Goal: Transaction & Acquisition: Purchase product/service

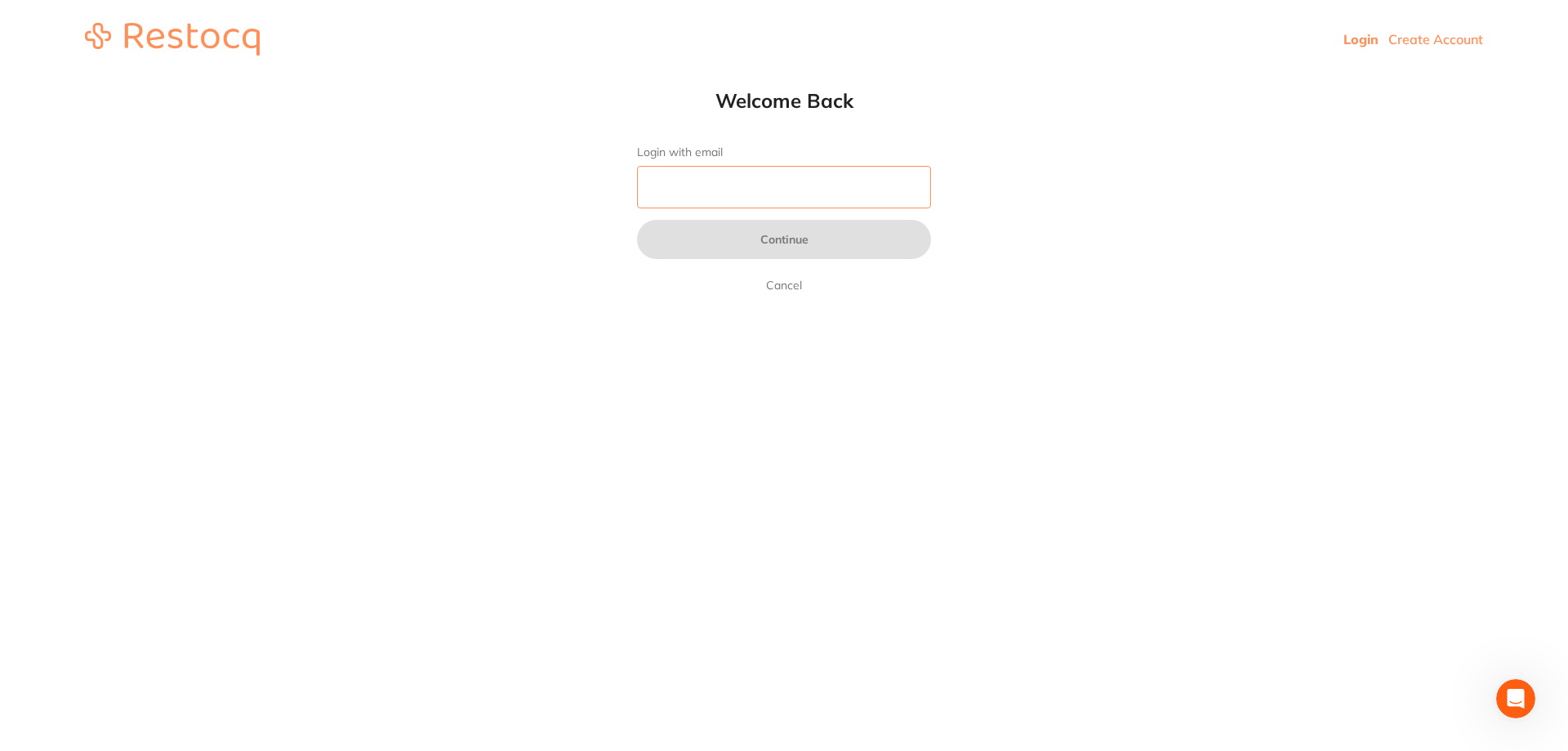
click at [727, 197] on input "Login with email" at bounding box center [784, 187] width 294 height 42
type input "[EMAIL_ADDRESS][DOMAIN_NAME]"
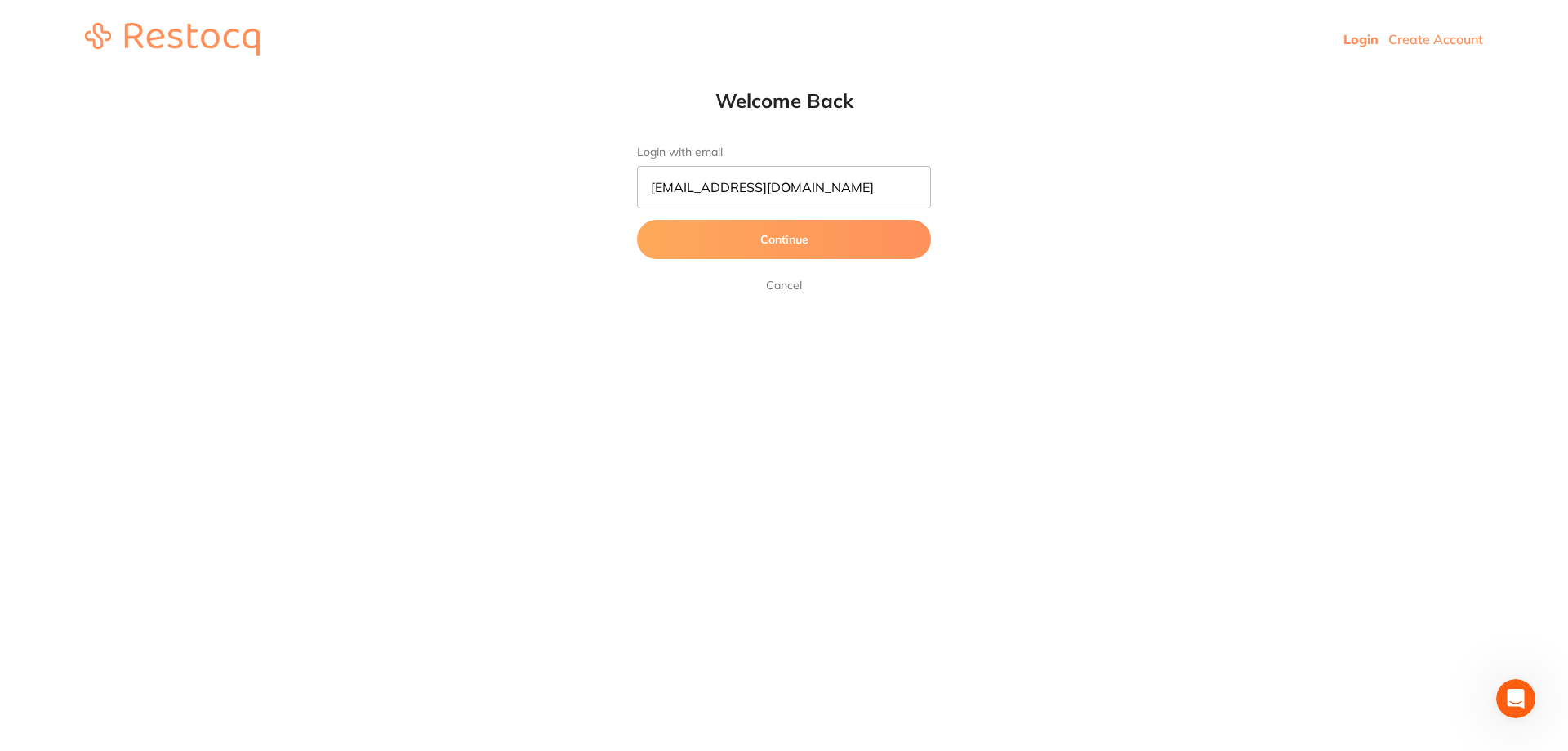
drag, startPoint x: 732, startPoint y: 210, endPoint x: 731, endPoint y: 231, distance: 21.0
click at [731, 231] on button "Continue" at bounding box center [784, 239] width 294 height 39
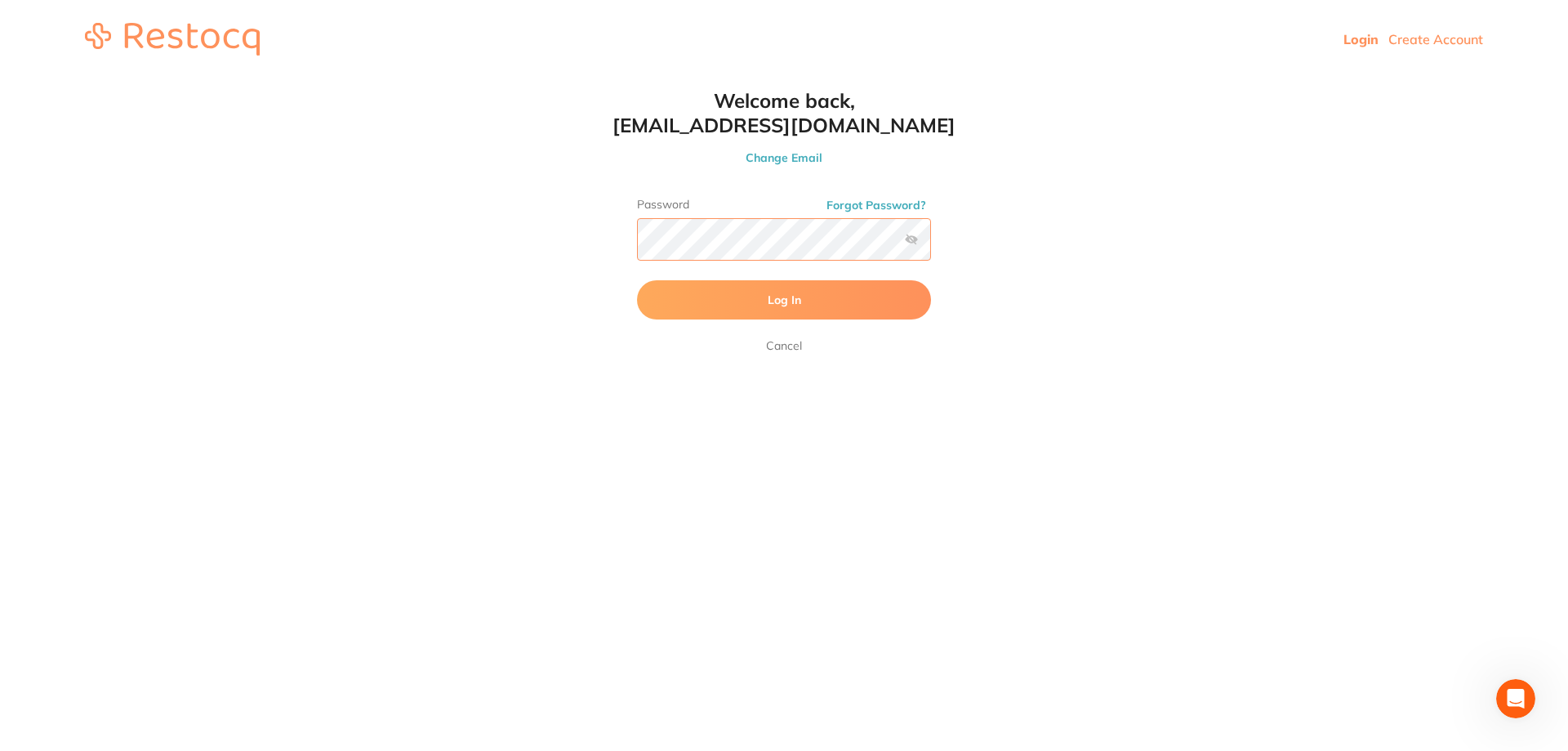
click at [637, 280] on button "Log In" at bounding box center [784, 299] width 294 height 39
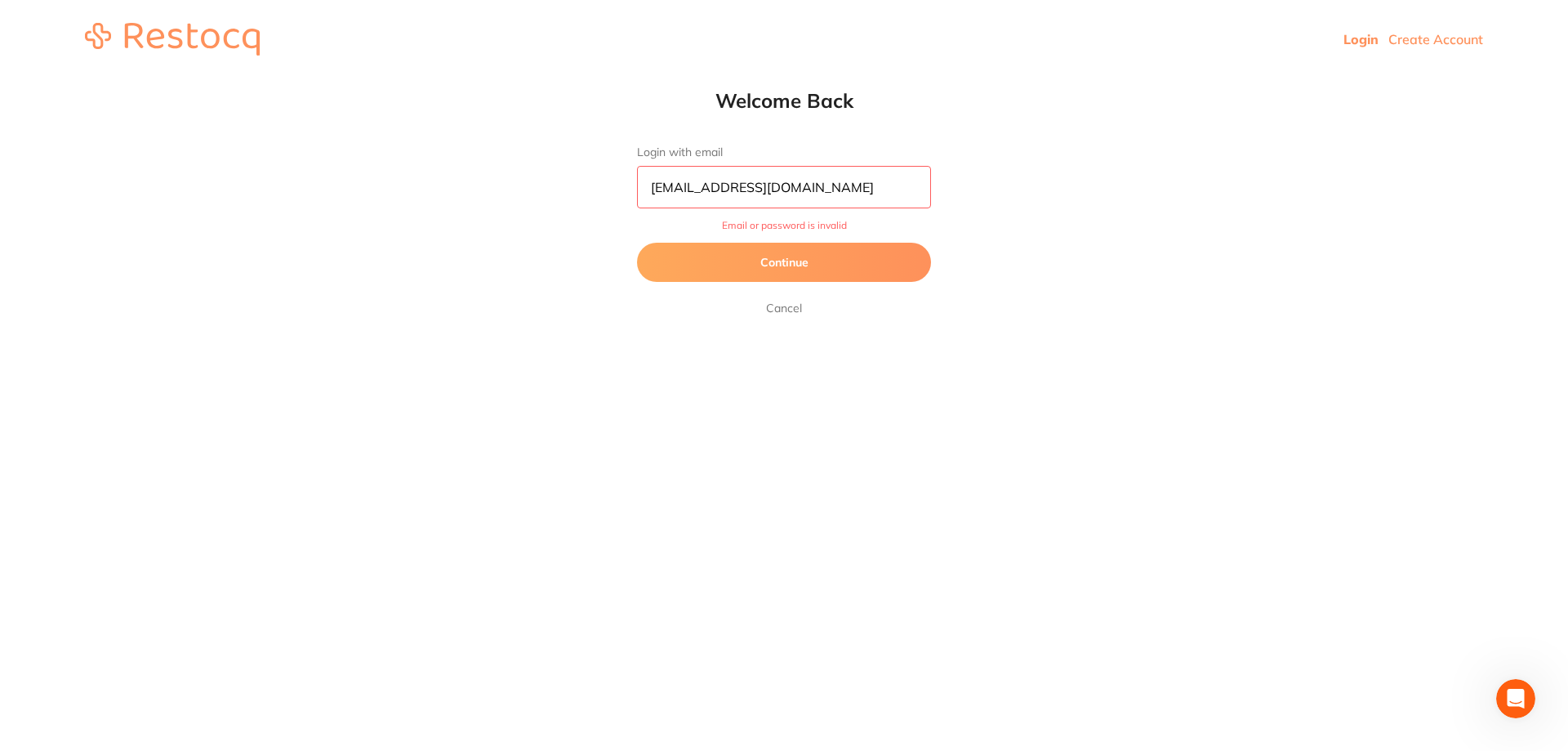
click at [808, 272] on button "Continue" at bounding box center [784, 262] width 294 height 39
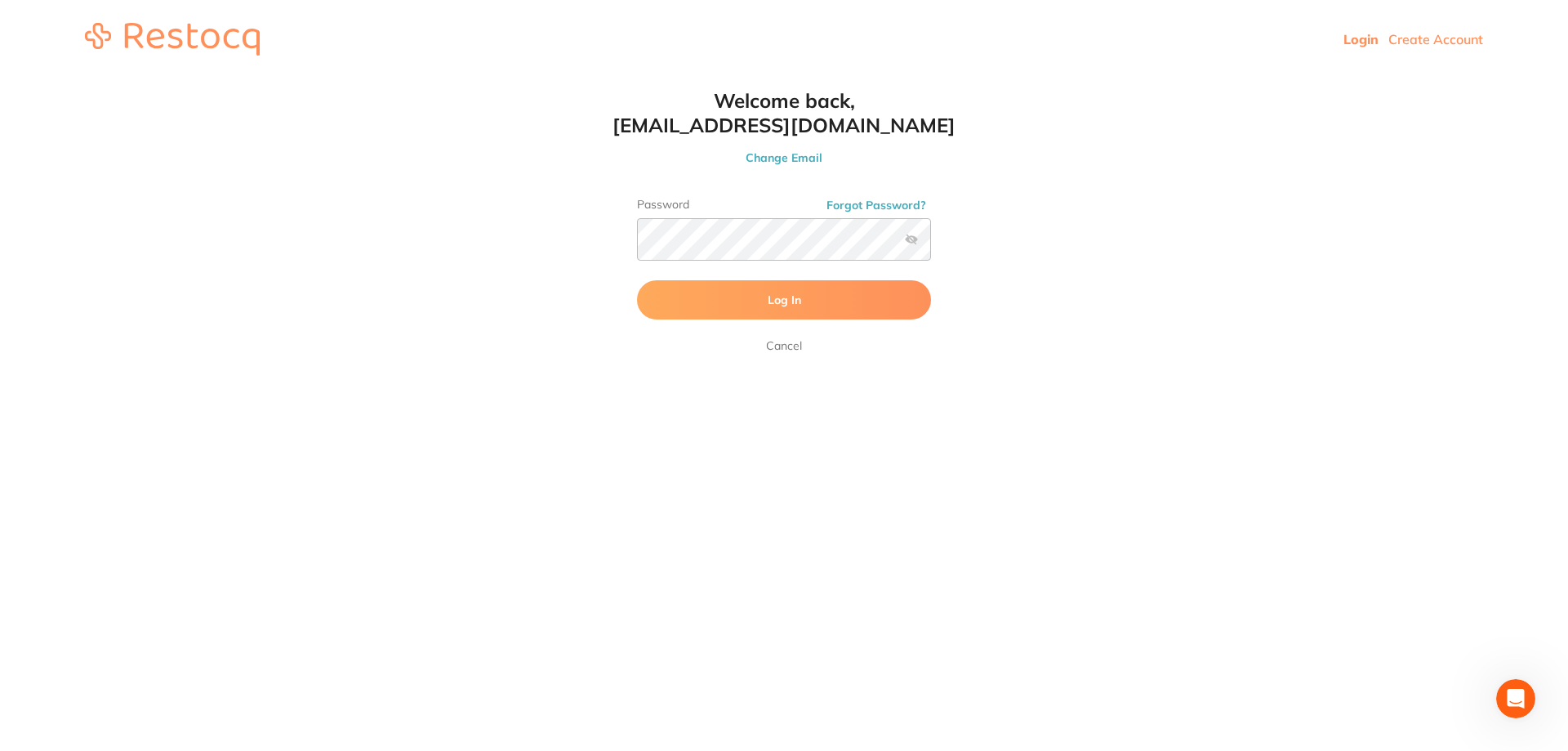
click at [917, 239] on label at bounding box center [912, 240] width 13 height 13
click at [931, 244] on input "checkbox" at bounding box center [931, 244] width 0 height 0
click at [637, 280] on button "Log In" at bounding box center [784, 299] width 294 height 39
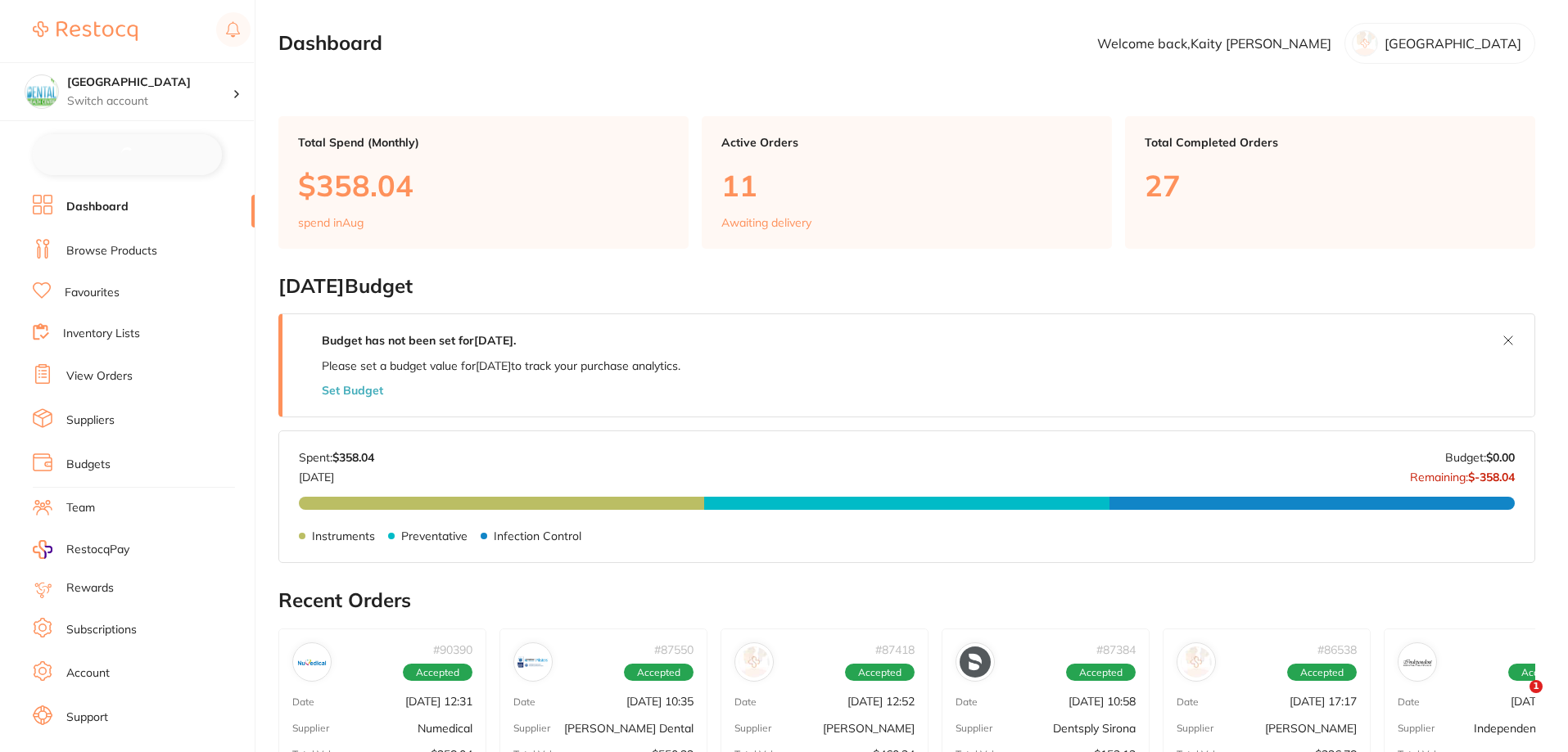
checkbox input "false"
click at [141, 249] on link "Browse Products" at bounding box center [111, 249] width 91 height 16
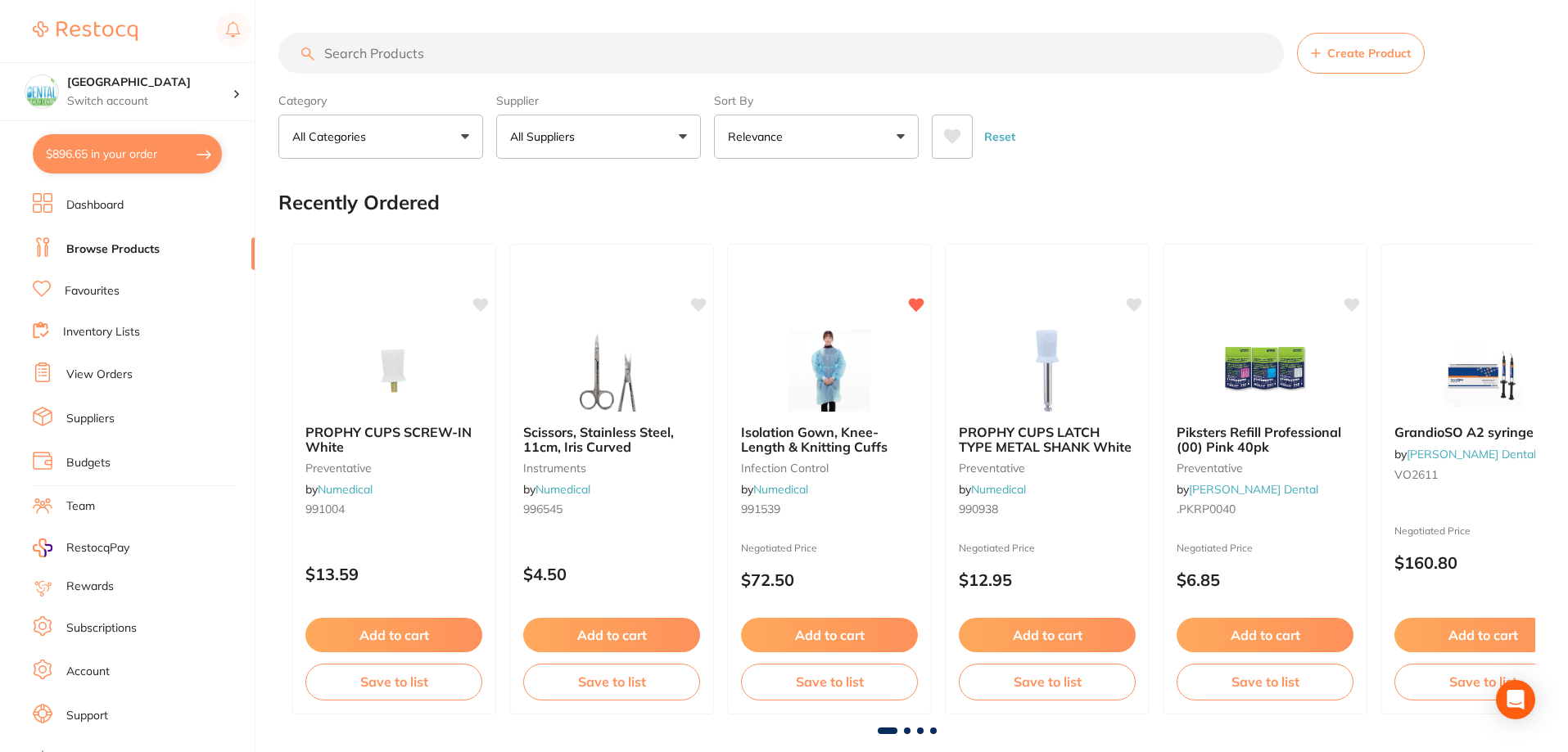
click at [546, 62] on input "search" at bounding box center [780, 53] width 1005 height 41
type input "c"
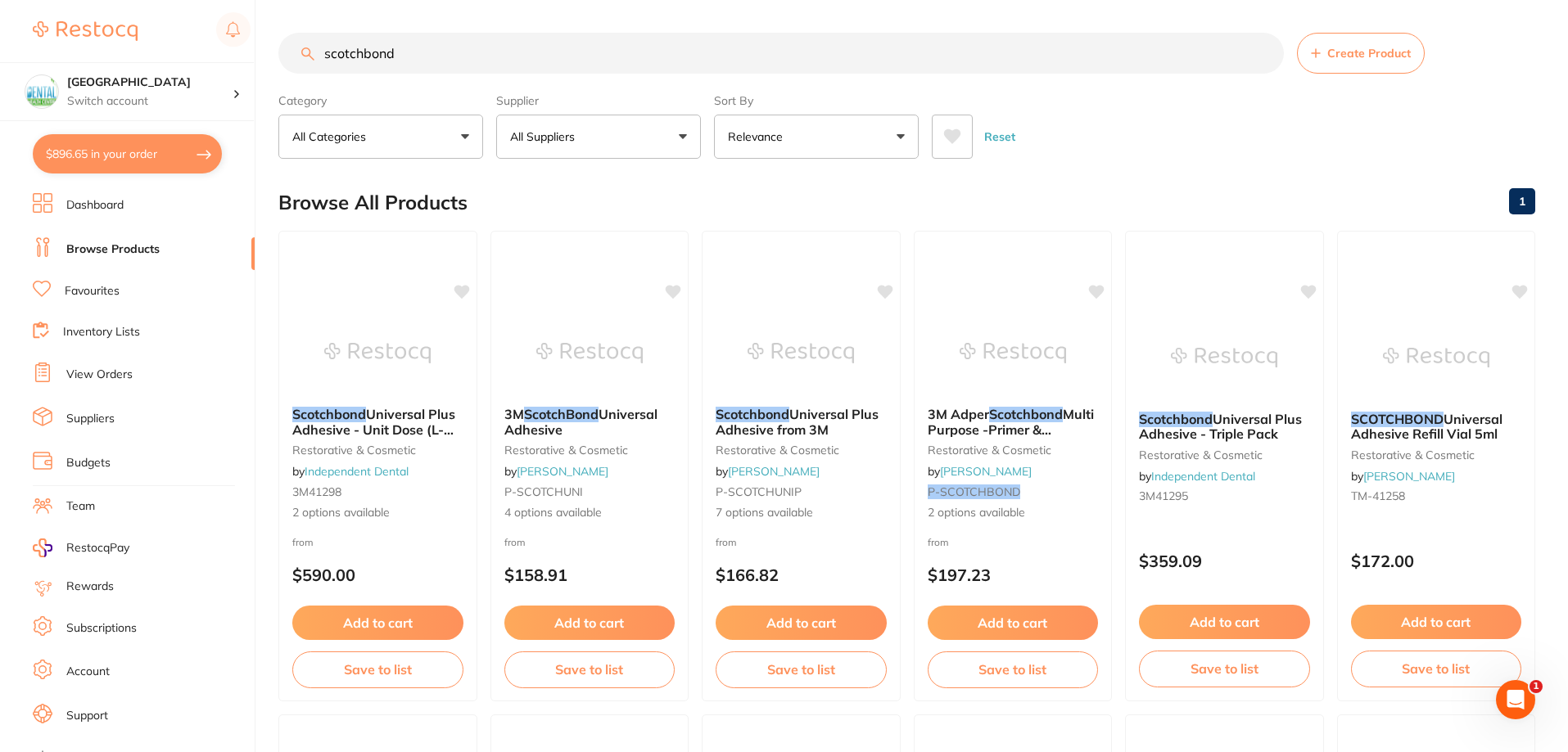
type input "scotchbond"
click at [813, 333] on img at bounding box center [801, 353] width 107 height 82
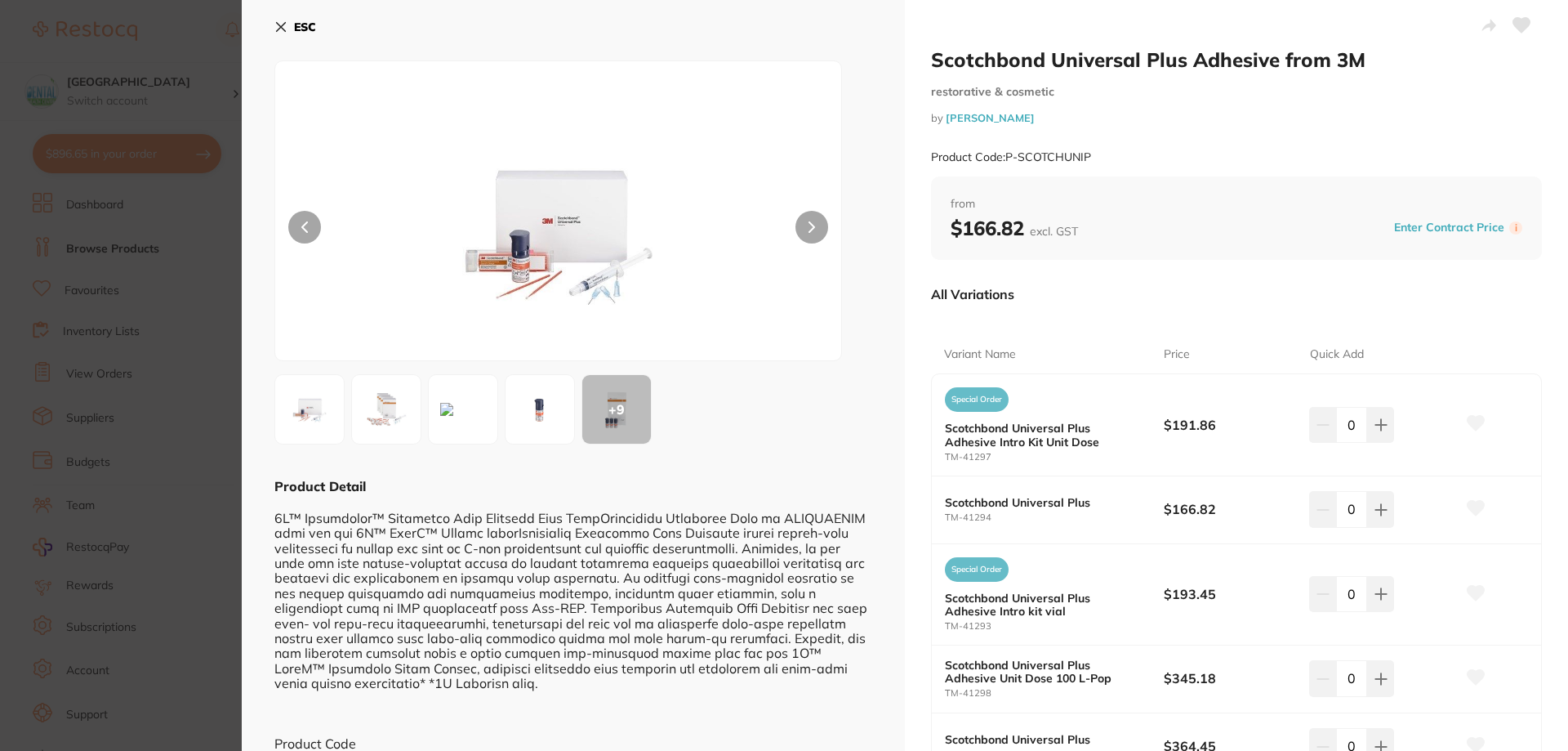
click at [189, 263] on section "Scotchbond Universal Plus Adhesive from 3M restorative & cosmetic by Adam Denta…" at bounding box center [784, 375] width 1568 height 751
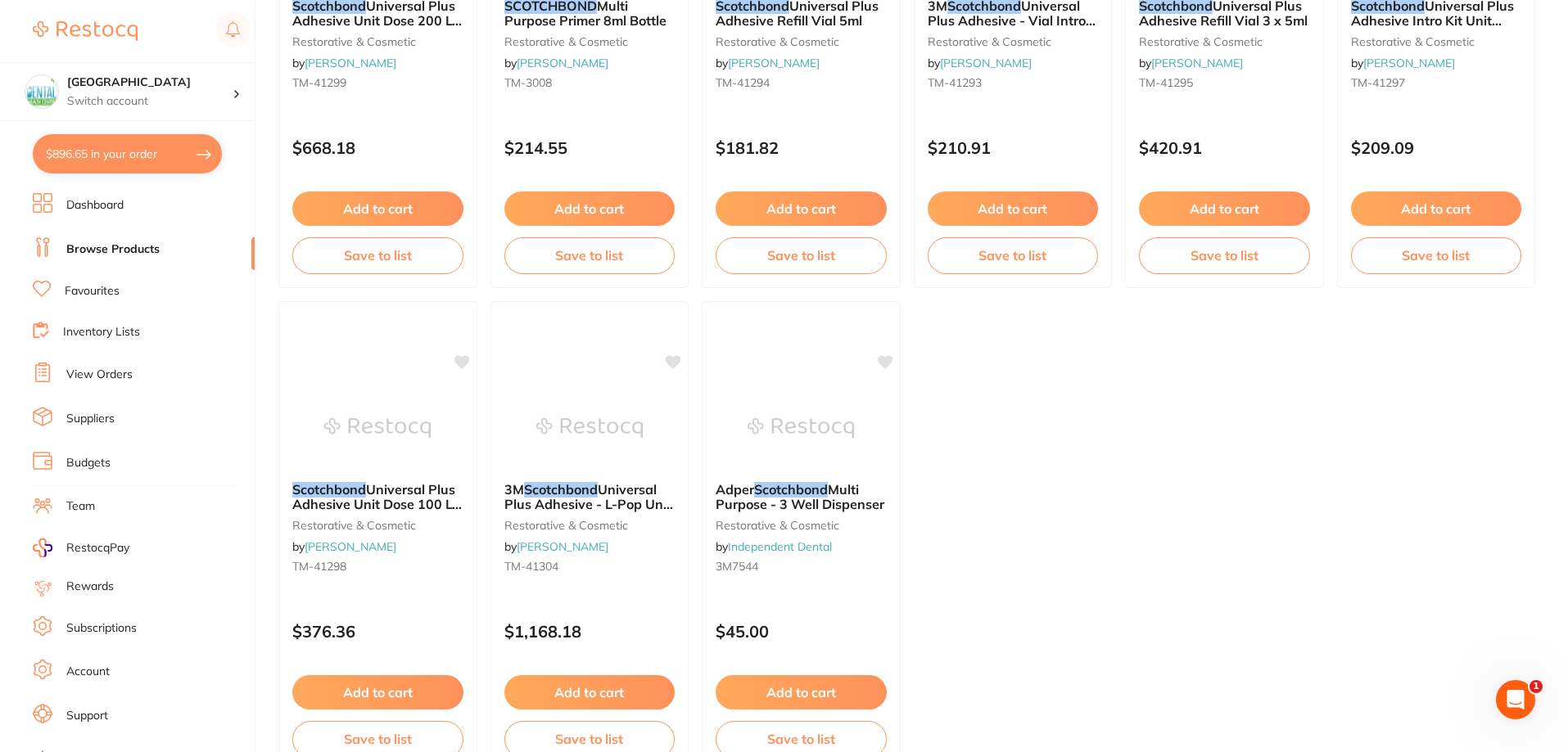
scroll to position [1970, 0]
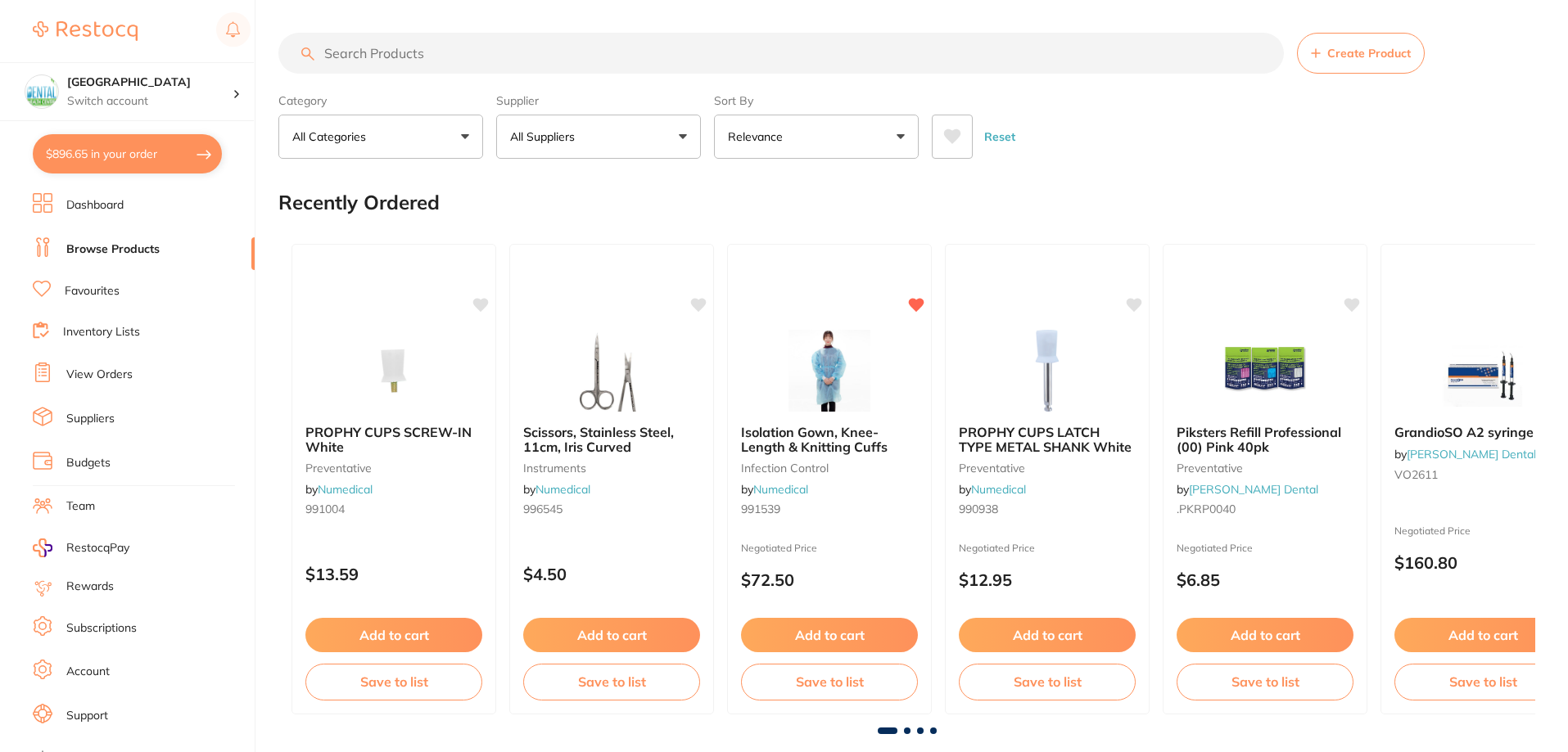
click at [170, 145] on button "$896.65 in your order" at bounding box center [127, 153] width 189 height 39
checkbox input "true"
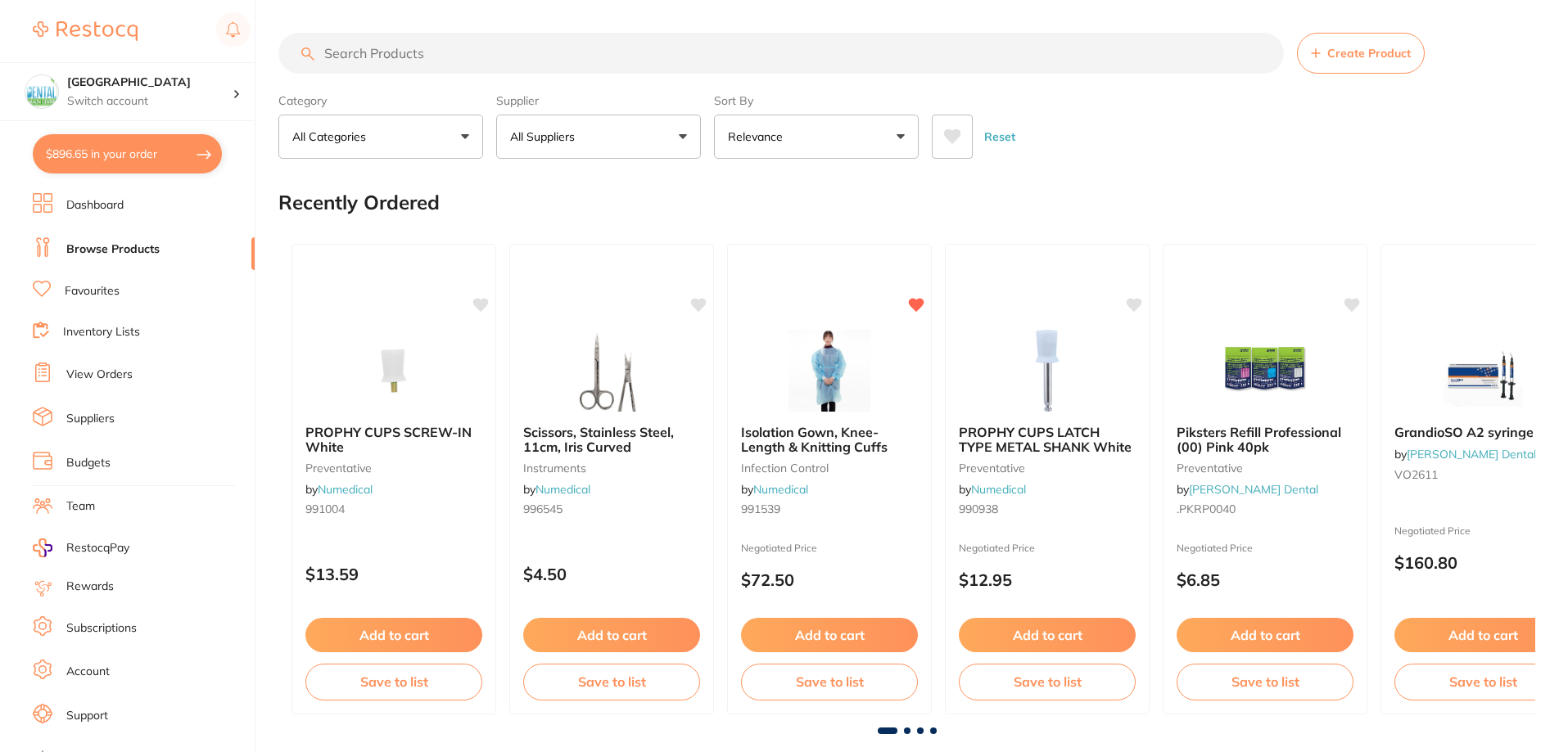
checkbox input "true"
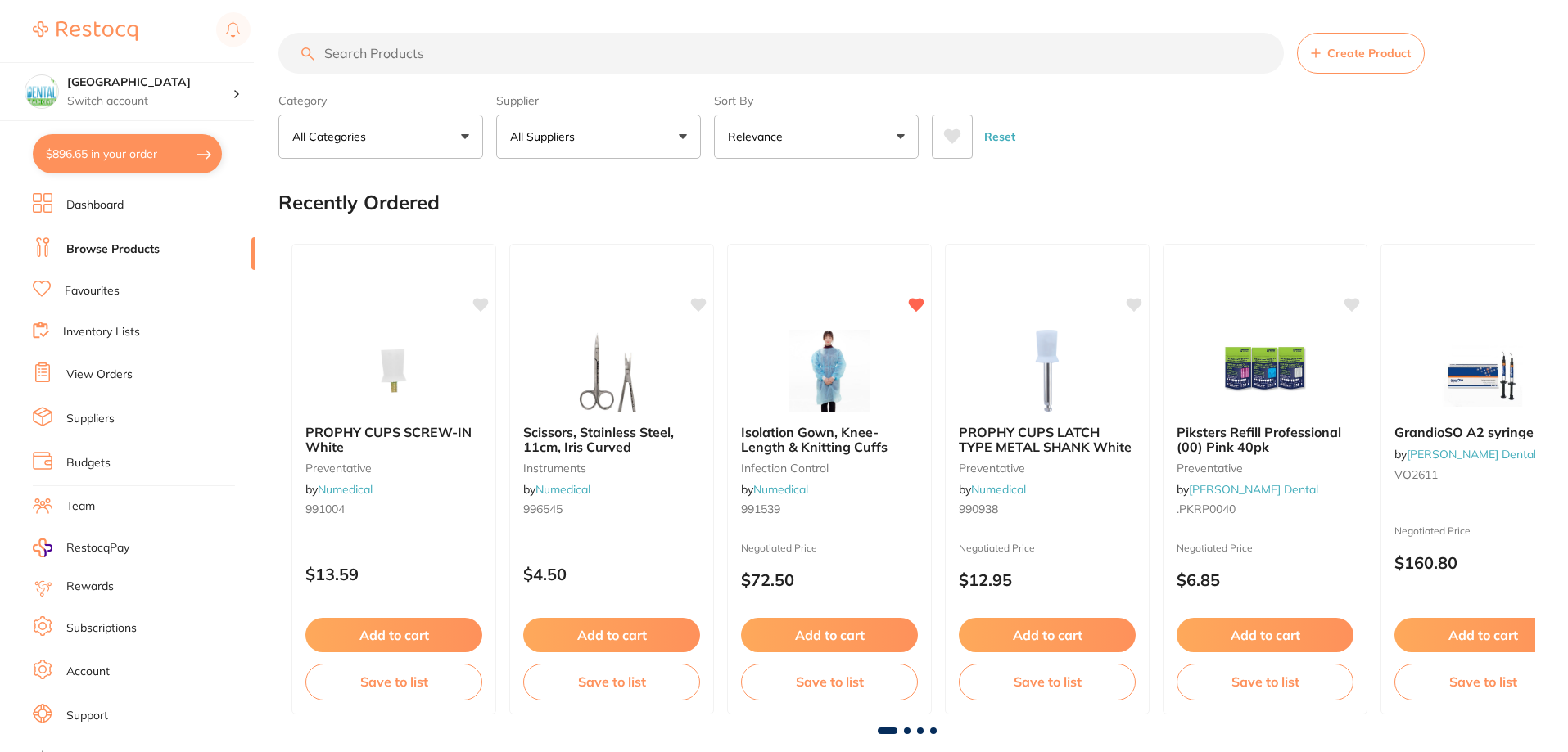
checkbox input "true"
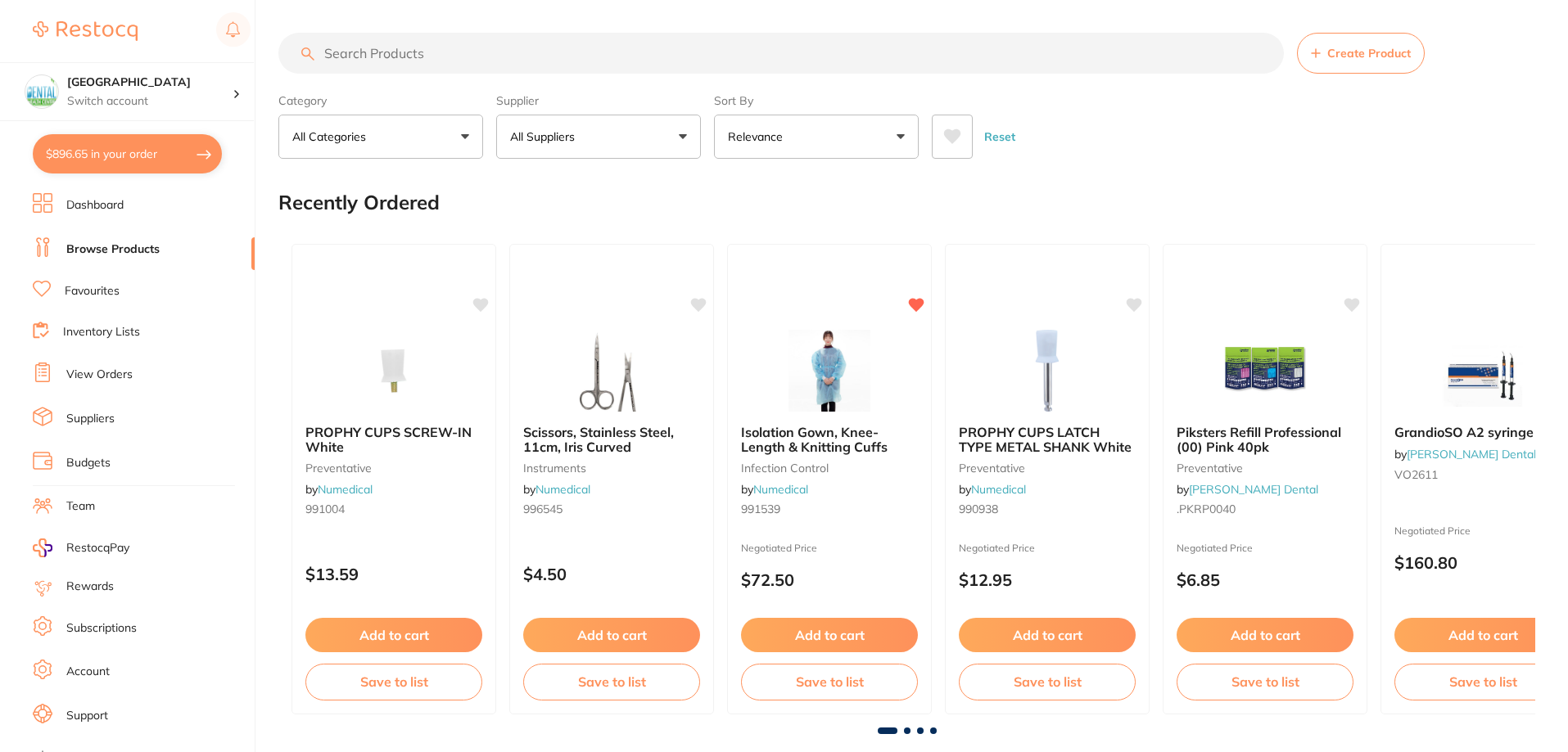
checkbox input "true"
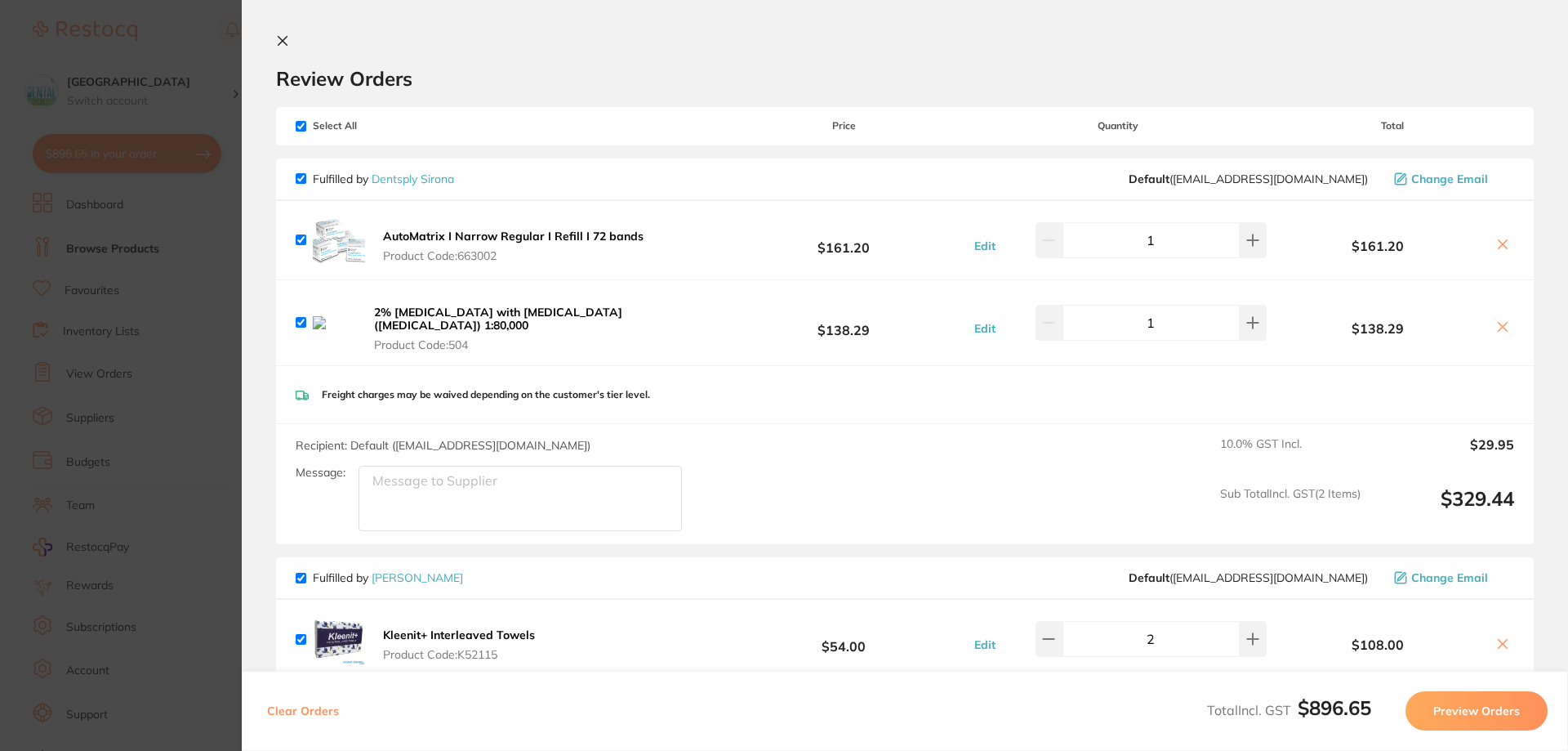
click at [221, 262] on section "Update RRP Set your pre negotiated price for this item. Item Agreed RRP (excl. …" at bounding box center [784, 375] width 1568 height 751
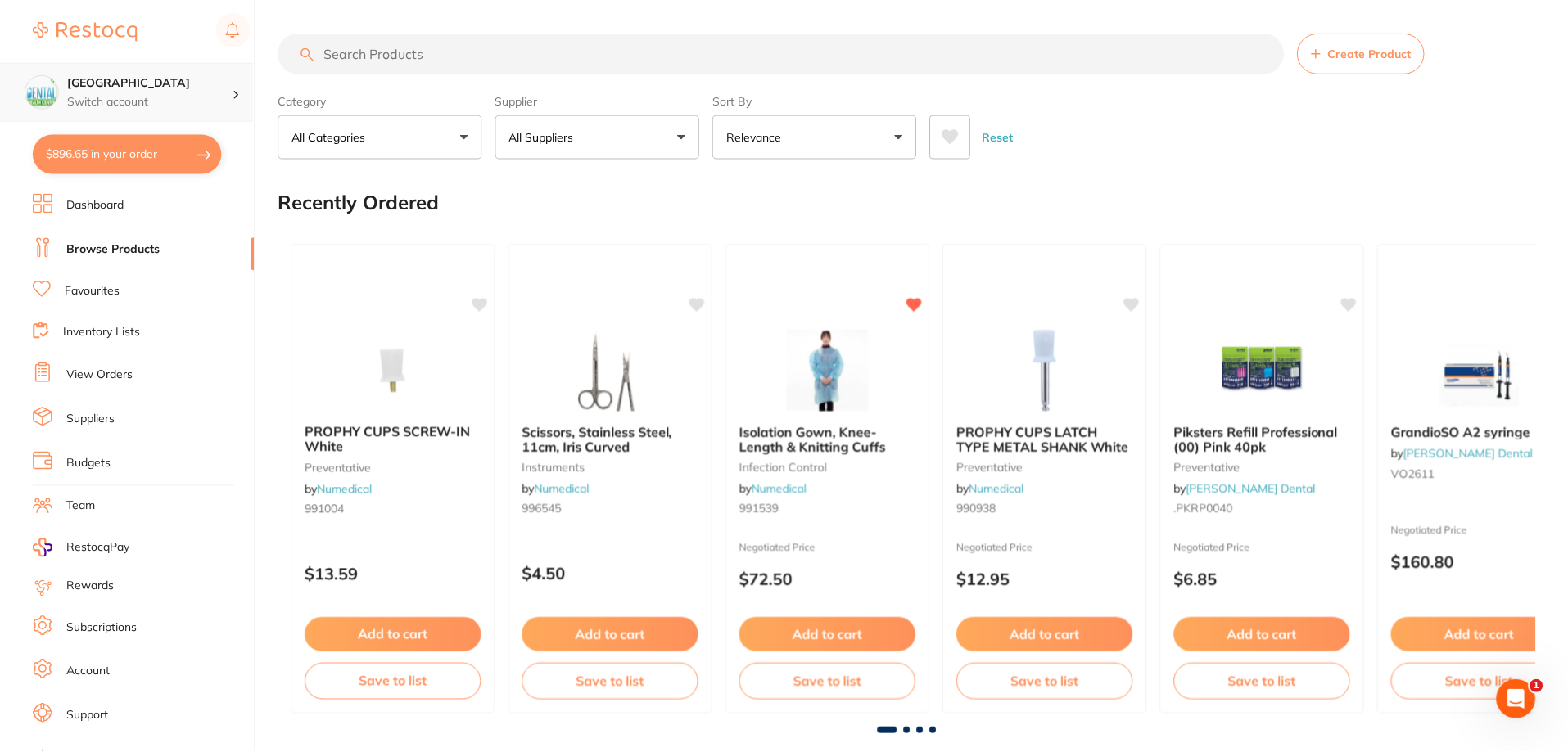
scroll to position [1802, 0]
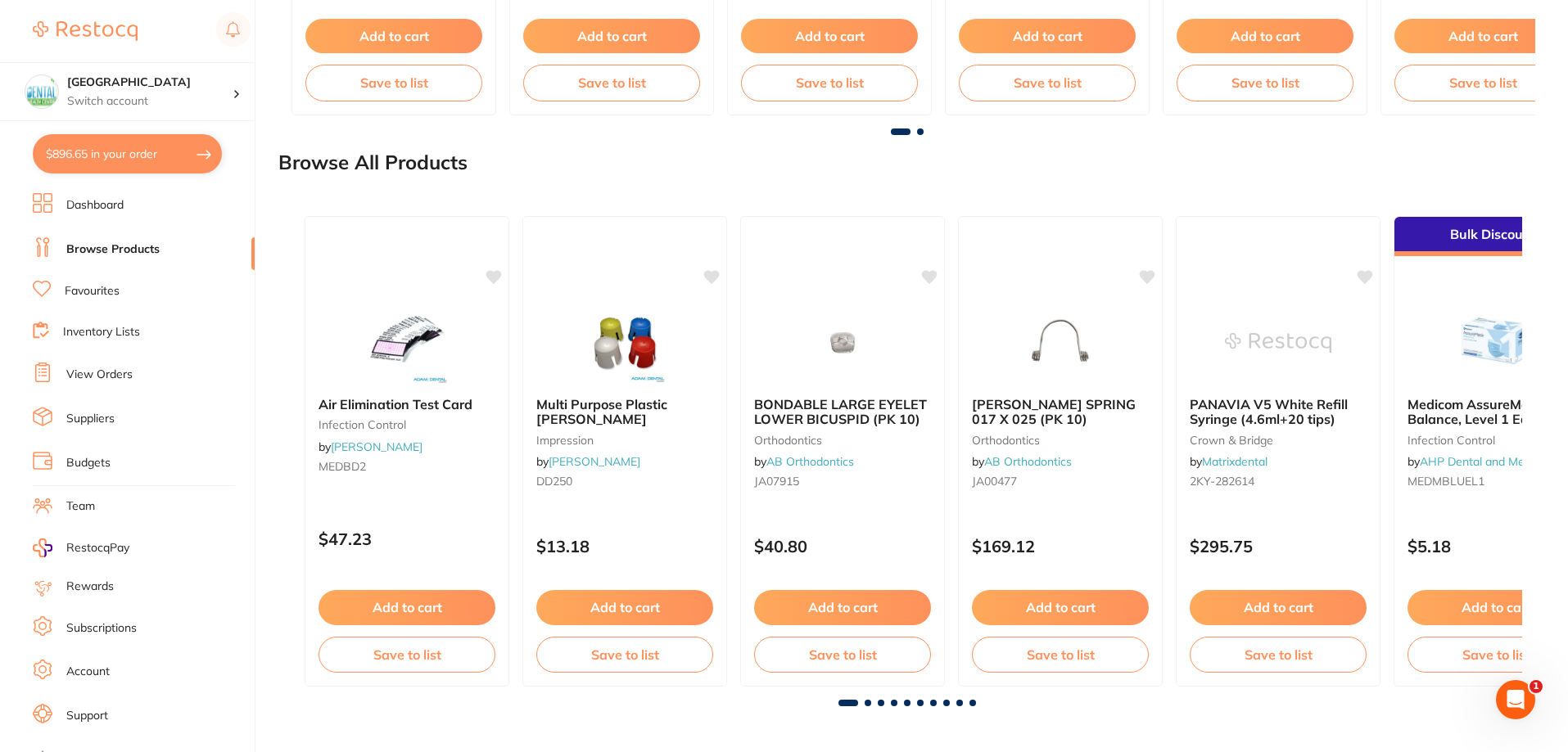
click at [155, 239] on li "Browse Products" at bounding box center [144, 250] width 222 height 25
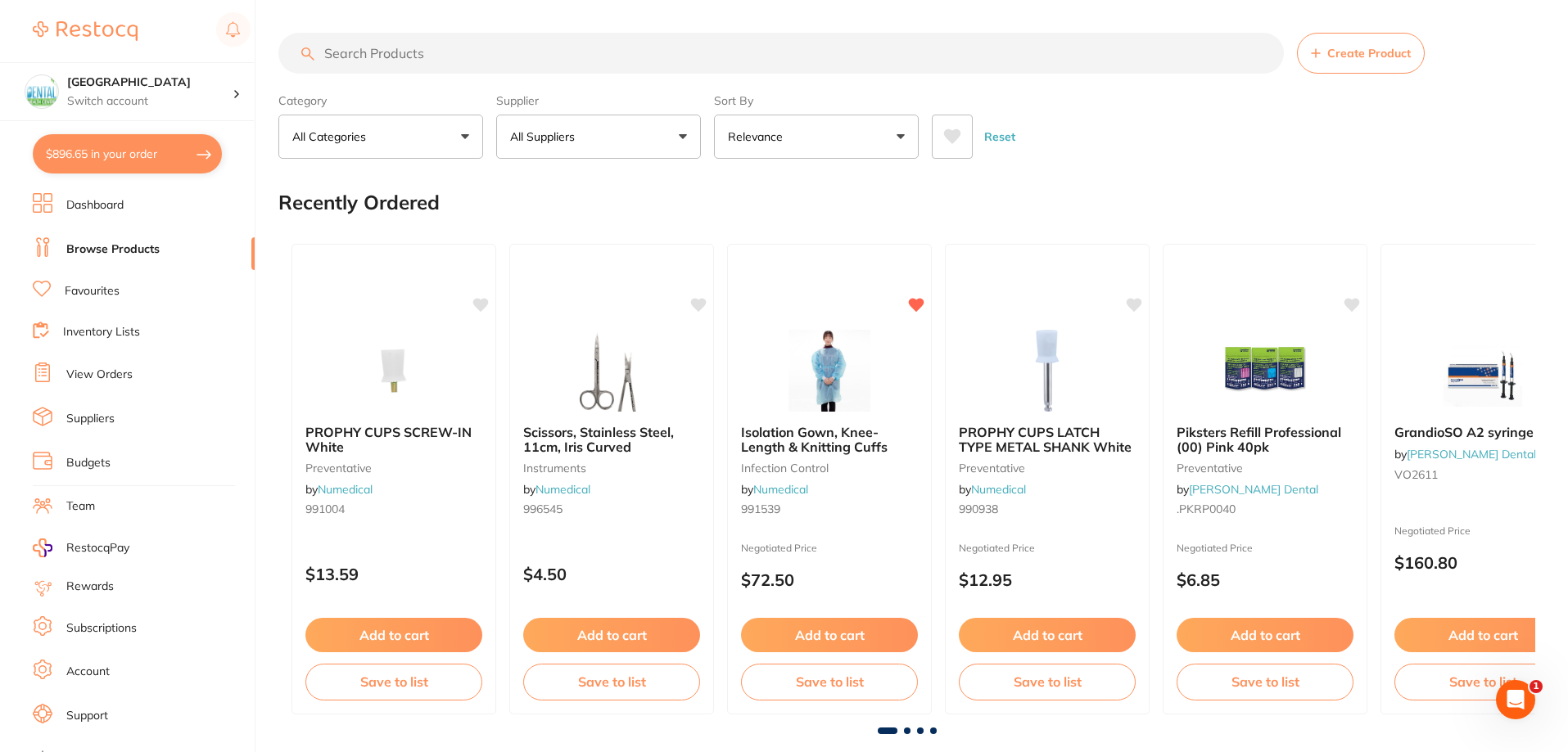
click at [667, 70] on input "search" at bounding box center [780, 53] width 1005 height 41
paste input "P-ISOWIPE"
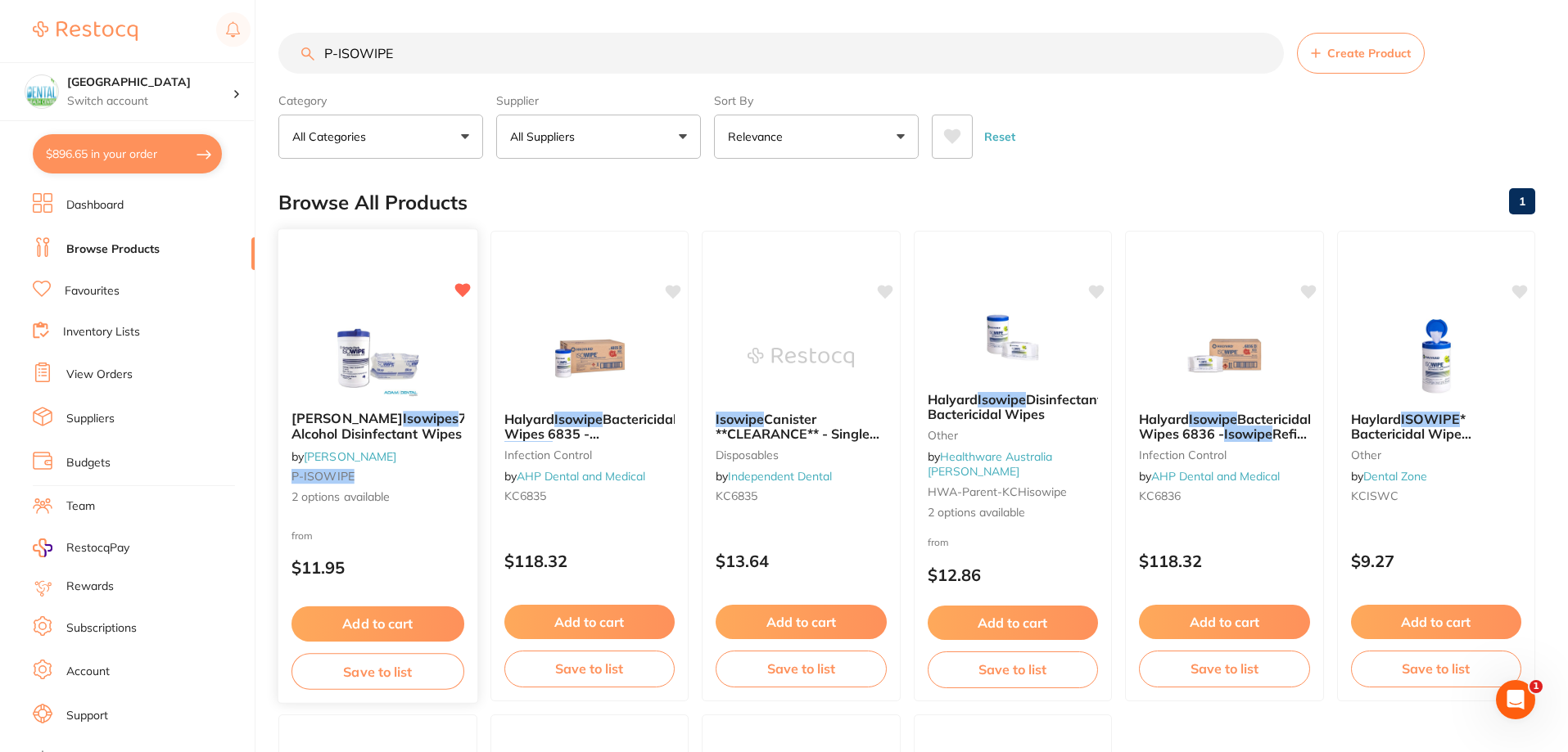
type input "P-ISOWIPE"
click at [341, 425] on span "70% Alcohol Disinfectant Wipes" at bounding box center [389, 425] width 196 height 32
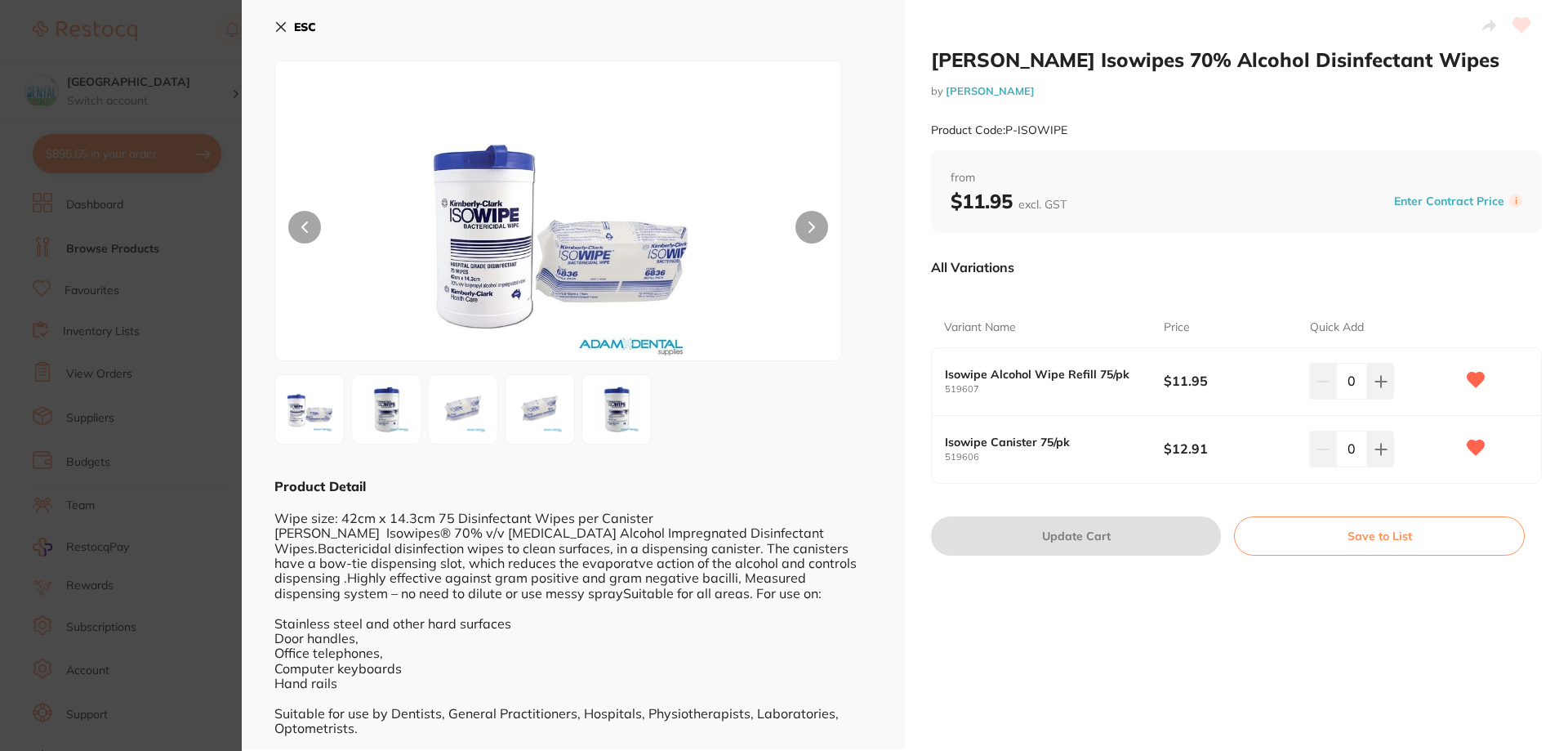
click at [138, 229] on section "Kimberly-Clark Isowipes 70% Alcohol Disinfectant Wipes by Adam Dental Product C…" at bounding box center [784, 375] width 1568 height 751
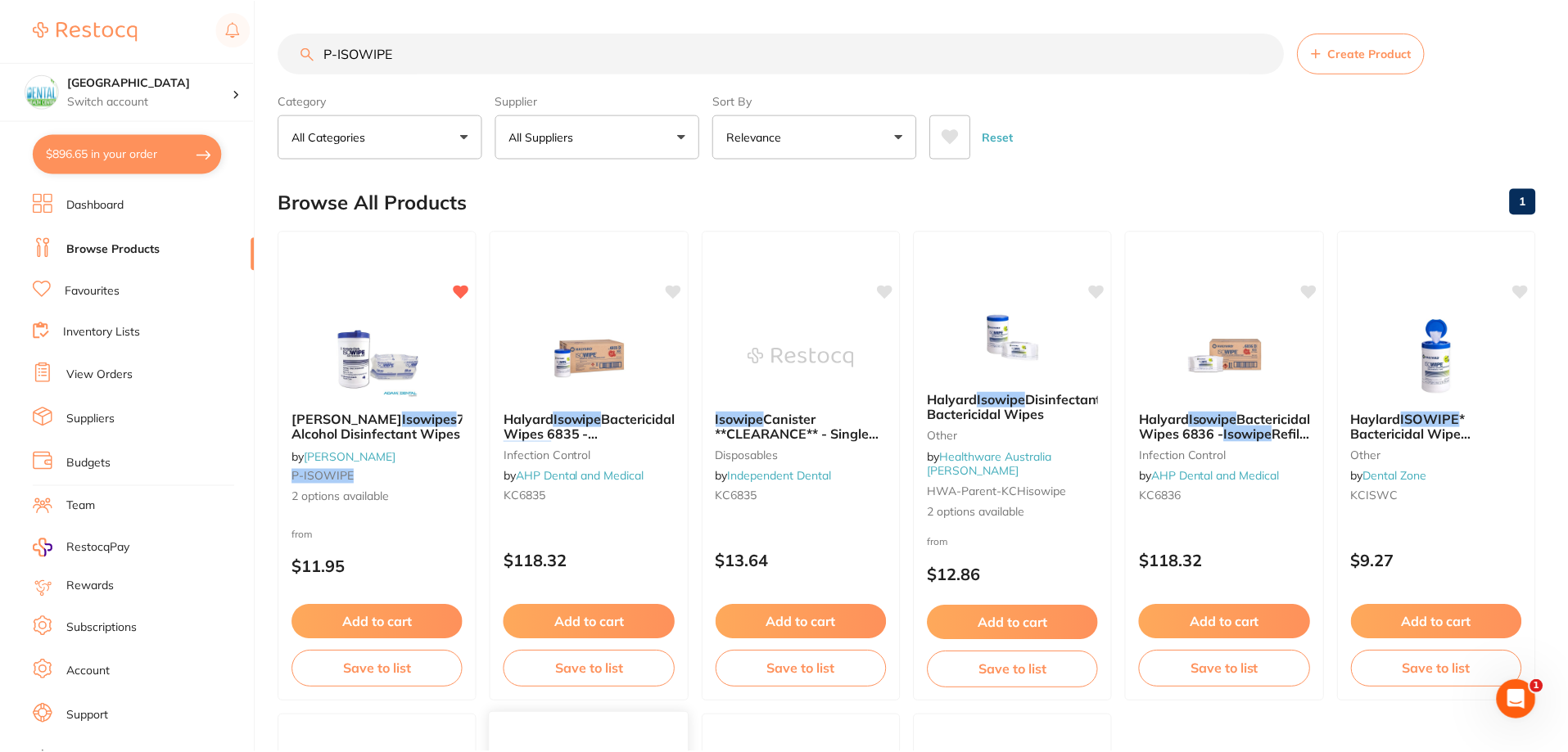
scroll to position [518, 0]
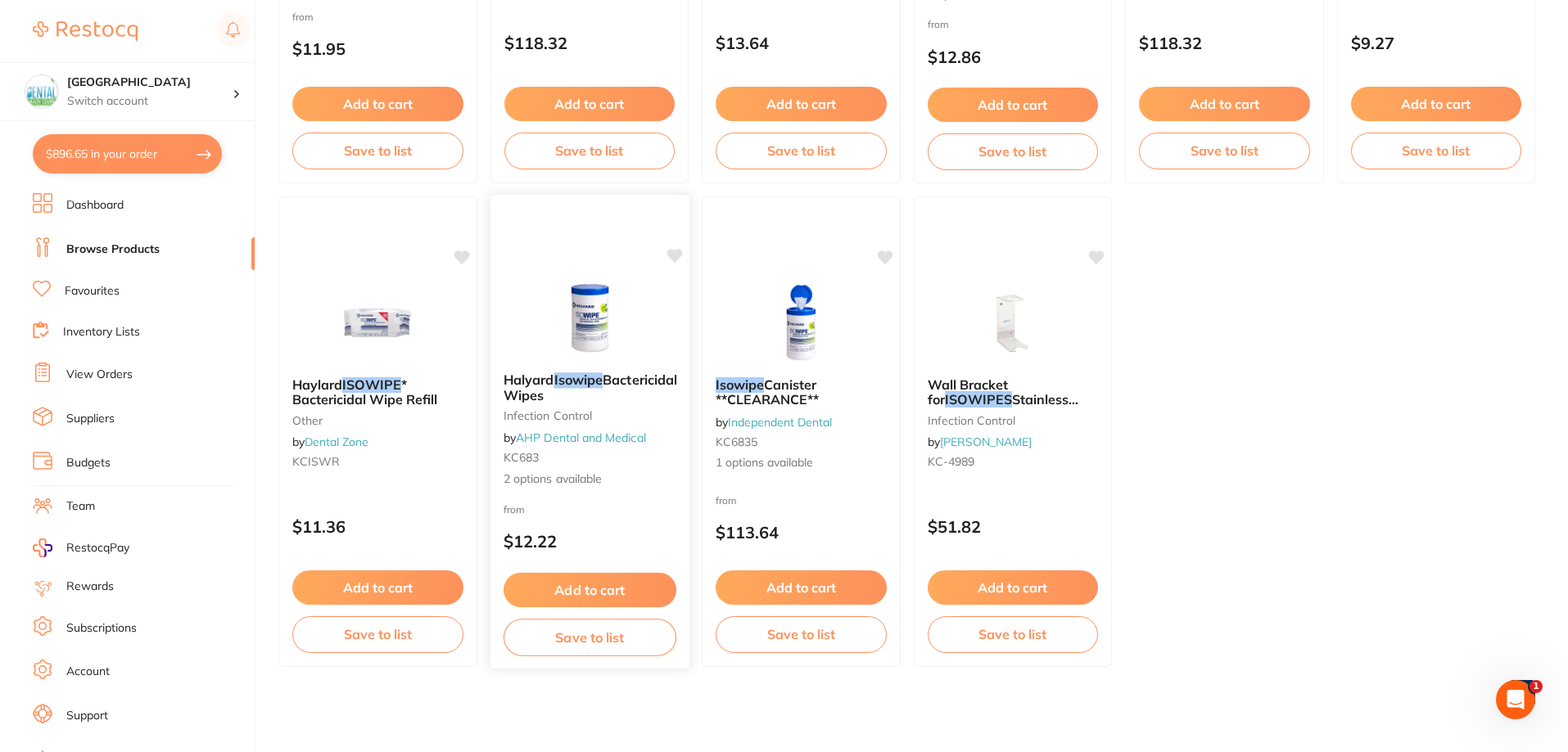
click at [638, 327] on img at bounding box center [589, 318] width 107 height 82
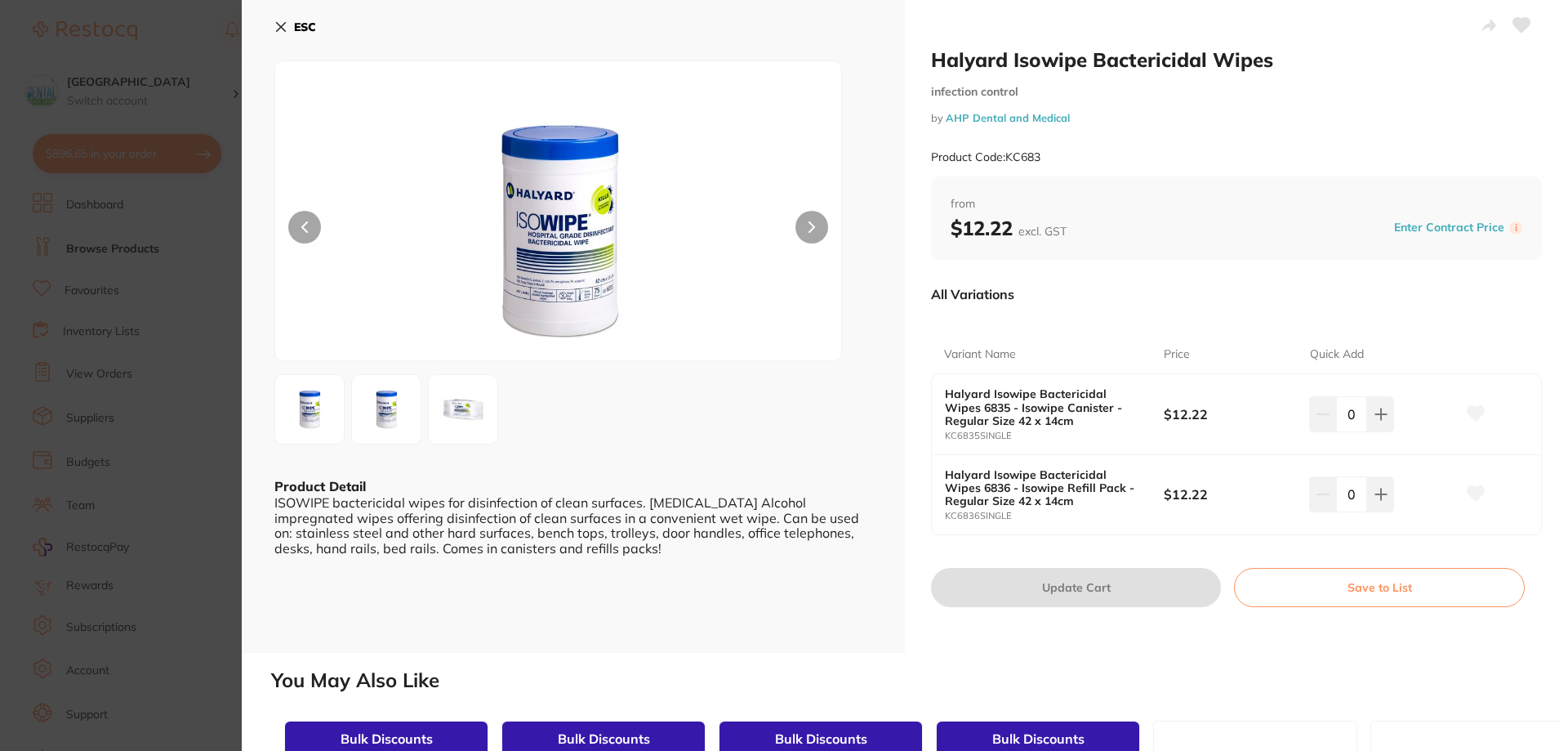
click at [51, 315] on section "Halyard Isowipe Bactericidal Wipes infection control by AHP Dental and Medical …" at bounding box center [784, 375] width 1568 height 751
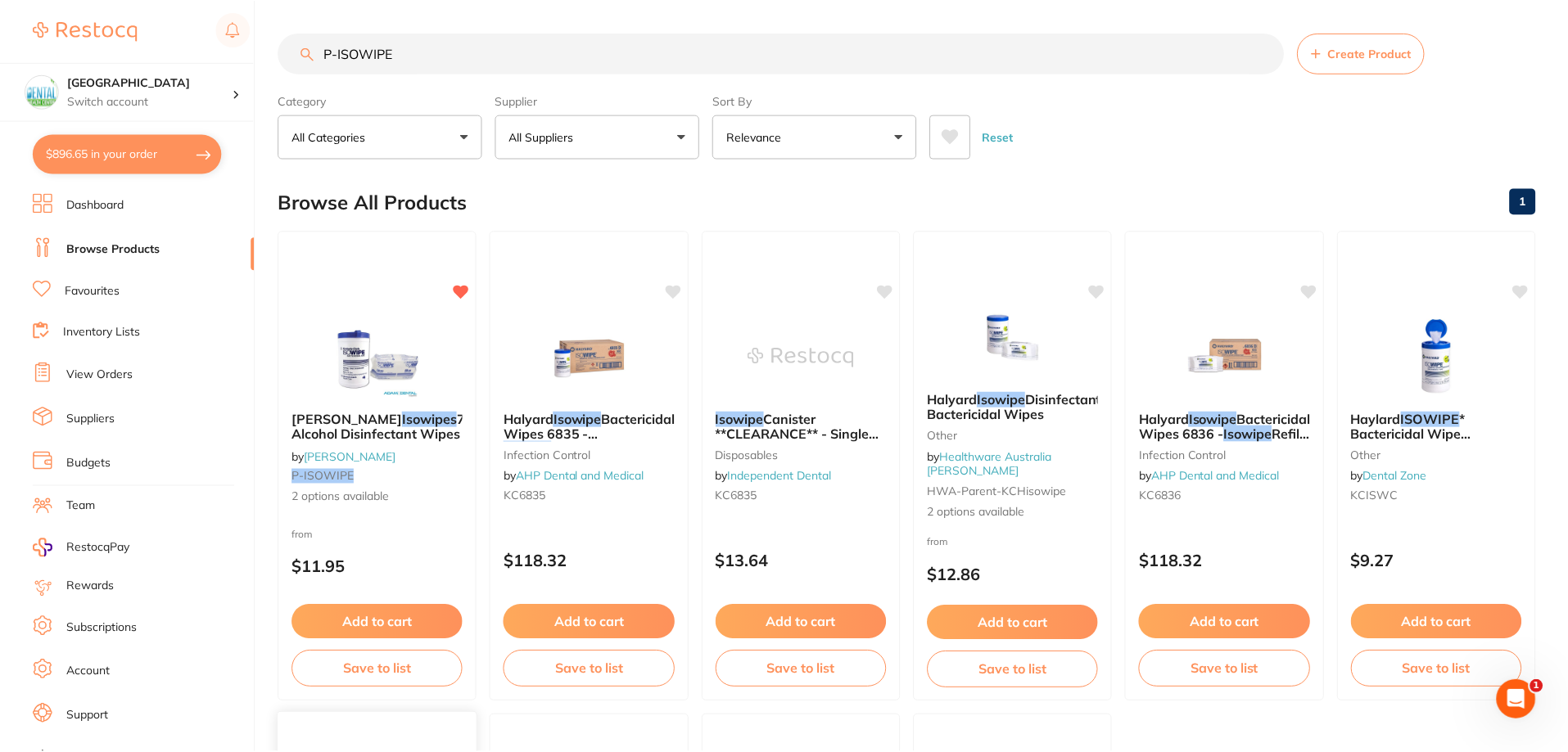
scroll to position [518, 0]
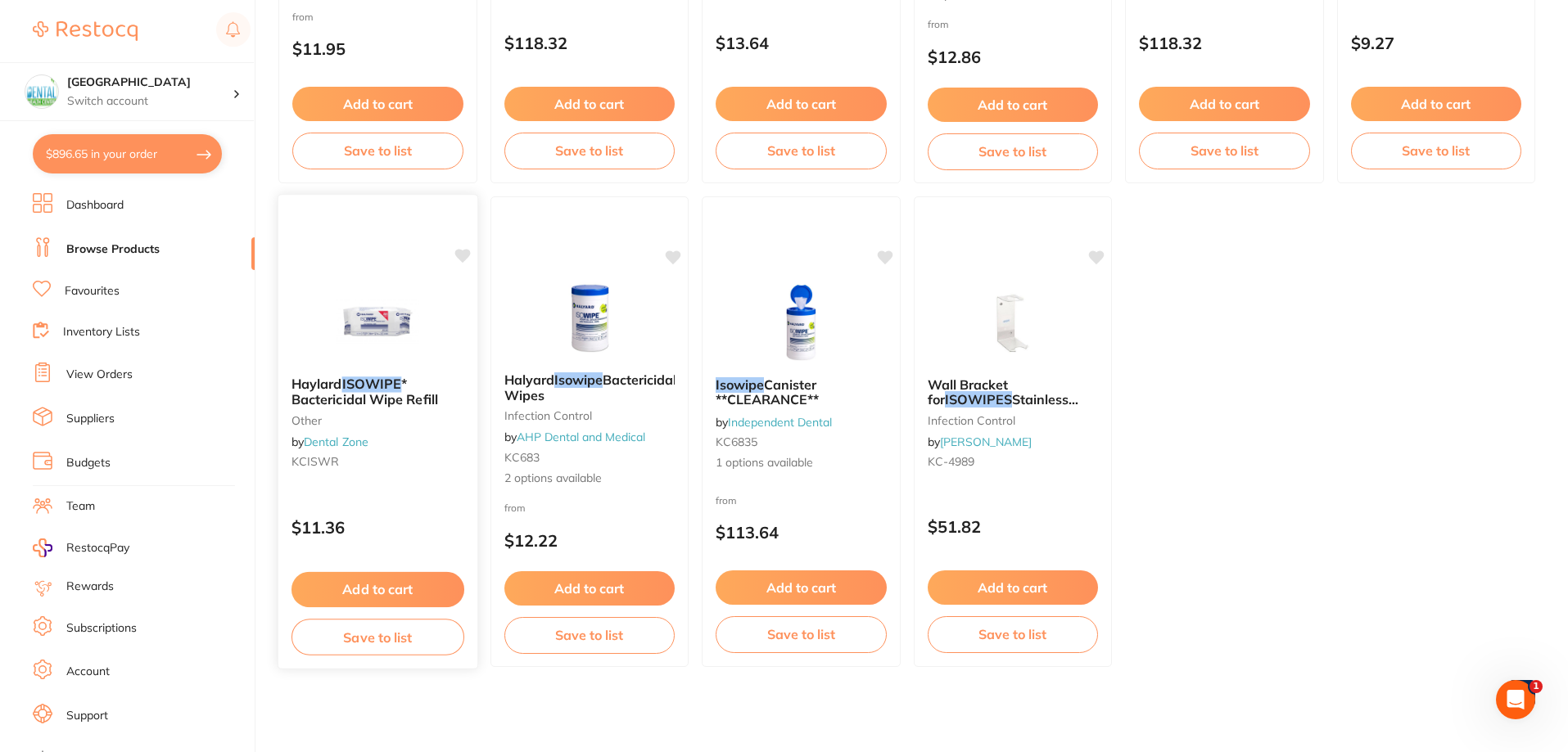
click at [386, 346] on img at bounding box center [378, 322] width 107 height 82
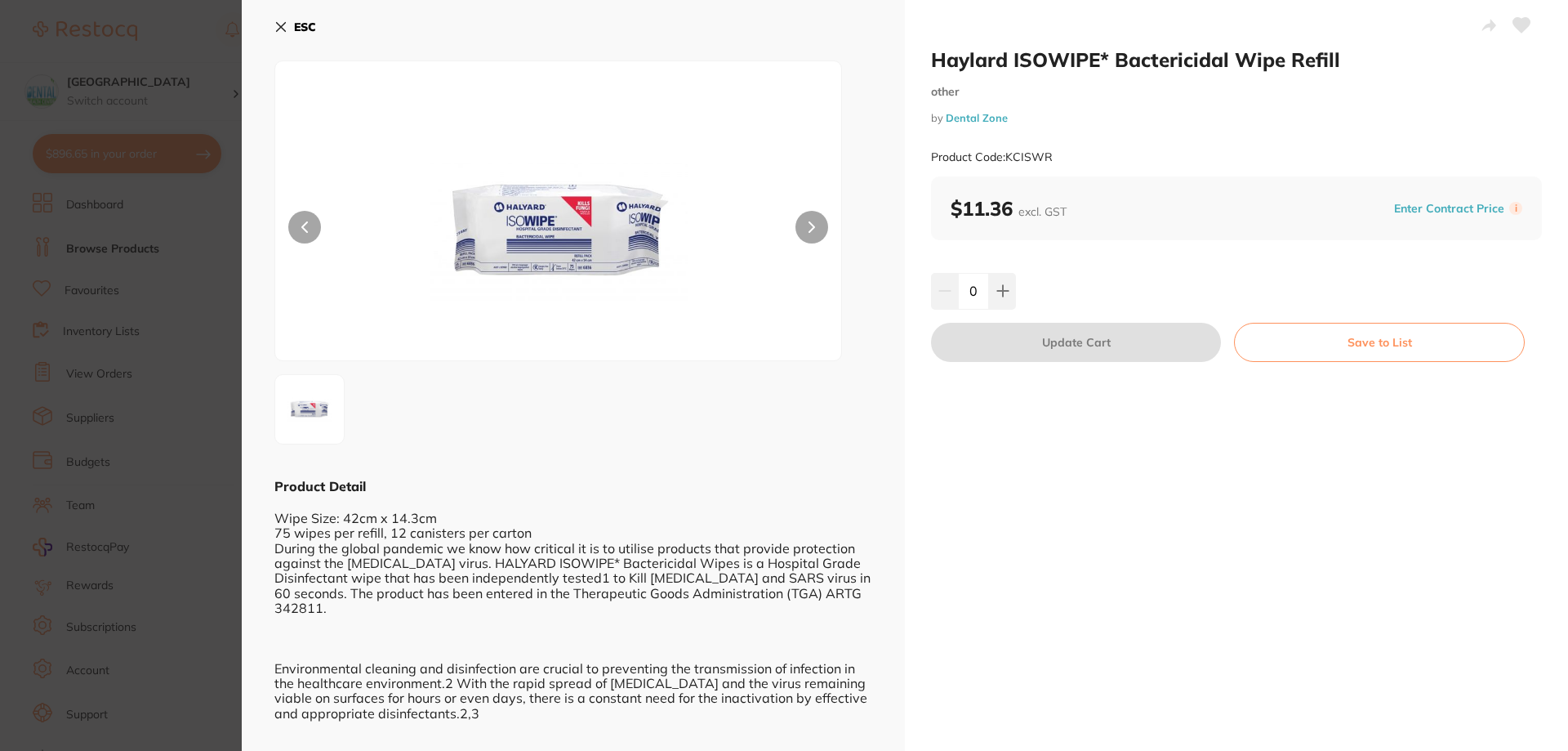
click at [272, 35] on div "ESC Product Detail Wipe Size: 42cm x 14.3cm 75 wipes per refill, 12 canisters p…" at bounding box center [574, 630] width 664 height 1260
drag, startPoint x: 272, startPoint y: 48, endPoint x: 272, endPoint y: 34, distance: 14.0
click at [272, 34] on div "ESC Product Detail Wipe Size: 42cm x 14.3cm 75 wipes per refill, 12 canisters p…" at bounding box center [574, 630] width 664 height 1260
click at [272, 30] on div "ESC Product Detail Wipe Size: 42cm x 14.3cm 75 wipes per refill, 12 canisters p…" at bounding box center [574, 630] width 664 height 1260
click at [282, 33] on icon at bounding box center [281, 27] width 13 height 13
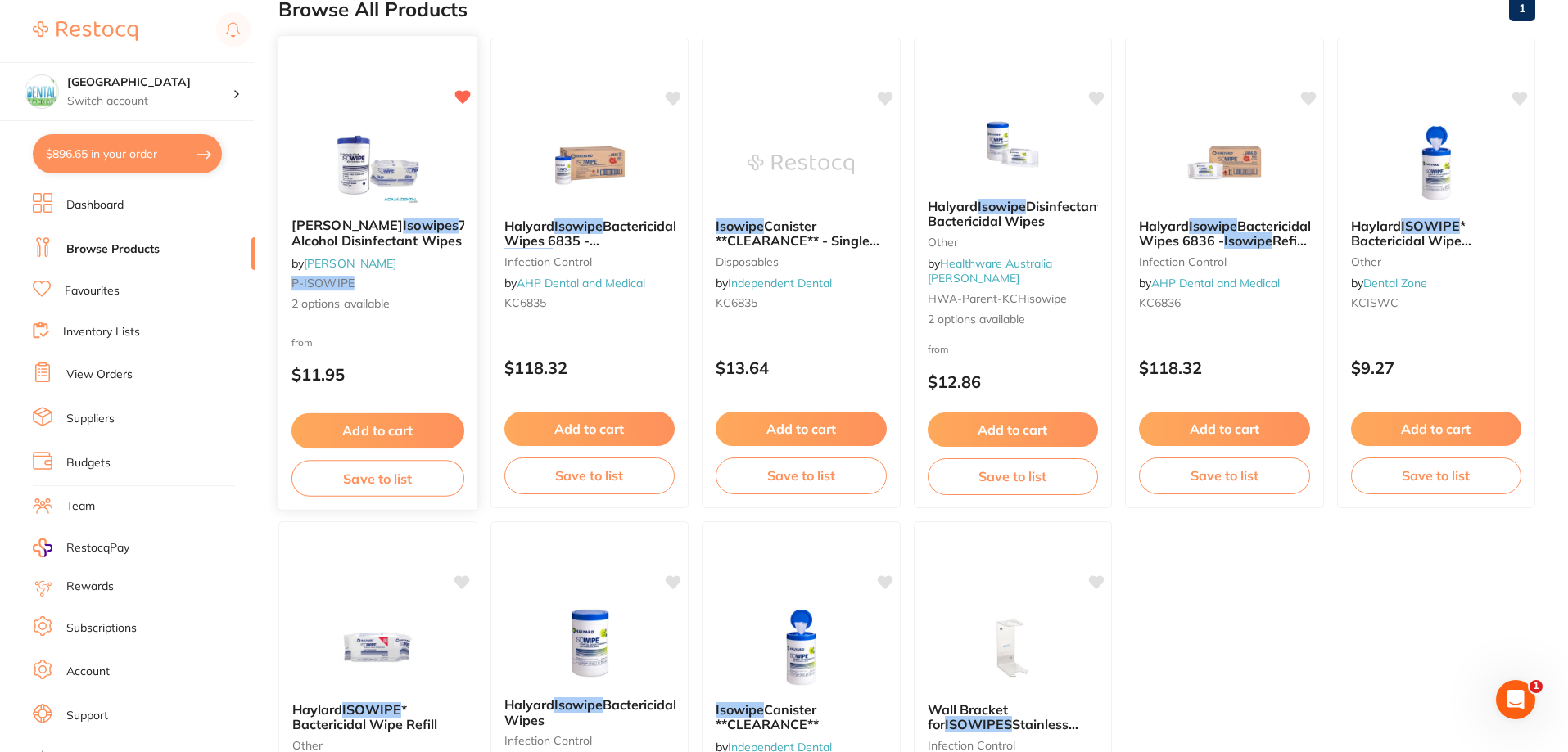
scroll to position [191, 0]
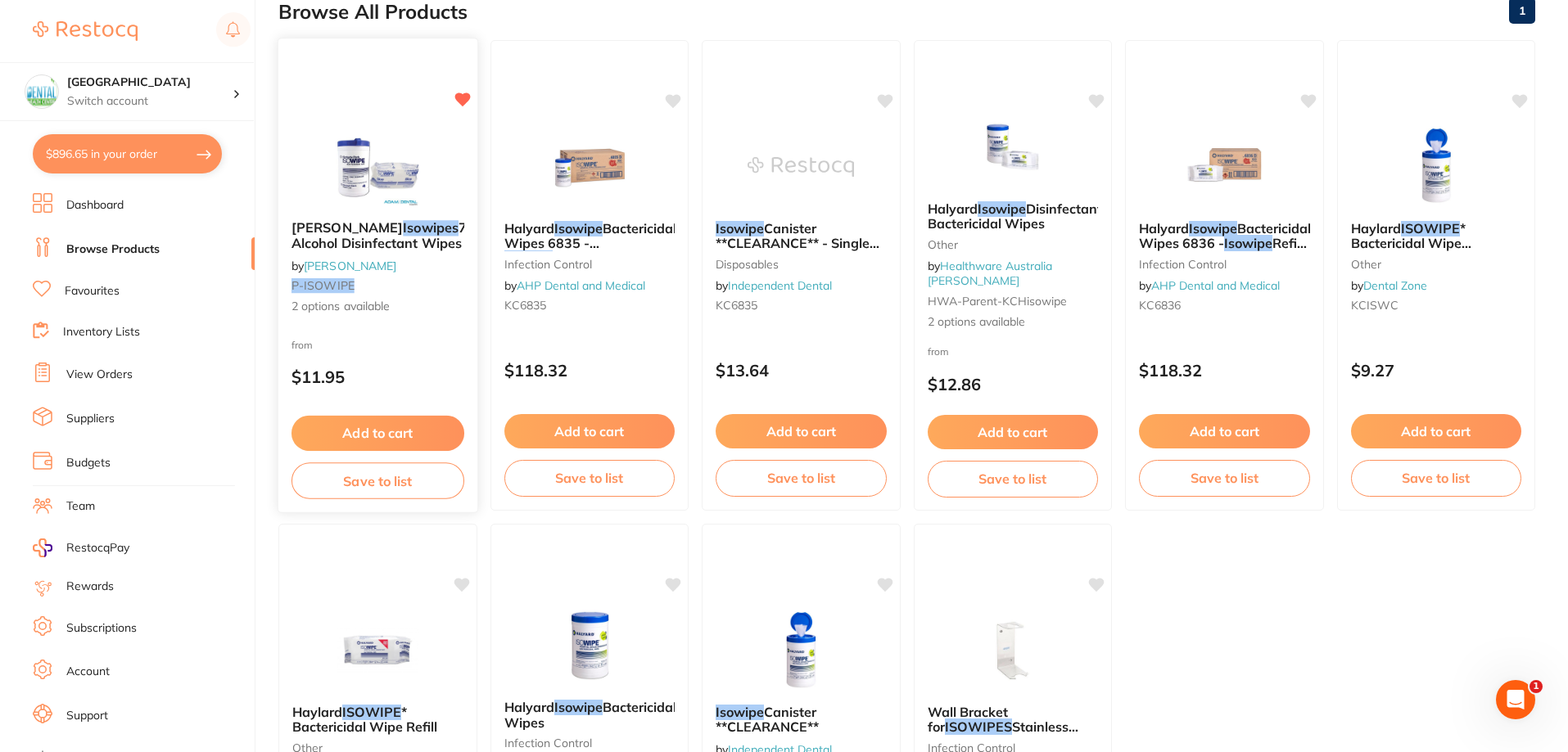
click at [325, 229] on span "Kimberly-Clark" at bounding box center [347, 227] width 111 height 16
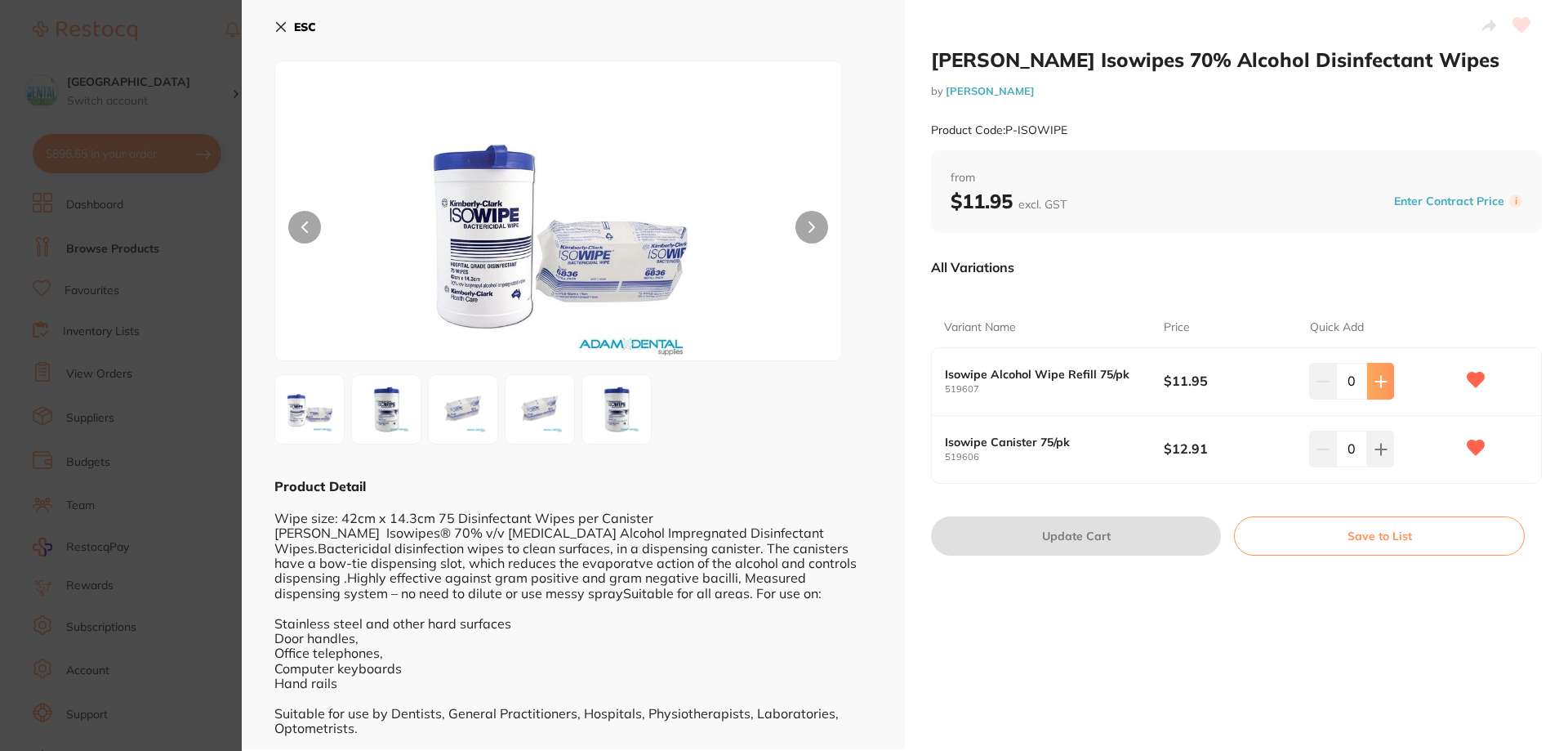
click at [1390, 379] on button at bounding box center [1381, 381] width 27 height 36
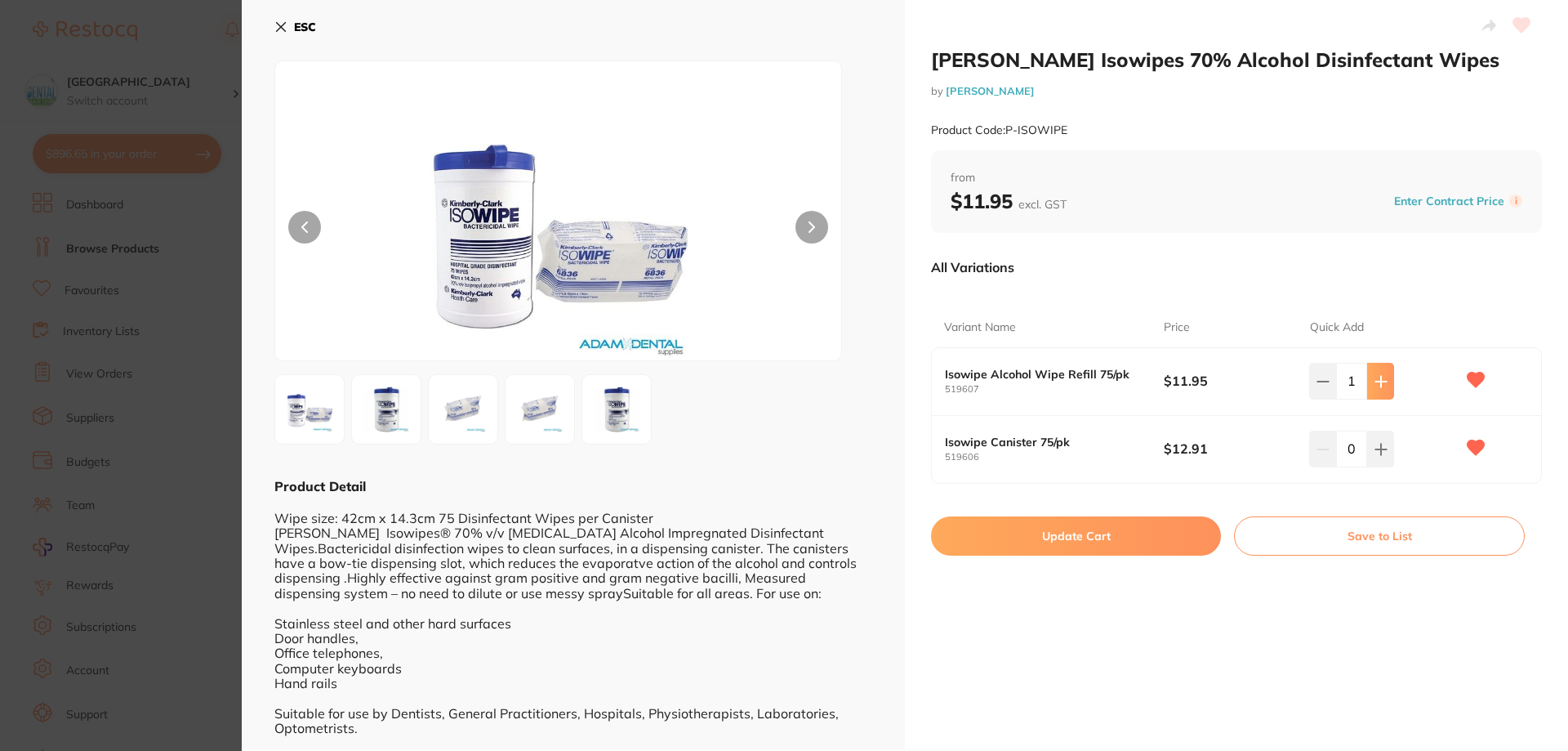
click at [1389, 379] on button at bounding box center [1381, 381] width 27 height 36
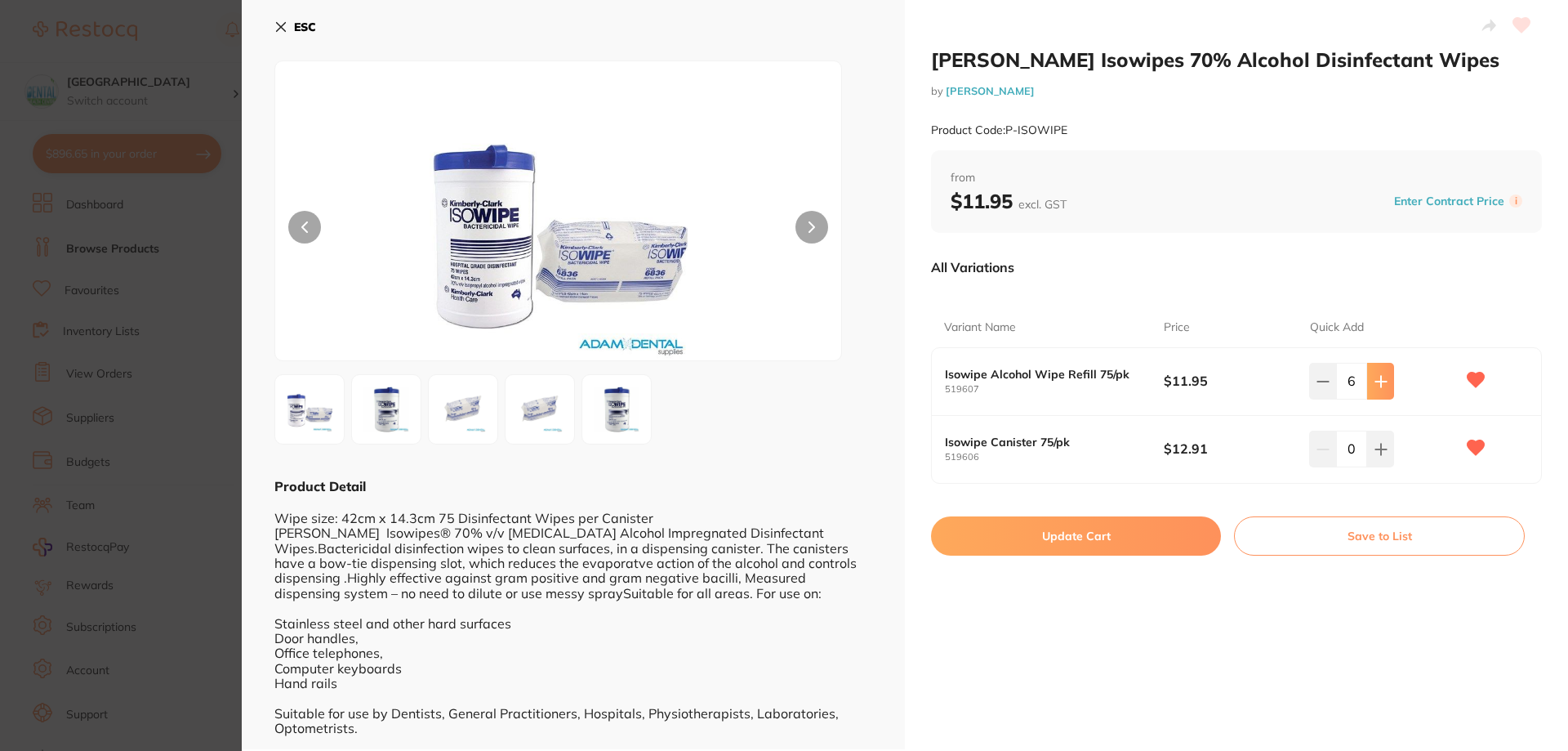
click at [1389, 379] on button at bounding box center [1381, 381] width 27 height 36
type input "10"
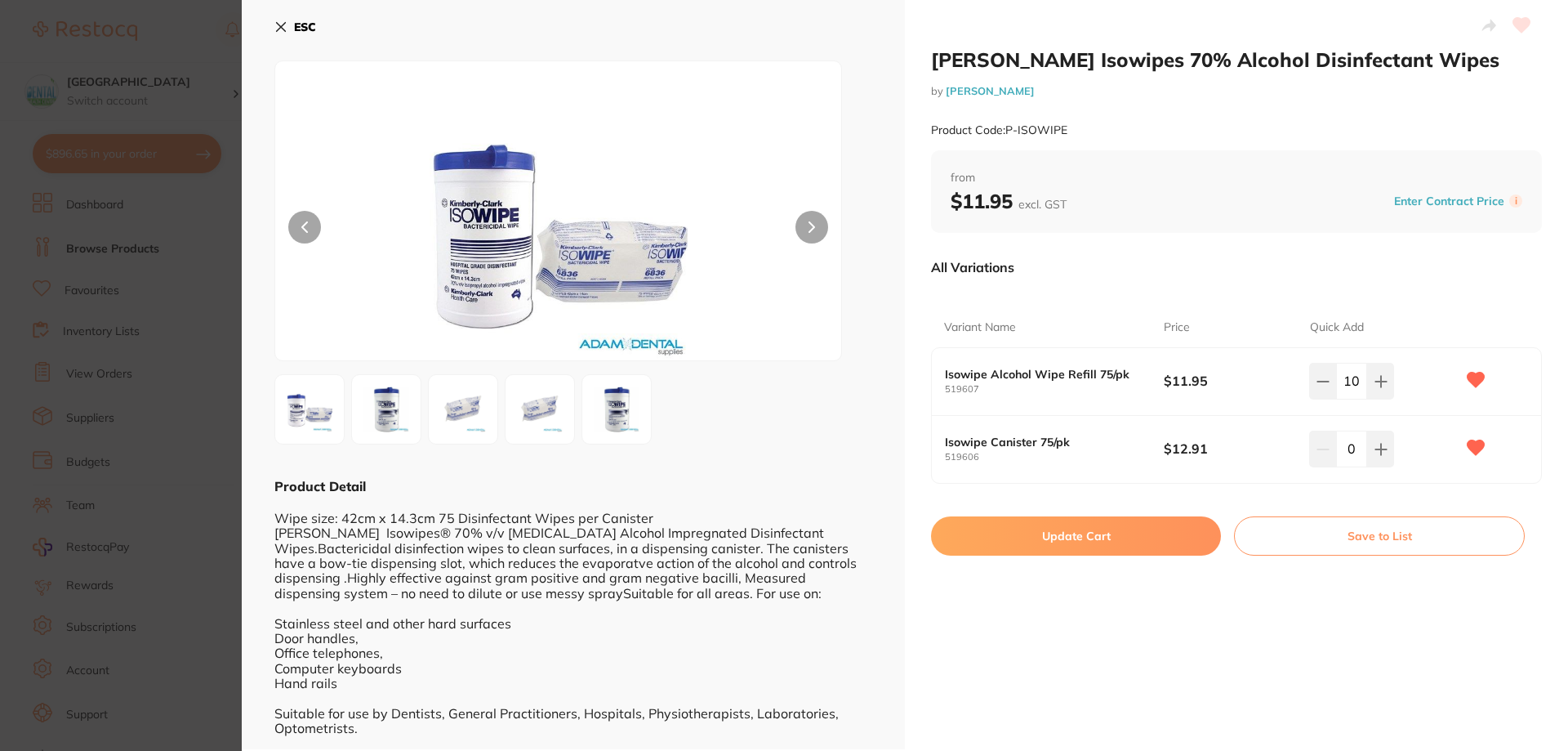
click at [1165, 531] on button "Update Cart" at bounding box center [1076, 536] width 290 height 39
checkbox input "false"
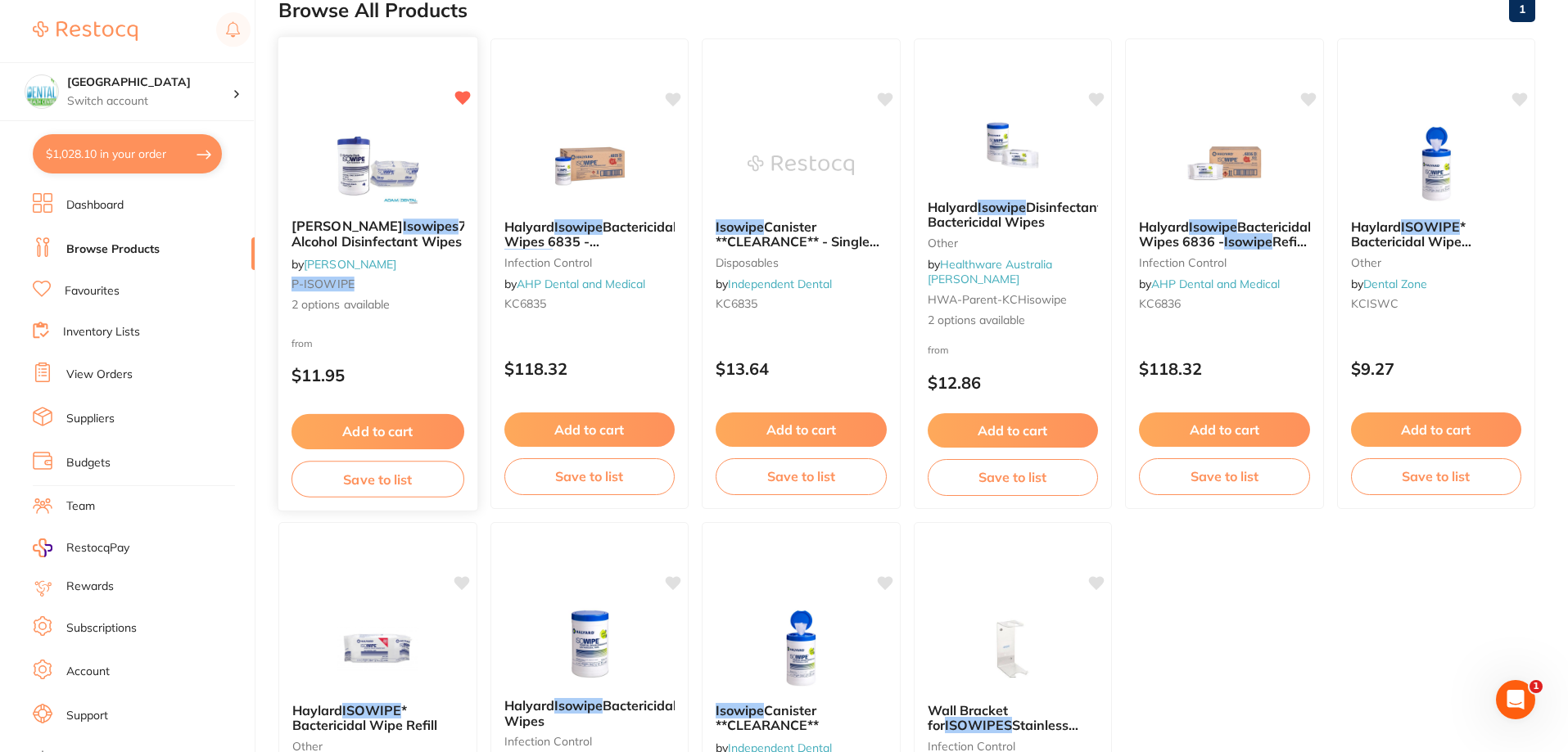
scroll to position [191, 0]
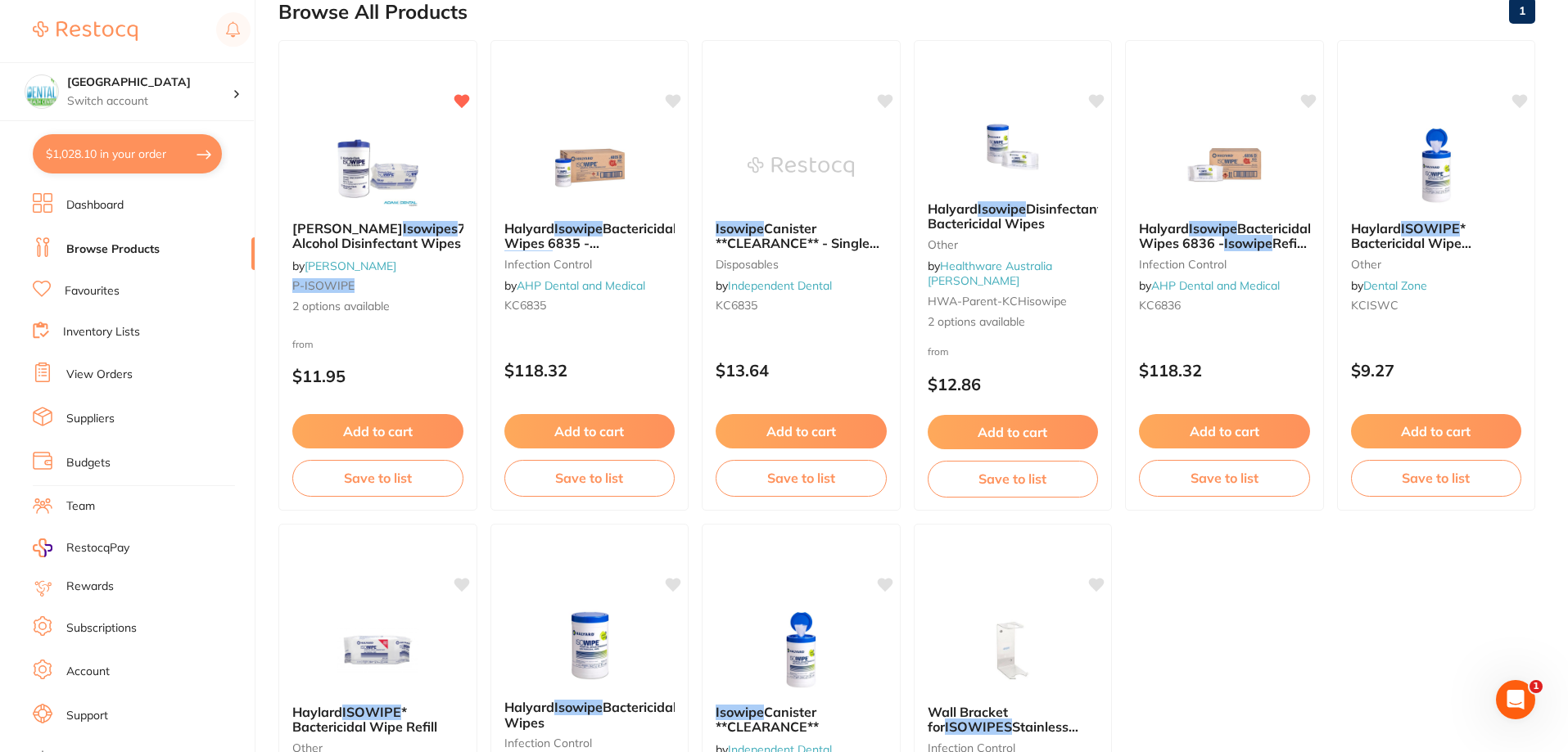
click at [144, 168] on button "$1,028.10 in your order" at bounding box center [127, 153] width 189 height 39
checkbox input "true"
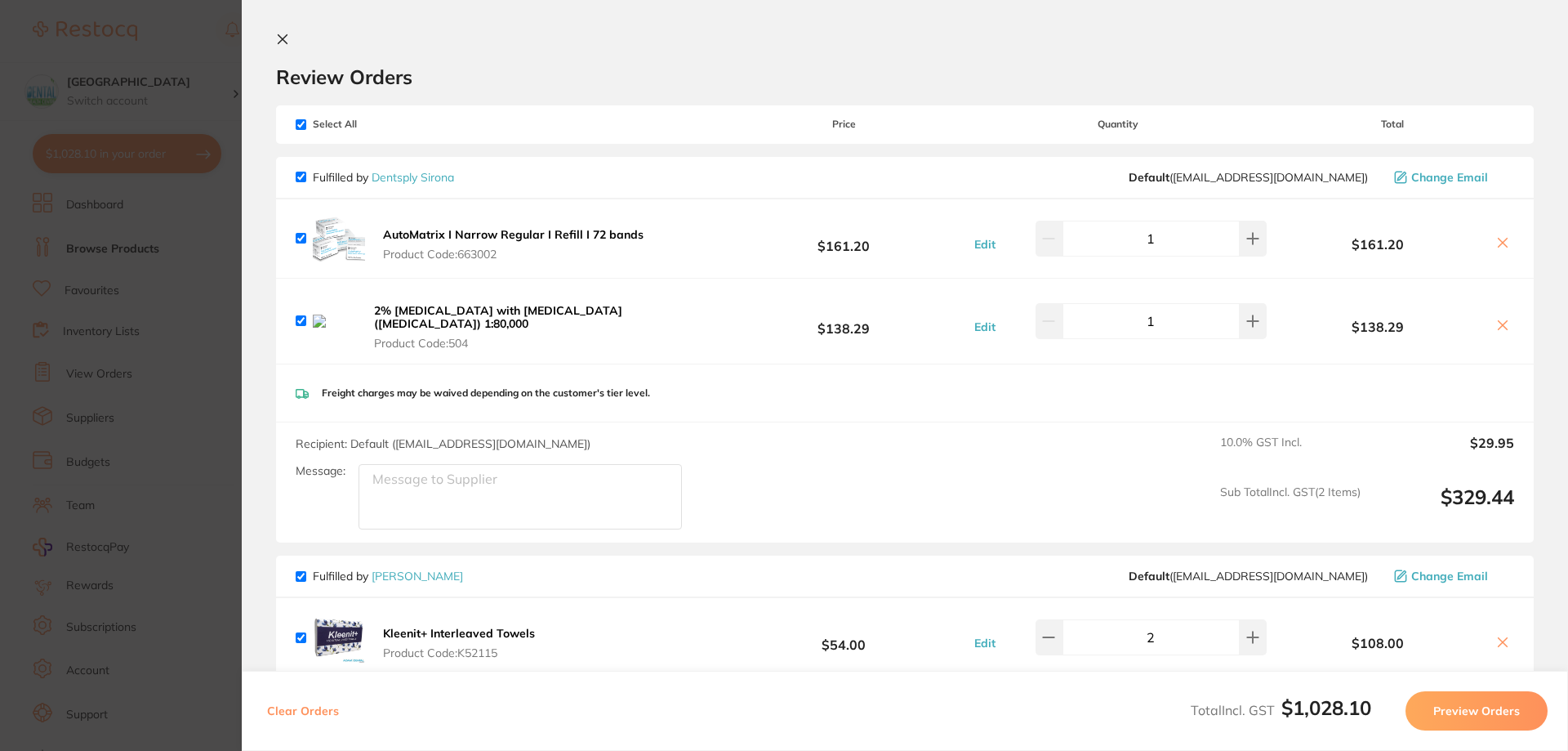
scroll to position [0, 0]
click at [461, 234] on b "AutoMatrix I Narrow Regular I Refill I 72 bands" at bounding box center [513, 235] width 261 height 14
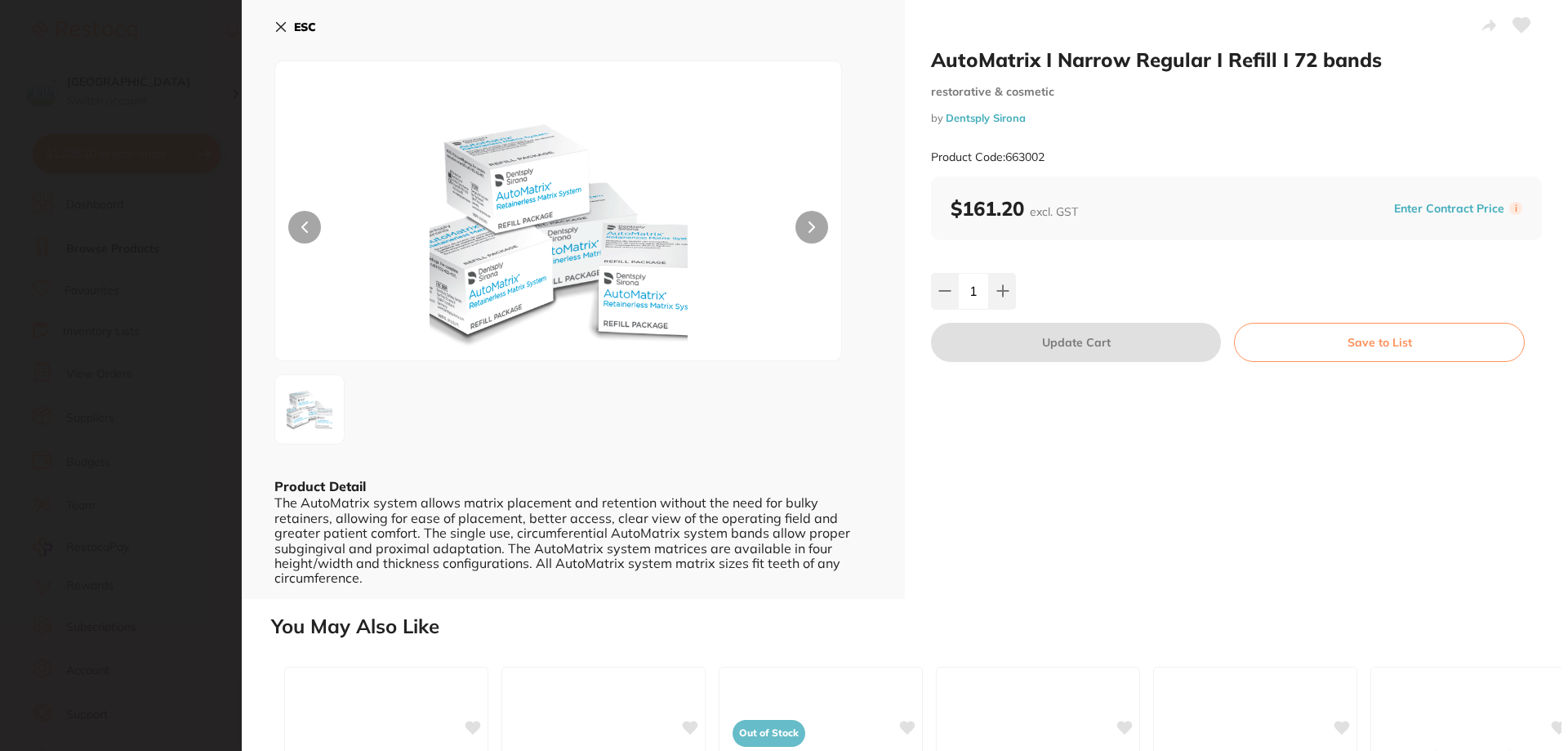
click at [218, 107] on section "AutoMatrix I Narrow Regular I Refill I 72 bands restorative & cosmetic by Dents…" at bounding box center [784, 375] width 1568 height 751
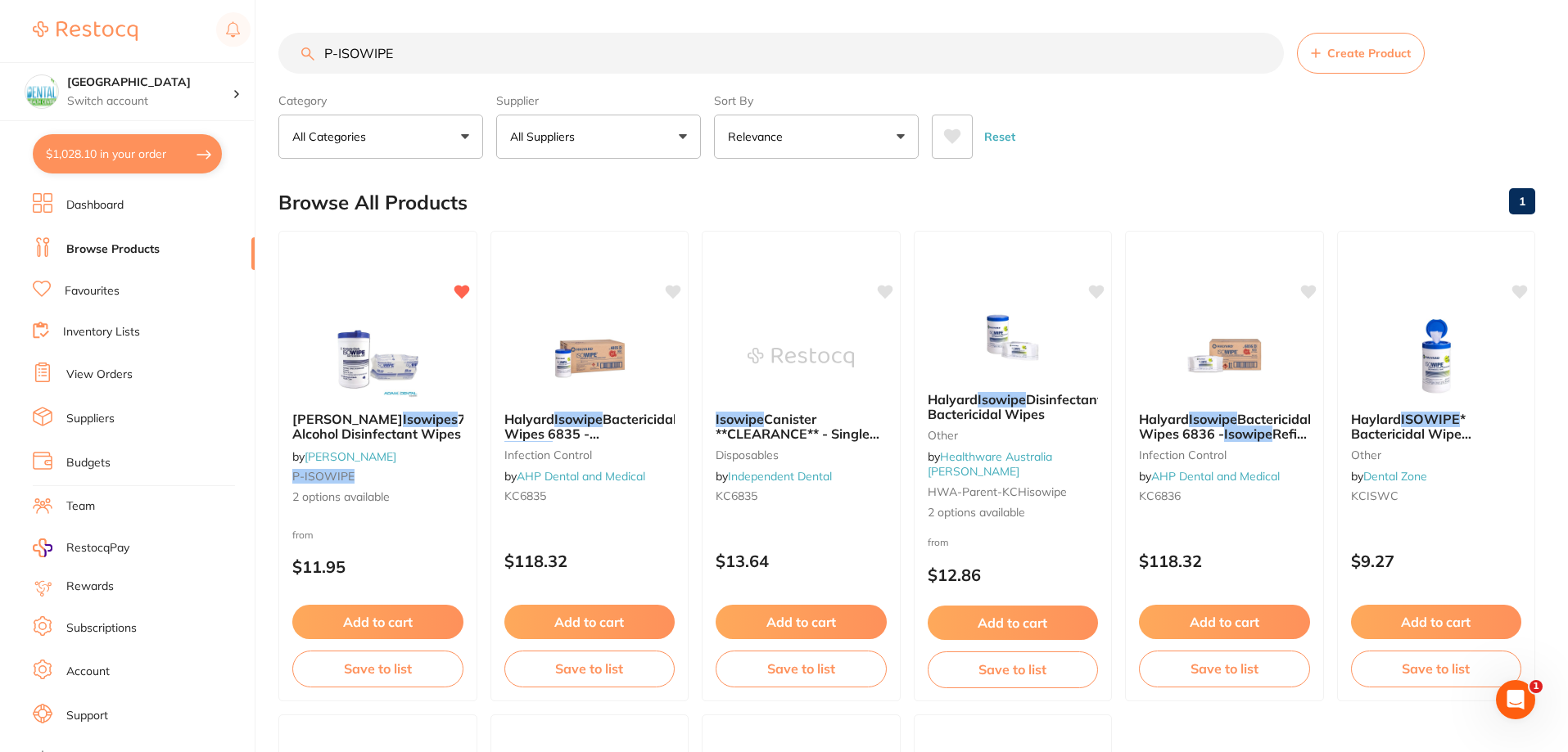
click at [460, 72] on input "P-ISOWIPE" at bounding box center [780, 53] width 1005 height 41
drag, startPoint x: 461, startPoint y: 59, endPoint x: 133, endPoint y: 37, distance: 328.7
click at [133, 37] on div "$1,028.10 Dental Health Centre Switch account Dental Health Centre $1,028.10 in…" at bounding box center [784, 376] width 1568 height 752
type input "steri pouches"
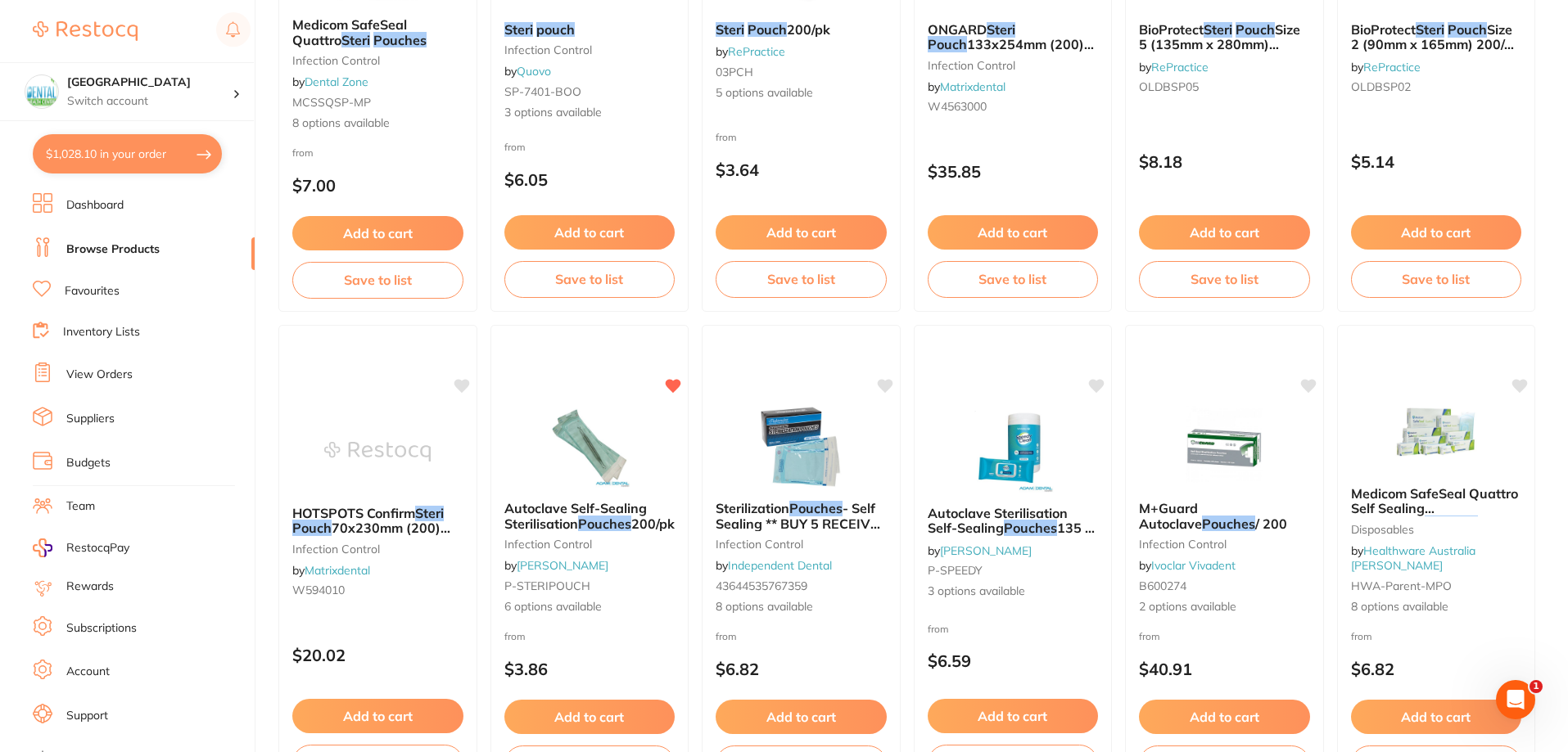
scroll to position [409, 0]
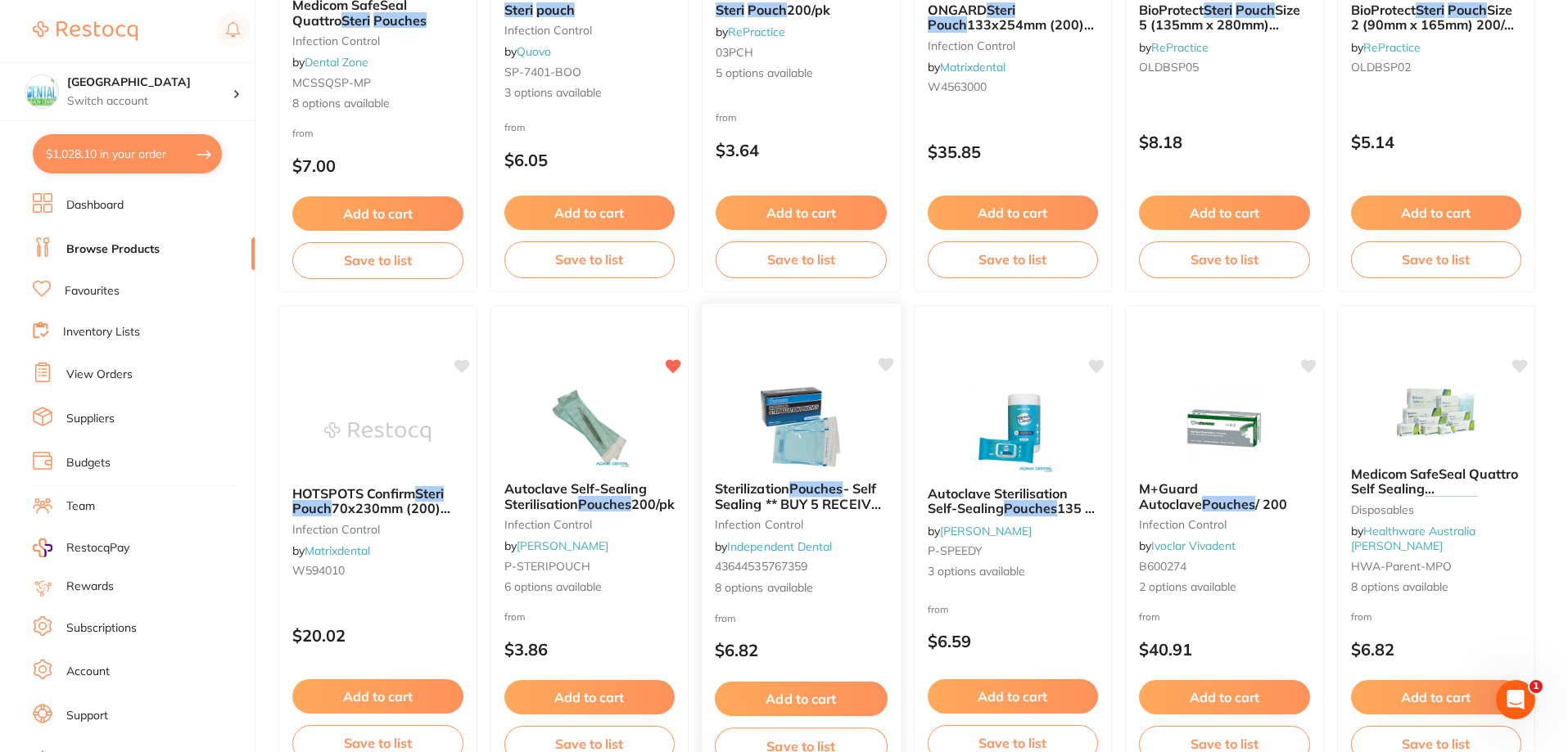
click at [805, 530] on small "infection control" at bounding box center [801, 525] width 173 height 13
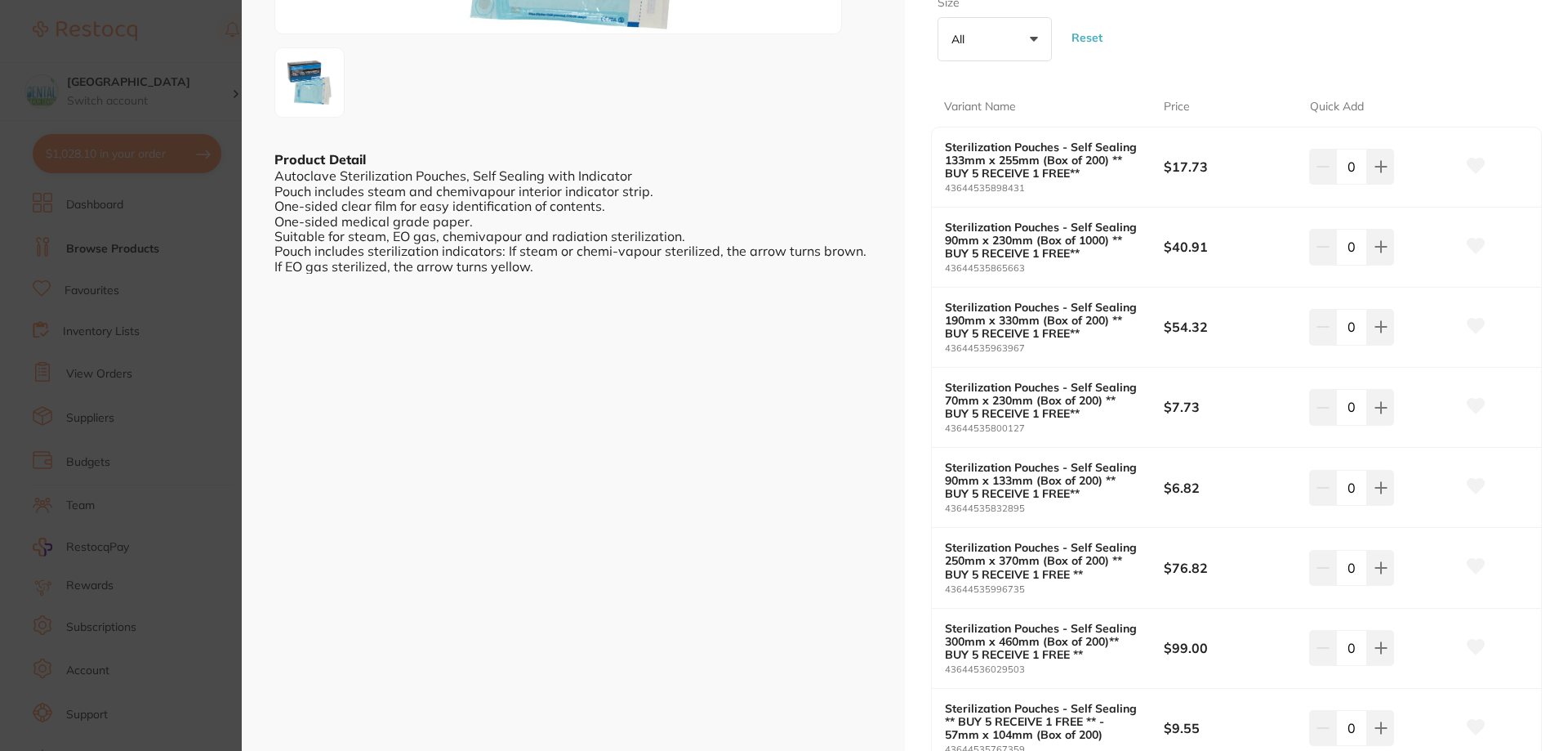
scroll to position [475, 0]
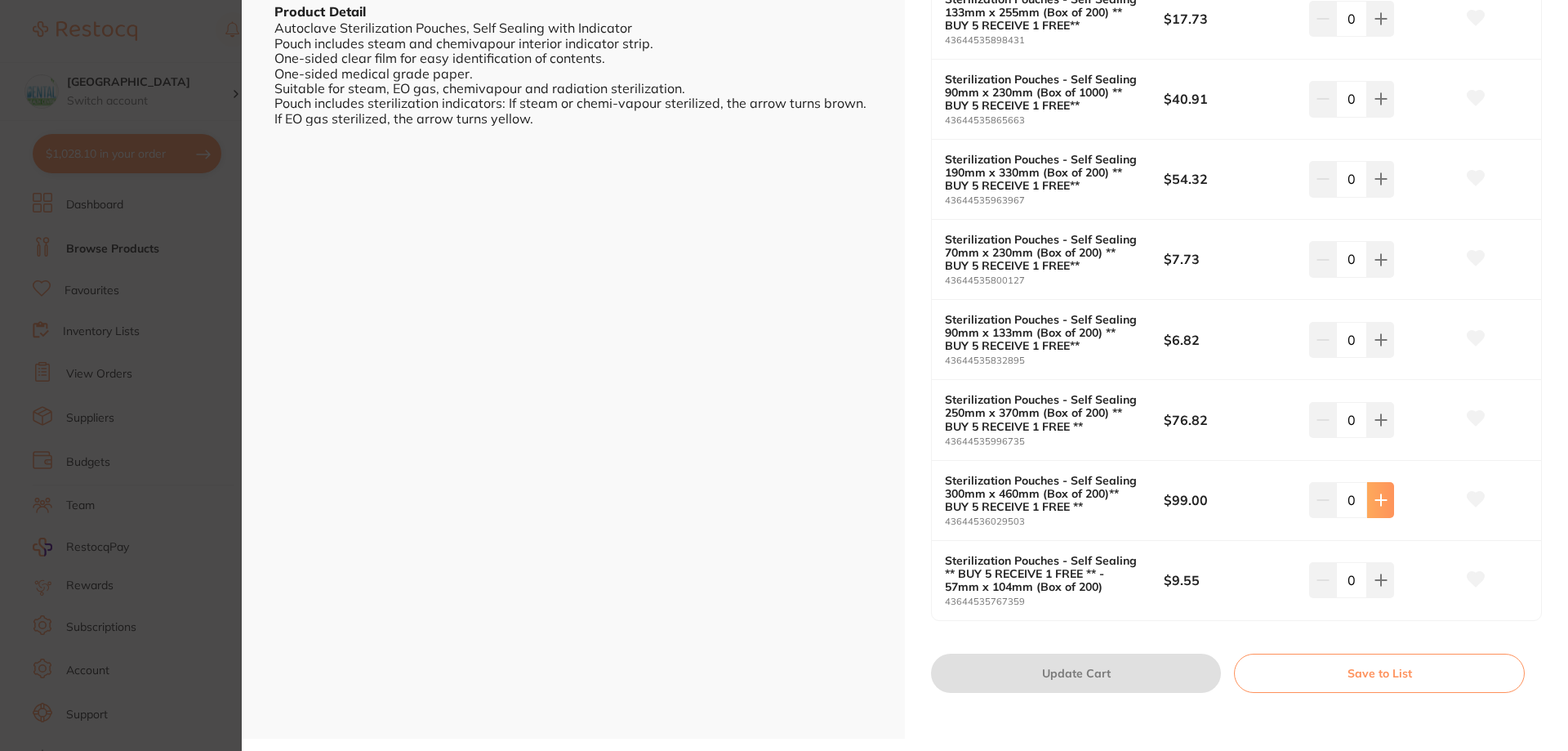
click at [1387, 497] on button at bounding box center [1381, 500] width 27 height 36
type input "1"
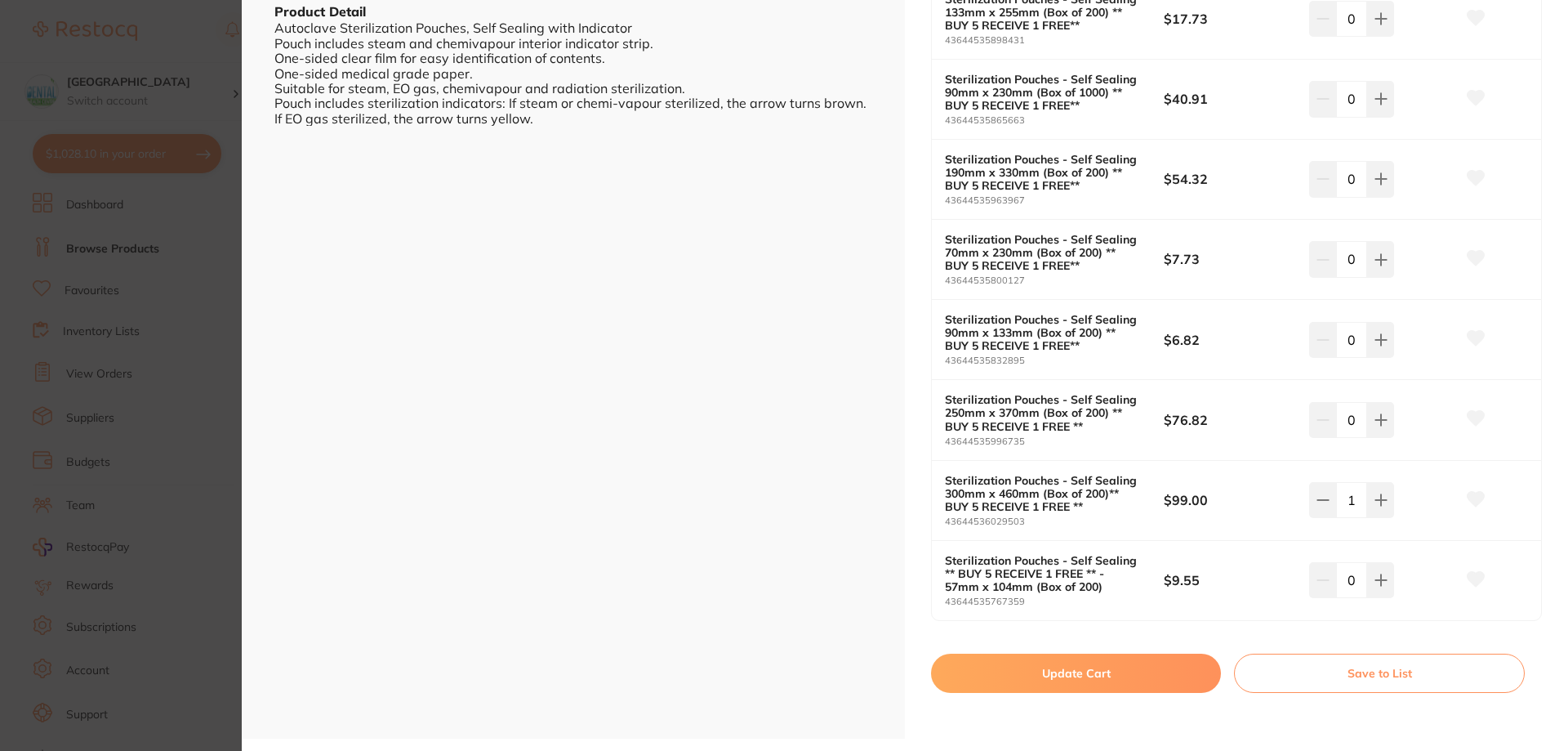
click at [1041, 685] on button "Update Cart" at bounding box center [1076, 674] width 290 height 39
checkbox input "false"
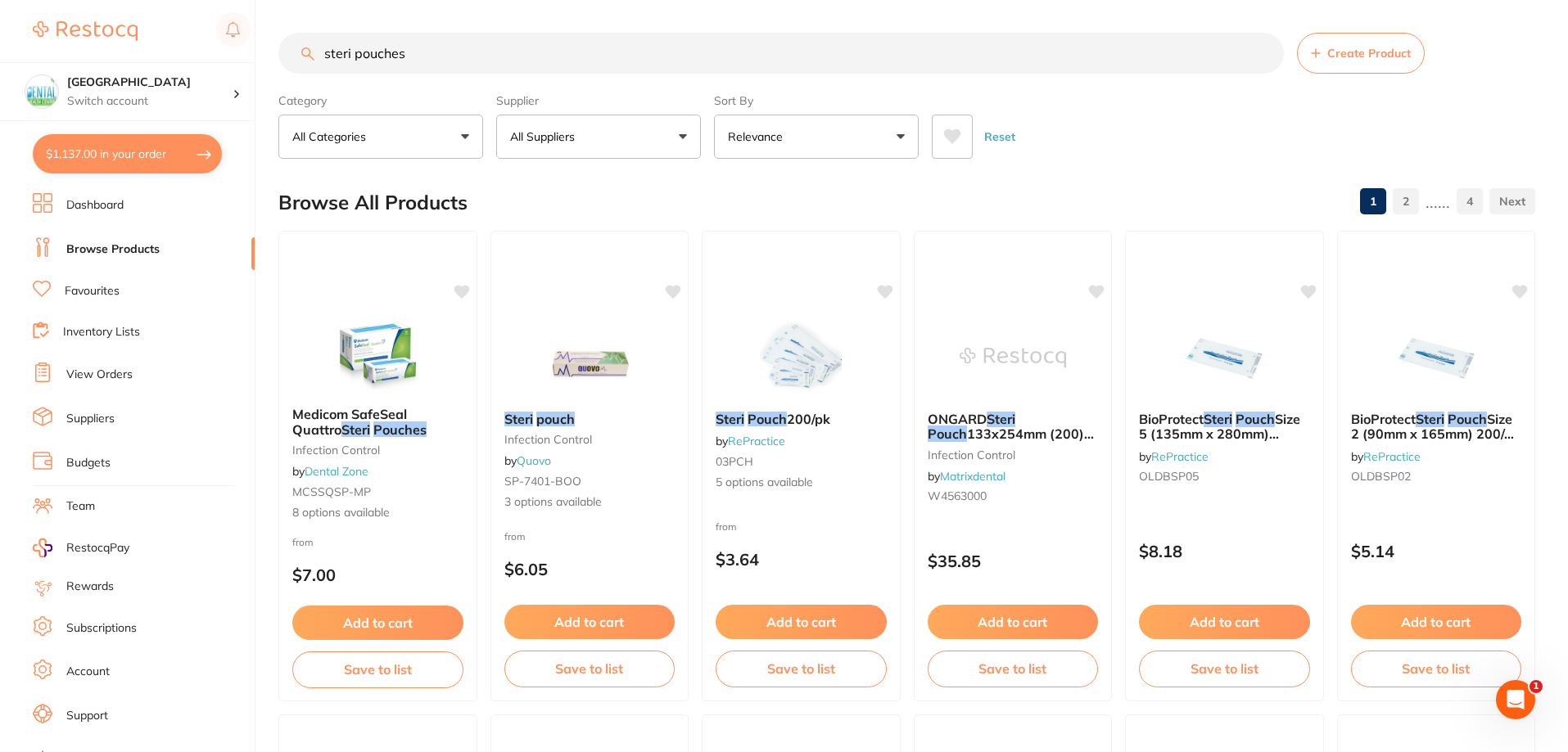
click at [611, 139] on button "All Suppliers" at bounding box center [599, 137] width 205 height 44
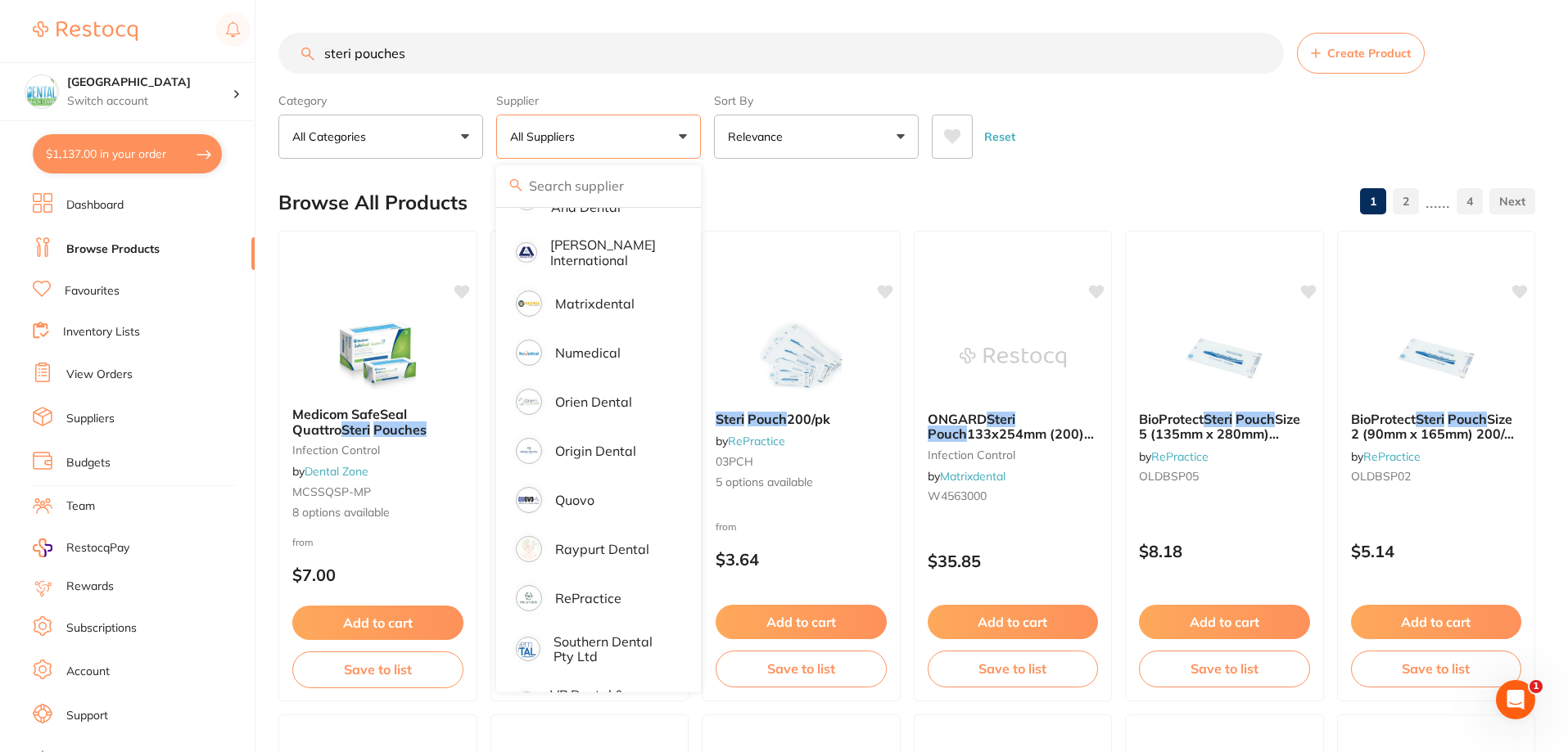
scroll to position [737, 0]
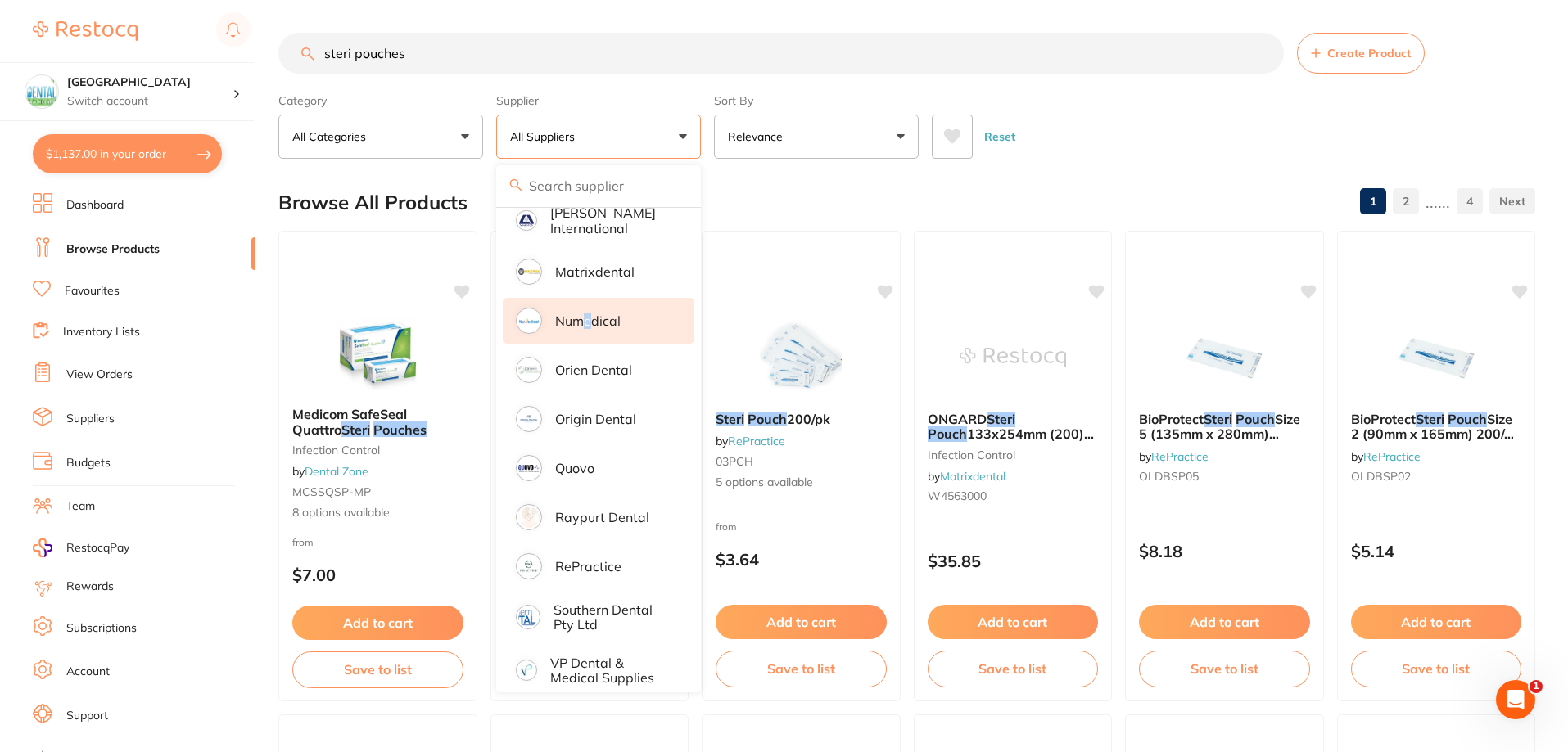
click at [588, 313] on p "Numedical" at bounding box center [588, 320] width 65 height 14
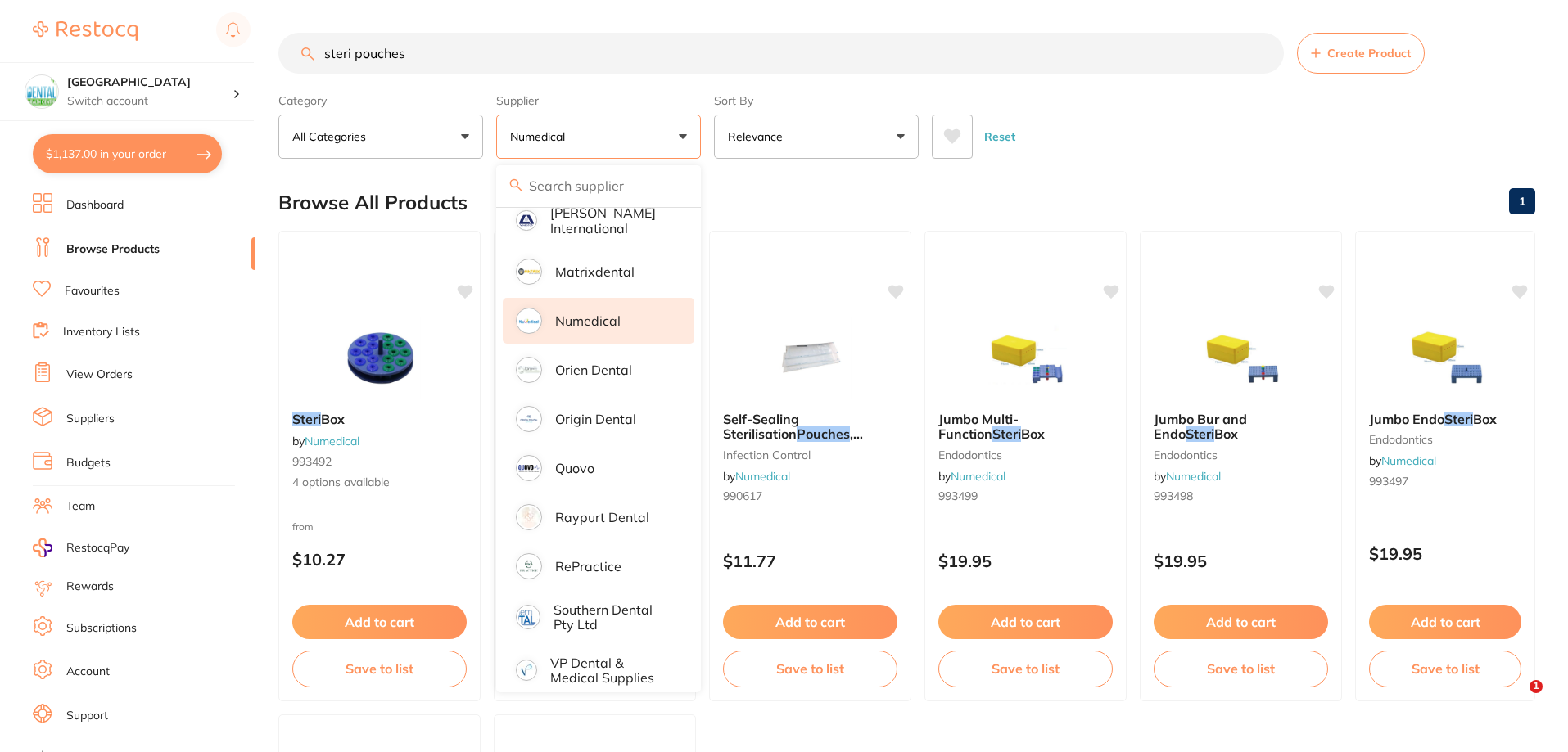
click at [1105, 92] on div "Category All Categories All Categories endodontics infection control preventati…" at bounding box center [907, 123] width 1257 height 72
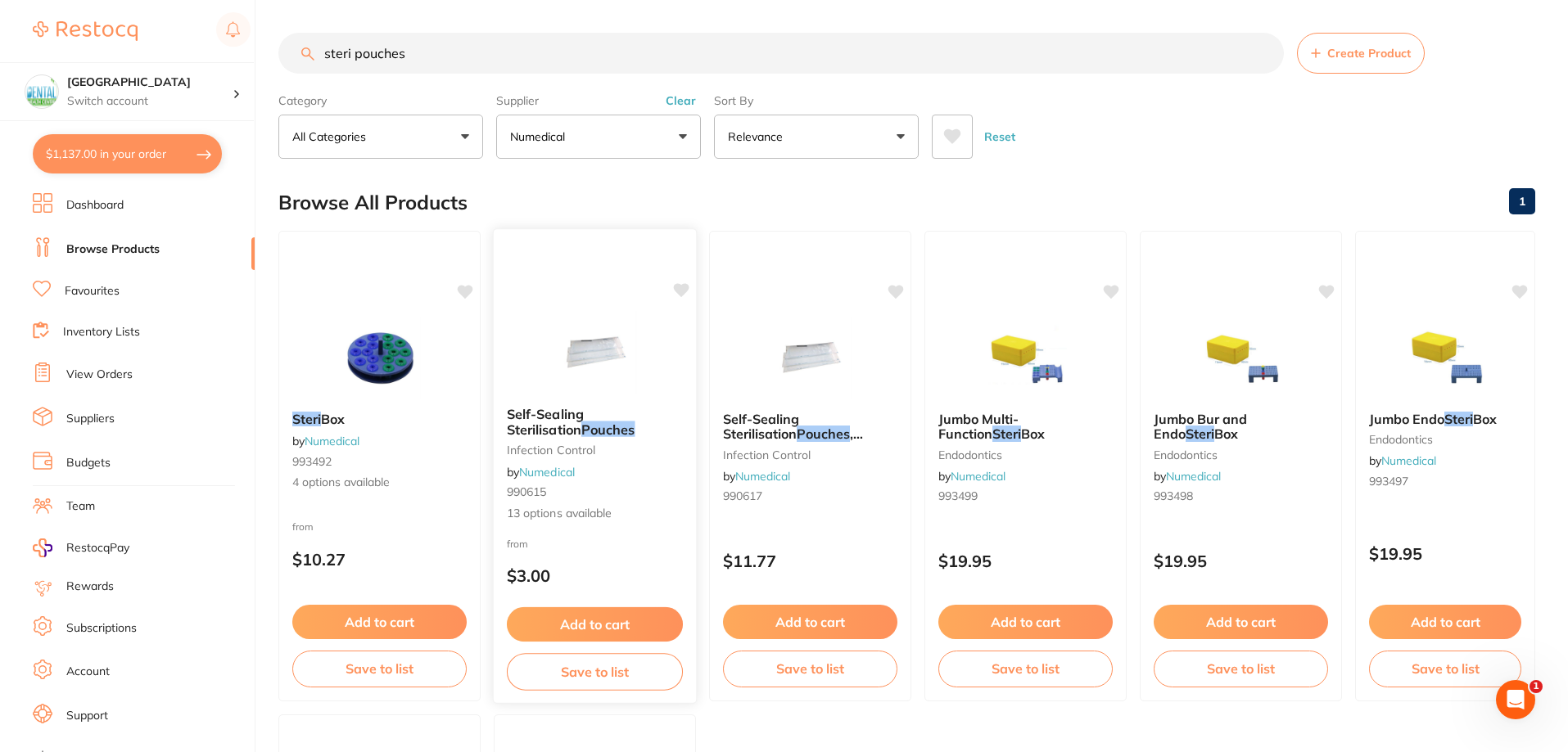
click at [584, 417] on span "Self-Sealing Sterilisation" at bounding box center [545, 422] width 77 height 32
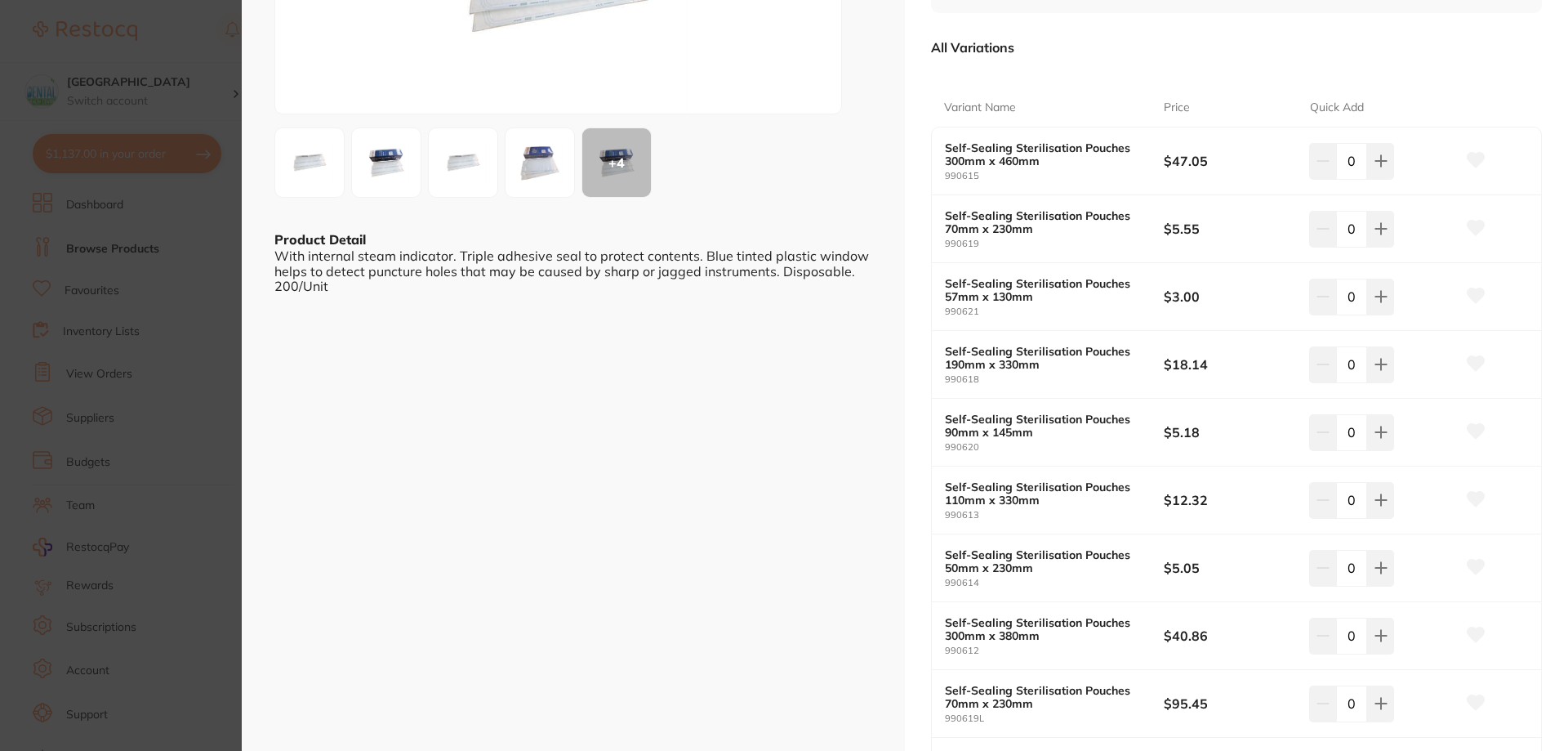
scroll to position [245, 0]
click at [1375, 167] on icon at bounding box center [1382, 163] width 13 height 13
type input "1"
click at [52, 242] on section "Self-Sealing Sterilisation Pouches infection control by Numedical Product Code:…" at bounding box center [784, 375] width 1568 height 751
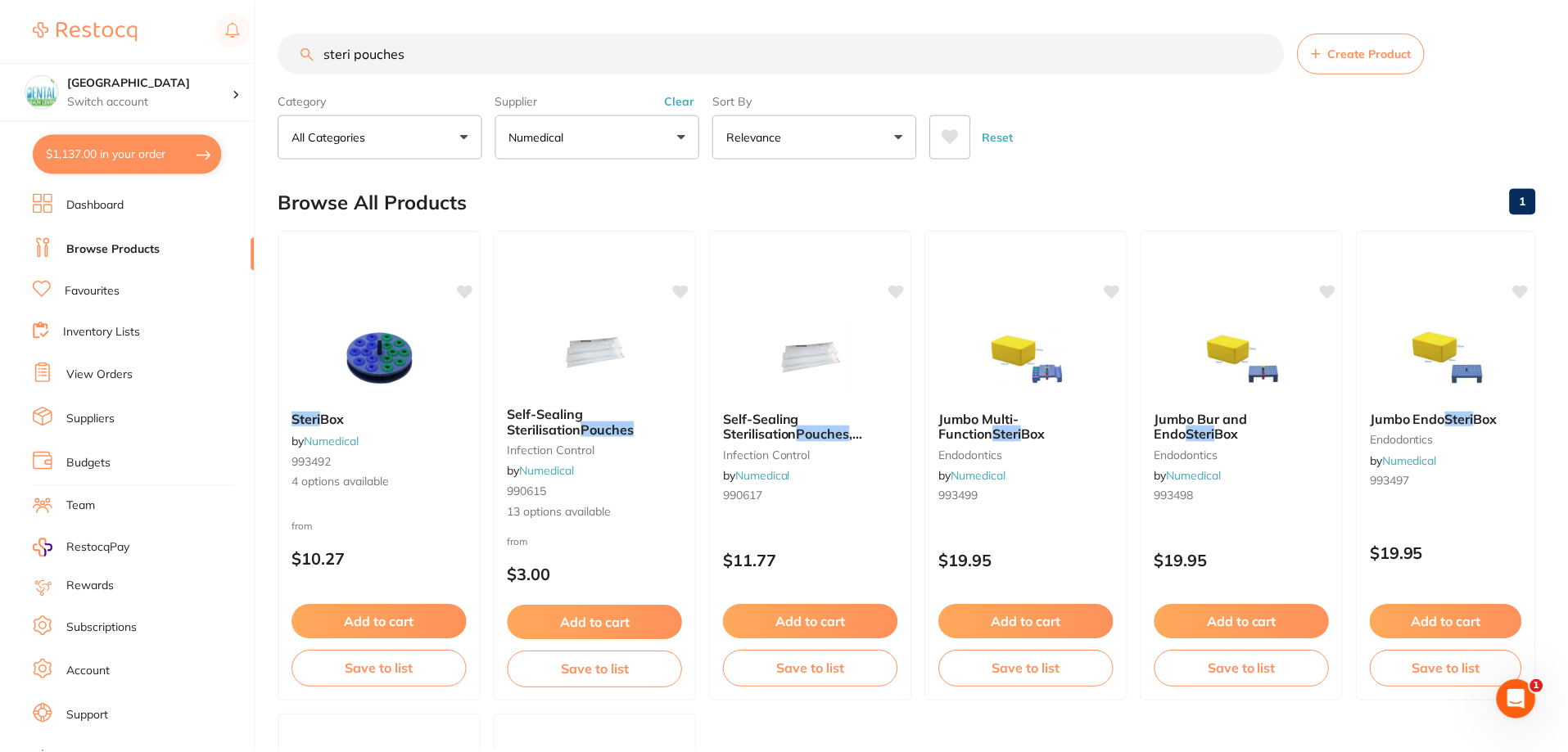
scroll to position [4, 0]
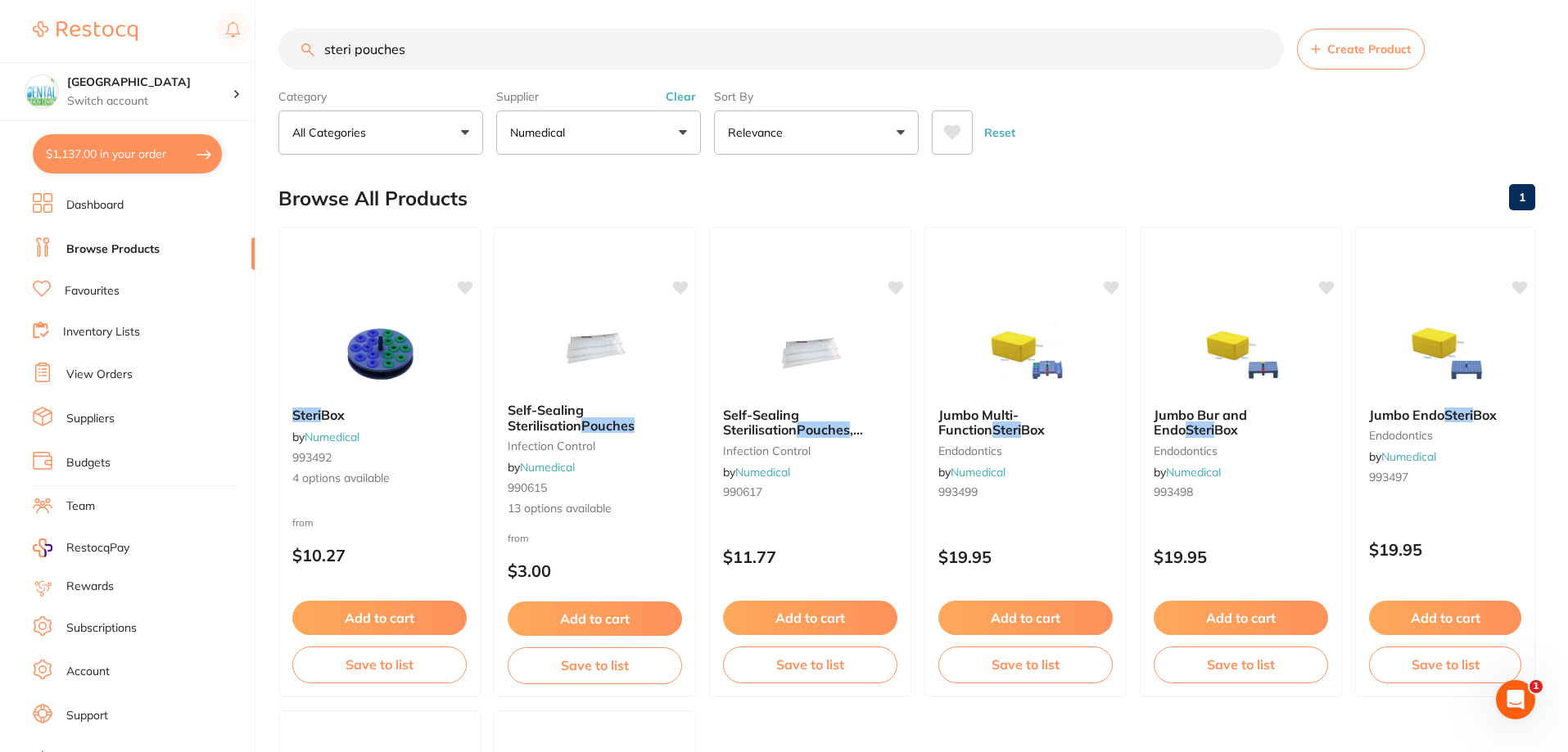
click at [85, 163] on button "$1,137.00 in your order" at bounding box center [127, 153] width 189 height 39
checkbox input "true"
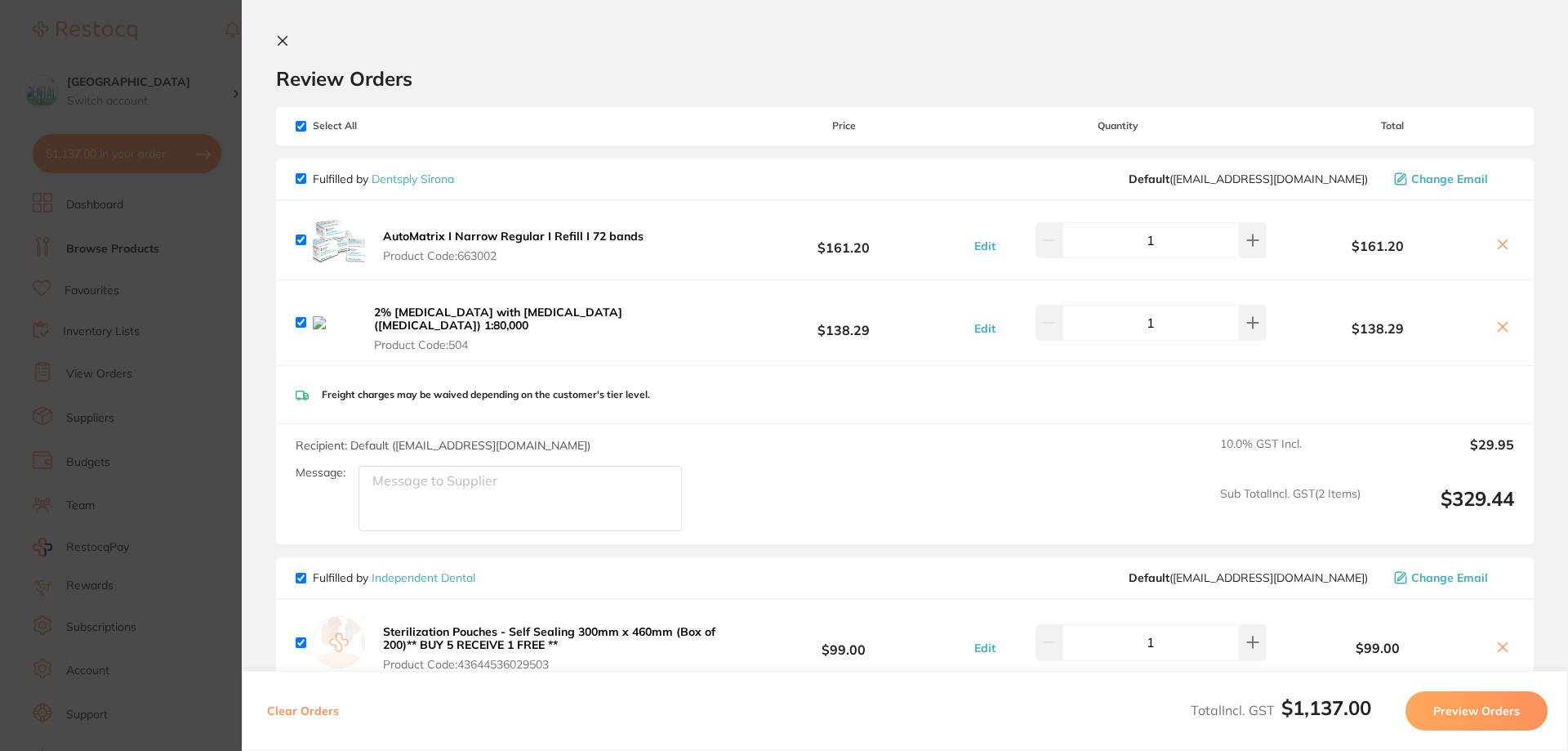
scroll to position [164, 0]
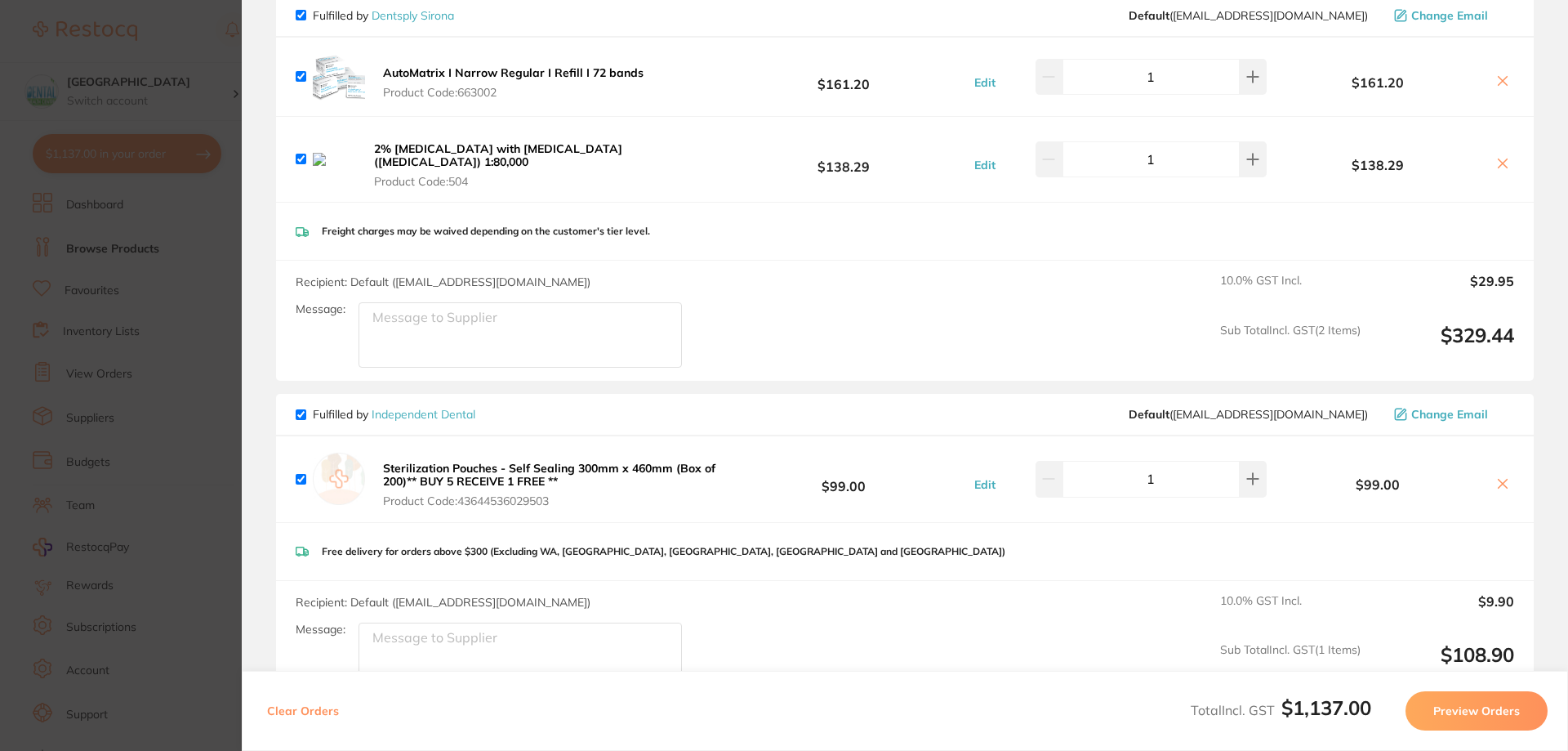
click at [1505, 477] on icon at bounding box center [1503, 484] width 13 height 13
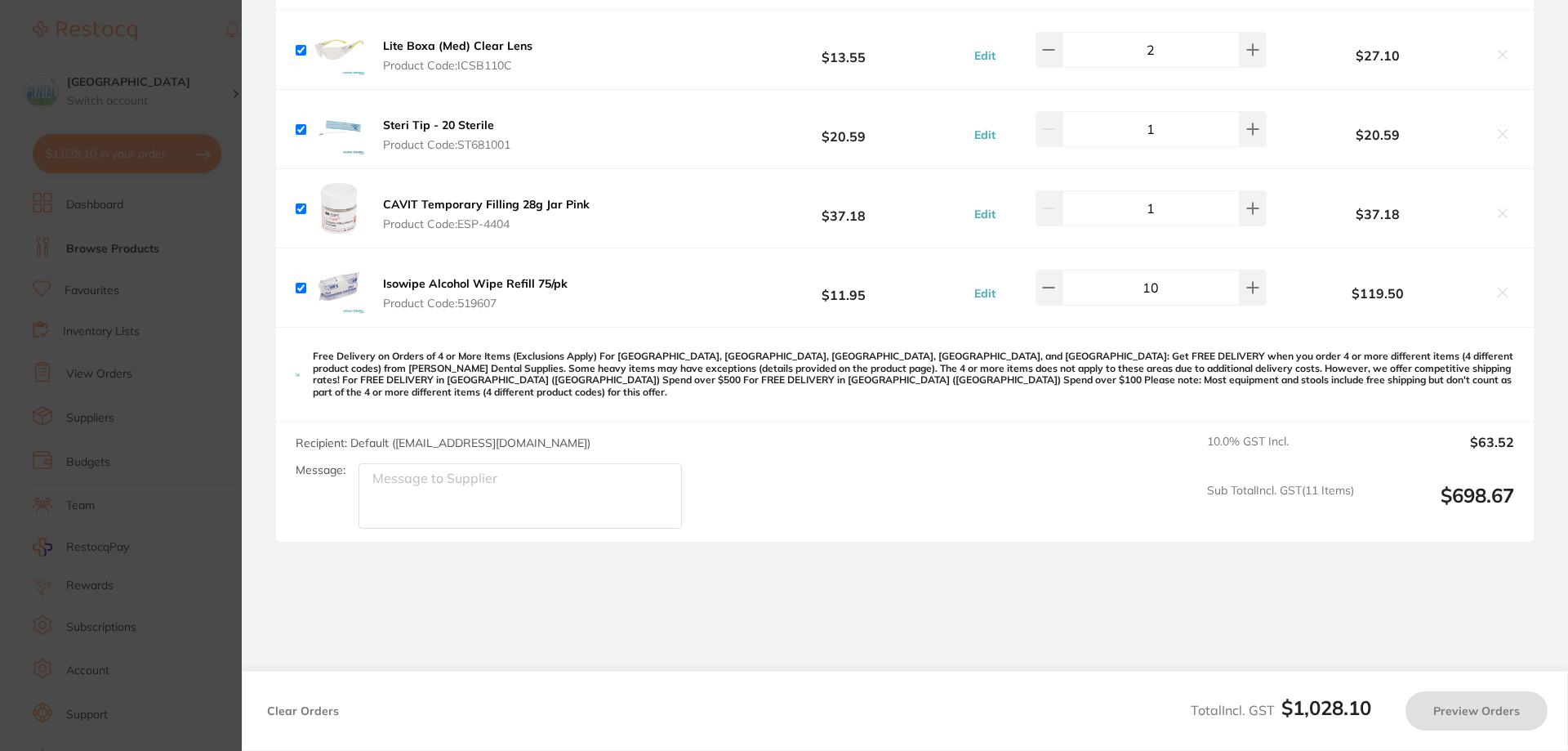
scroll to position [1170, 0]
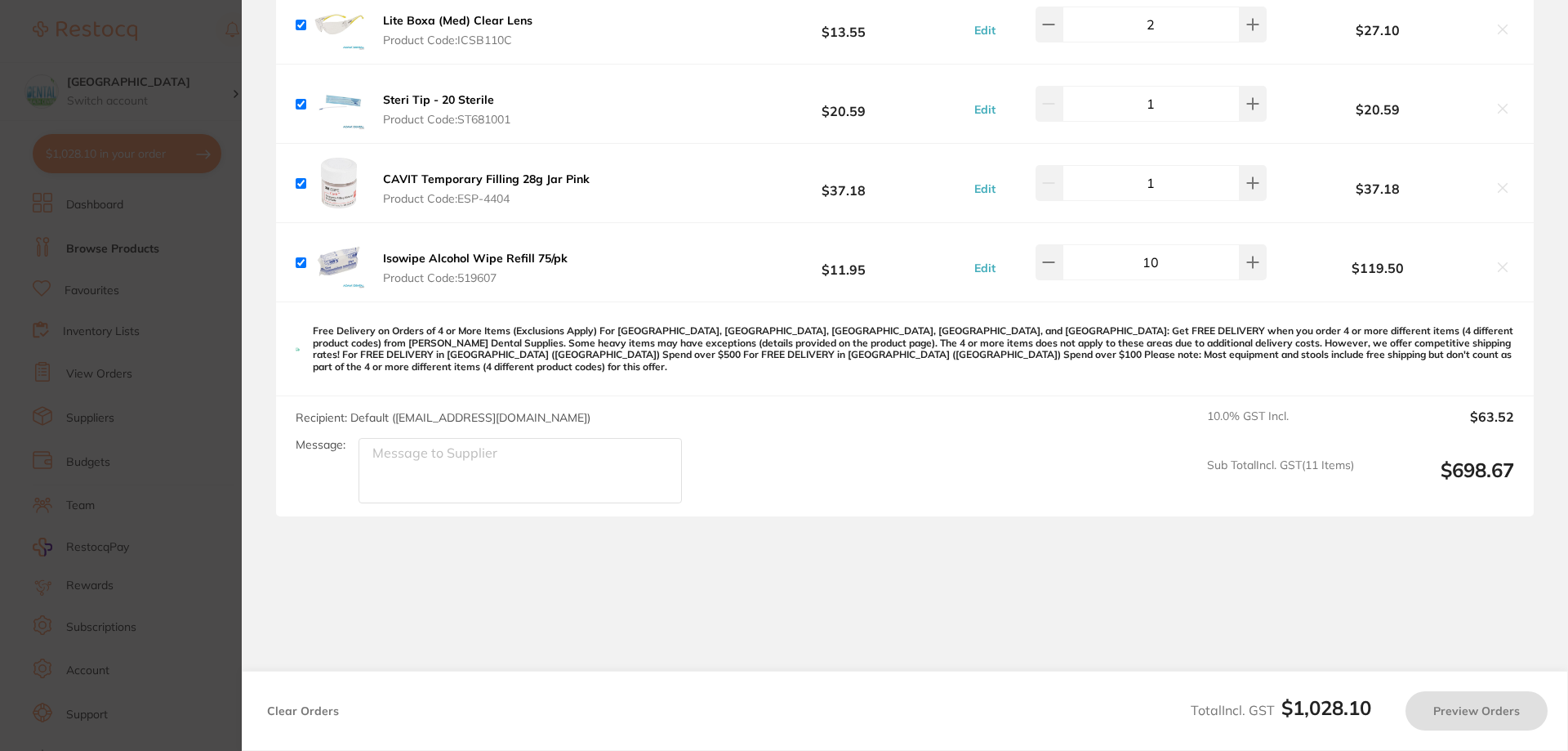
checkbox input "true"
click at [9, 420] on section "Update RRP Set your pre negotiated price for this item. Item Agreed RRP (excl. …" at bounding box center [784, 375] width 1568 height 751
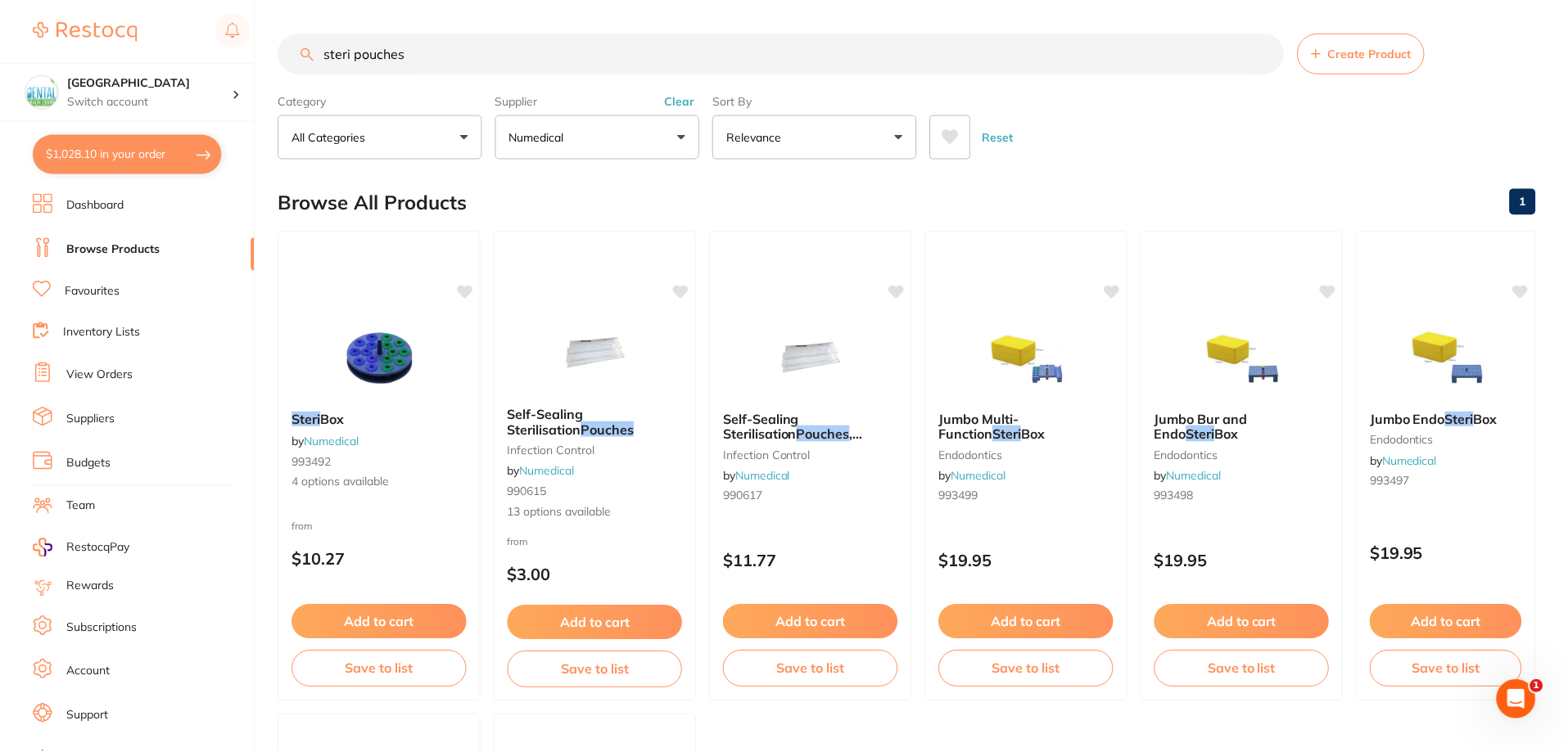
scroll to position [4, 0]
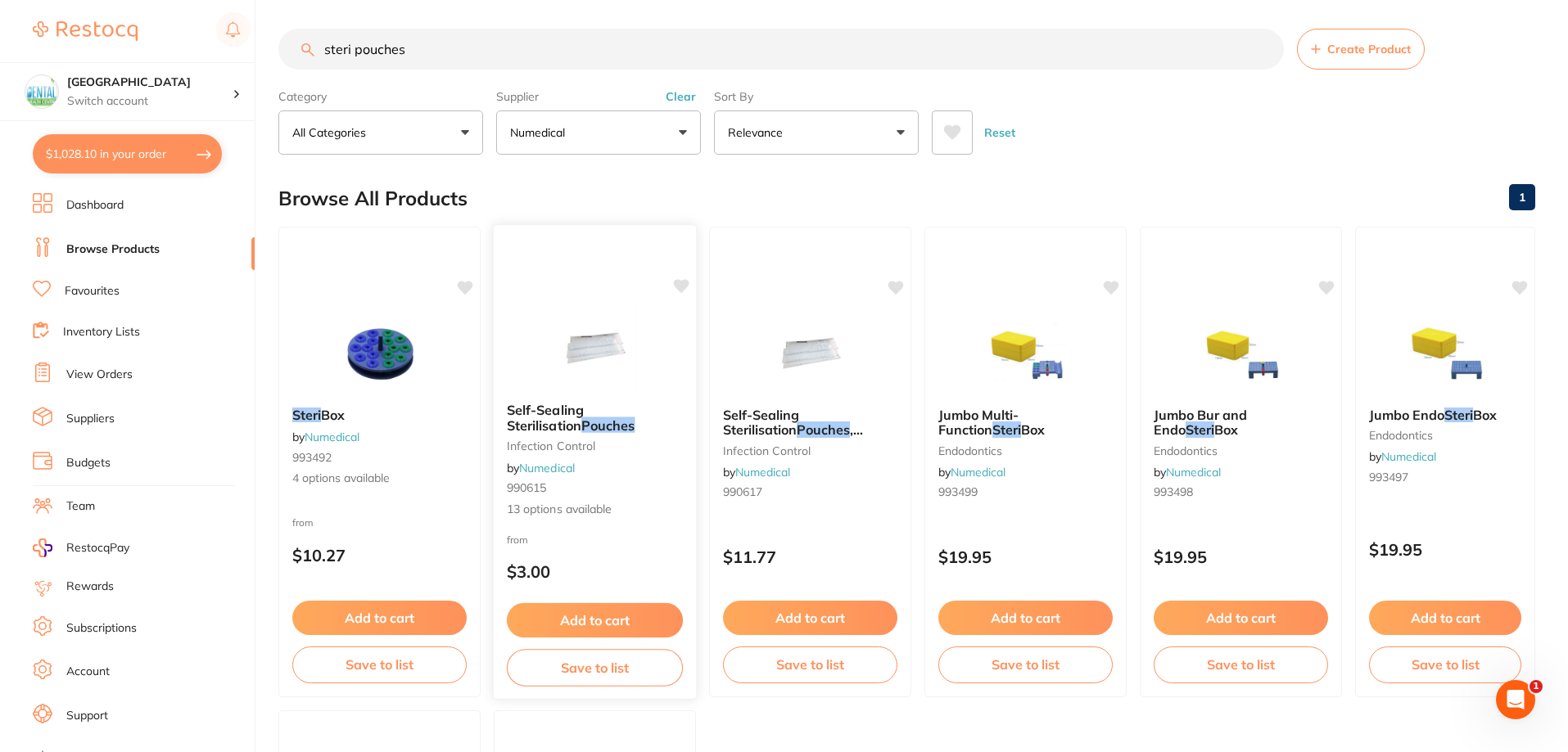
click at [633, 309] on img at bounding box center [595, 348] width 107 height 82
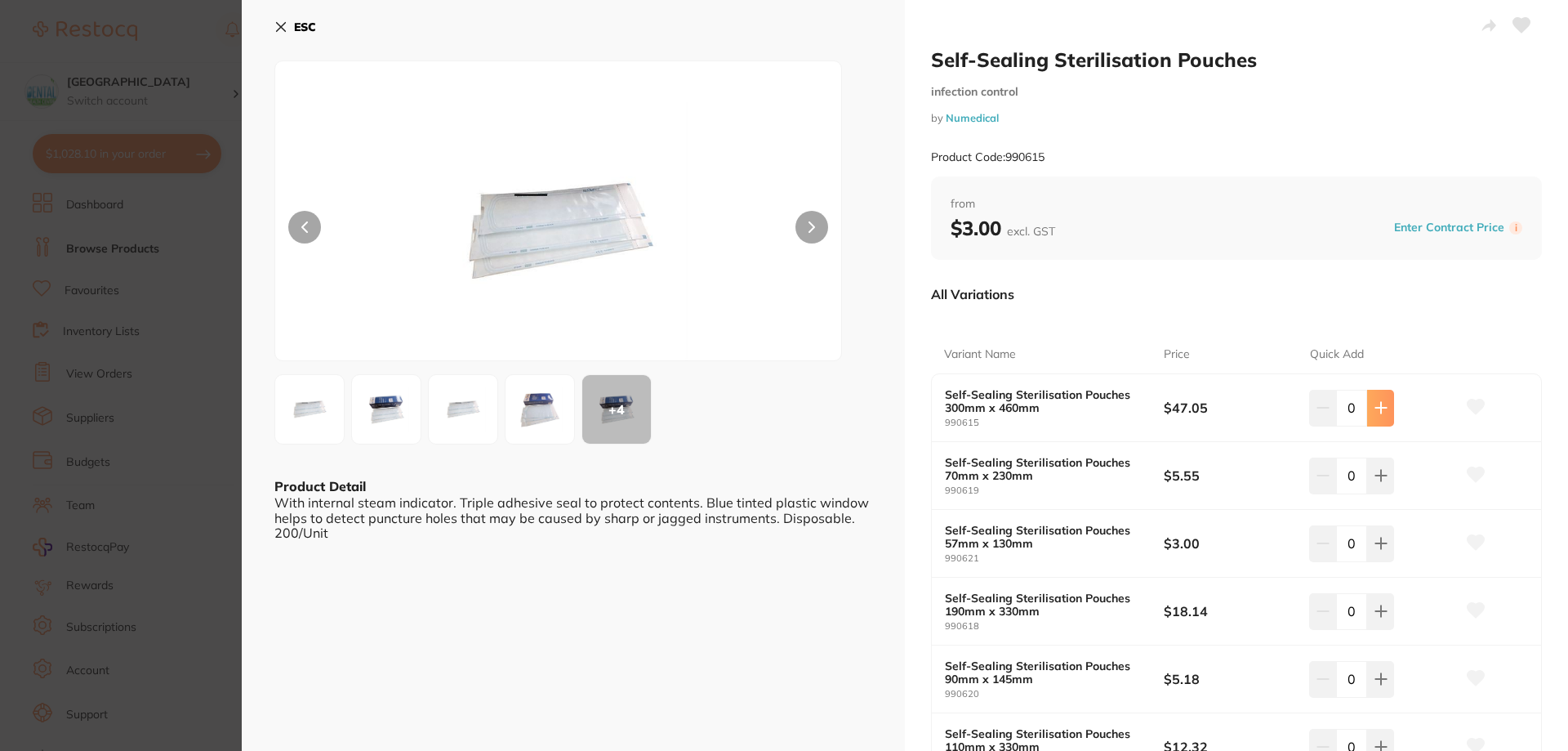
click at [1383, 416] on button at bounding box center [1381, 409] width 27 height 36
type input "1"
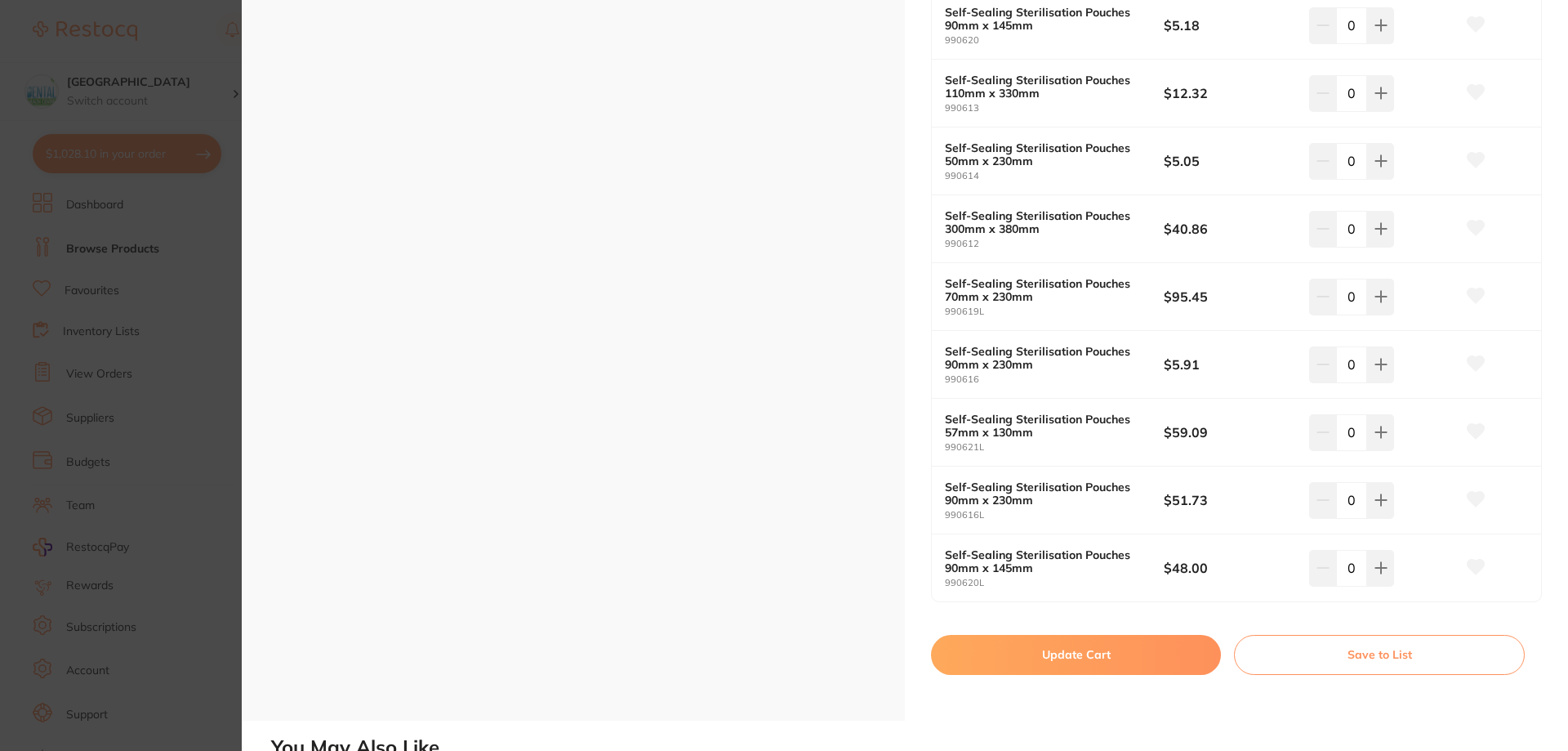
scroll to position [736, 0]
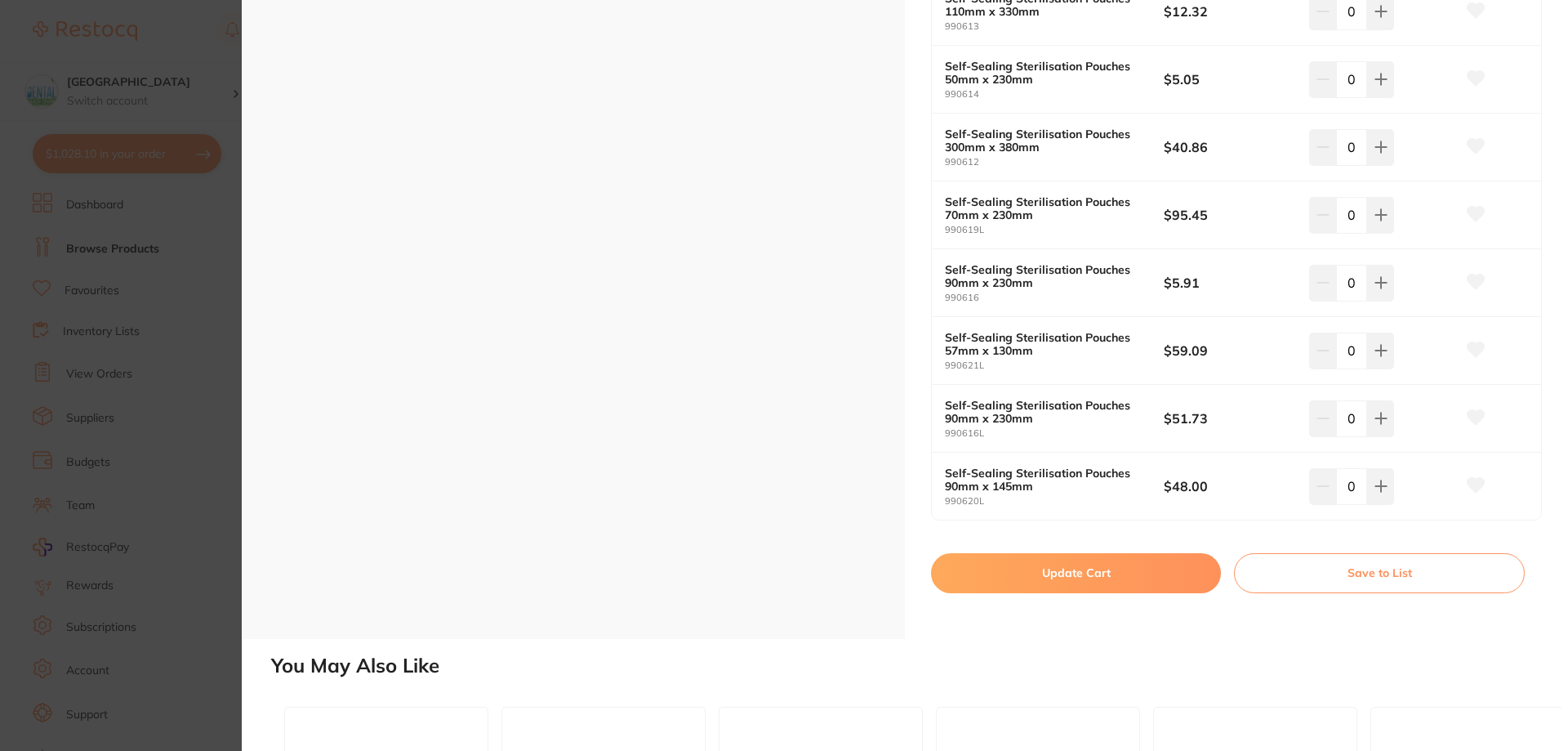
click at [1117, 579] on button "Update Cart" at bounding box center [1076, 572] width 290 height 39
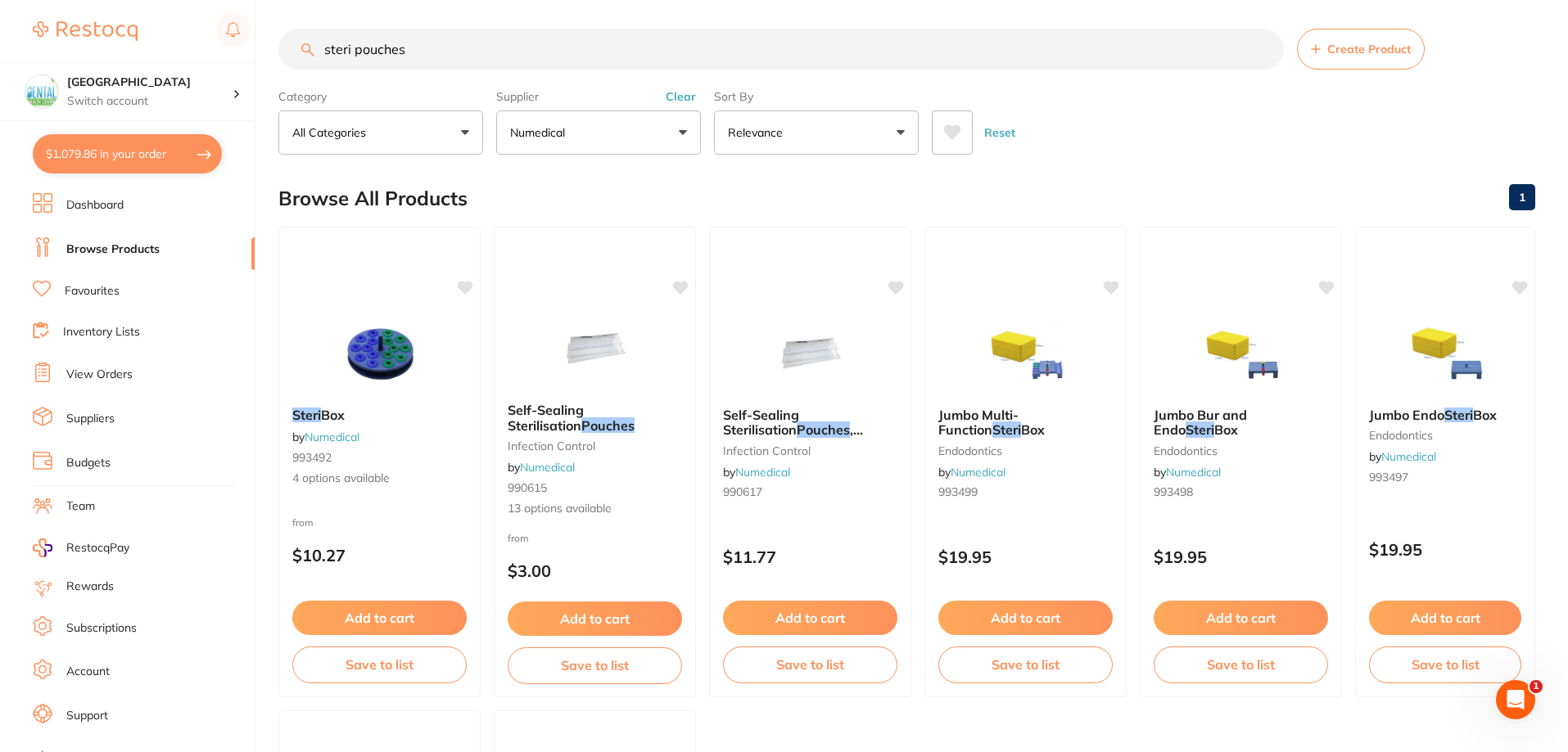
click at [127, 152] on button "$1,079.86 in your order" at bounding box center [127, 153] width 189 height 39
checkbox input "true"
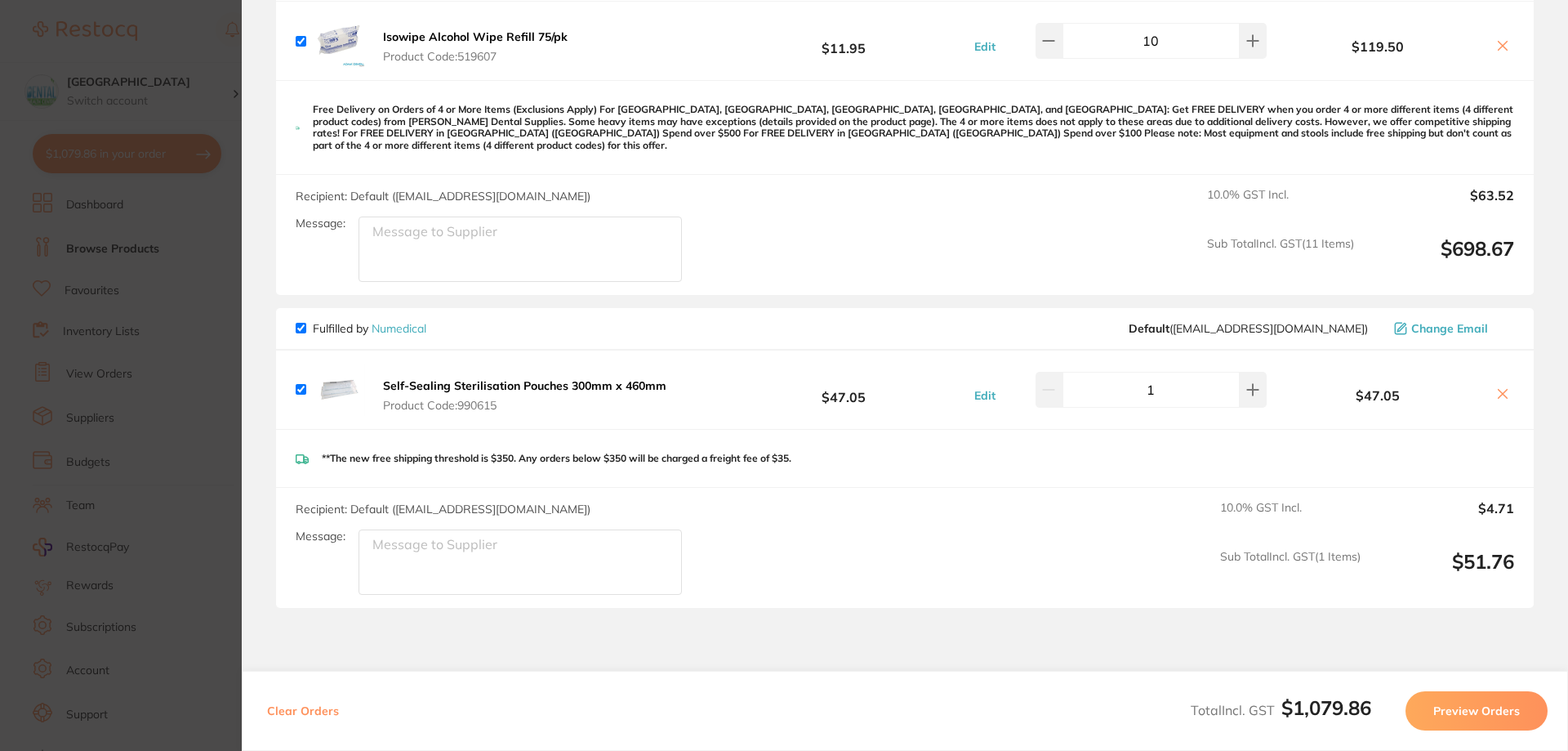
scroll to position [1415, 0]
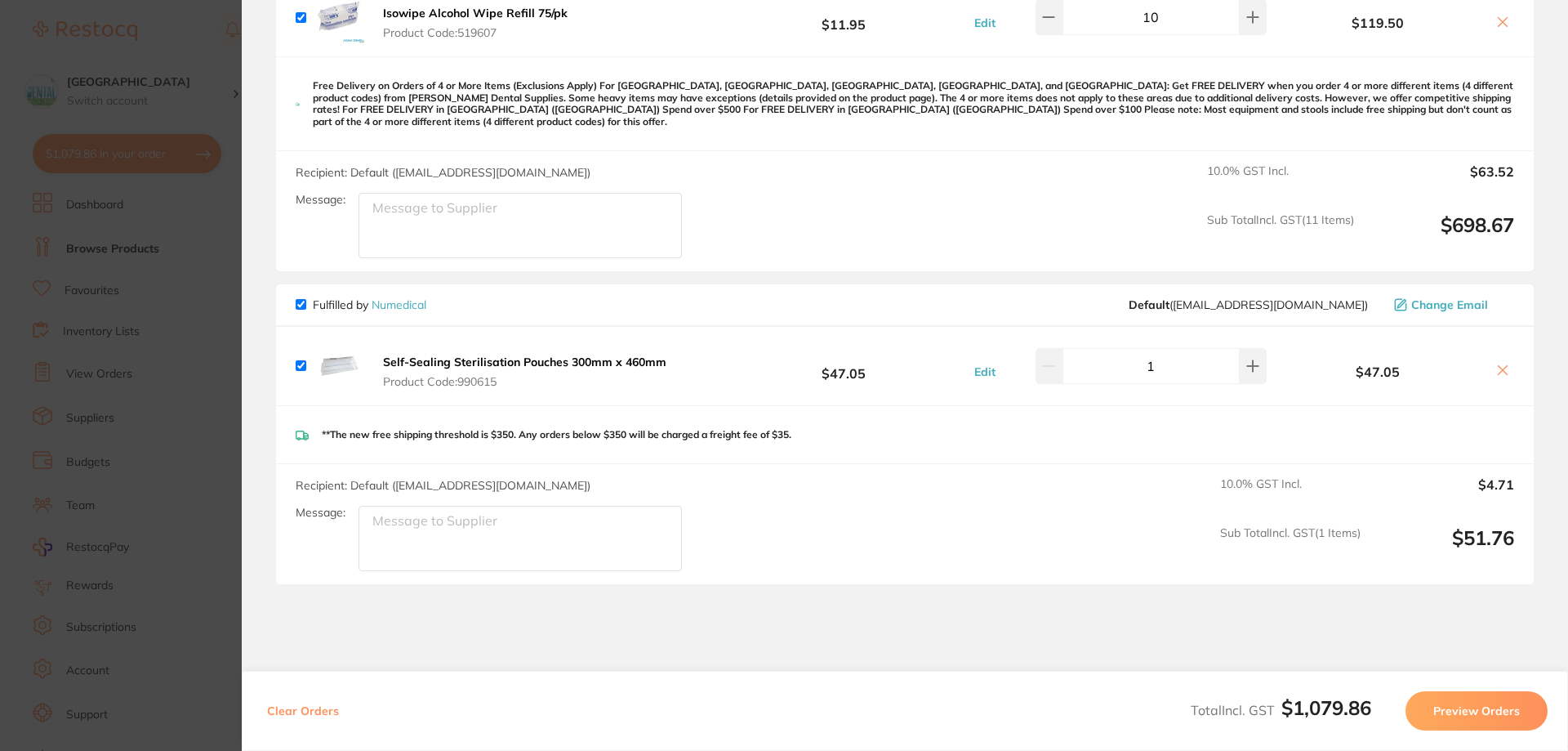
click at [188, 269] on section "Update RRP Set your pre negotiated price for this item. Item Agreed RRP (excl. …" at bounding box center [784, 375] width 1568 height 751
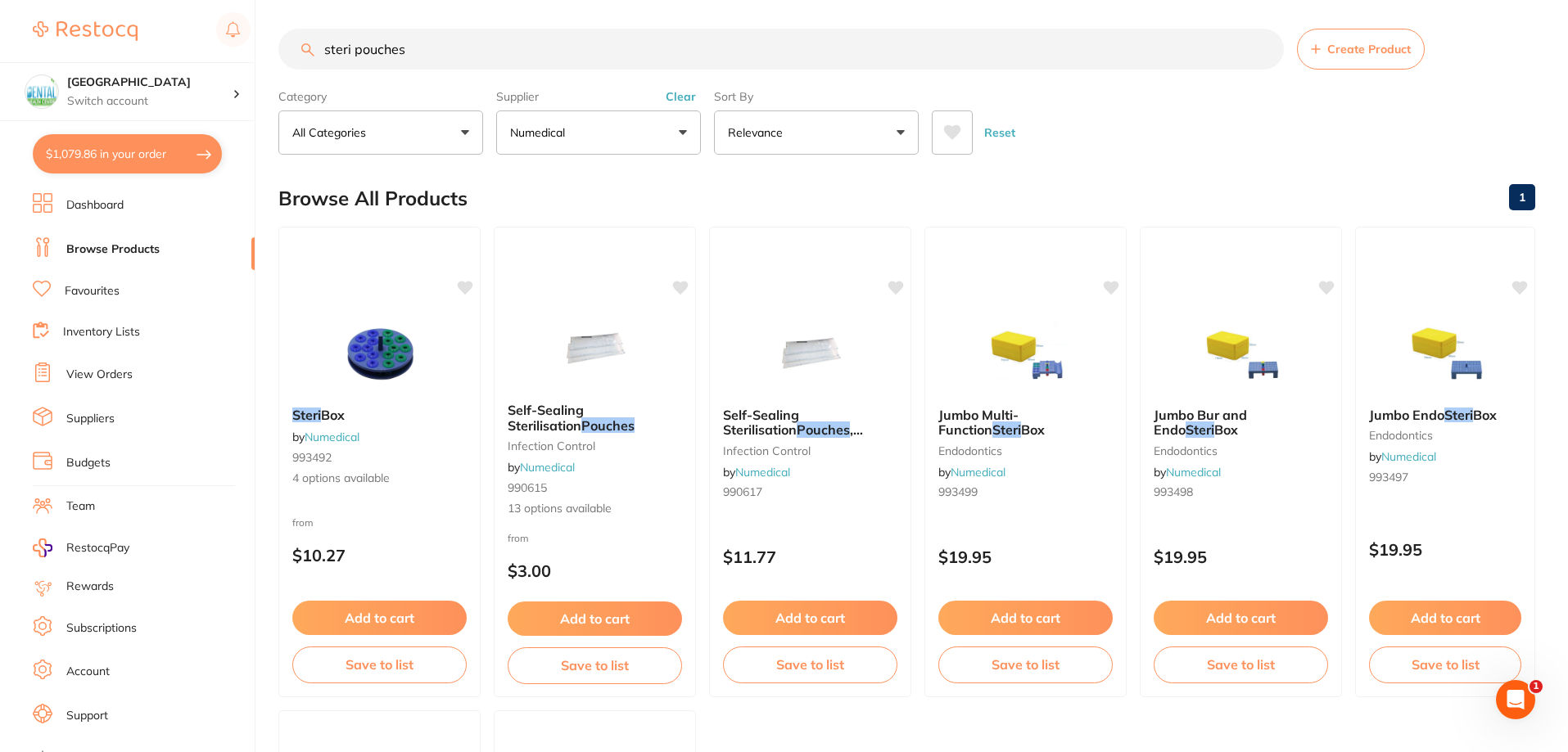
drag, startPoint x: 541, startPoint y: 61, endPoint x: 144, endPoint y: 61, distance: 397.0
click at [144, 61] on div "$1,079.86 Dental Health Centre Switch account Dental Health Centre $1,079.86 in…" at bounding box center [784, 372] width 1568 height 752
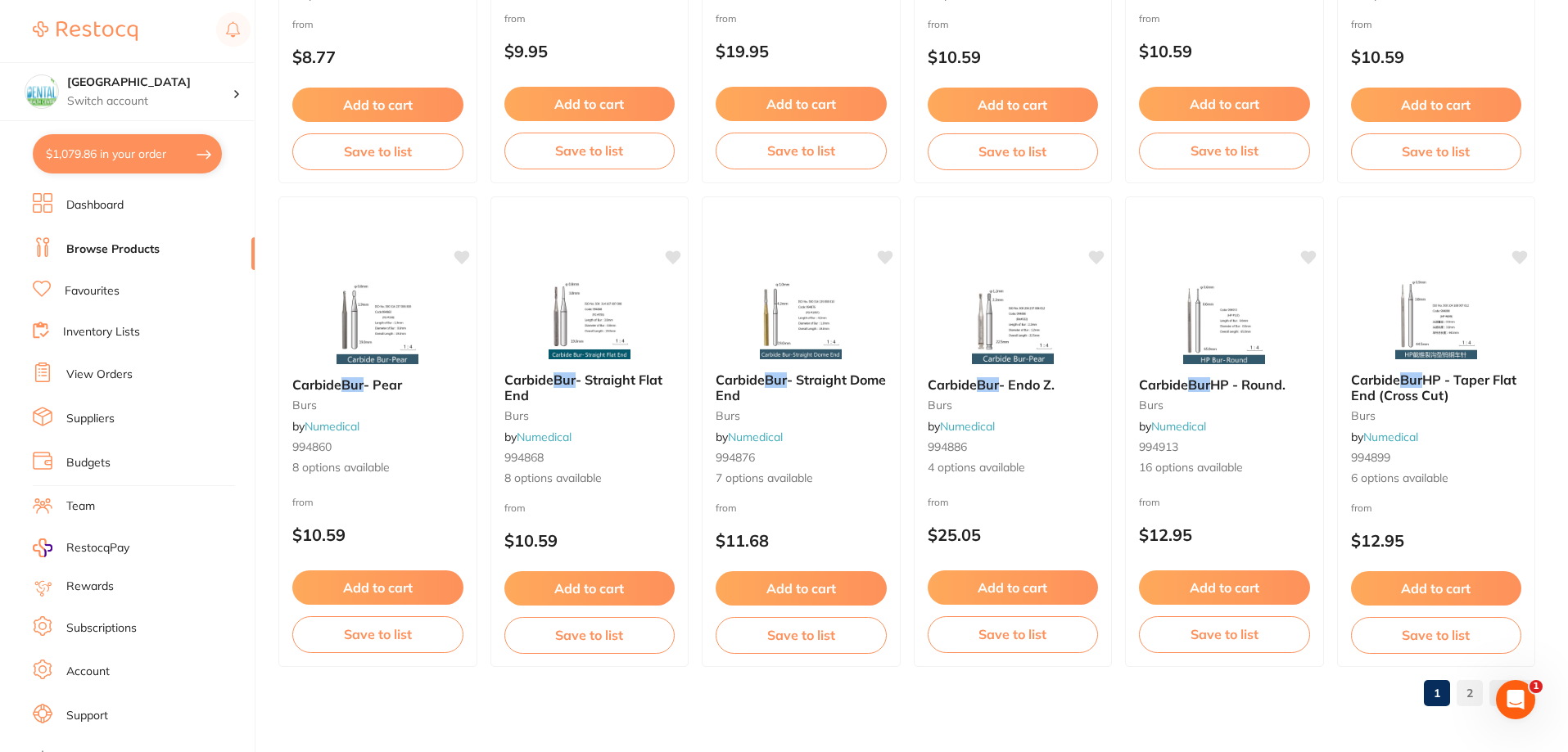
scroll to position [0, 0]
click at [1457, 688] on link "2" at bounding box center [1469, 694] width 26 height 33
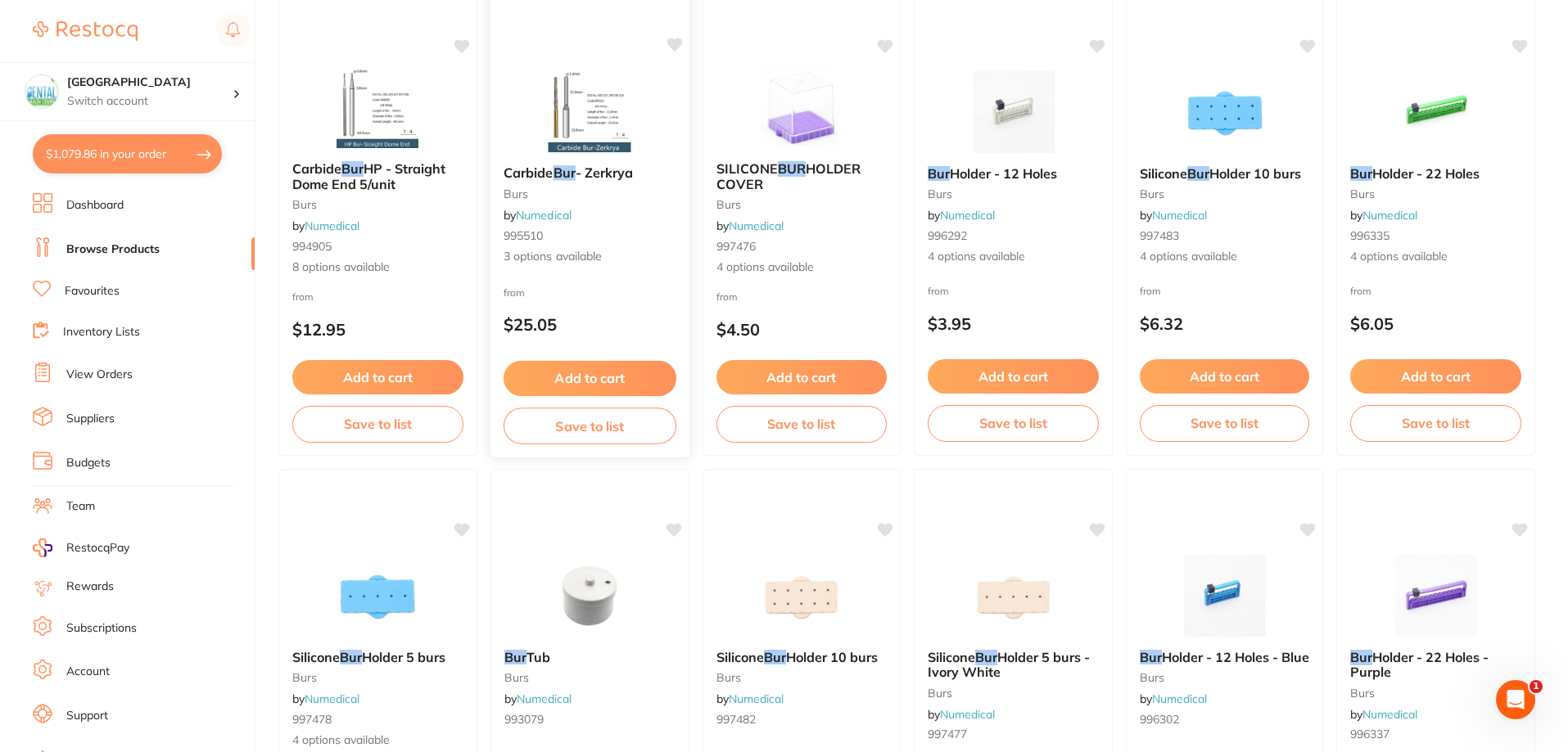
scroll to position [77, 0]
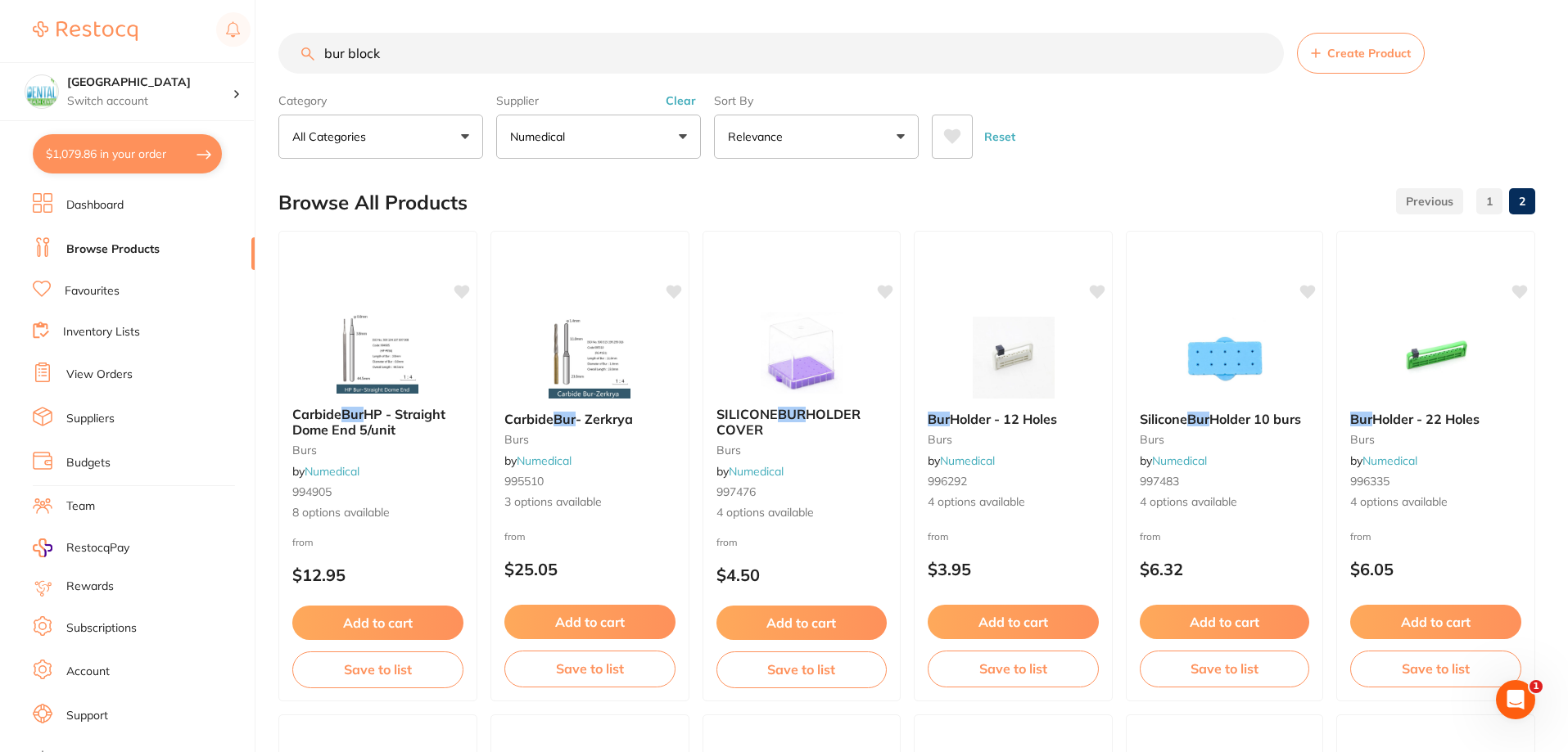
drag, startPoint x: 450, startPoint y: 41, endPoint x: 178, endPoint y: 34, distance: 272.1
click at [211, 62] on div "$1,079.86 Dental Health Centre Switch account Dental Health Centre $1,079.86 in…" at bounding box center [784, 376] width 1568 height 752
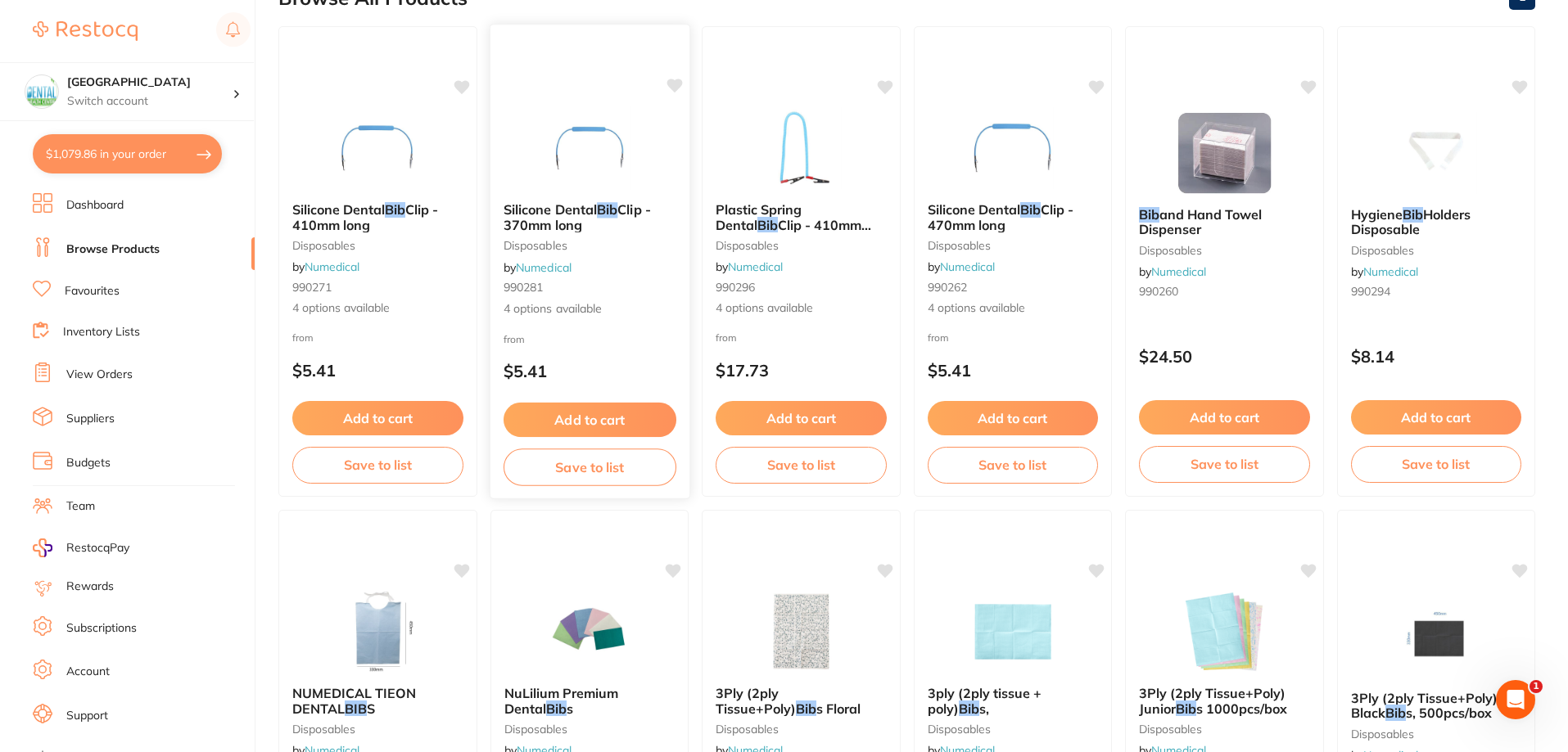
scroll to position [0, 0]
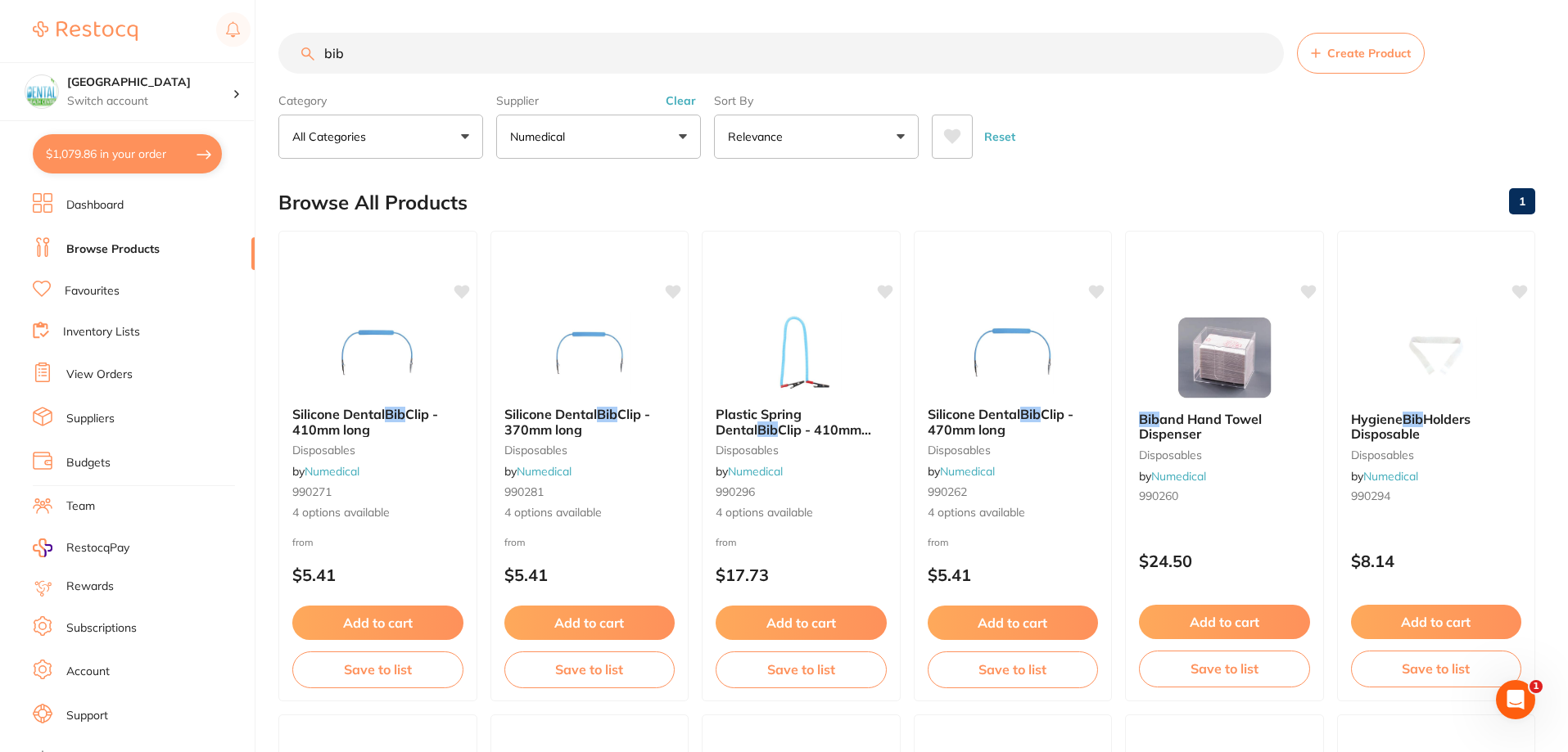
drag, startPoint x: 474, startPoint y: 48, endPoint x: 89, endPoint y: 37, distance: 385.2
click at [154, 47] on div "$1,079.86 Dental Health Centre Switch account Dental Health Centre $1,079.86 in…" at bounding box center [784, 376] width 1568 height 752
paste input "3ply (2ply tissue + poly) Bibs, 500pcs/case, 990306 - 990310 - 990306 - Blue"
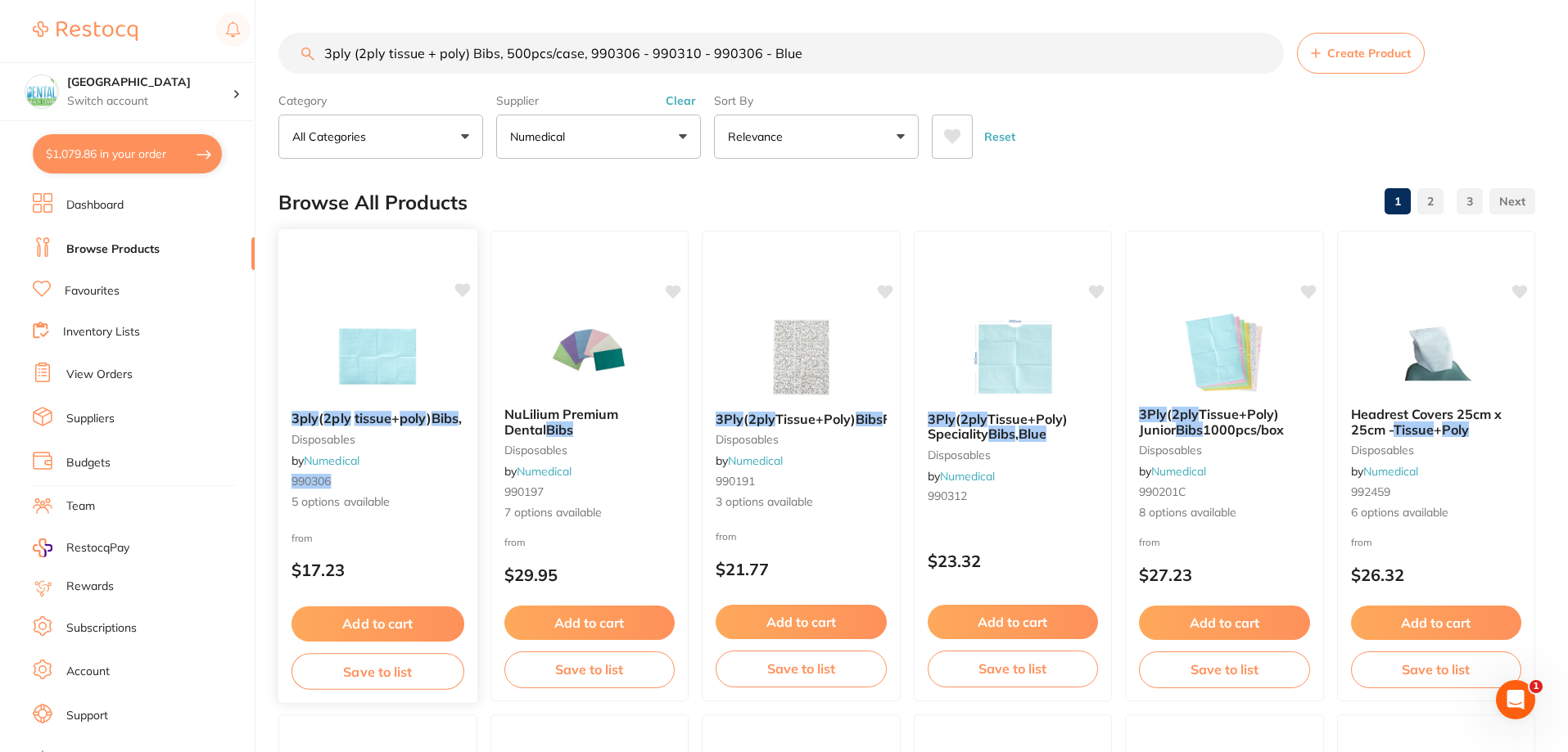
type input "3ply (2ply tissue + poly) Bibs, 500pcs/case, 990306 - 990310 - 990306 - Blue"
click at [381, 328] on img at bounding box center [378, 356] width 107 height 82
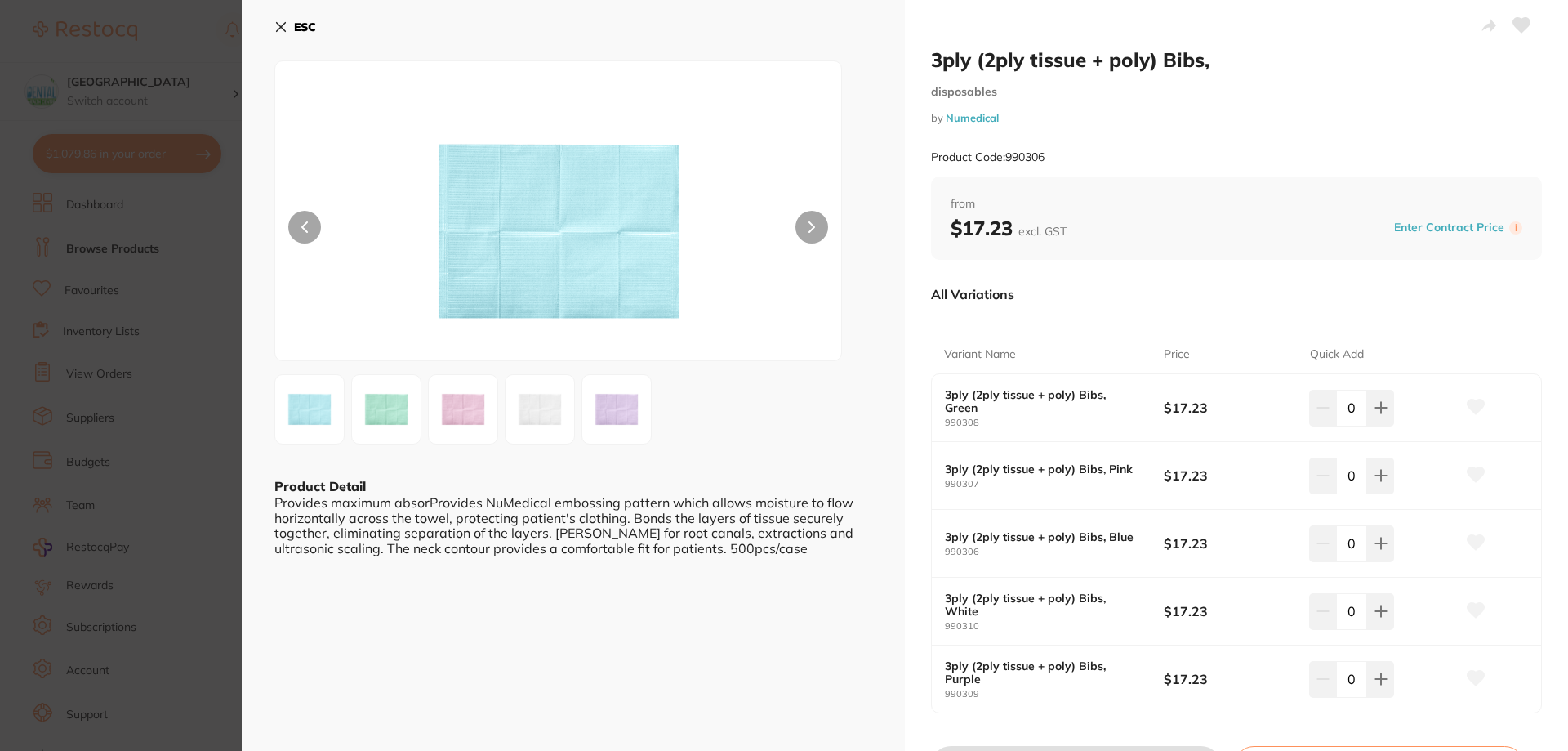
click at [325, 406] on img at bounding box center [310, 409] width 59 height 59
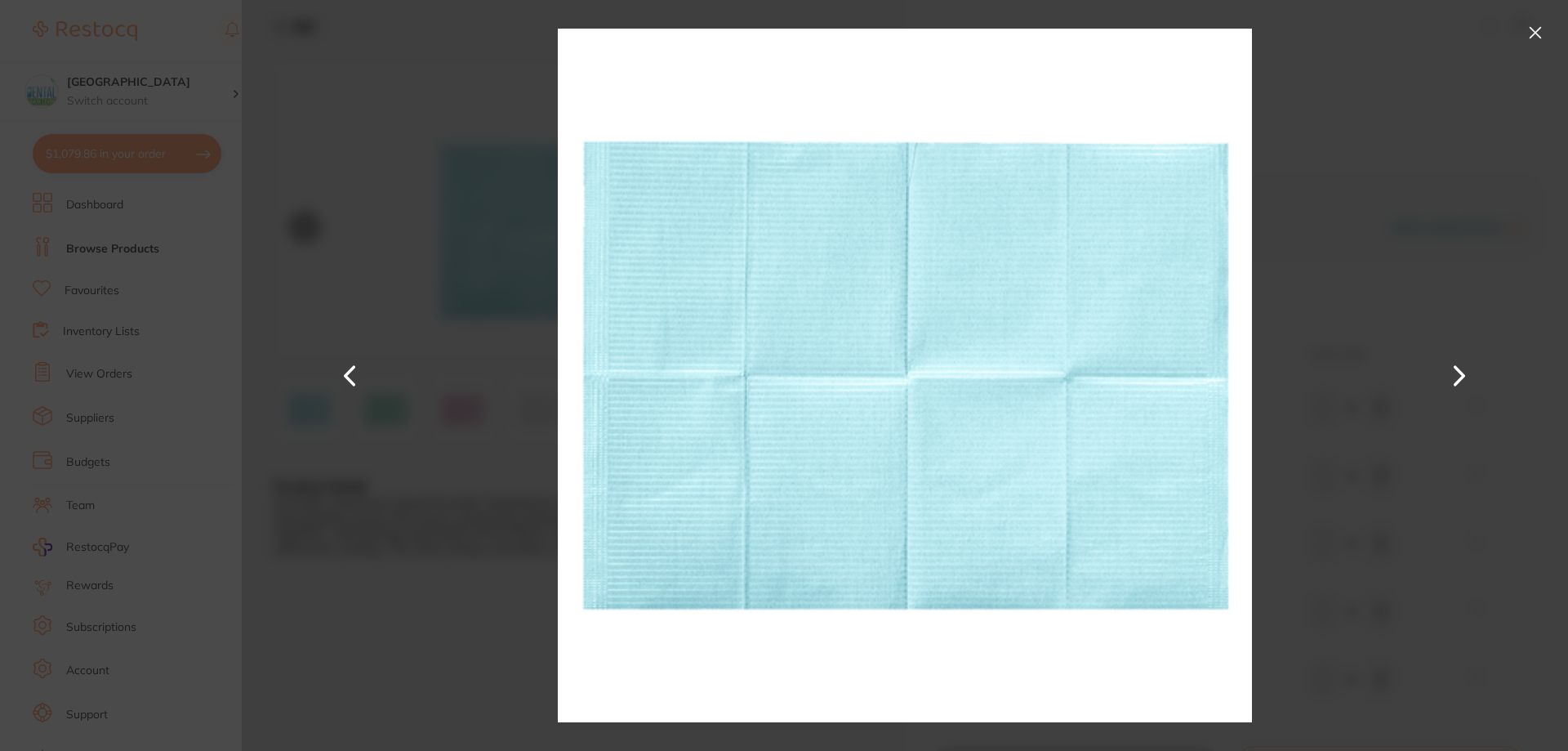
click at [1520, 34] on div at bounding box center [905, 375] width 1327 height 751
click at [1526, 34] on button at bounding box center [1535, 33] width 26 height 26
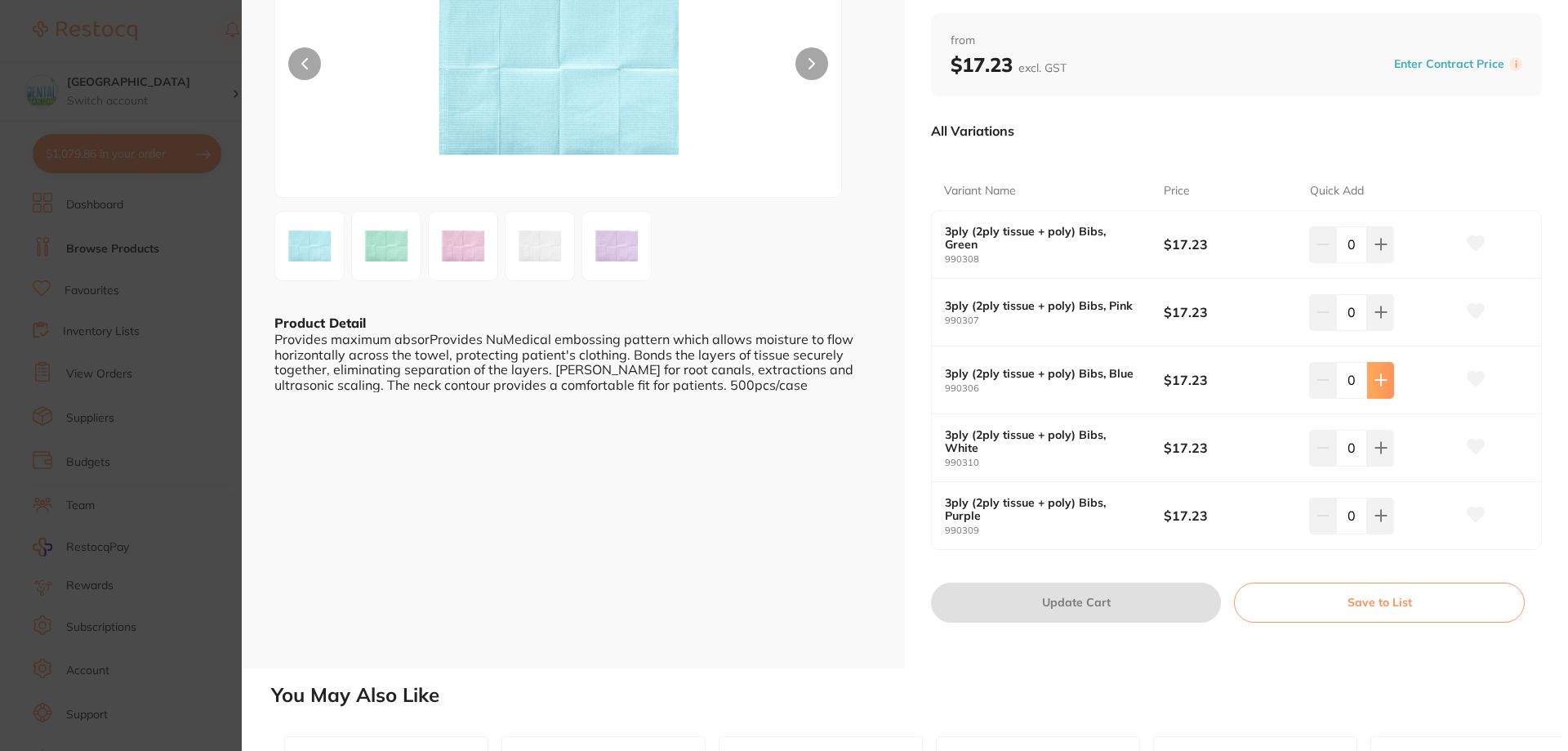
click at [1383, 381] on icon at bounding box center [1381, 380] width 11 height 11
type input "1"
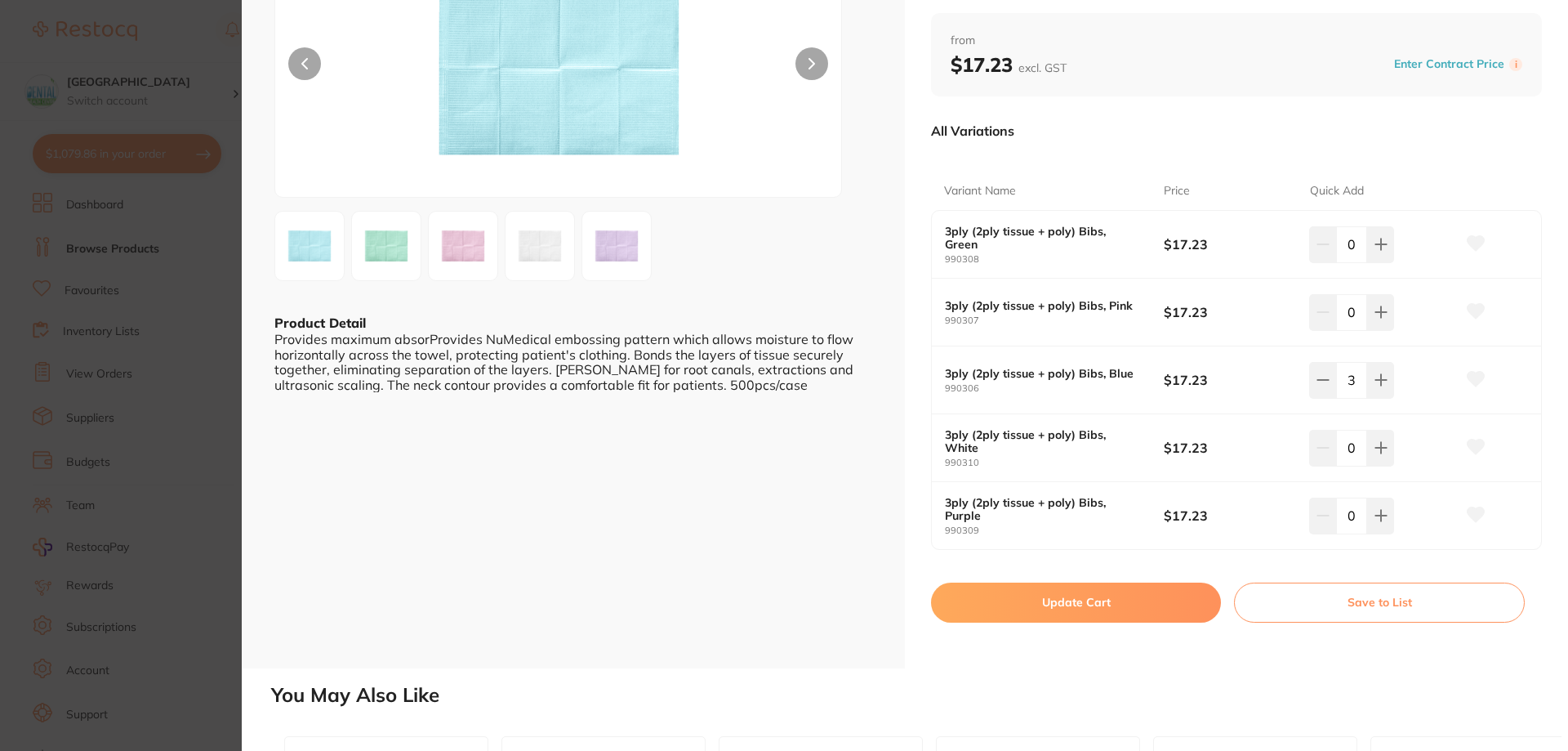
click at [1162, 590] on button "Update Cart" at bounding box center [1076, 602] width 290 height 39
checkbox input "false"
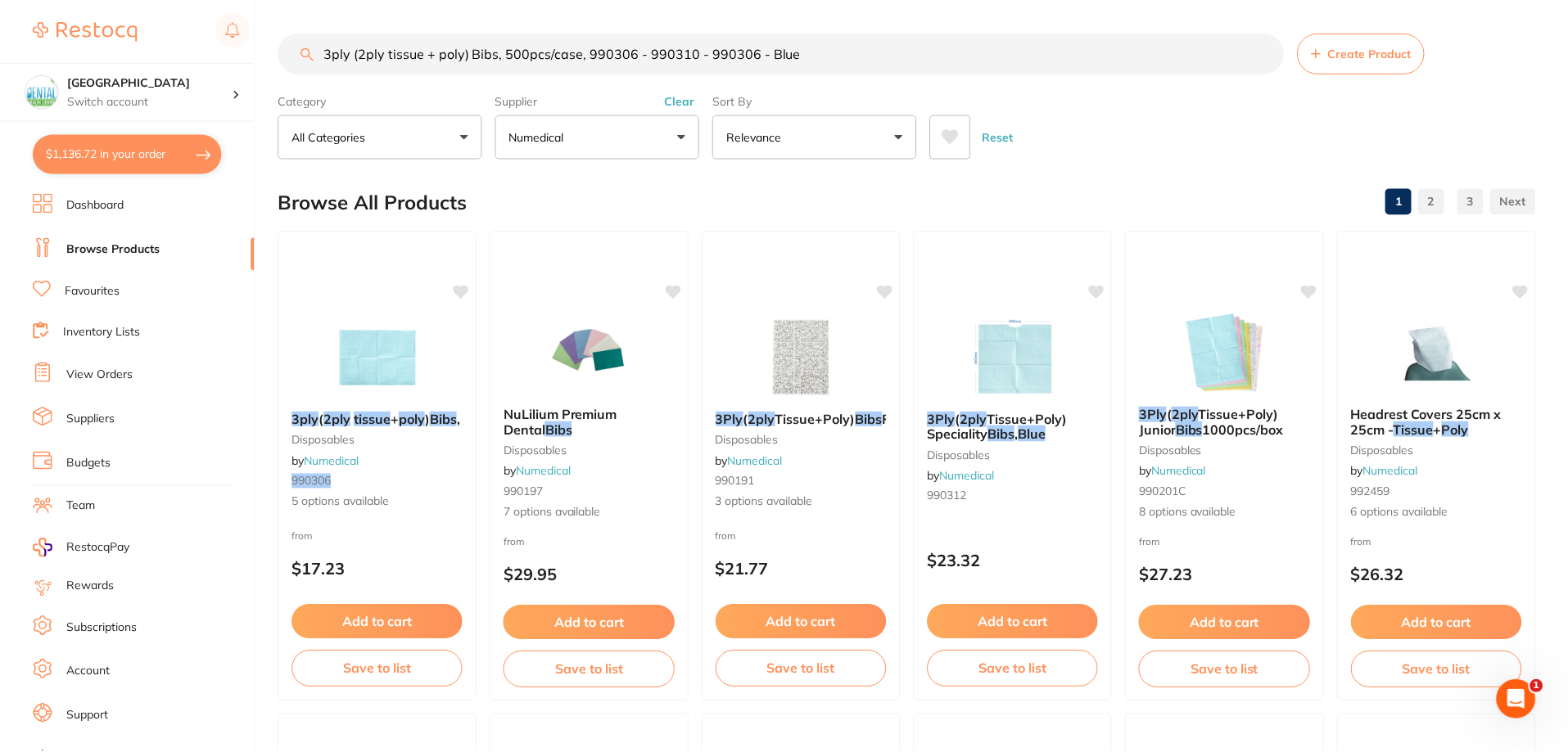
scroll to position [5, 0]
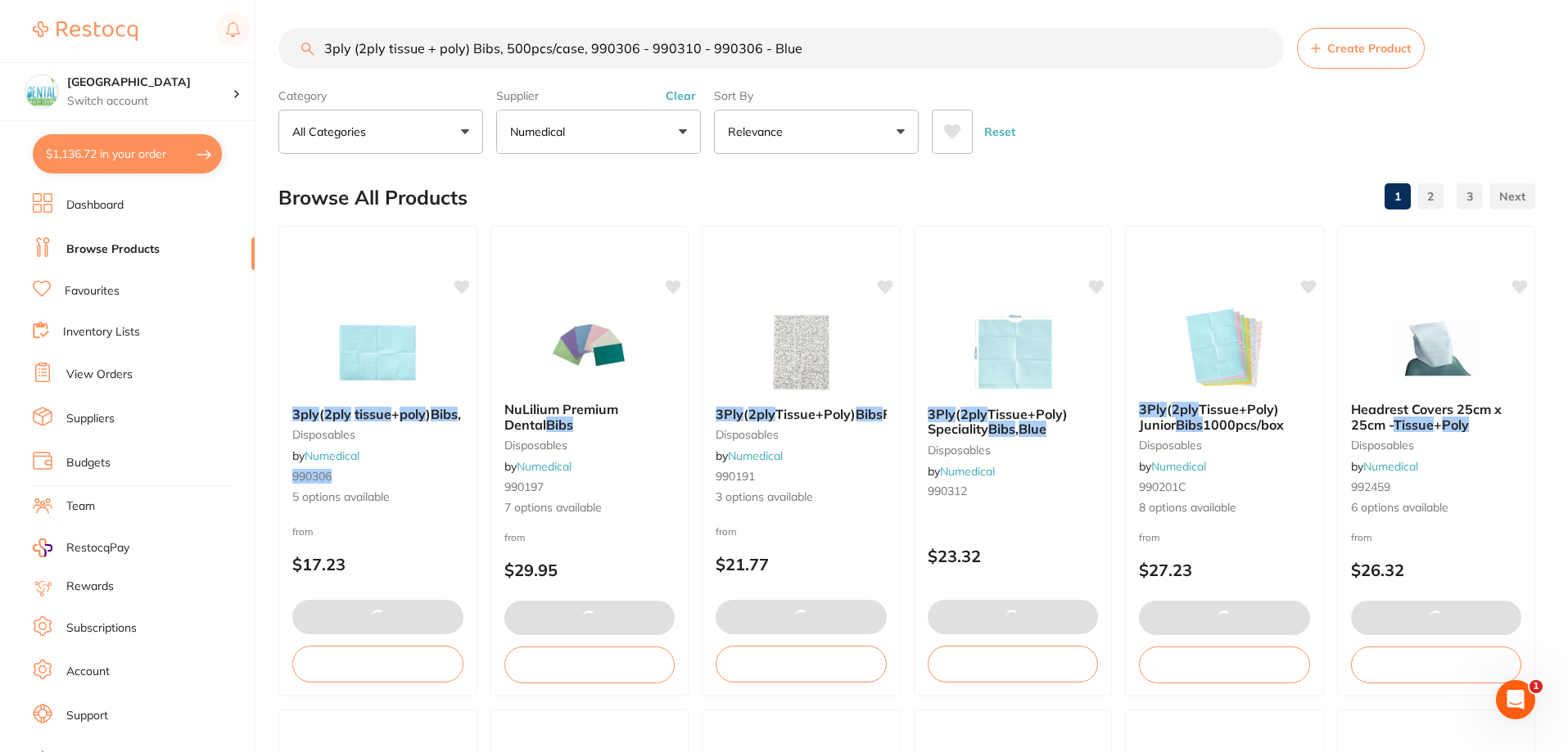
drag, startPoint x: 922, startPoint y: 56, endPoint x: 301, endPoint y: 32, distance: 621.5
click at [318, 32] on input "3ply (2ply tissue + poly) Bibs, 500pcs/case, 990306 - 990310 - 990306 - Blue" at bounding box center [780, 48] width 1005 height 41
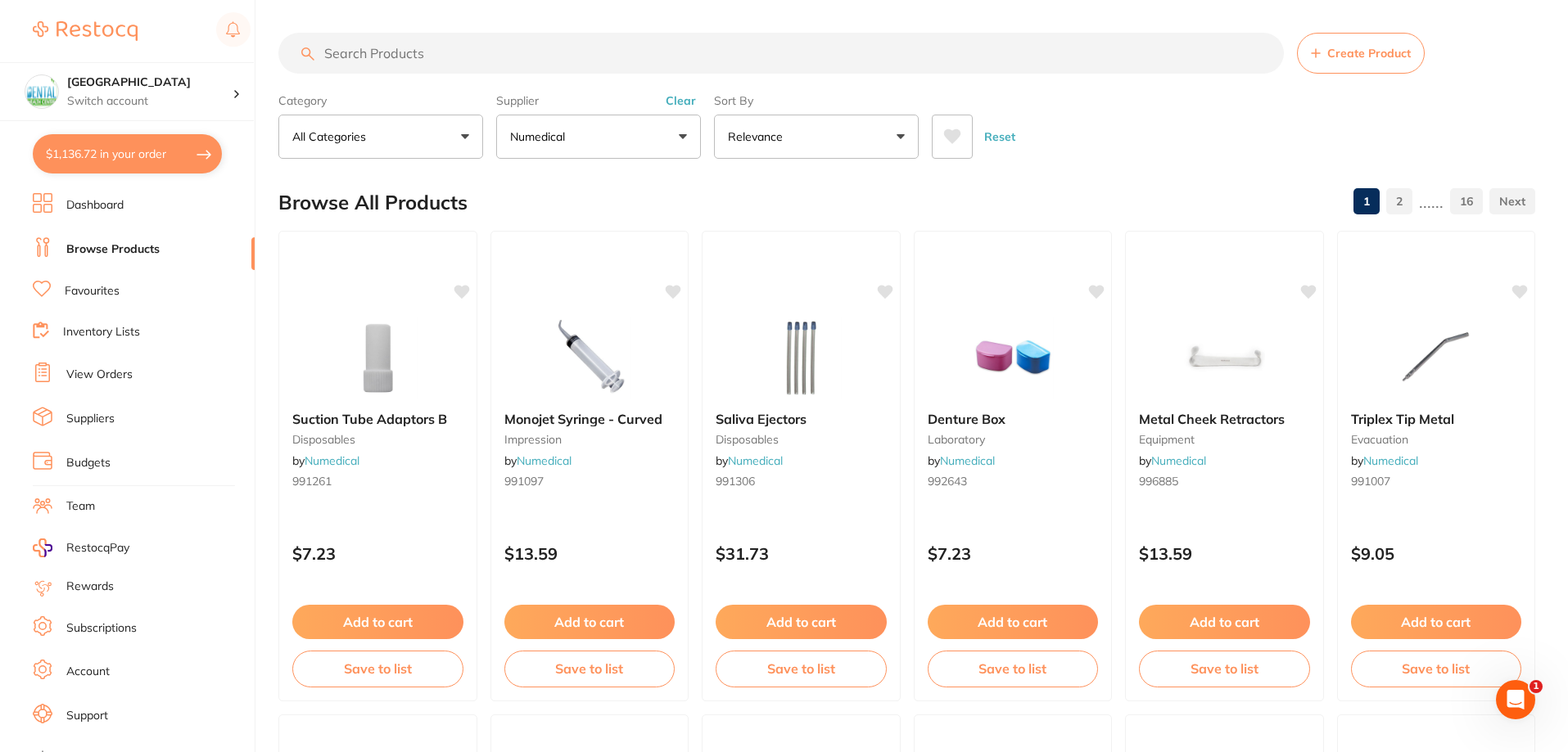
scroll to position [0, 0]
click at [611, 132] on button "Numedical" at bounding box center [599, 137] width 205 height 44
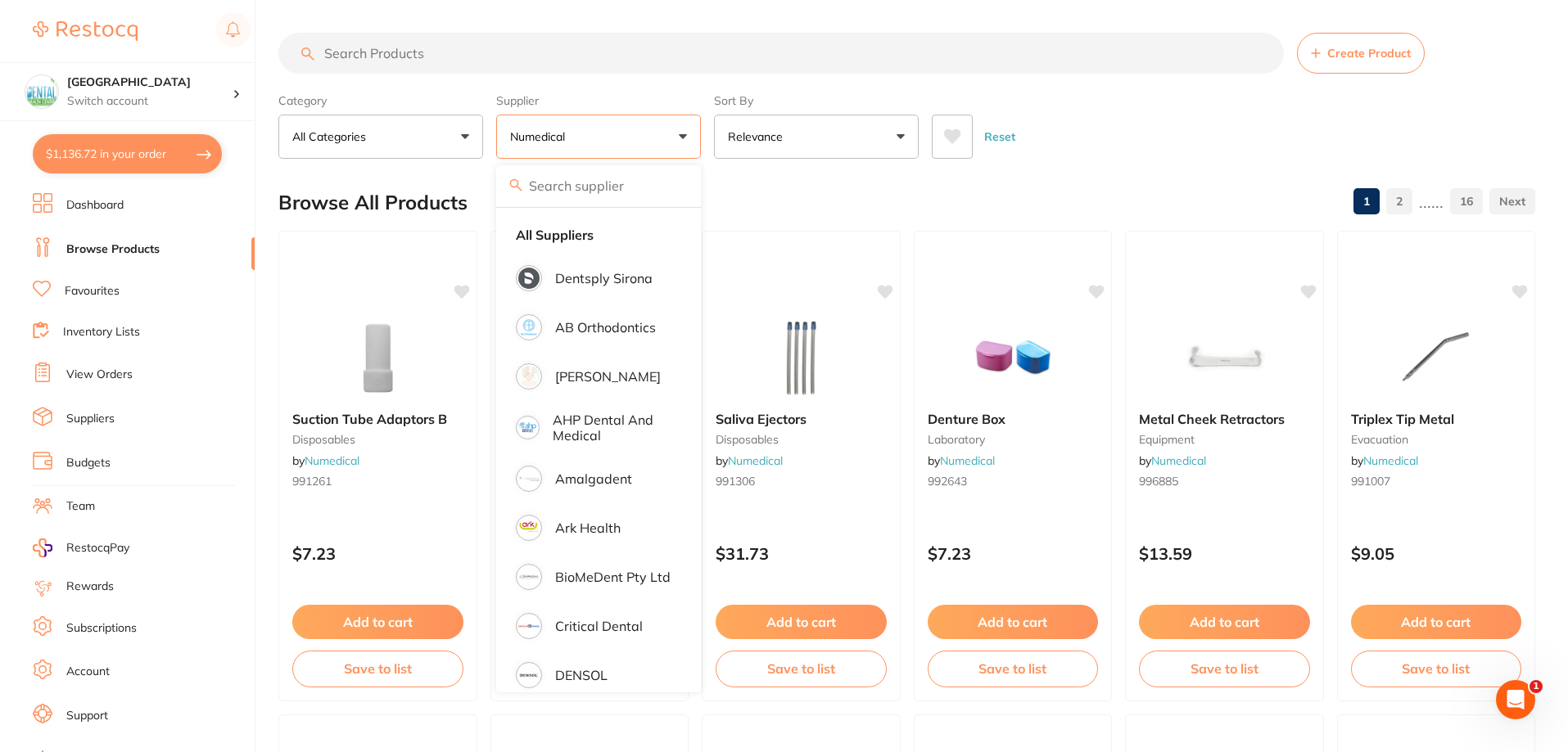
click at [590, 223] on li "All Suppliers" at bounding box center [599, 235] width 192 height 34
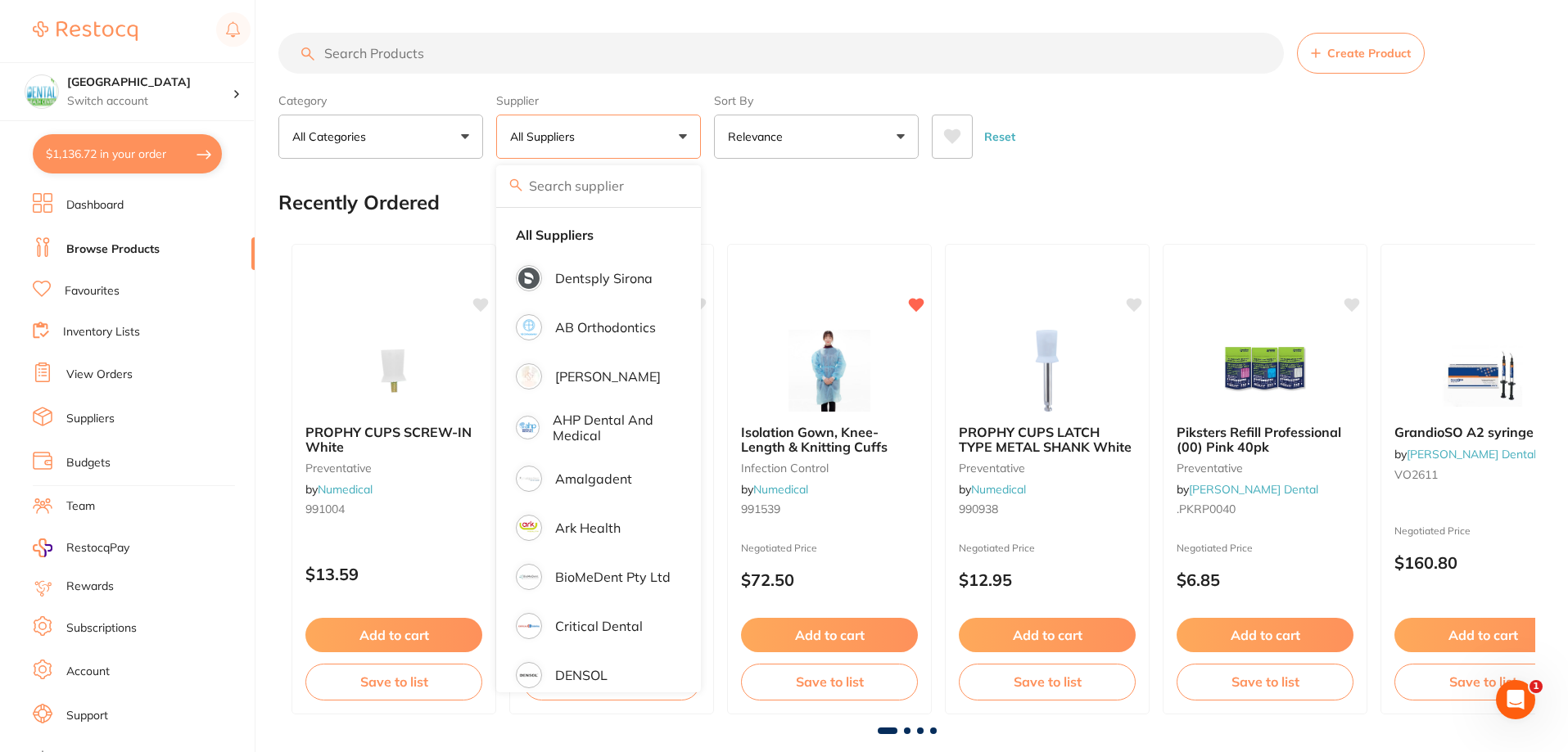
click at [496, 66] on input "search" at bounding box center [780, 53] width 1005 height 41
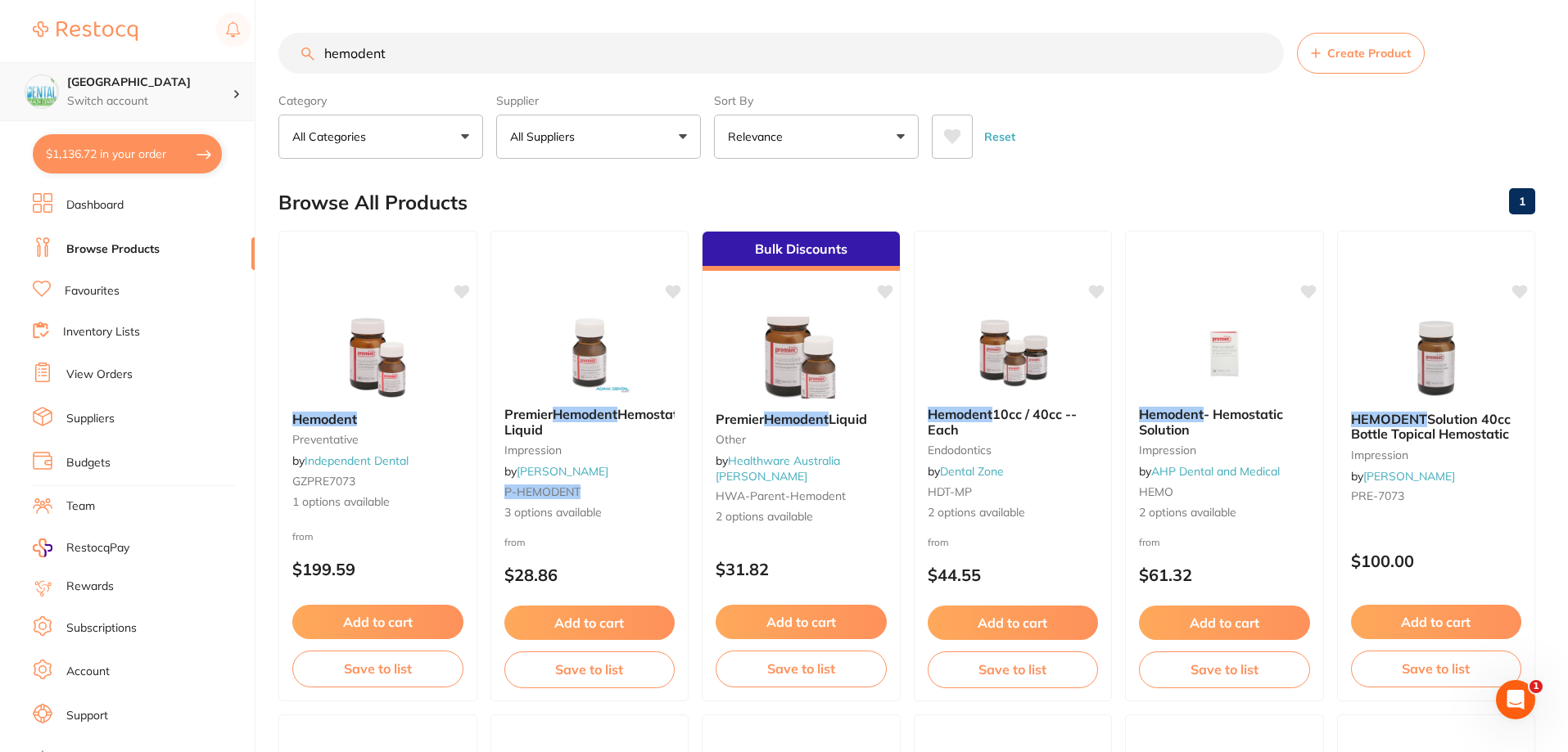
scroll to position [1, 0]
drag, startPoint x: 461, startPoint y: 62, endPoint x: 154, endPoint y: 71, distance: 307.1
click at [203, 64] on div "$1,136.72 Dental Health Centre Switch account Dental Health Centre $1,136.72 in…" at bounding box center [784, 376] width 1568 height 752
type input "hemodent"
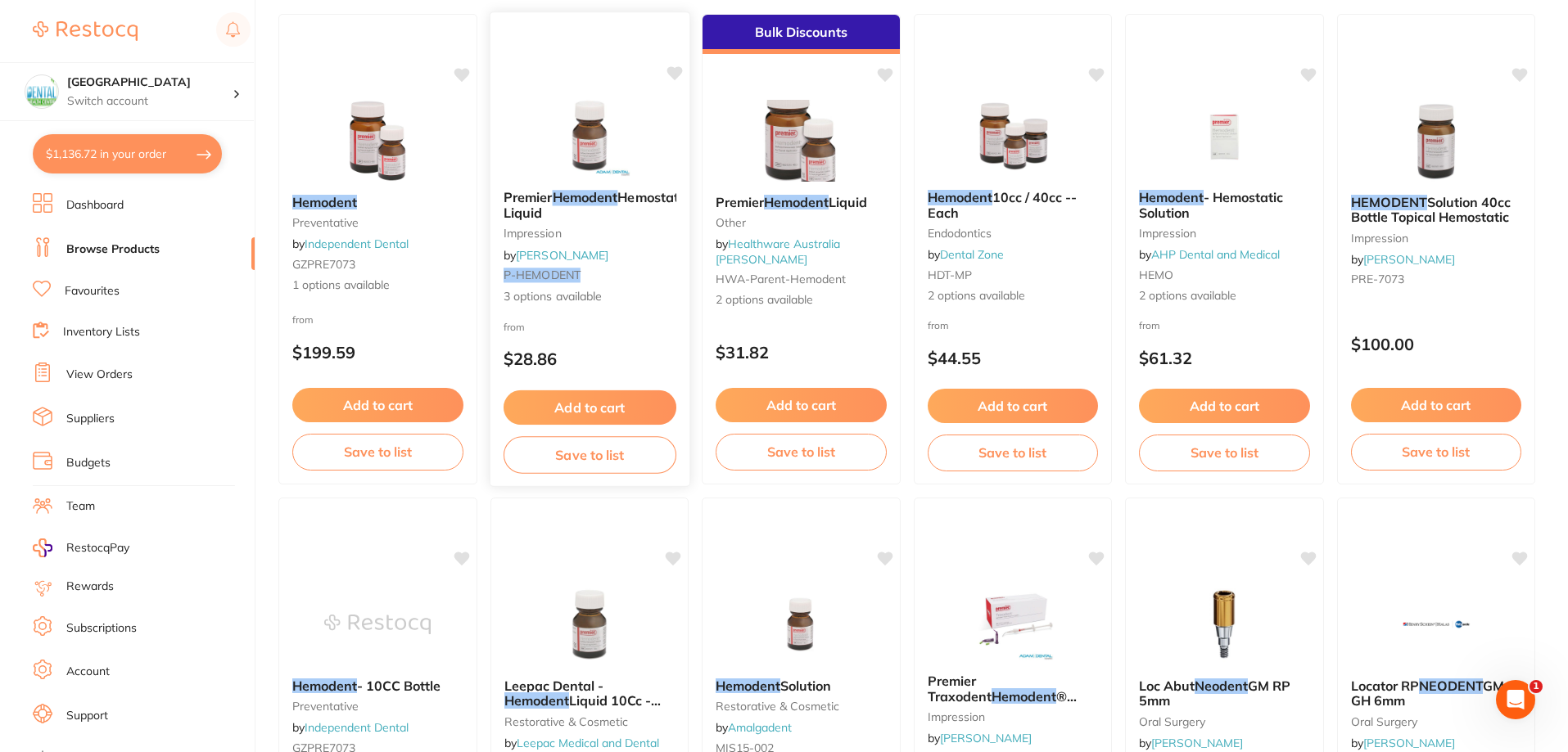
scroll to position [245, 0]
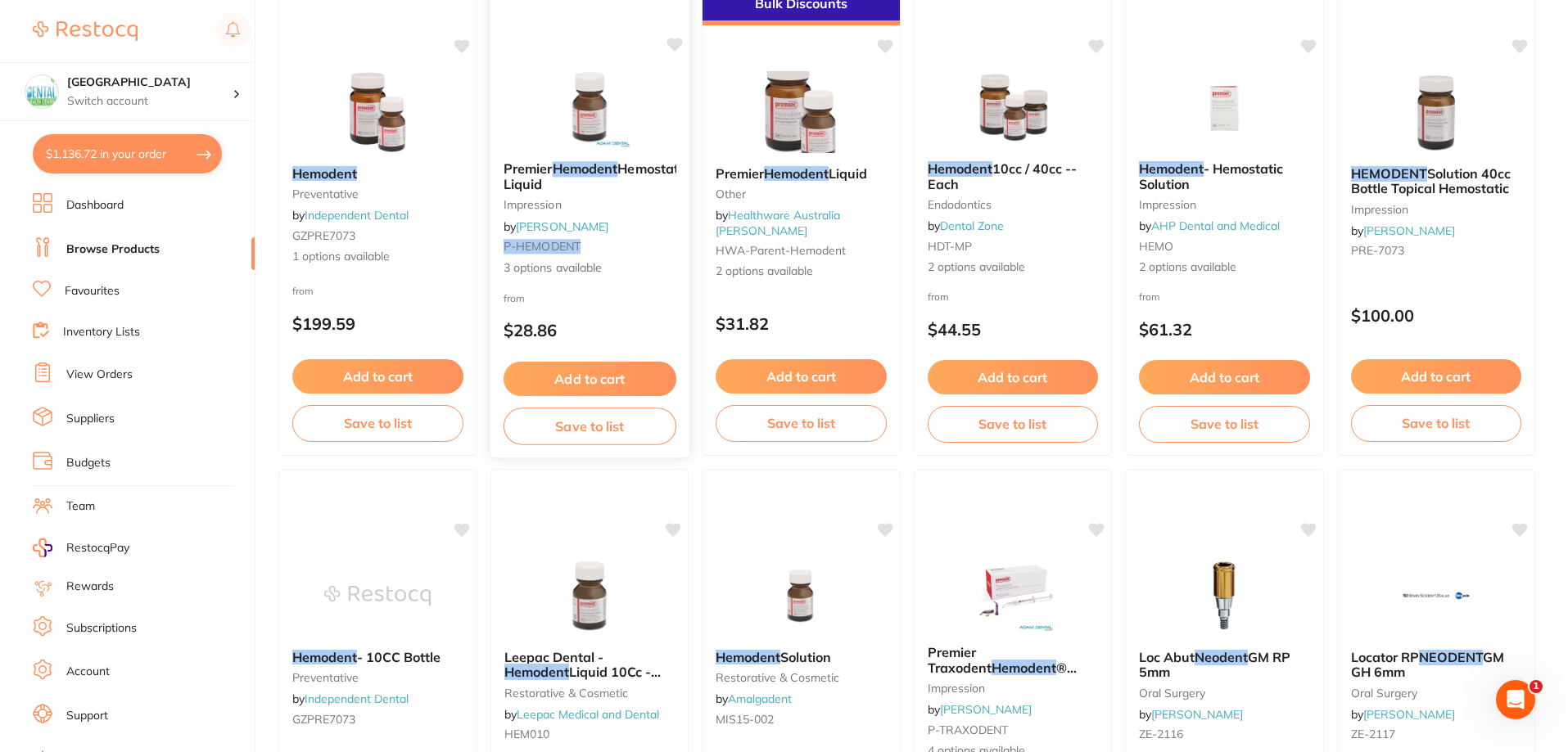
click at [625, 308] on div "from $28.86" at bounding box center [589, 319] width 199 height 59
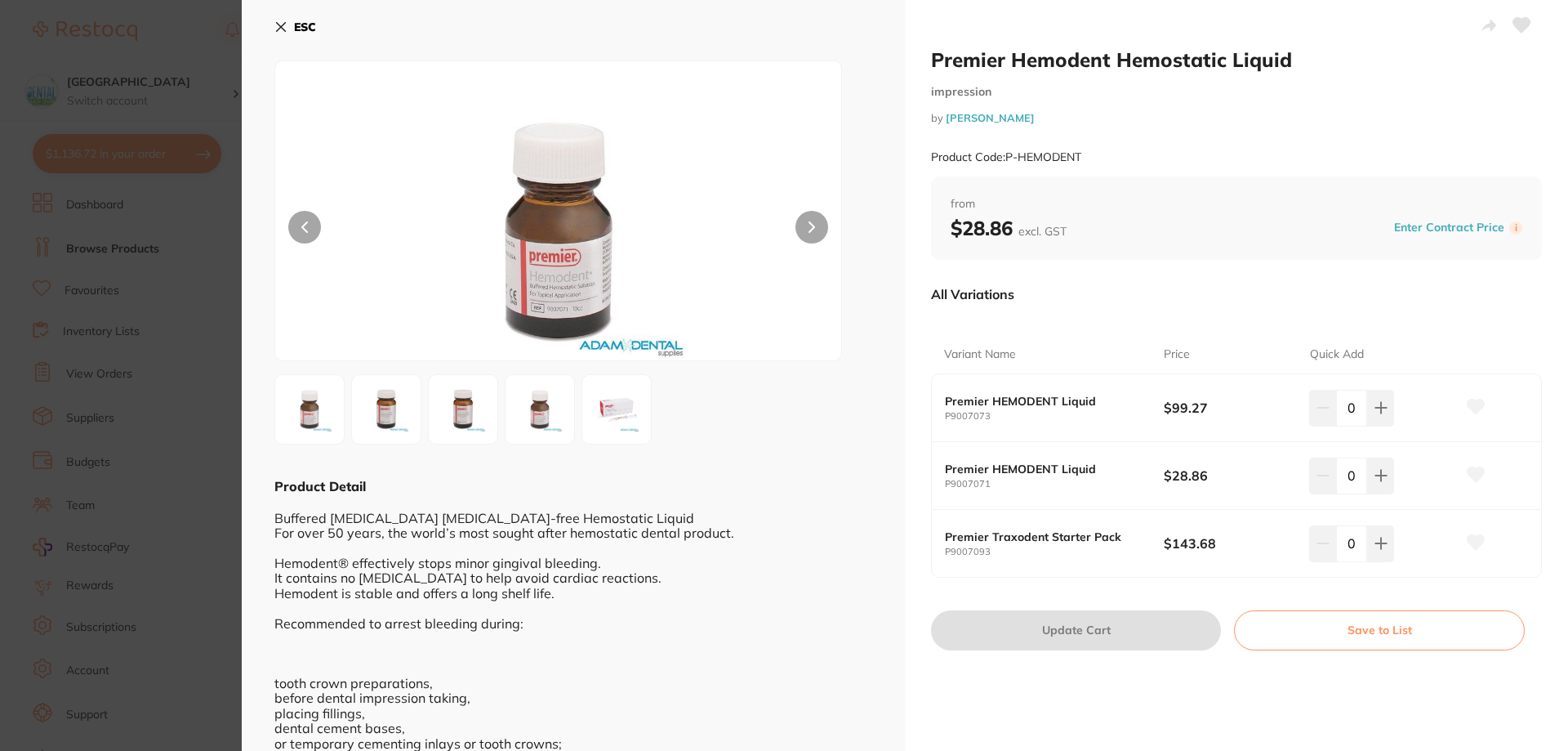
click at [402, 409] on img at bounding box center [386, 409] width 59 height 59
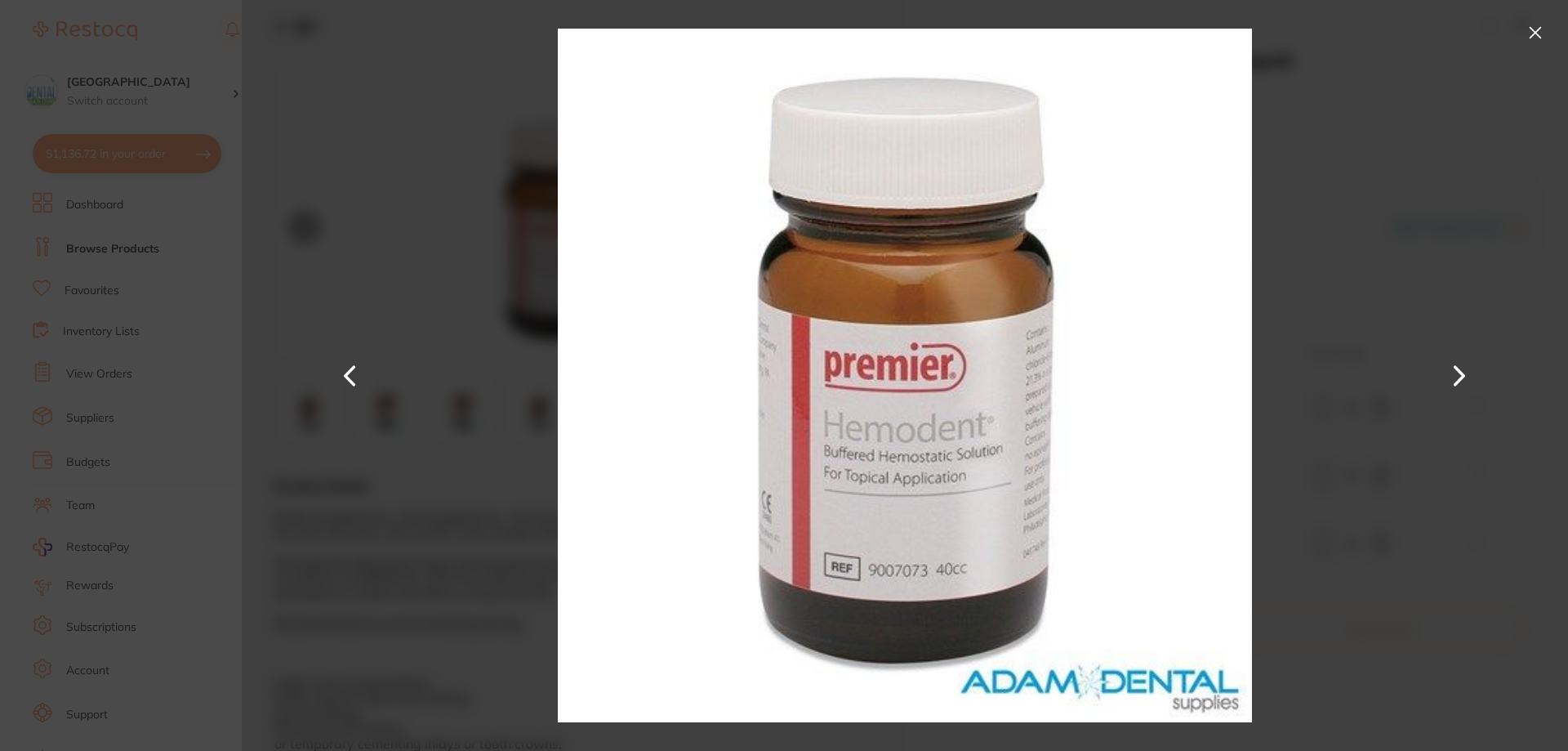
click at [1477, 383] on button at bounding box center [1459, 376] width 39 height 376
click at [1476, 384] on button at bounding box center [1459, 376] width 39 height 376
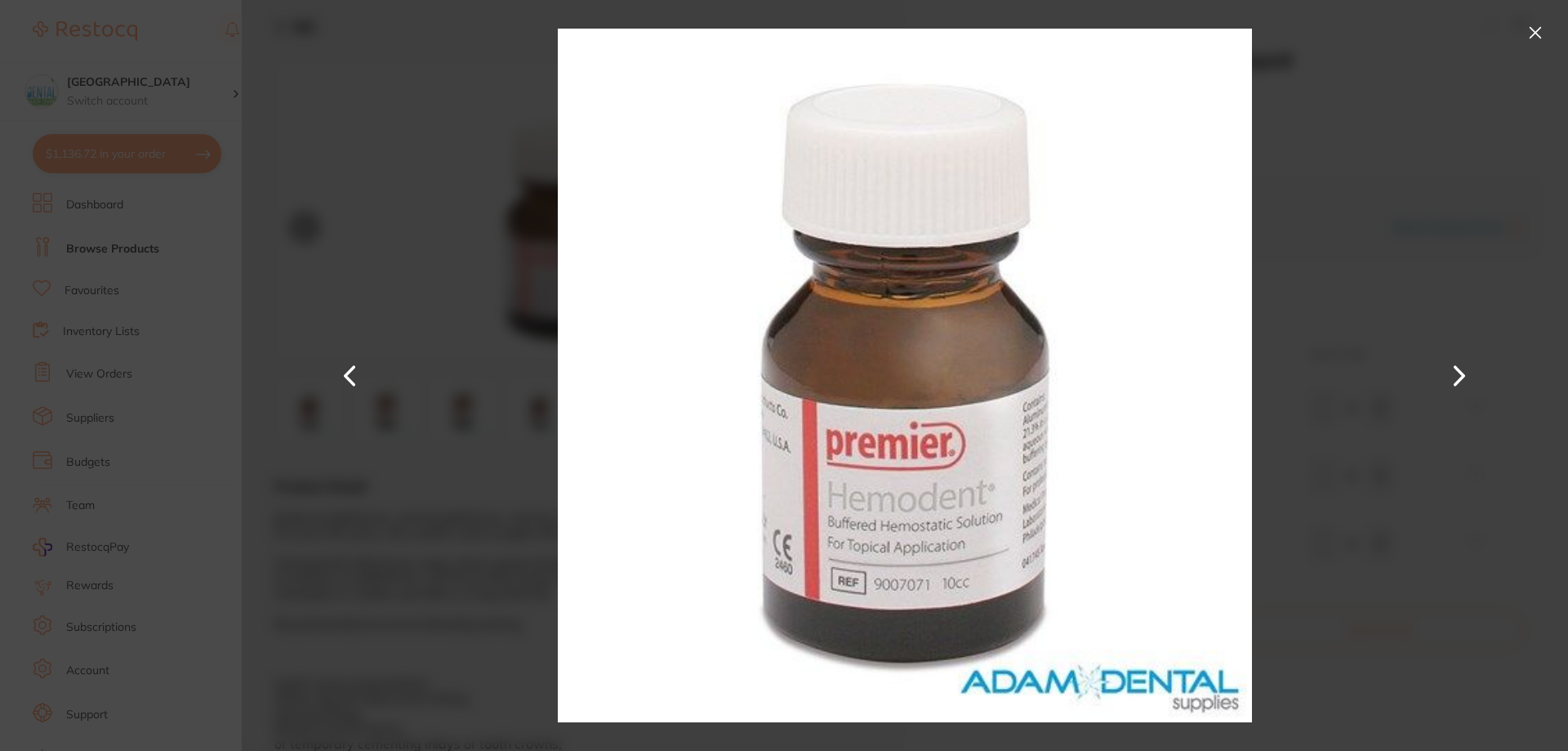
click at [1476, 384] on button at bounding box center [1459, 376] width 39 height 376
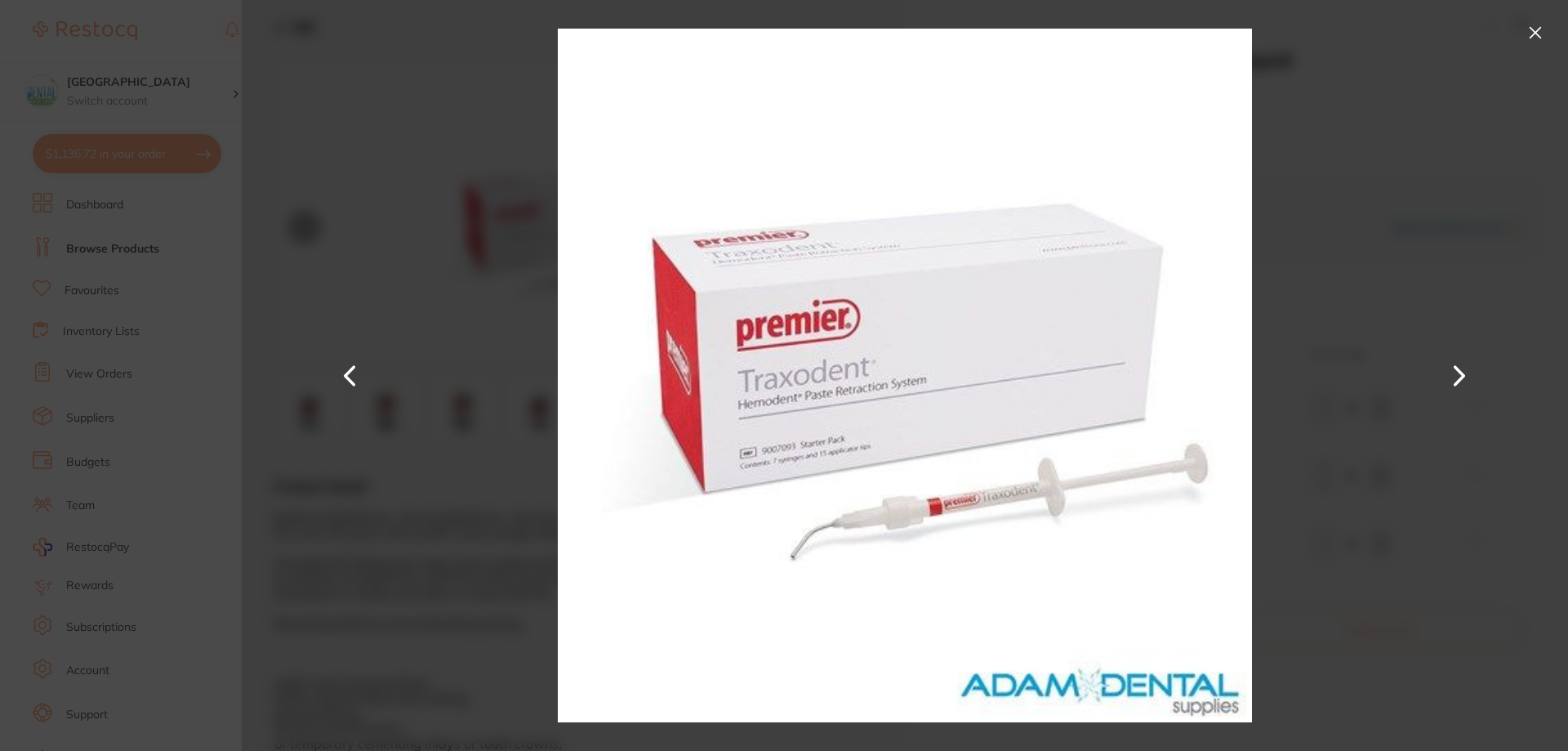
click at [1546, 25] on button at bounding box center [1535, 33] width 26 height 26
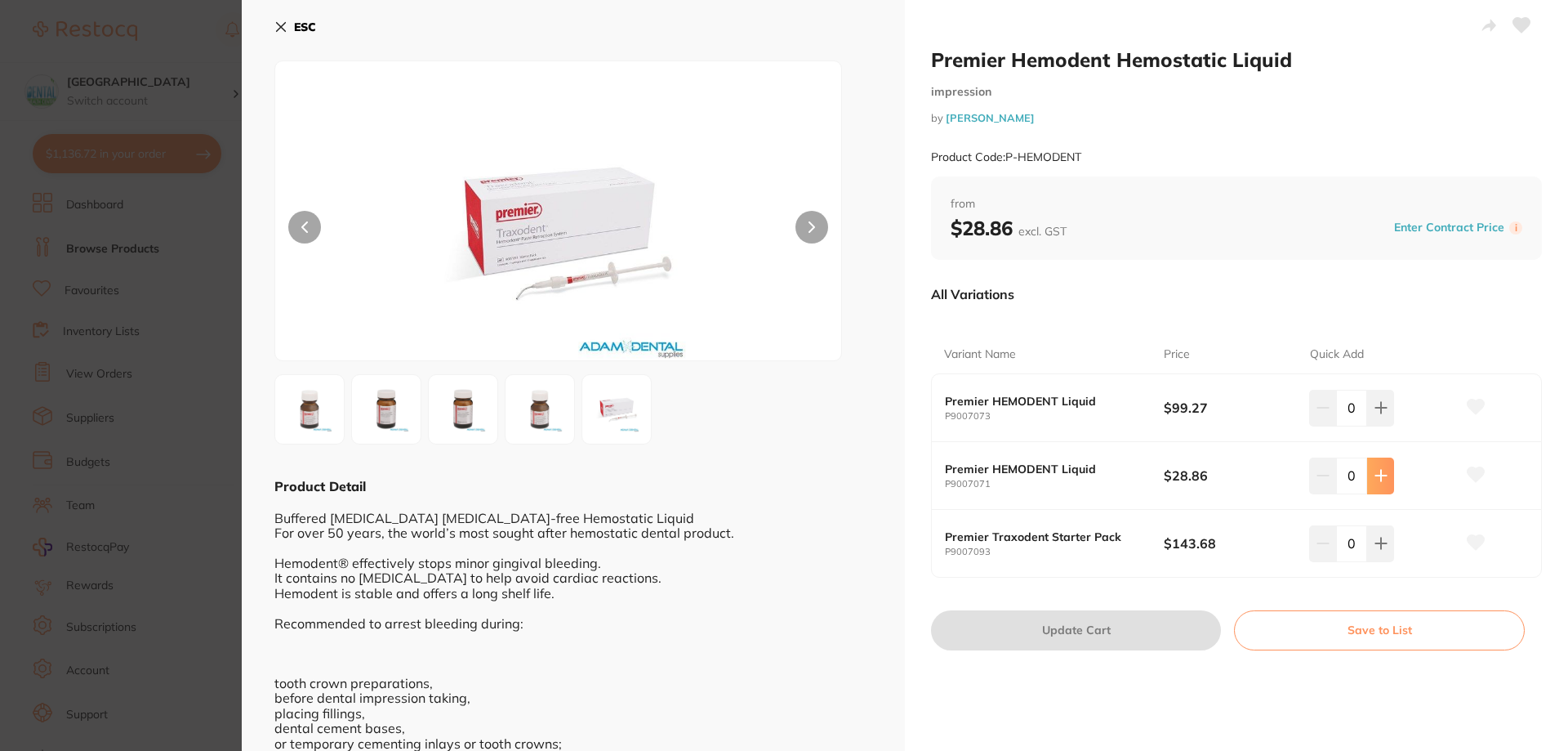
click at [1387, 463] on button at bounding box center [1381, 475] width 27 height 36
type input "1"
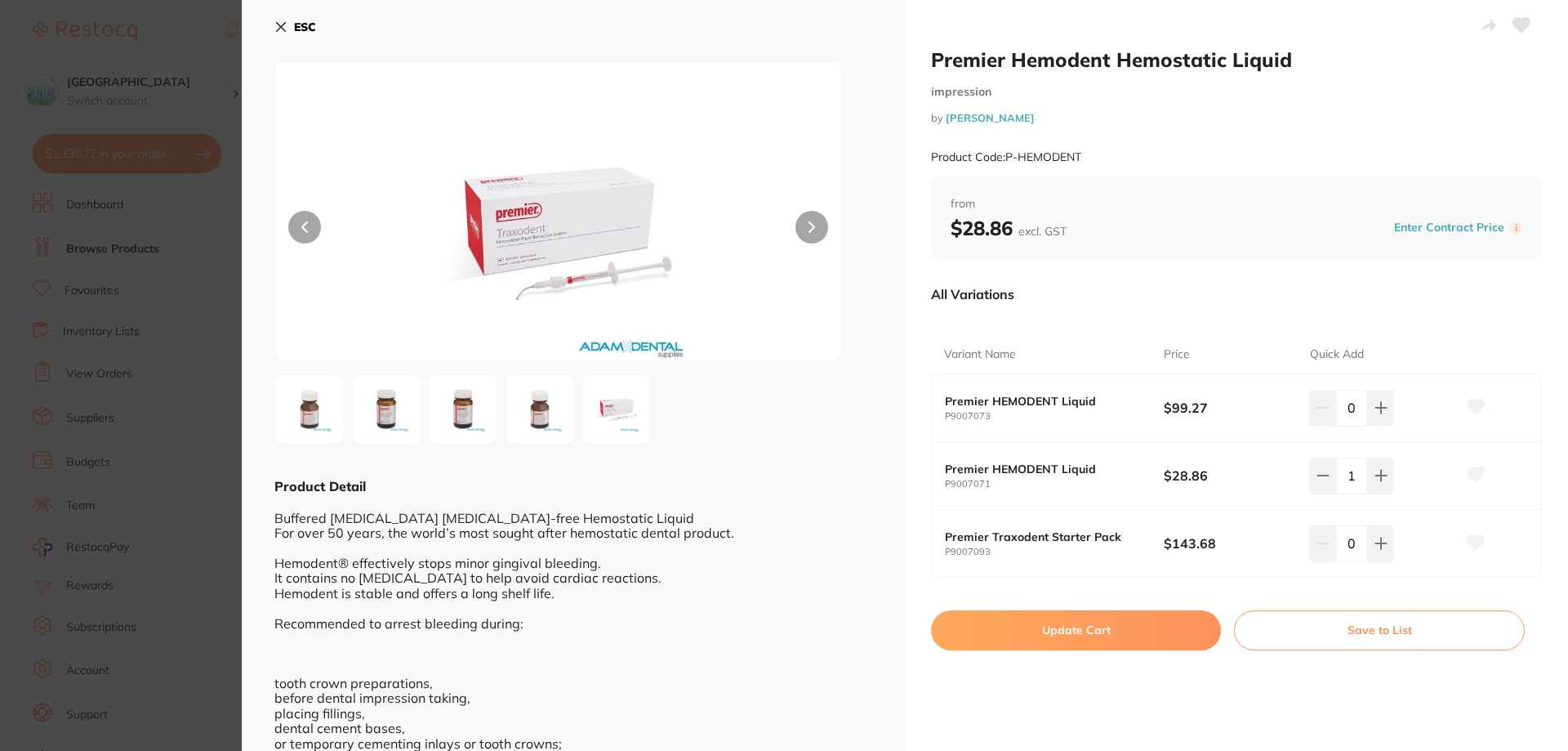
click at [1057, 620] on button "Update Cart" at bounding box center [1076, 630] width 290 height 39
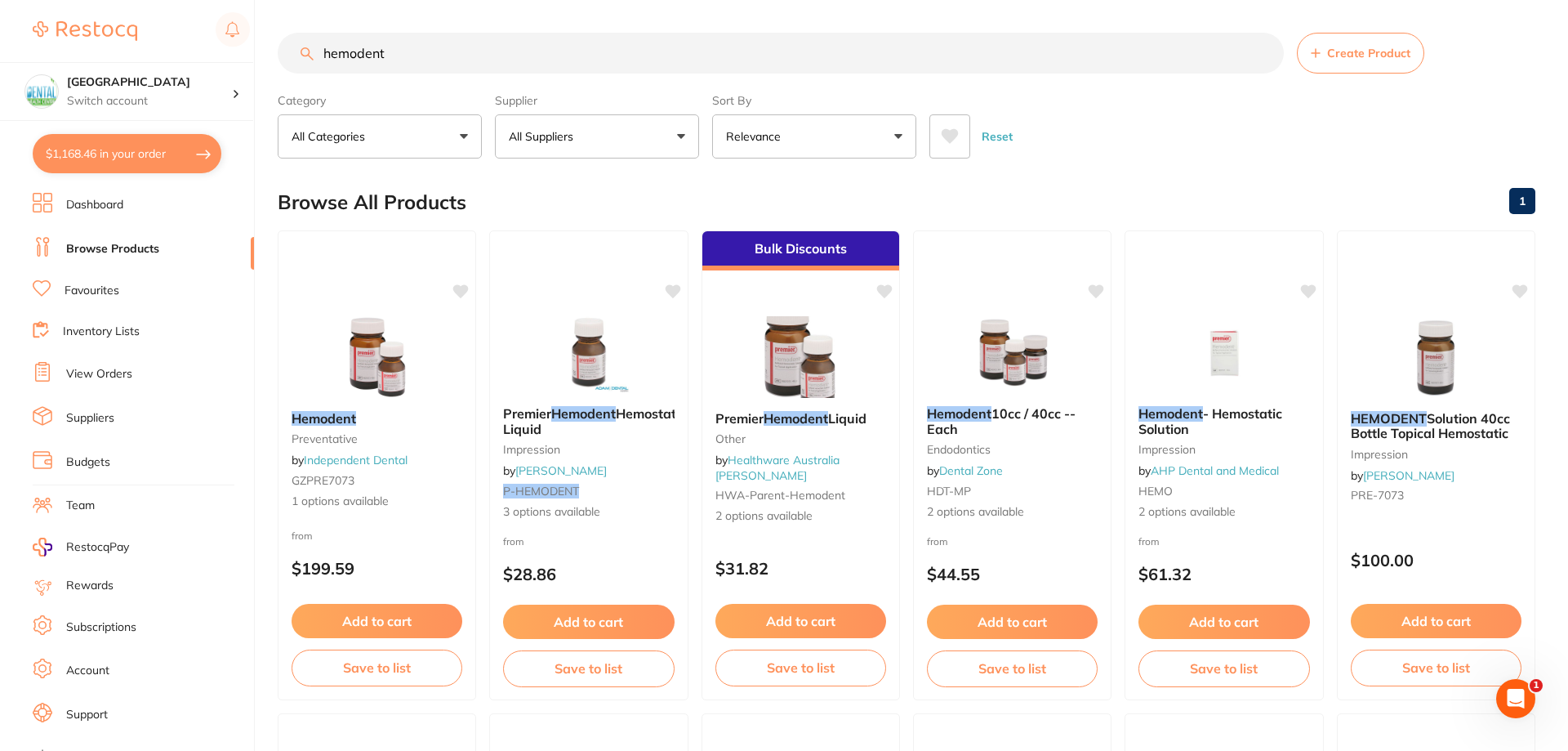
checkbox input "false"
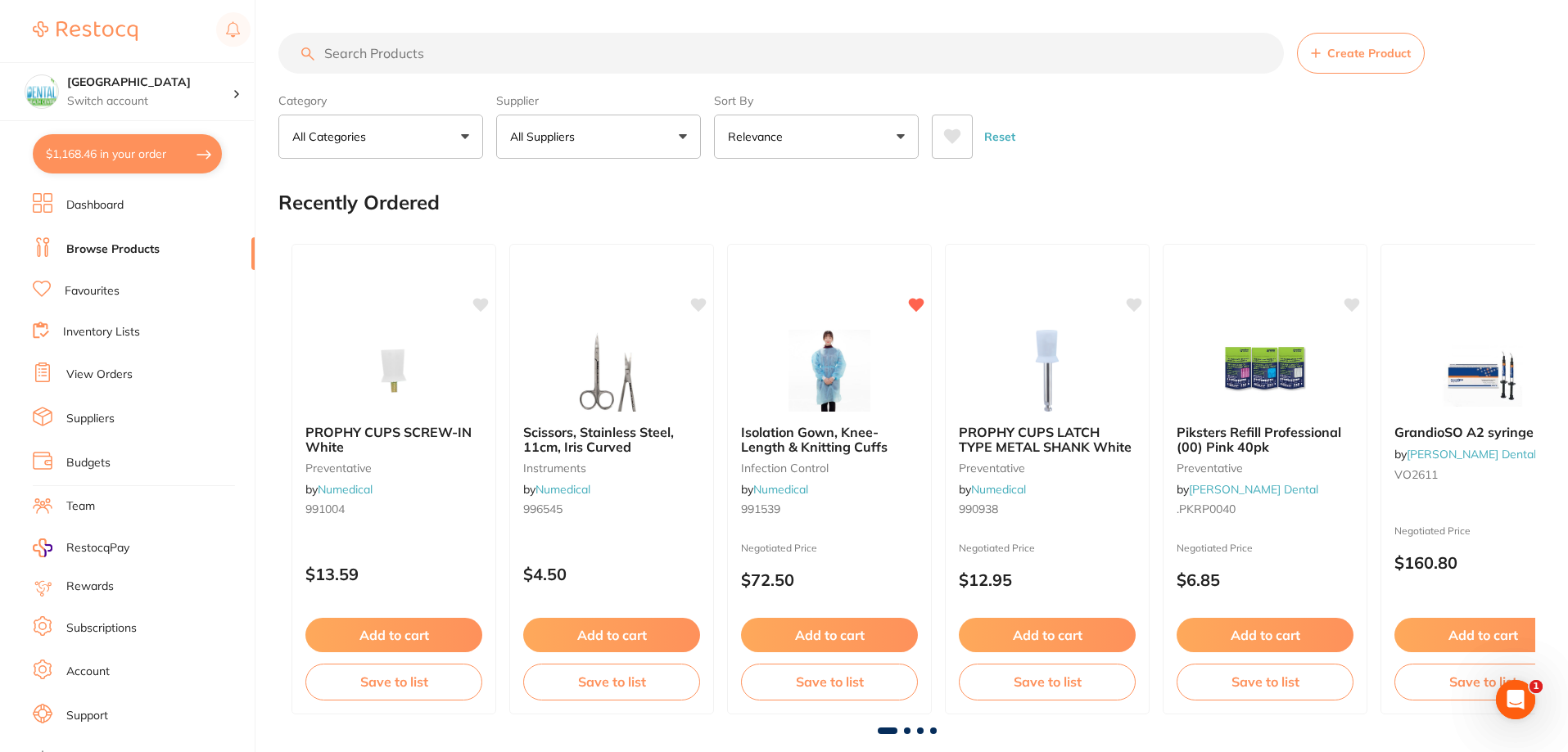
click at [450, 54] on input "search" at bounding box center [780, 53] width 1005 height 41
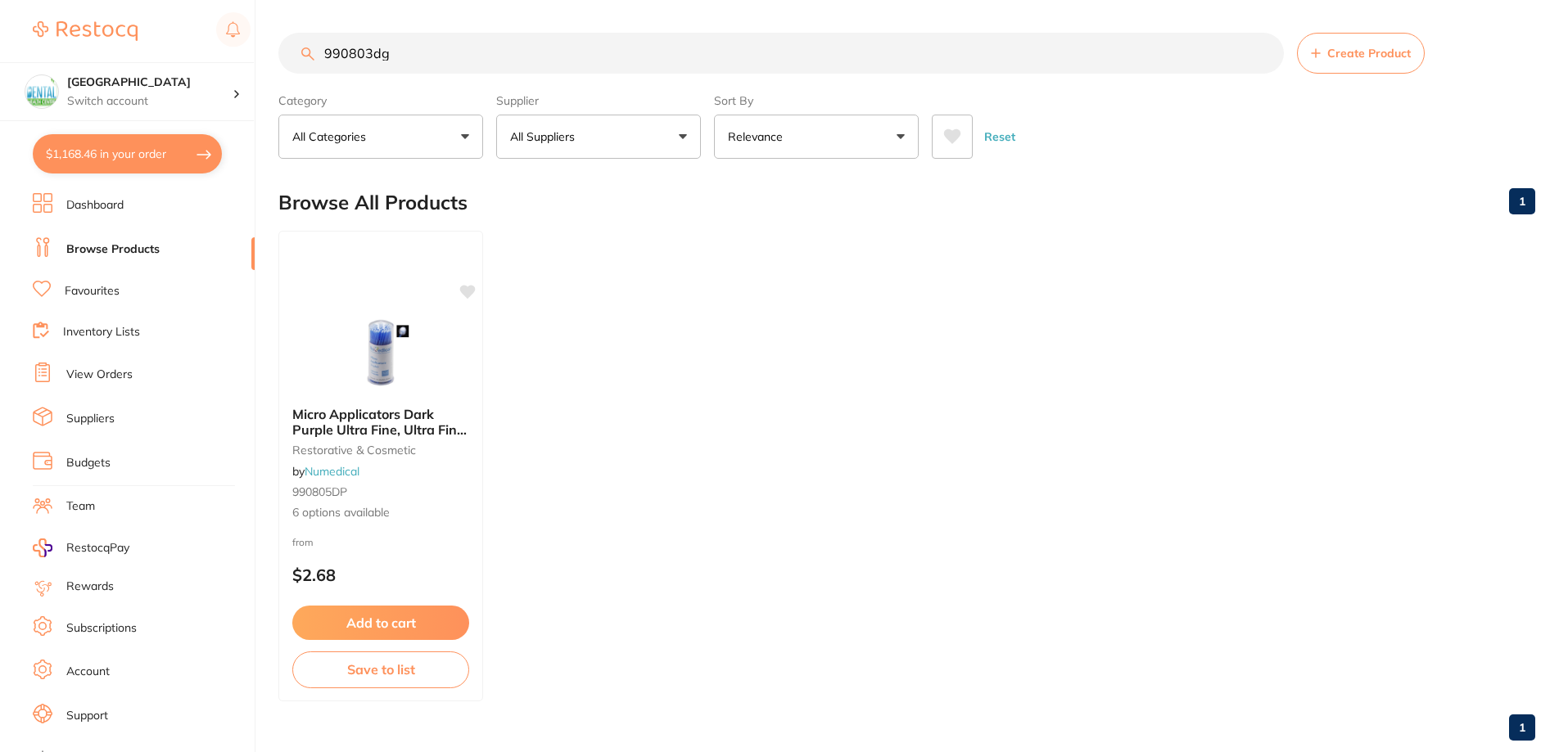
type input "990803dg"
drag, startPoint x: 494, startPoint y: 371, endPoint x: 412, endPoint y: 378, distance: 82.3
click at [492, 371] on ul "Micro Applicators Dark Purple Ultra Fine, Ultra Fine, 100mm L restorative & cos…" at bounding box center [907, 466] width 1257 height 470
click at [410, 378] on img at bounding box center [380, 353] width 106 height 81
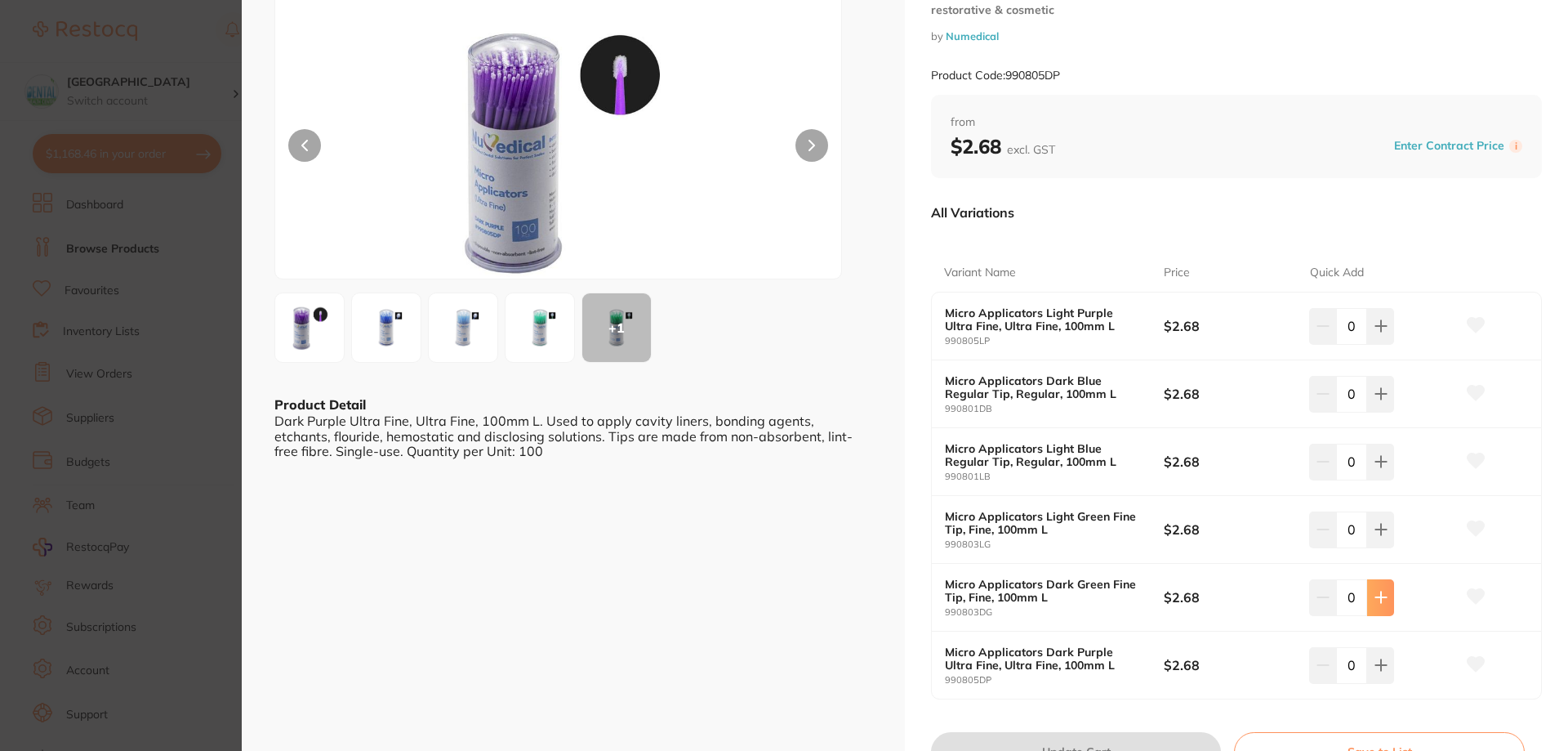
click at [1381, 597] on icon at bounding box center [1382, 598] width 13 height 13
click at [1381, 597] on button at bounding box center [1381, 598] width 27 height 36
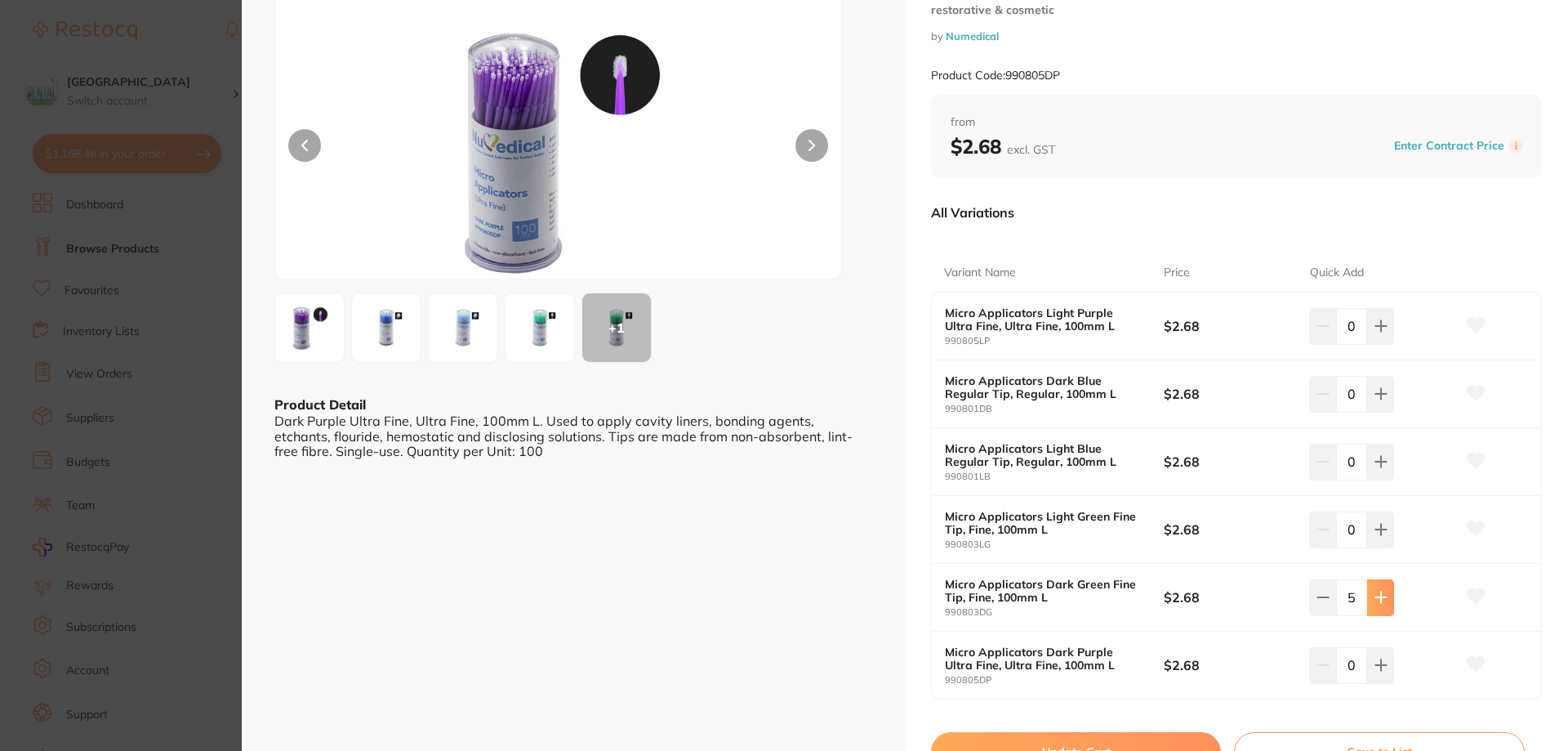
click at [1387, 594] on button at bounding box center [1381, 598] width 27 height 36
click at [1387, 594] on button at bounding box center [1378, 598] width 27 height 36
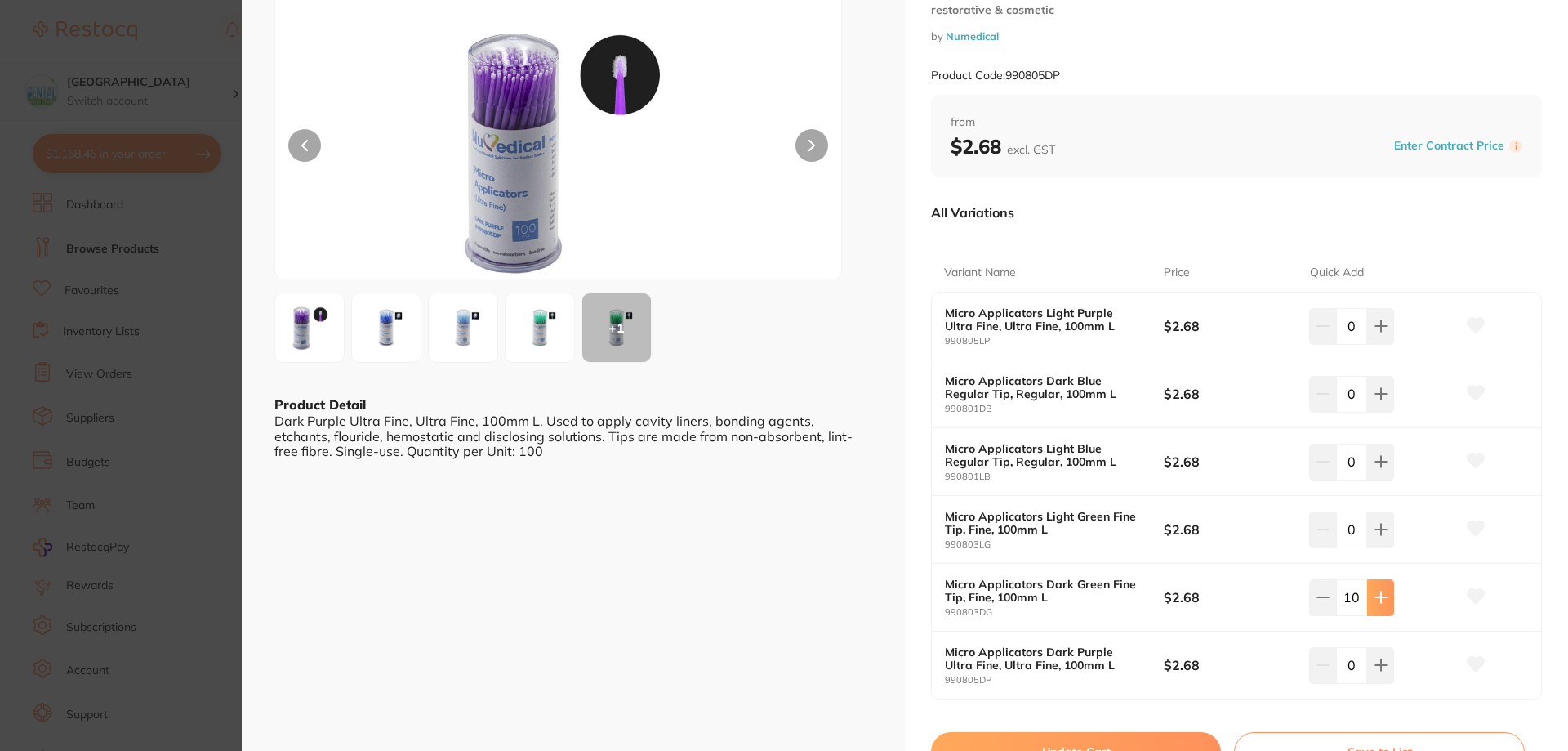
click at [1387, 594] on button at bounding box center [1381, 598] width 27 height 36
click at [1323, 600] on button at bounding box center [1319, 598] width 27 height 36
type input "10"
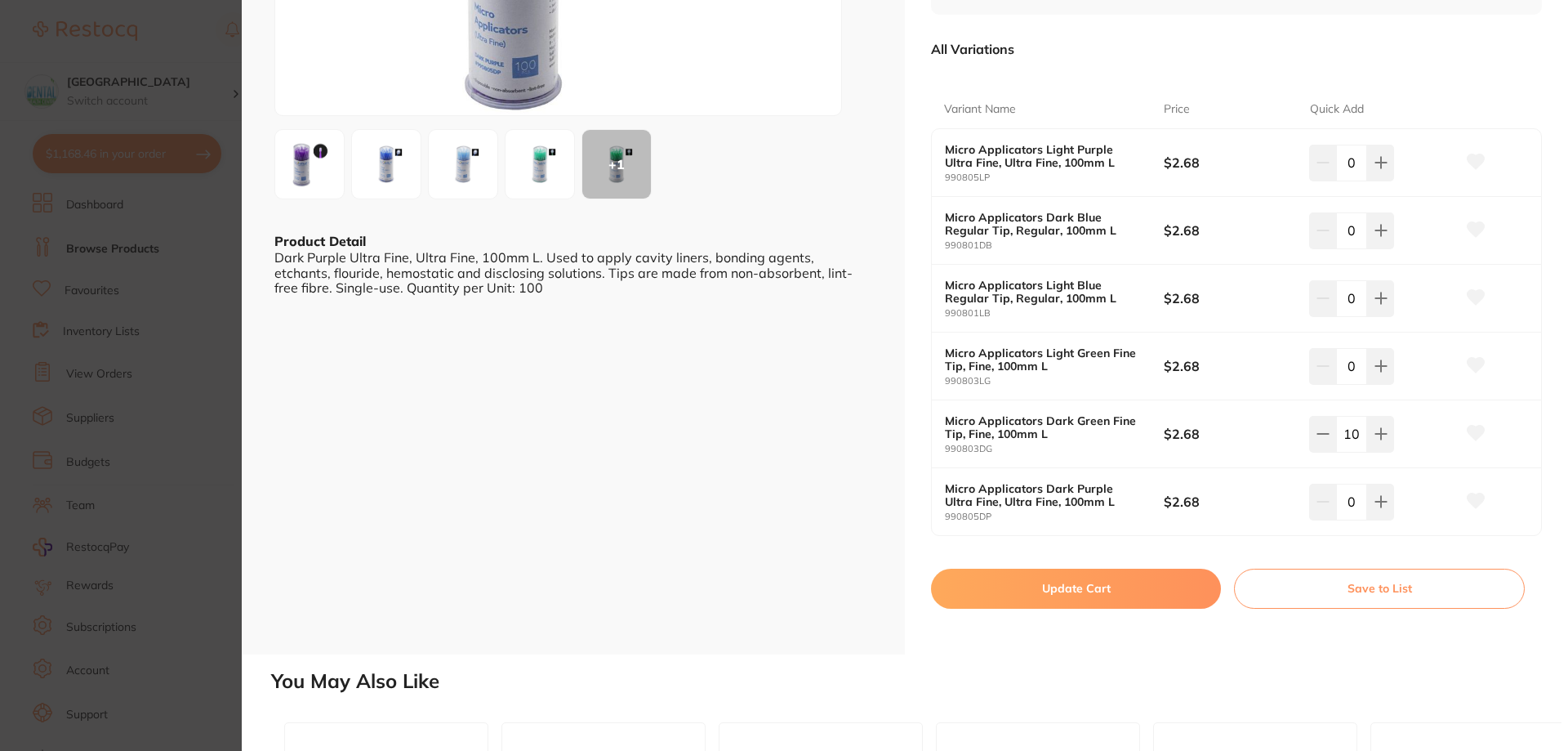
click at [1086, 594] on button "Update Cart" at bounding box center [1076, 588] width 290 height 39
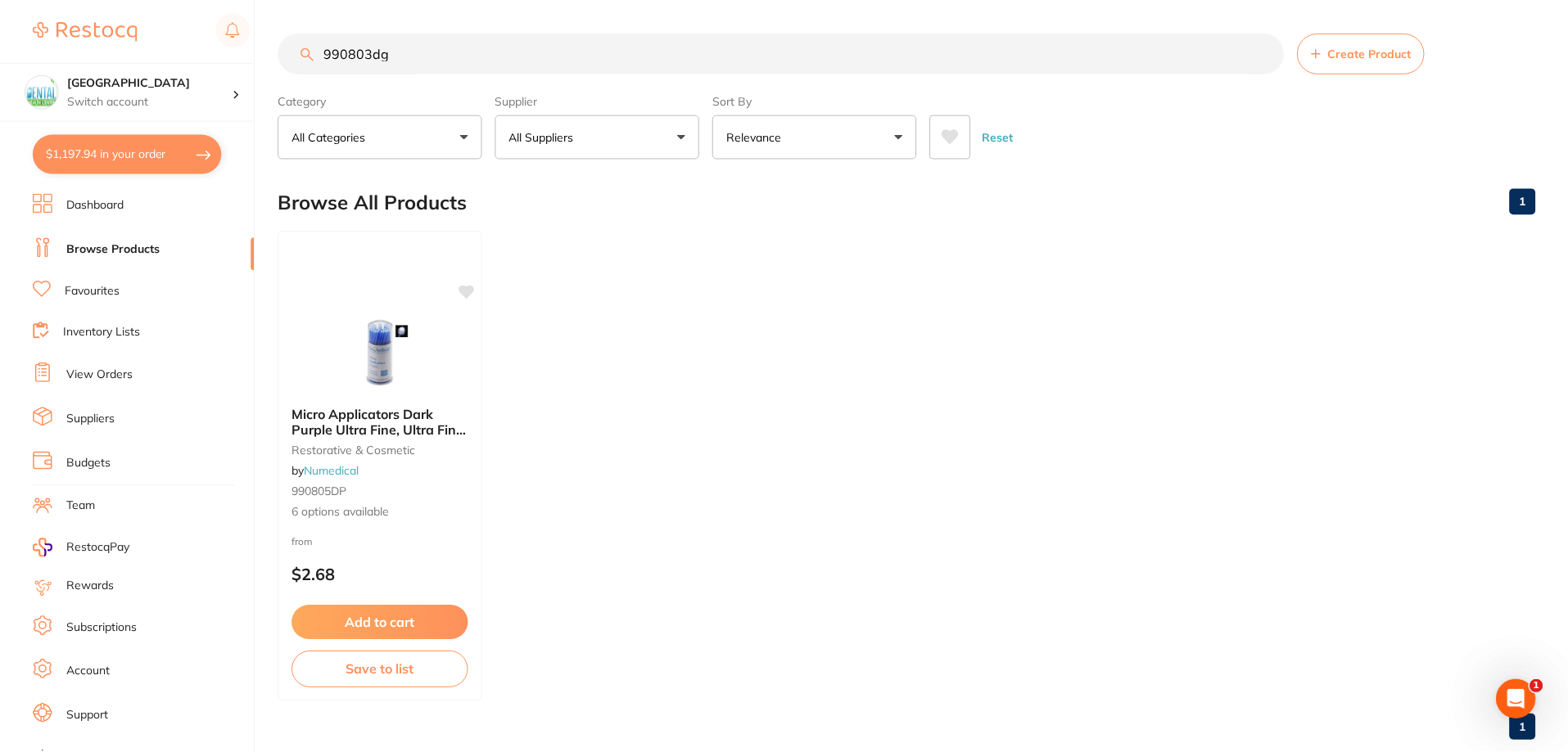
scroll to position [3, 0]
drag, startPoint x: 419, startPoint y: 48, endPoint x: 104, endPoint y: 67, distance: 315.6
click at [119, 65] on div "$1,197.94 Dental Health Centre Switch account Dental Health Centre $1,197.94 in…" at bounding box center [784, 373] width 1568 height 752
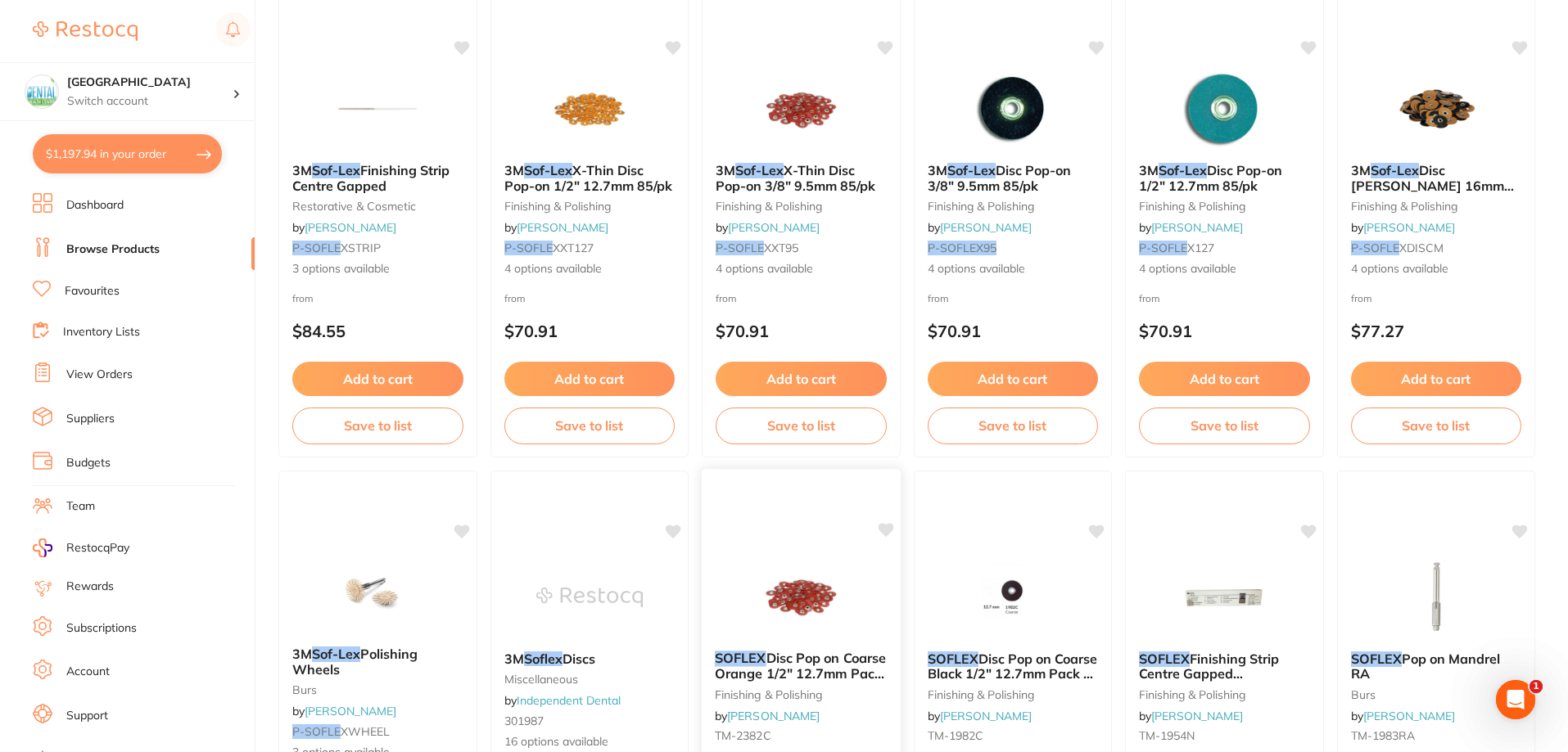
scroll to position [81, 0]
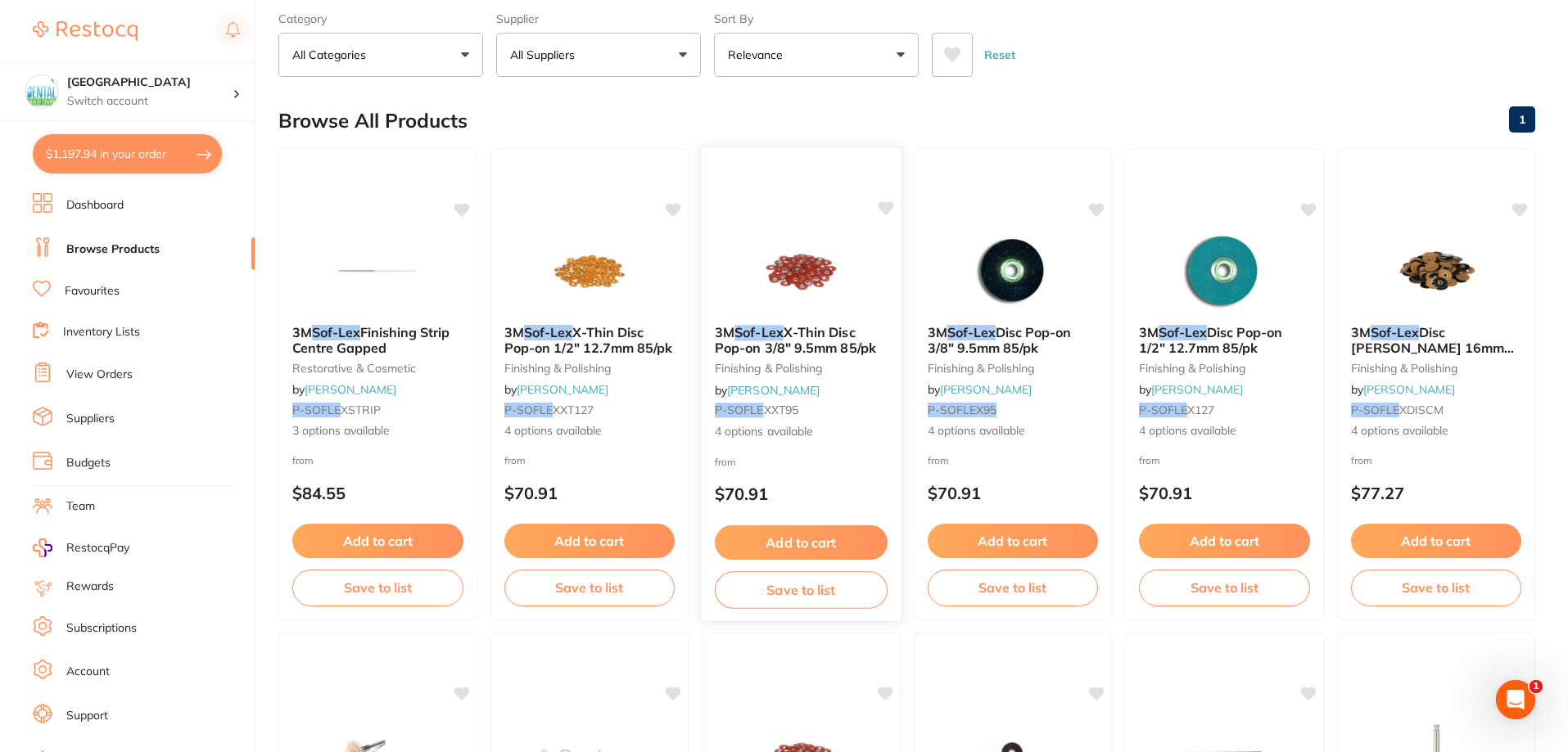
click at [801, 268] on img at bounding box center [801, 270] width 107 height 82
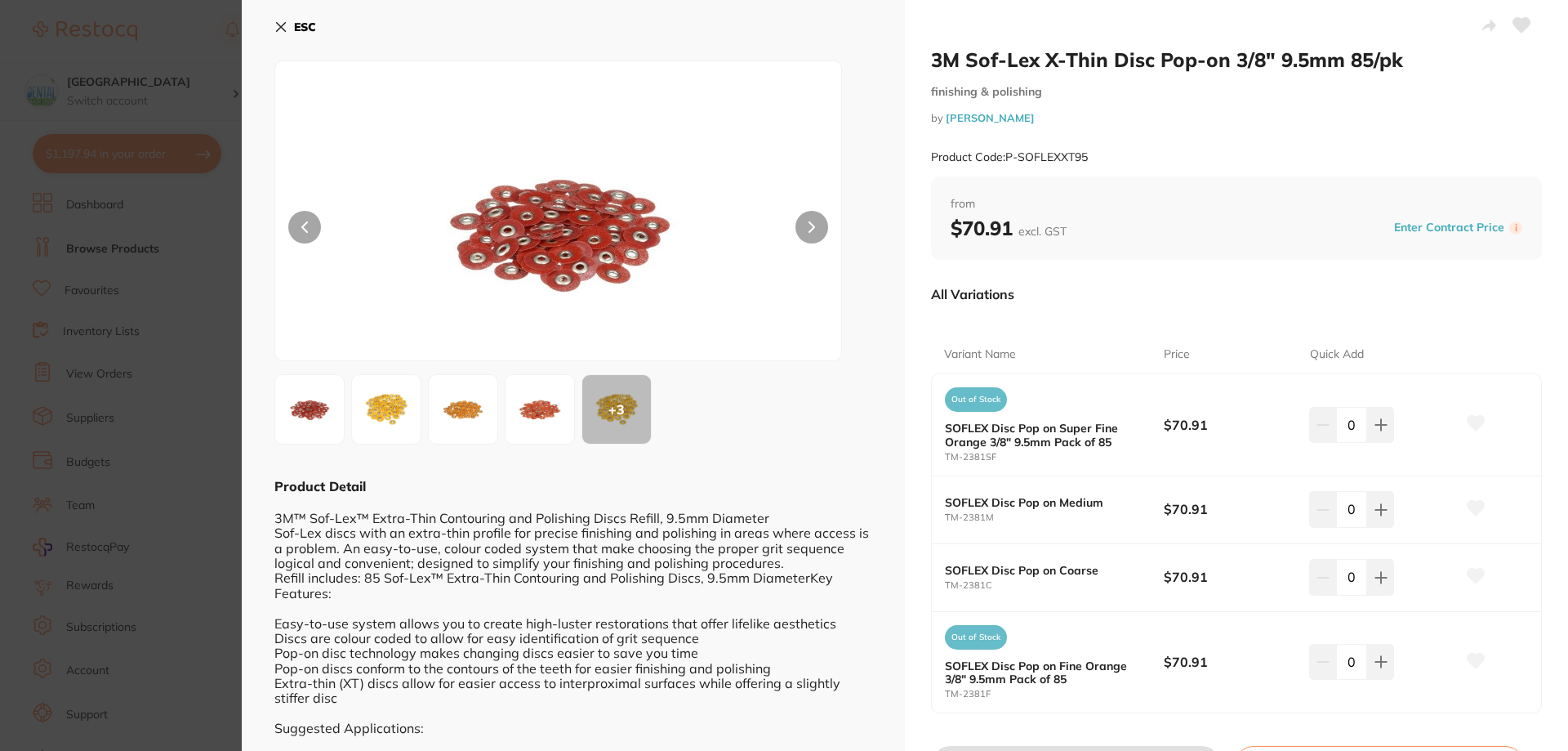
click at [328, 430] on img at bounding box center [310, 409] width 59 height 59
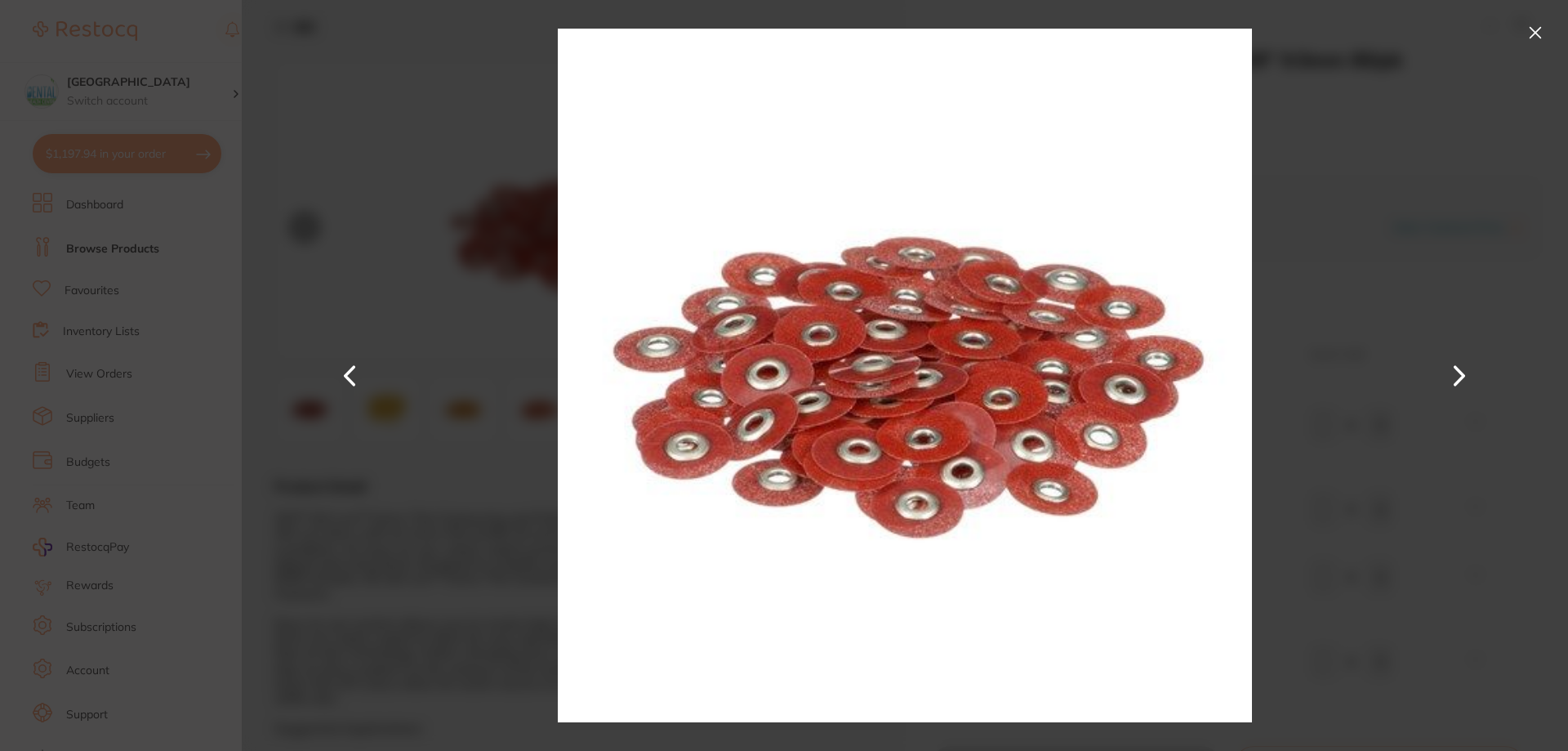
click at [1546, 27] on button at bounding box center [1535, 33] width 26 height 26
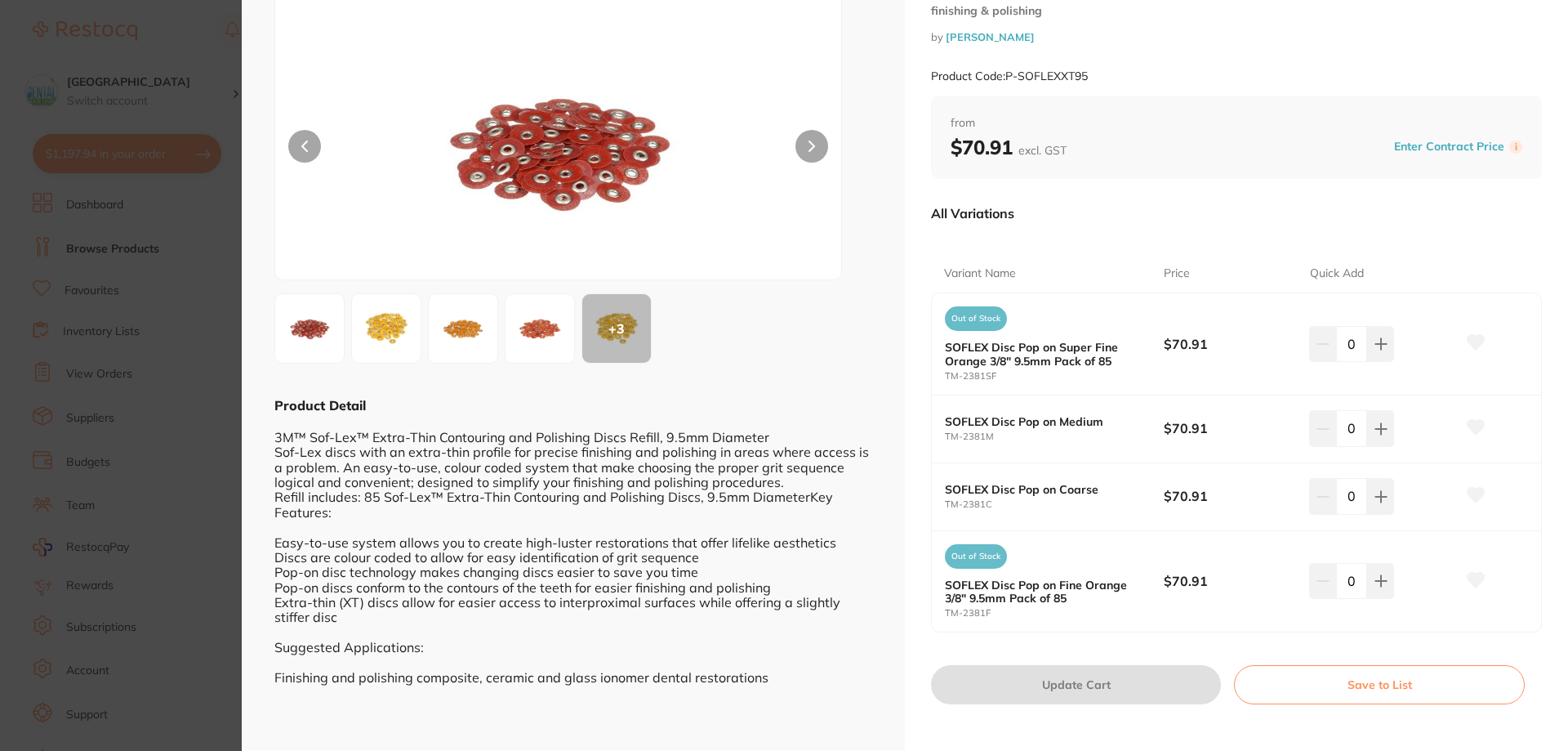
scroll to position [81, 0]
click at [268, 328] on div "ESC + 3 Product Detail 3M™ Sof-Lex™ Extra-Thin Contouring and Polishing Discs R…" at bounding box center [574, 334] width 664 height 831
click at [293, 323] on img at bounding box center [310, 328] width 59 height 59
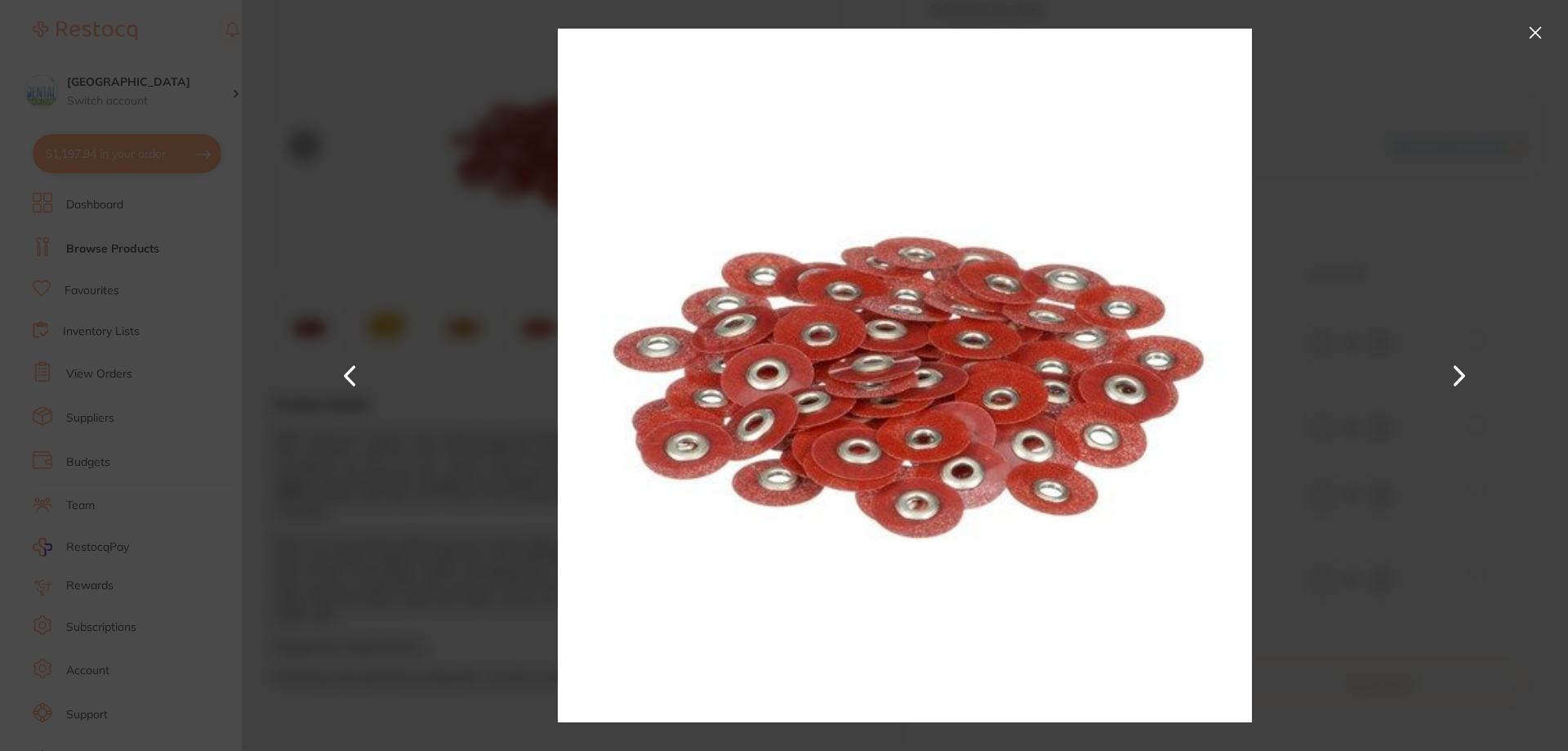
drag, startPoint x: 1523, startPoint y: 26, endPoint x: 1543, endPoint y: 36, distance: 22.4
click at [1530, 31] on div at bounding box center [905, 375] width 1327 height 751
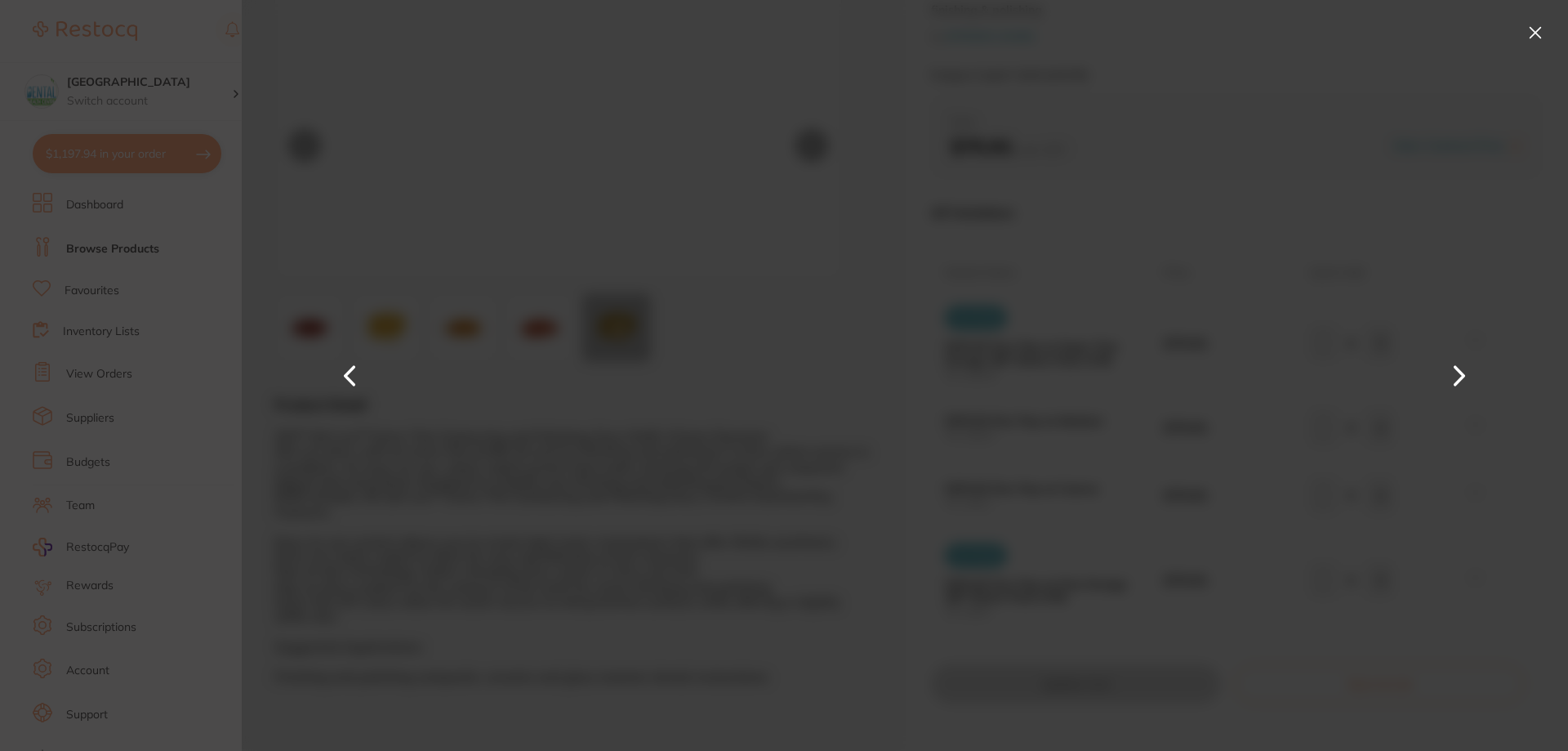
click at [1547, 38] on button at bounding box center [1535, 33] width 26 height 26
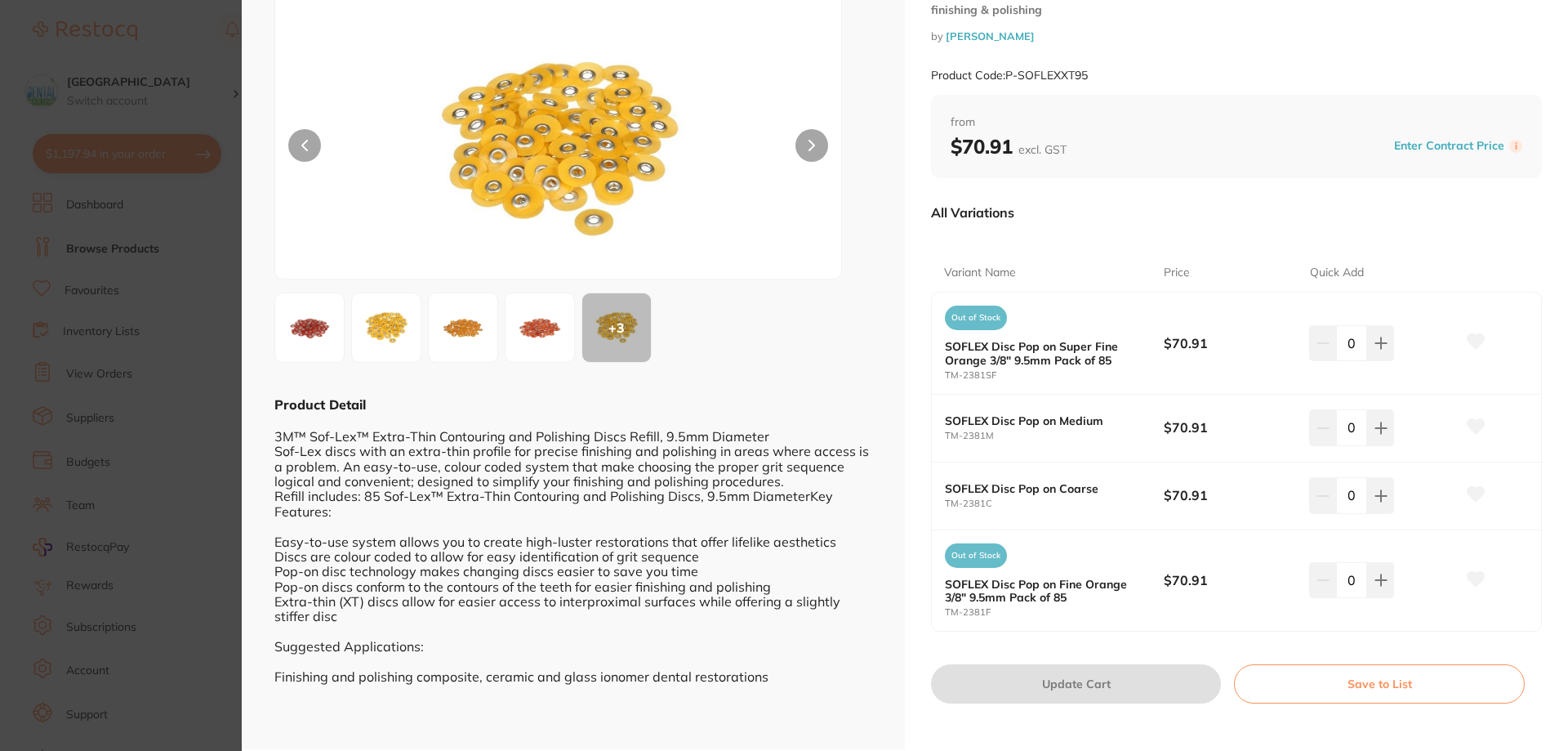
click at [968, 347] on b "SOFLEX Disc Pop on Super Fine Orange 3/8" 9.5mm Pack of 85" at bounding box center [1044, 352] width 197 height 26
click at [963, 418] on b "SOFLEX Disc Pop on Medium" at bounding box center [1044, 421] width 197 height 13
click at [82, 349] on section "3M Sof-Lex X-Thin Disc Pop-on 3/8" 9.5mm 85/pk finishing & polishing by Adam De…" at bounding box center [784, 375] width 1568 height 751
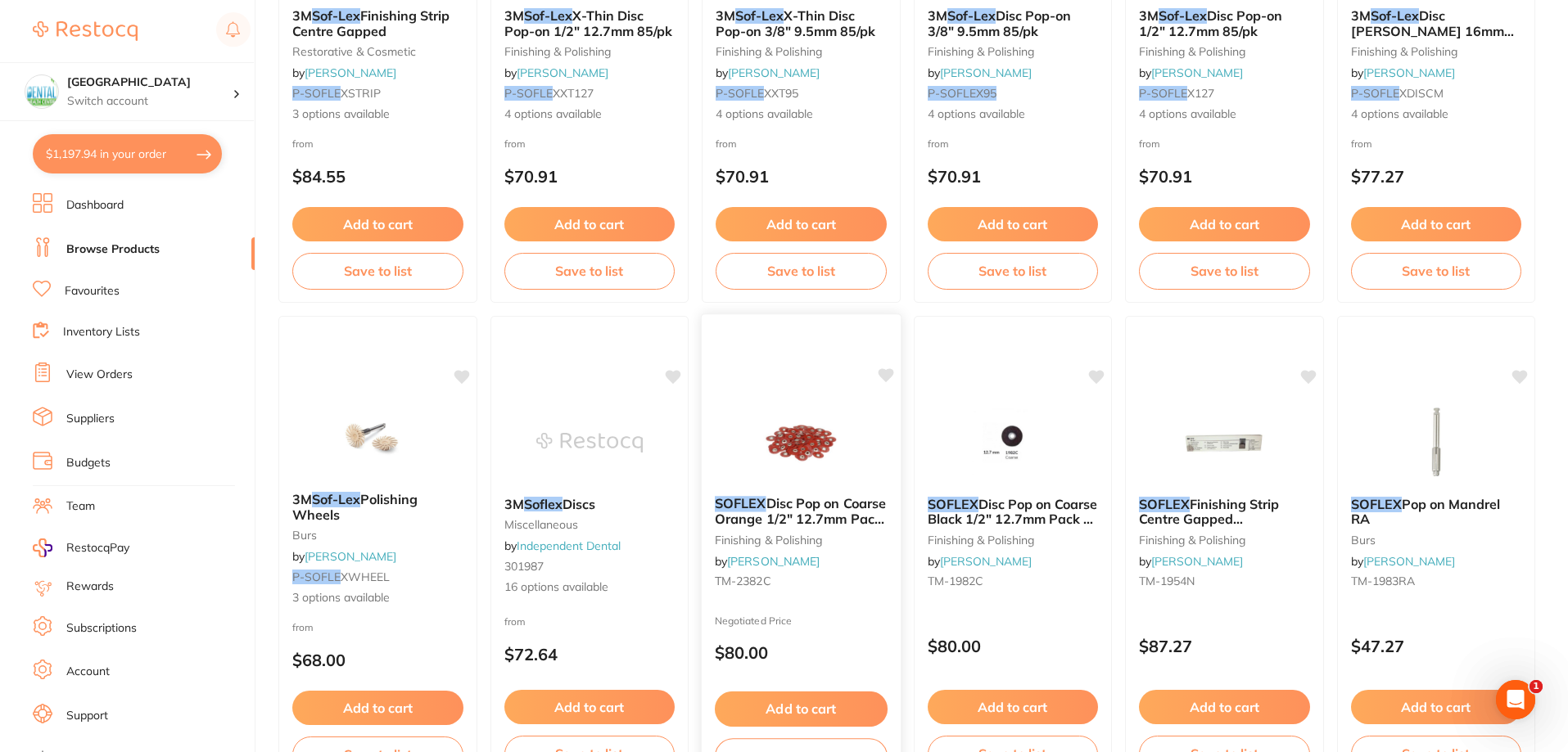
scroll to position [409, 0]
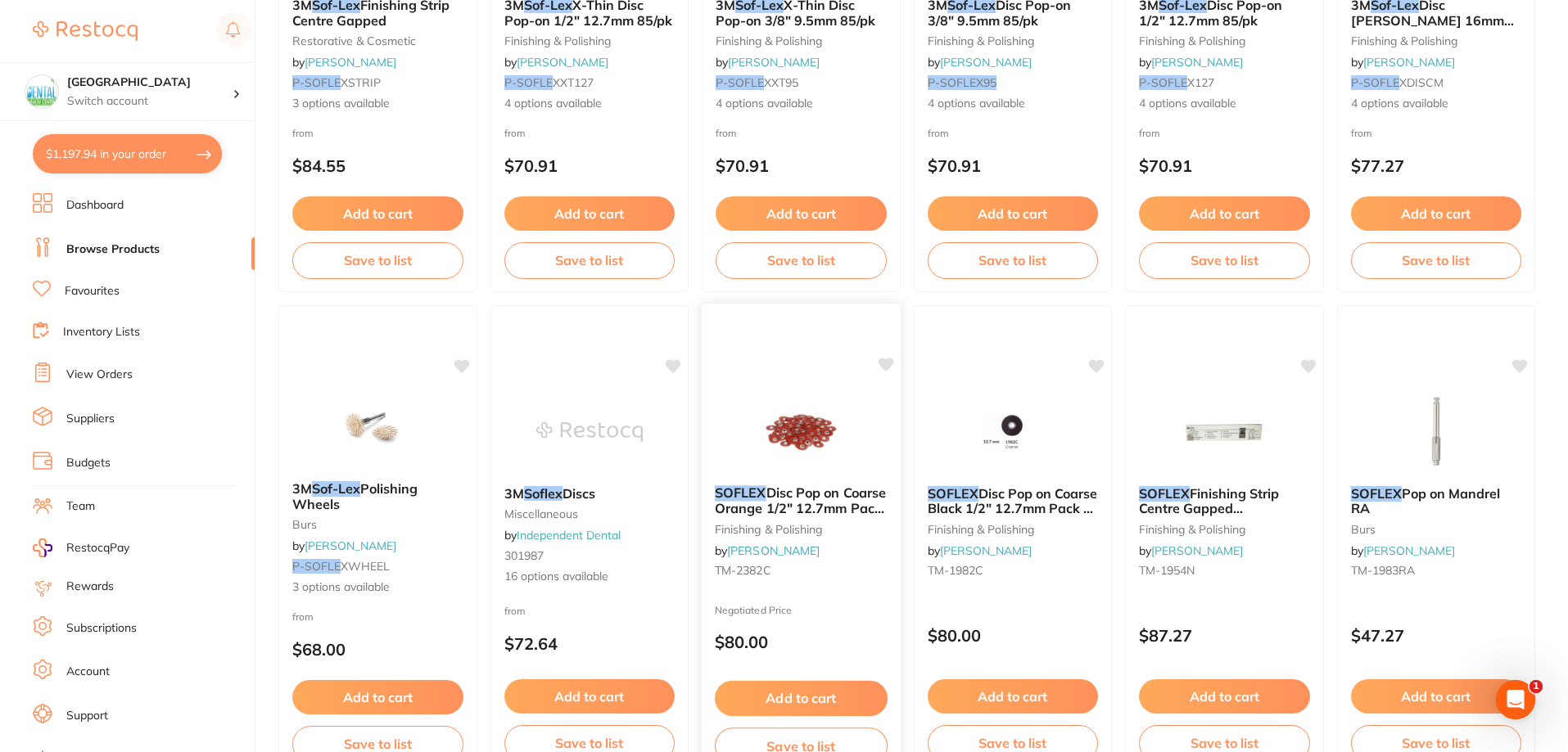
click at [760, 376] on div "SOFLEX Disc Pop on Coarse Orange 1/2" 12.7mm Pack of 85 finishing & polishing b…" at bounding box center [800, 540] width 200 height 475
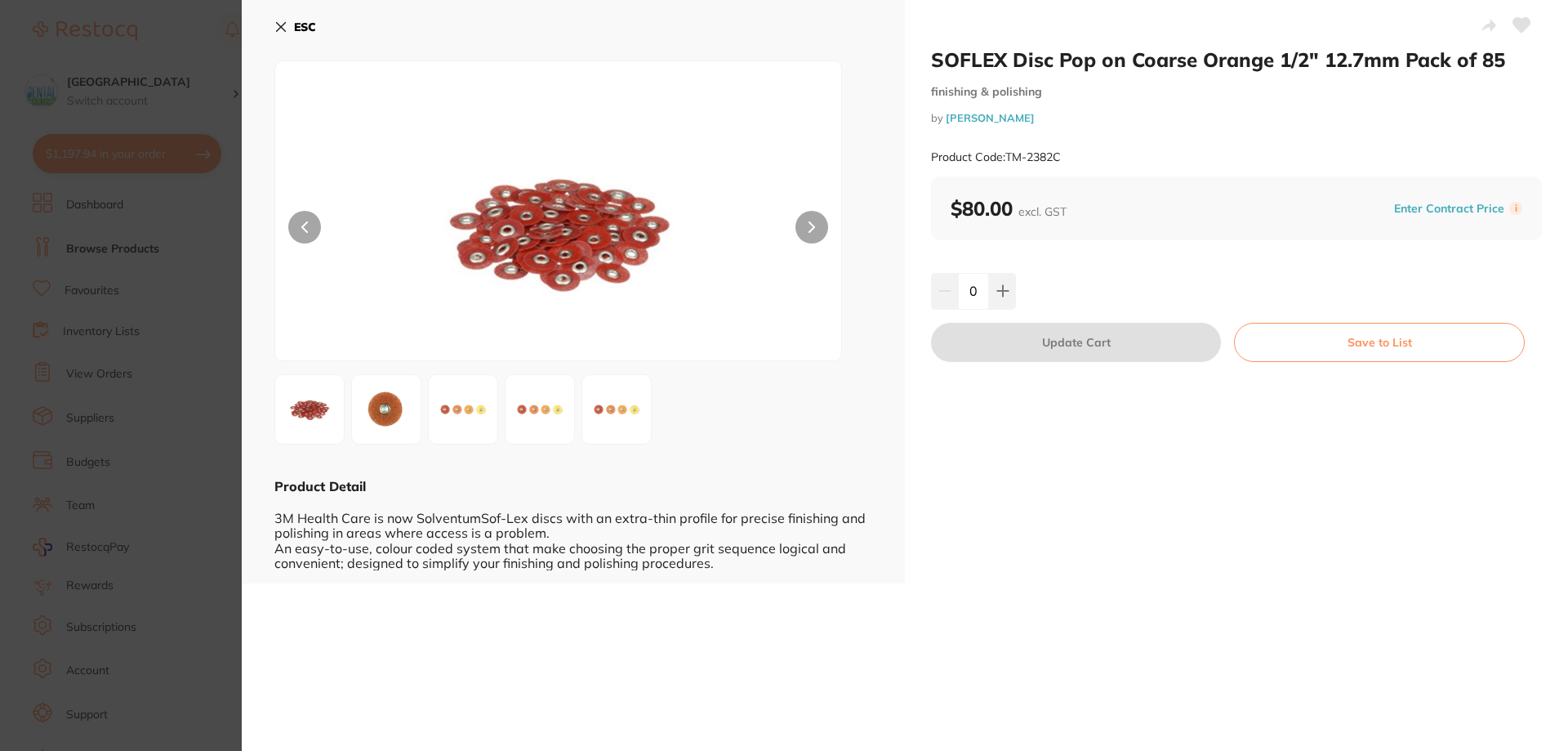
click at [284, 30] on icon at bounding box center [281, 27] width 9 height 9
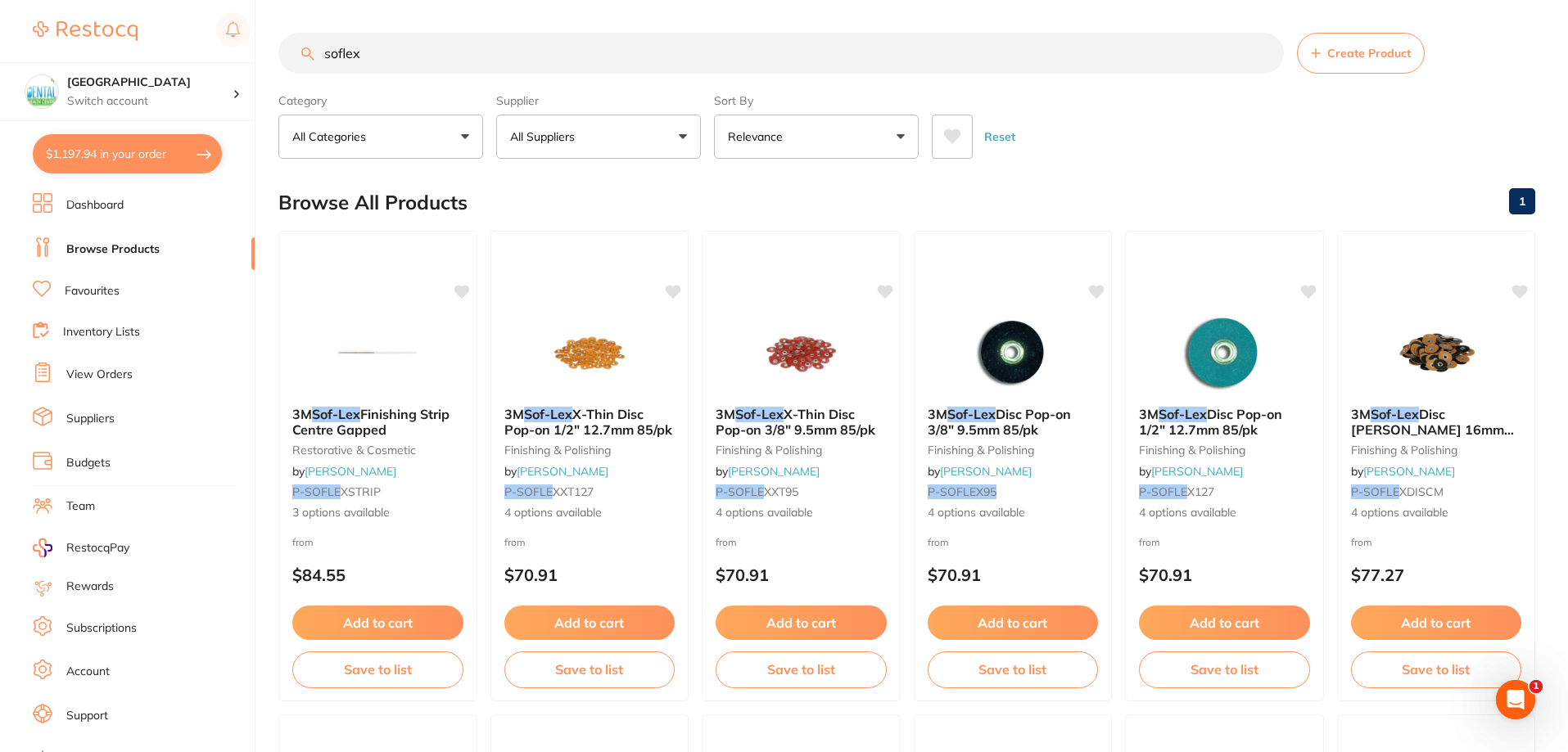
click at [577, 56] on input "soflex" at bounding box center [780, 53] width 1005 height 41
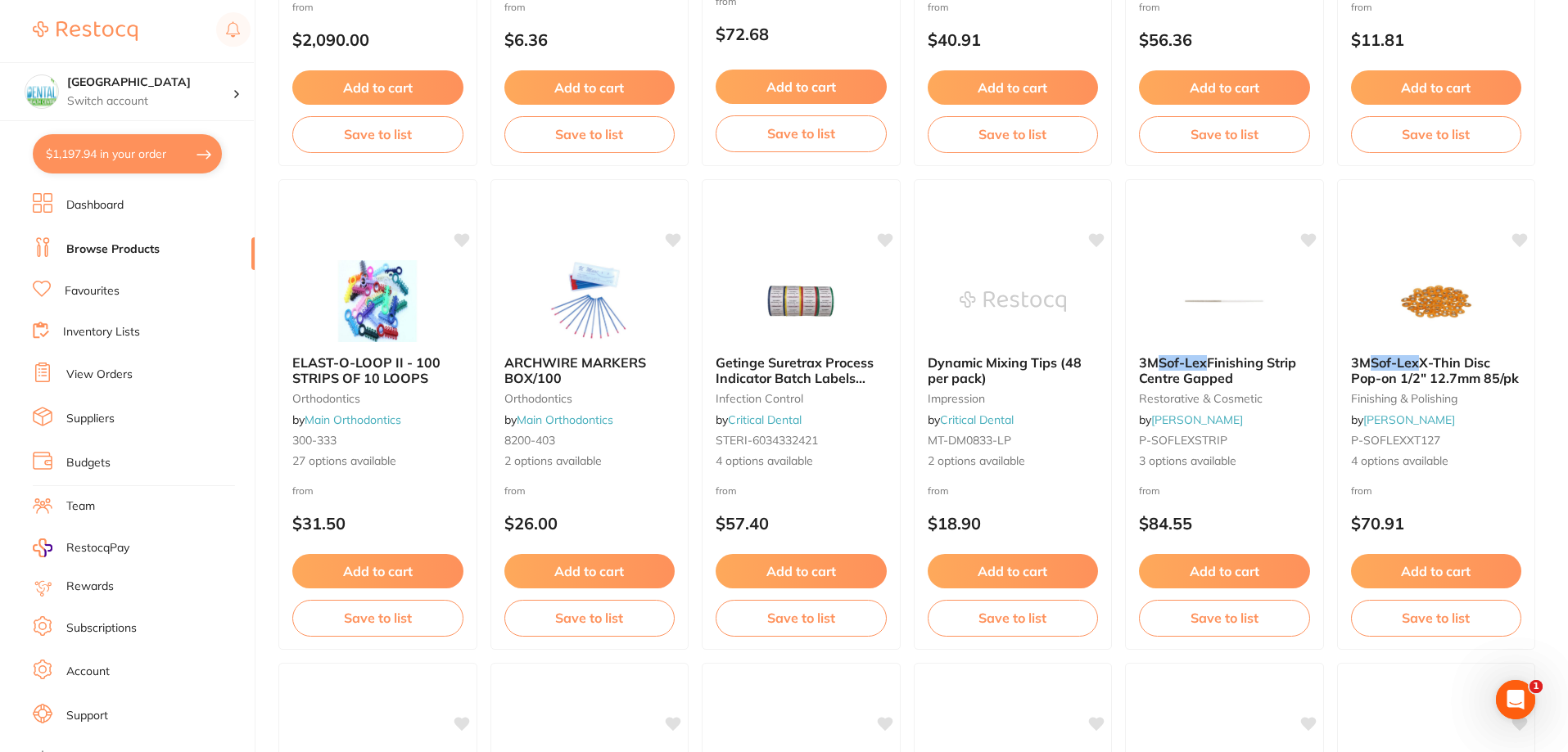
scroll to position [982, 0]
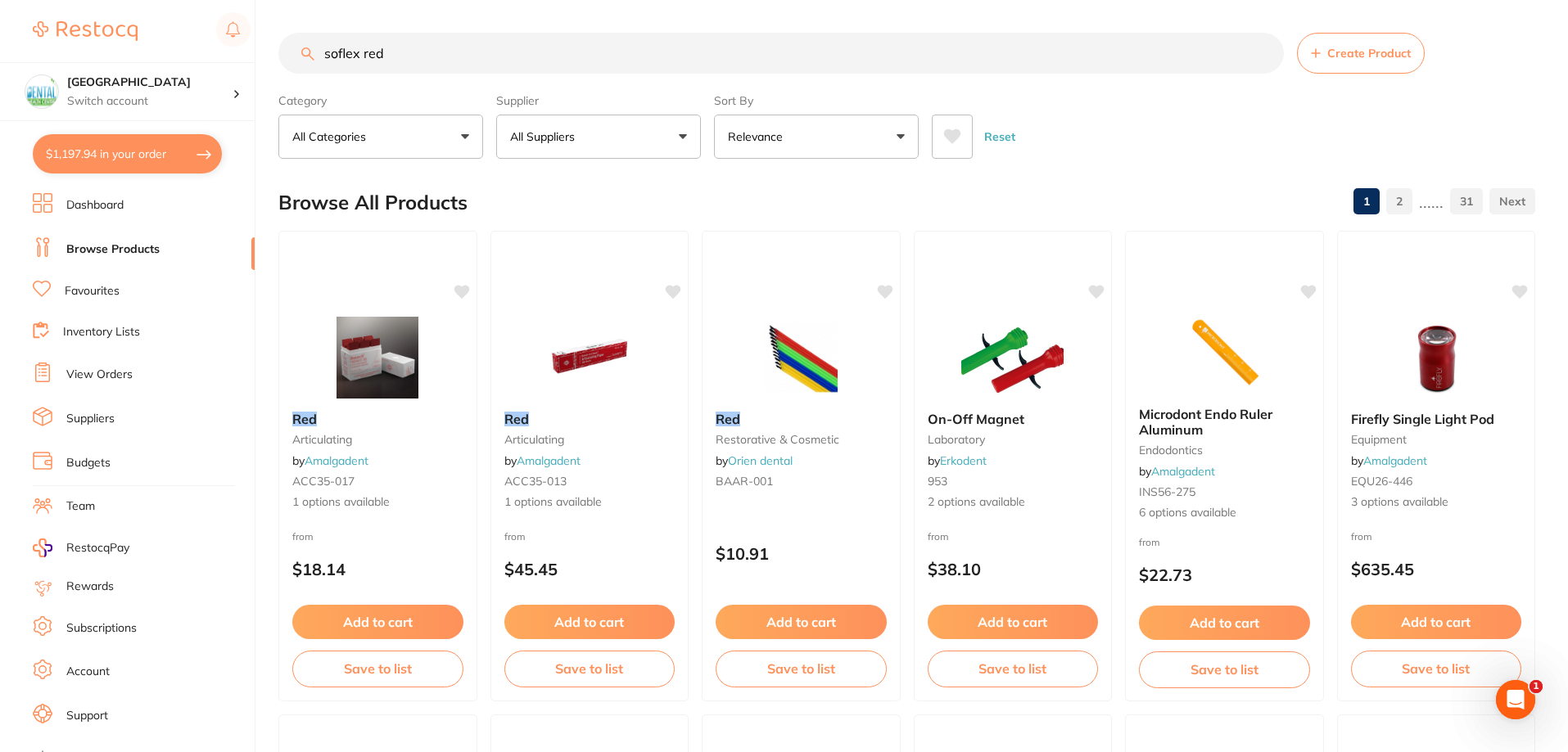
drag, startPoint x: 359, startPoint y: 58, endPoint x: 547, endPoint y: 68, distance: 188.3
click at [532, 62] on input "soflex red" at bounding box center [780, 53] width 1005 height 41
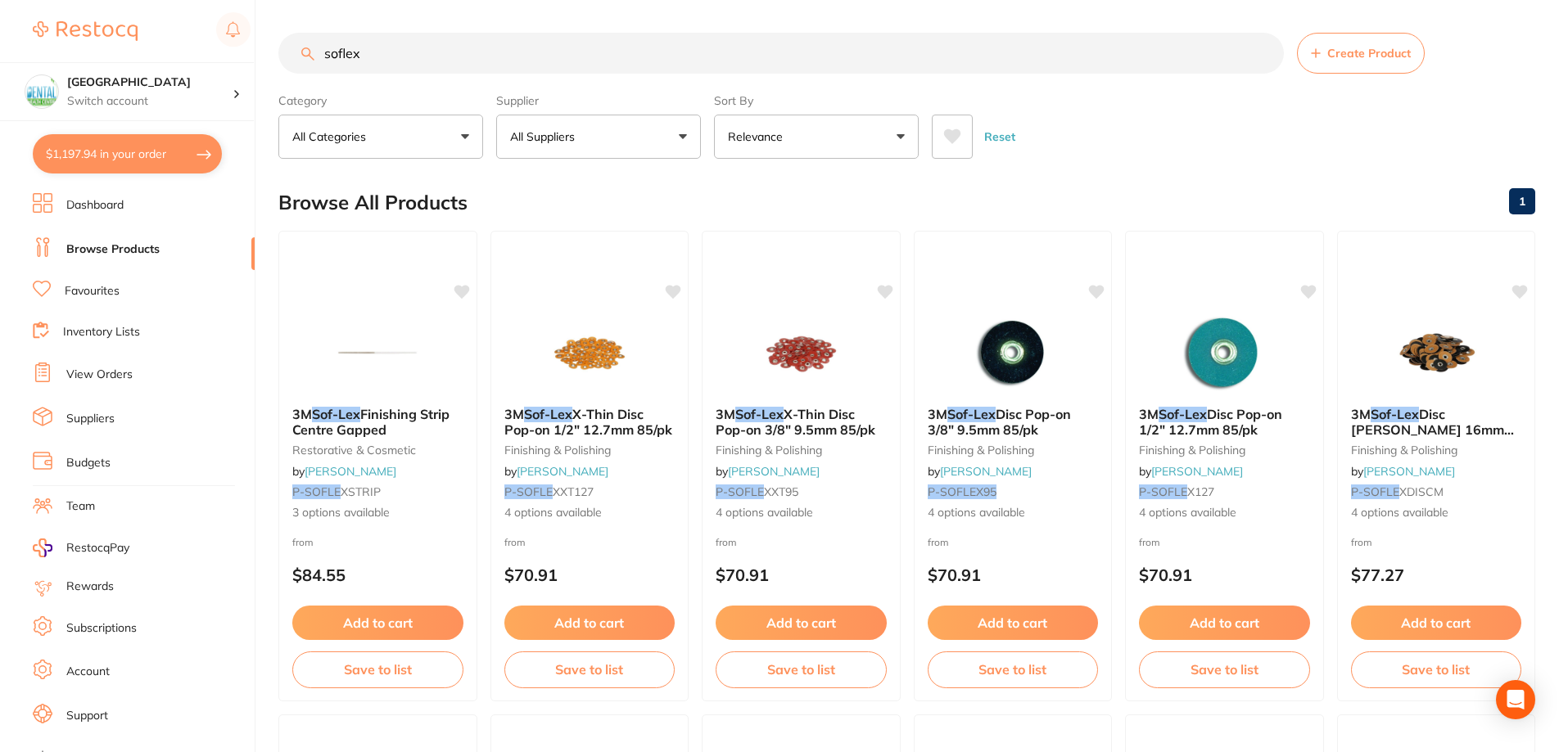
type input "soflex"
click at [841, 280] on div "3M Sof-Lex X-Thin Disc Pop-on 3/8" 9.5mm 85/pk finishing & polishing by Adam De…" at bounding box center [801, 466] width 199 height 470
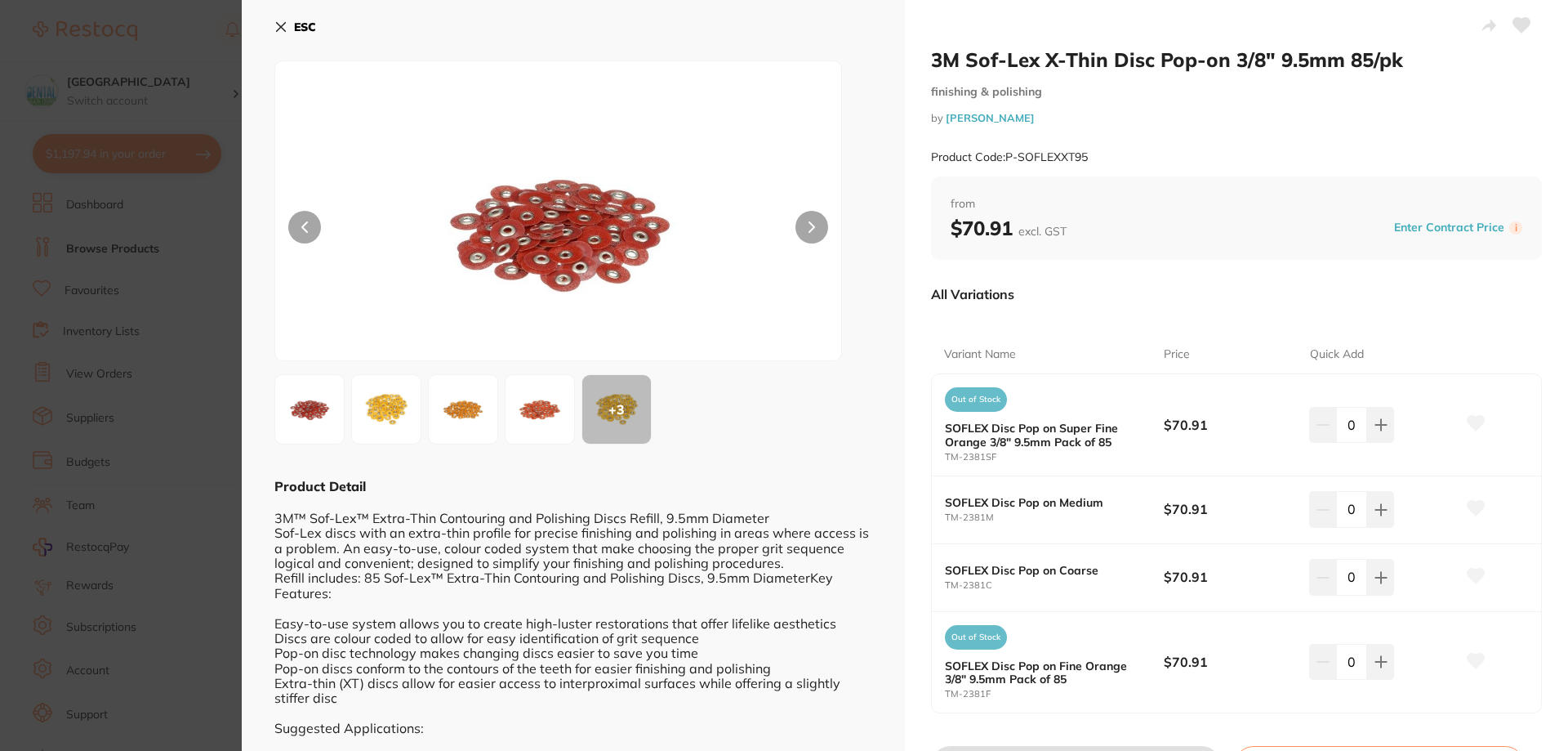
click at [1394, 575] on div "0" at bounding box center [1383, 577] width 146 height 36
click at [1383, 577] on icon at bounding box center [1381, 577] width 11 height 11
type input "1"
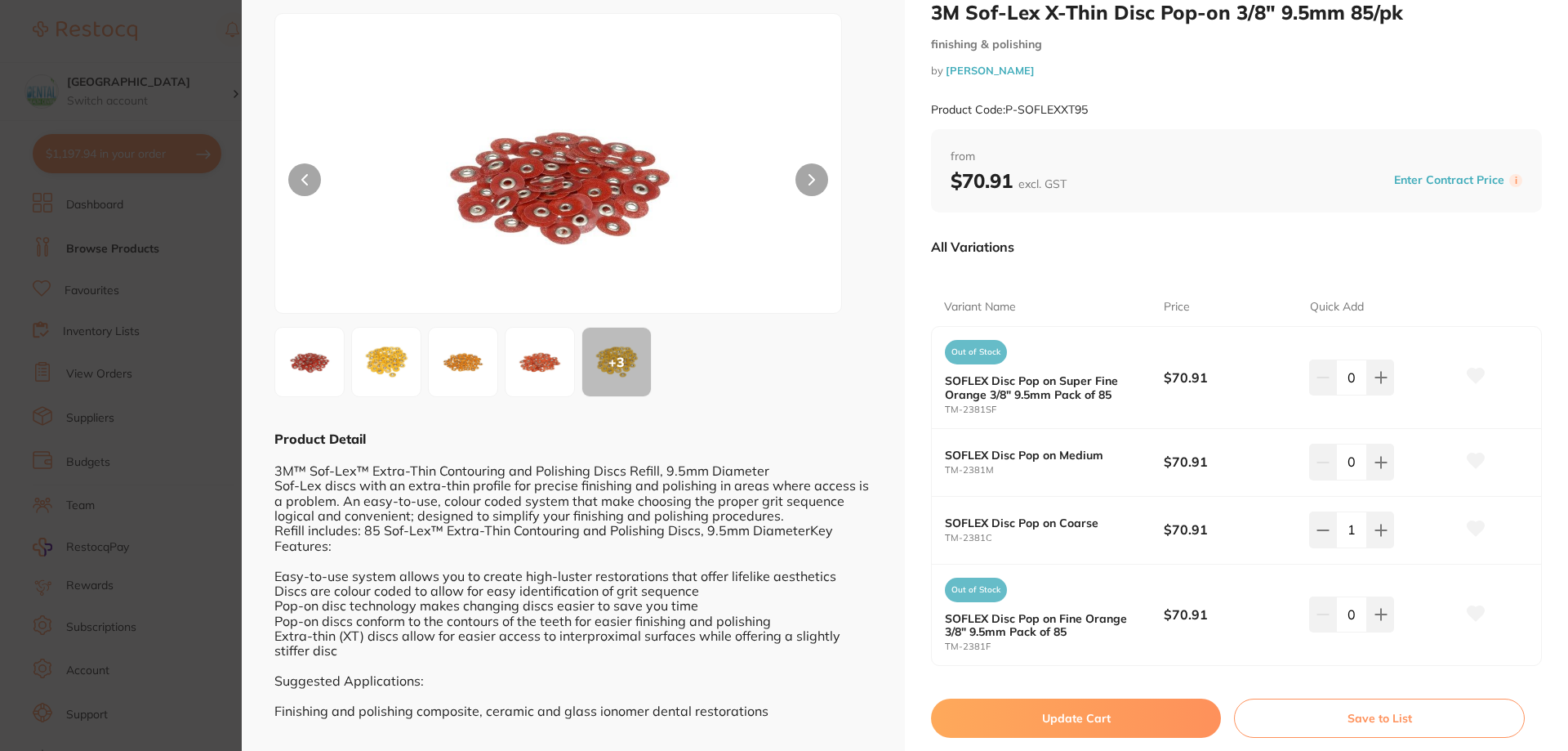
scroll to position [93, 0]
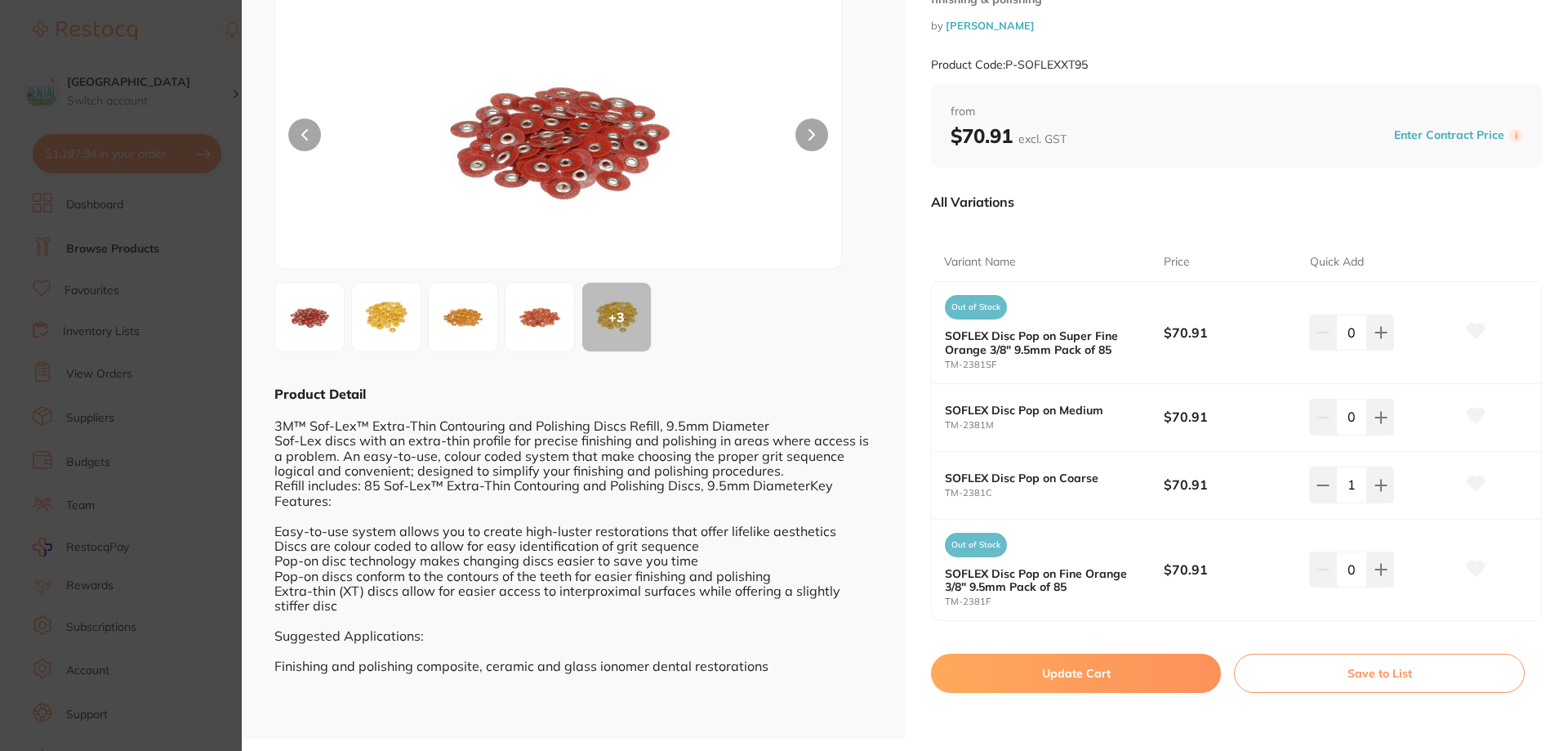
click at [1063, 690] on button "Update Cart" at bounding box center [1076, 674] width 290 height 39
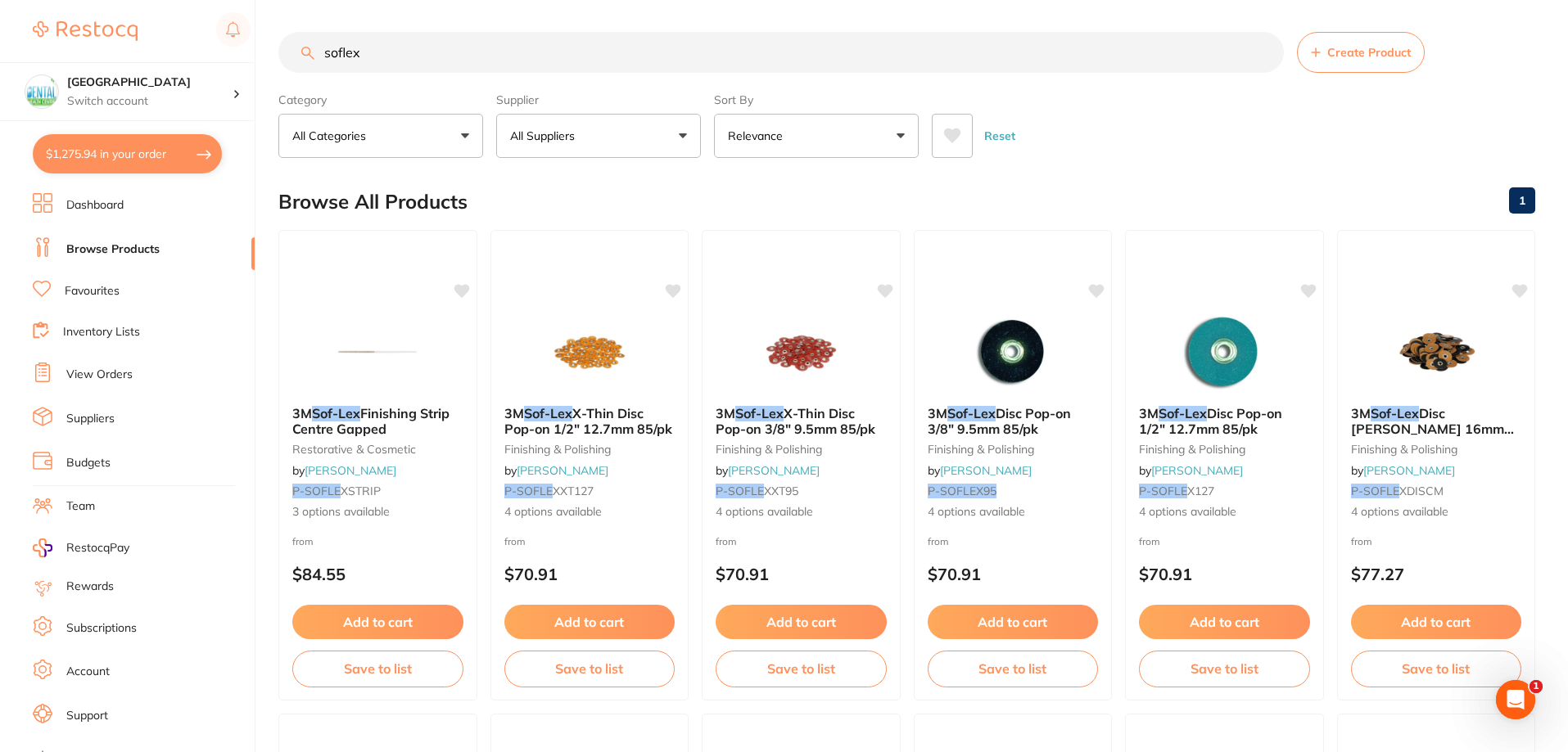
click at [464, 46] on input "soflex" at bounding box center [780, 52] width 1005 height 41
drag, startPoint x: 321, startPoint y: 53, endPoint x: 170, endPoint y: 59, distance: 151.1
click at [190, 54] on div "$1,275.94 Dental Health Centre Switch account Dental Health Centre $1,275.94 in…" at bounding box center [784, 375] width 1568 height 752
type input "endo dry"
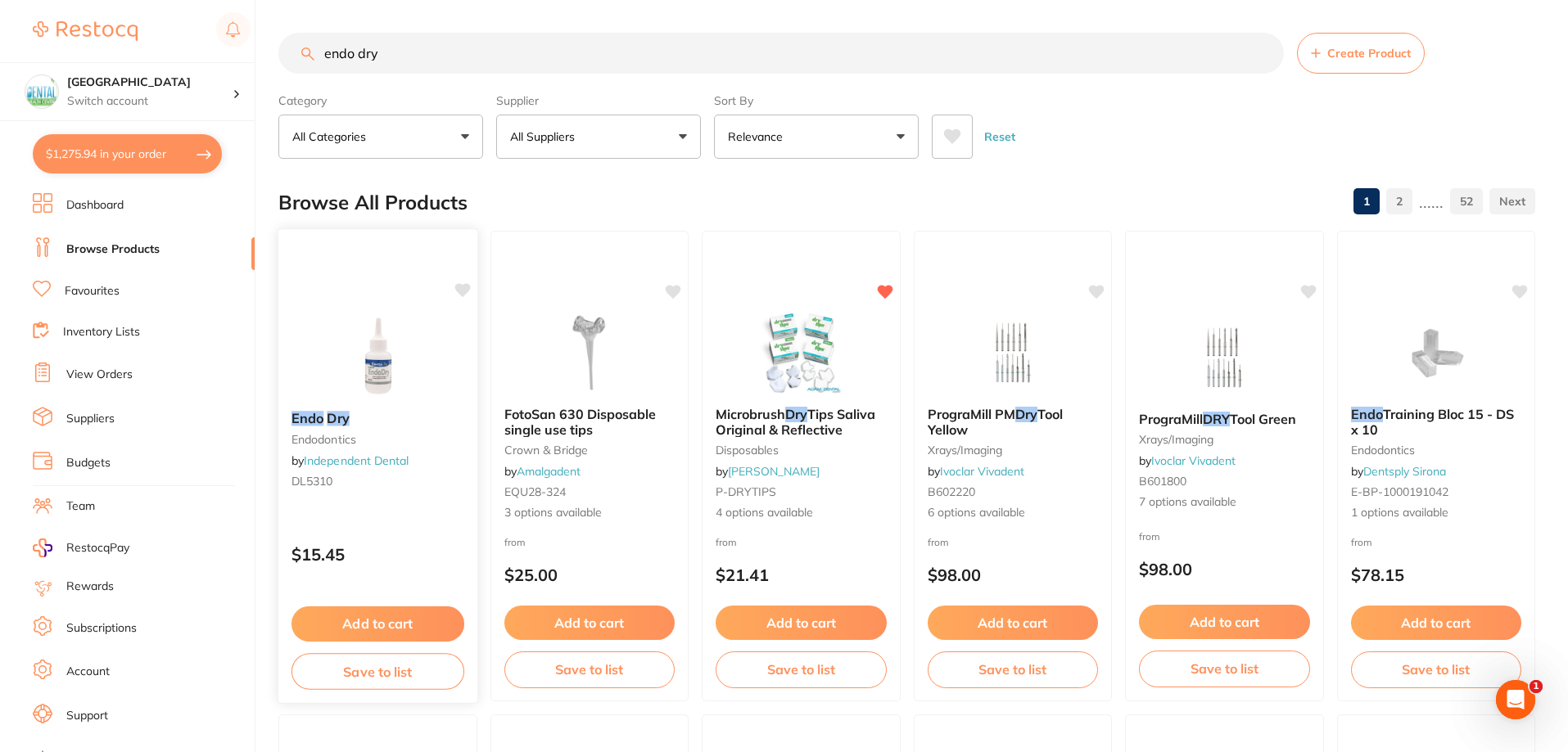
scroll to position [0, 0]
click at [420, 623] on button "Add to cart" at bounding box center [378, 624] width 173 height 35
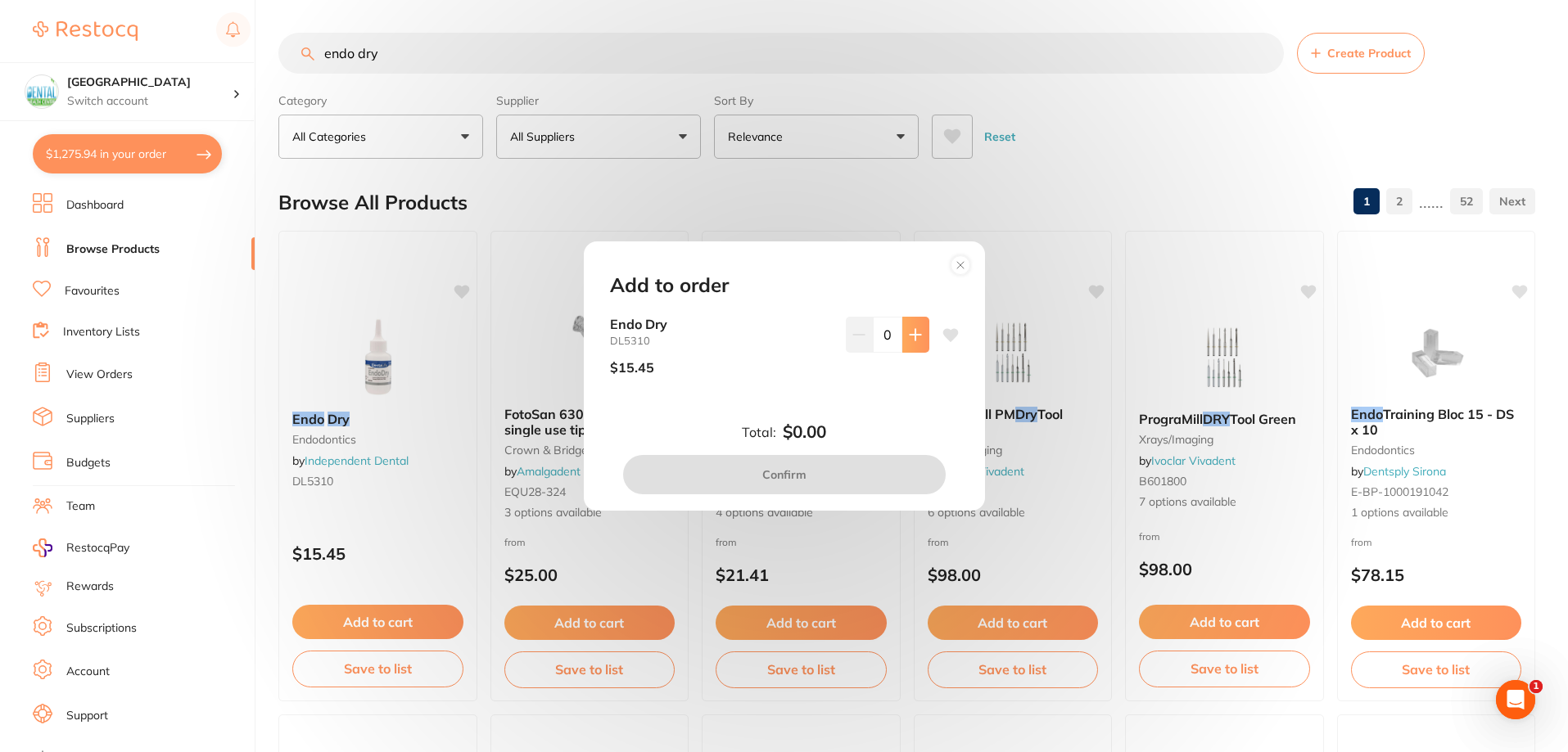
click at [903, 346] on button at bounding box center [916, 335] width 27 height 36
type input "1"
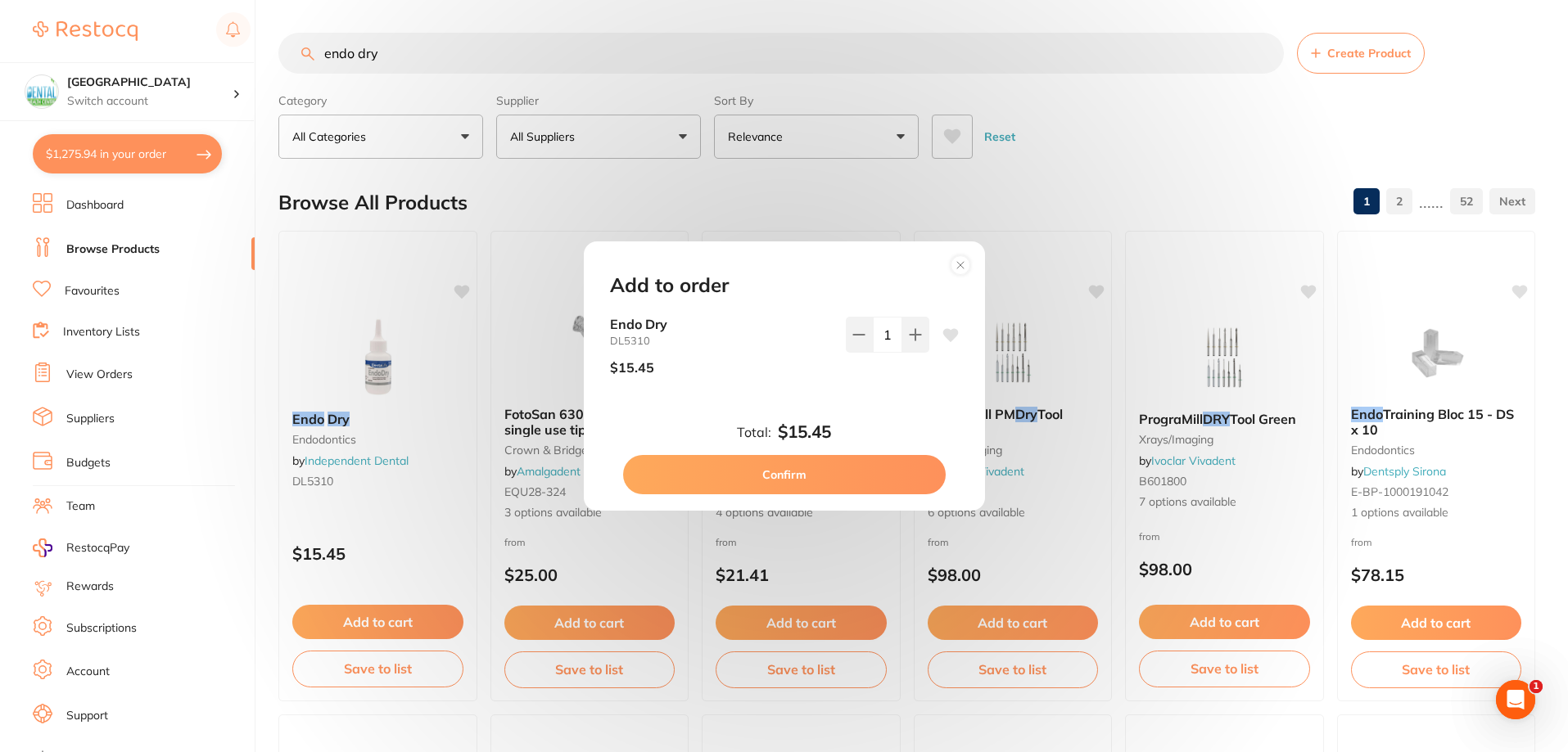
click at [848, 455] on button "Confirm" at bounding box center [784, 474] width 323 height 39
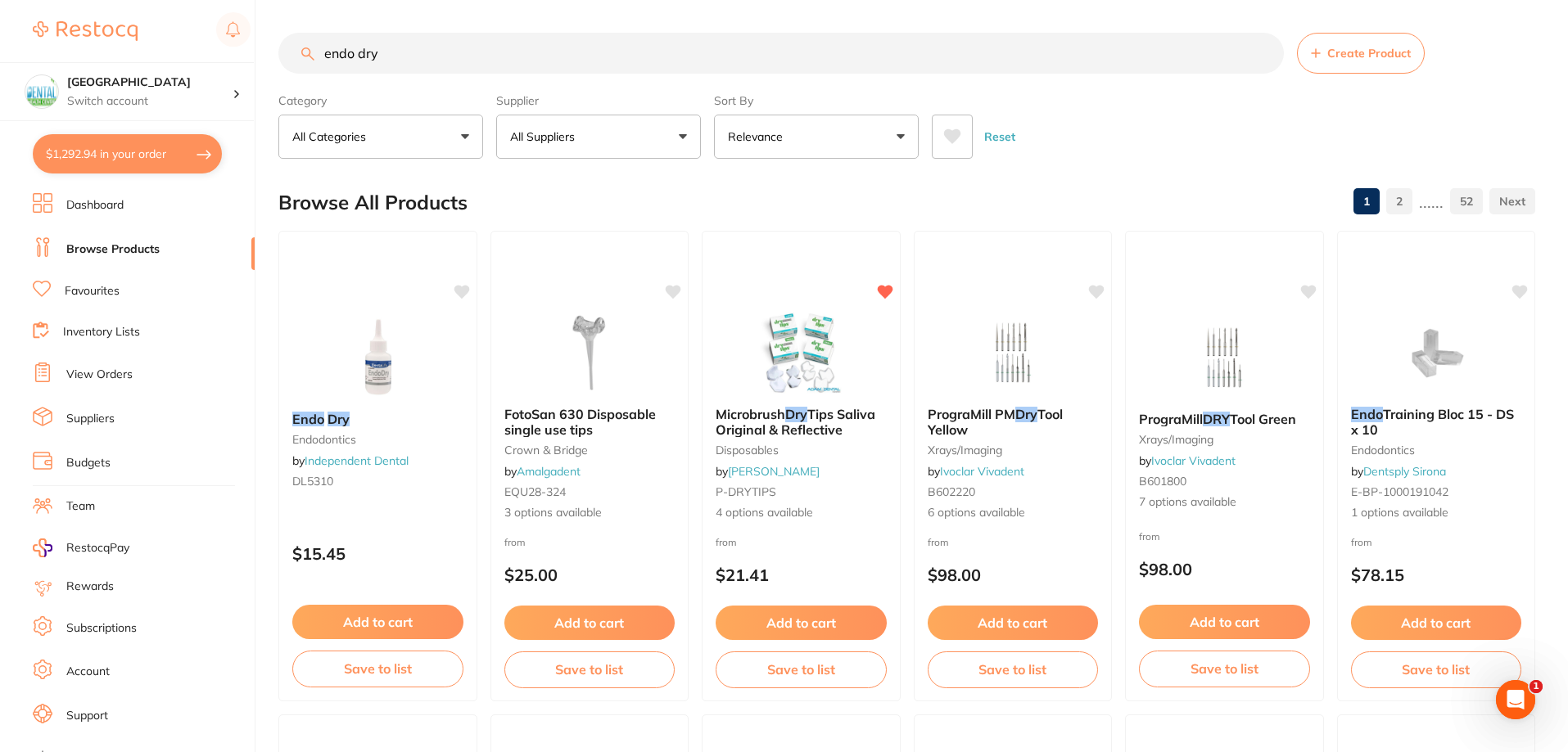
drag, startPoint x: 414, startPoint y: 56, endPoint x: 53, endPoint y: 40, distance: 361.4
click at [53, 40] on div "$1,292.94 Dental Health Centre Switch account Dental Health Centre $1,292.94 in…" at bounding box center [784, 376] width 1568 height 752
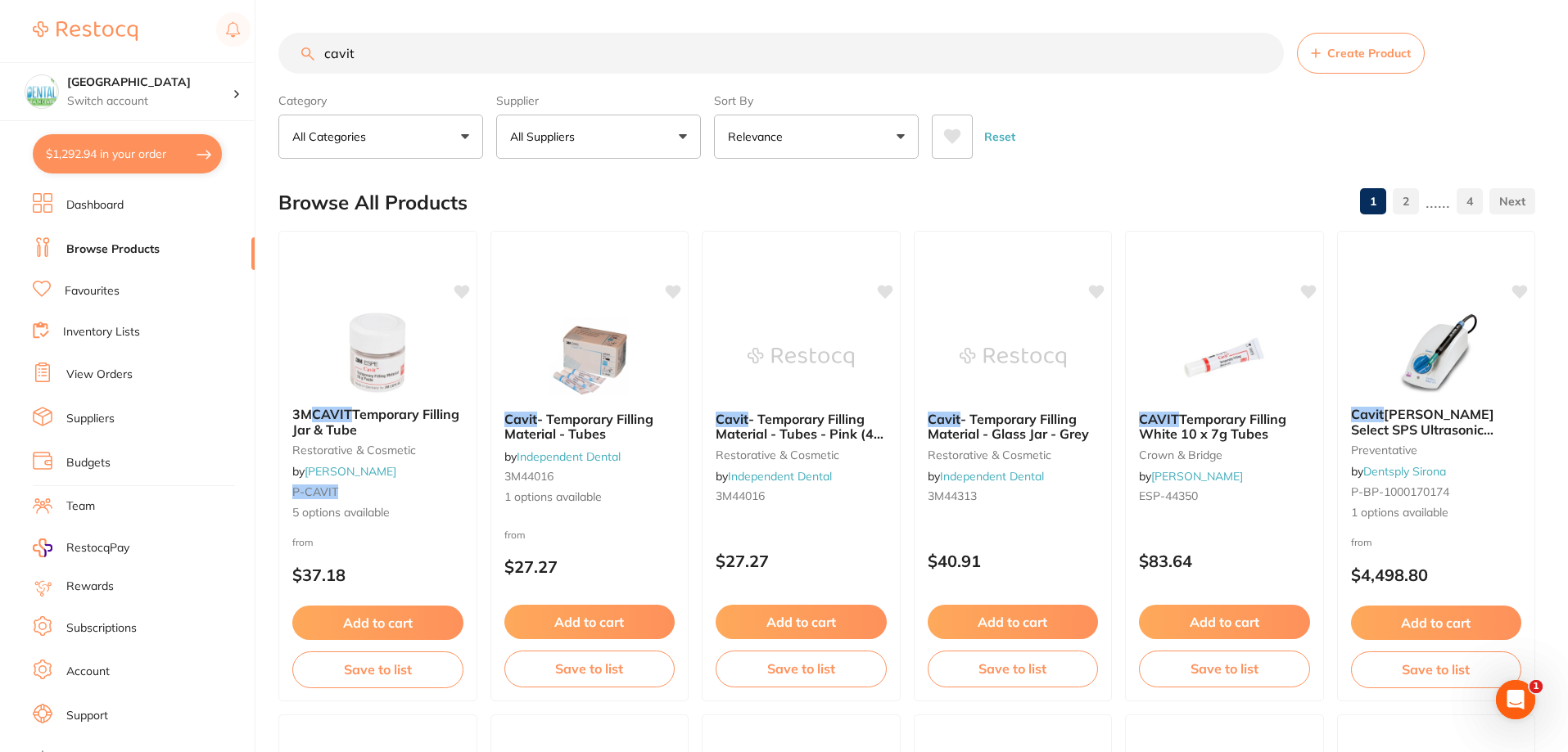
type input "cavit"
click at [127, 158] on button "$1,292.94 in your order" at bounding box center [127, 153] width 189 height 39
checkbox input "true"
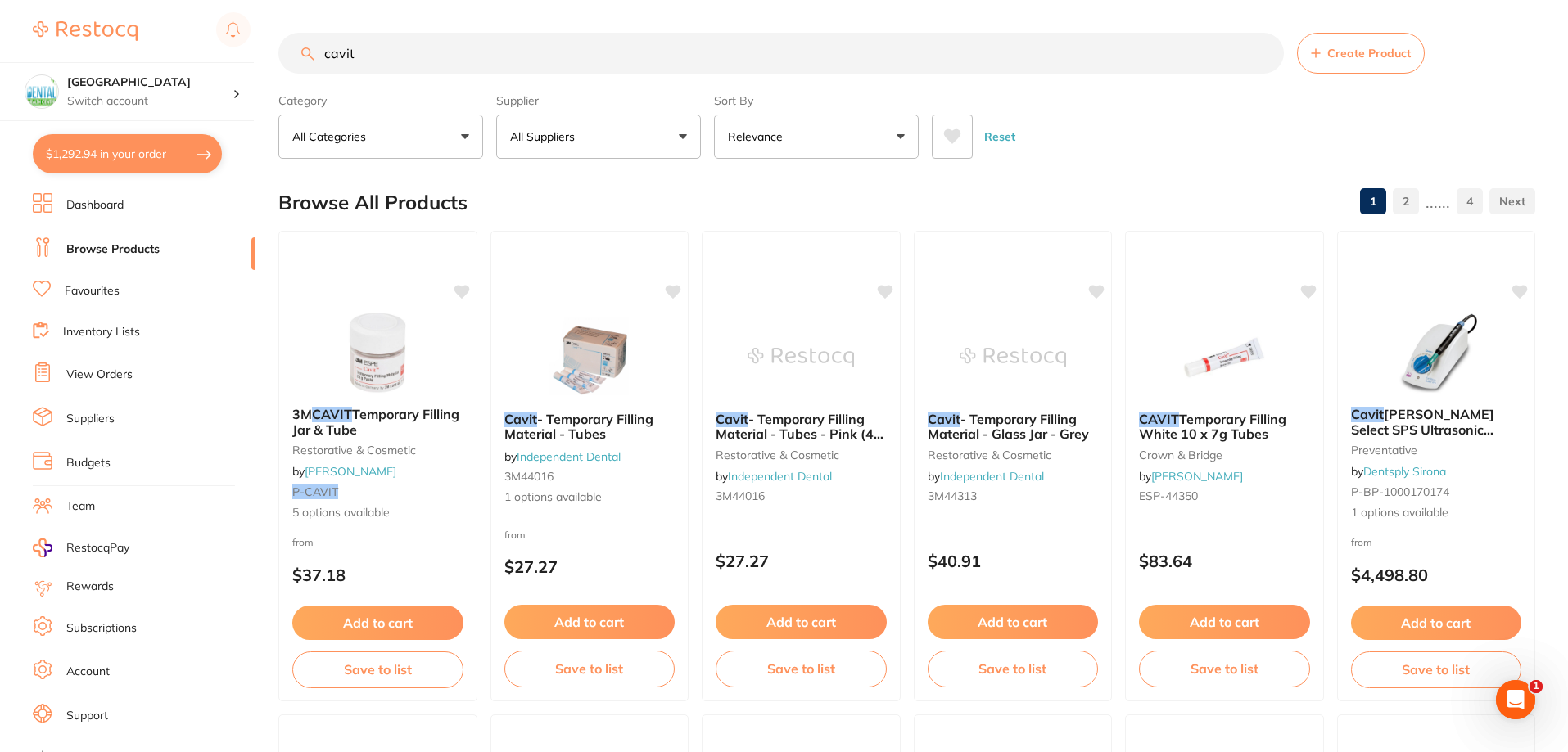
checkbox input "true"
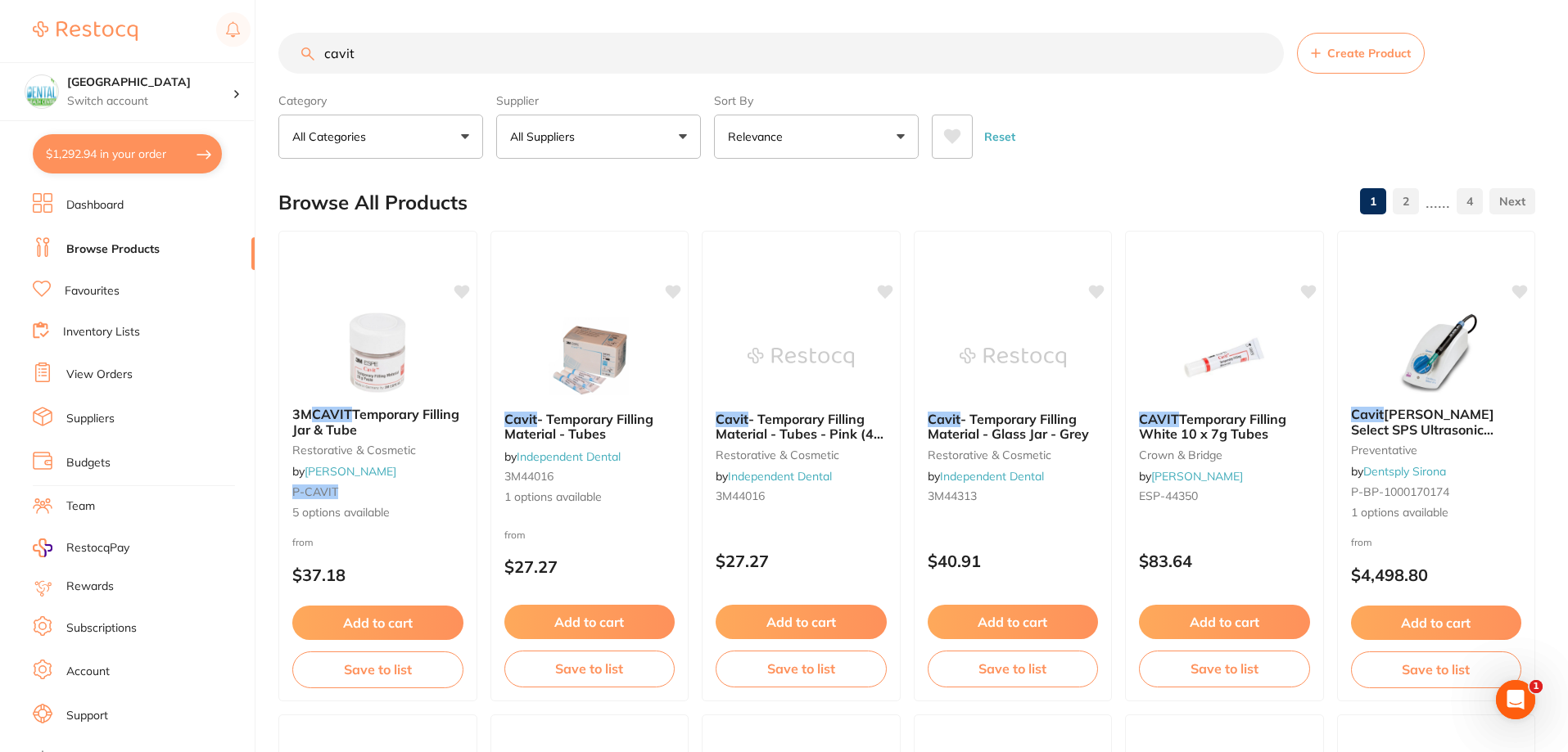
checkbox input "true"
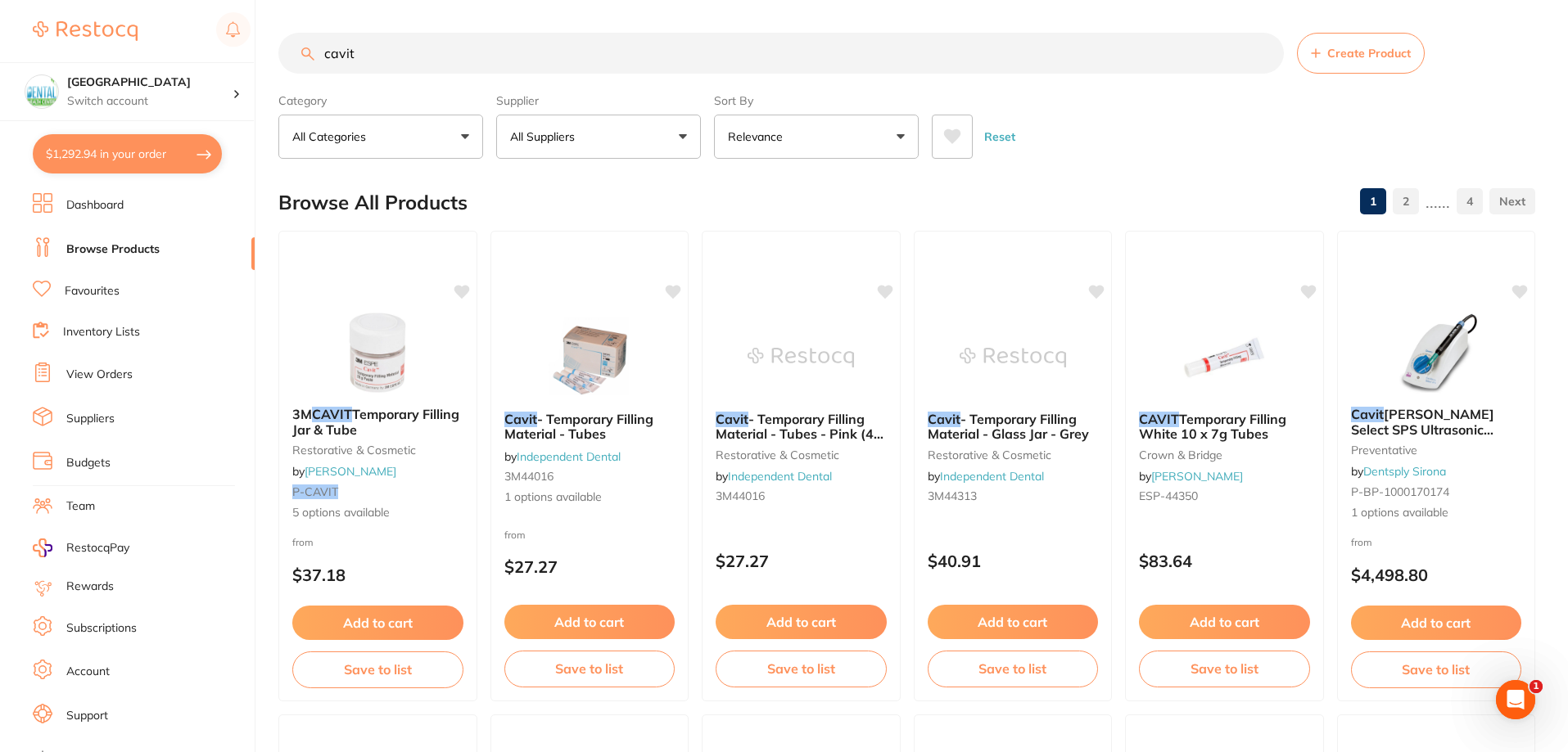
checkbox input "true"
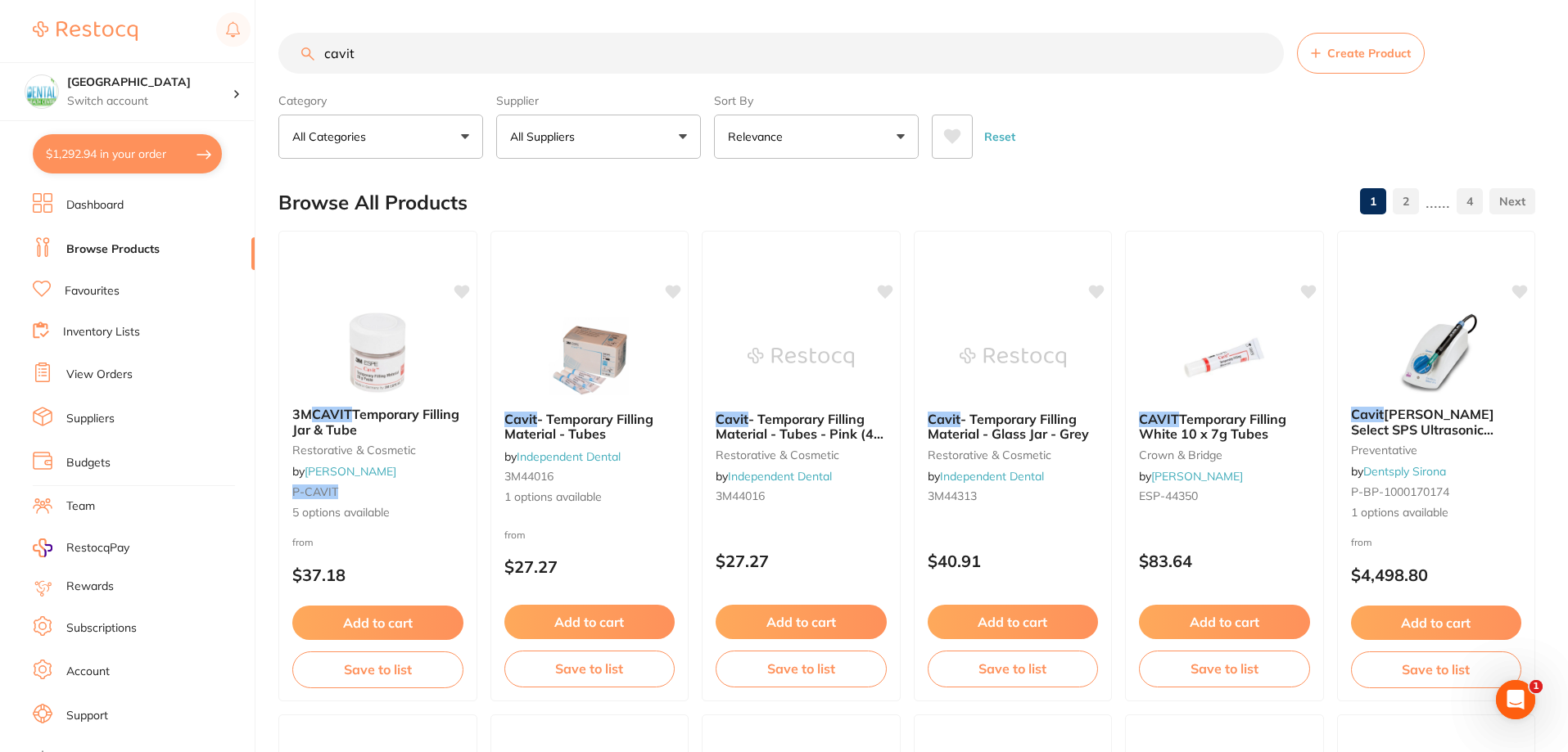
checkbox input "true"
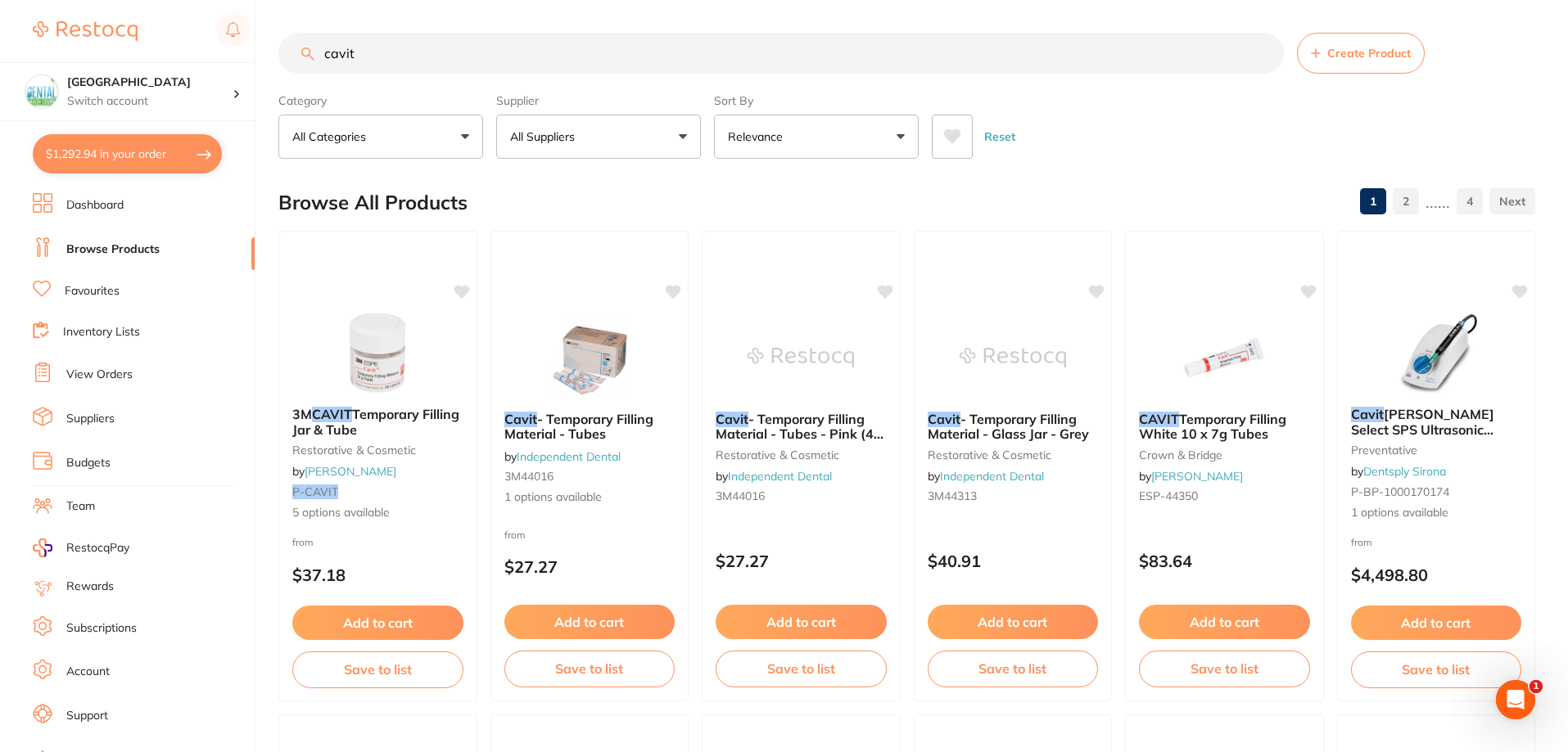
checkbox input "true"
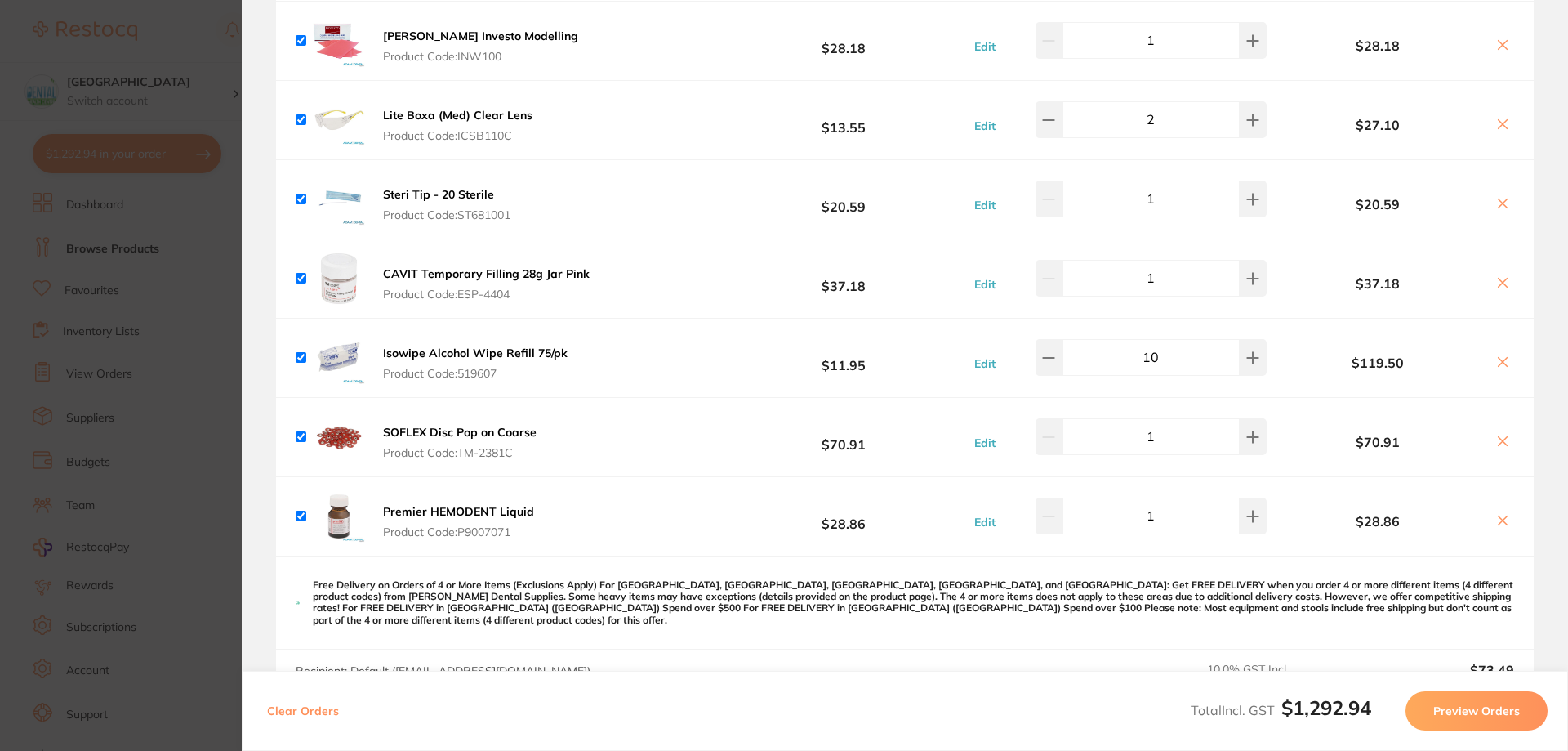
scroll to position [1389, 0]
click at [151, 98] on section "Update RRP Set your pre negotiated price for this item. Item Agreed RRP (excl. …" at bounding box center [784, 375] width 1568 height 751
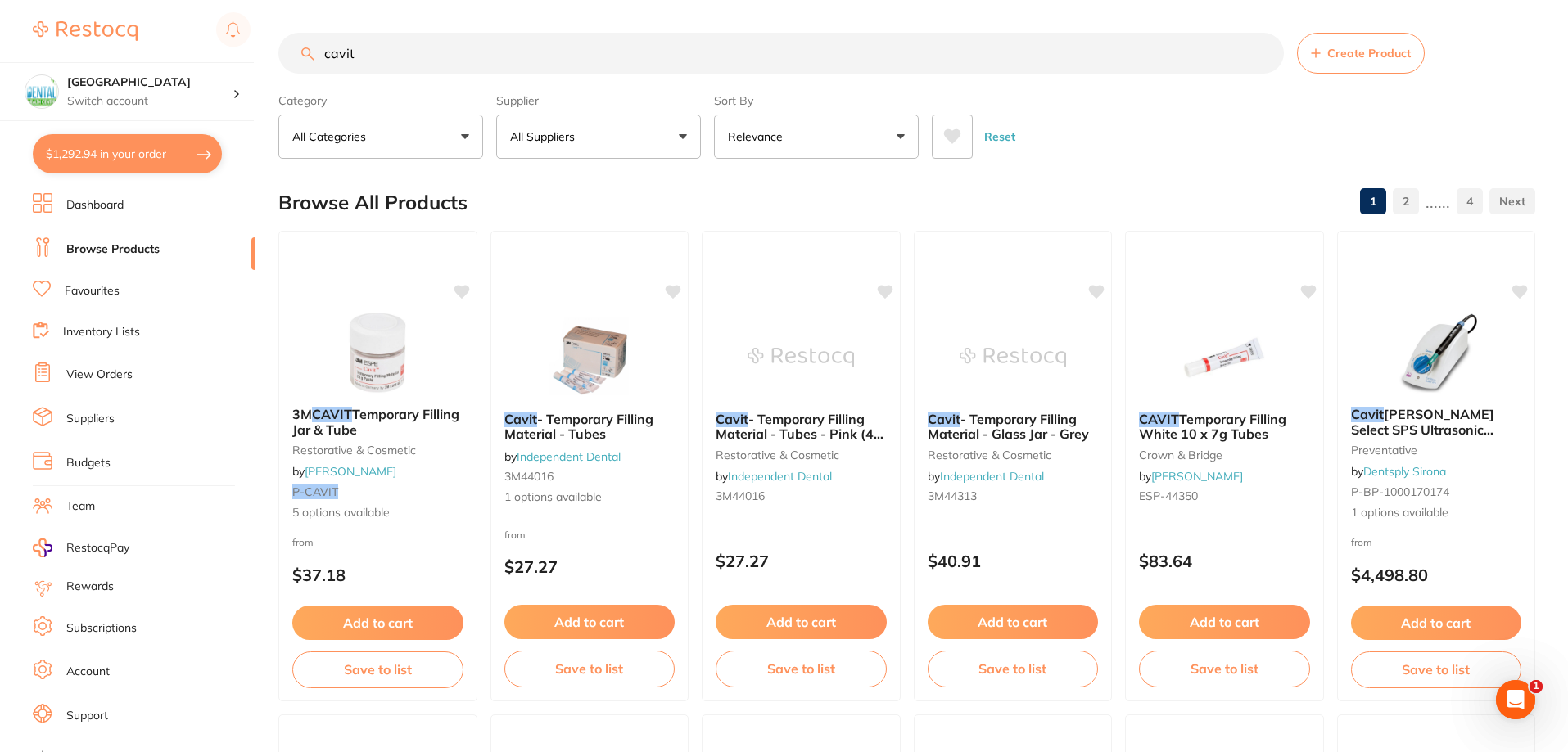
scroll to position [0, 0]
drag, startPoint x: 483, startPoint y: 70, endPoint x: 95, endPoint y: 48, distance: 388.6
click at [95, 48] on div "$1,292.94 Dental Health Centre Switch account Dental Health Centre $1,292.94 in…" at bounding box center [784, 376] width 1568 height 752
paste input "DC642611"
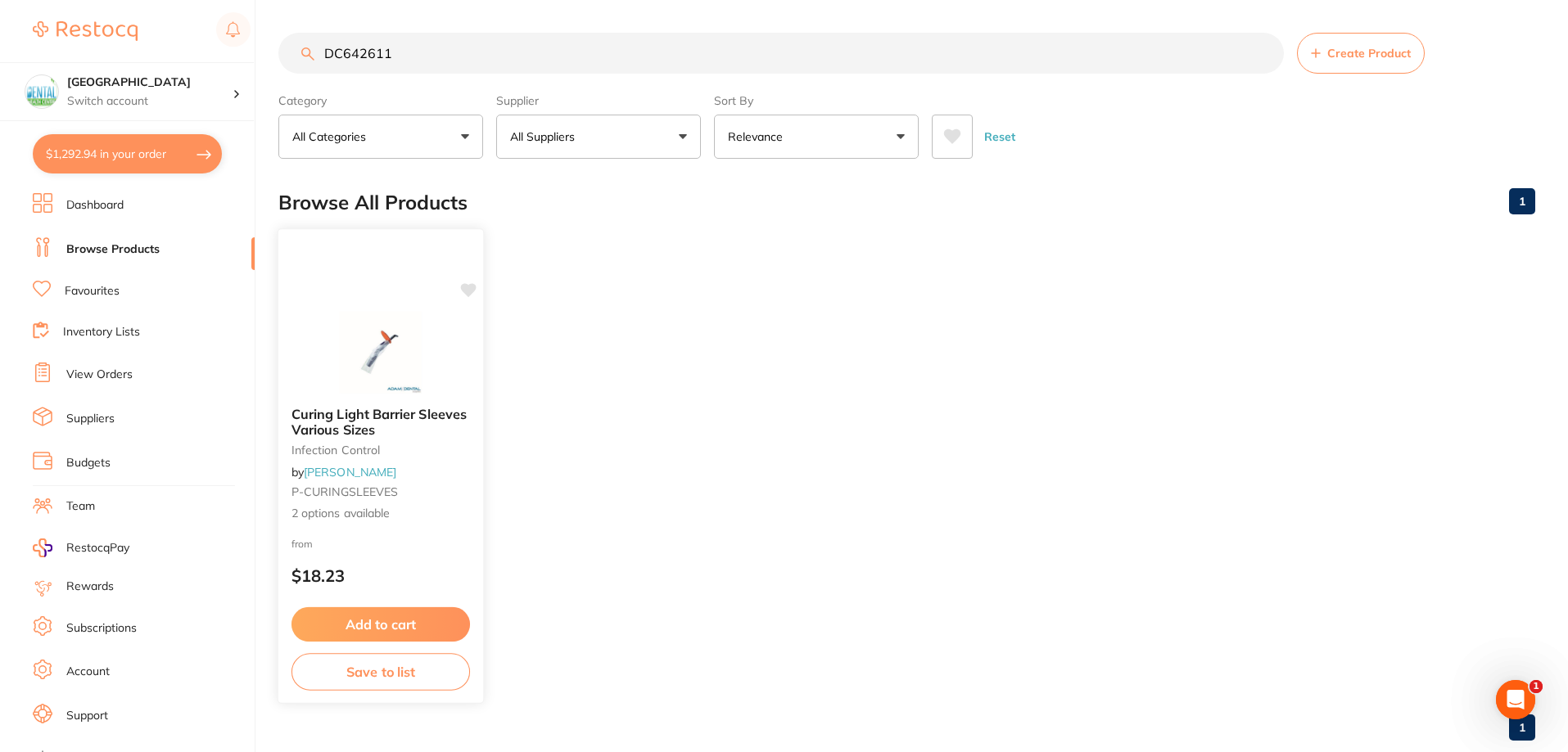
type input "DC642611"
click at [390, 623] on button "Add to cart" at bounding box center [380, 623] width 177 height 34
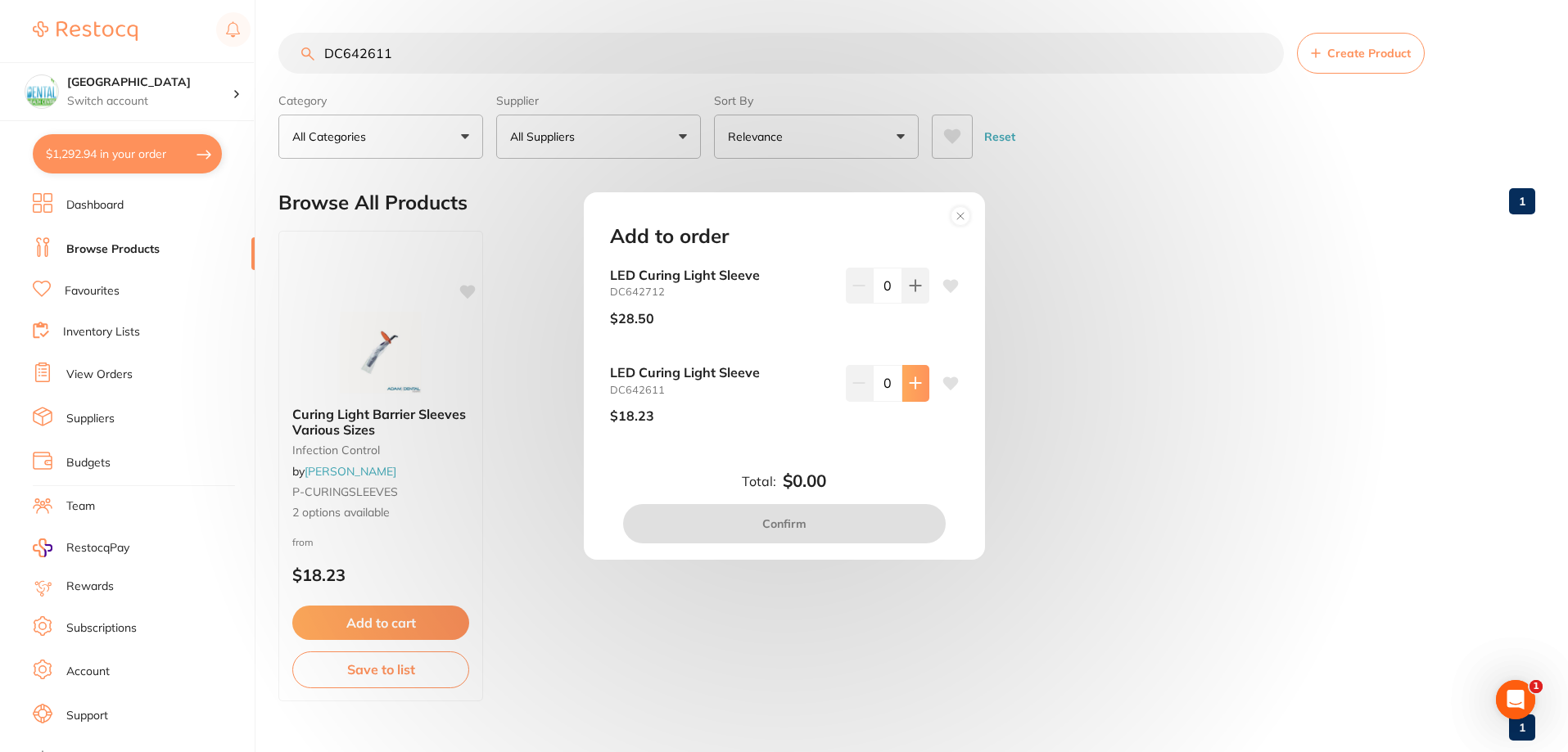
click at [908, 397] on button at bounding box center [916, 383] width 27 height 36
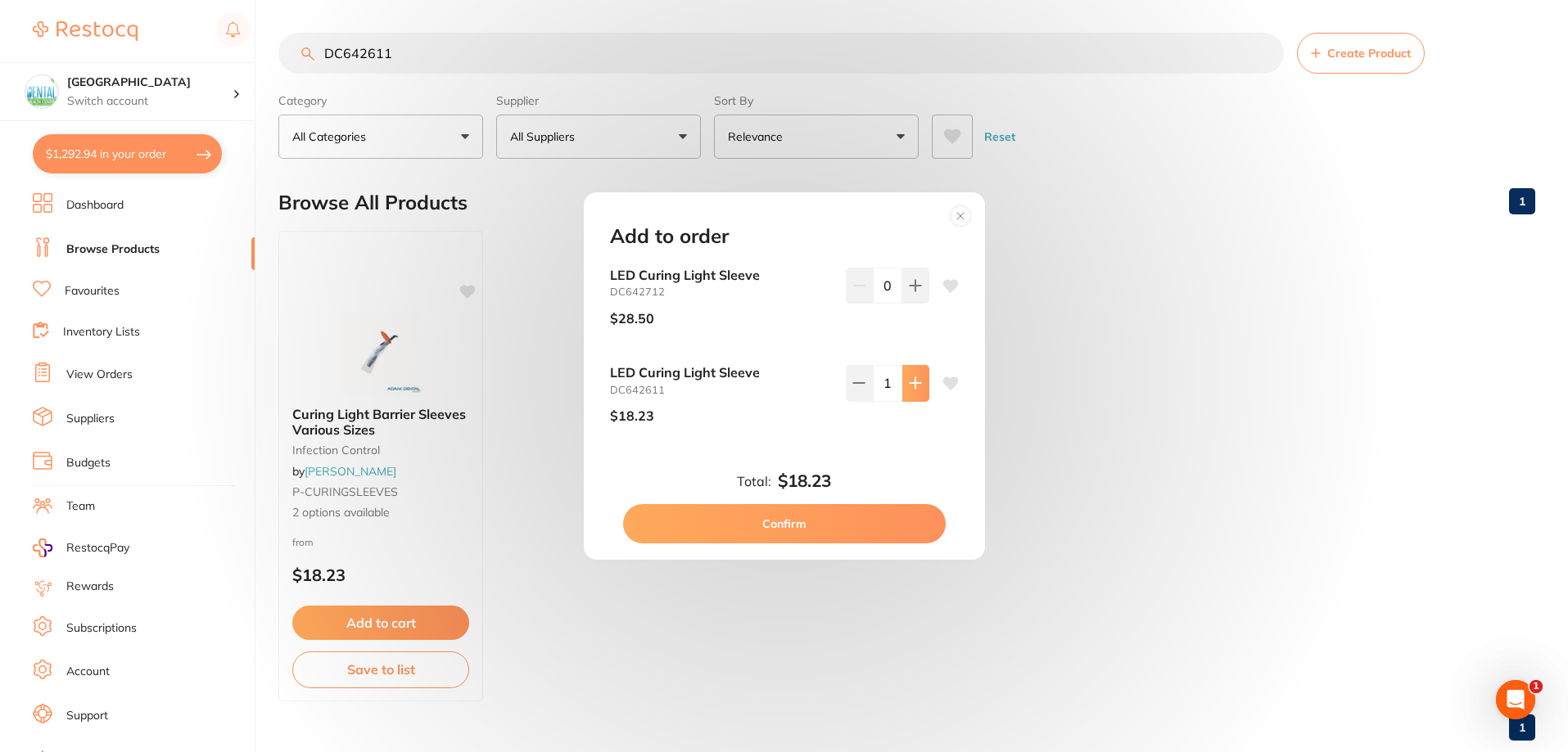
click at [908, 397] on button at bounding box center [916, 383] width 27 height 36
type input "2"
click at [859, 524] on button "Confirm" at bounding box center [784, 523] width 323 height 39
checkbox input "false"
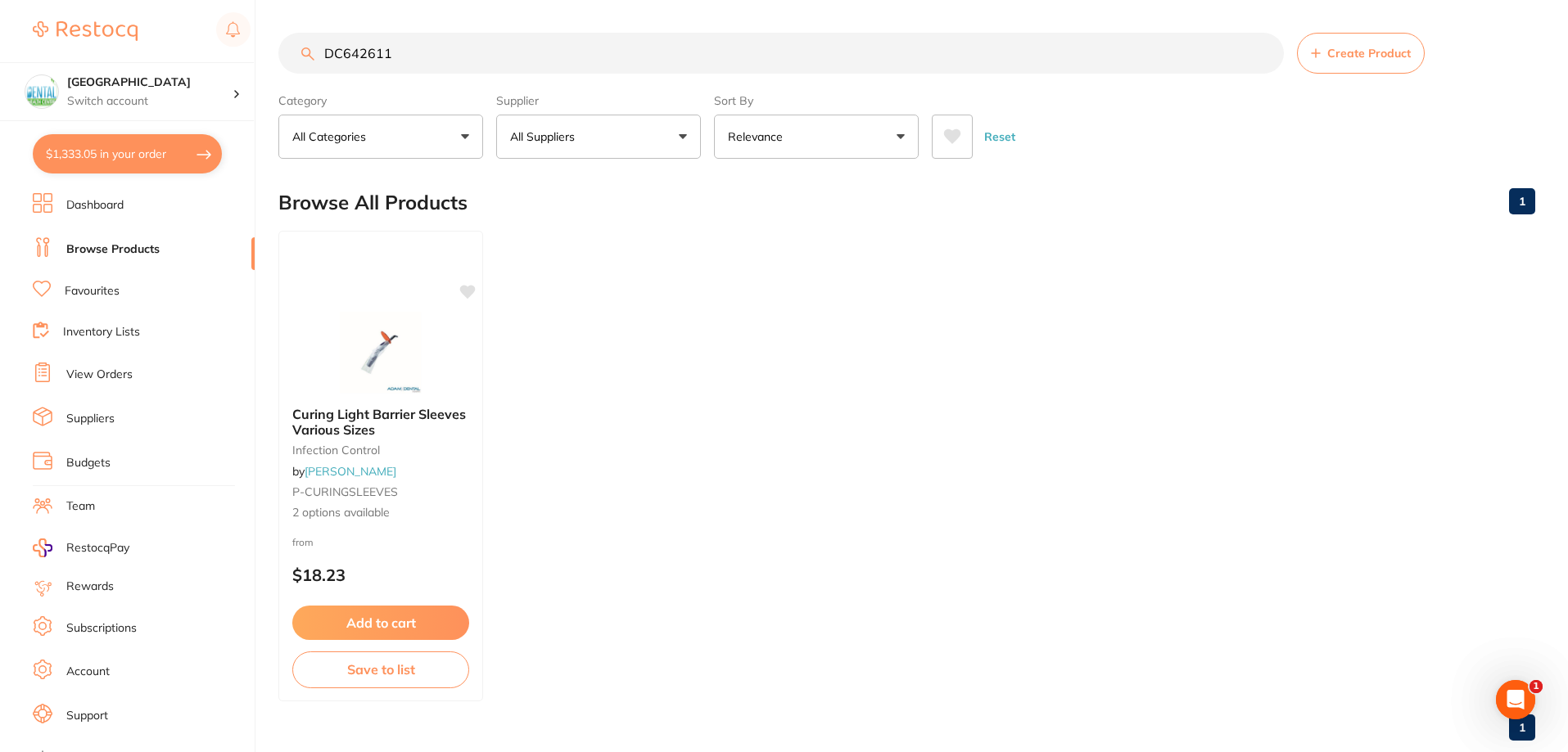
click at [377, 36] on input "DC642611" at bounding box center [780, 53] width 1005 height 41
drag, startPoint x: 401, startPoint y: 44, endPoint x: 190, endPoint y: 47, distance: 211.0
click at [190, 47] on div "$1,333.05 Dental Health Centre Switch account Dental Health Centre $1,333.05 in…" at bounding box center [784, 376] width 1568 height 752
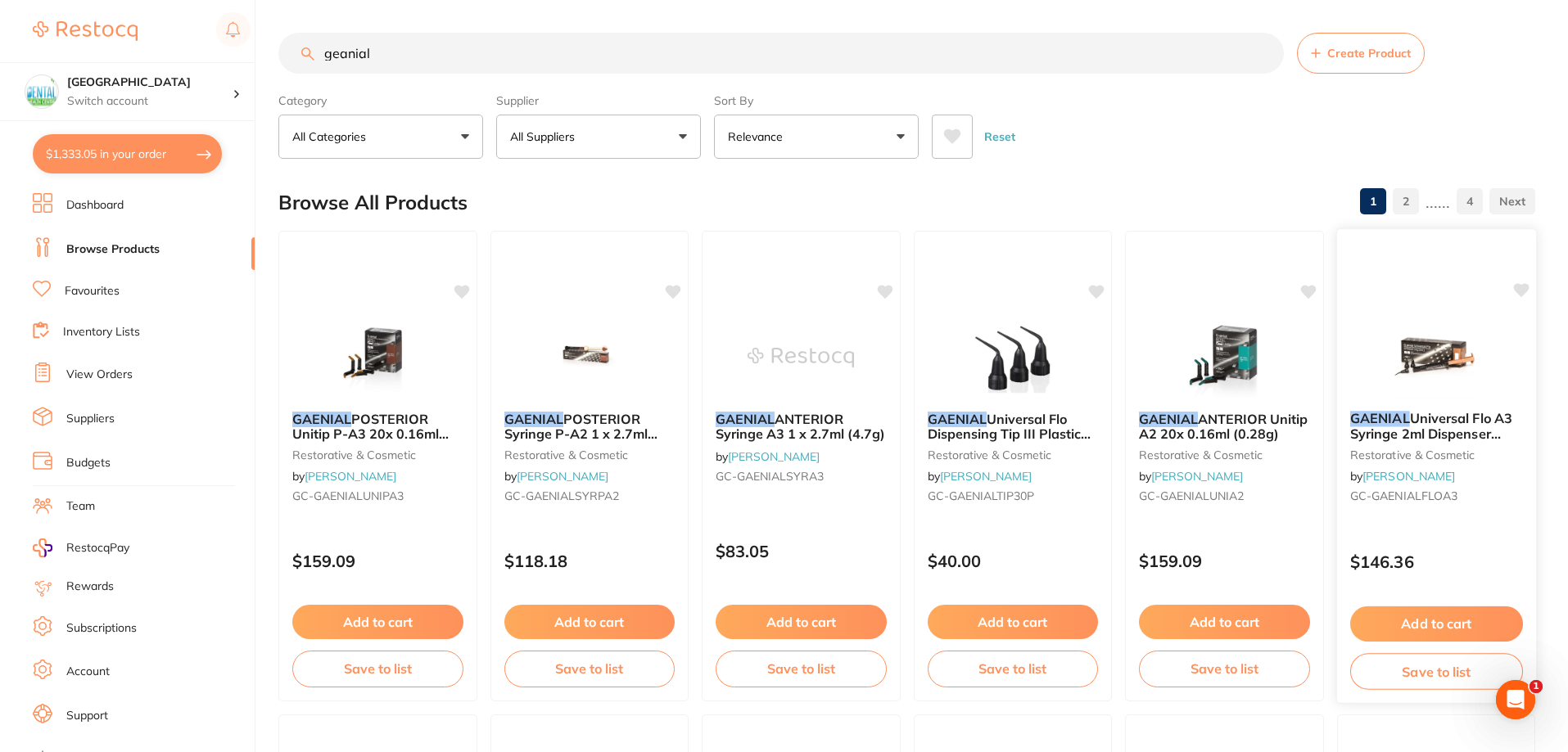
click at [1443, 429] on span "Universal Flo A3 Syringe 2ml Dispenser Tipsx20" at bounding box center [1430, 433] width 162 height 47
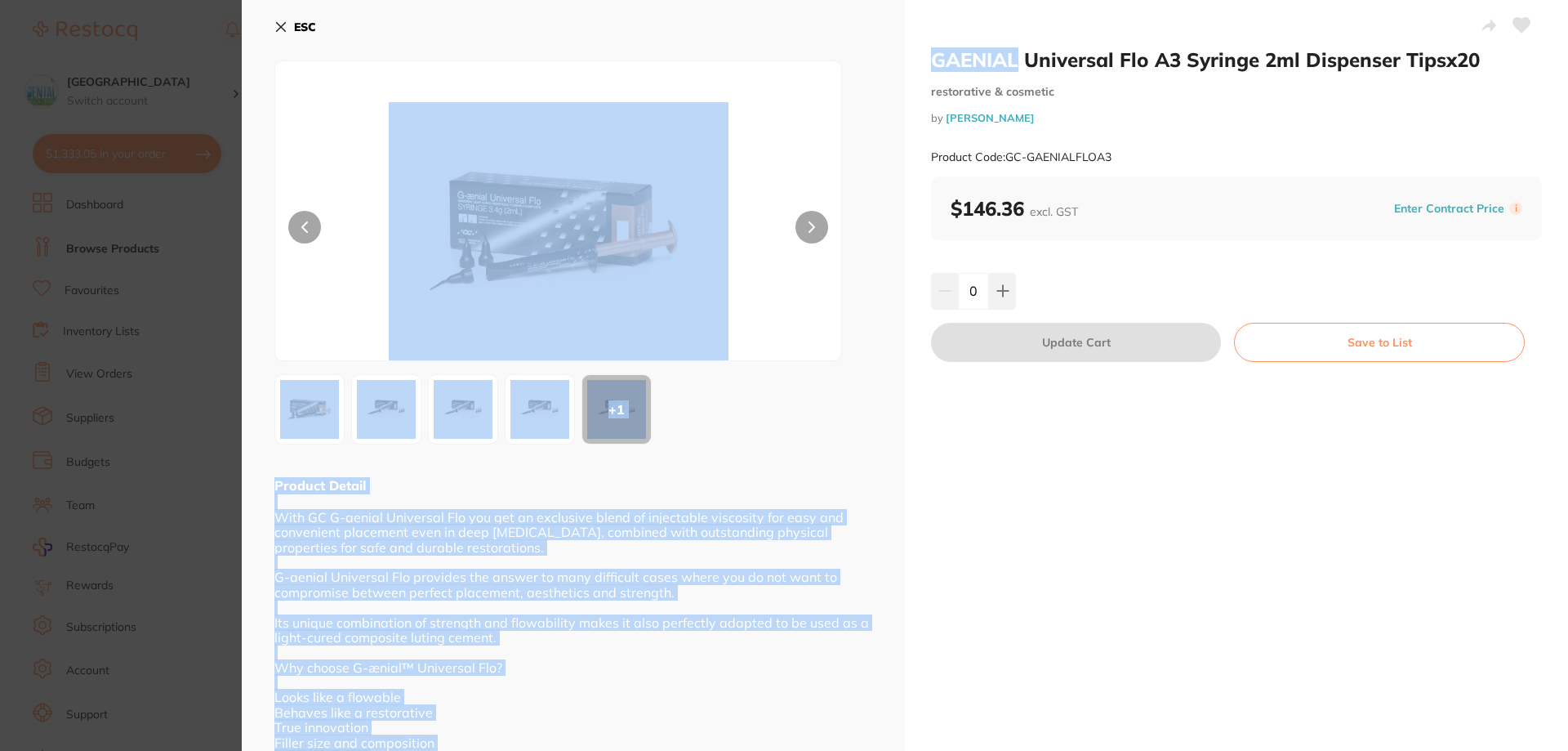
drag, startPoint x: 1014, startPoint y: 62, endPoint x: 883, endPoint y: 56, distance: 131.1
click at [883, 56] on div "GAENIAL Universal Flo A3 Syringe 2ml Dispenser Tipsx20 restorative & cosmetic b…" at bounding box center [905, 464] width 1327 height 929
click at [994, 56] on h2 "GAENIAL Universal Flo A3 Syringe 2ml Dispenser Tipsx20" at bounding box center [1236, 60] width 611 height 25
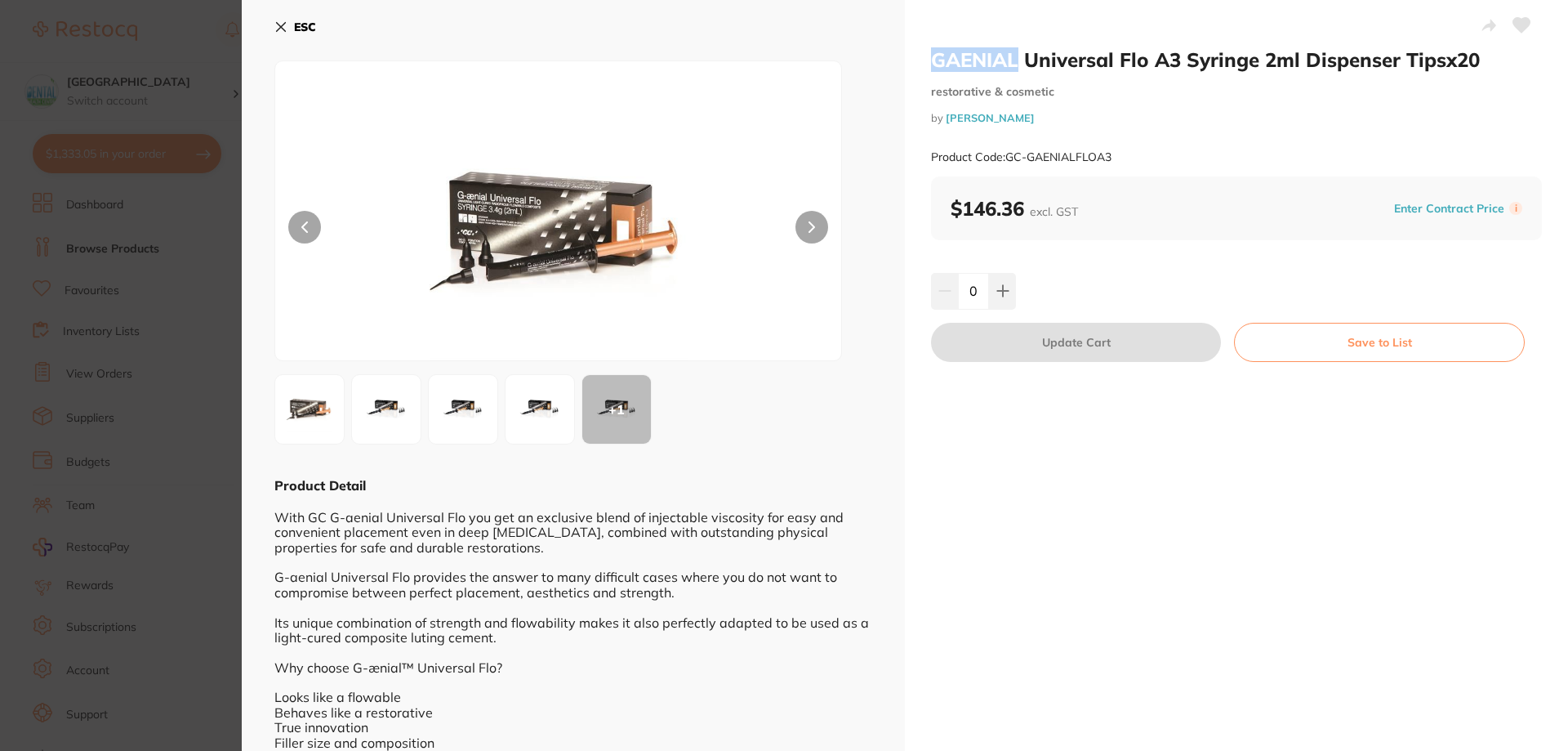
drag, startPoint x: 1016, startPoint y: 56, endPoint x: 928, endPoint y: 55, distance: 88.0
click at [931, 55] on h2 "GAENIAL Universal Flo A3 Syringe 2ml Dispenser Tipsx20" at bounding box center [1236, 60] width 611 height 25
copy h2 "GAENIAL"
click at [72, 208] on section "GAENIAL Universal Flo A3 Syringe 2ml Dispenser Tipsx20 restorative & cosmetic b…" at bounding box center [784, 375] width 1568 height 751
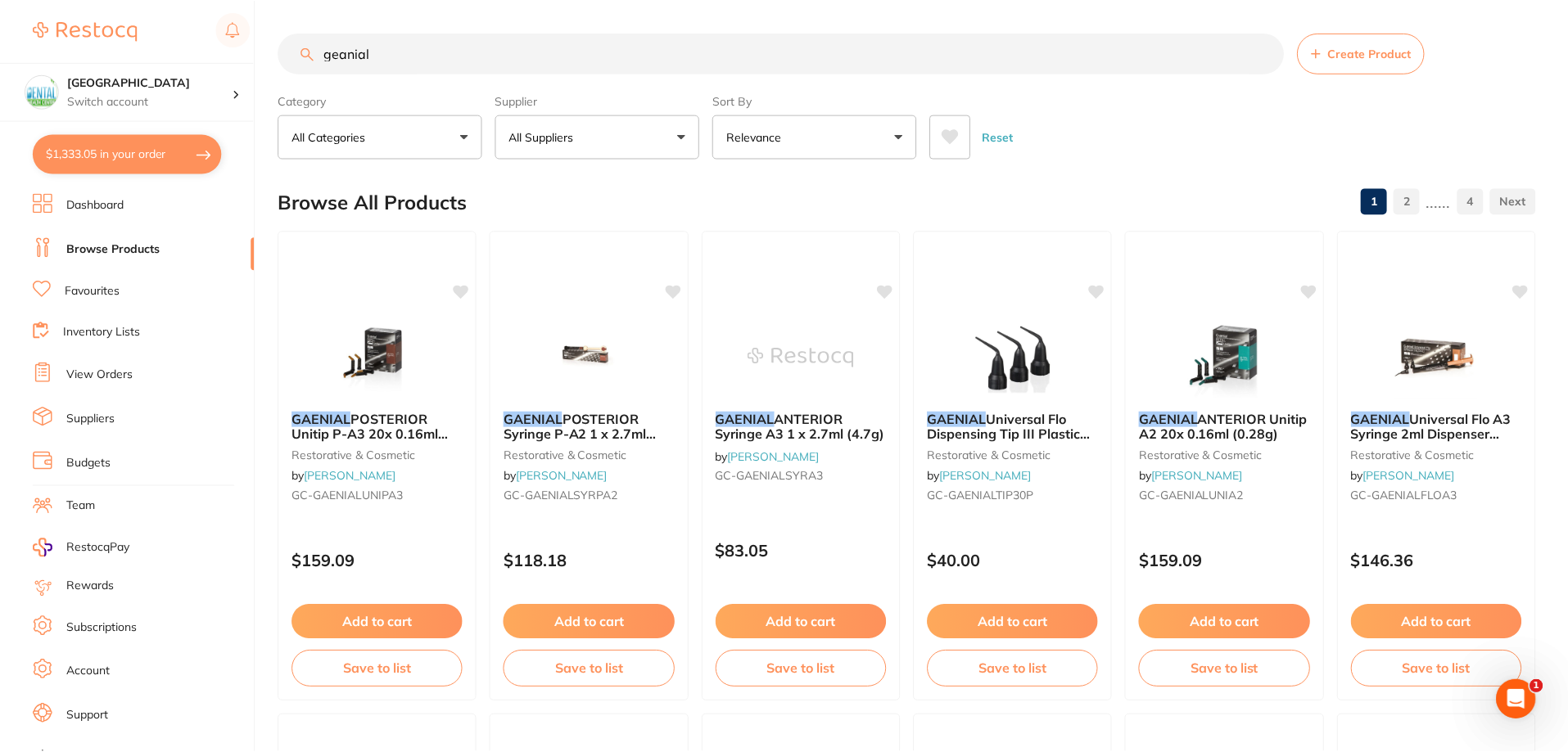
scroll to position [1, 0]
drag, startPoint x: 424, startPoint y: 57, endPoint x: 0, endPoint y: 51, distance: 424.0
click at [0, 51] on div "$1,333.05 Dental Health Centre Switch account Dental Health Centre $1,333.05 in…" at bounding box center [784, 375] width 1568 height 752
paste input "GAENIAL"
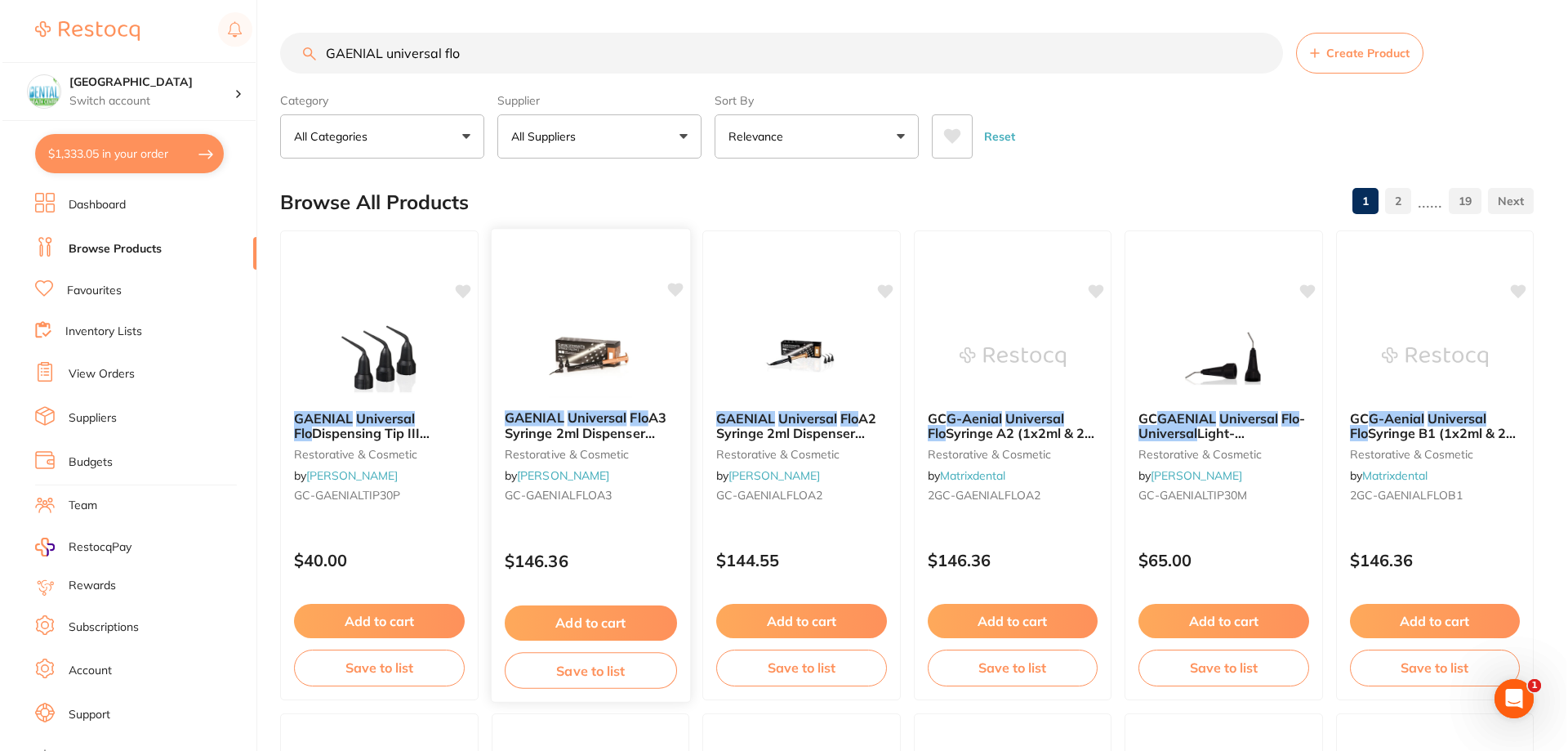
scroll to position [0, 0]
click at [789, 425] on span "A2 Syringe 2ml Dispenser Tipsx20" at bounding box center [794, 432] width 162 height 47
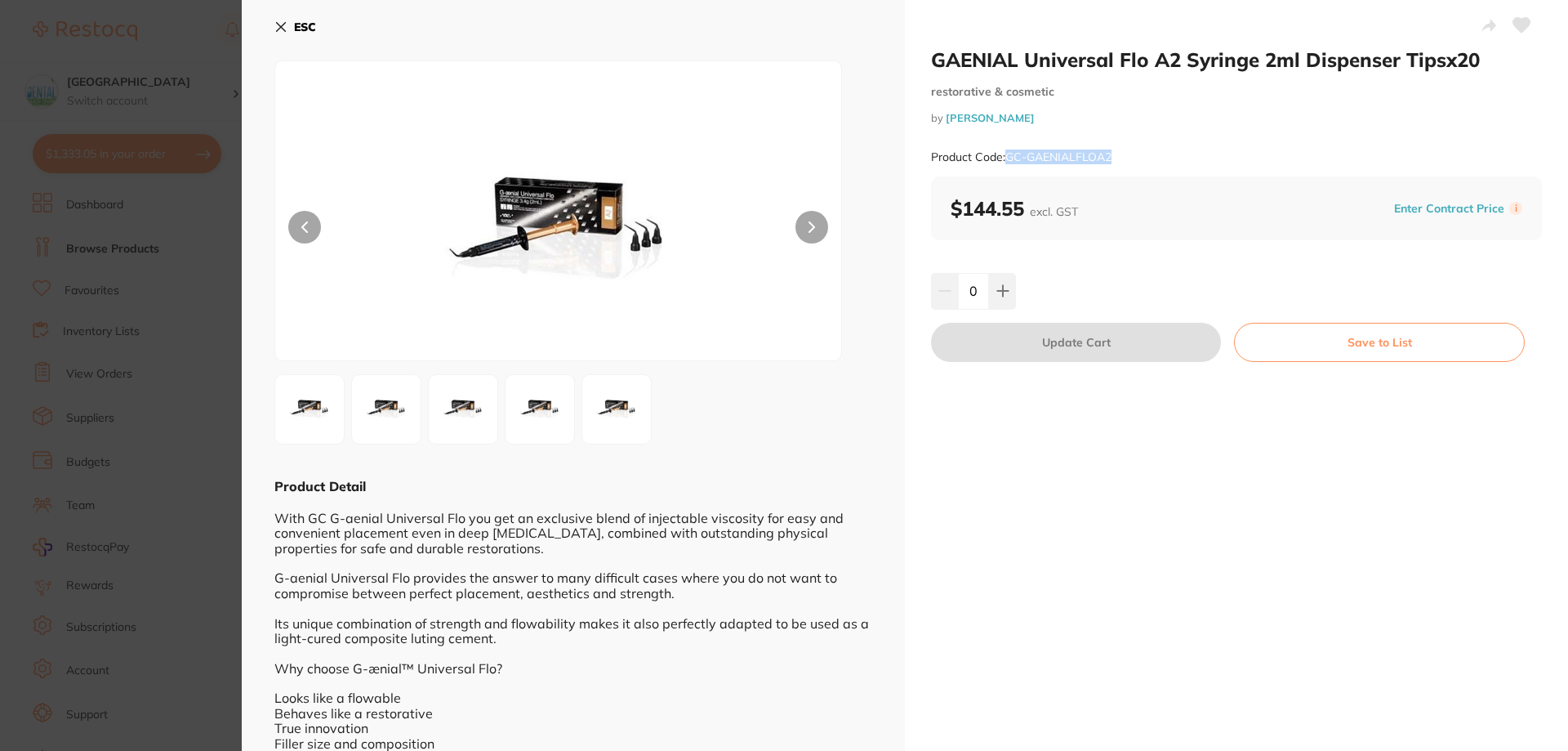
drag, startPoint x: 1129, startPoint y: 157, endPoint x: 1009, endPoint y: 159, distance: 120.0
click at [1009, 159] on div "Product Code: GC-GAENIALFLOA2" at bounding box center [1236, 158] width 611 height 40
copy small "GC-GAENIALFLOA2"
click at [278, 28] on icon at bounding box center [281, 27] width 13 height 13
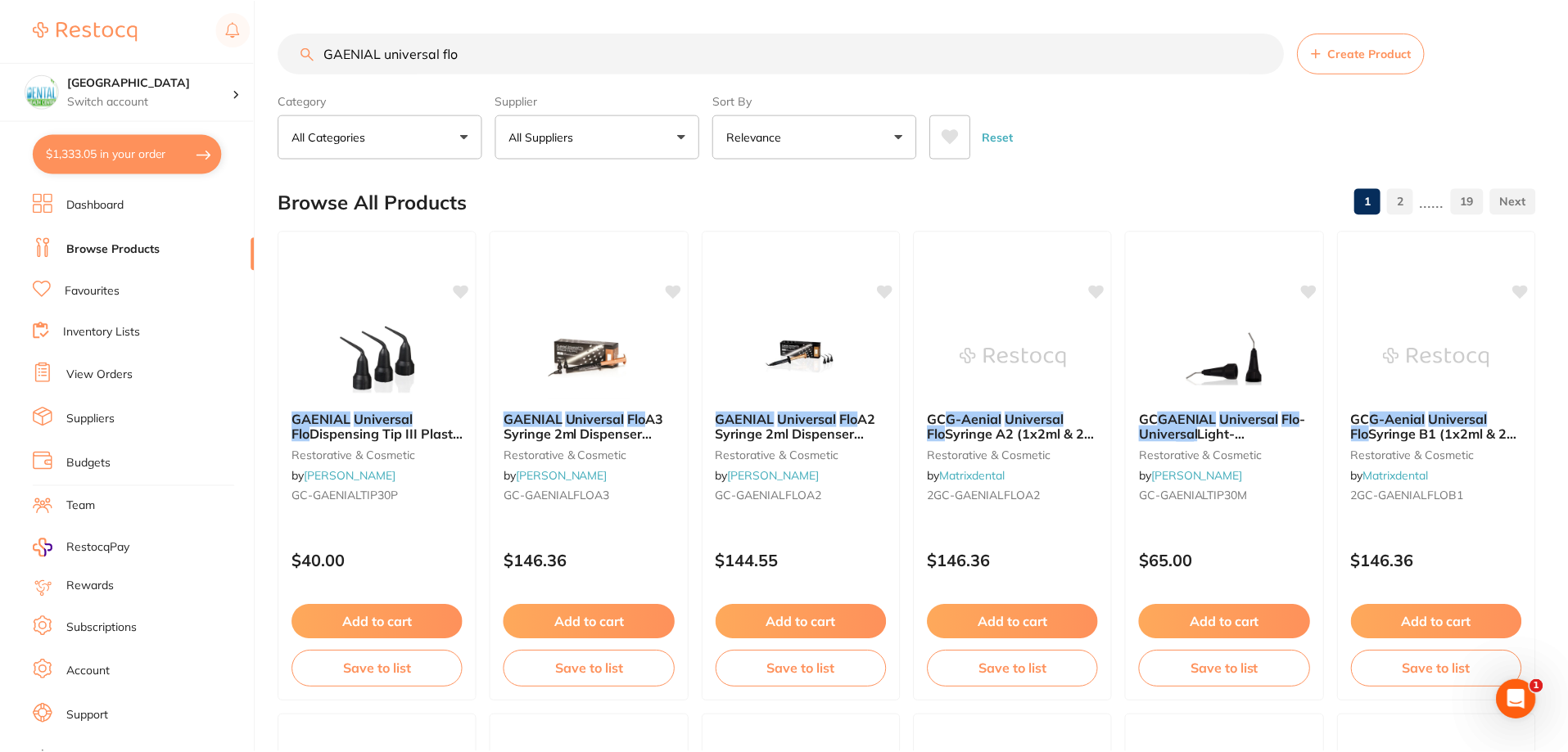
scroll to position [1, 0]
drag, startPoint x: 524, startPoint y: 77, endPoint x: 514, endPoint y: 60, distance: 19.7
click at [520, 76] on section "GAENIAL universal flo Create Product Category All Categories All Categories ana…" at bounding box center [907, 95] width 1257 height 126
drag, startPoint x: 514, startPoint y: 60, endPoint x: 0, endPoint y: 73, distance: 514.2
click at [5, 73] on div "$1,333.05 Dental Health Centre Switch account Dental Health Centre $1,333.05 in…" at bounding box center [784, 375] width 1568 height 752
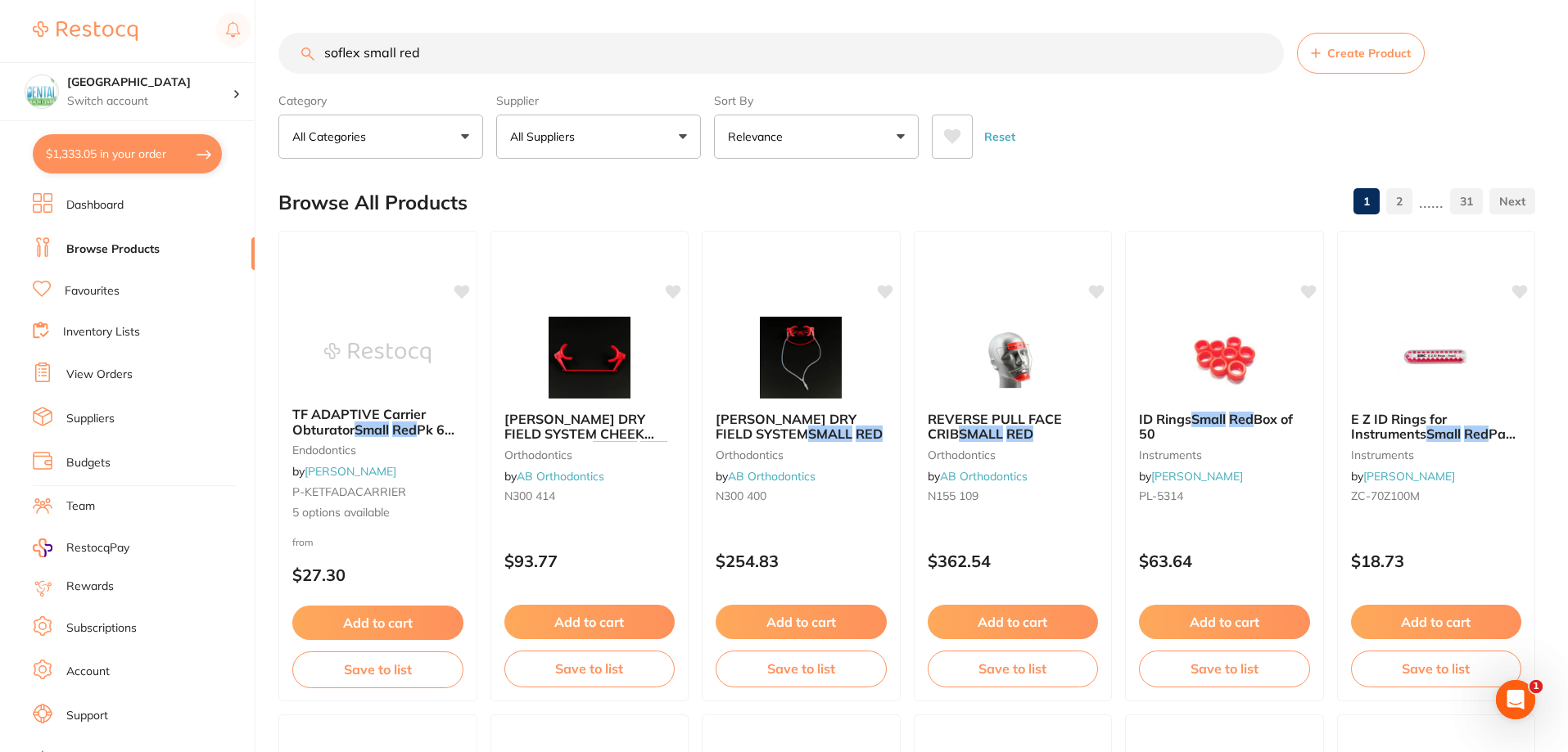
scroll to position [0, 0]
click at [548, 129] on p "All Suppliers" at bounding box center [545, 136] width 71 height 16
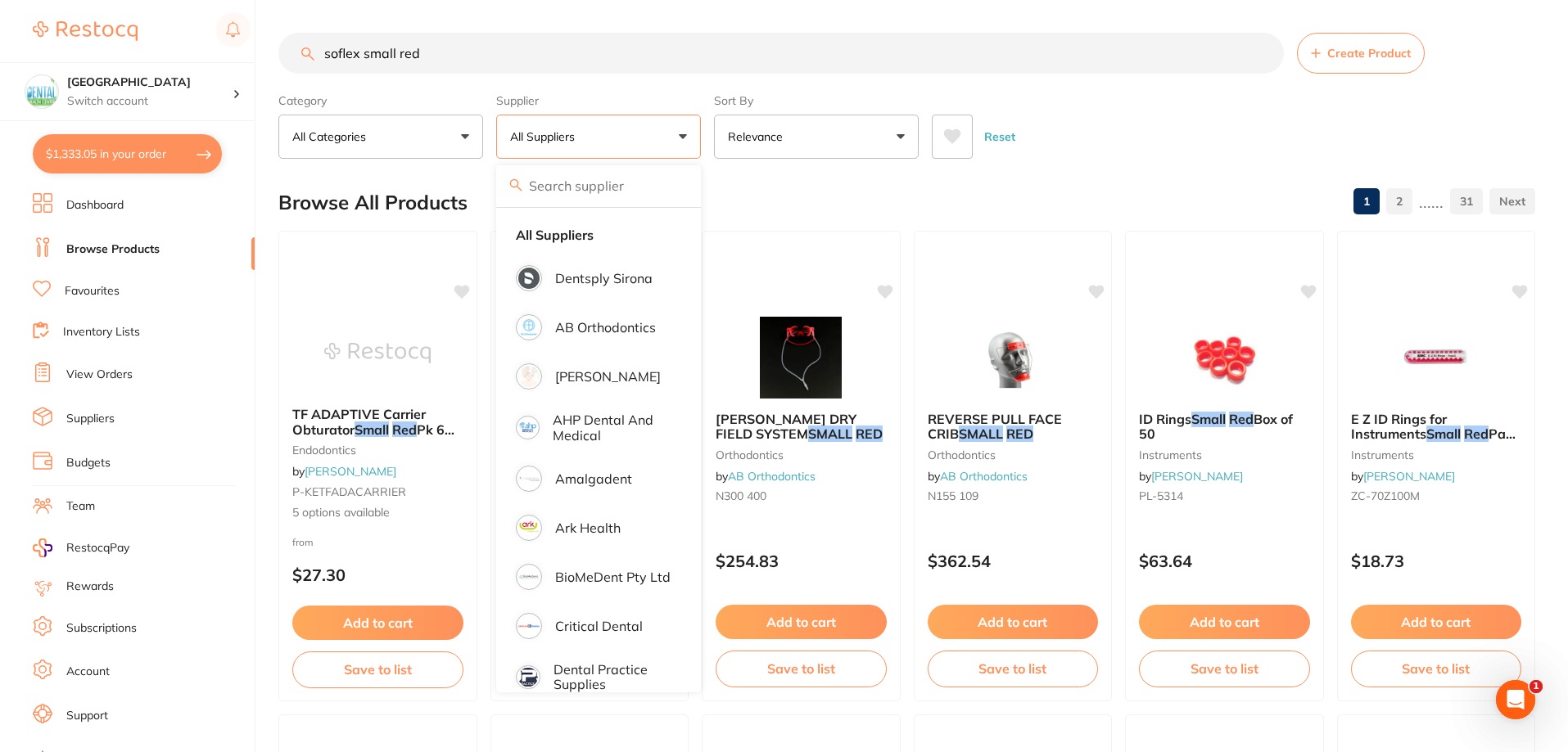
scroll to position [1, 0]
drag, startPoint x: 391, startPoint y: 57, endPoint x: 548, endPoint y: 69, distance: 157.5
click at [548, 69] on input "soflex small red" at bounding box center [780, 53] width 1005 height 41
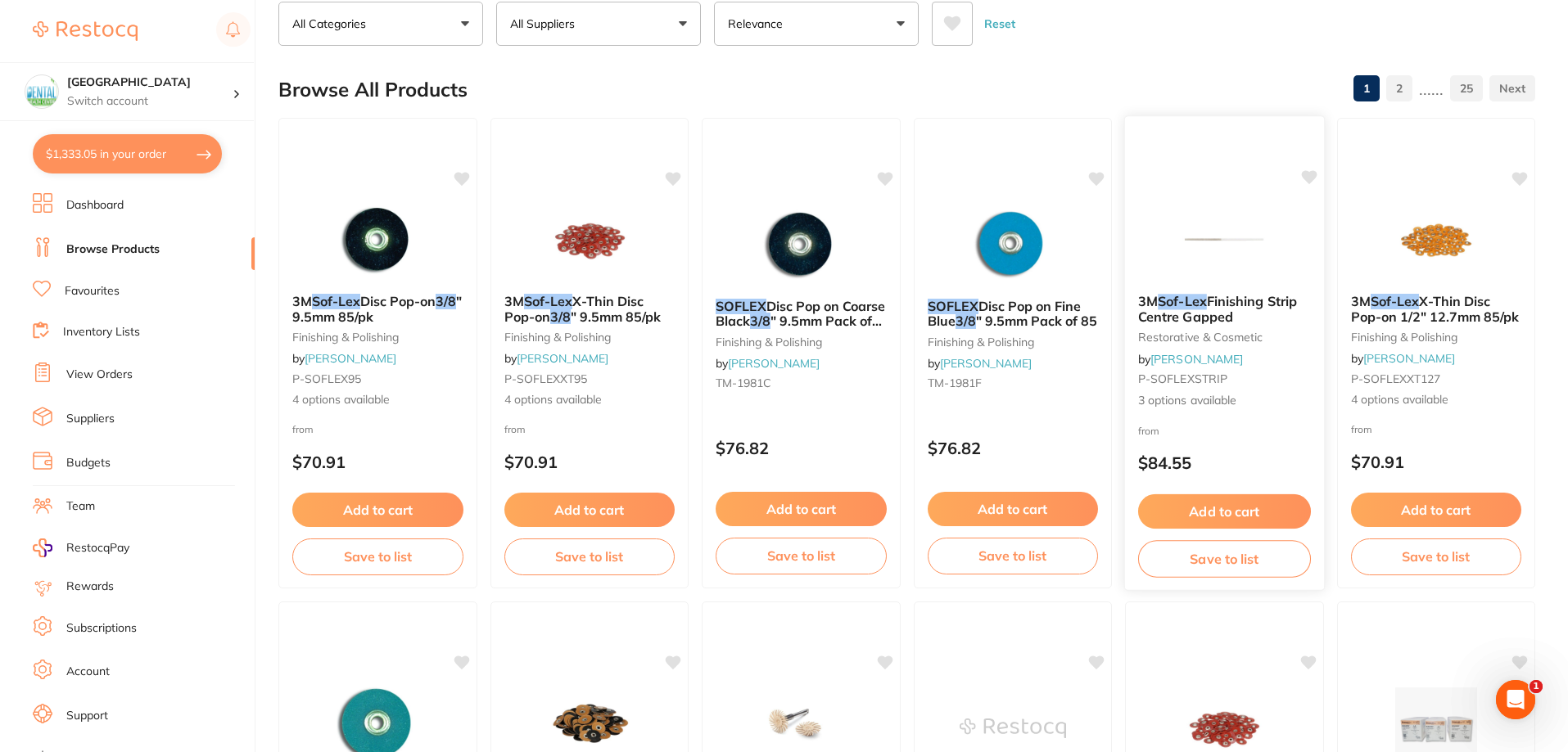
scroll to position [0, 0]
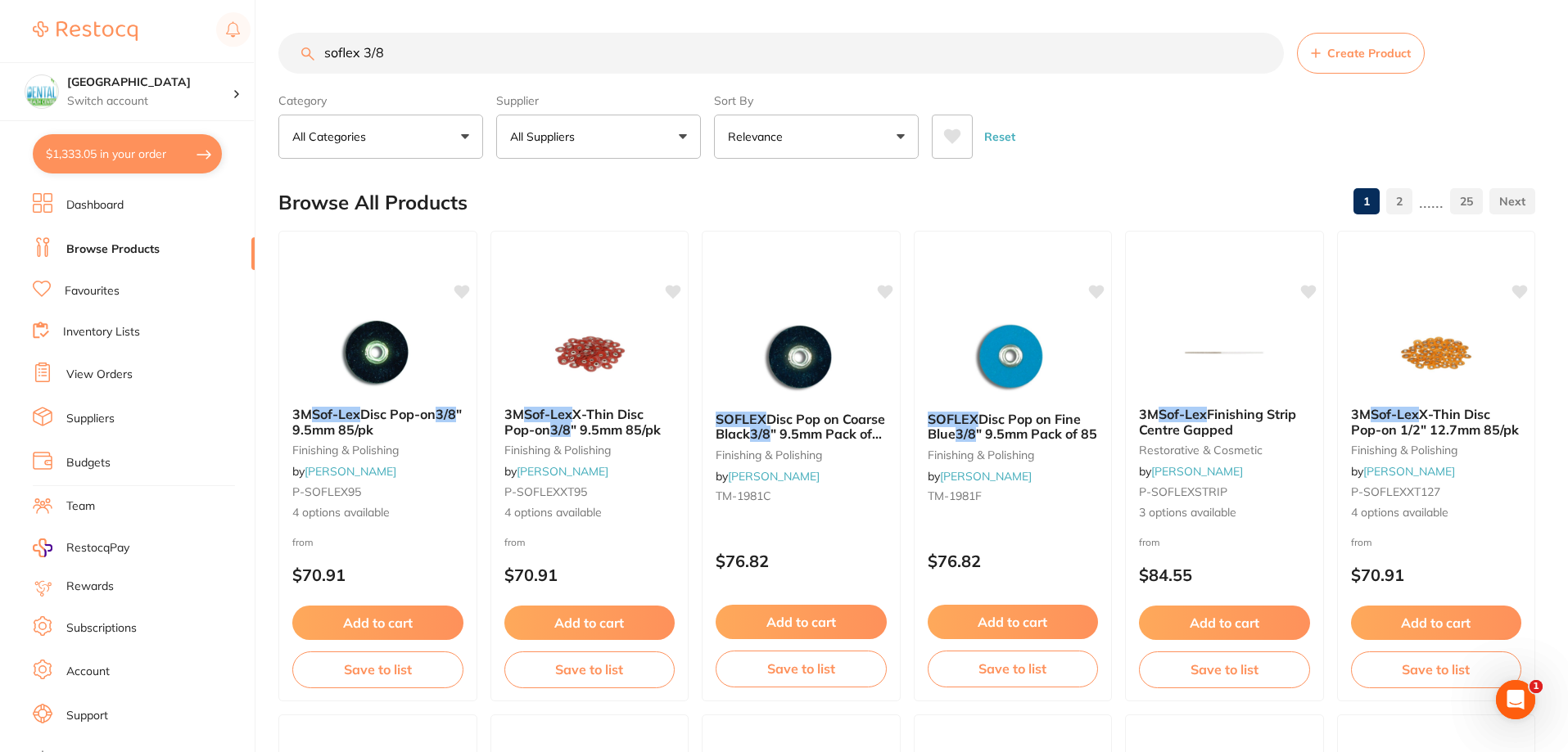
type input "soflex 3/8"
click at [131, 219] on ul "Dashboard Browse Products Favourites Inventory Lists View Orders Suppliers Budg…" at bounding box center [144, 476] width 222 height 565
click at [126, 379] on link "View Orders" at bounding box center [99, 375] width 66 height 16
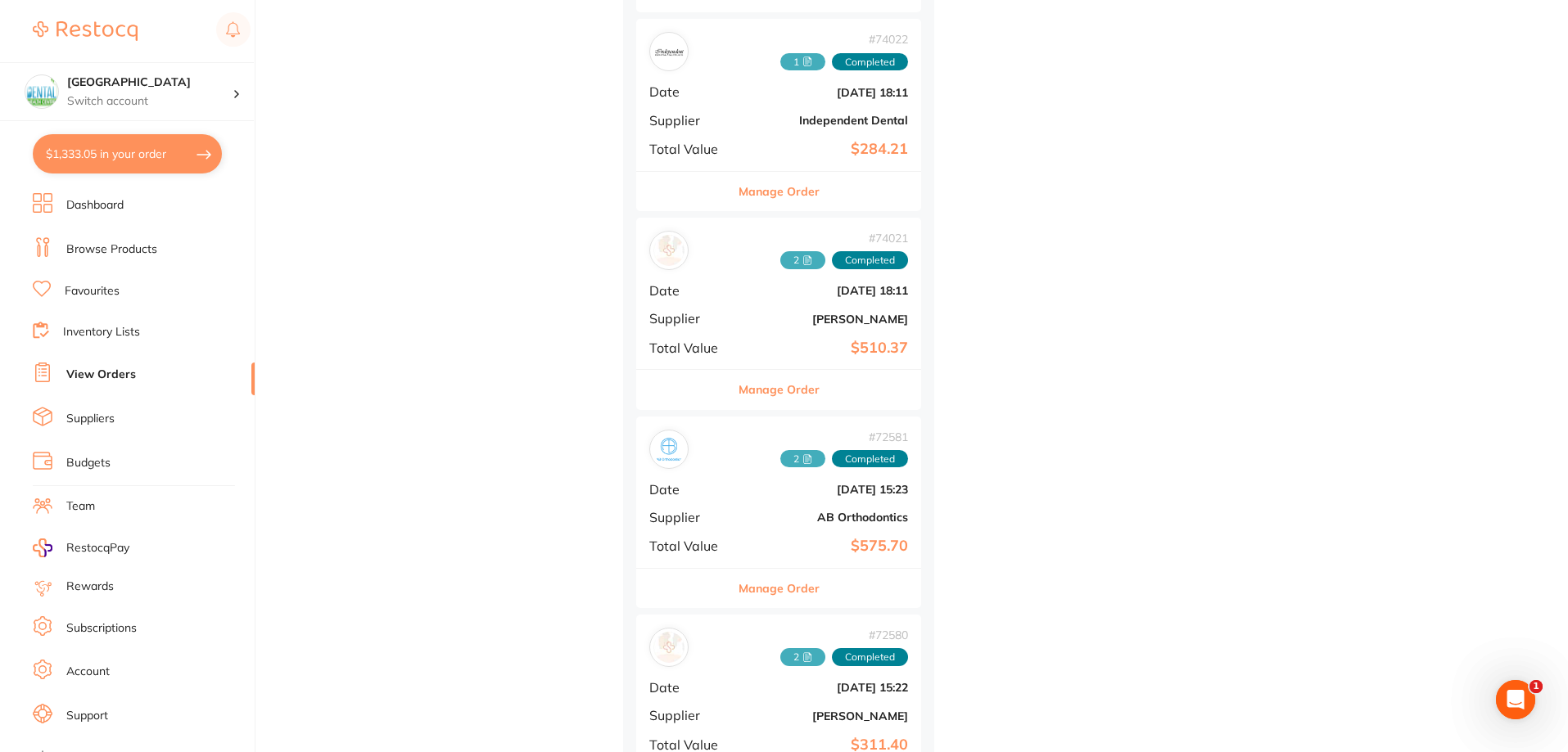
scroll to position [3438, 0]
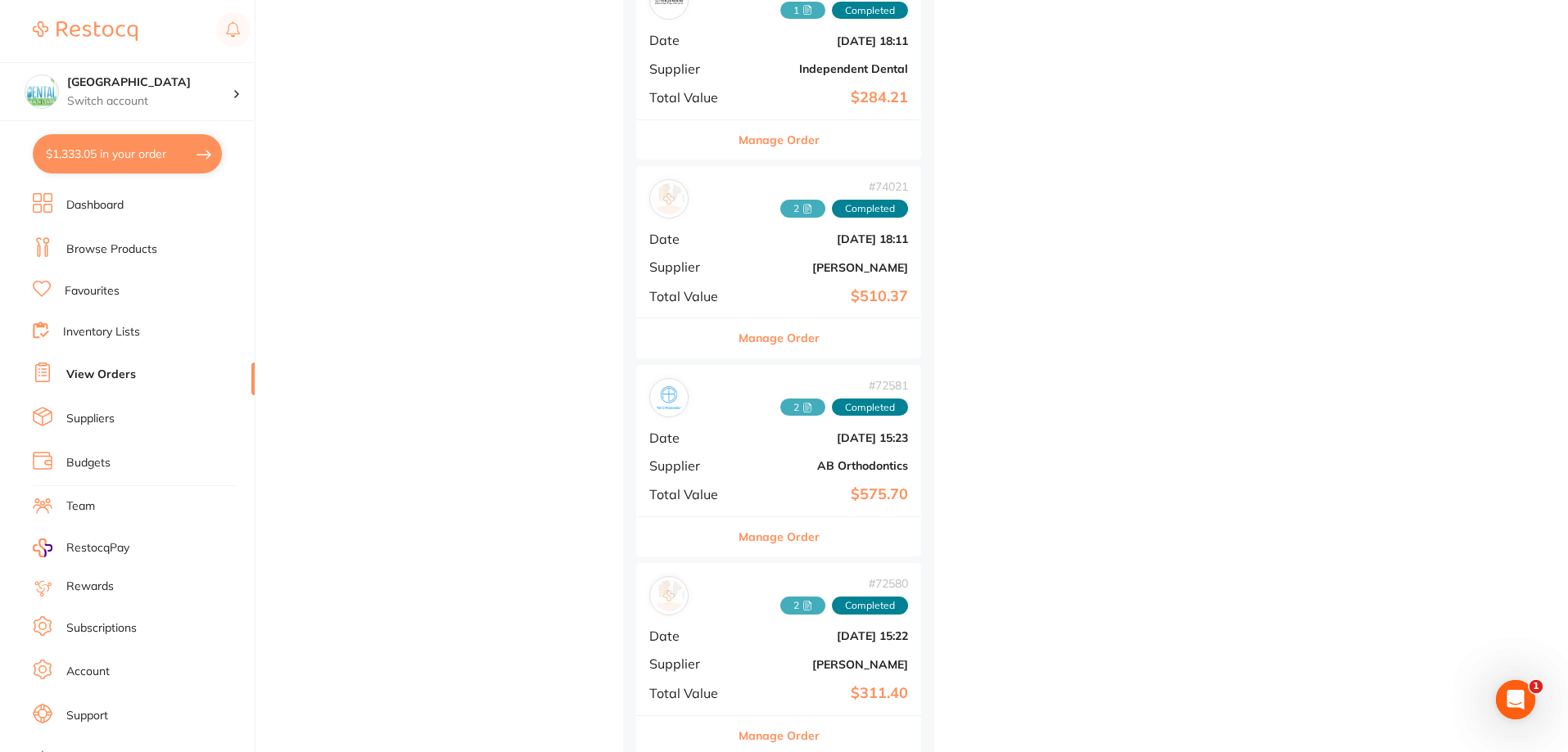
click at [748, 467] on div "# 72581 2 Completed Date Mar 5 2025, 15:23 Supplier AB Orthodontics Total Value…" at bounding box center [778, 441] width 285 height 151
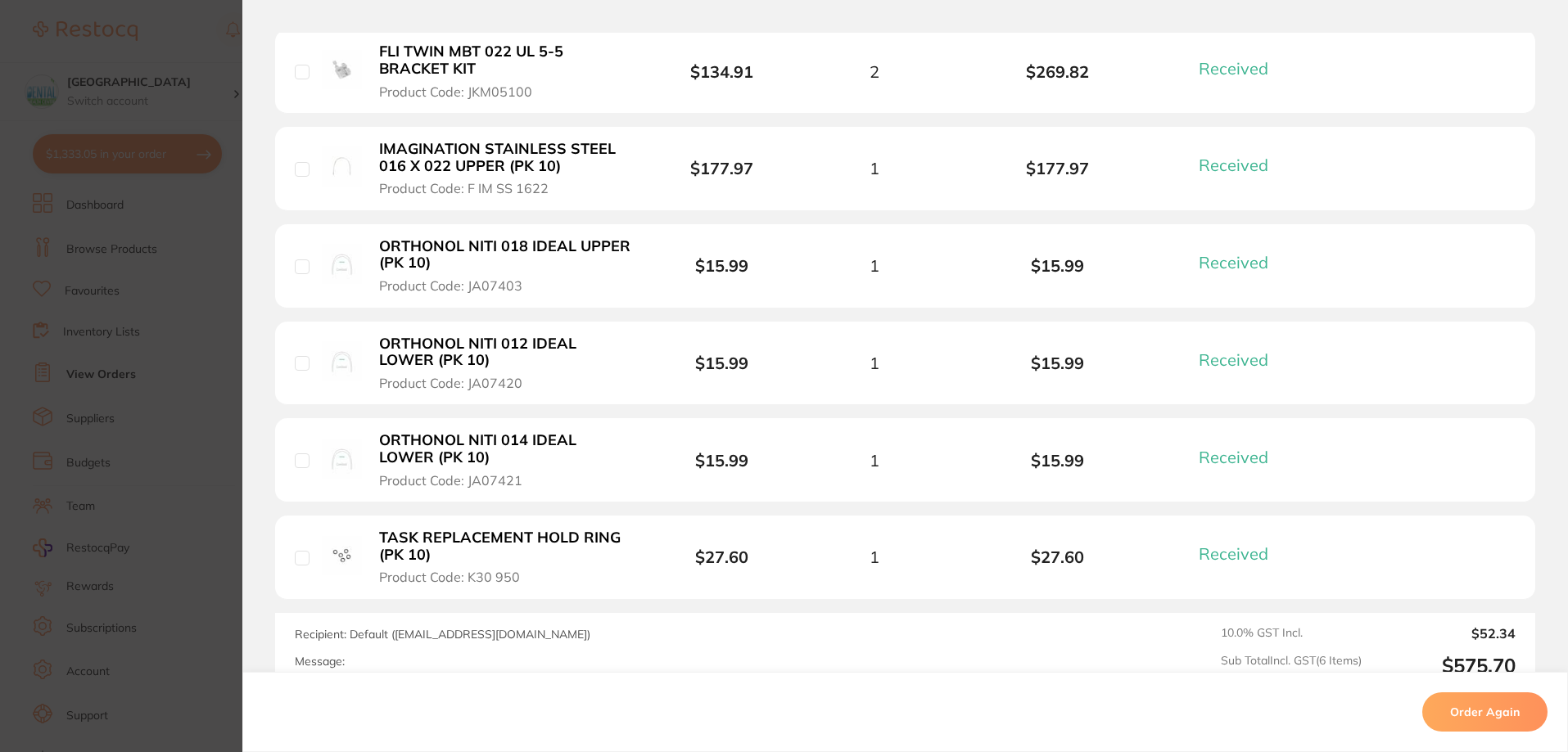
scroll to position [573, 0]
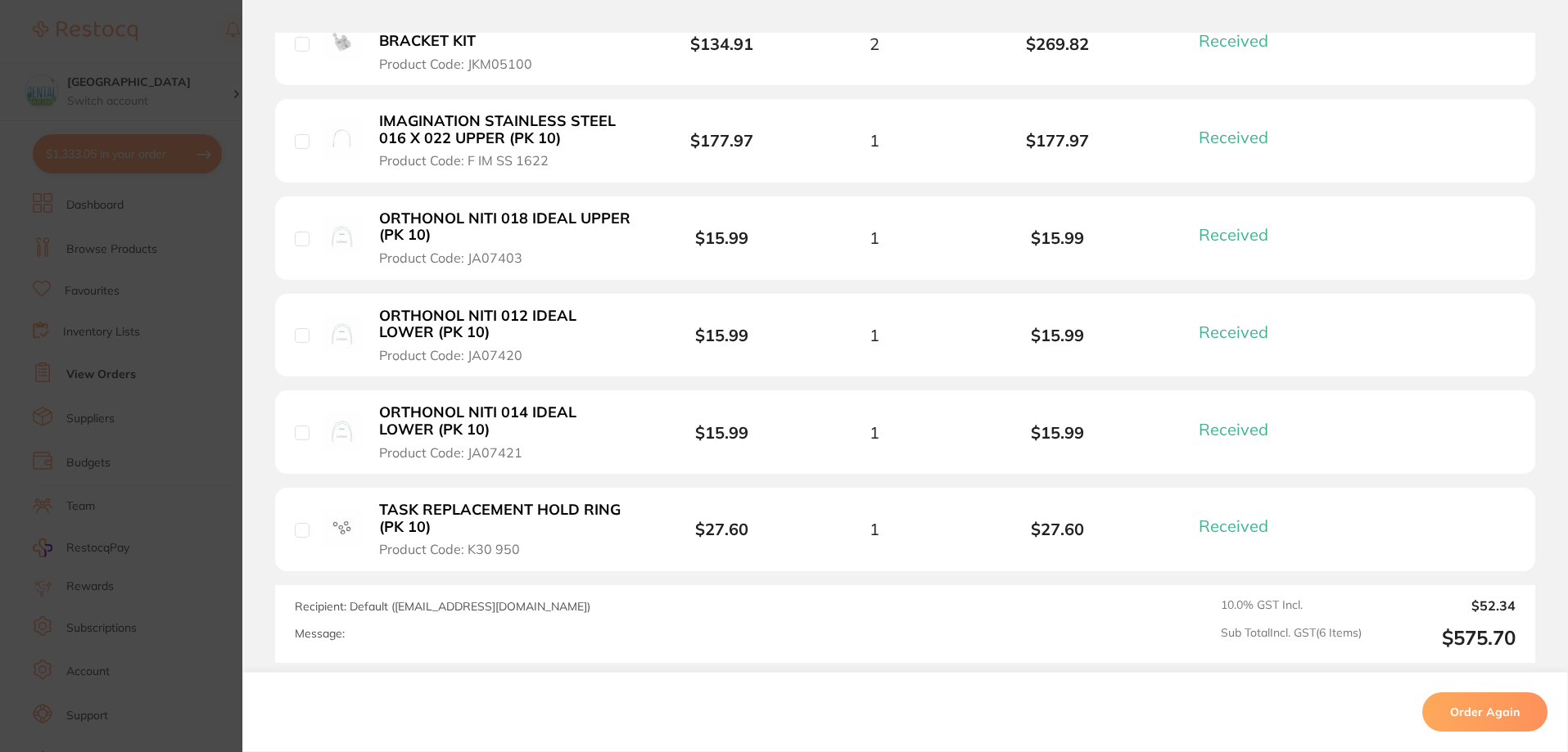
drag, startPoint x: 504, startPoint y: 528, endPoint x: 718, endPoint y: 632, distance: 237.9
click at [713, 632] on div "Select all ( 0 ) Price Quantity Total Item Status You can use this feature to t…" at bounding box center [905, 266] width 1260 height 793
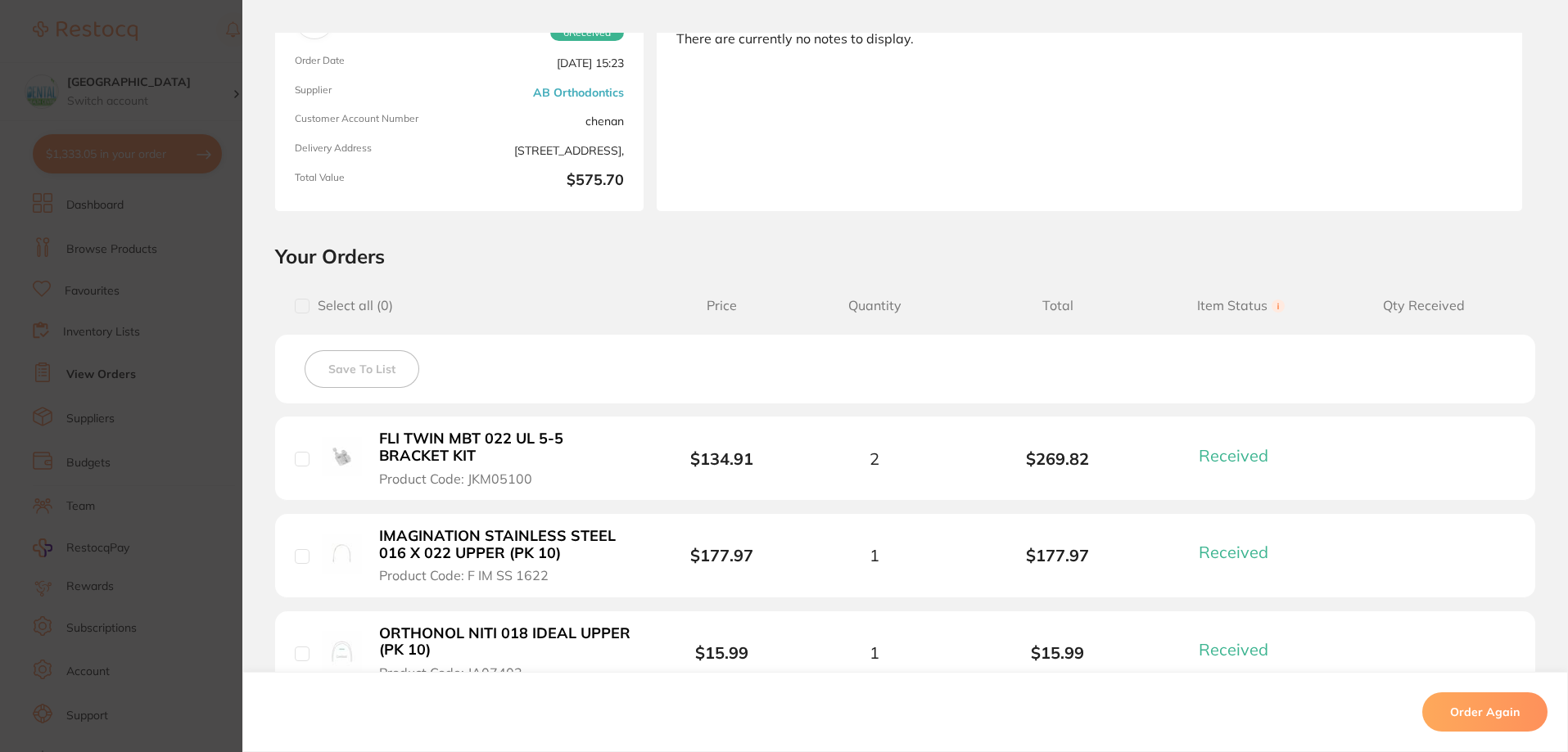
scroll to position [0, 0]
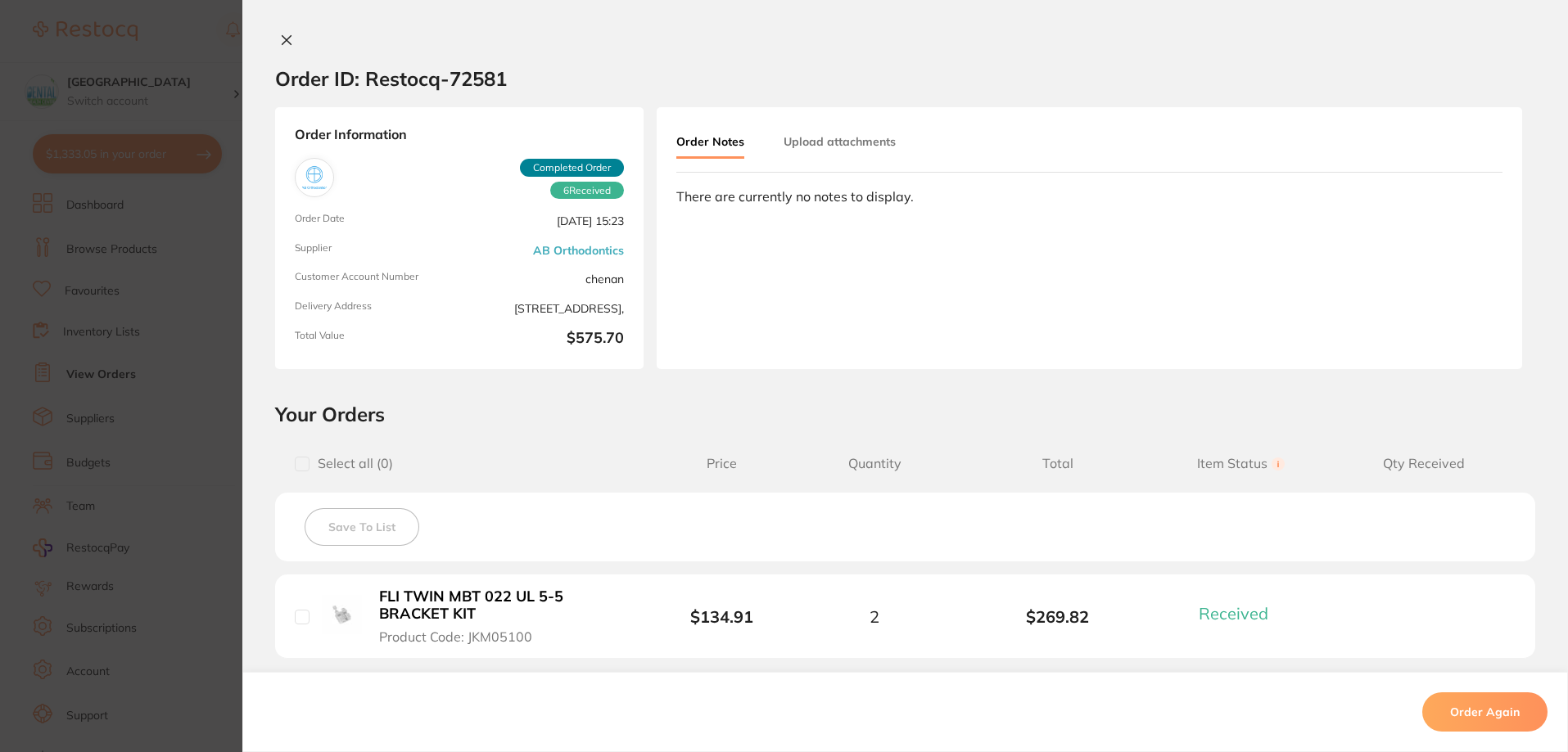
click at [154, 406] on section "Order ID: Restocq- 72581 Order Information 6 Received Completed Order Order Dat…" at bounding box center [784, 376] width 1568 height 752
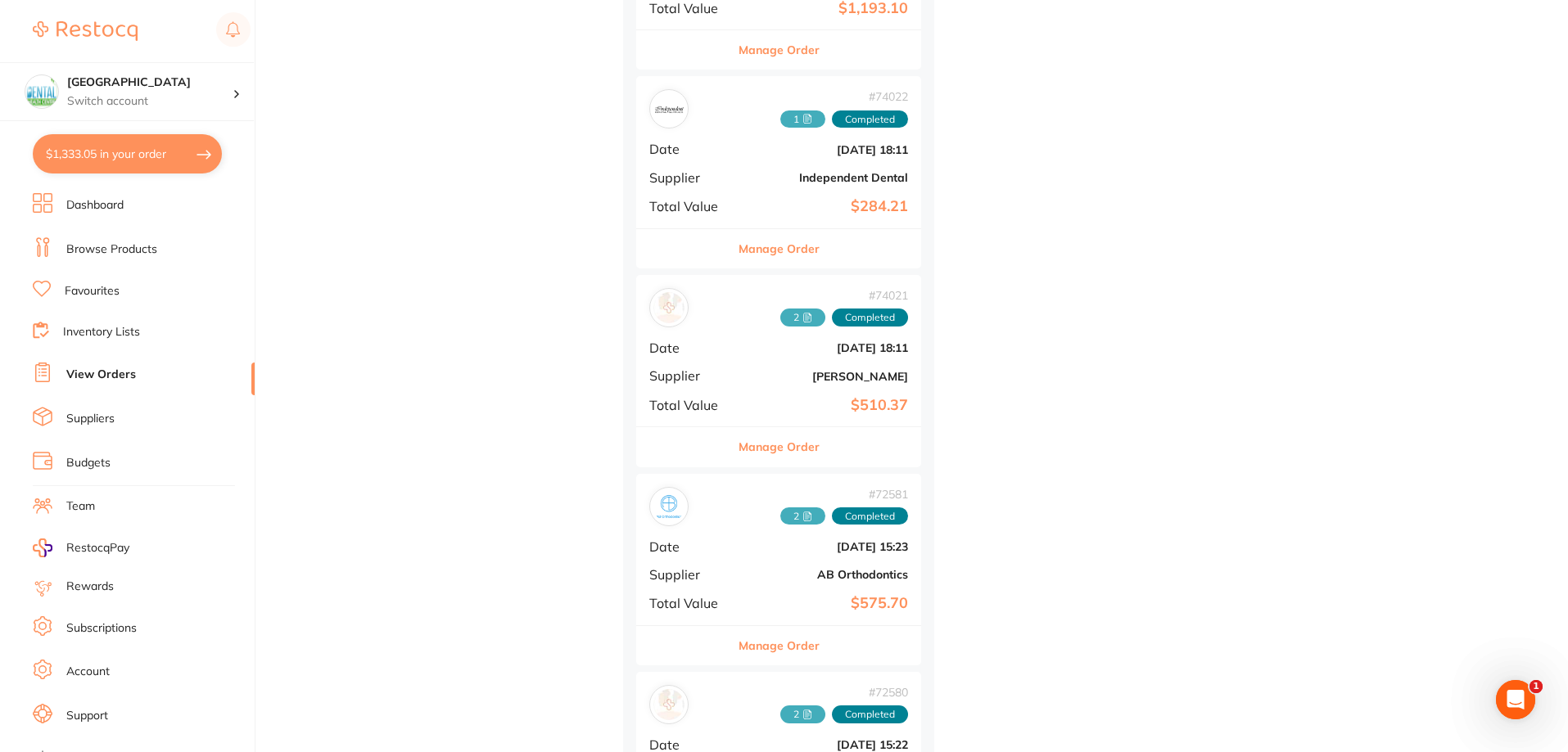
scroll to position [3192, 0]
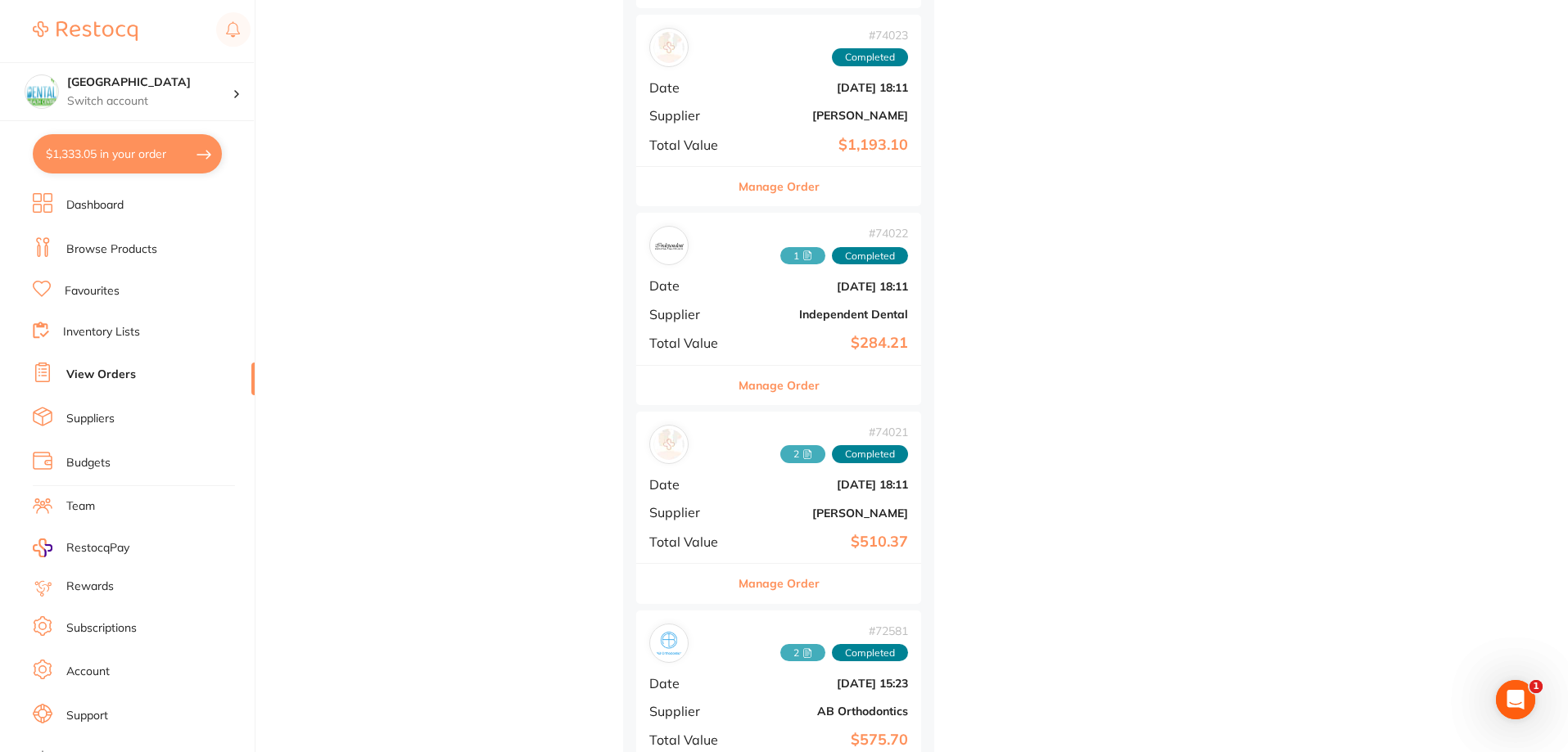
click at [81, 255] on link "Browse Products" at bounding box center [111, 249] width 91 height 16
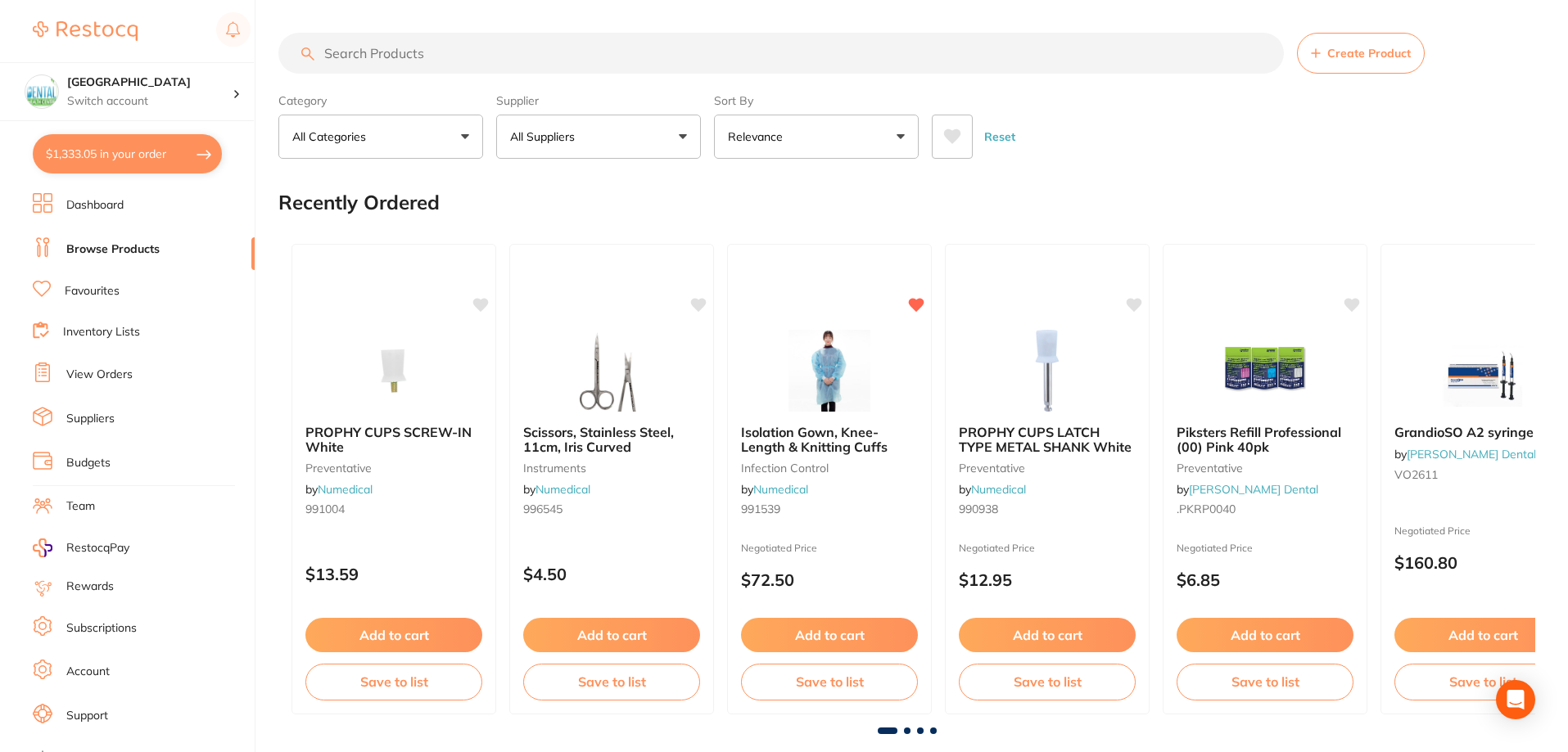
click at [368, 69] on input "search" at bounding box center [780, 53] width 1005 height 41
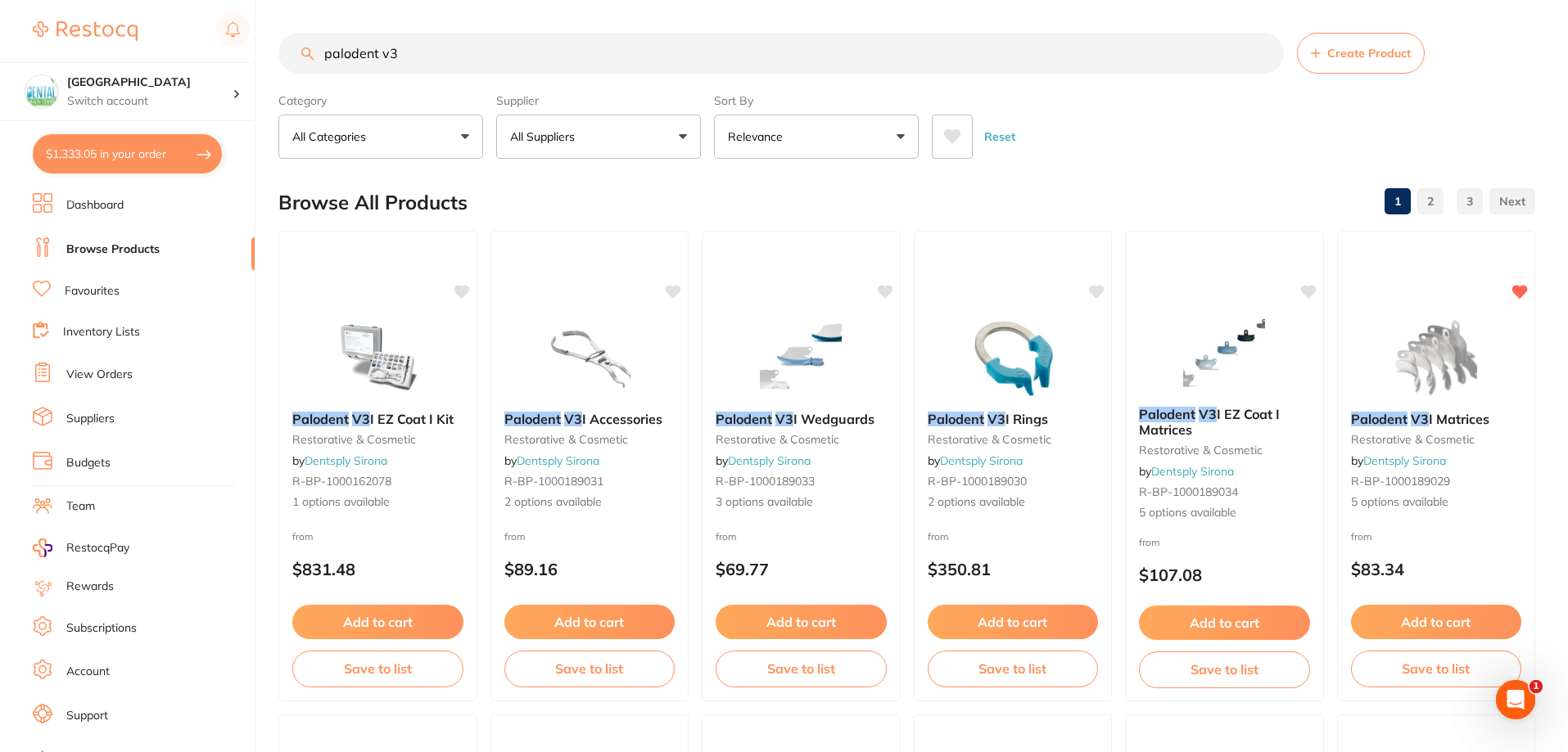
type input "palodent v3"
click at [1462, 419] on span "I Matrices" at bounding box center [1459, 418] width 61 height 16
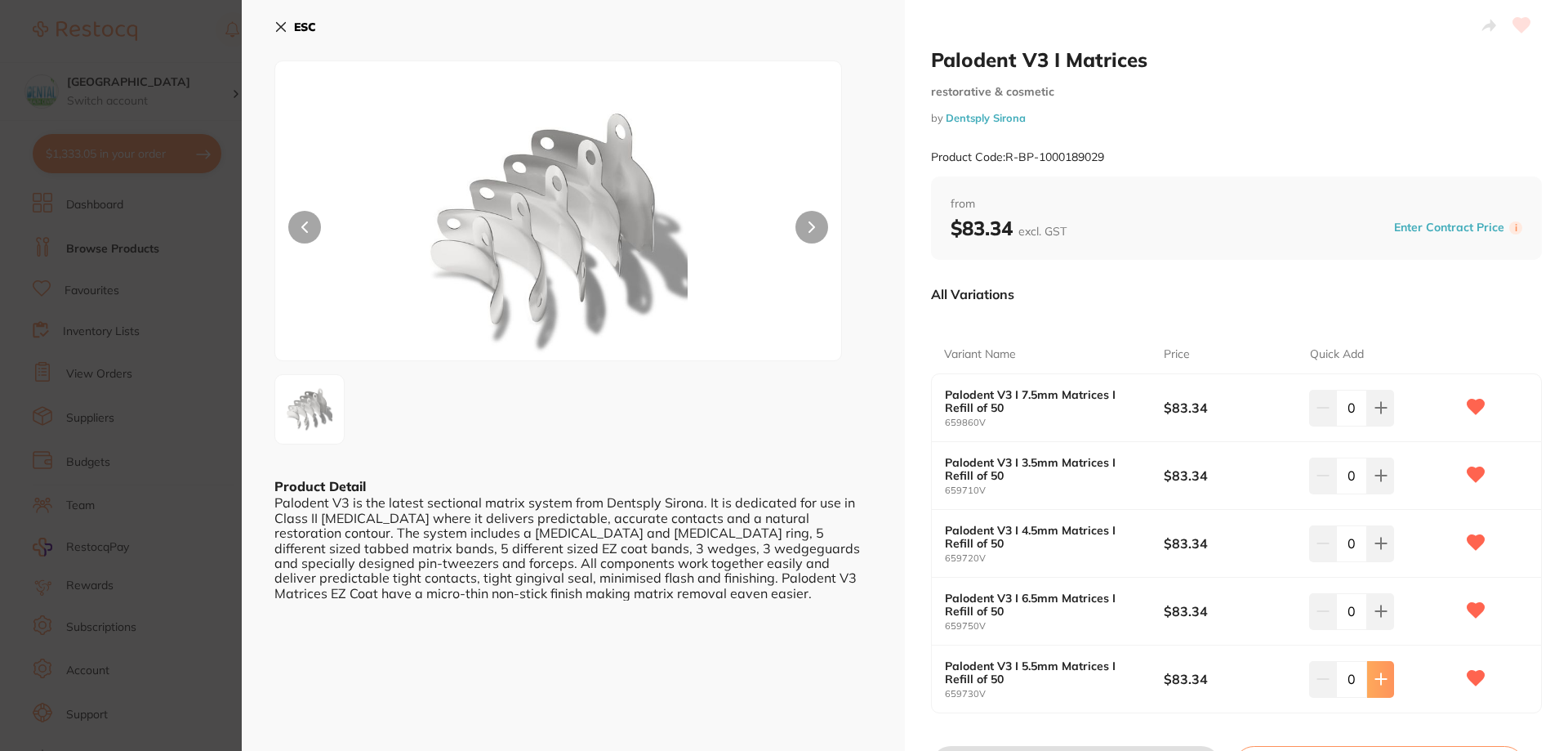
click at [1383, 680] on icon at bounding box center [1381, 679] width 11 height 11
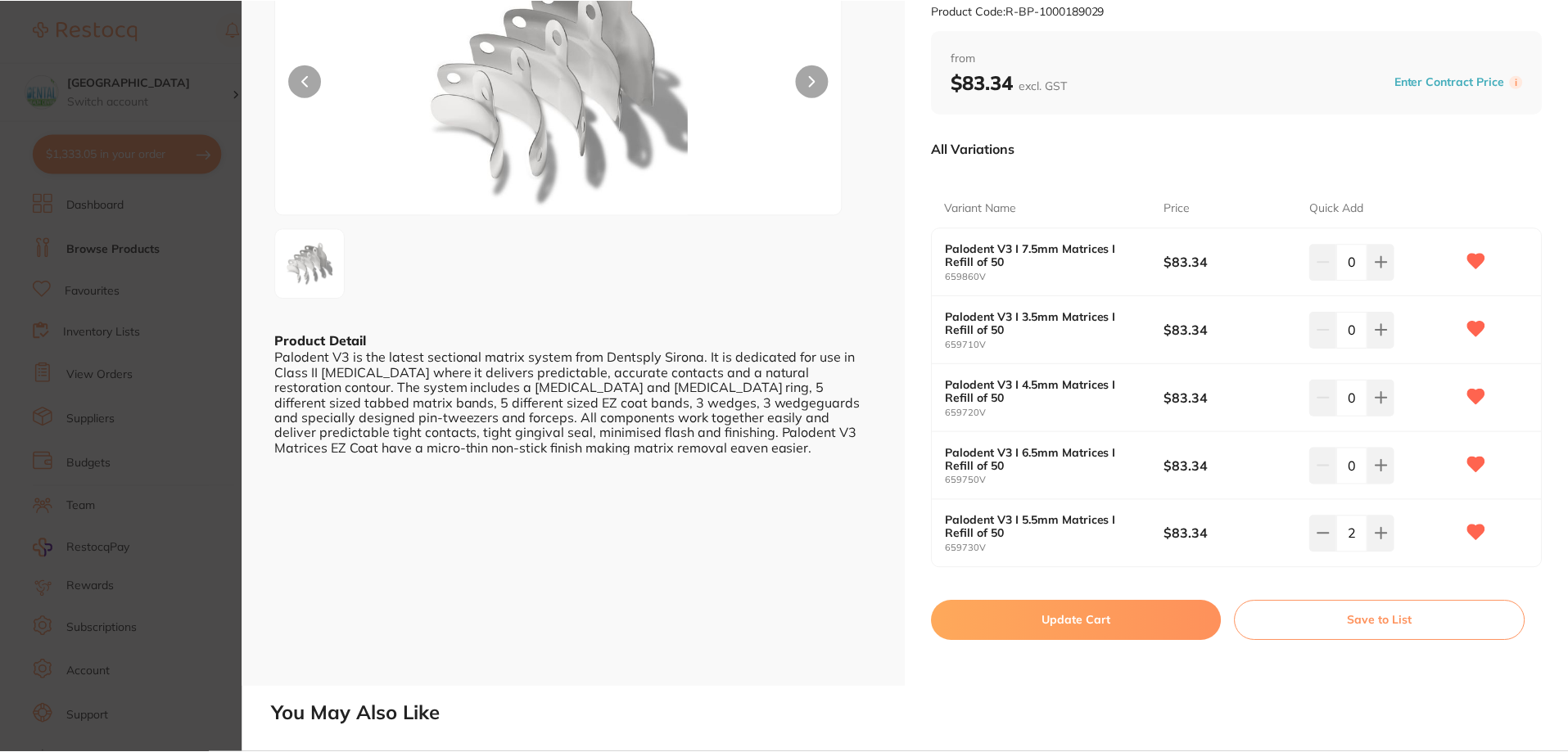
scroll to position [164, 0]
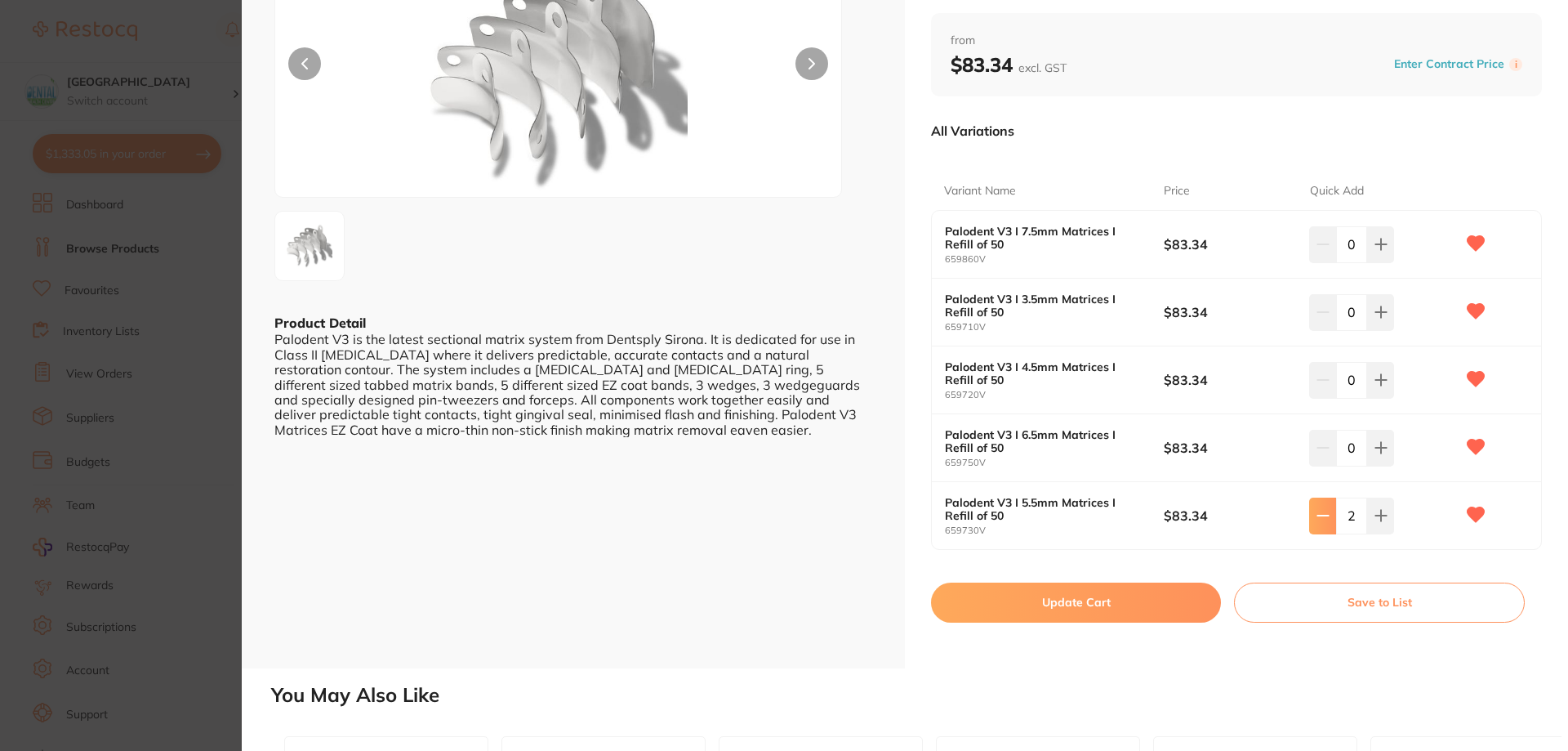
click at [1317, 519] on icon at bounding box center [1323, 516] width 13 height 13
type input "1"
click at [1047, 598] on button "Update Cart" at bounding box center [1074, 602] width 289 height 39
checkbox input "false"
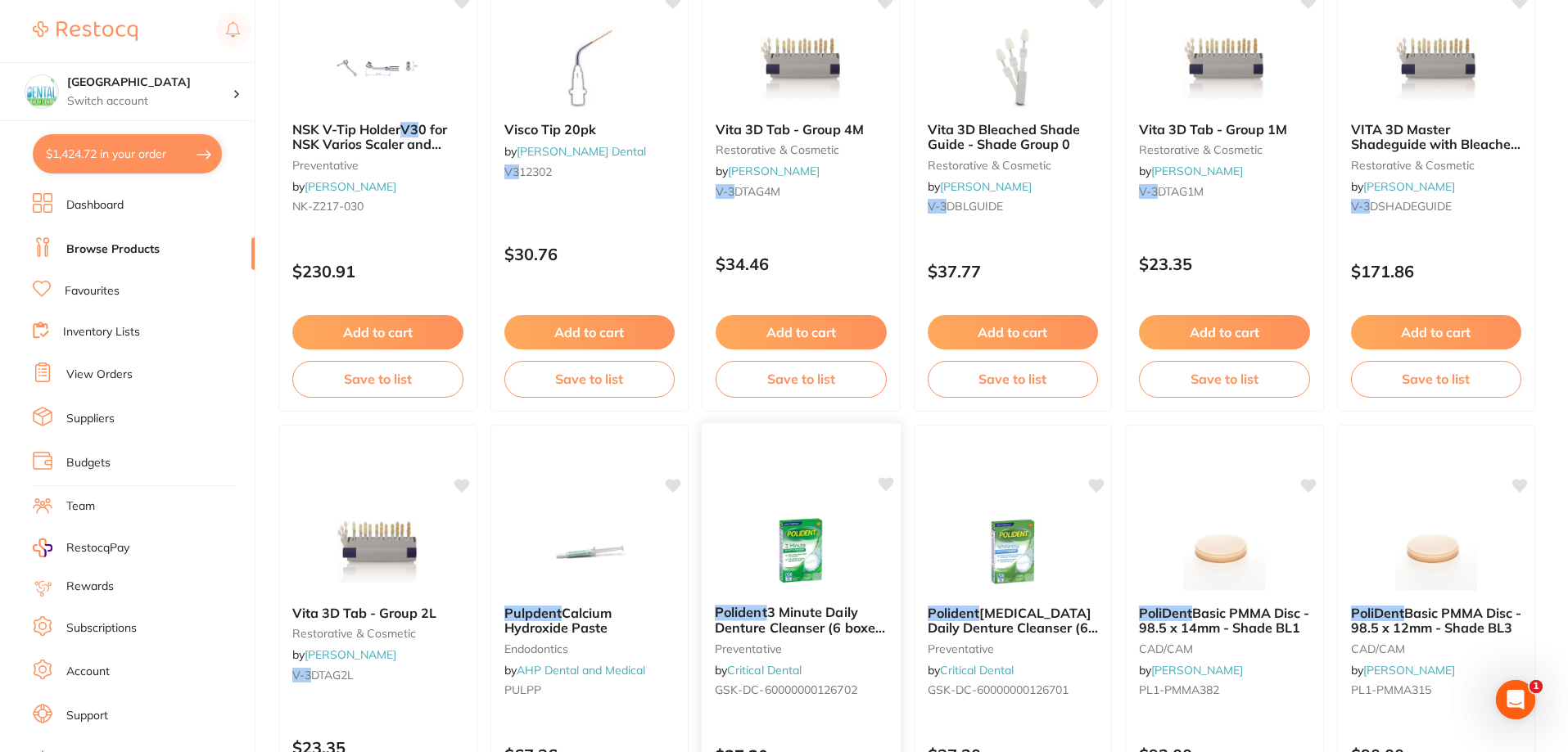
scroll to position [3274, 0]
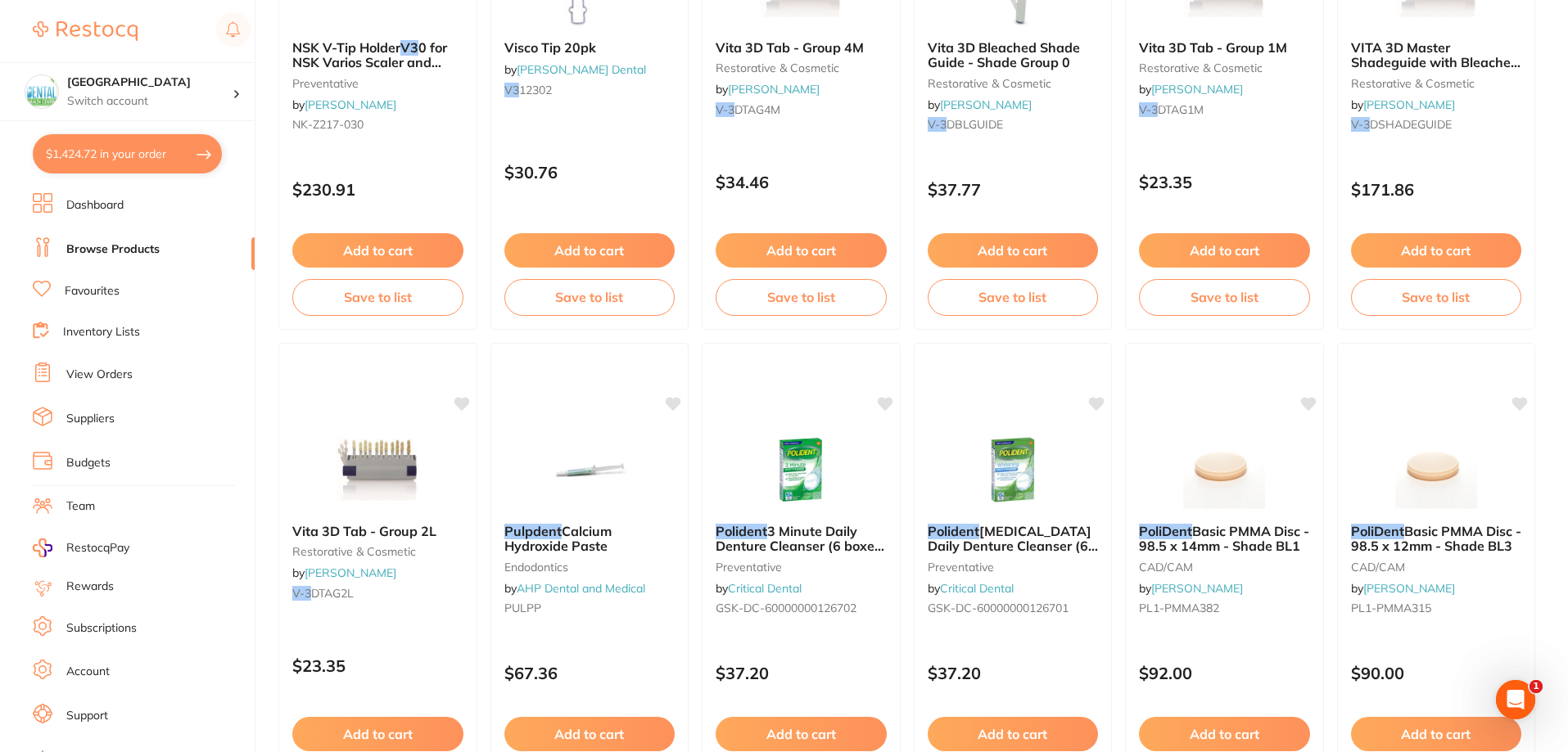
click at [128, 170] on button "$1,424.72 in your order" at bounding box center [127, 153] width 189 height 39
checkbox input "true"
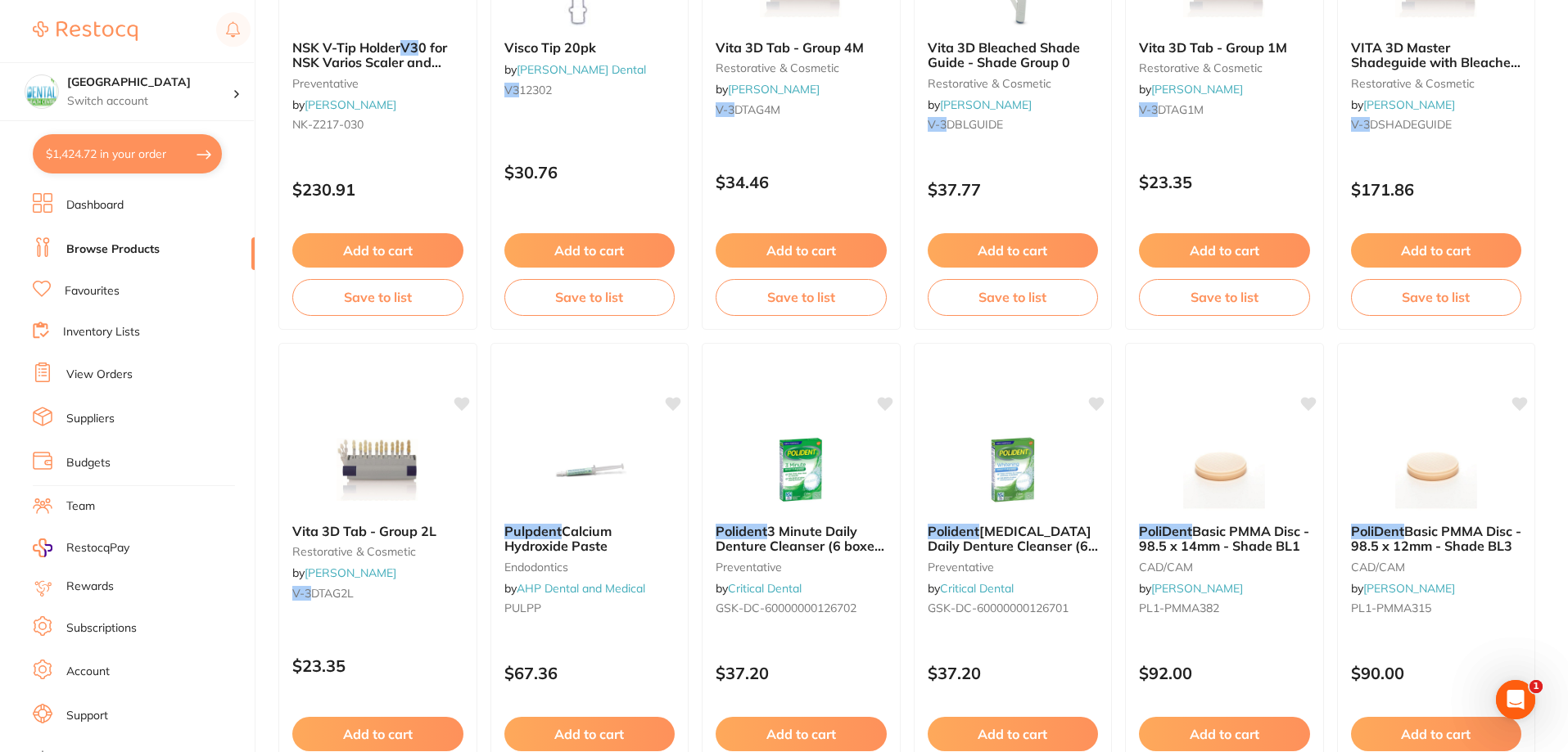
checkbox input "true"
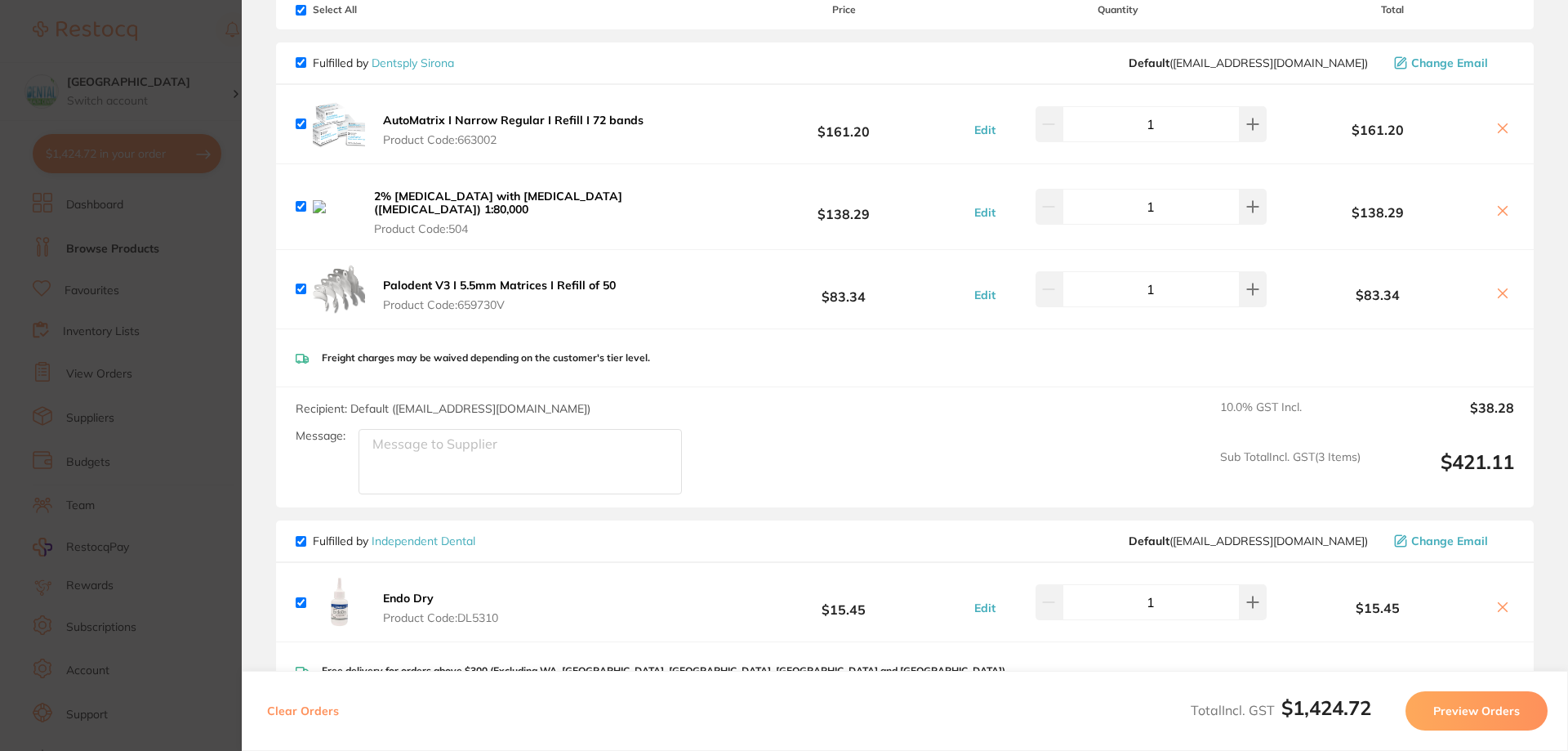
scroll to position [79, 0]
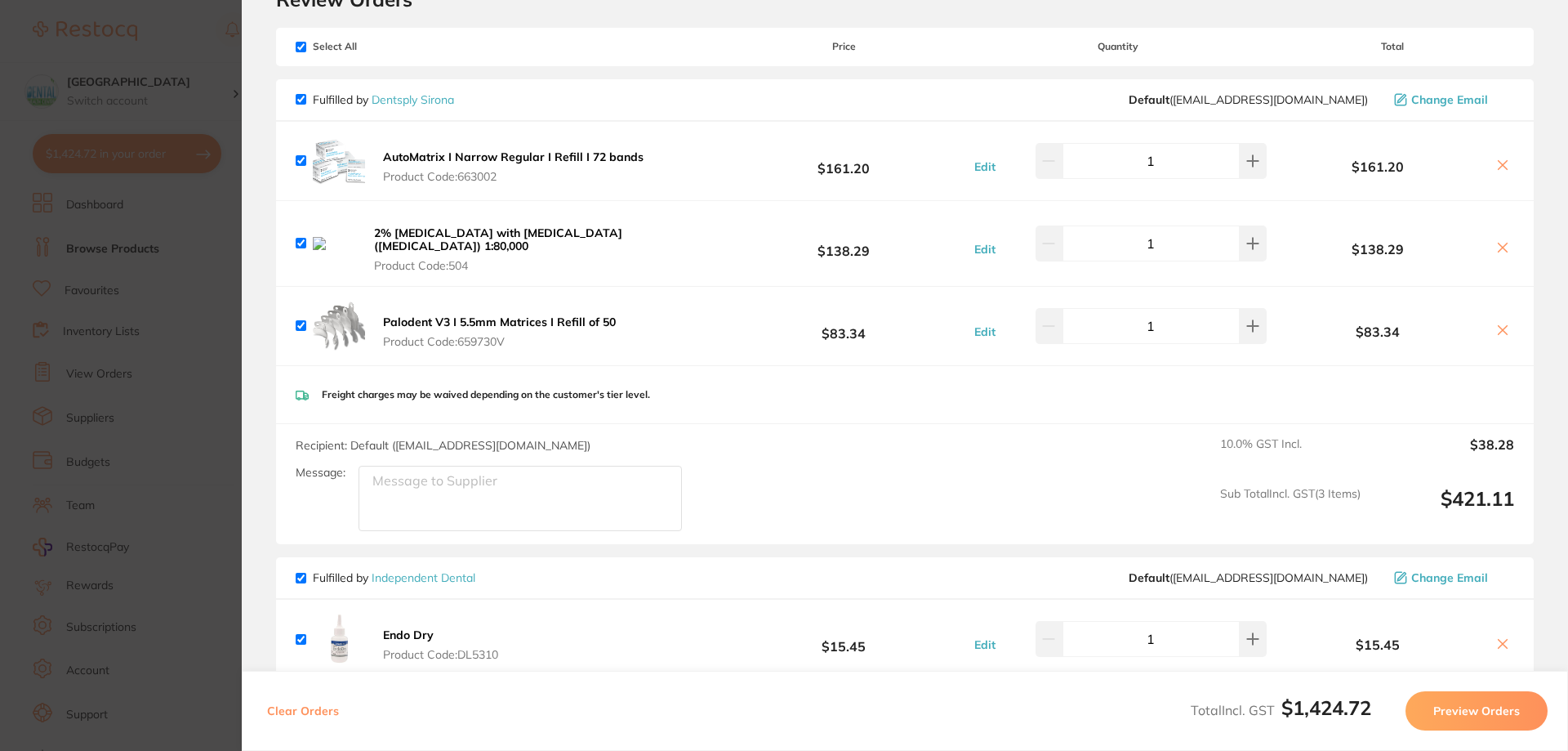
drag, startPoint x: 516, startPoint y: 324, endPoint x: 472, endPoint y: 321, distance: 44.1
click at [468, 335] on span "Product Code: 659730V" at bounding box center [500, 342] width 233 height 13
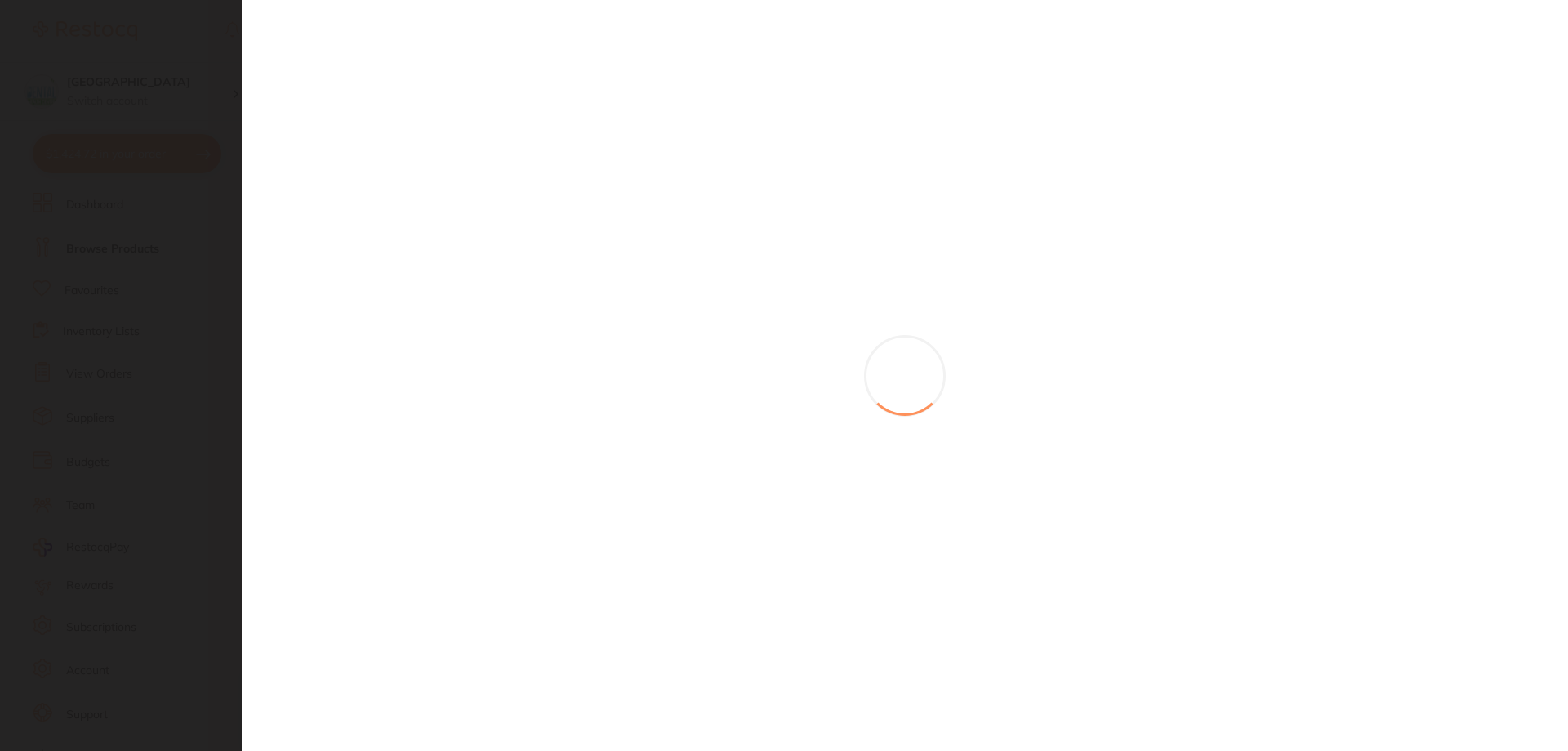
click at [475, 320] on section at bounding box center [784, 375] width 1568 height 751
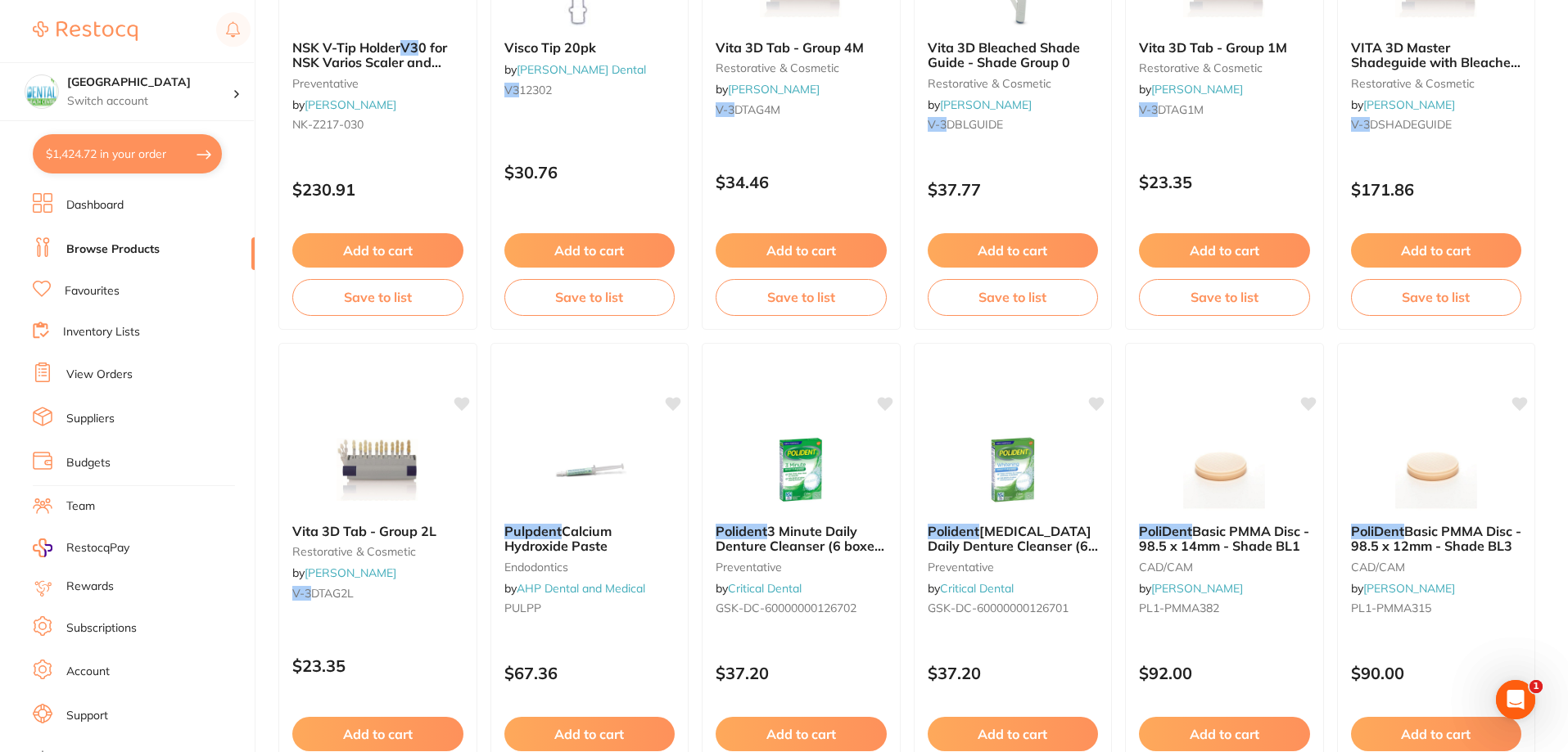
scroll to position [0, 0]
click at [119, 159] on button "$1,424.72 in your order" at bounding box center [127, 153] width 189 height 39
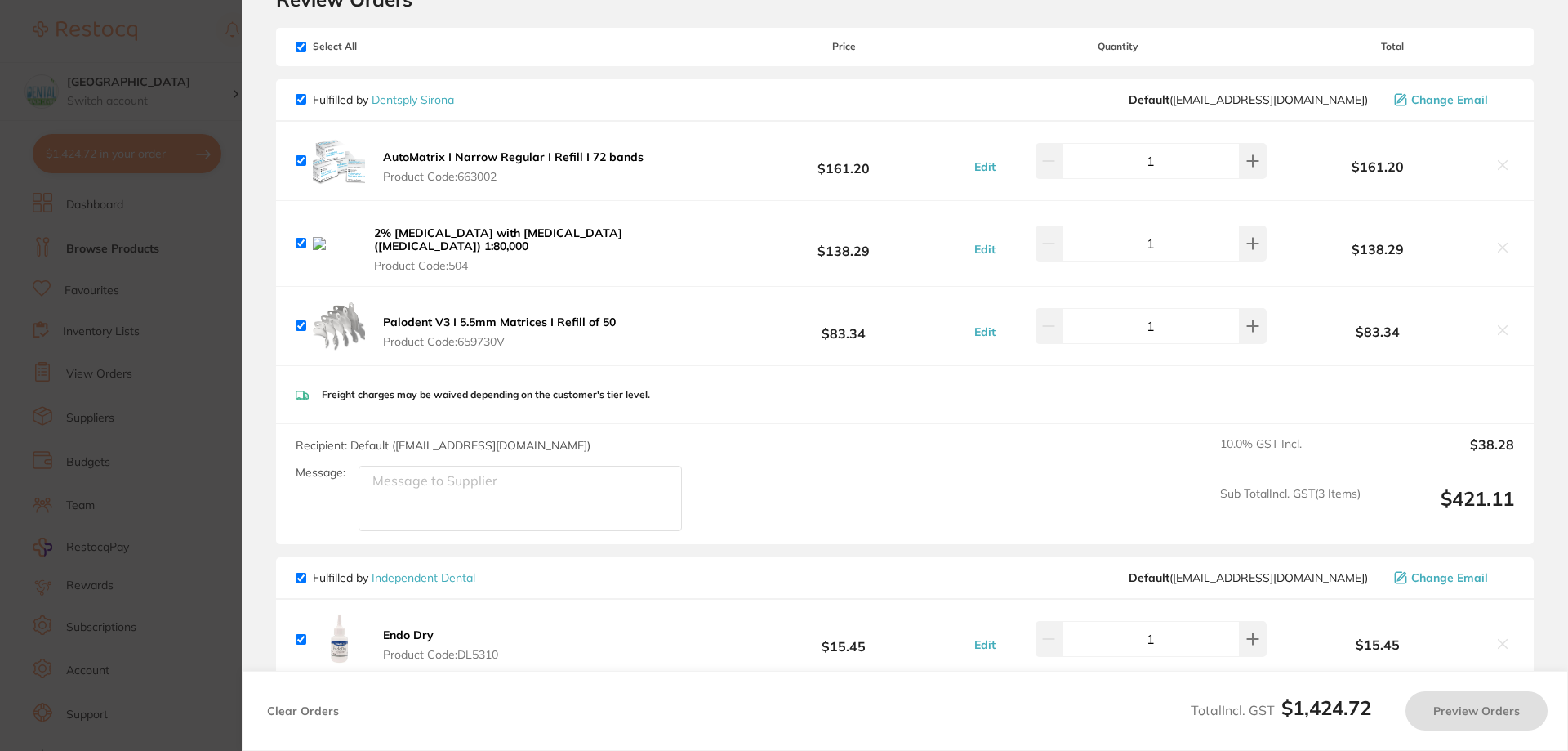
click at [491, 335] on span "Product Code: 659730V" at bounding box center [500, 342] width 233 height 13
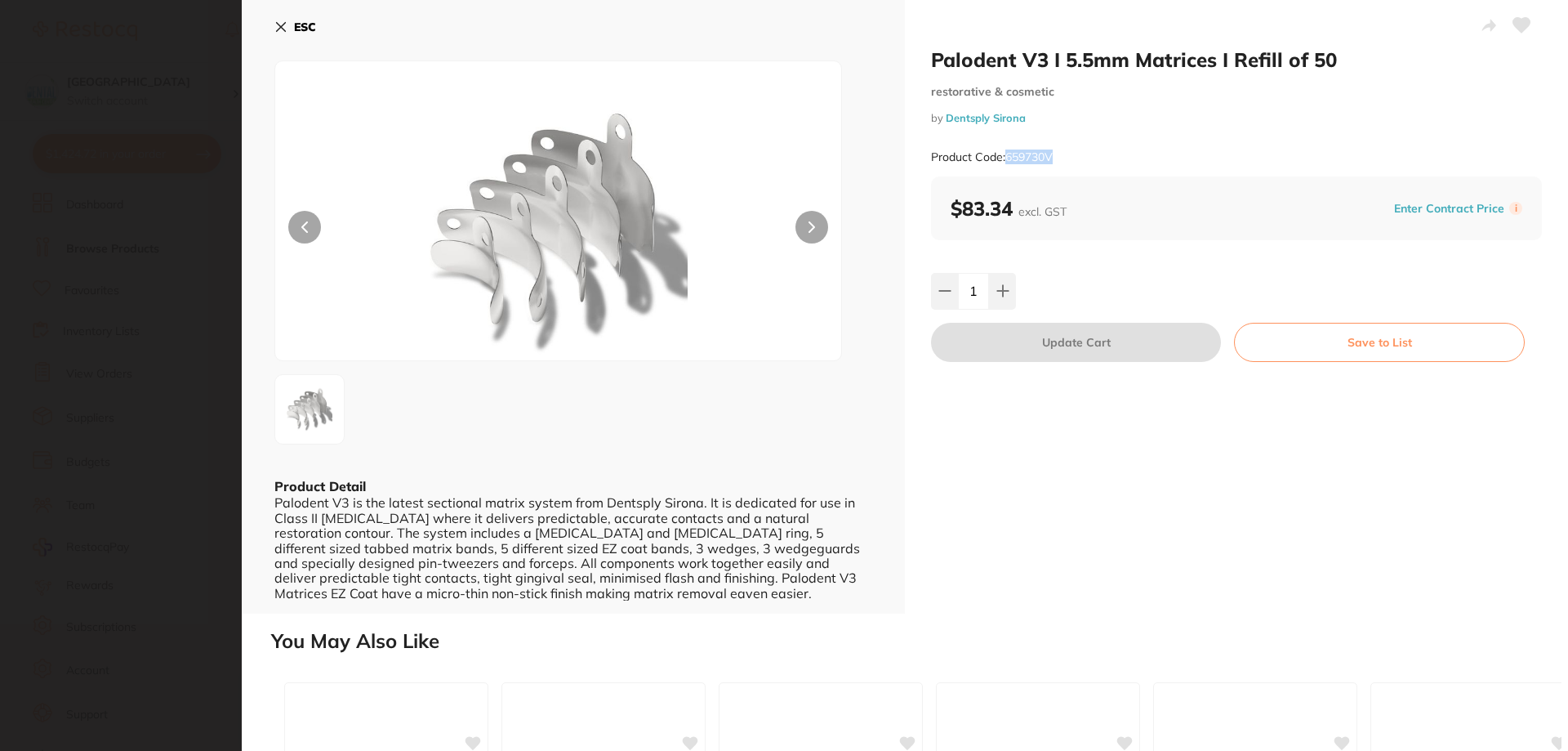
drag, startPoint x: 1050, startPoint y: 154, endPoint x: 1008, endPoint y: 159, distance: 42.3
click at [1008, 159] on div "Product Code: 659730V" at bounding box center [1236, 158] width 611 height 40
copy small "659730V"
click at [283, 31] on icon at bounding box center [281, 27] width 9 height 9
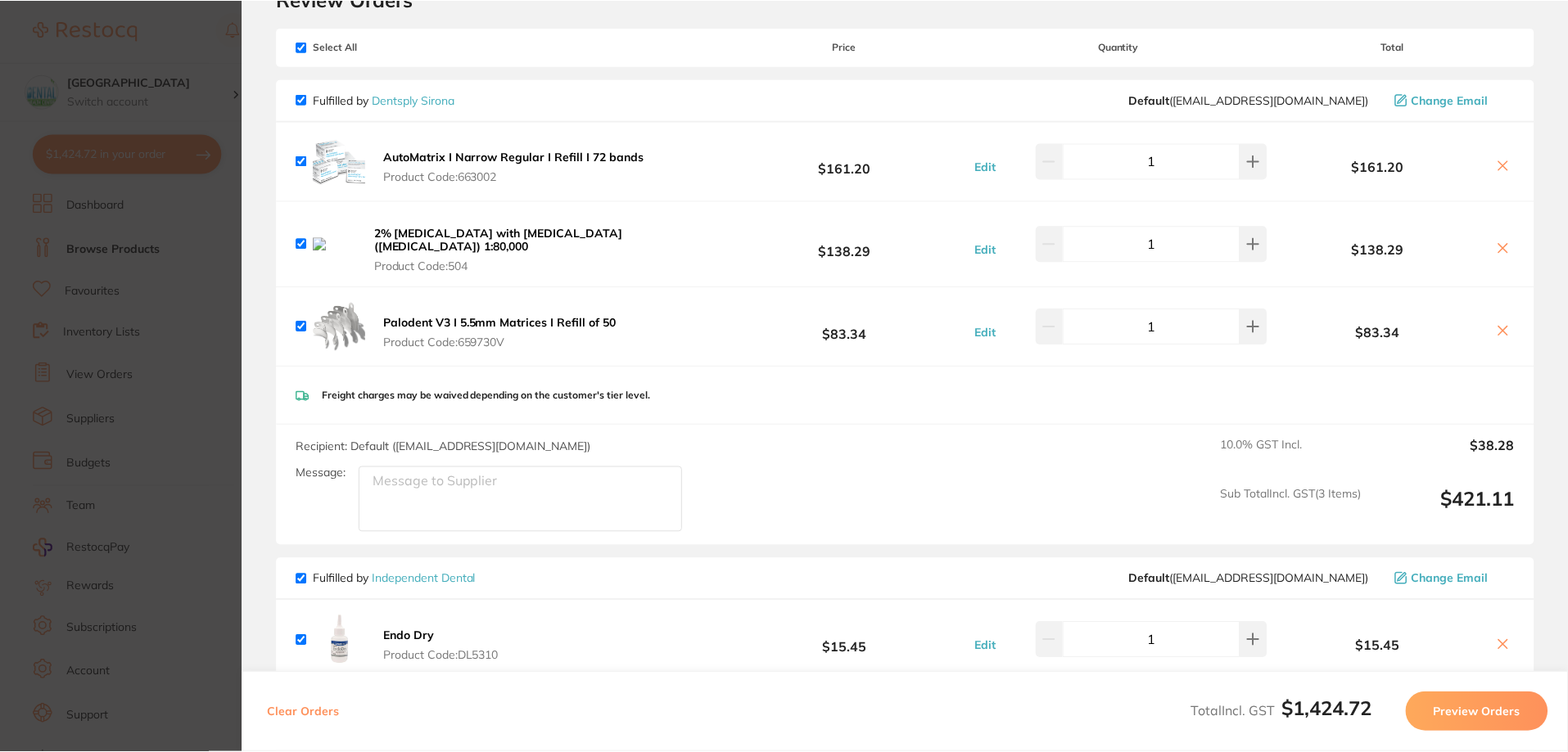
scroll to position [3274, 0]
drag, startPoint x: 734, startPoint y: 228, endPoint x: 395, endPoint y: 234, distance: 339.1
click at [395, 234] on div "2% Xylocaine DENTAL with adrenaline (epinephrine) 1:80,000 Product Code: 504 $1…" at bounding box center [906, 243] width 1257 height 85
click at [708, 216] on div "2% Xylocaine DENTAL with adrenaline (epinephrine) 1:80,000 Product Code: 504" at bounding box center [509, 244] width 426 height 59
drag, startPoint x: 734, startPoint y: 234, endPoint x: 555, endPoint y: 228, distance: 179.1
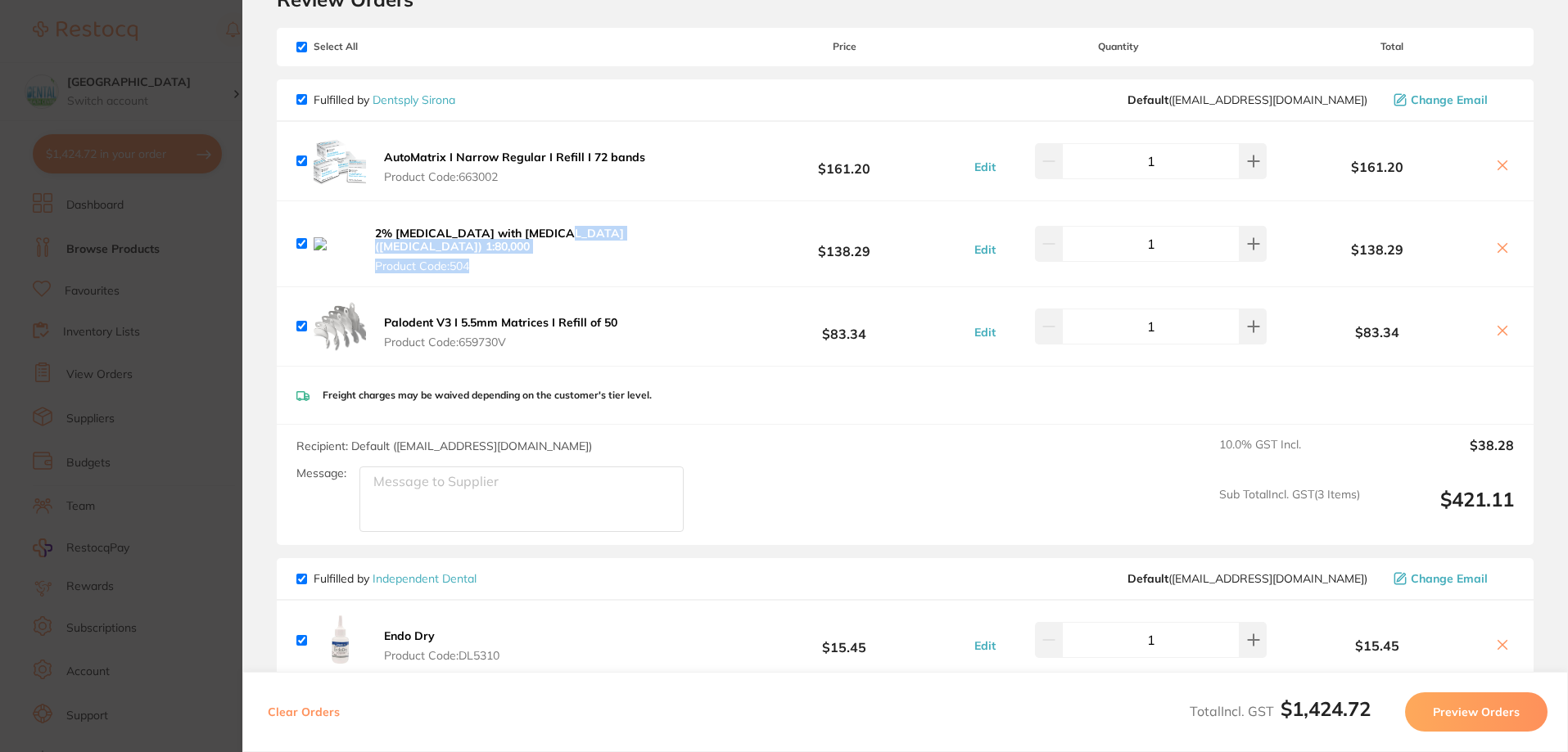
click at [555, 228] on div "2% Xylocaine DENTAL with adrenaline (epinephrine) 1:80,000 Product Code: 504 $1…" at bounding box center [906, 243] width 1257 height 85
click at [555, 228] on b "2% [MEDICAL_DATA] with [MEDICAL_DATA] ([MEDICAL_DATA]) 1:80,000" at bounding box center [499, 239] width 249 height 28
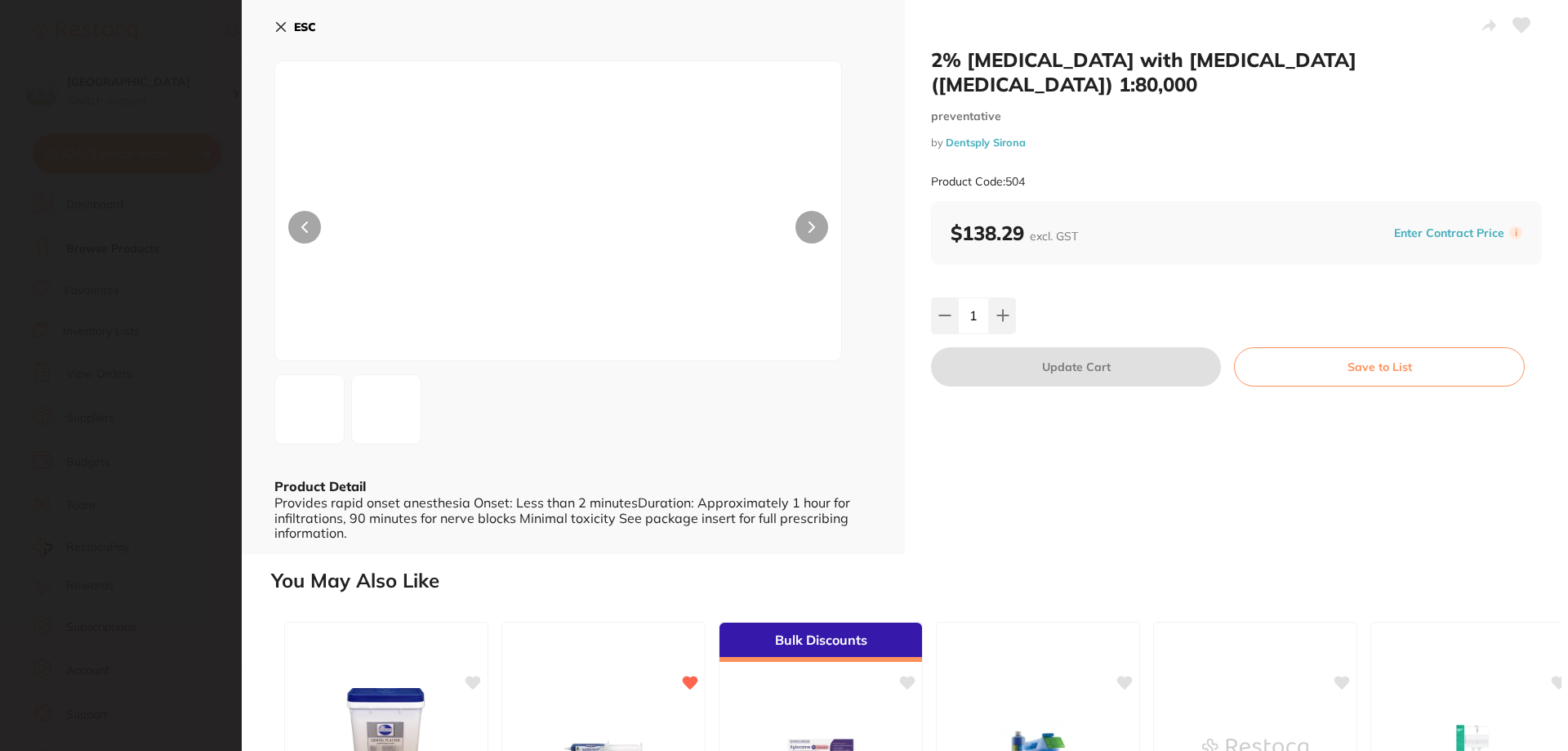
scroll to position [0, 0]
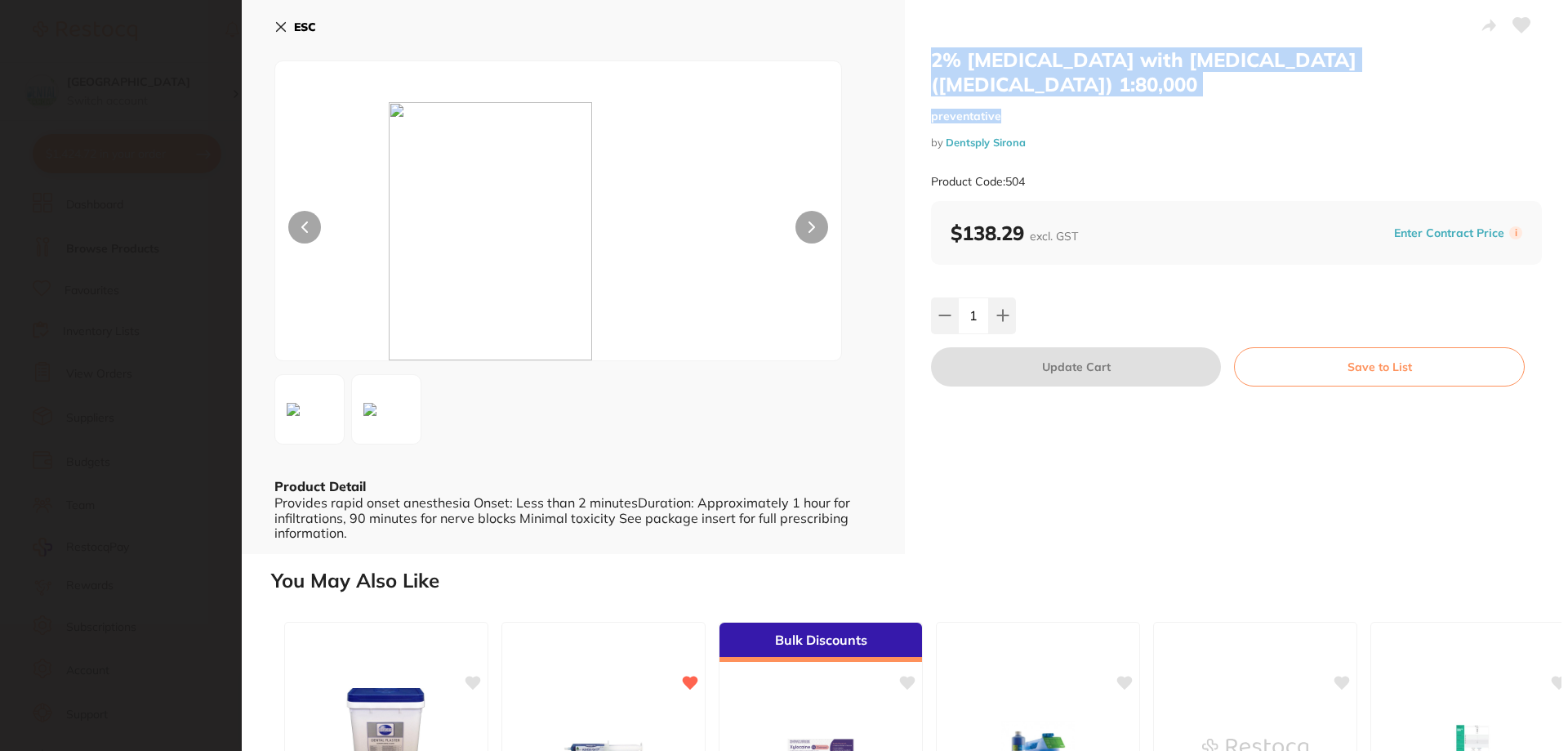
drag, startPoint x: 917, startPoint y: 60, endPoint x: 1460, endPoint y: 72, distance: 543.1
click at [1460, 72] on div "2% Xylocaine DENTAL with adrenaline (epinephrine) 1:80,000 preventative by Dent…" at bounding box center [1237, 276] width 664 height 554
click at [1526, 65] on h2 "2% [MEDICAL_DATA] with [MEDICAL_DATA] ([MEDICAL_DATA]) 1:80,000" at bounding box center [1236, 72] width 611 height 49
drag, startPoint x: 1533, startPoint y: 63, endPoint x: 929, endPoint y: 61, distance: 604.0
click at [931, 61] on h2 "2% [MEDICAL_DATA] with [MEDICAL_DATA] ([MEDICAL_DATA]) 1:80,000" at bounding box center [1236, 72] width 611 height 49
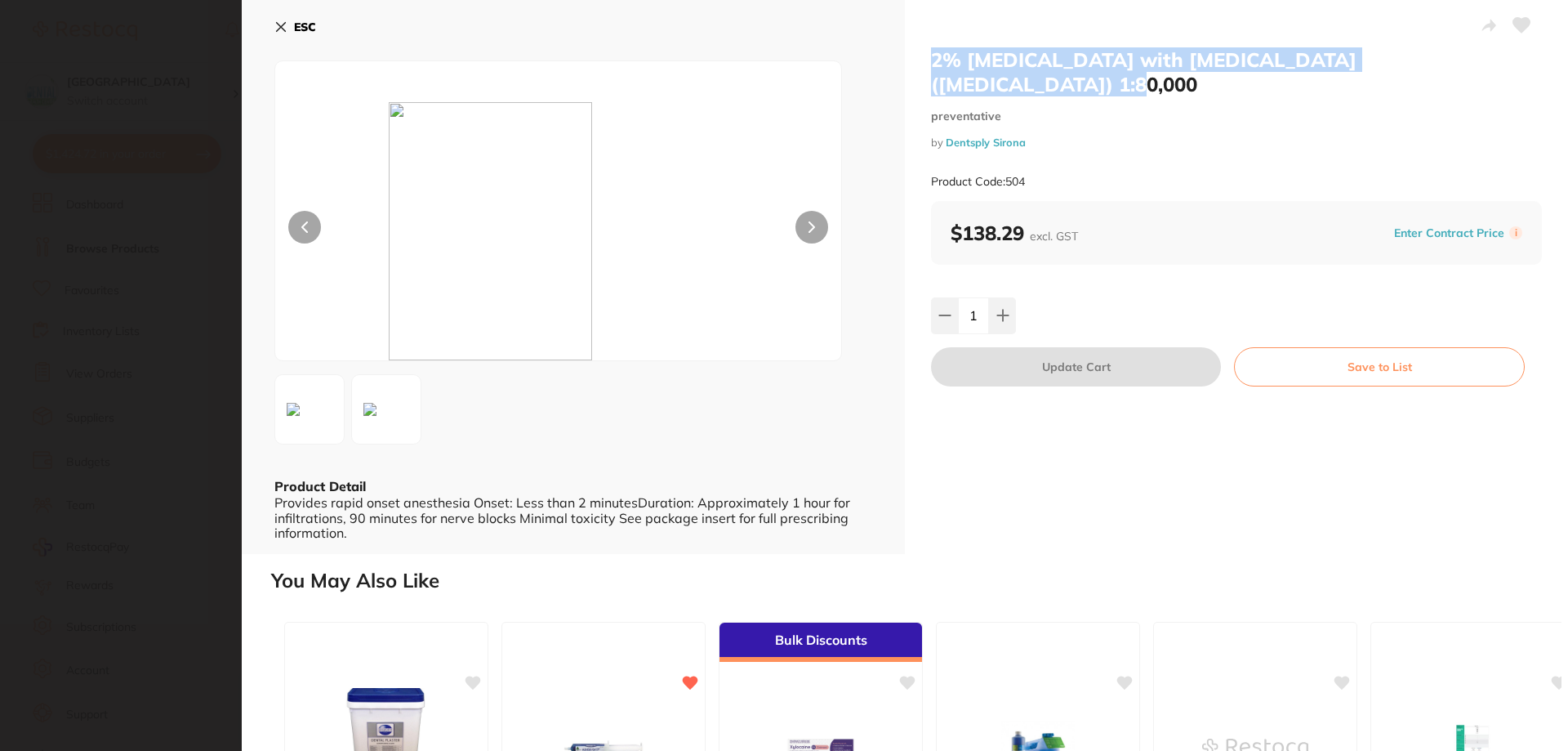
copy h2 "2% [MEDICAL_DATA] with [MEDICAL_DATA] ([MEDICAL_DATA]) 1:80,000"
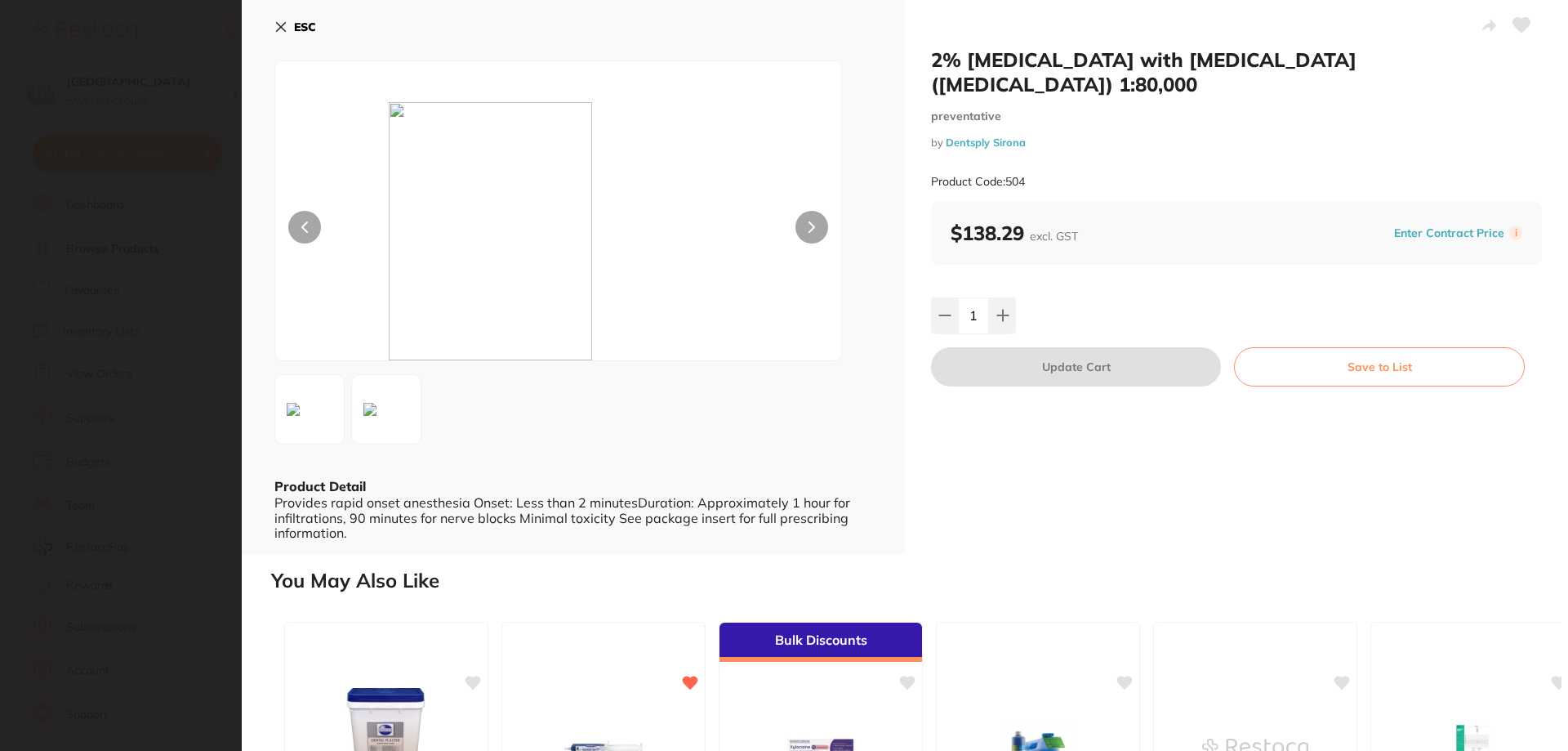
click at [269, 31] on div "ESC Product Detail Provides rapid onset anesthesia Onset: Less than 2 minutesDu…" at bounding box center [574, 276] width 664 height 554
click at [276, 22] on icon at bounding box center [281, 27] width 13 height 13
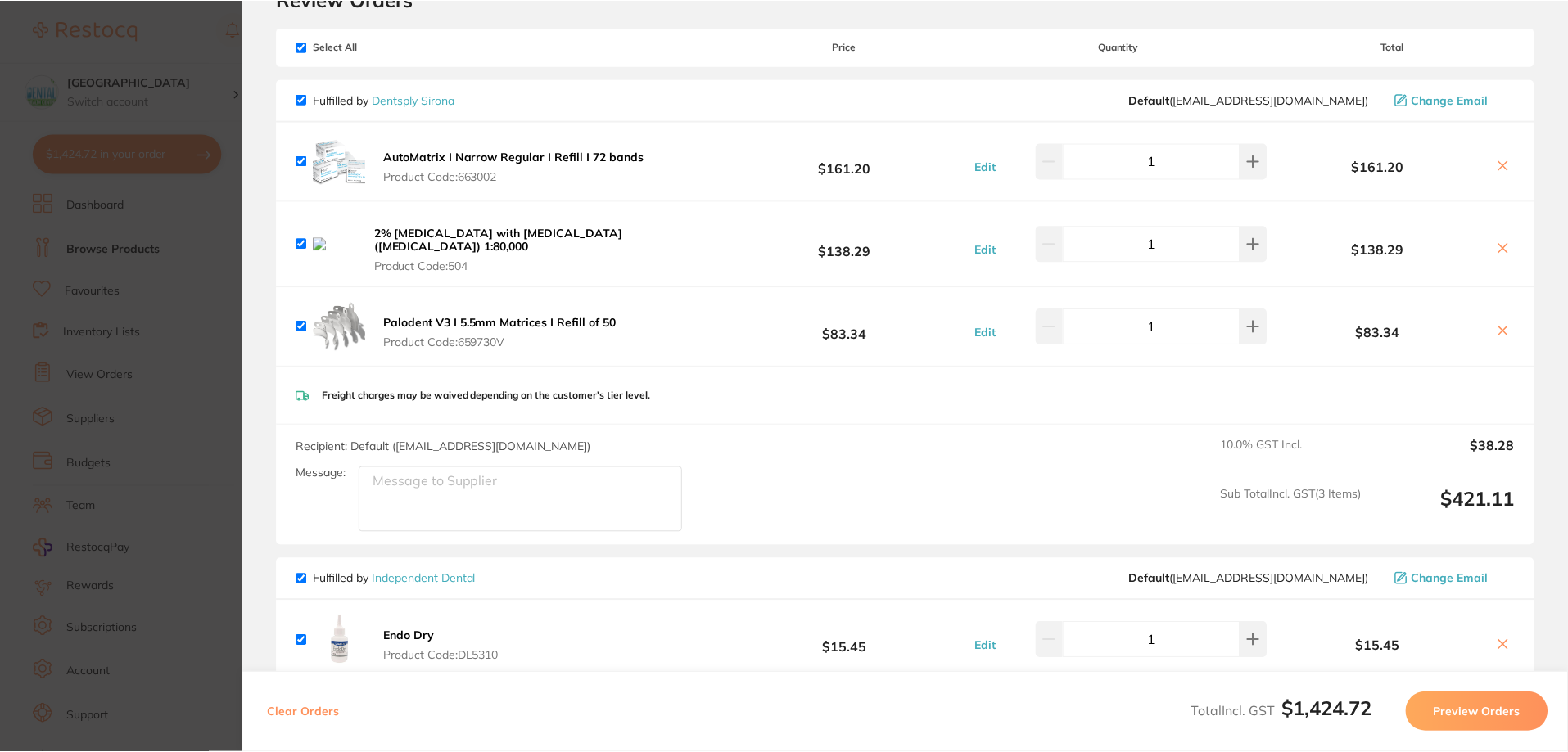
scroll to position [3274, 0]
drag, startPoint x: 526, startPoint y: 177, endPoint x: 438, endPoint y: 173, distance: 88.1
click at [446, 174] on span "Product Code: 663002" at bounding box center [515, 177] width 262 height 13
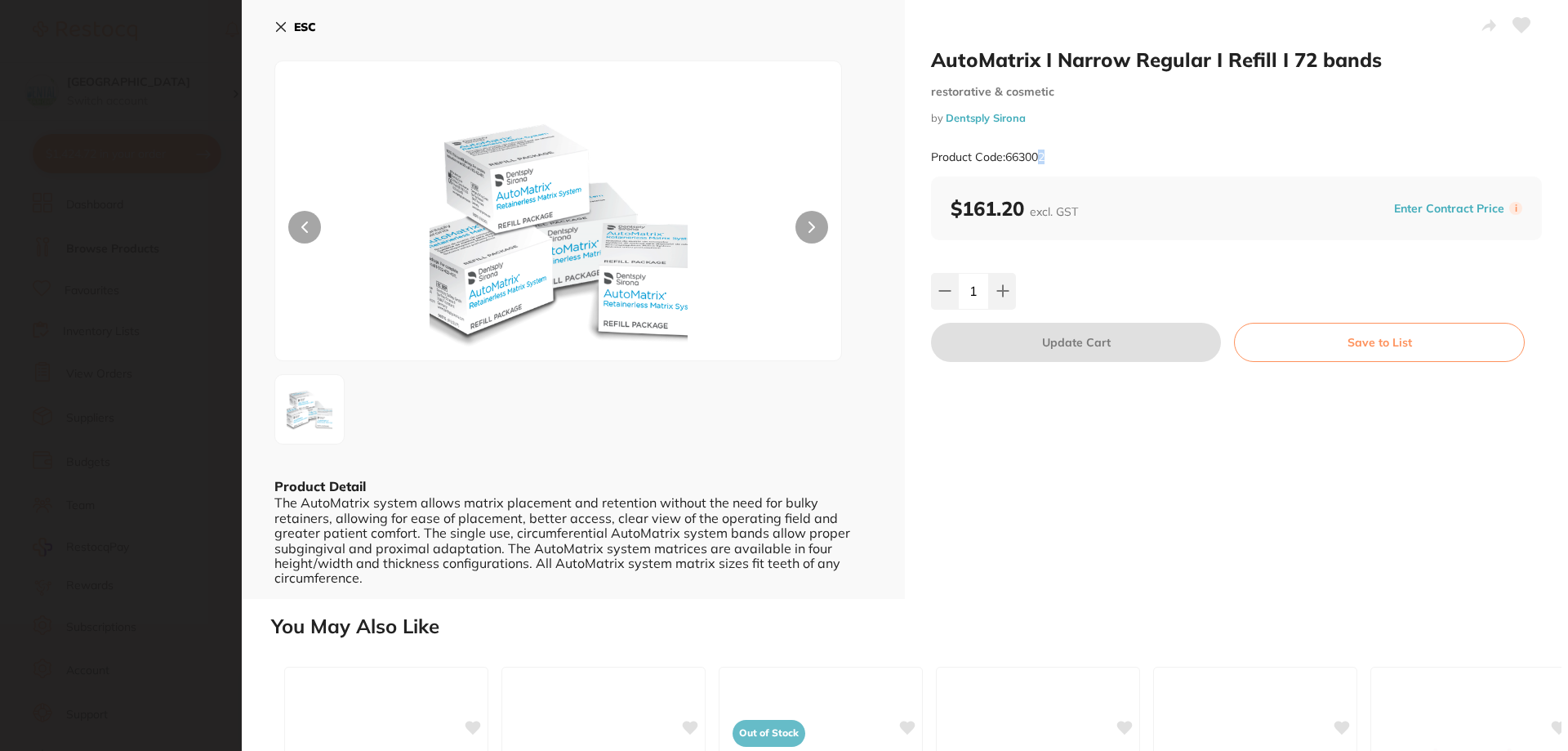
scroll to position [0, 0]
drag, startPoint x: 1062, startPoint y: 160, endPoint x: 1009, endPoint y: 161, distance: 53.0
click at [1009, 161] on div "Product Code: 663002" at bounding box center [1236, 158] width 611 height 40
copy small "663002"
click at [283, 33] on icon at bounding box center [281, 27] width 13 height 13
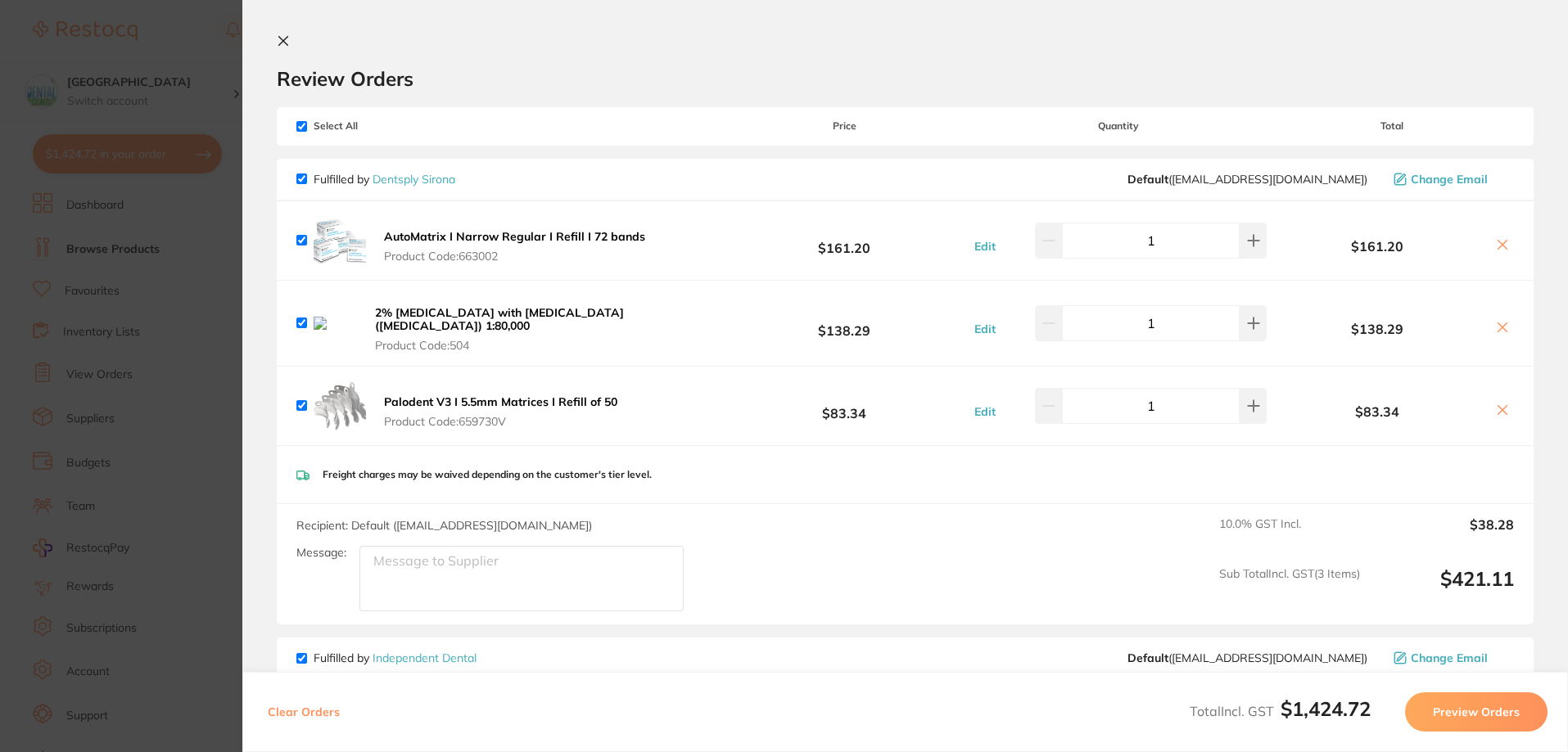
click at [289, 124] on div "Select All Price Quantity Total" at bounding box center [906, 125] width 1257 height 37
click at [295, 132] on div "Select All Price Quantity Total" at bounding box center [906, 125] width 1257 height 37
click at [296, 130] on input "checkbox" at bounding box center [301, 125] width 11 height 11
checkbox input "false"
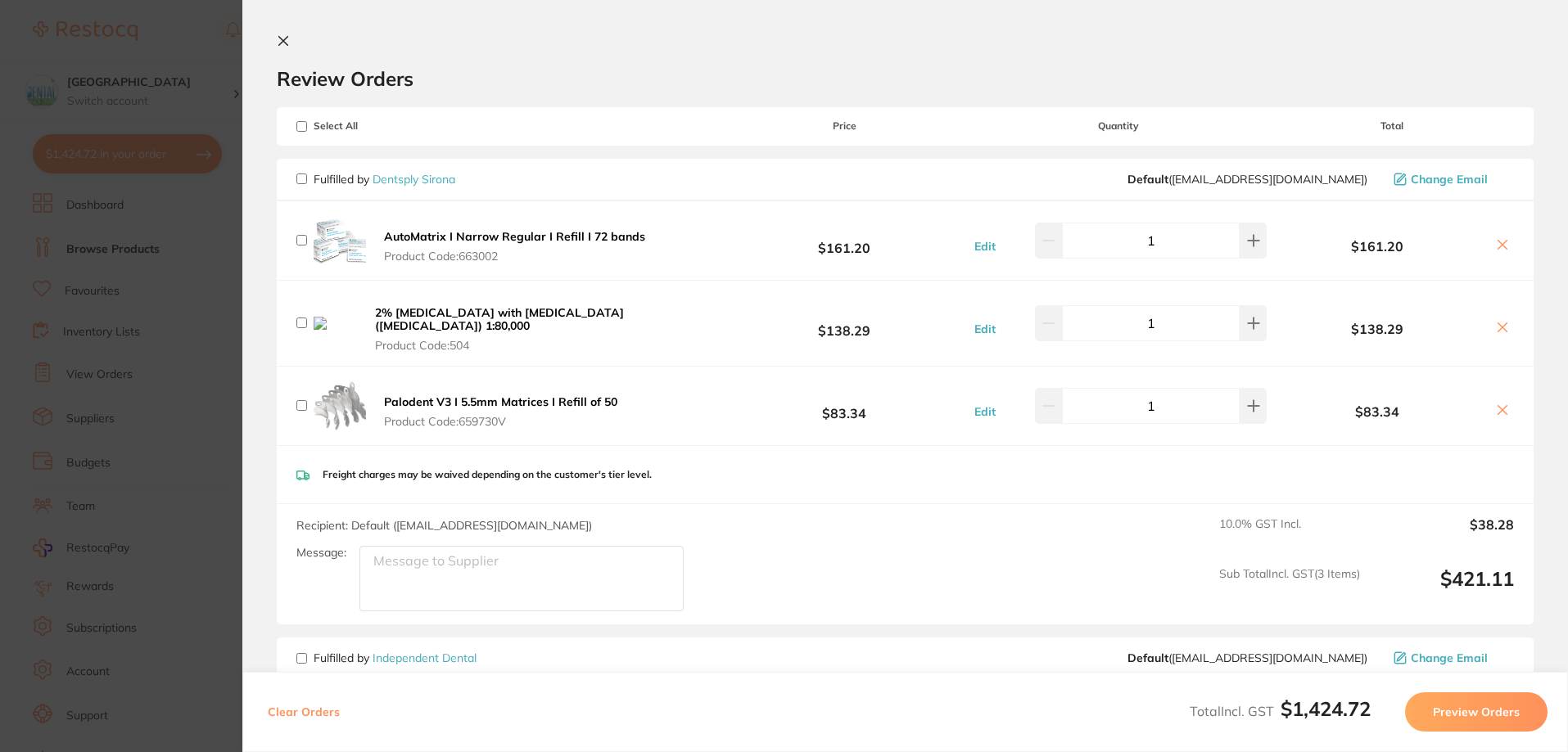
checkbox input "false"
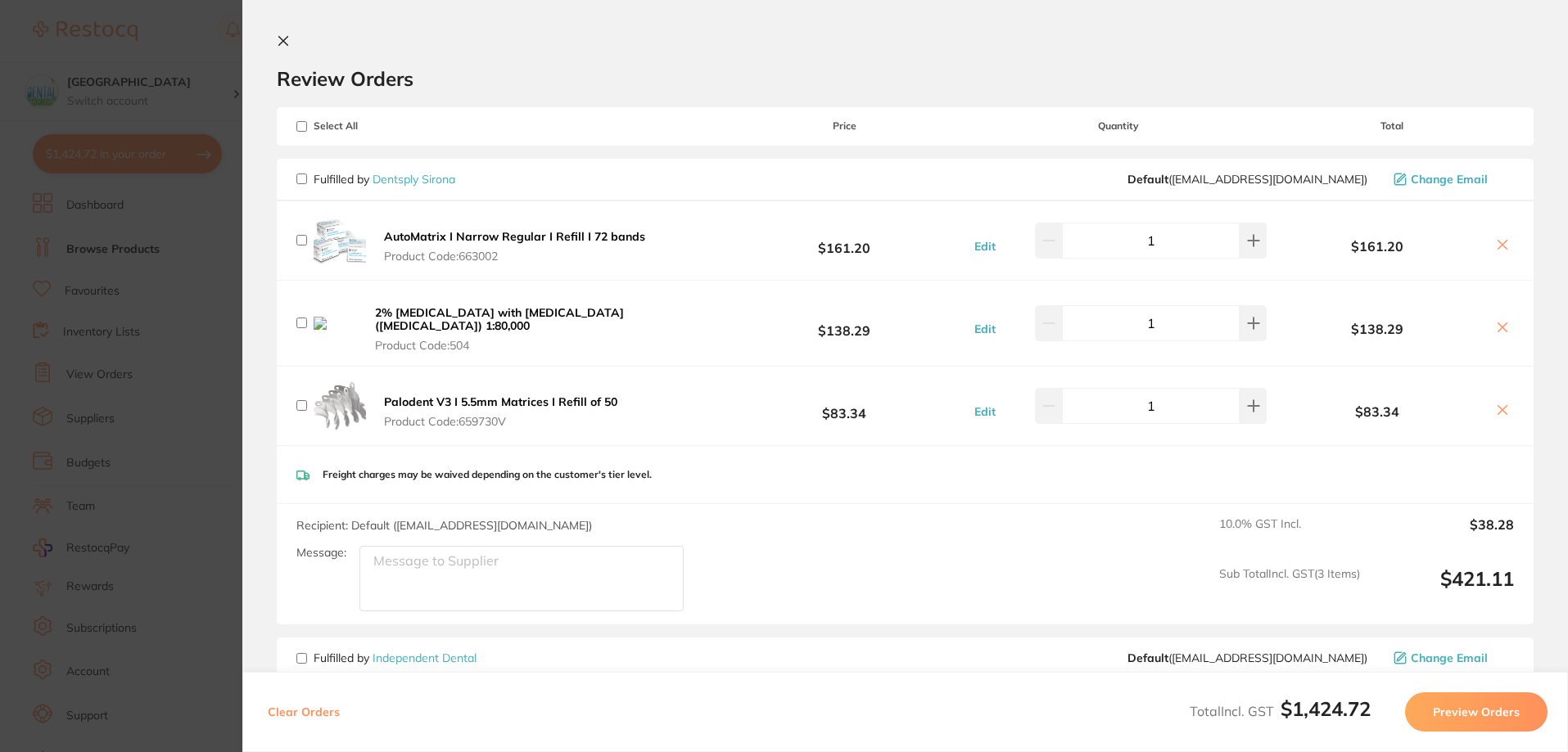
checkbox input "false"
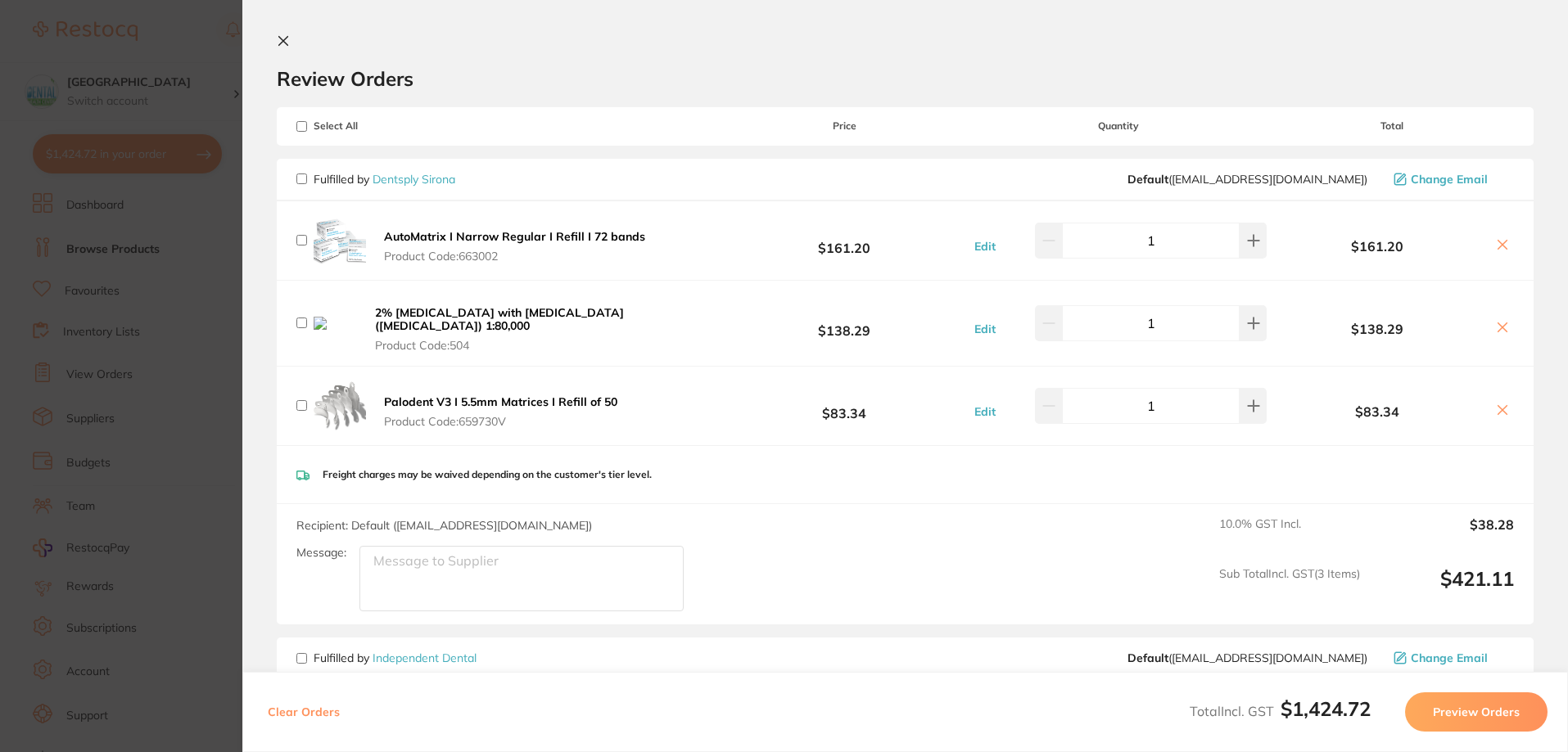
checkbox input "false"
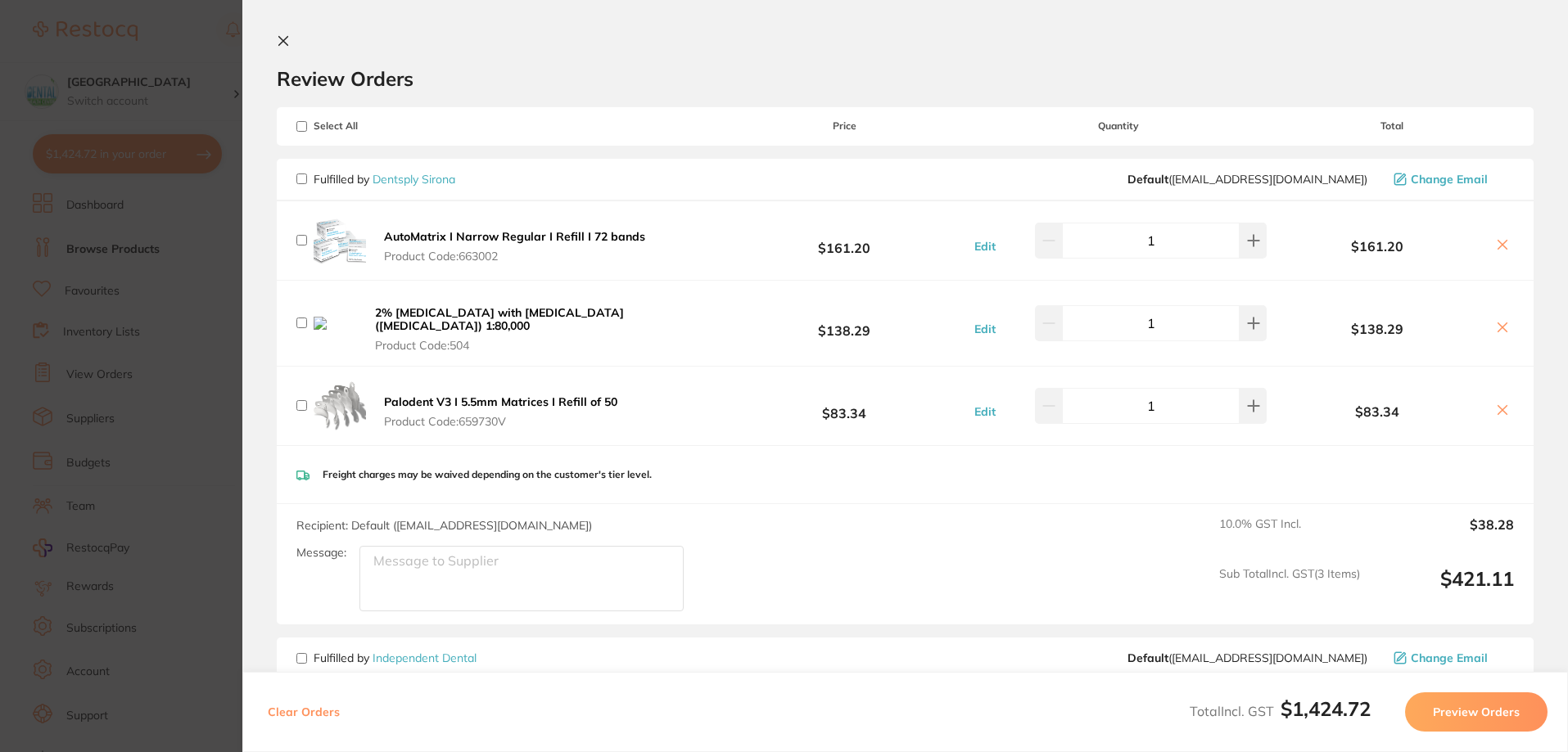
checkbox input "false"
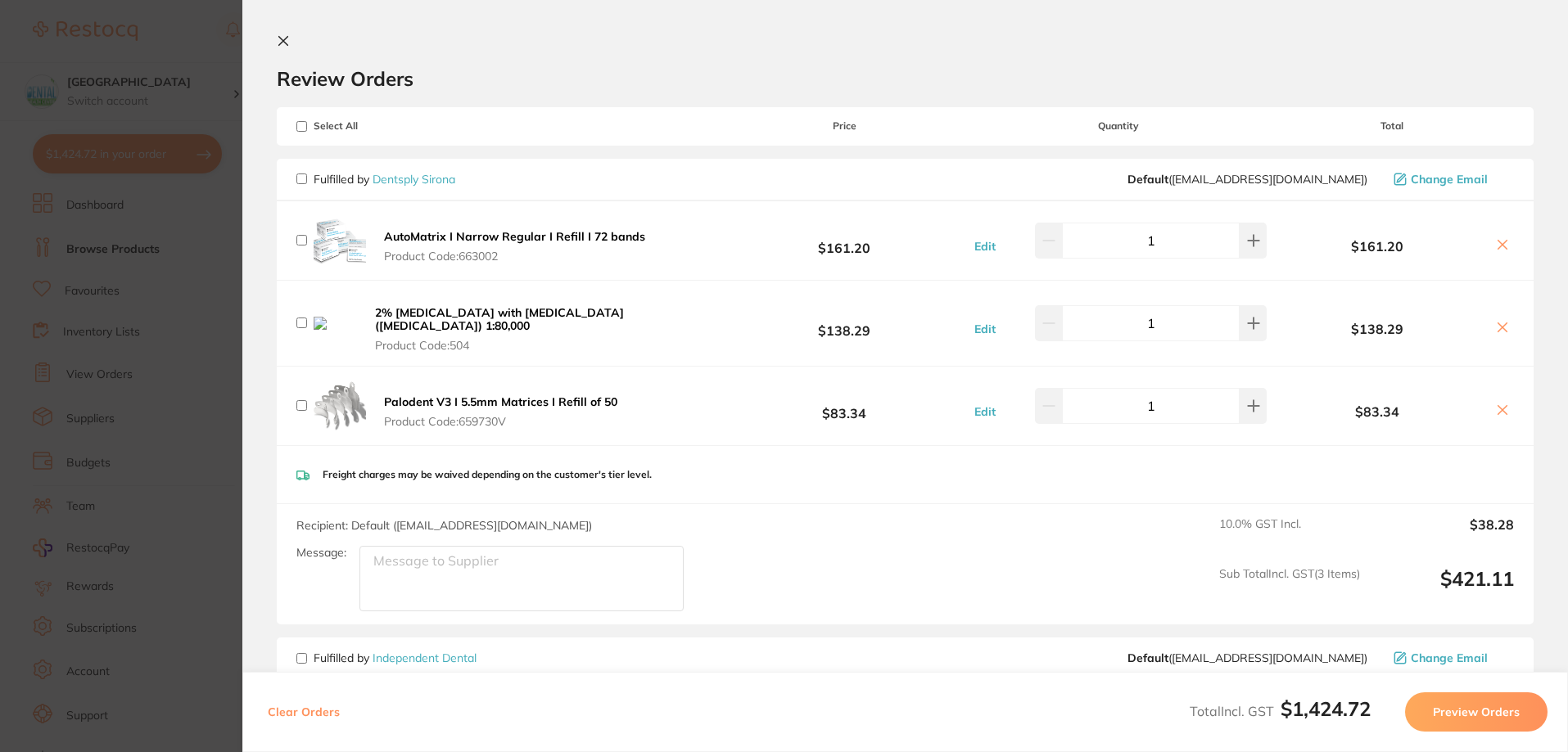
checkbox input "false"
click at [296, 178] on input "checkbox" at bounding box center [301, 178] width 11 height 11
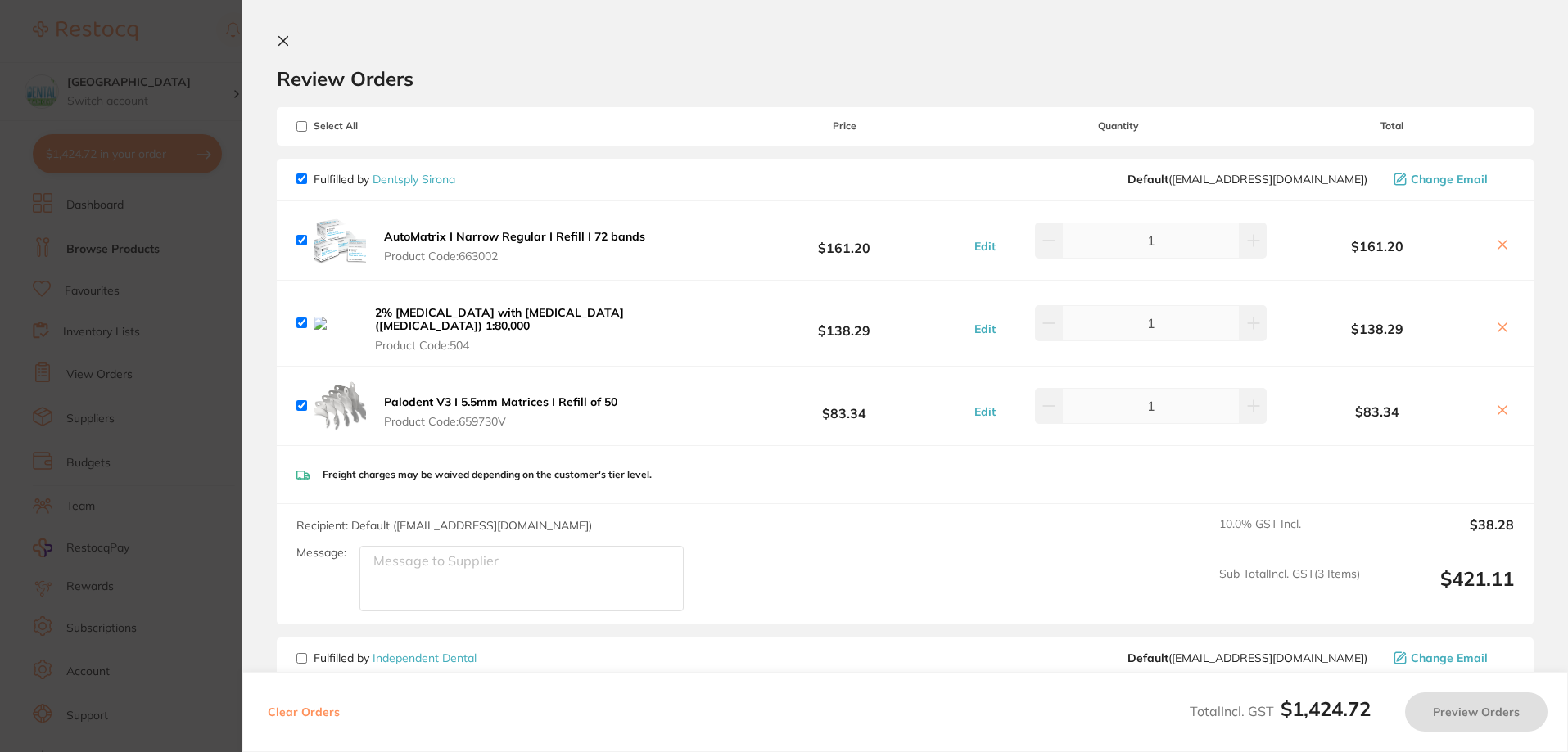
checkbox input "true"
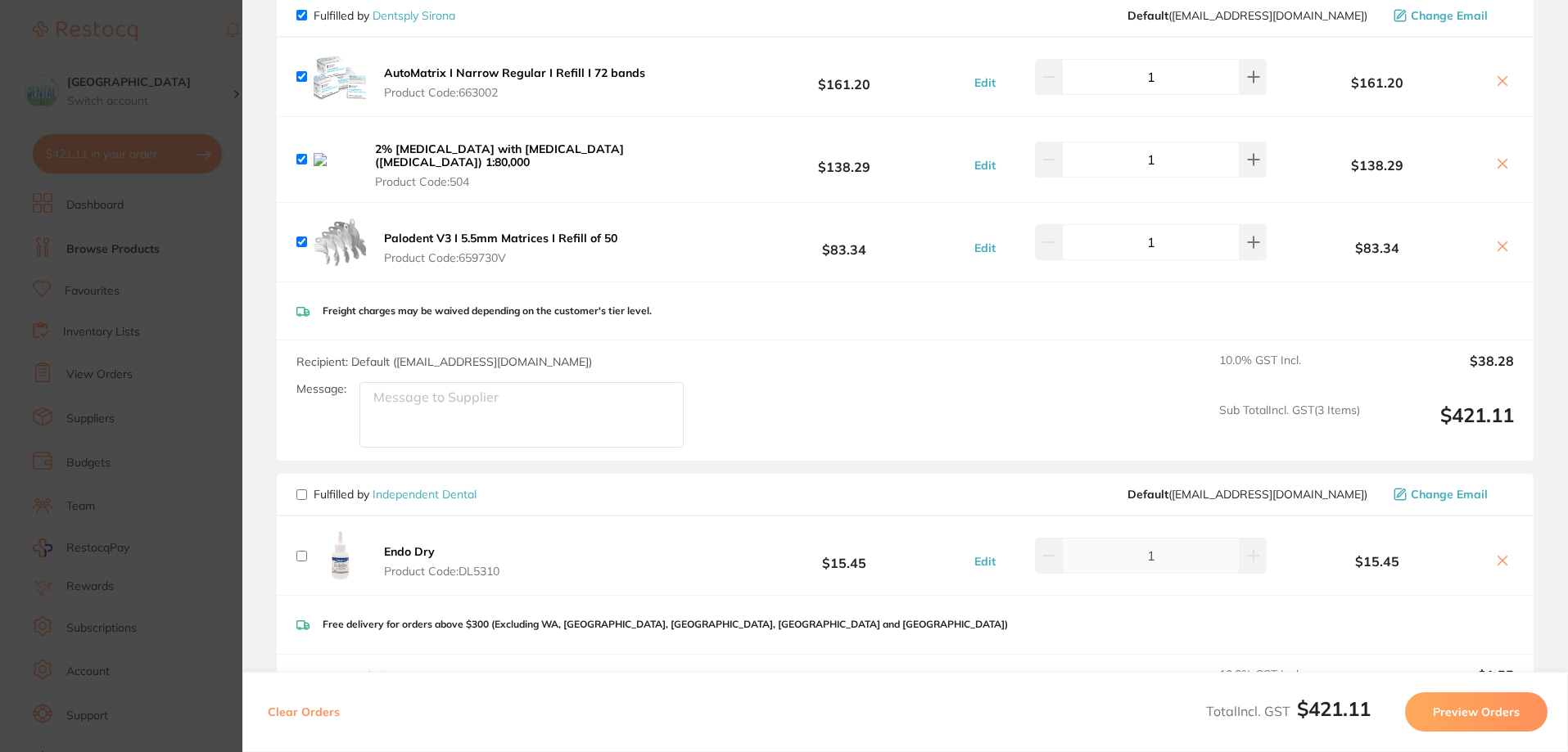
scroll to position [81, 0]
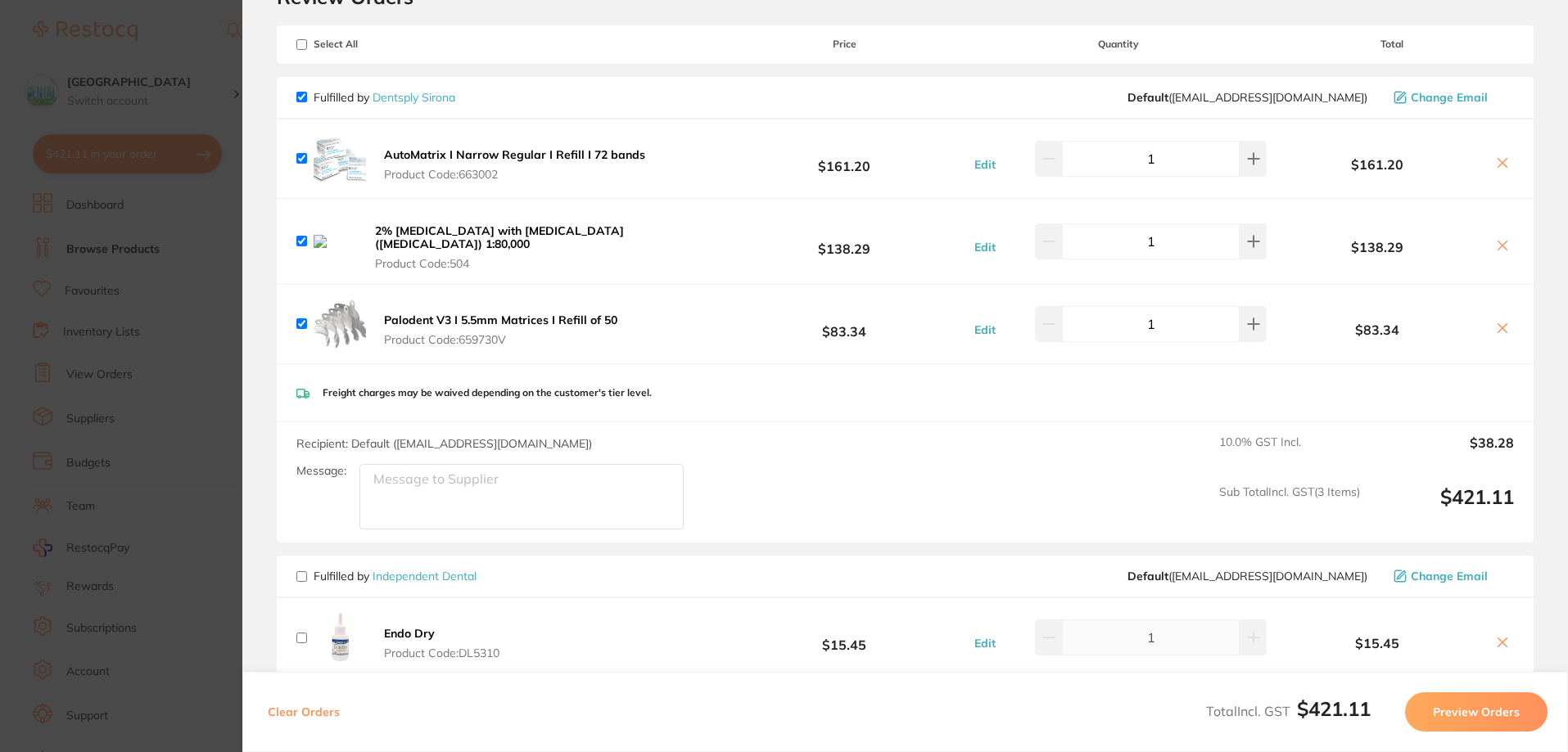
click at [1522, 718] on button "Preview Orders" at bounding box center [1476, 712] width 143 height 39
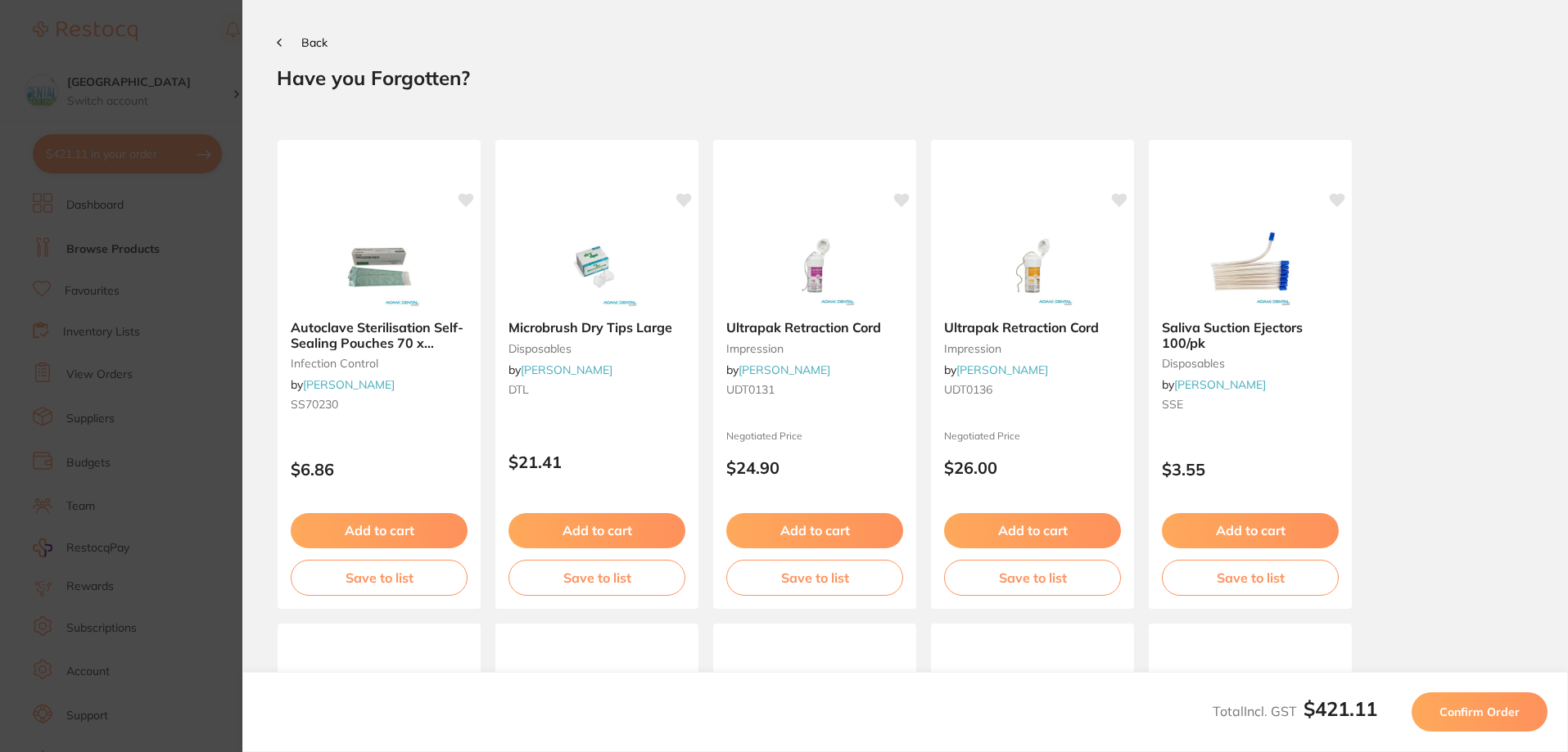
scroll to position [0, 0]
click at [1522, 718] on button "Confirm Order" at bounding box center [1480, 712] width 136 height 39
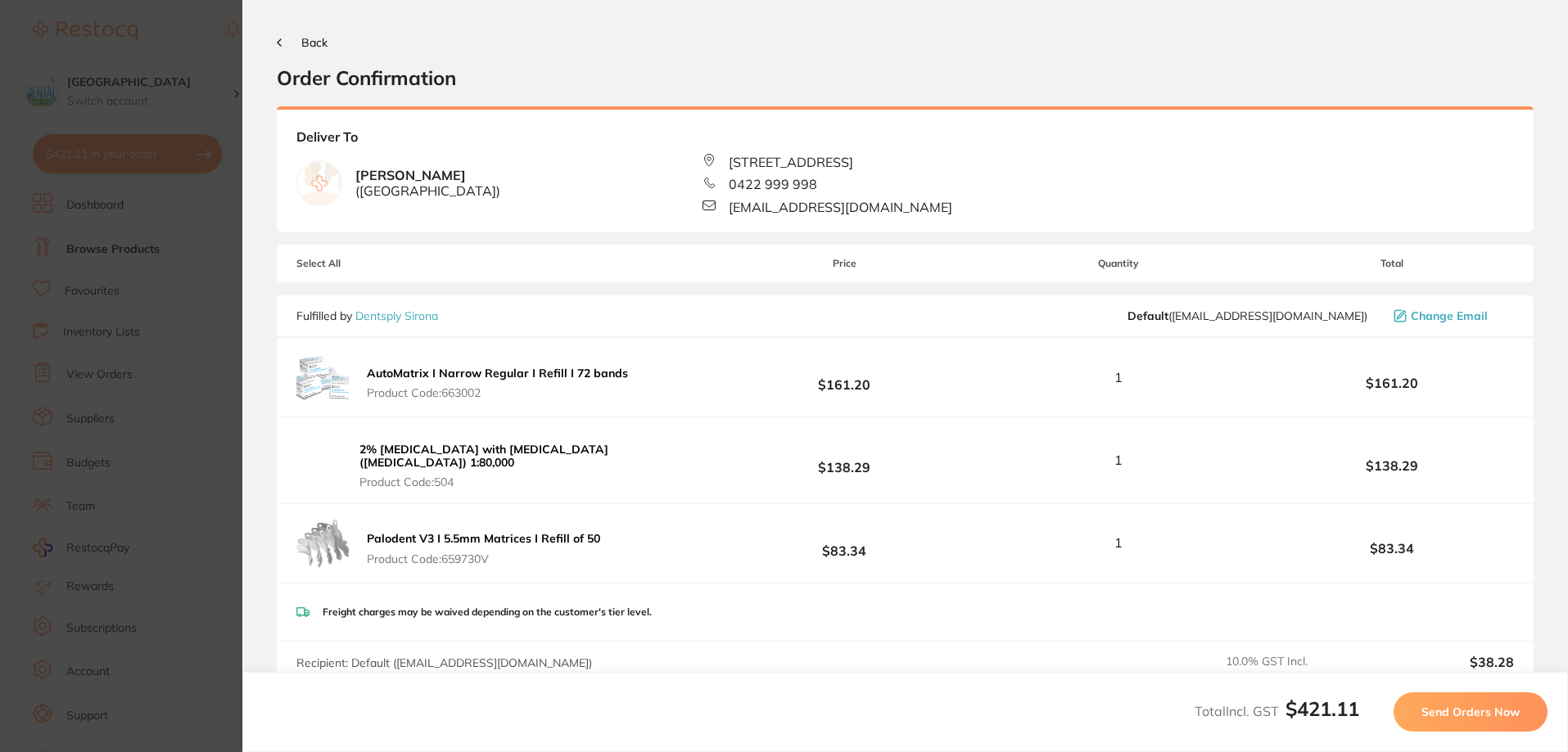
scroll to position [164, 0]
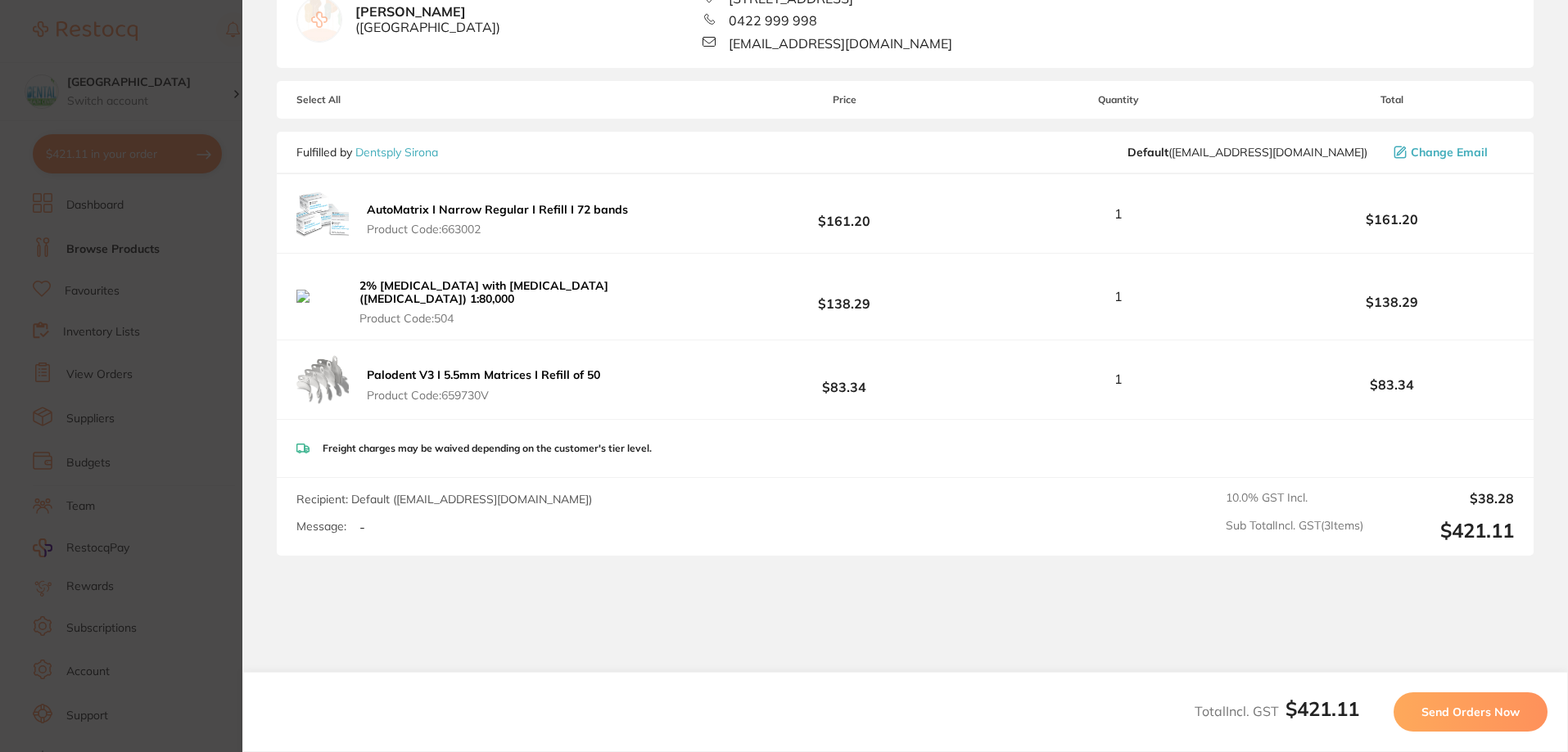
click at [1461, 707] on span "Send Orders Now" at bounding box center [1470, 712] width 99 height 14
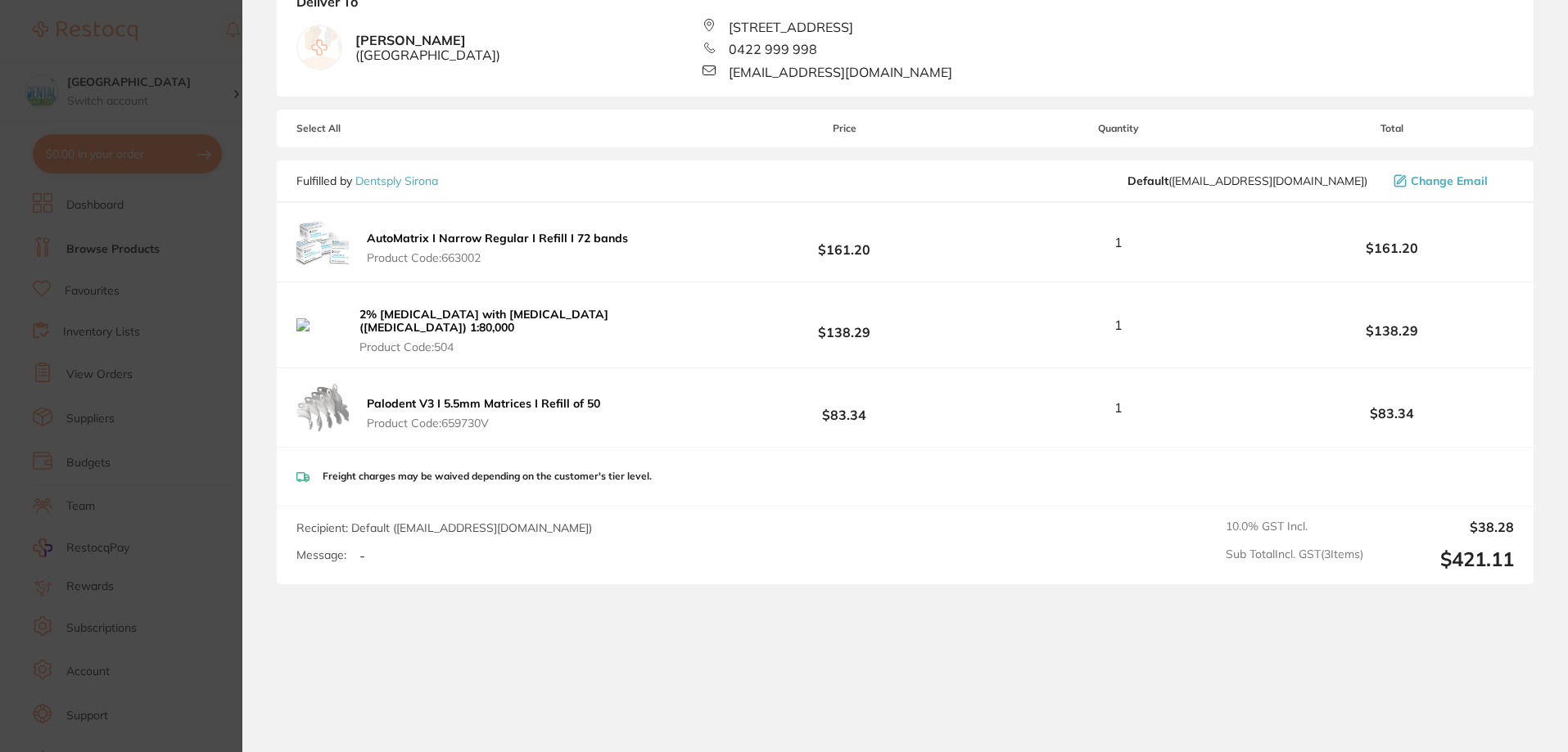
scroll to position [409, 0]
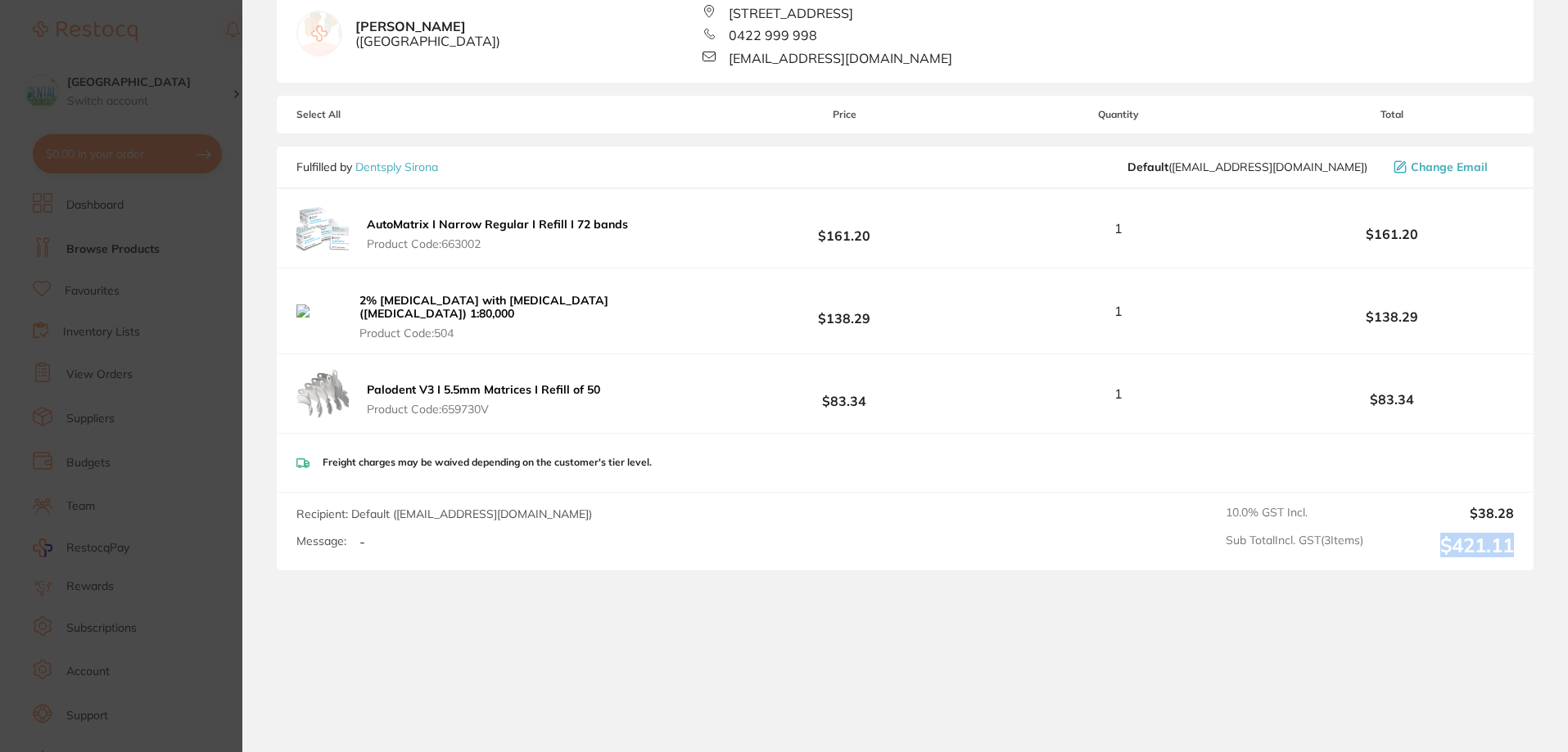
drag, startPoint x: 1449, startPoint y: 534, endPoint x: 1525, endPoint y: 524, distance: 76.7
click at [1525, 524] on div "Recipient: Default ( clientservices@dentsplysirona.com ) Message: - 10.0 % GST …" at bounding box center [906, 531] width 1257 height 78
copy output "$421.11"
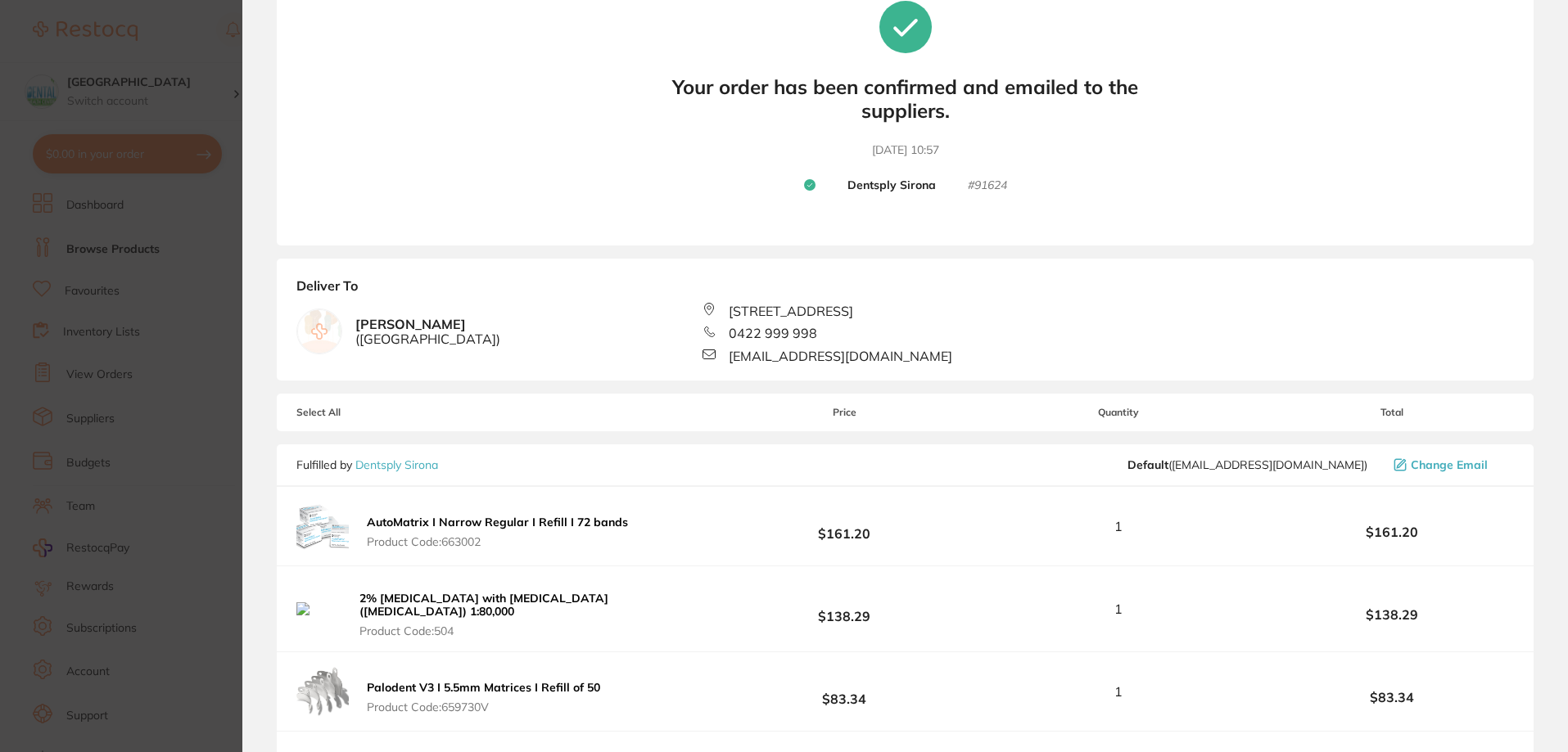
scroll to position [81, 0]
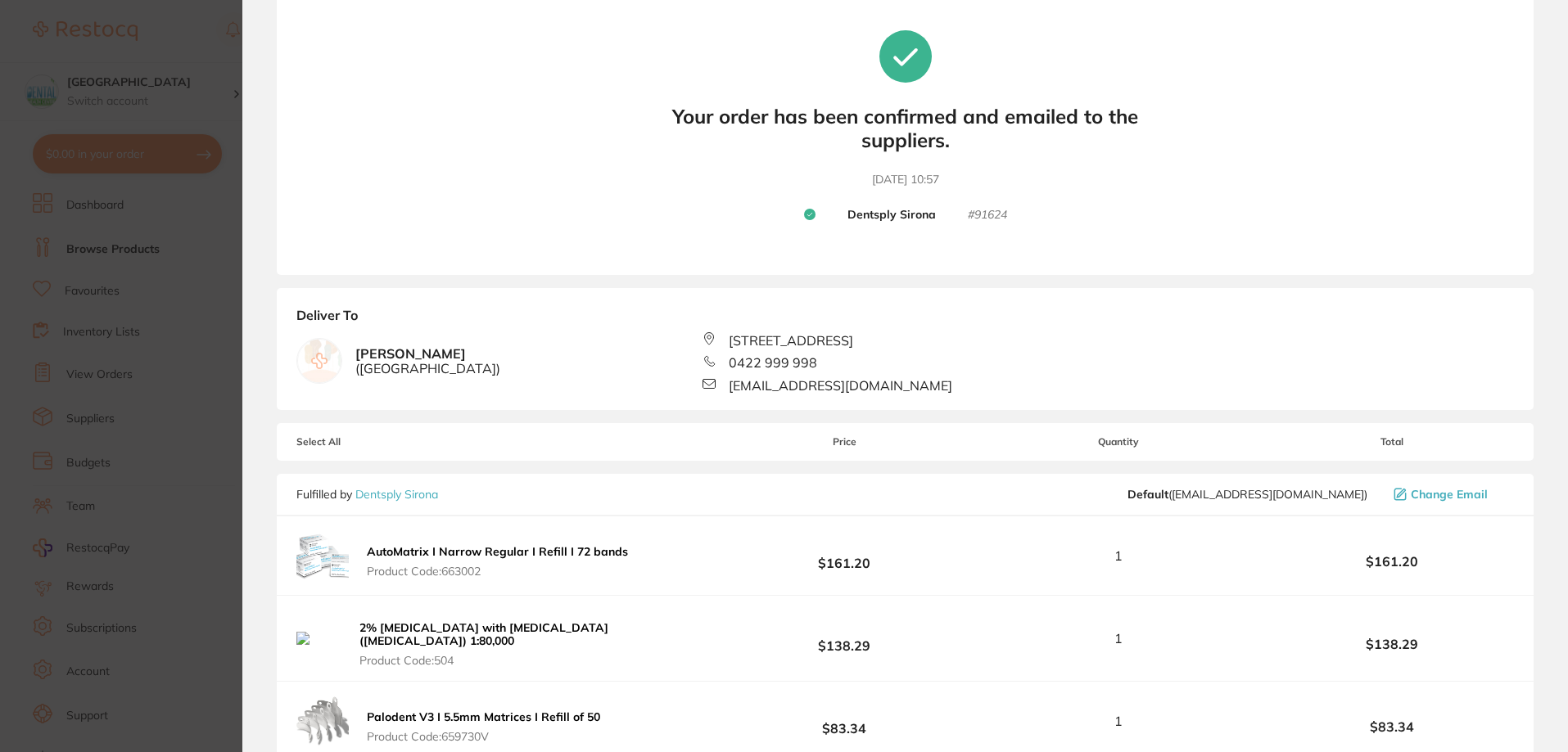
click at [99, 228] on section "Update RRP Set your pre negotiated price for this item. Item Agreed RRP (excl. …" at bounding box center [784, 376] width 1568 height 752
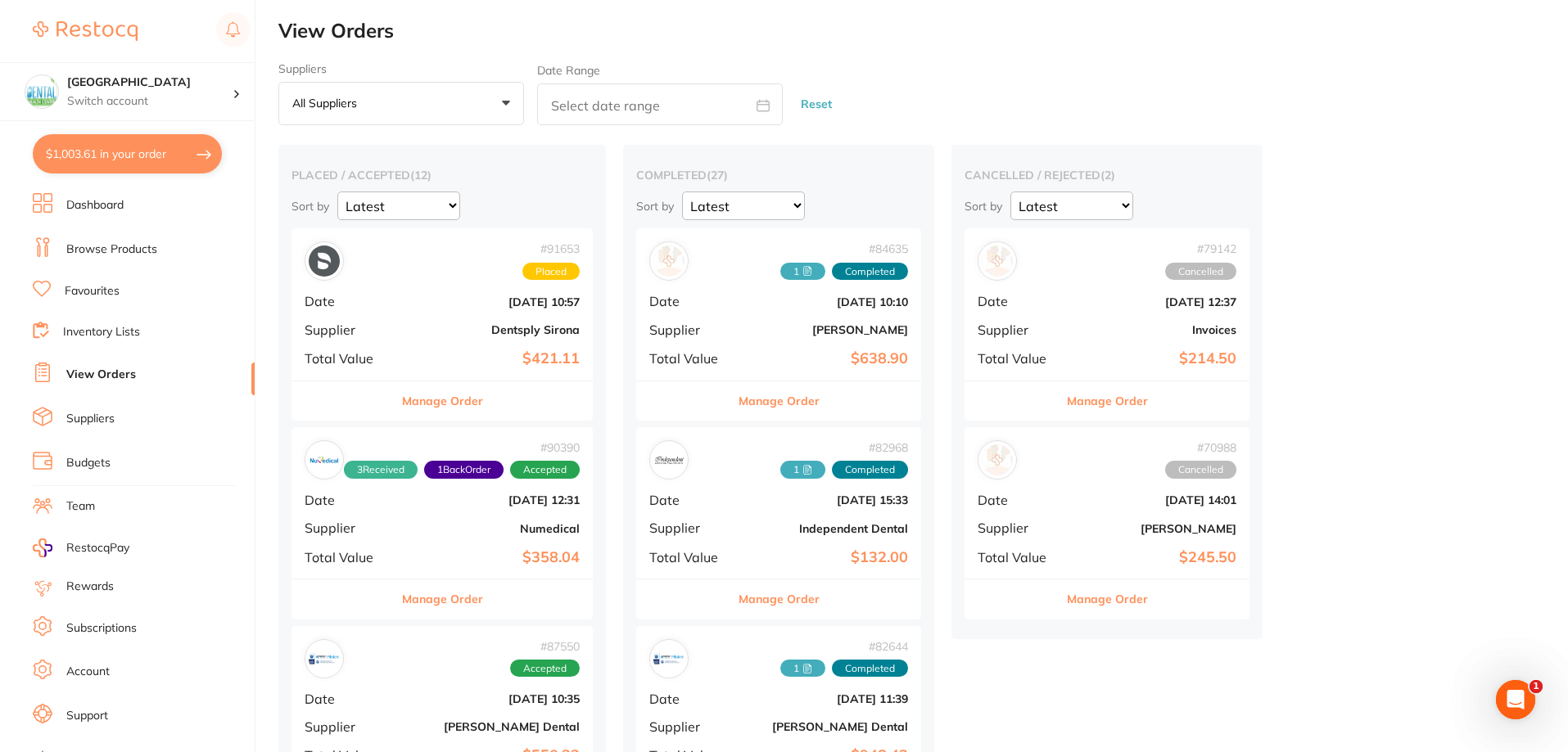
click at [170, 166] on button "$1,003.61 in your order" at bounding box center [127, 153] width 189 height 39
checkbox input "true"
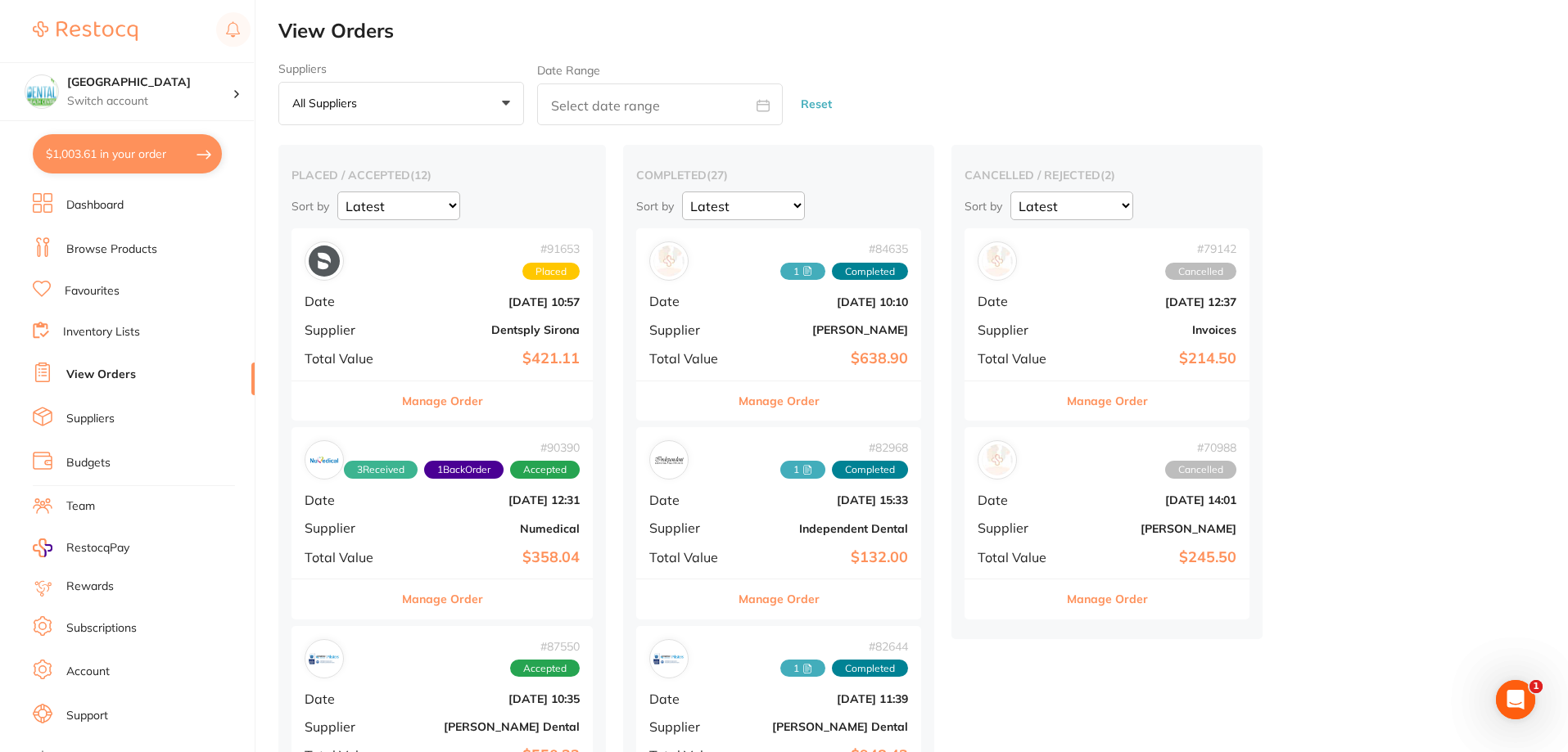
checkbox input "true"
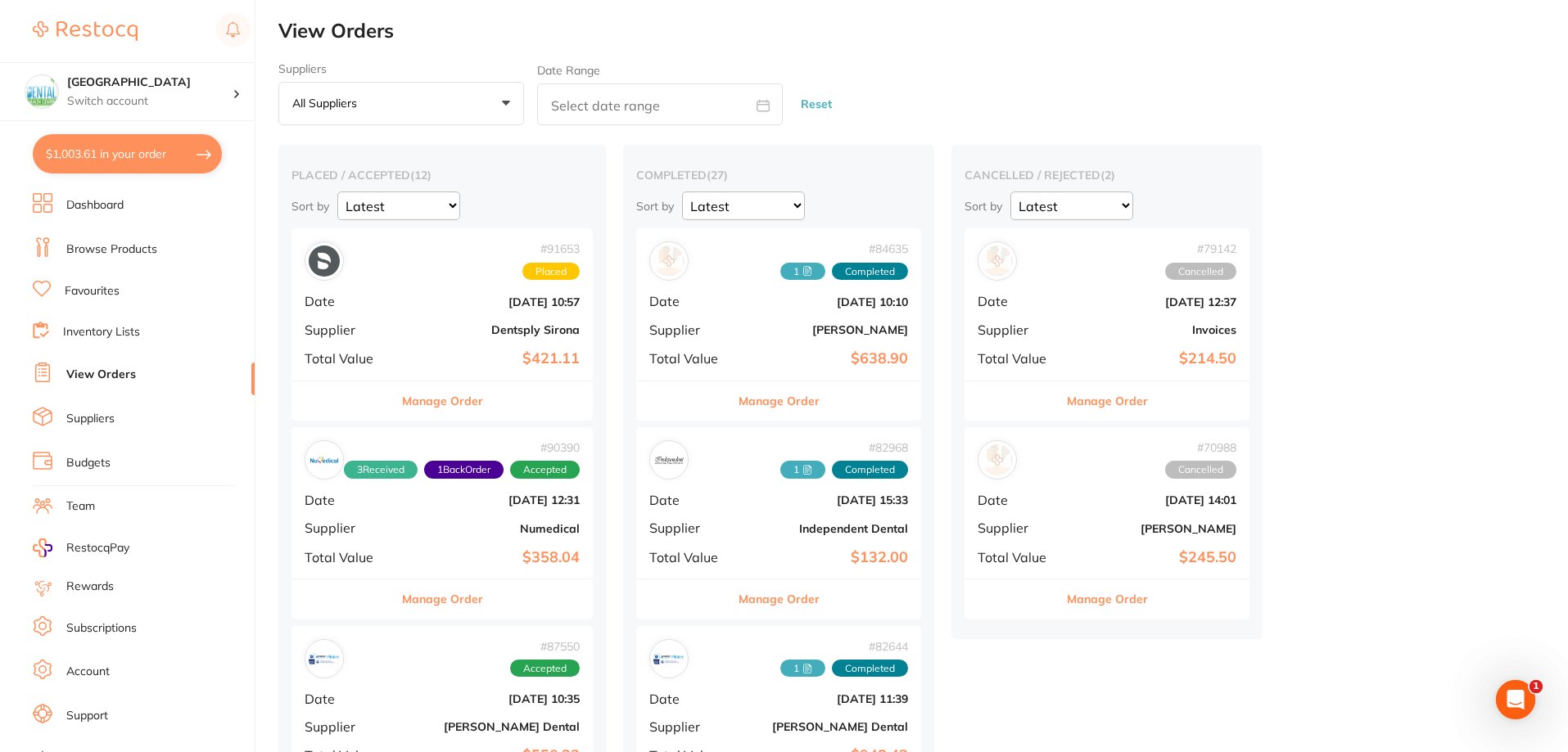
checkbox input "true"
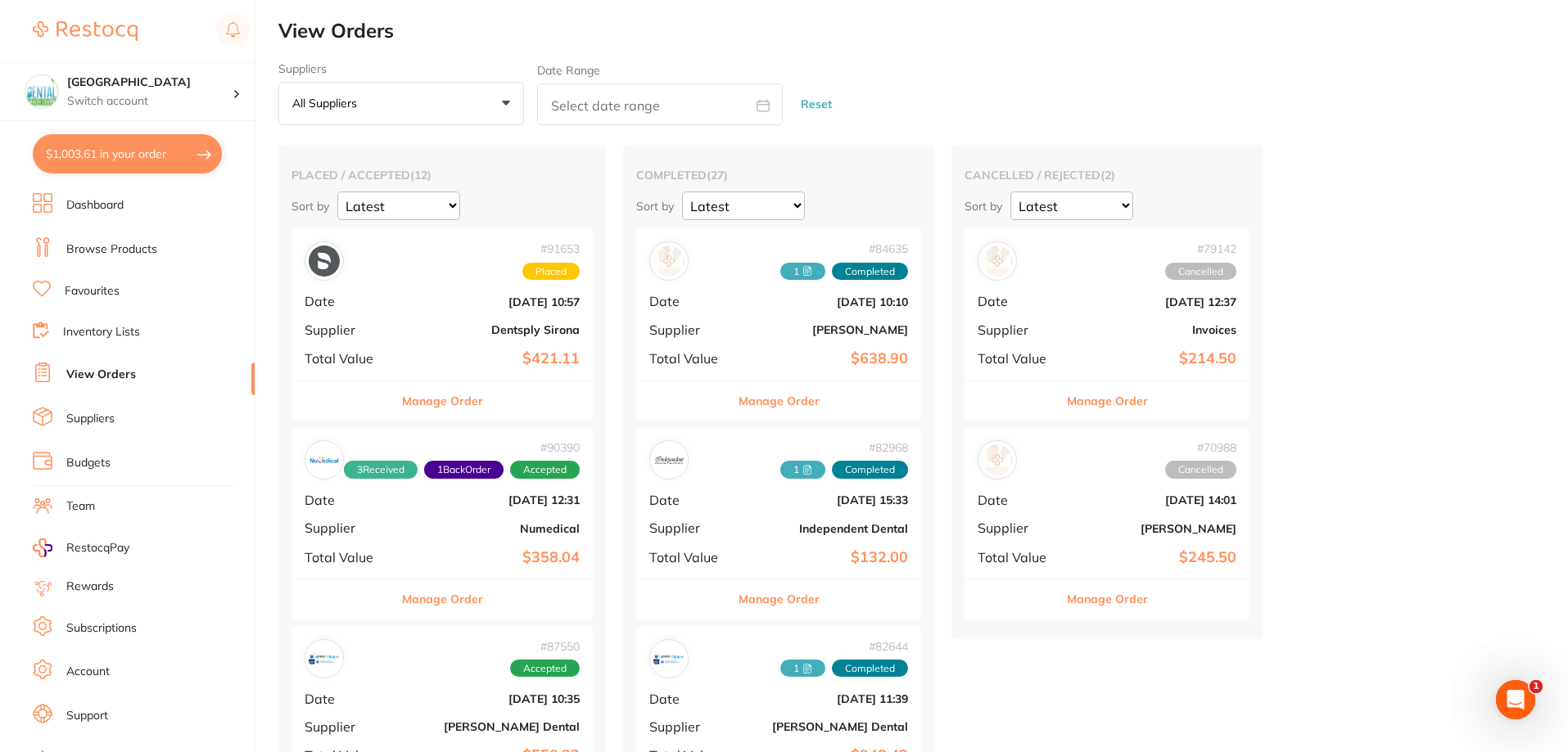
checkbox input "true"
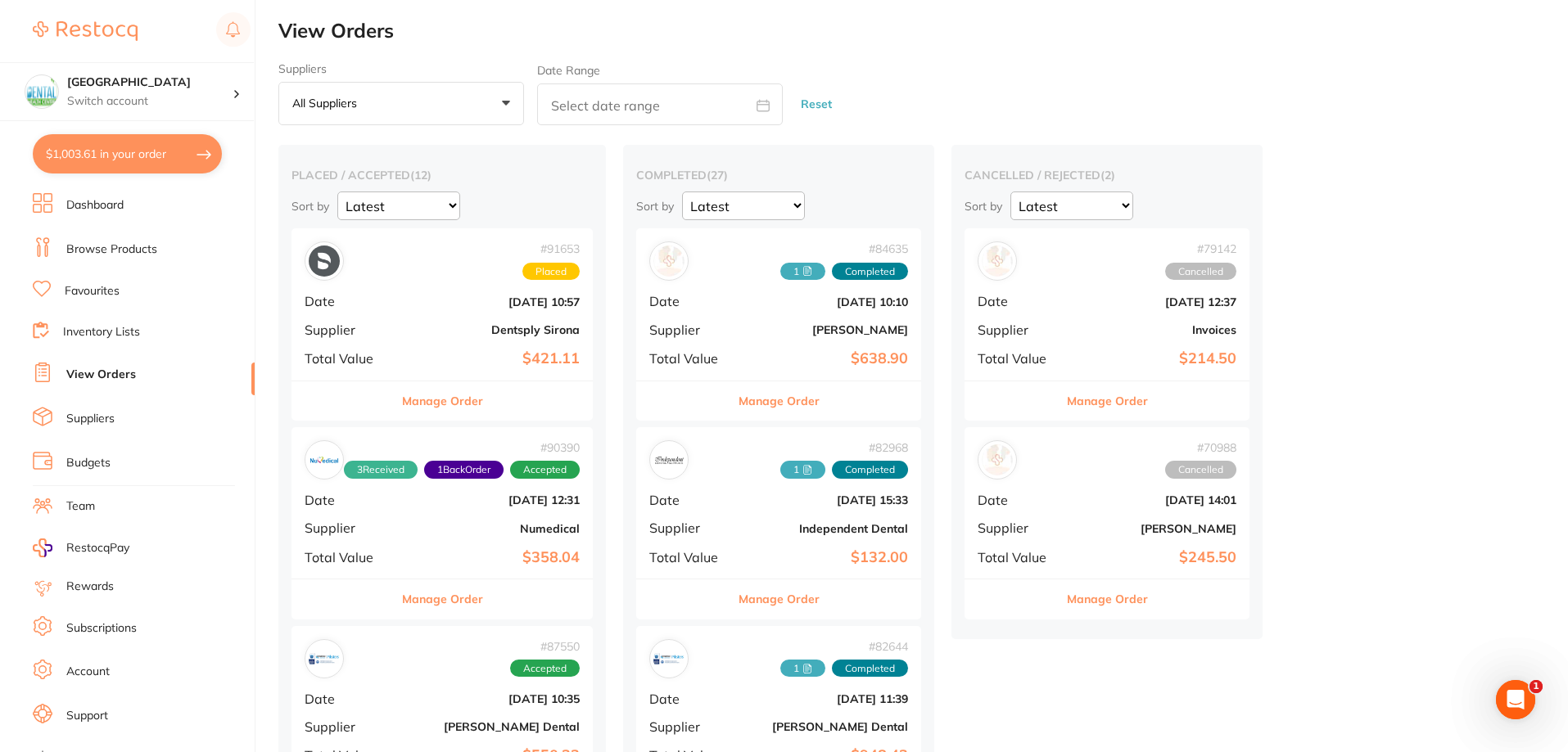
checkbox input "true"
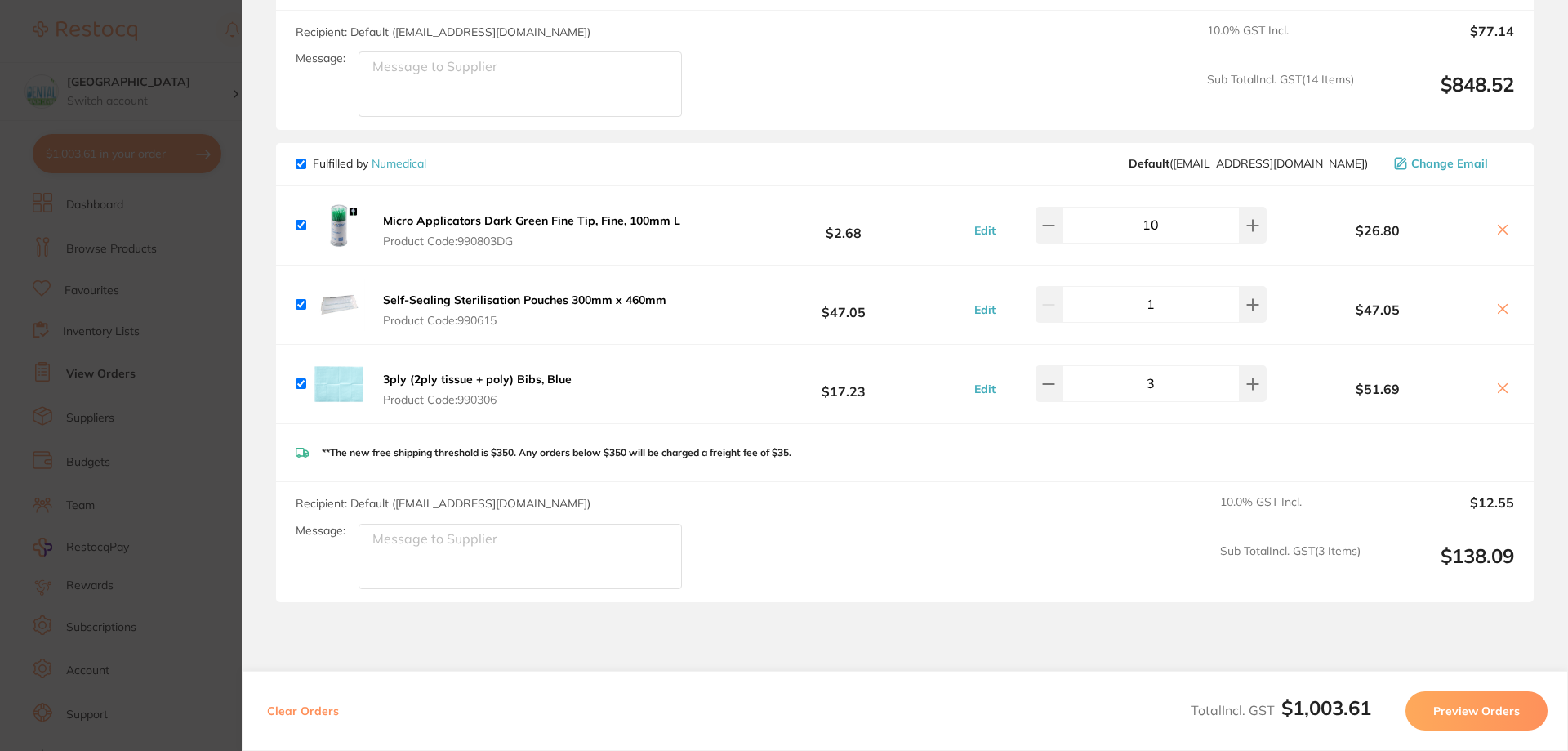
scroll to position [1716, 0]
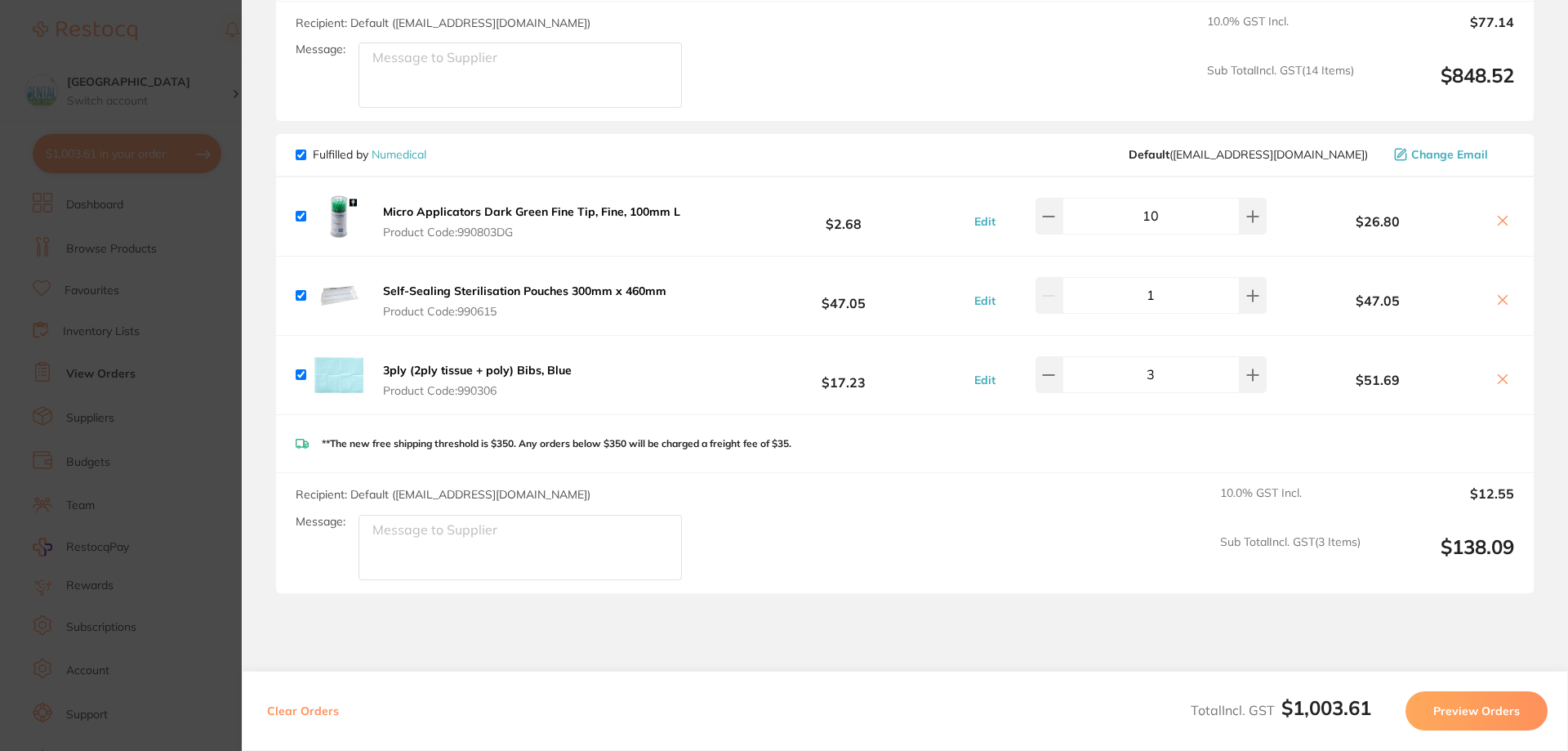
drag, startPoint x: 525, startPoint y: 379, endPoint x: 462, endPoint y: 373, distance: 63.3
click at [457, 385] on span "Product Code: 990306" at bounding box center [477, 391] width 188 height 13
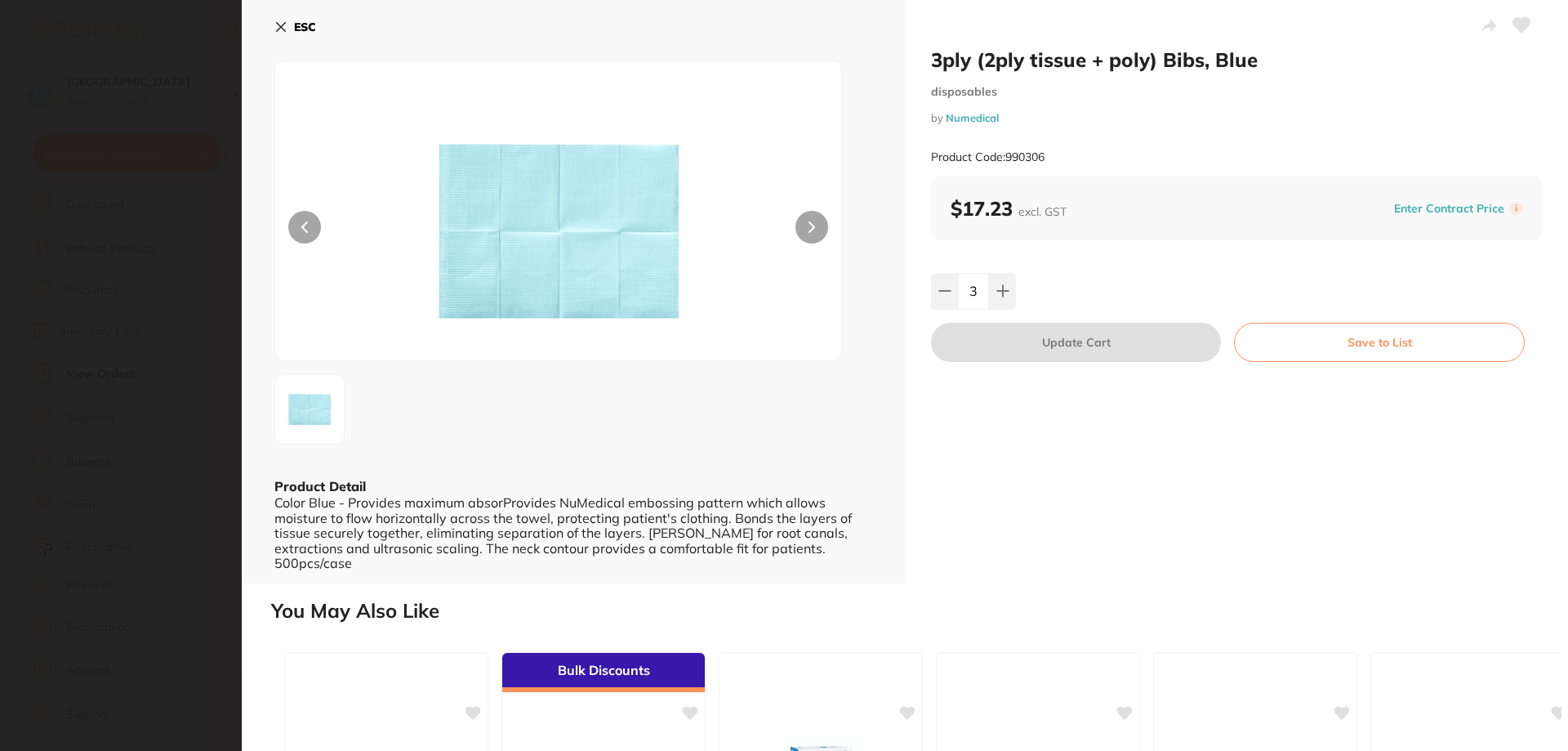
scroll to position [0, 0]
drag, startPoint x: 1136, startPoint y: 168, endPoint x: 1008, endPoint y: 164, distance: 128.1
click at [1008, 164] on div "Product Code: 990306" at bounding box center [1236, 158] width 611 height 40
copy small "990306"
click at [1394, 205] on button "Enter Contract Price" at bounding box center [1449, 209] width 120 height 15
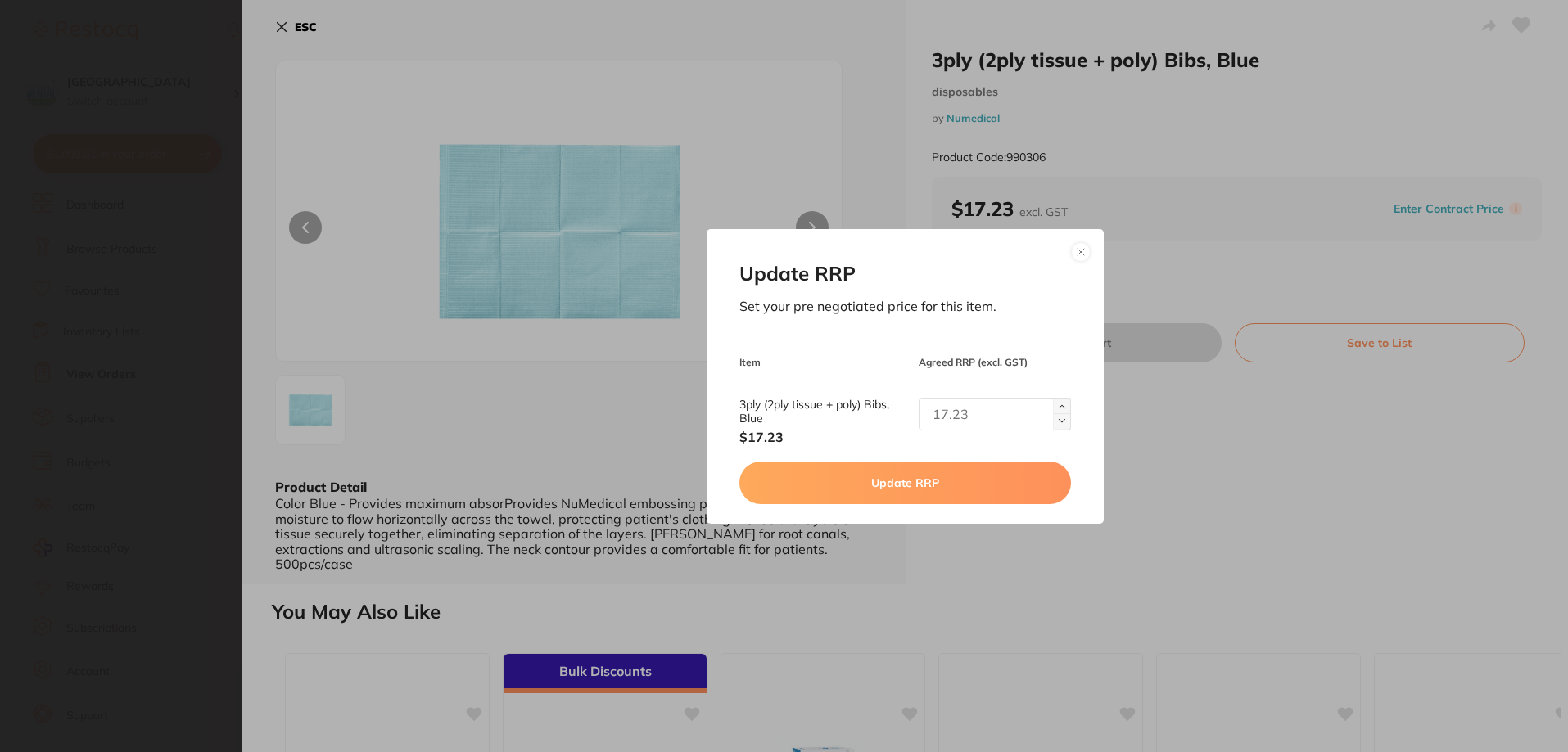
click at [961, 412] on input "text" at bounding box center [996, 414] width 153 height 33
type input "18.95"
click at [965, 471] on button "Update RRP" at bounding box center [907, 483] width 334 height 42
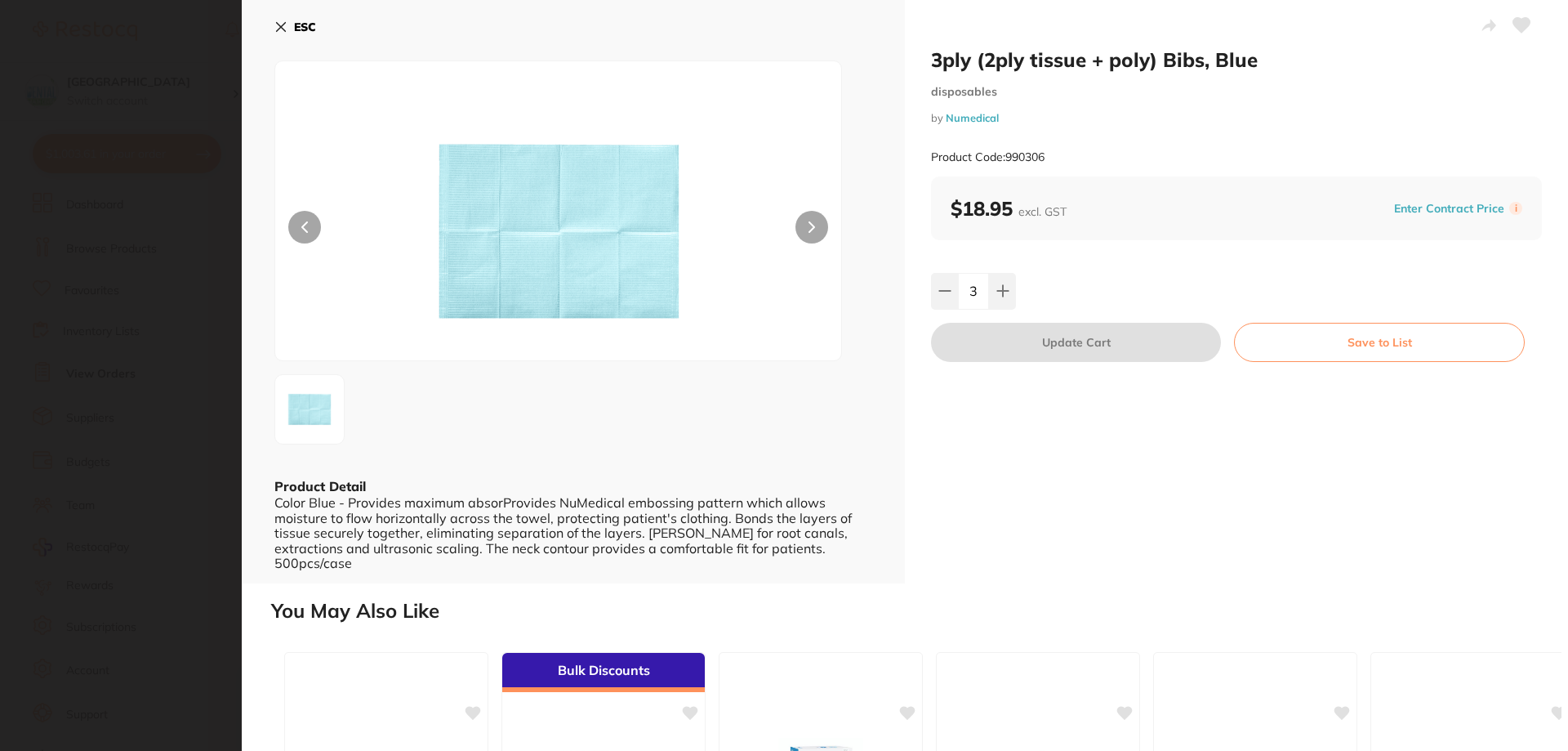
click at [272, 24] on div "ESC Product Detail Color Blue - Provides maximum absorProvides NuMedical emboss…" at bounding box center [574, 292] width 664 height 584
click at [277, 21] on icon at bounding box center [281, 27] width 13 height 13
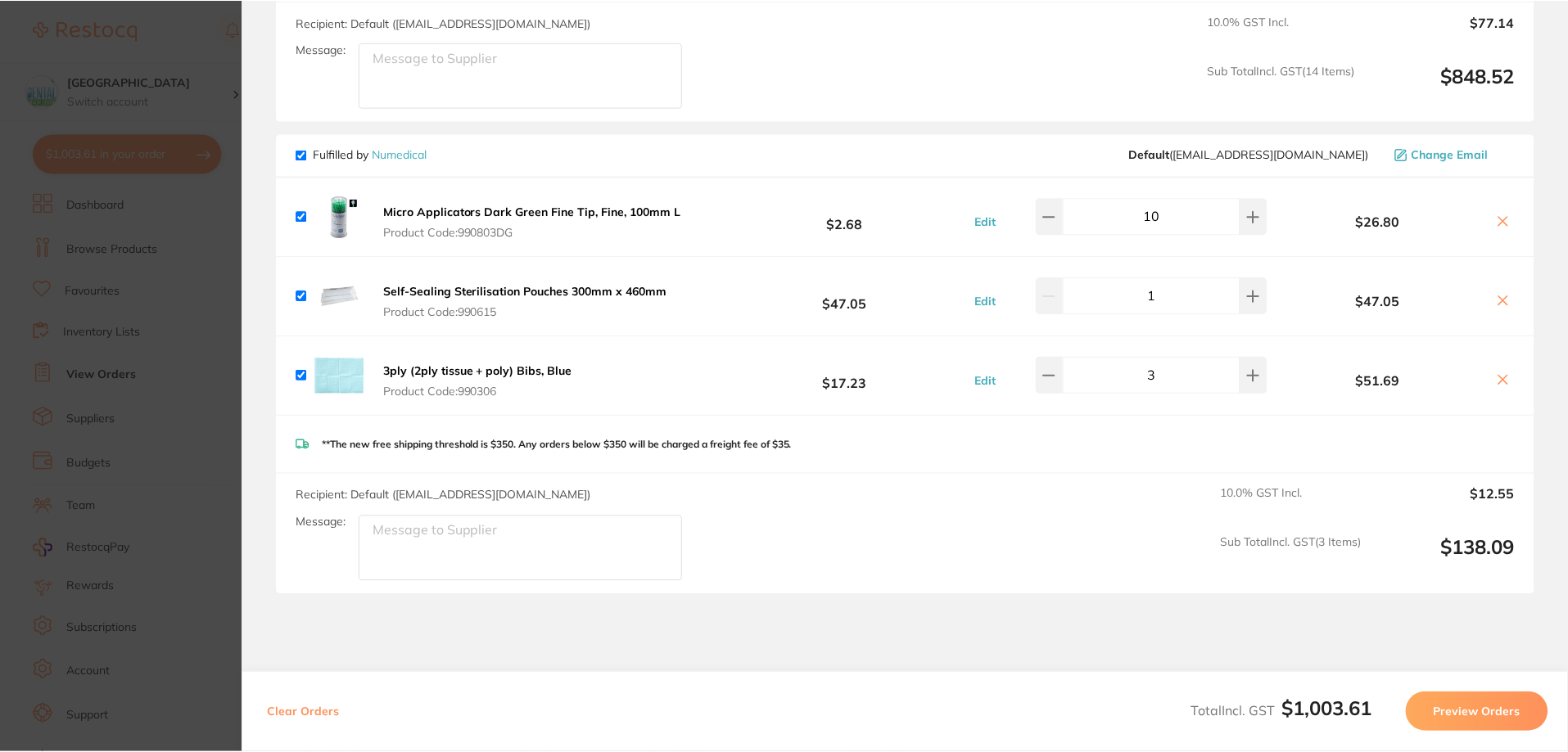
scroll to position [3356, 0]
click at [131, 210] on section "Update RRP Set your pre negotiated price for this item. Item Agreed RRP (excl. …" at bounding box center [784, 376] width 1568 height 752
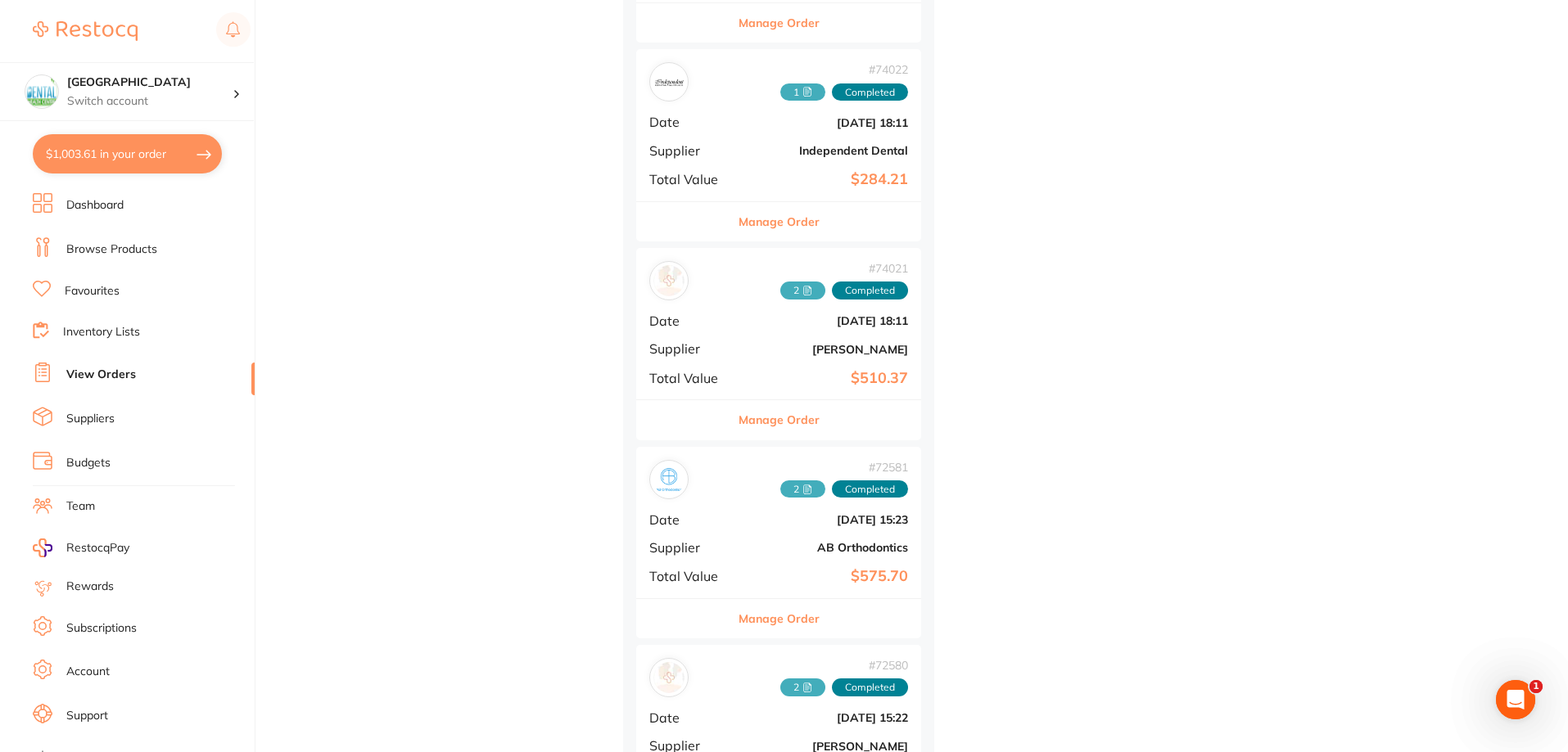
click at [150, 160] on button "$1,003.61 in your order" at bounding box center [127, 153] width 189 height 39
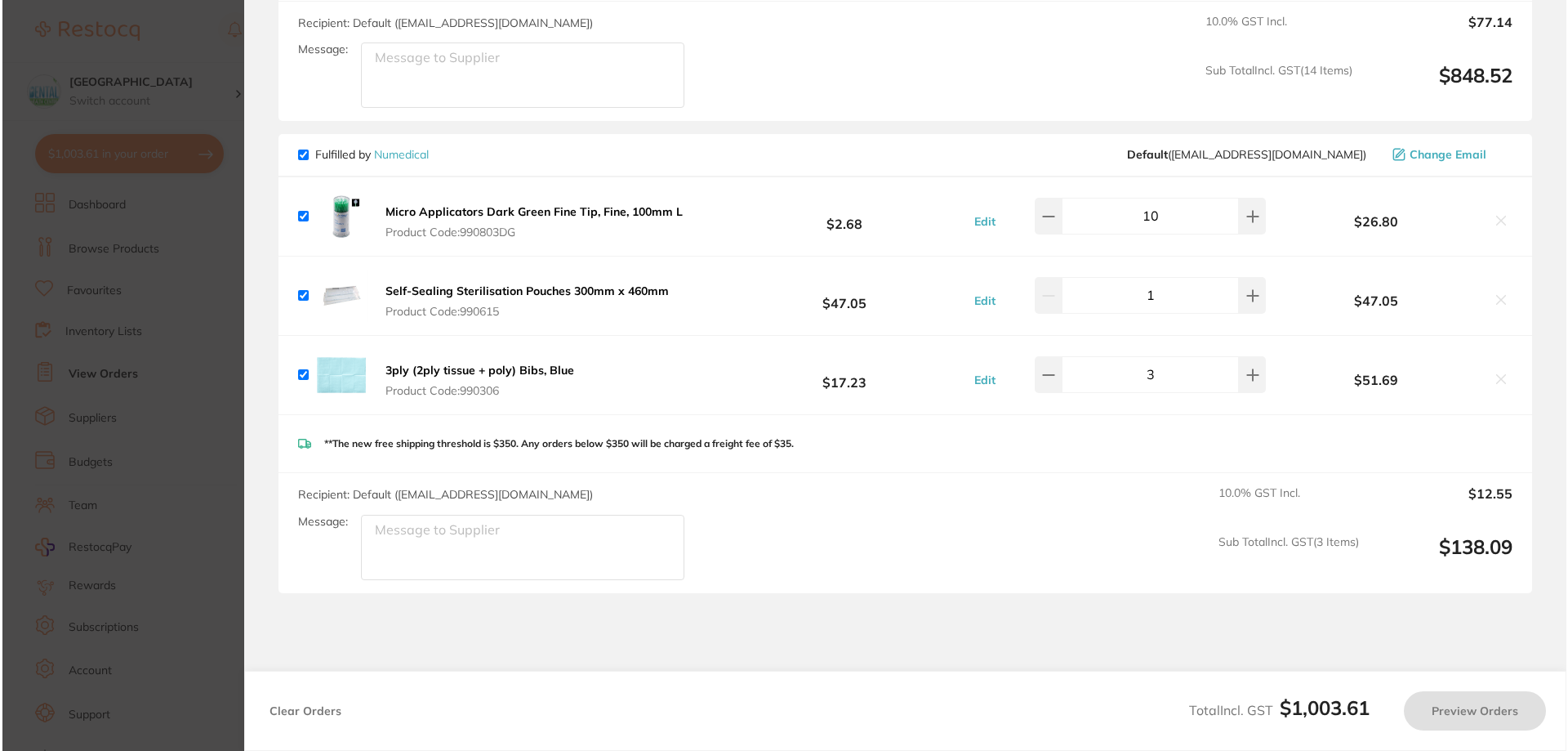
scroll to position [0, 0]
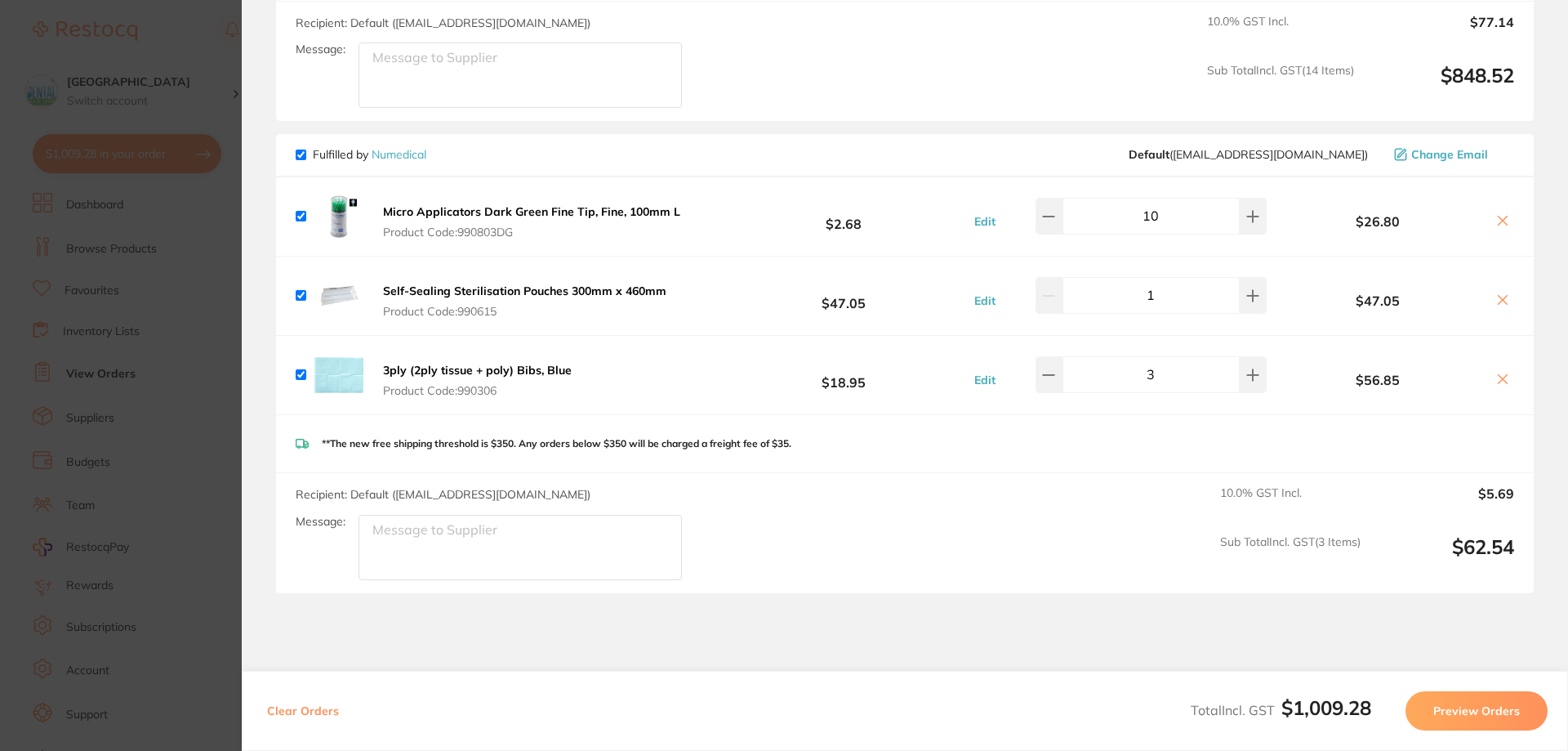
drag, startPoint x: 529, startPoint y: 298, endPoint x: 451, endPoint y: 294, distance: 78.1
click at [453, 305] on span "Product Code: 990615" at bounding box center [525, 312] width 283 height 13
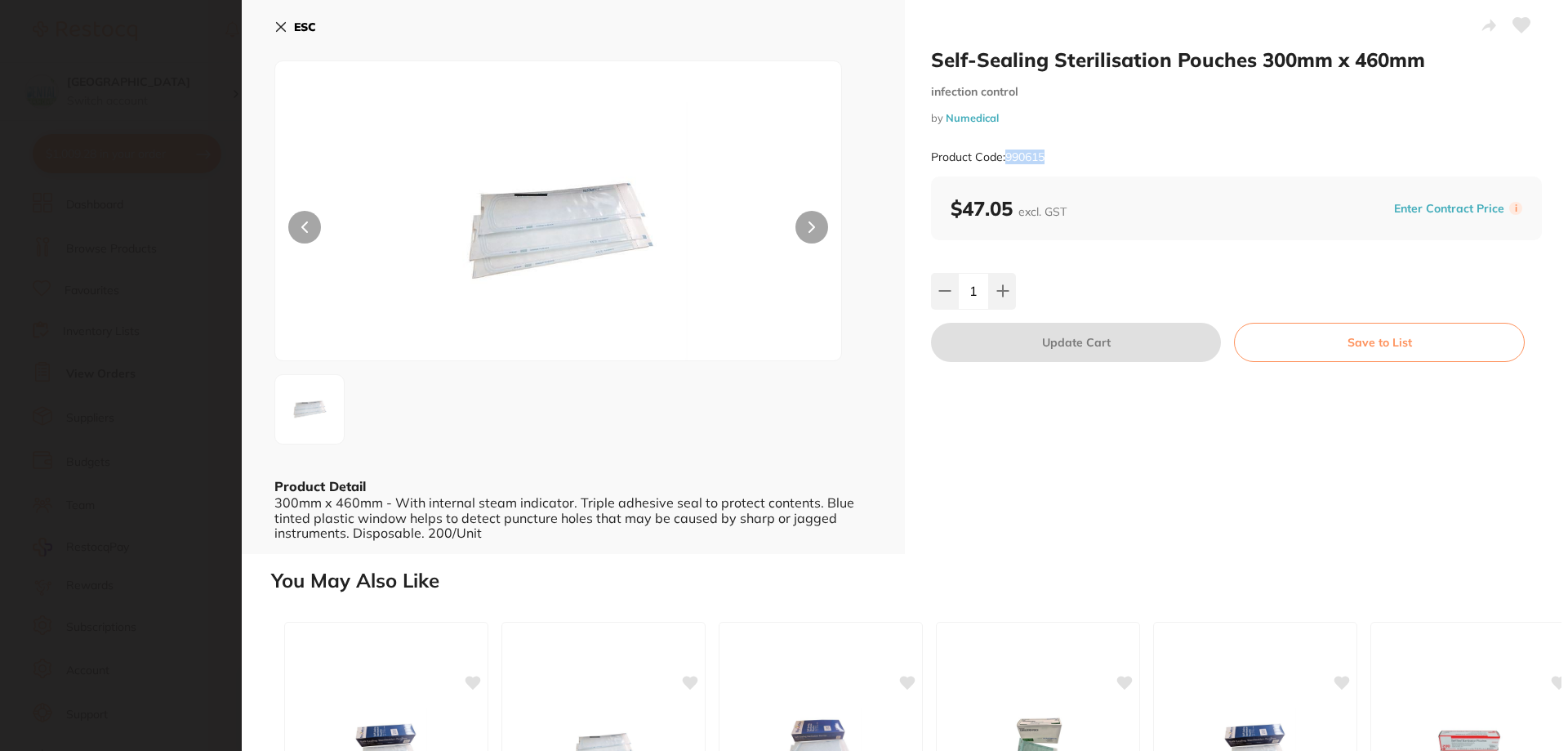
drag, startPoint x: 1063, startPoint y: 144, endPoint x: 1006, endPoint y: 165, distance: 60.7
click at [1006, 165] on div "Product Code: 990615" at bounding box center [1236, 158] width 611 height 40
copy small "990615"
click at [1401, 196] on div "Enter Contract Price i" at bounding box center [1455, 209] width 133 height 25
click at [1403, 205] on button "Enter Contract Price" at bounding box center [1449, 209] width 120 height 15
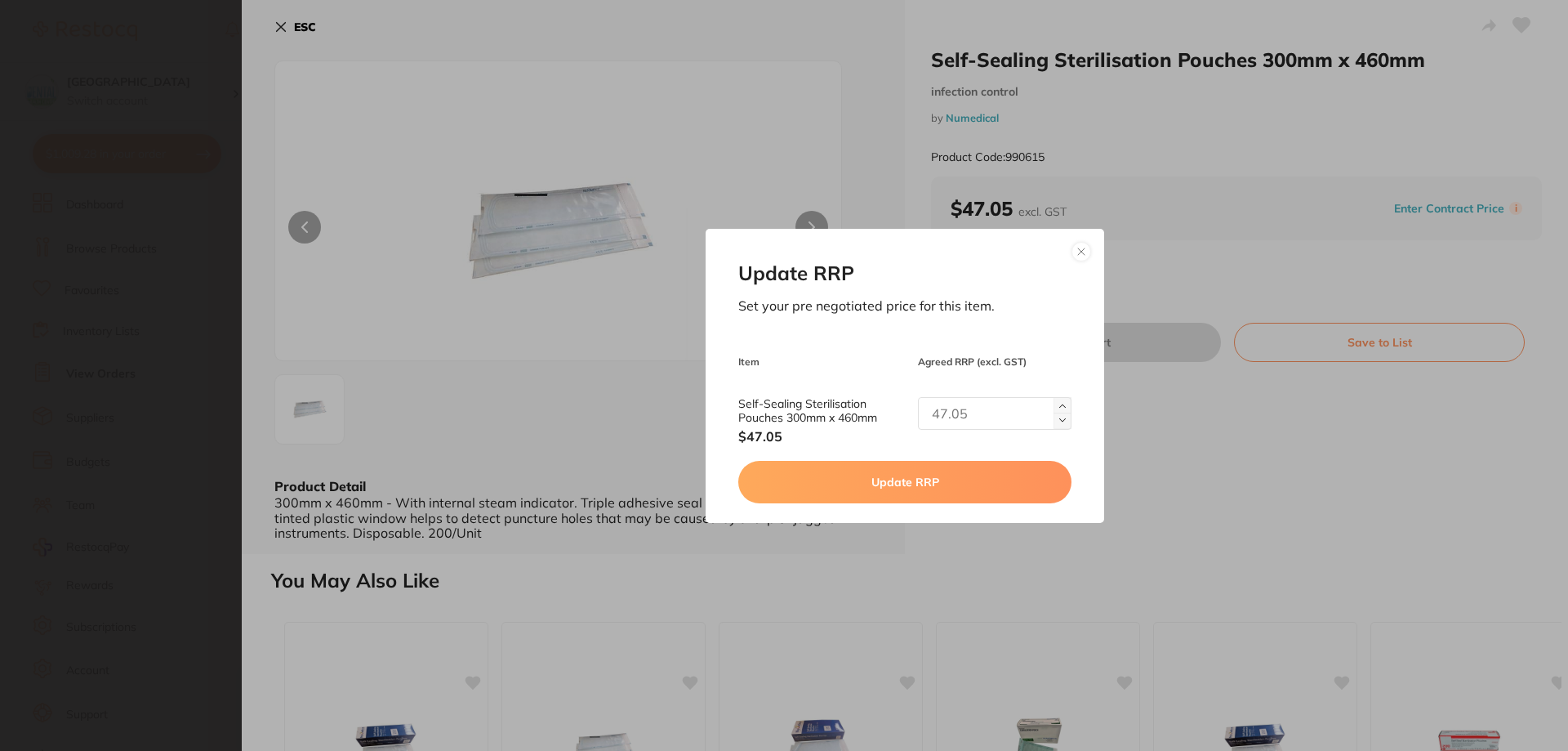
drag, startPoint x: 988, startPoint y: 431, endPoint x: 976, endPoint y: 413, distance: 21.6
click at [984, 433] on div "Self-Sealing Sterilisation Pouches 300mm x 460mm $47.05" at bounding box center [904, 421] width 333 height 48
click at [976, 413] on input "text" at bounding box center [994, 413] width 154 height 33
type input "51.75"
click at [932, 505] on div "Update RRP Set your pre negotiated price for this item. Item Agreed RRP (excl. …" at bounding box center [904, 376] width 398 height 295
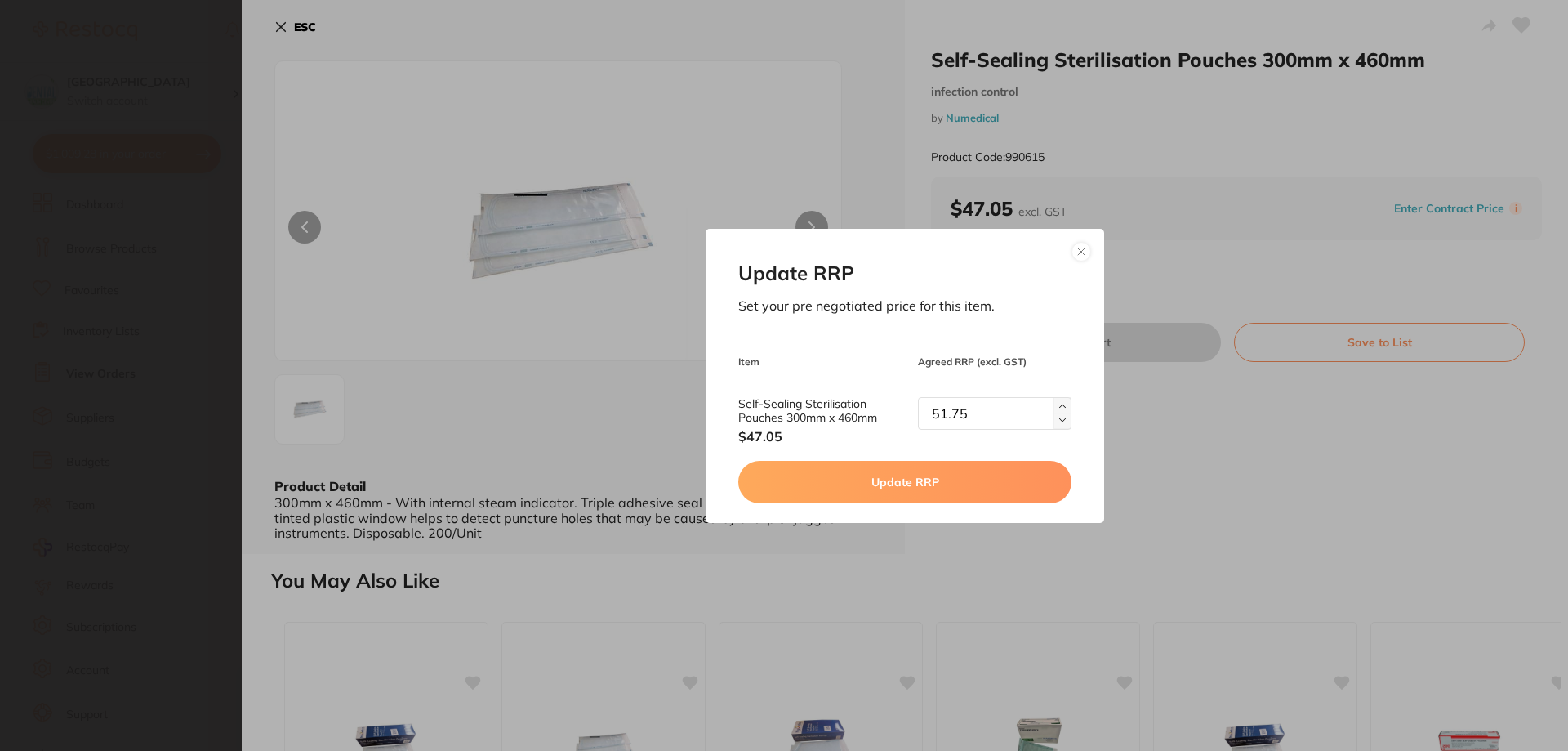
click at [934, 505] on div "Update RRP Set your pre negotiated price for this item. Item Agreed RRP (excl. …" at bounding box center [904, 376] width 398 height 295
click at [955, 473] on button "Update RRP" at bounding box center [904, 482] width 333 height 42
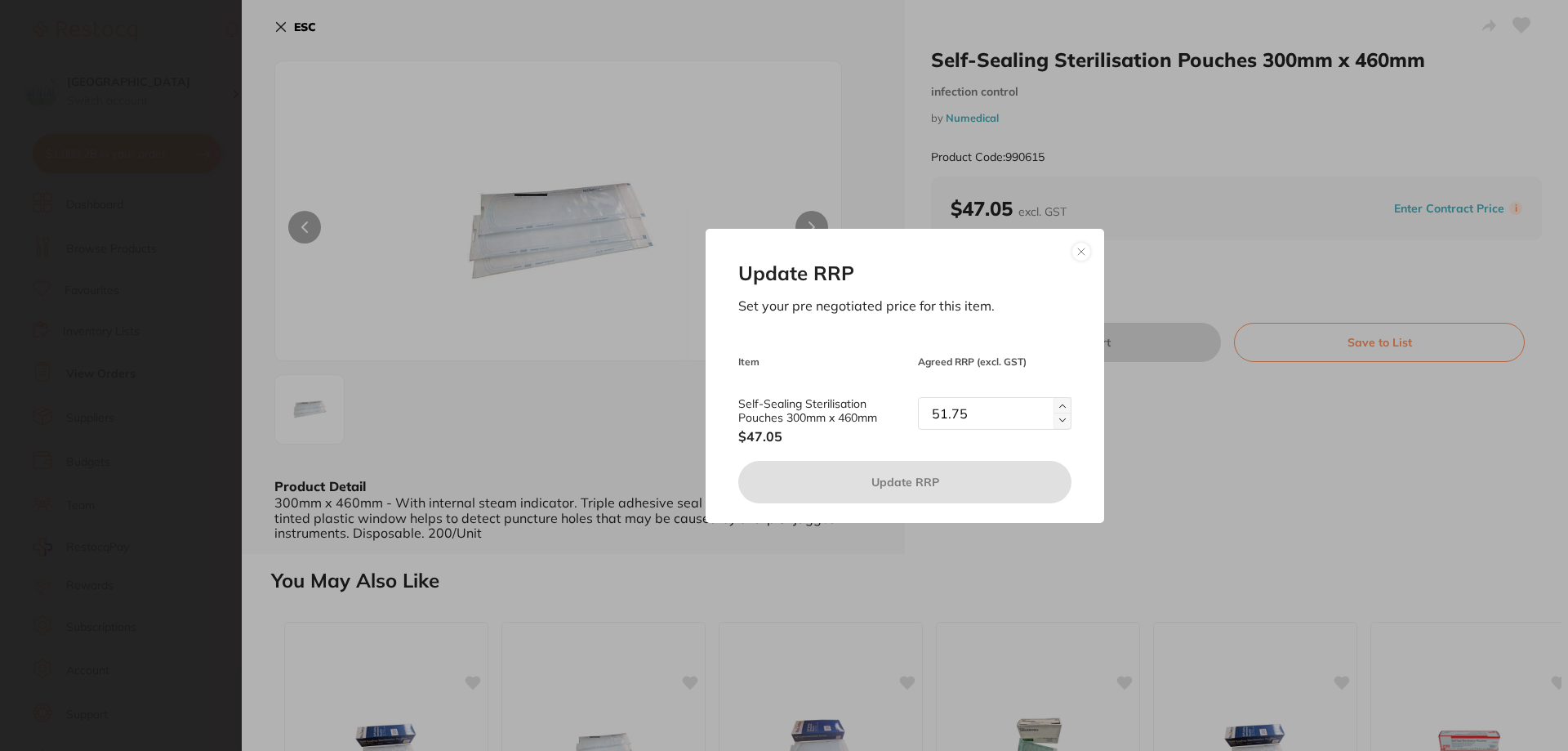
click at [1078, 253] on button at bounding box center [1081, 252] width 20 height 20
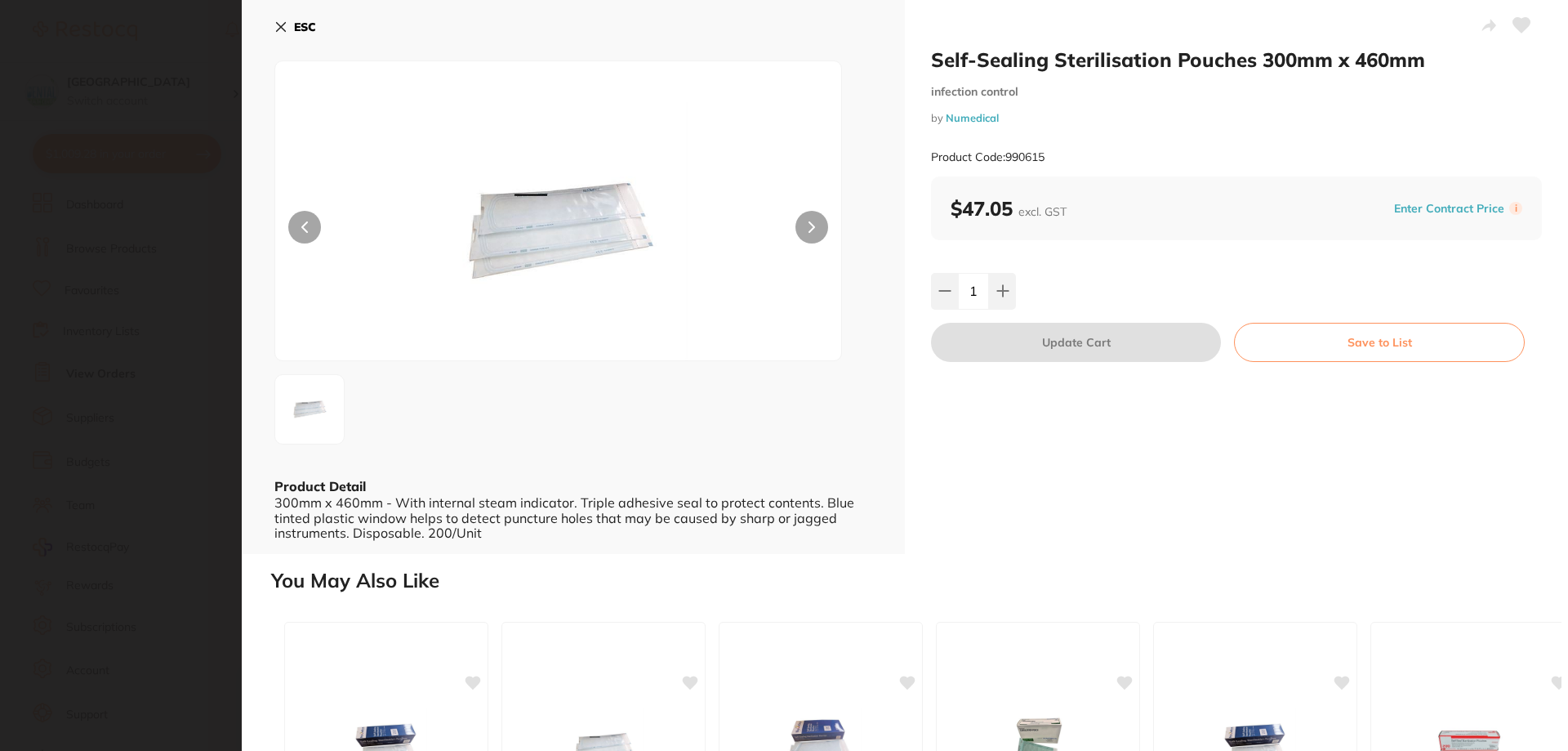
click at [266, 20] on div "ESC Product Detail 300mm x 460mm - With internal steam indicator. Triple adhesi…" at bounding box center [574, 276] width 664 height 554
click at [277, 20] on icon at bounding box center [281, 27] width 13 height 13
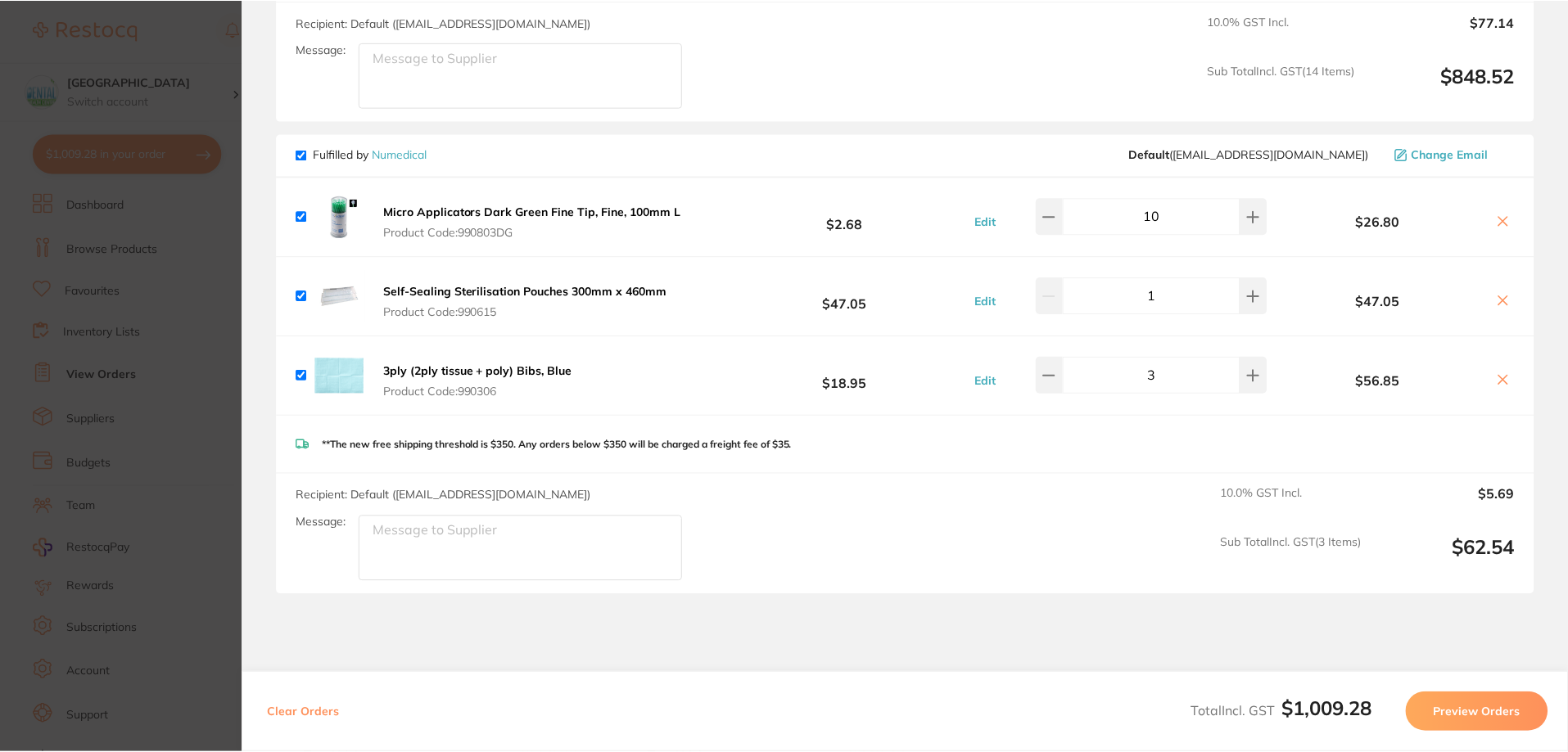
scroll to position [3356, 0]
drag, startPoint x: 155, startPoint y: 144, endPoint x: 144, endPoint y: 139, distance: 12.1
click at [155, 145] on section "Update RRP Set your pre negotiated price for this item. Item Agreed RRP (excl. …" at bounding box center [784, 376] width 1568 height 752
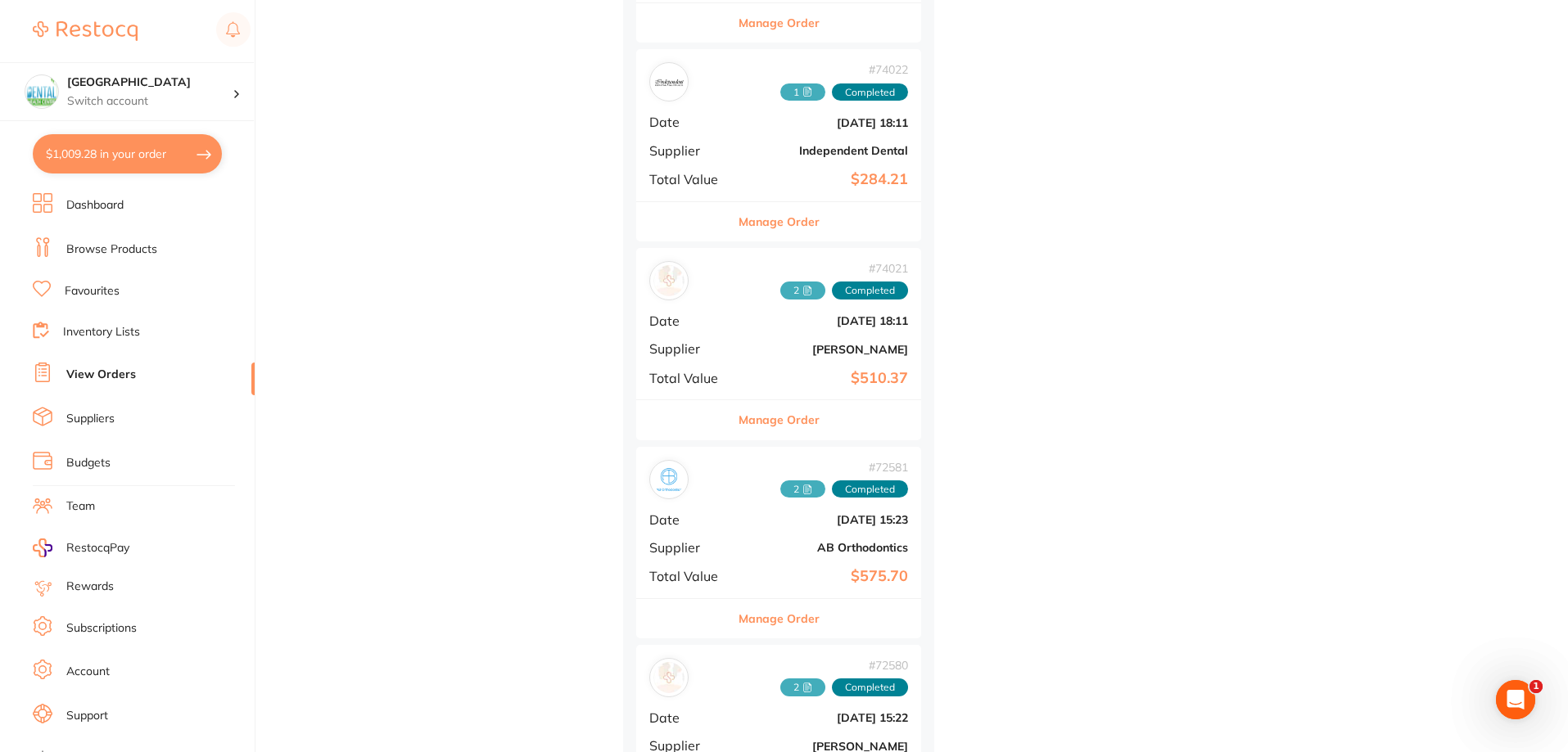
click at [132, 160] on button "$1,009.28 in your order" at bounding box center [127, 153] width 189 height 39
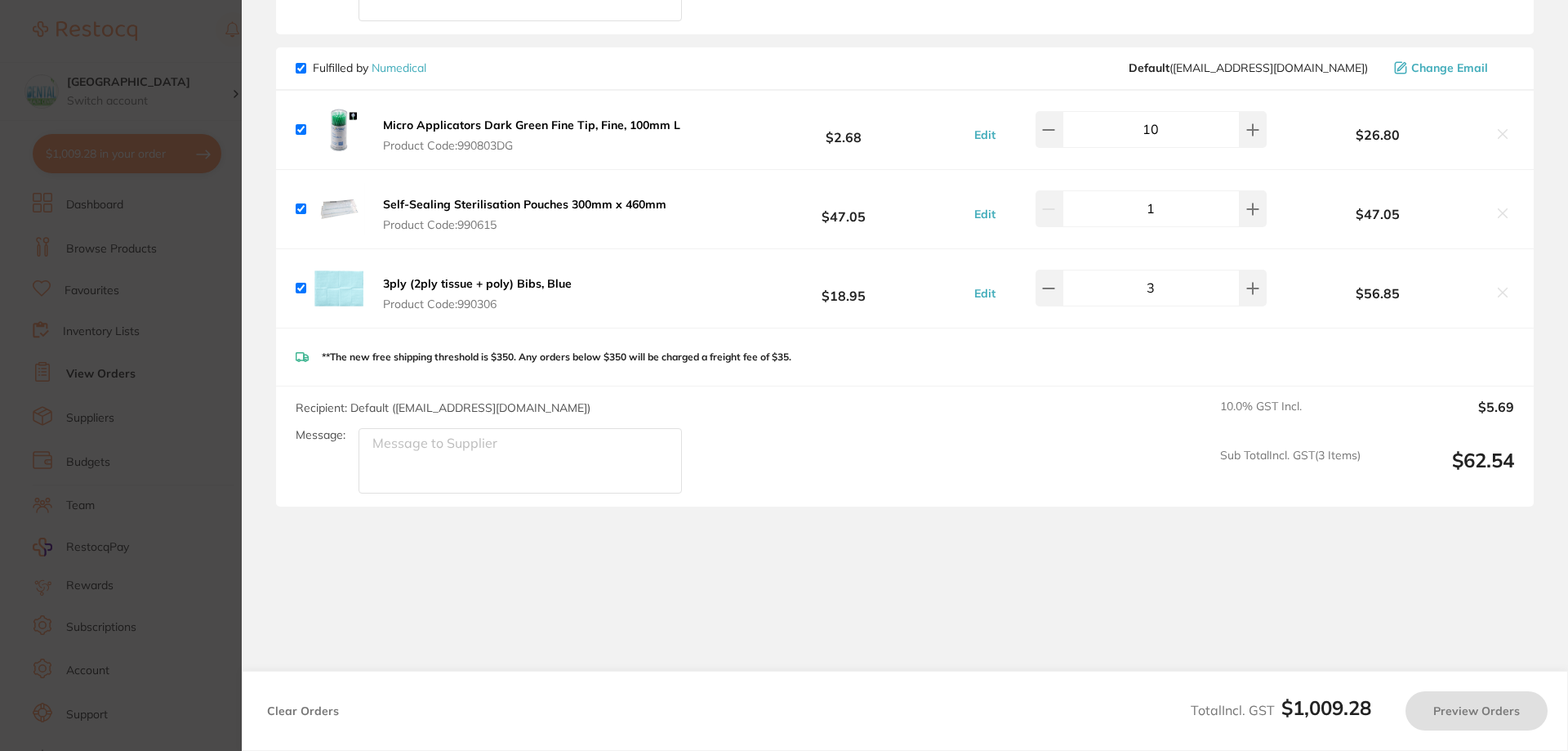
scroll to position [1806, 0]
click at [983, 204] on button "Edit" at bounding box center [985, 210] width 31 height 14
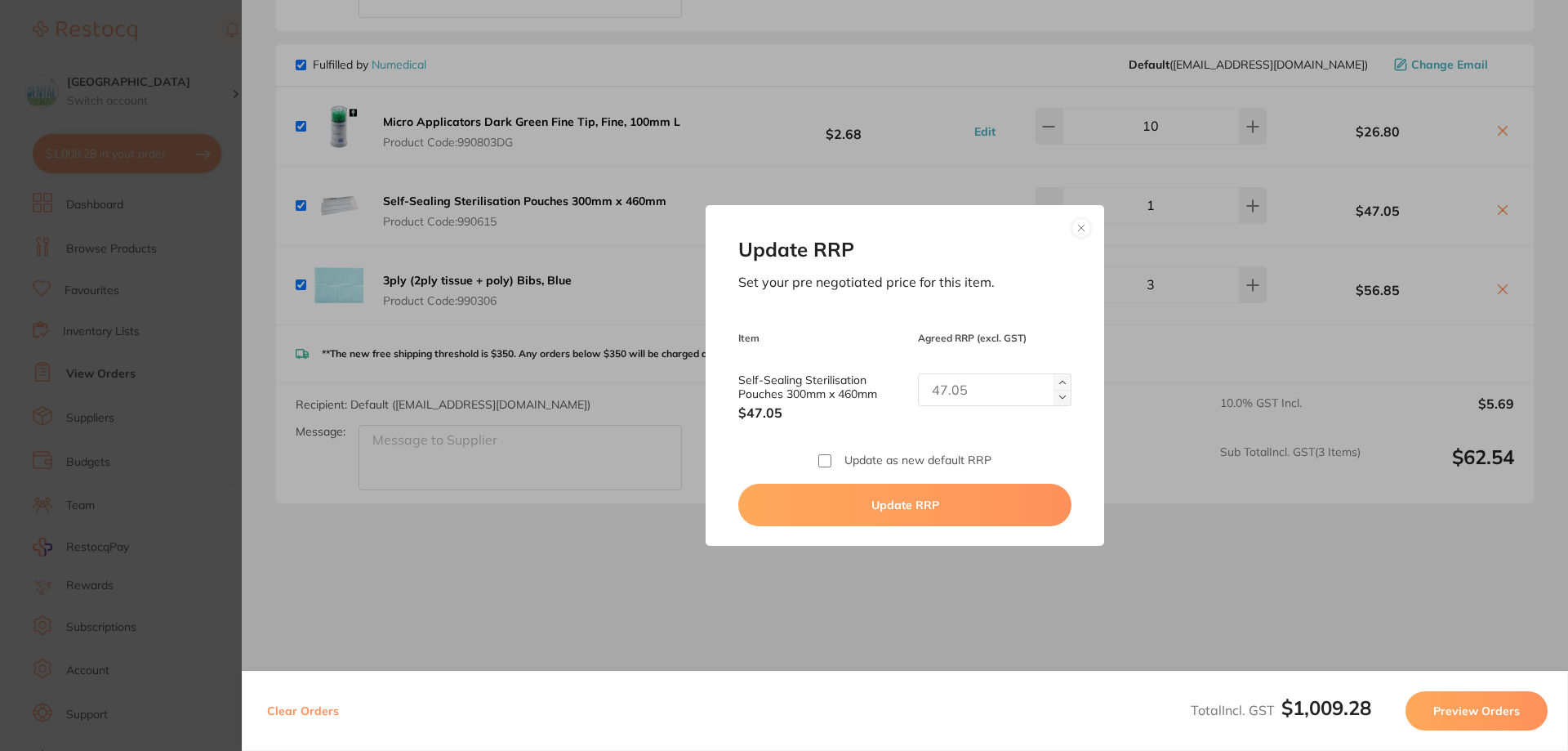
click at [962, 384] on input "Self-Sealing Sterilisation Pouches 300mm x 460mm" at bounding box center [994, 389] width 154 height 33
click at [938, 377] on input "Self-Sealing Sterilisation Pouches 300mm x 460mm" at bounding box center [994, 389] width 154 height 33
type input "51.75"
click at [892, 507] on button "Update RRP" at bounding box center [904, 505] width 333 height 42
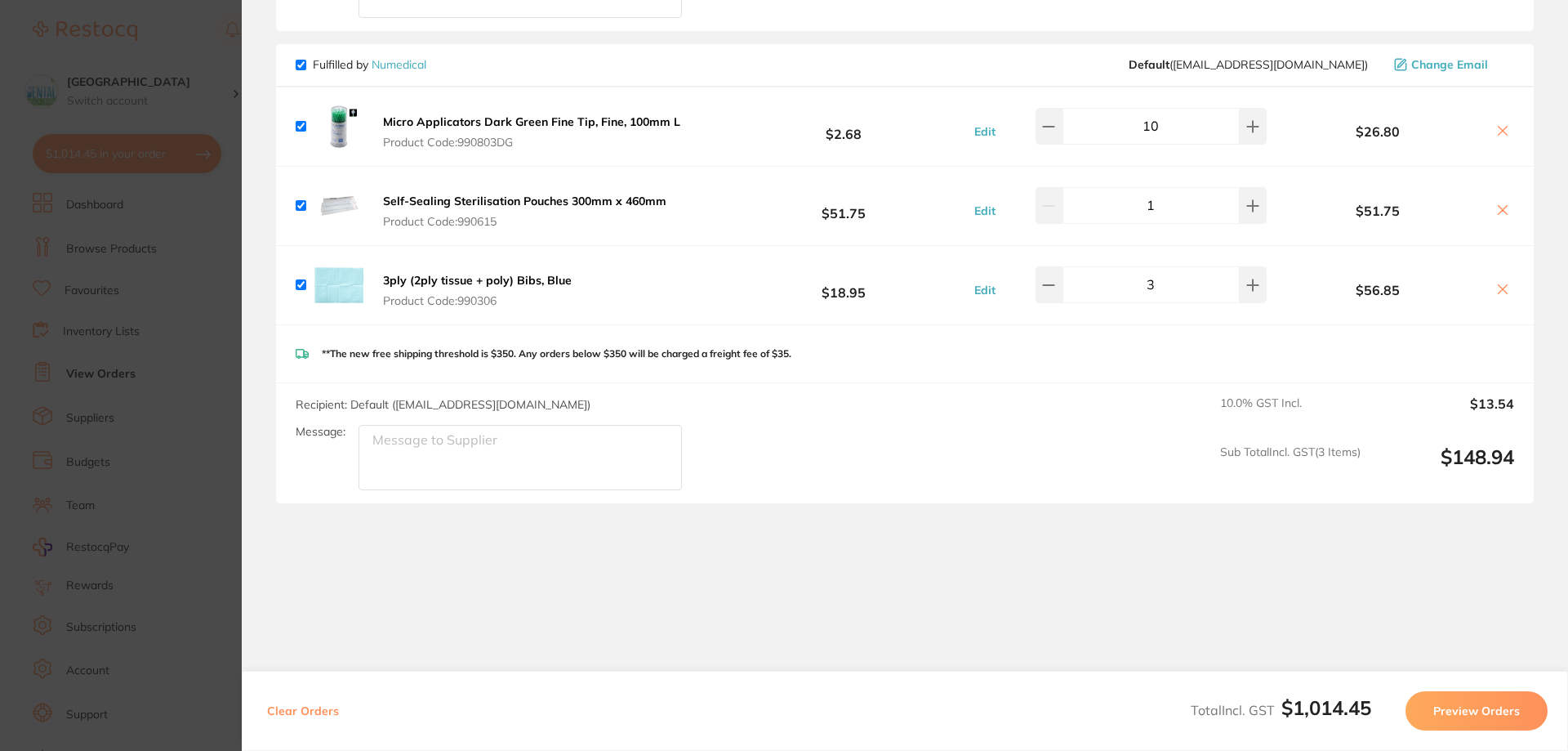
drag, startPoint x: 535, startPoint y: 131, endPoint x: 458, endPoint y: 127, distance: 77.1
click at [458, 136] on span "Product Code: 990803DG" at bounding box center [532, 143] width 297 height 13
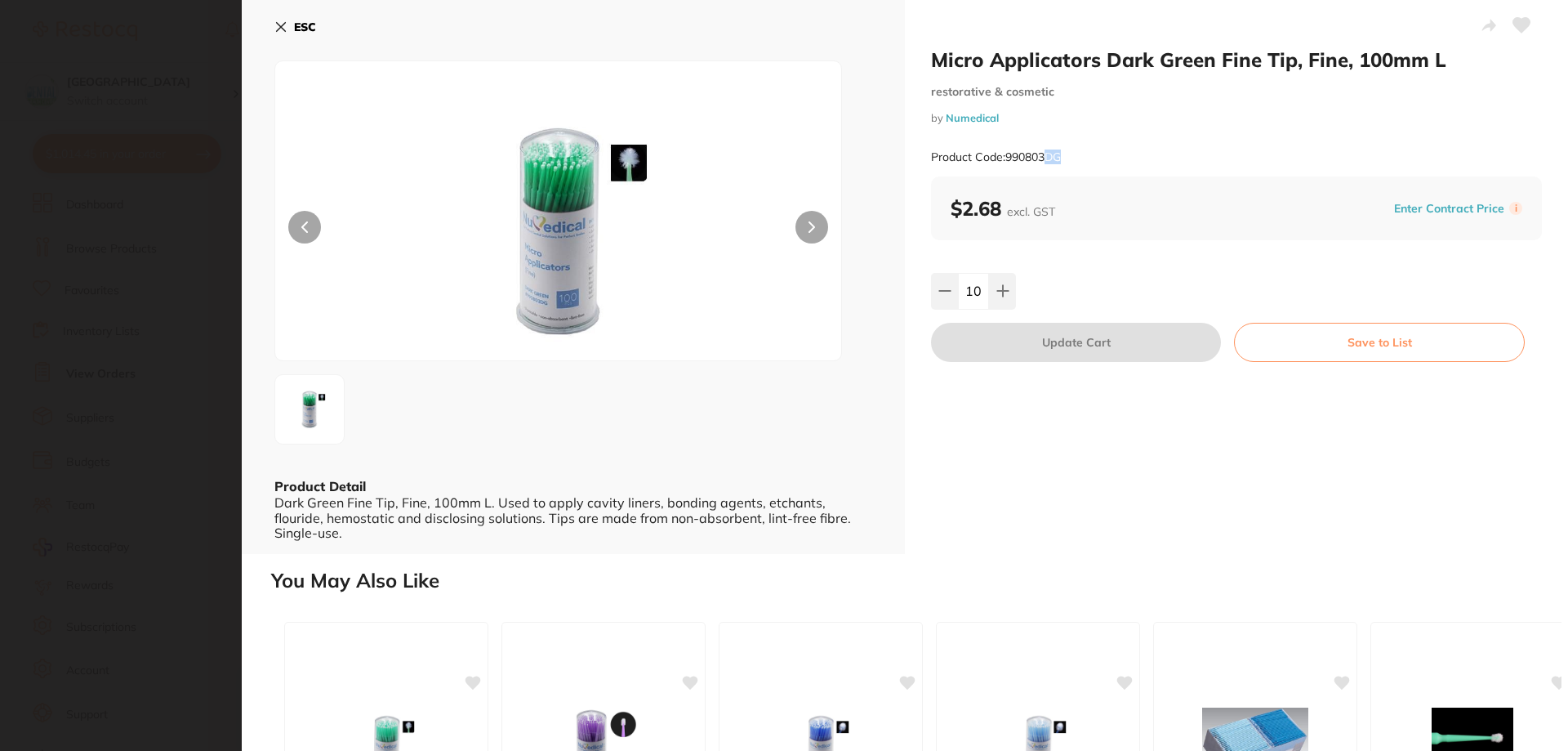
scroll to position [0, 0]
drag, startPoint x: 1060, startPoint y: 152, endPoint x: 1010, endPoint y: 158, distance: 50.4
click at [1010, 158] on div "Product Code: 990803DG" at bounding box center [1236, 158] width 611 height 40
drag, startPoint x: 1009, startPoint y: 159, endPoint x: 1073, endPoint y: 157, distance: 64.0
click at [1073, 157] on div "Product Code: 990803DG" at bounding box center [1236, 158] width 611 height 40
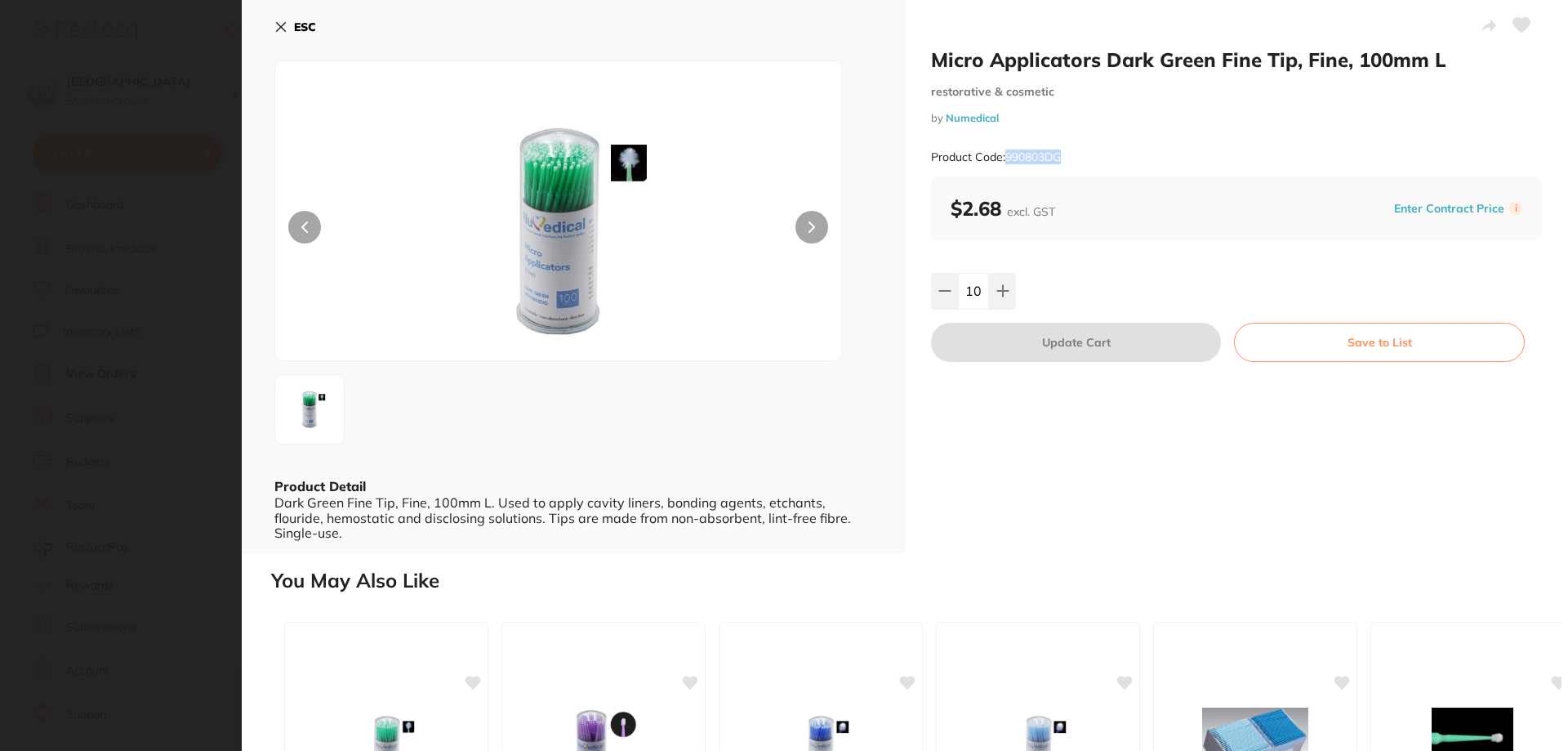
copy small "990803DG"
drag, startPoint x: 285, startPoint y: 25, endPoint x: 275, endPoint y: 29, distance: 10.8
click at [281, 27] on icon at bounding box center [281, 27] width 13 height 13
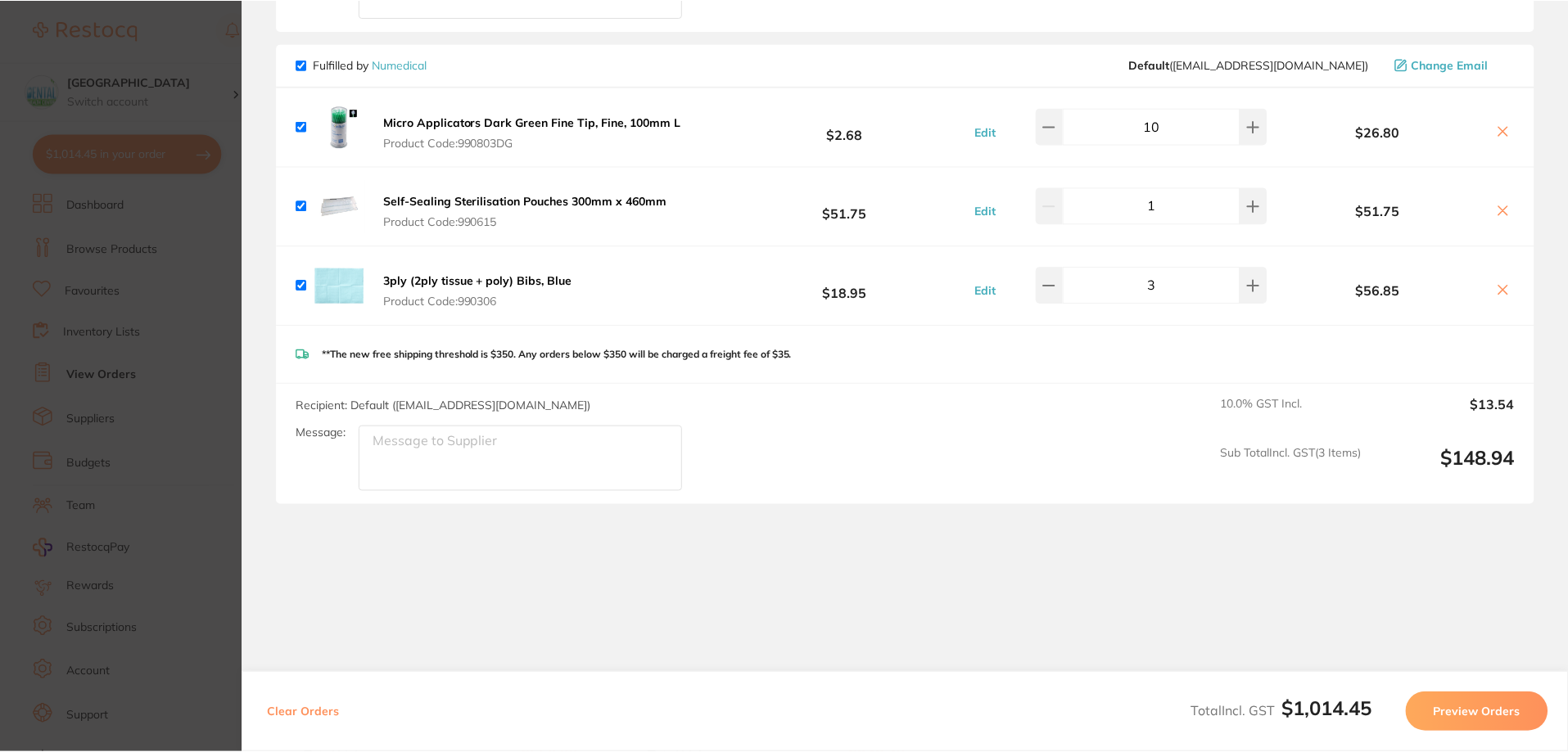
scroll to position [3356, 0]
click at [991, 125] on button "Edit" at bounding box center [985, 131] width 31 height 14
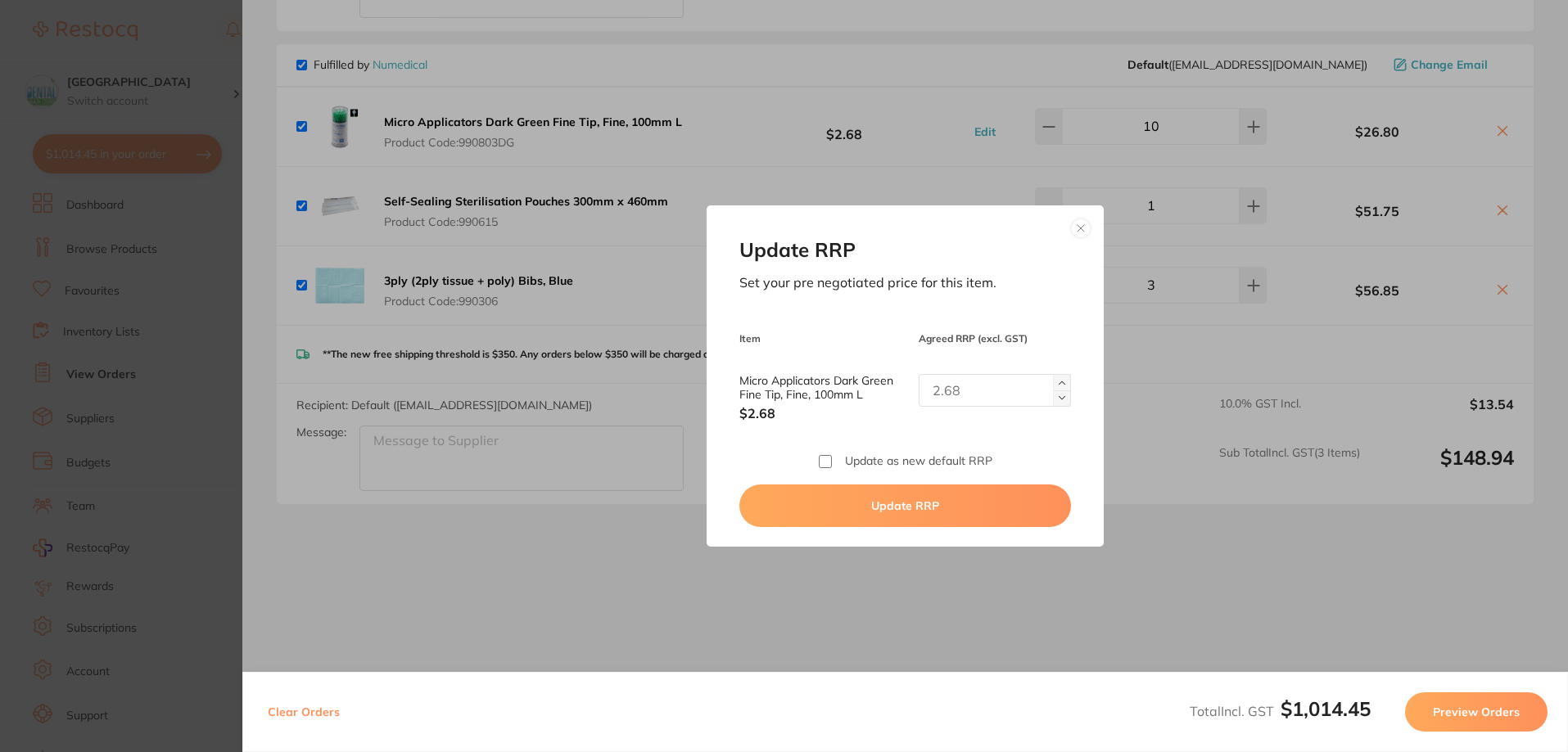
drag, startPoint x: 1021, startPoint y: 370, endPoint x: 1010, endPoint y: 374, distance: 11.7
click at [1010, 374] on div "Update RRP Set your pre negotiated price for this item. Item Agreed RRP (excl. …" at bounding box center [905, 375] width 398 height 340
click at [1010, 374] on input "Micro Applicators Dark Green Fine Tip, Fine, 100mm L" at bounding box center [996, 390] width 153 height 33
type input "2.95"
click at [959, 509] on button "Update RRP" at bounding box center [906, 506] width 333 height 42
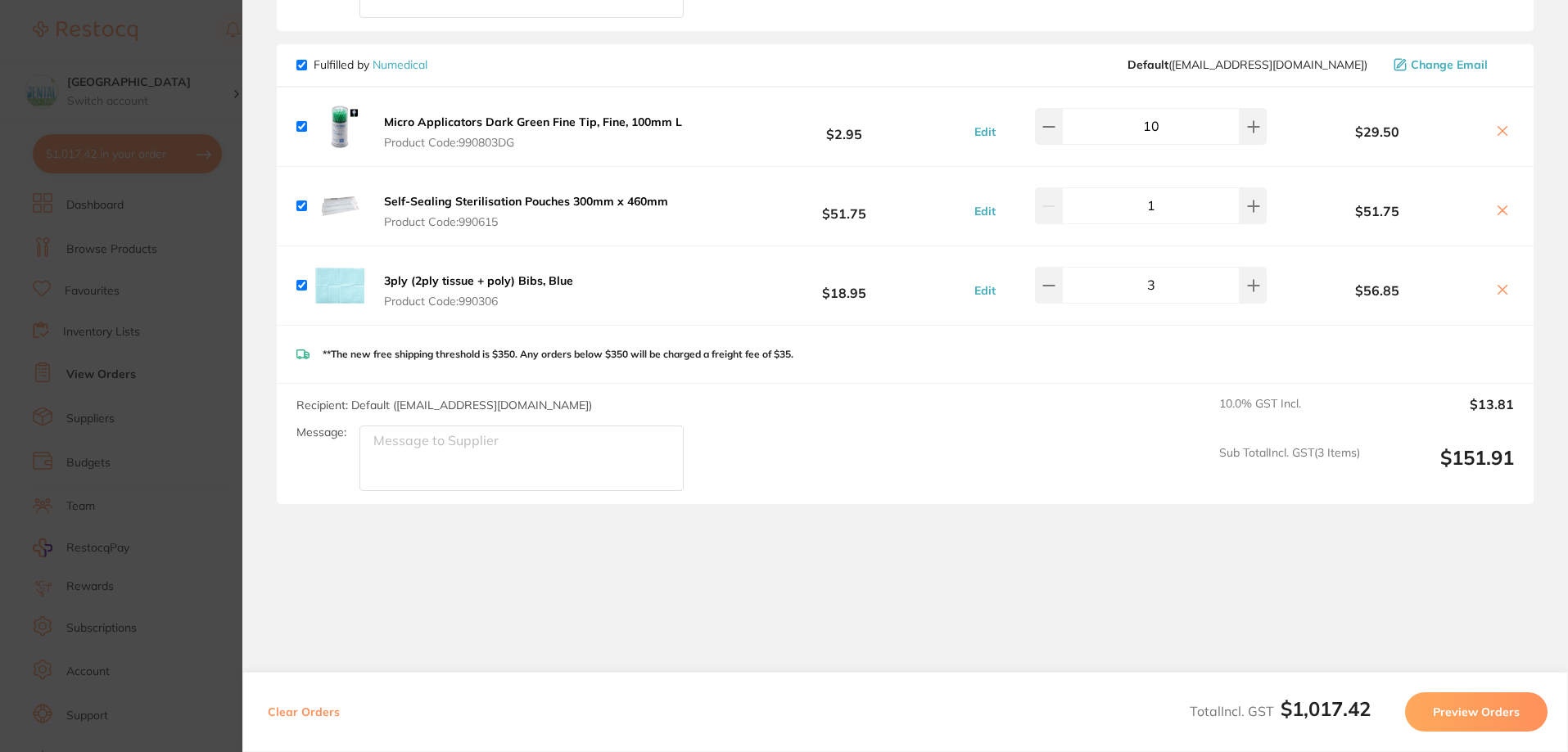
click at [132, 186] on section "Update RRP Set your pre negotiated price for this item. Item Agreed RRP (excl. …" at bounding box center [784, 376] width 1568 height 752
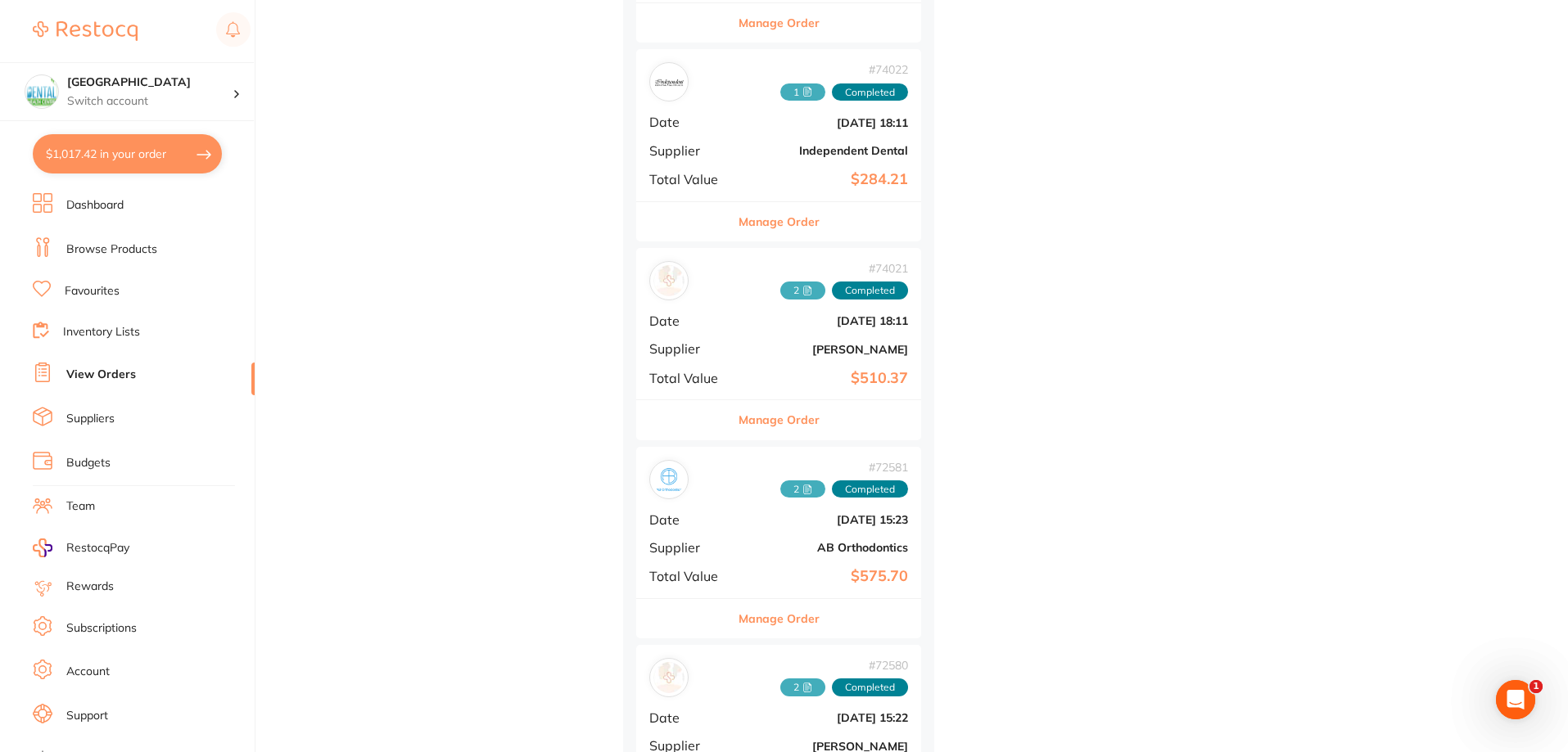
click at [154, 241] on link "Browse Products" at bounding box center [111, 249] width 91 height 16
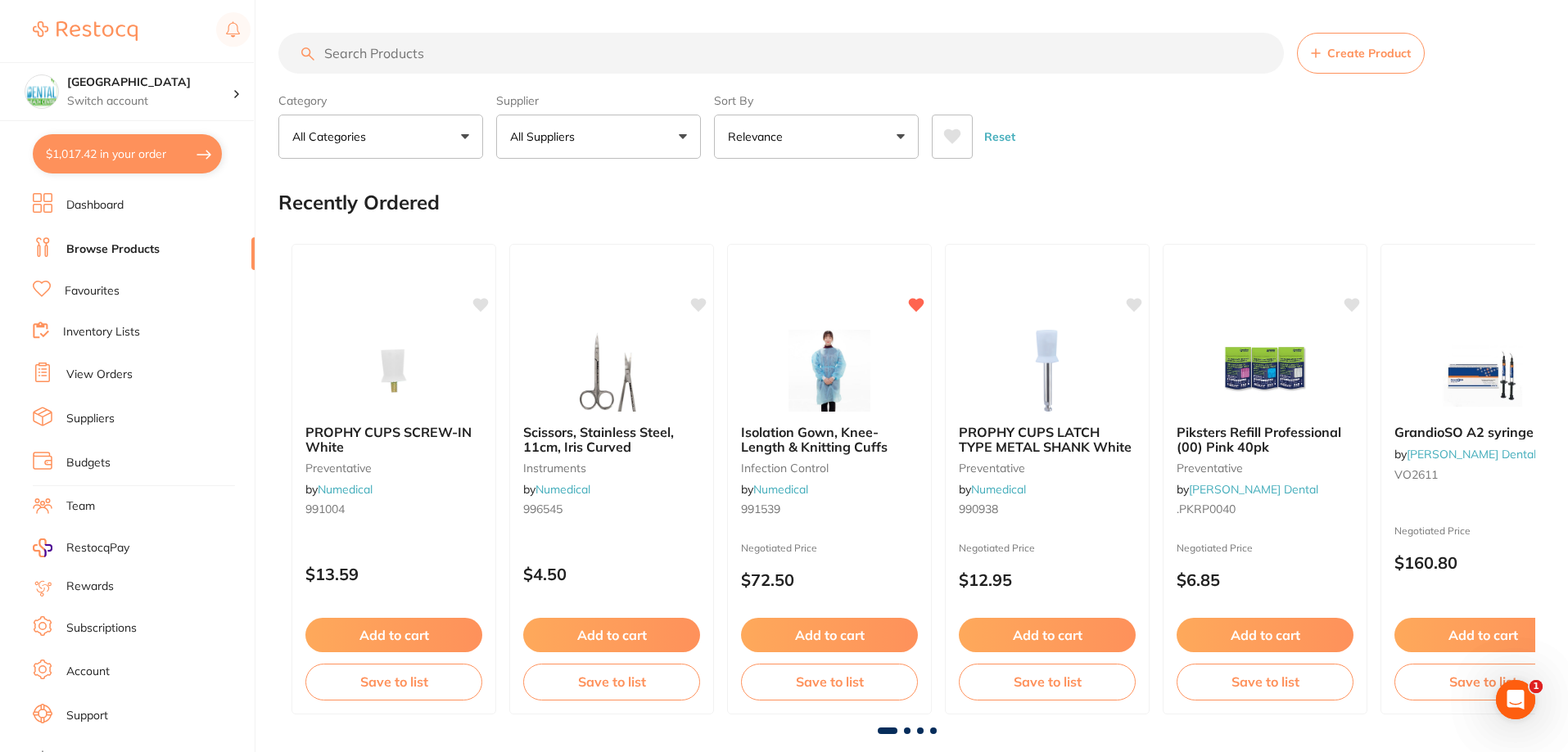
click at [479, 44] on input "search" at bounding box center [780, 53] width 1005 height 41
paste input "990019"
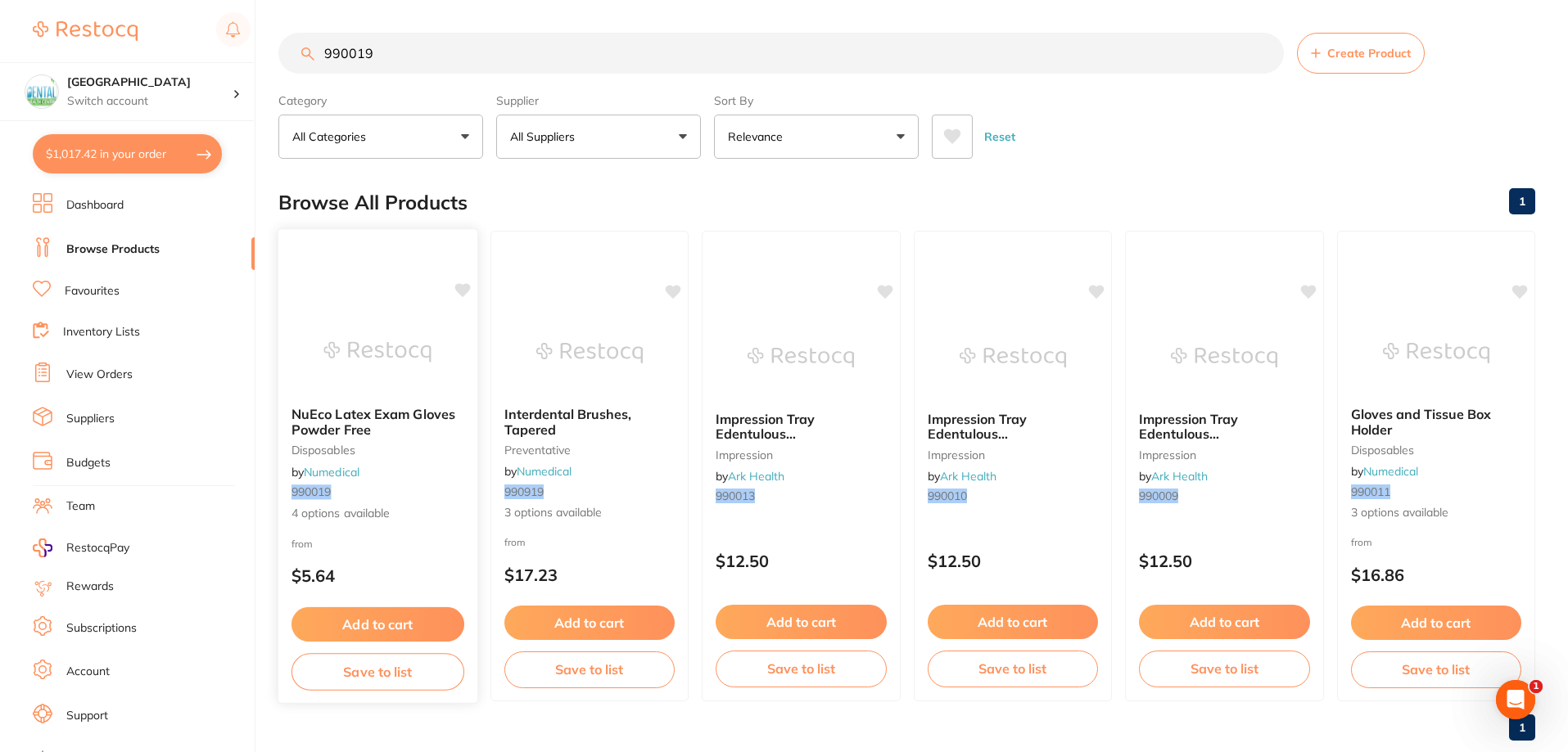
type input "990019"
click at [369, 422] on span "NuEco Latex Exam Gloves Powder Free" at bounding box center [373, 422] width 164 height 32
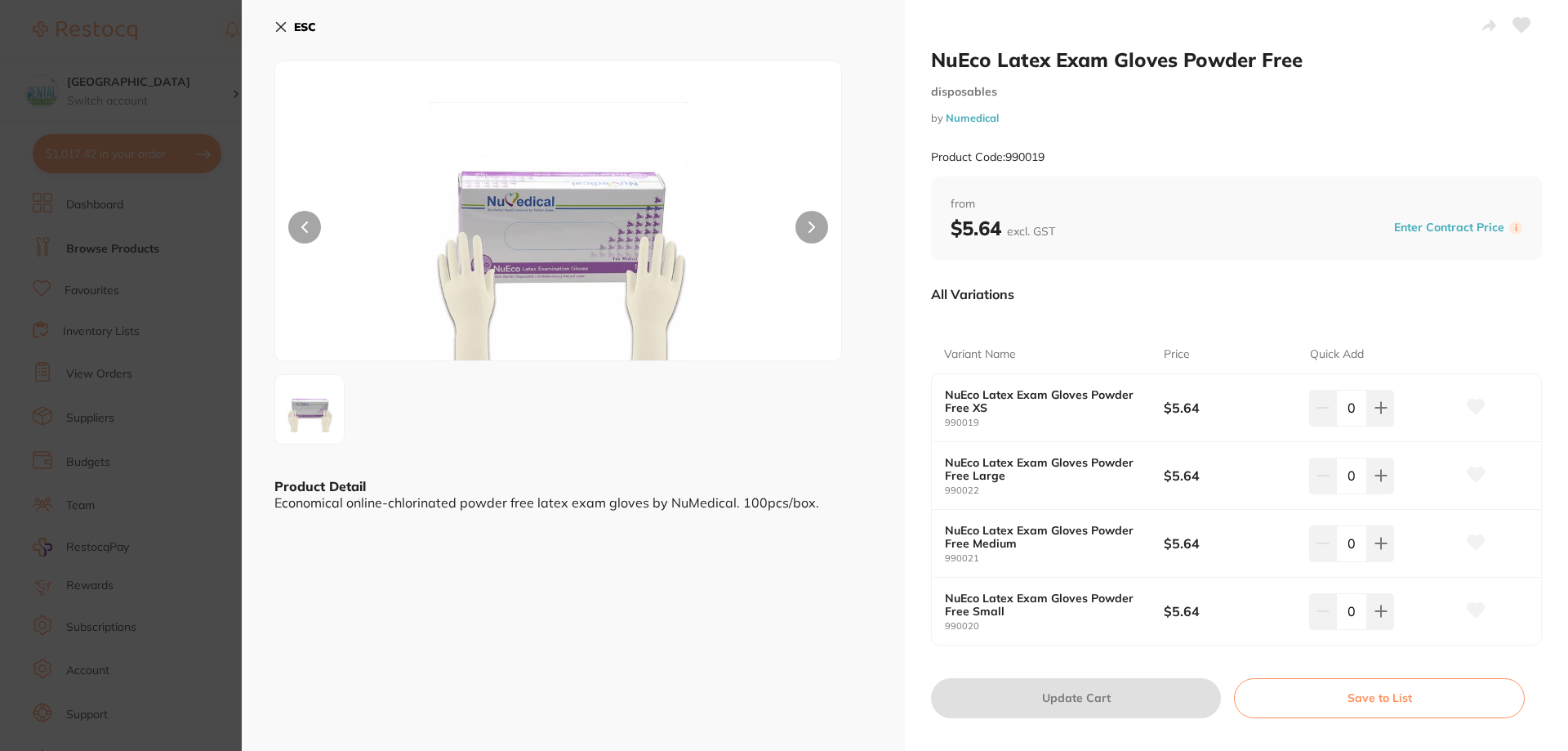
click at [1436, 238] on div "Enter Contract Price i" at bounding box center [1455, 229] width 133 height 25
click at [1436, 230] on button "Enter Contract Price" at bounding box center [1449, 228] width 120 height 15
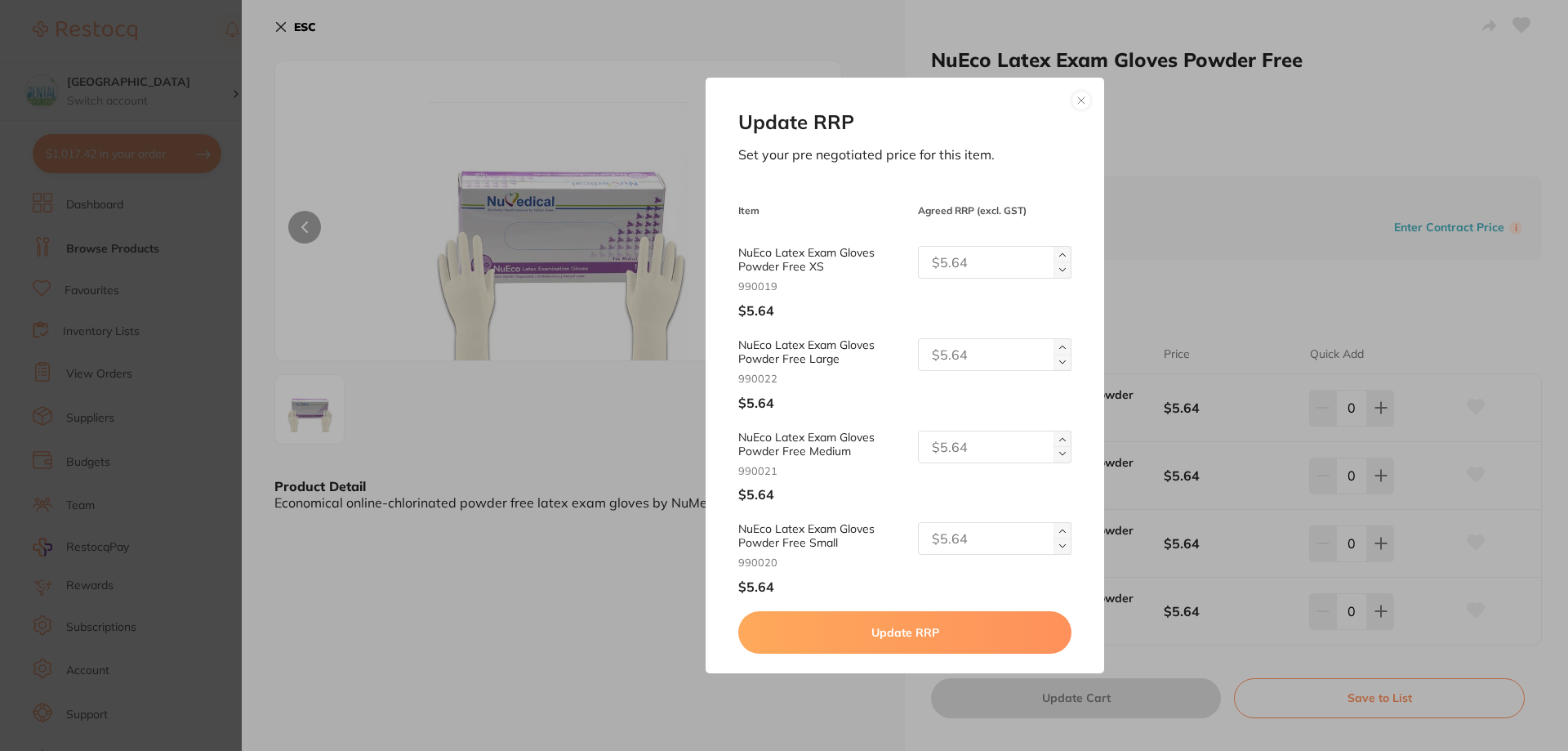
drag, startPoint x: 741, startPoint y: 275, endPoint x: 706, endPoint y: 279, distance: 35.2
click at [709, 278] on div "Update RRP Set your pre negotiated price for this item. Item Agreed RRP (excl. …" at bounding box center [904, 375] width 398 height 596
type input "6.20"
drag, startPoint x: 1007, startPoint y: 242, endPoint x: 677, endPoint y: 240, distance: 330.0
click at [695, 240] on div "Update RRP Set your pre negotiated price for this item. Item Agreed RRP (excl. …" at bounding box center [905, 375] width 1327 height 751
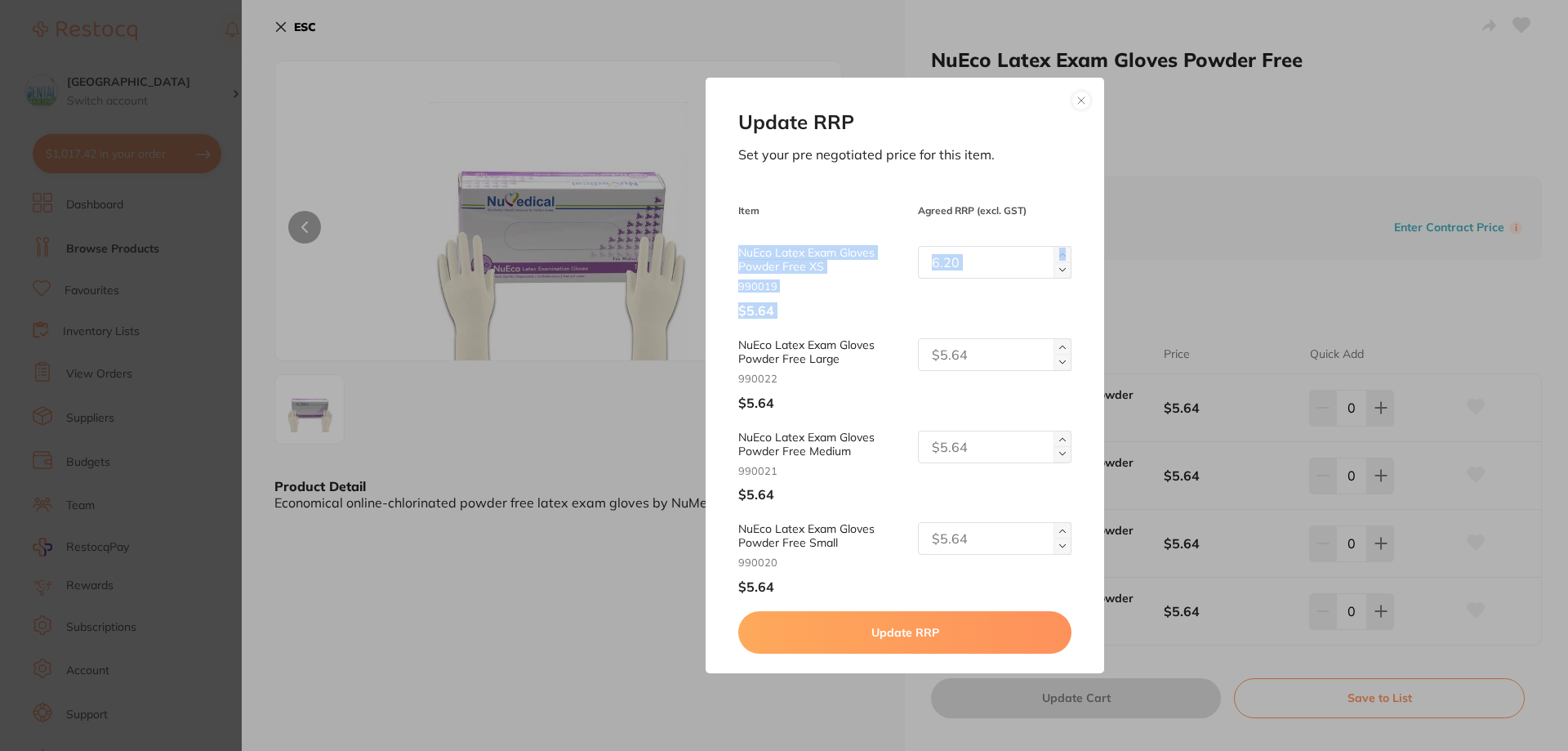
click at [1043, 281] on div "NuEco Latex Exam Gloves Powder Free XS 990019 $5.64 6.20" at bounding box center [904, 282] width 333 height 73
drag, startPoint x: 1013, startPoint y: 271, endPoint x: 905, endPoint y: 261, distance: 108.5
click at [905, 261] on div "6.20" at bounding box center [989, 262] width 166 height 33
click at [944, 345] on input "text" at bounding box center [994, 355] width 154 height 33
paste input "6.20"
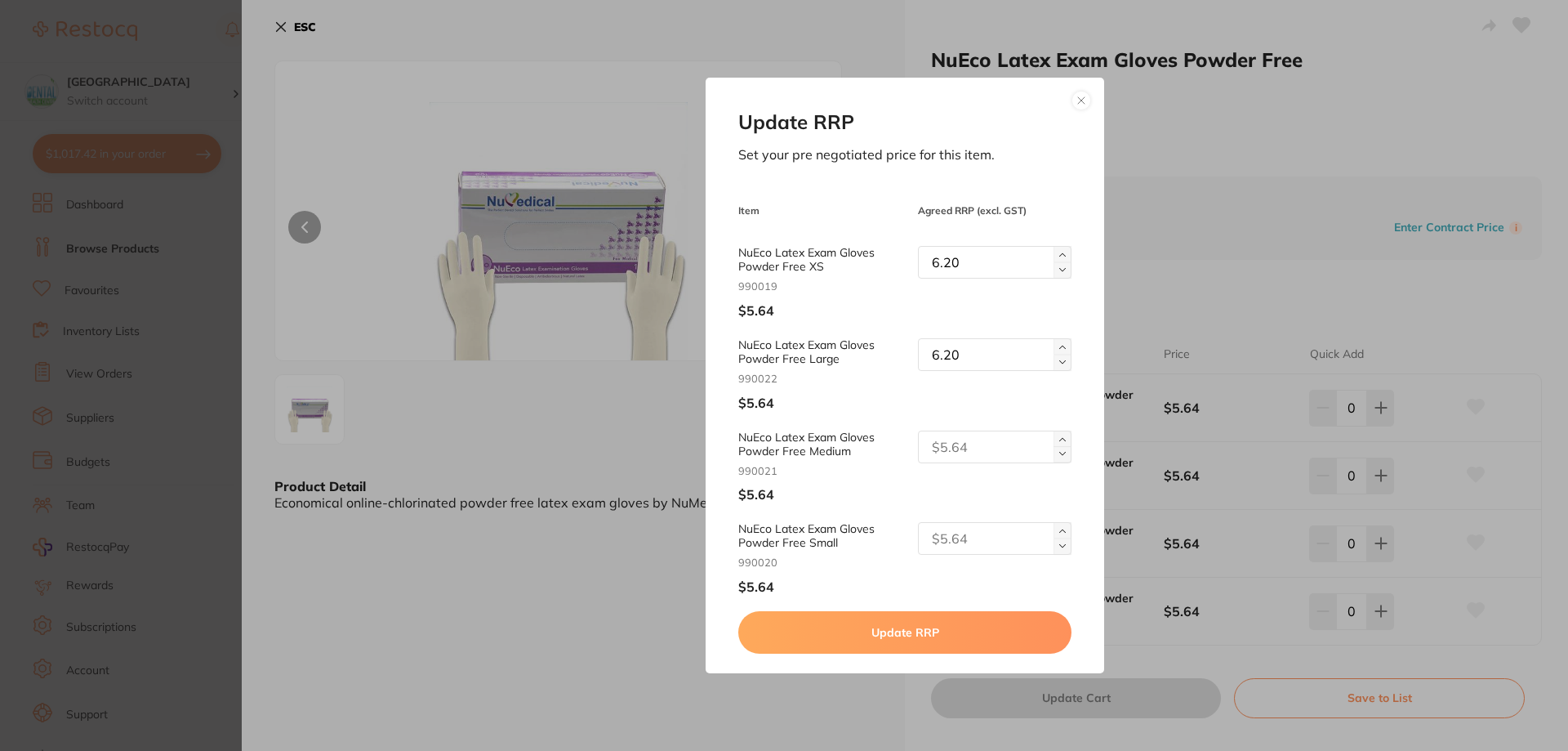
type input "6.20"
click at [955, 443] on input "text" at bounding box center [994, 447] width 154 height 33
paste input "6.20"
type input "6.20"
click at [934, 522] on div "Update RRP Set your pre negotiated price for this item. Item Agreed RRP (excl. …" at bounding box center [904, 375] width 398 height 596
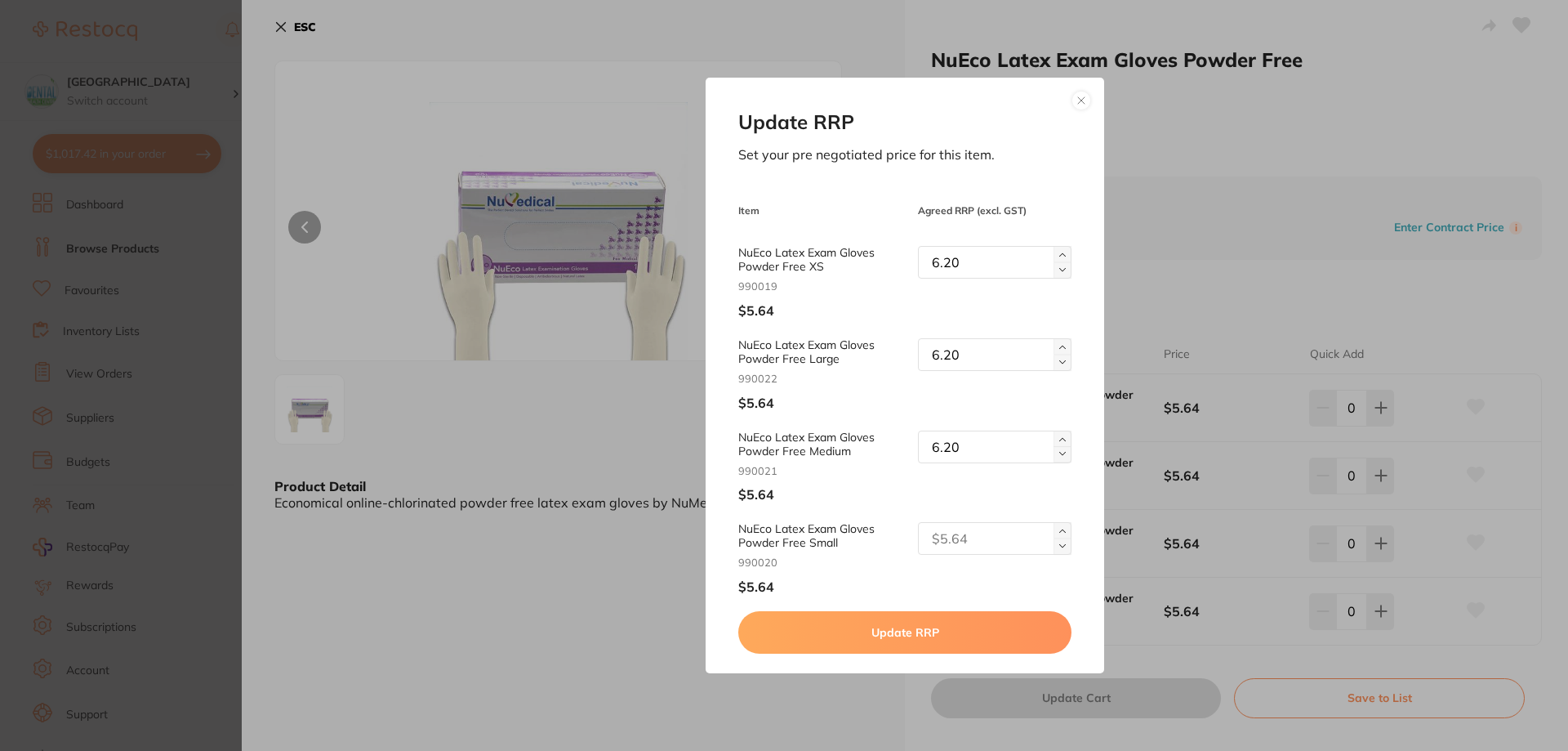
click at [951, 544] on input "text" at bounding box center [994, 539] width 154 height 33
paste input "6.20"
type input "6.20"
click at [939, 622] on button "Update RRP" at bounding box center [904, 632] width 333 height 42
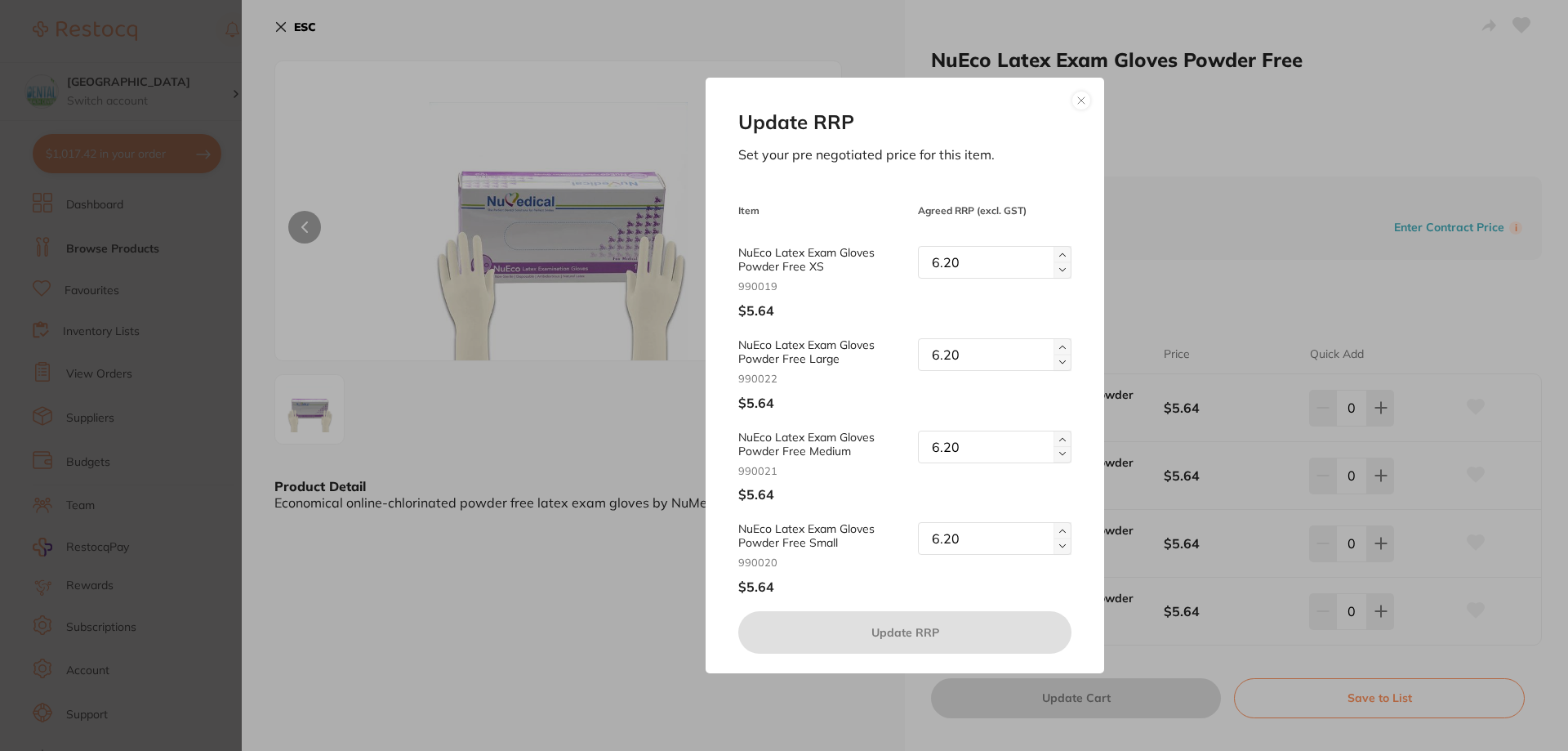
click at [1079, 104] on button at bounding box center [1081, 100] width 20 height 20
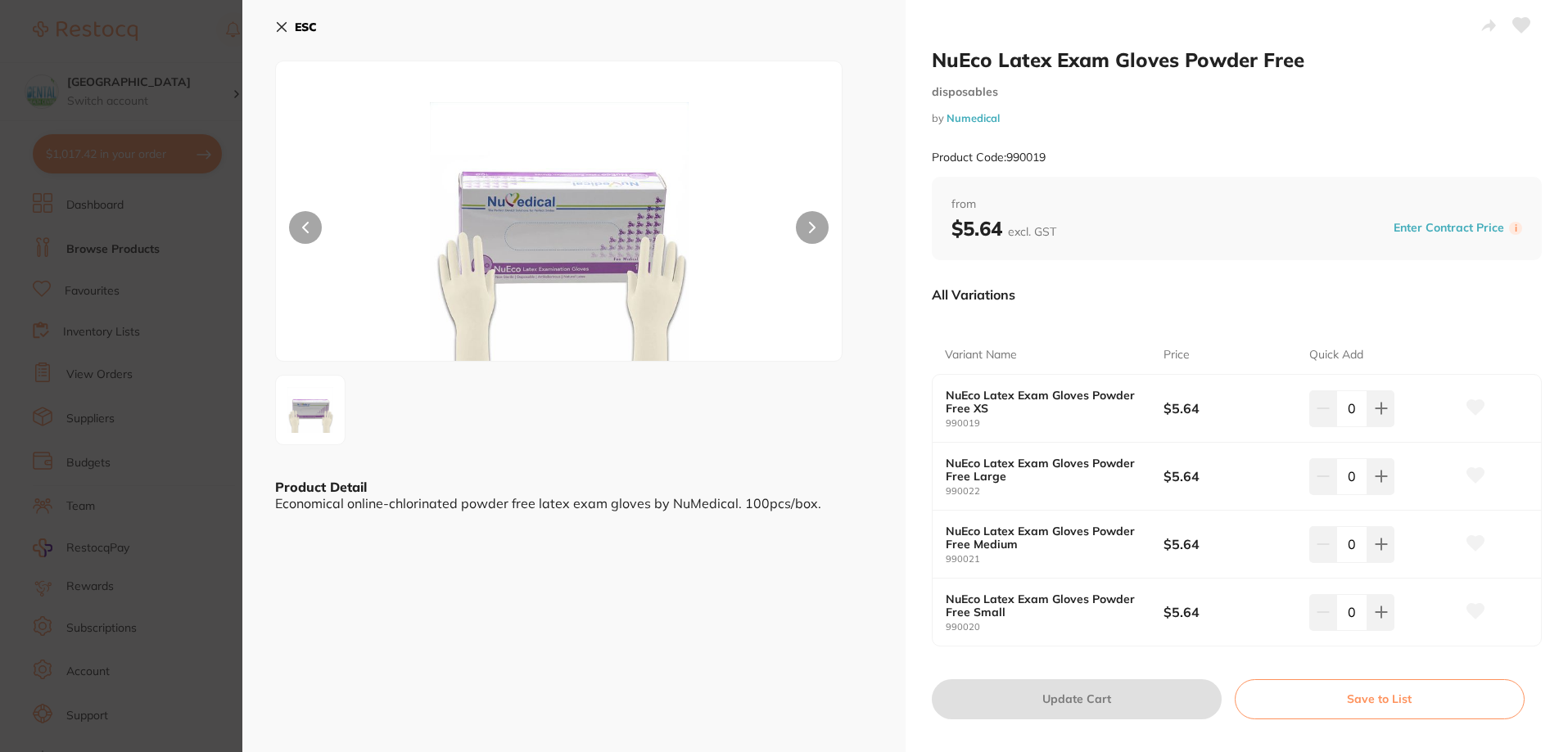
click at [269, 26] on div "ESC Product Detail Economical online-chlorinated powder free latex exam gloves …" at bounding box center [574, 382] width 663 height 765
click at [282, 23] on icon at bounding box center [282, 27] width 13 height 13
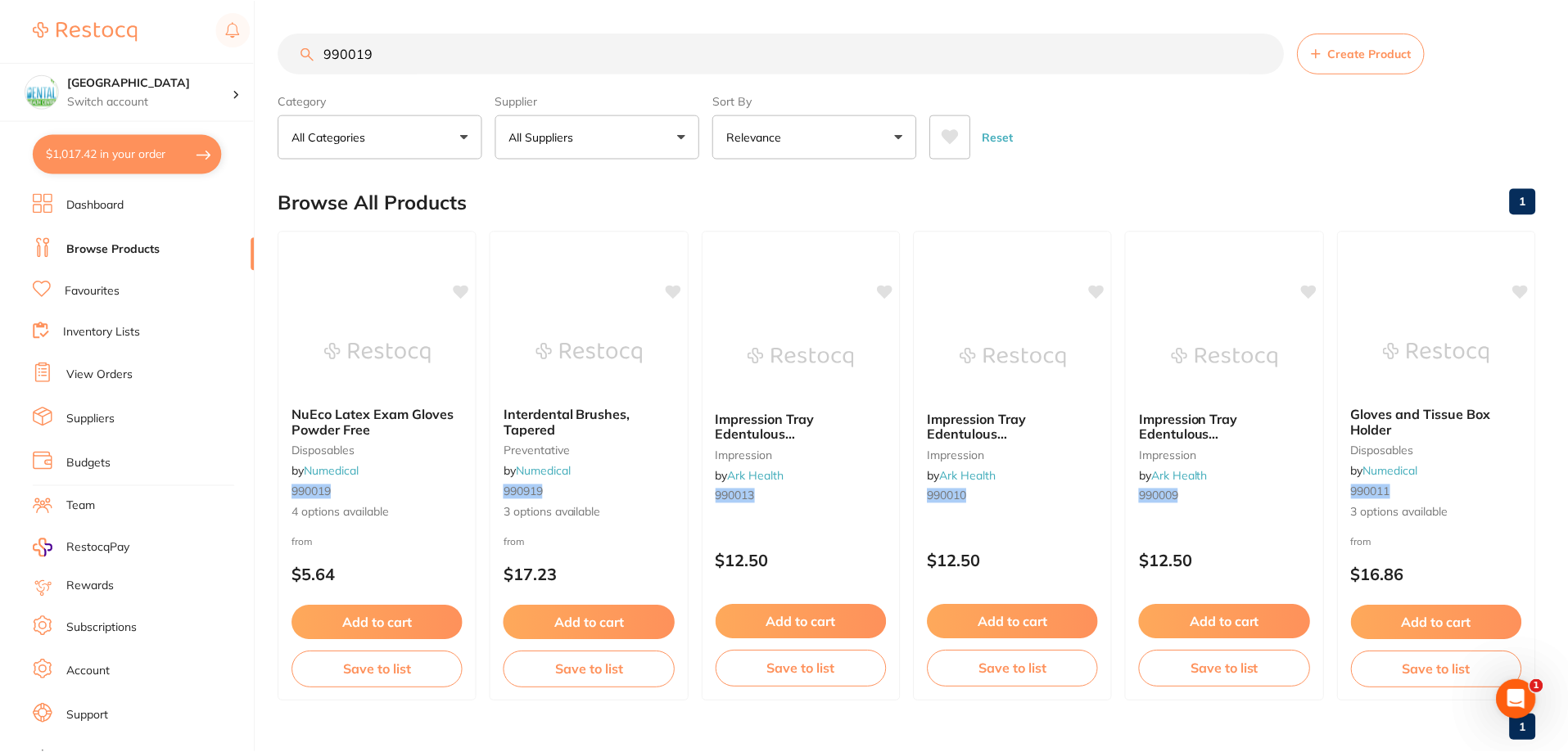
scroll to position [34, 0]
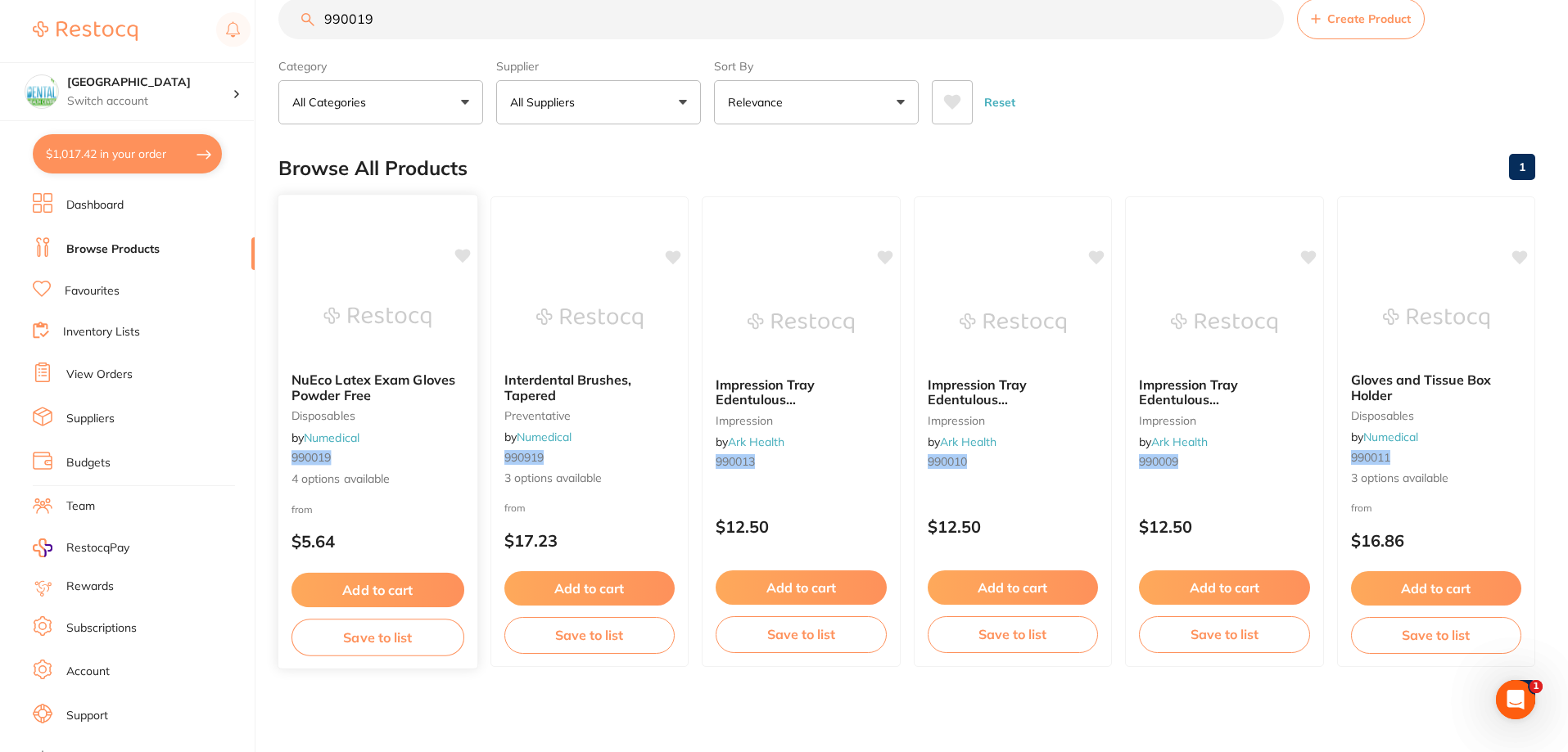
click at [359, 575] on button "Add to cart" at bounding box center [378, 590] width 173 height 35
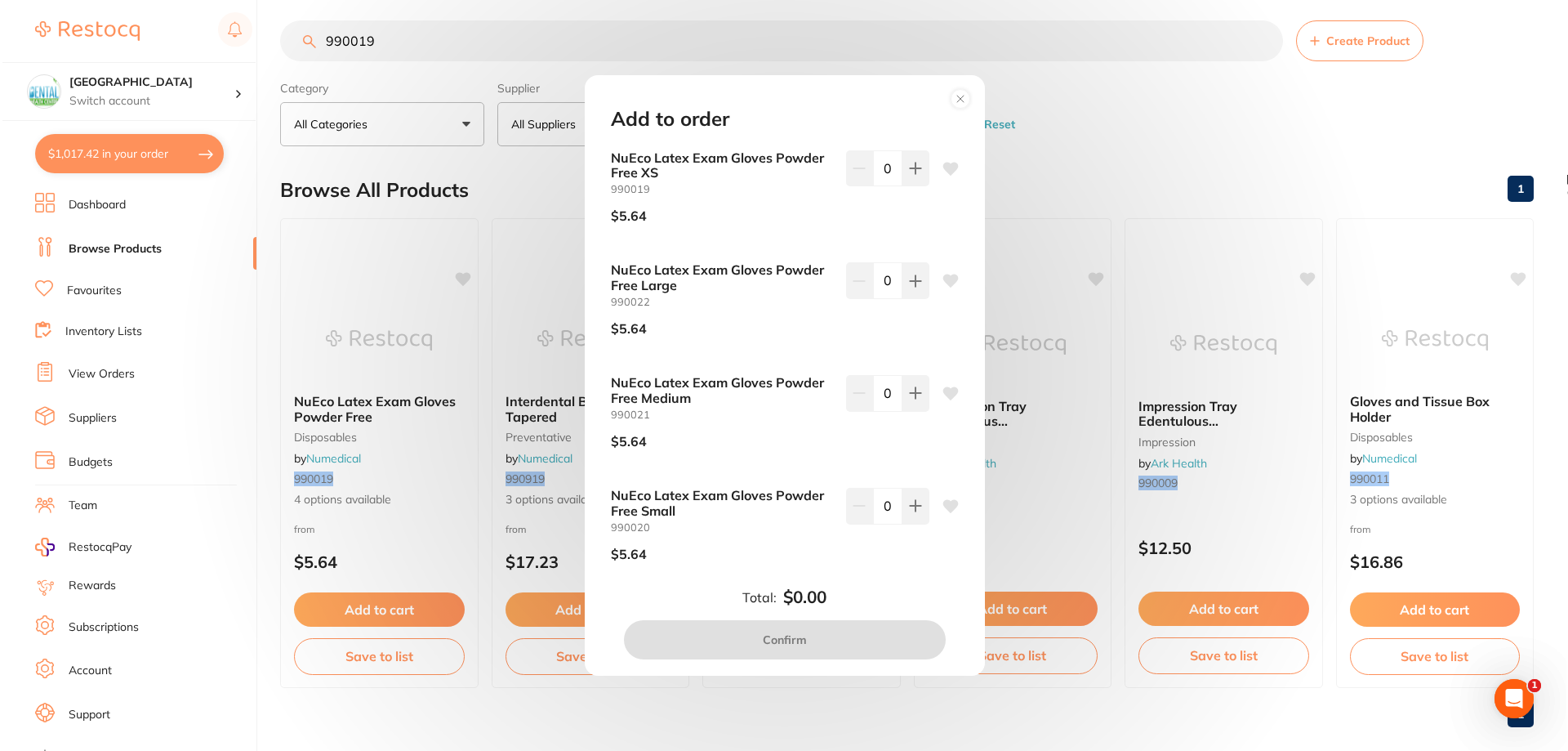
scroll to position [0, 0]
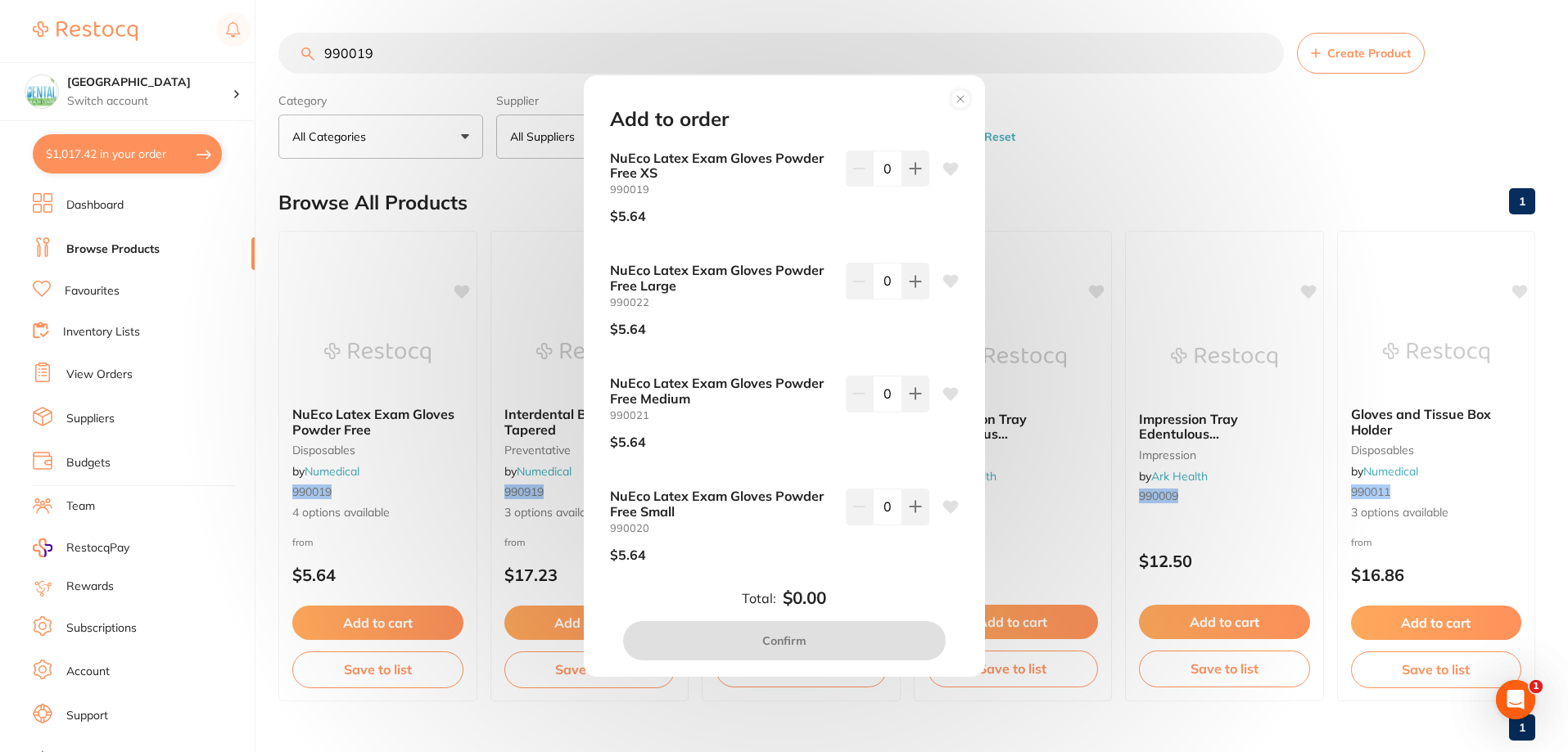
click at [953, 104] on circle at bounding box center [960, 99] width 19 height 19
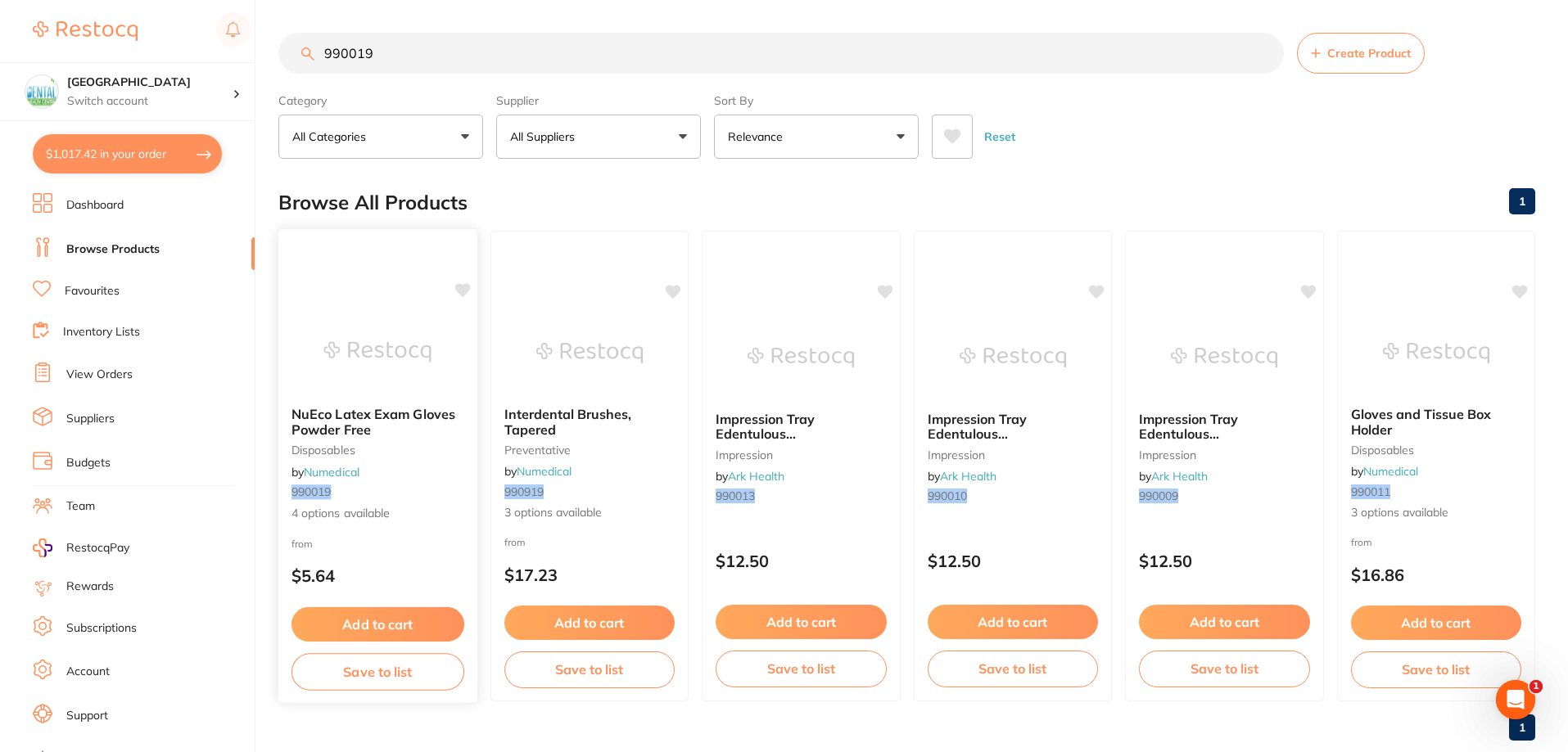
click at [377, 418] on span "NuEco Latex Exam Gloves Powder Free" at bounding box center [373, 422] width 164 height 32
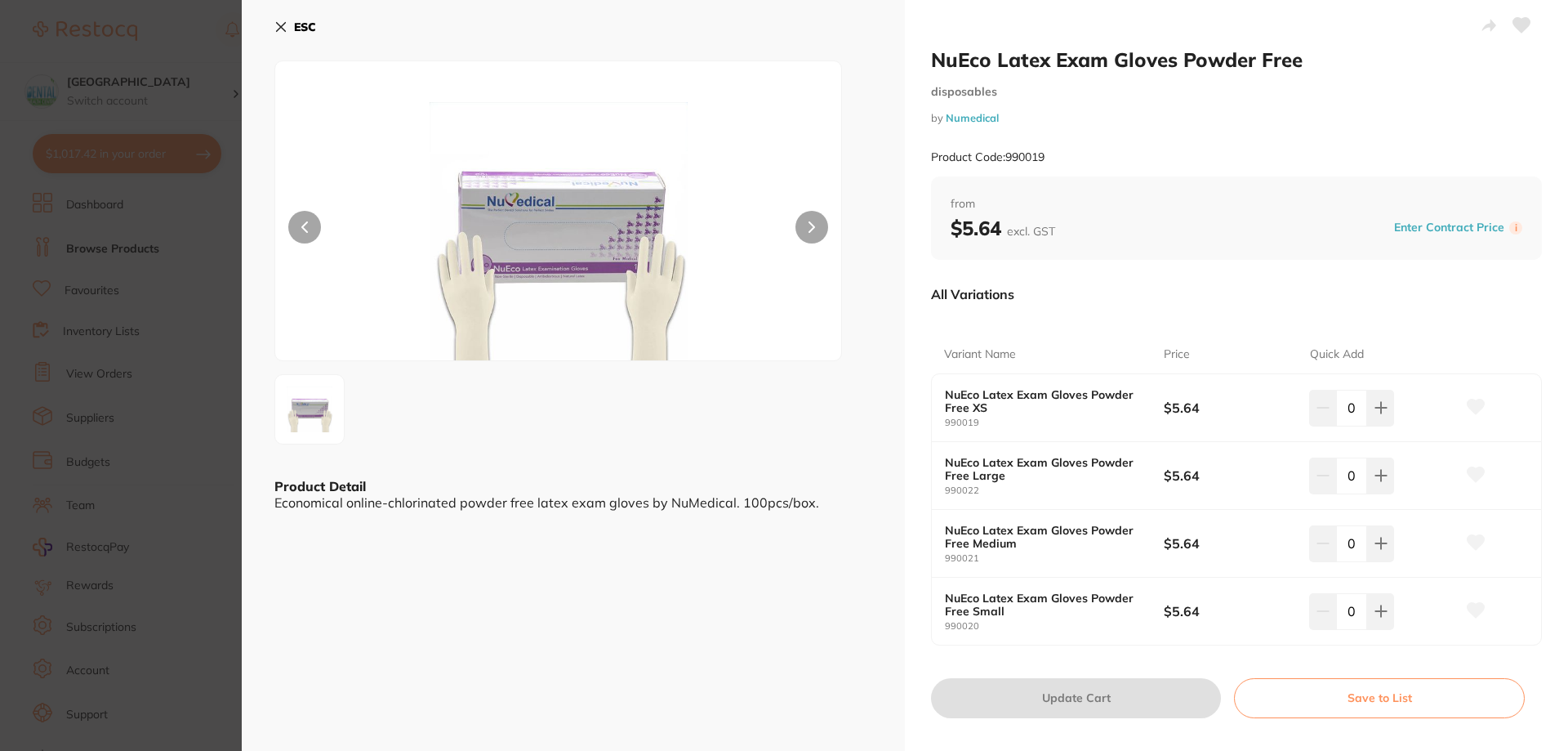
click at [1448, 224] on button "Enter Contract Price" at bounding box center [1449, 228] width 120 height 15
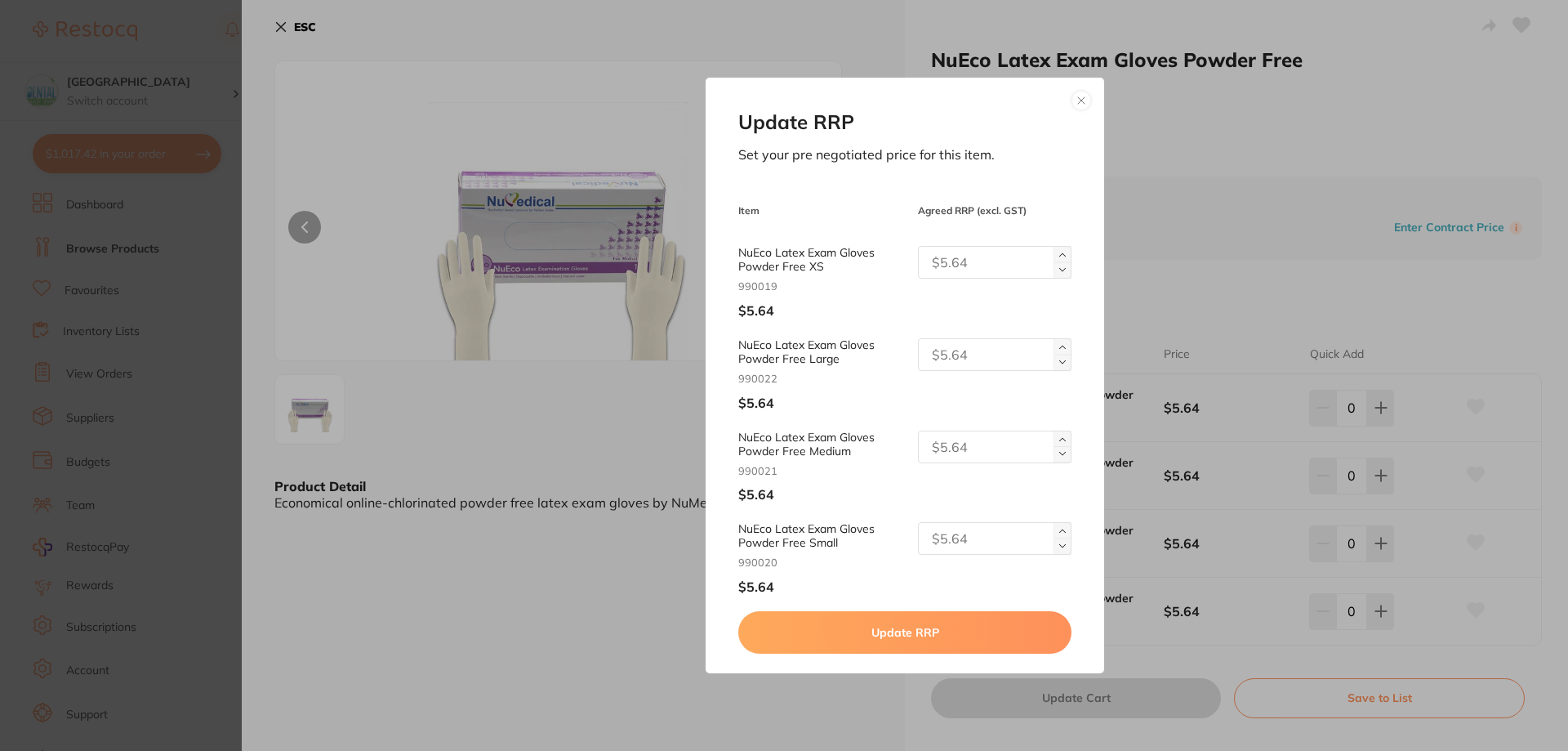
click at [1002, 267] on input "text" at bounding box center [994, 262] width 154 height 33
type input "6.20"
drag, startPoint x: 991, startPoint y: 268, endPoint x: 924, endPoint y: 289, distance: 70.2
click at [924, 289] on div "NuEco Latex Exam Gloves Powder Free XS 990019 $5.64 6.20" at bounding box center [904, 282] width 333 height 73
click at [955, 356] on input "text" at bounding box center [994, 355] width 154 height 33
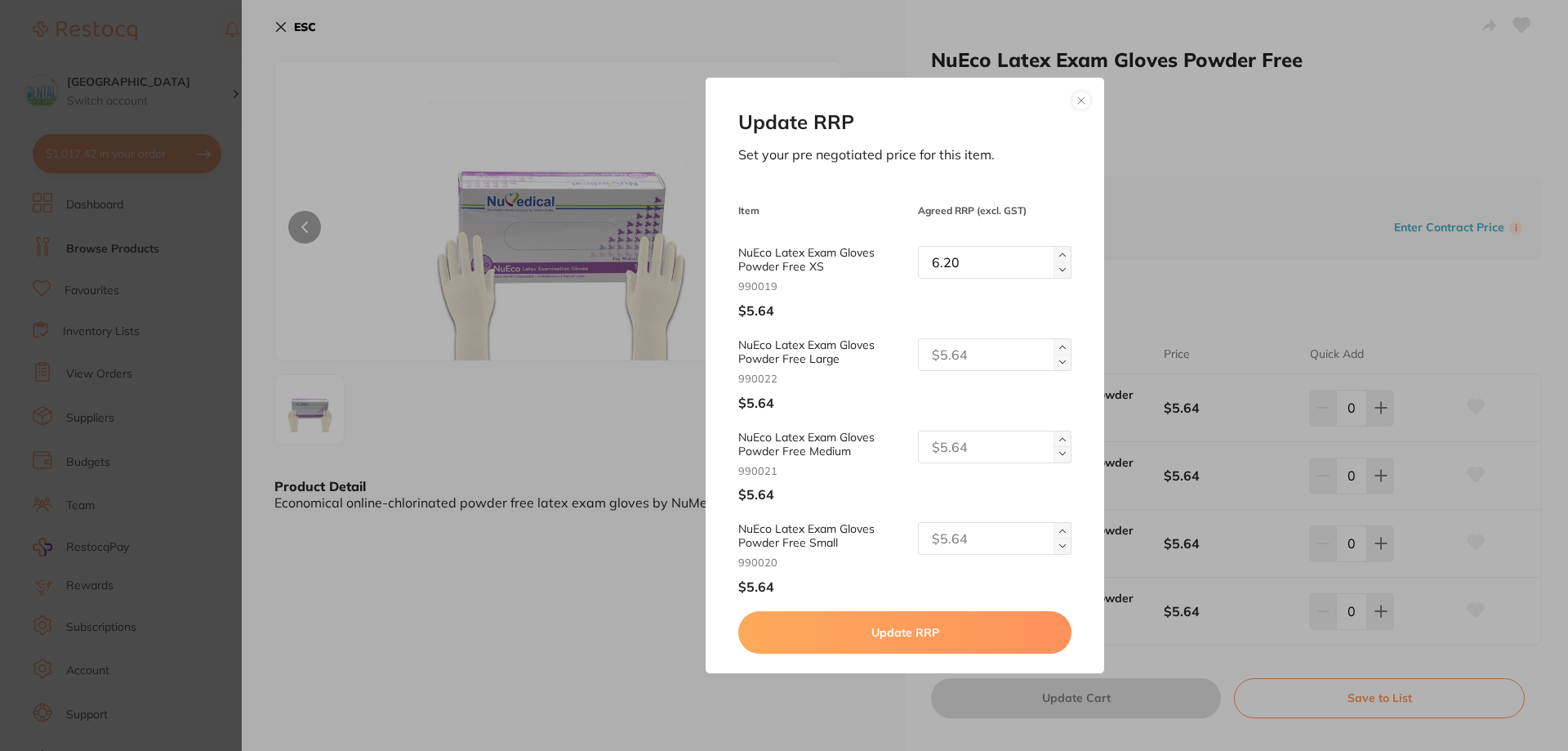
paste input "6.20"
type input "6.20"
drag, startPoint x: 951, startPoint y: 447, endPoint x: 942, endPoint y: 467, distance: 21.9
click at [951, 448] on input "text" at bounding box center [994, 447] width 154 height 33
paste input "6.20"
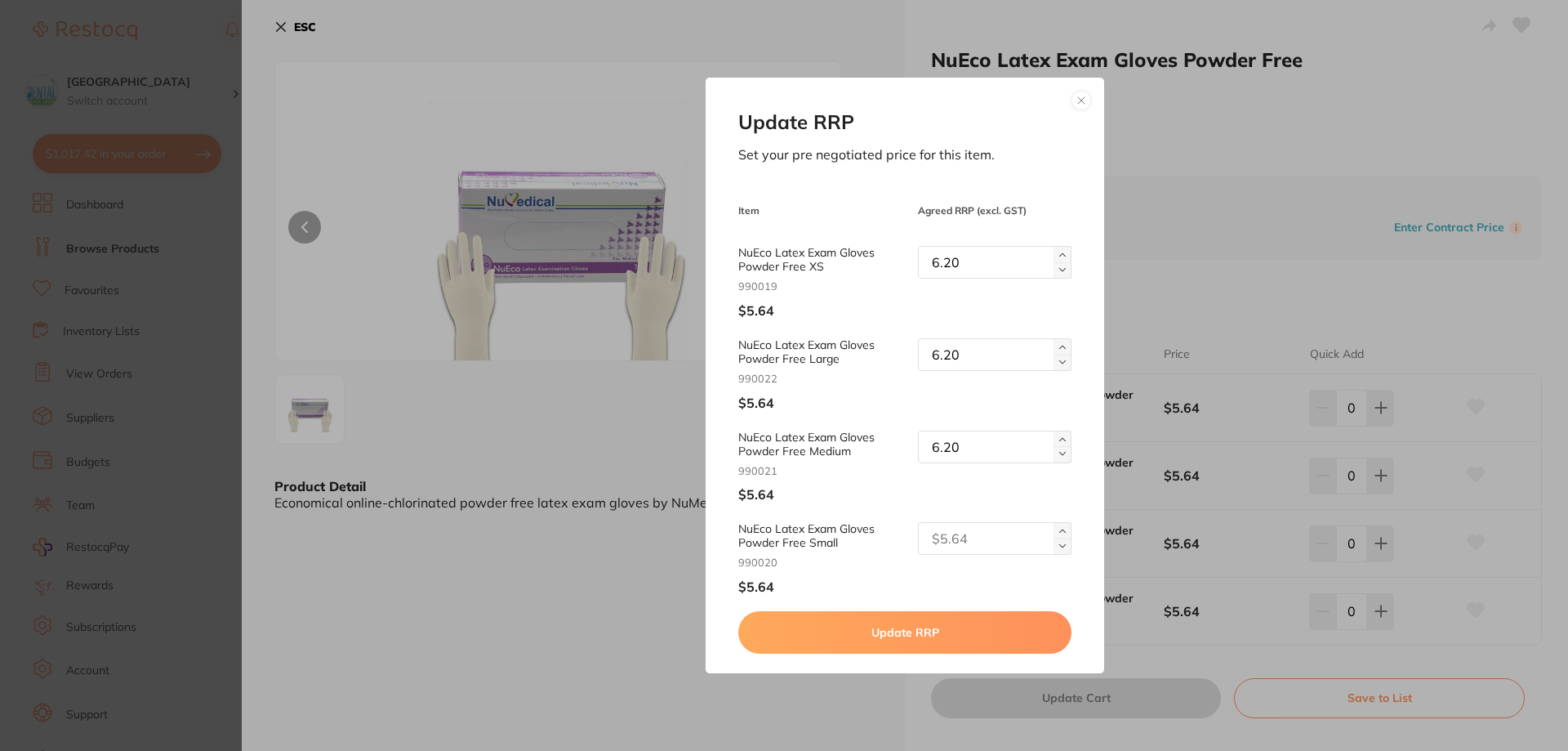
type input "6.20"
click at [944, 547] on input "text" at bounding box center [994, 539] width 154 height 33
paste input "6.20"
type input "6.20"
click at [891, 633] on button "Update RRP" at bounding box center [904, 632] width 333 height 42
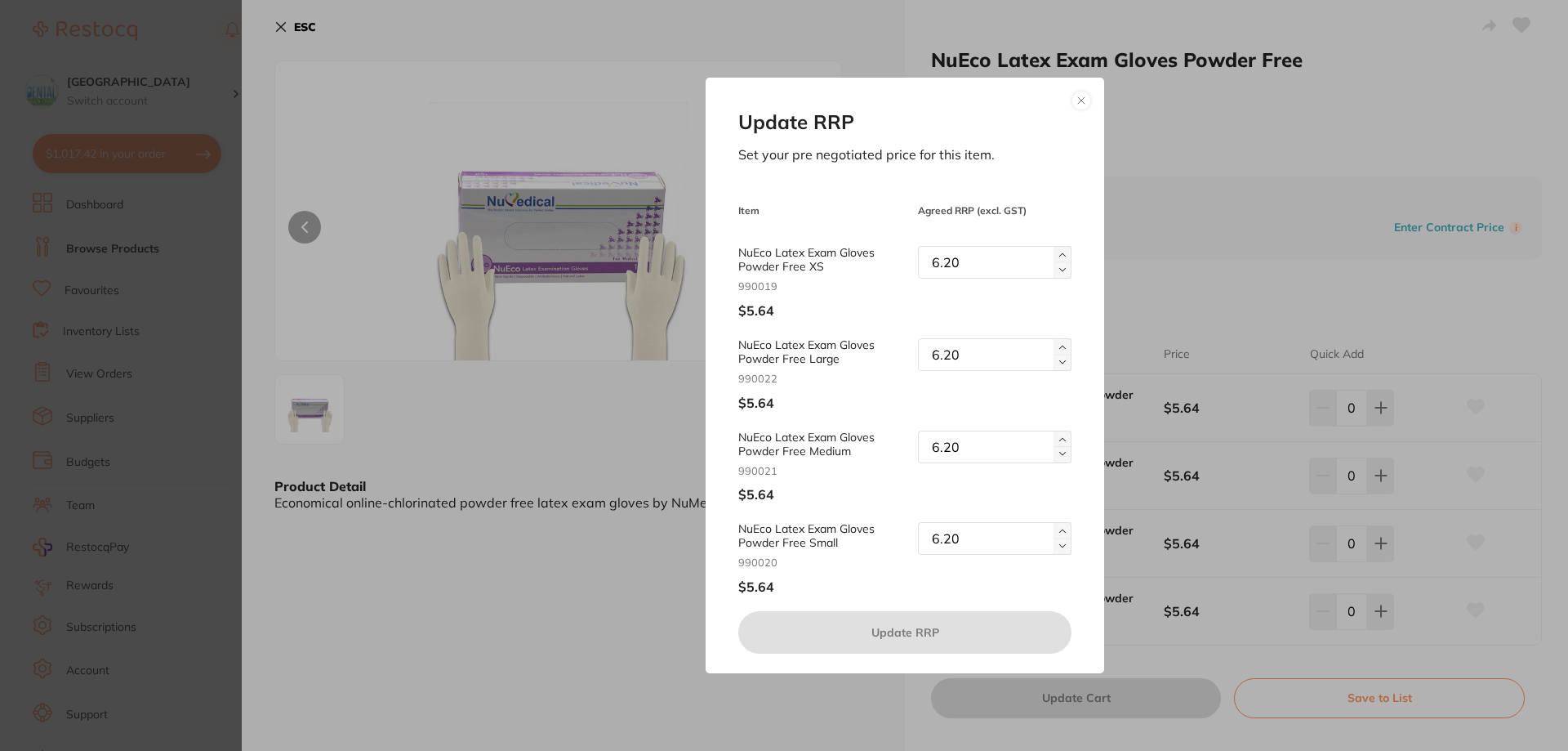
click at [917, 677] on div "Update RRP Set your pre negotiated price for this item. Item Agreed RRP (excl. …" at bounding box center [905, 375] width 1327 height 751
click at [841, 699] on div "Update RRP Set your pre negotiated price for this item. Item Agreed RRP (excl. …" at bounding box center [905, 375] width 1327 height 751
click at [1073, 106] on button at bounding box center [1081, 100] width 20 height 20
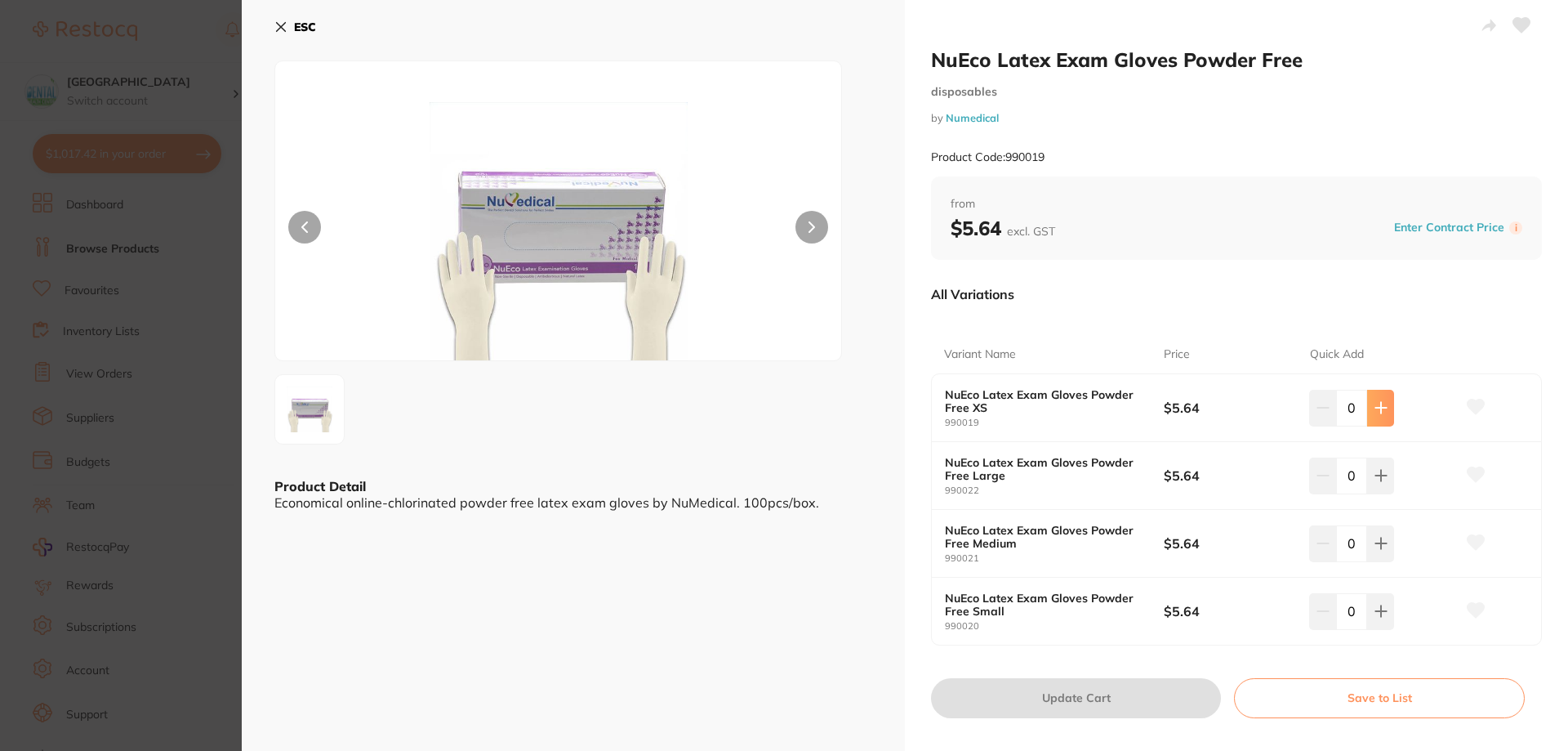
click at [1380, 409] on icon at bounding box center [1381, 408] width 11 height 11
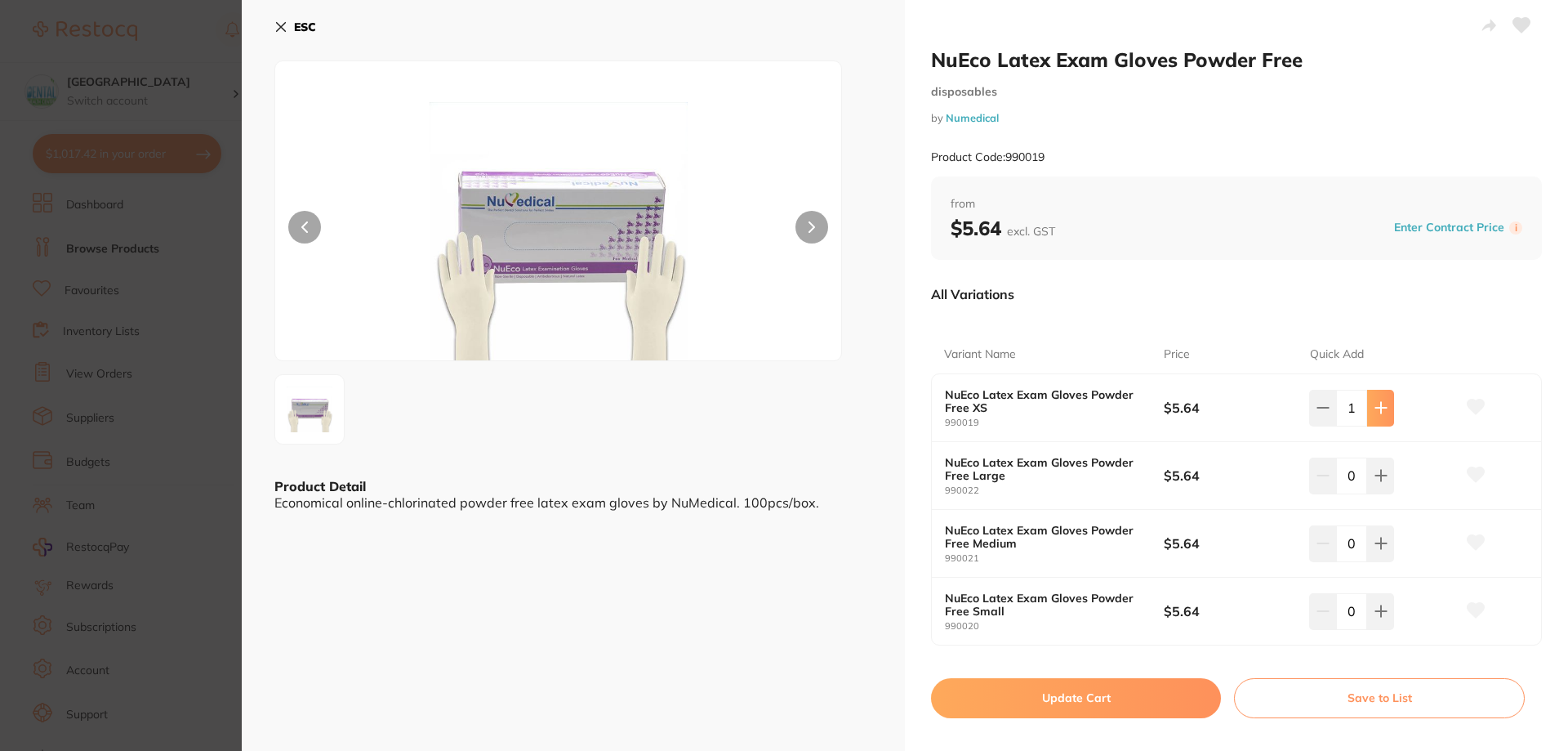
click at [1380, 409] on icon at bounding box center [1381, 408] width 11 height 11
click at [1380, 409] on icon at bounding box center [1377, 408] width 11 height 11
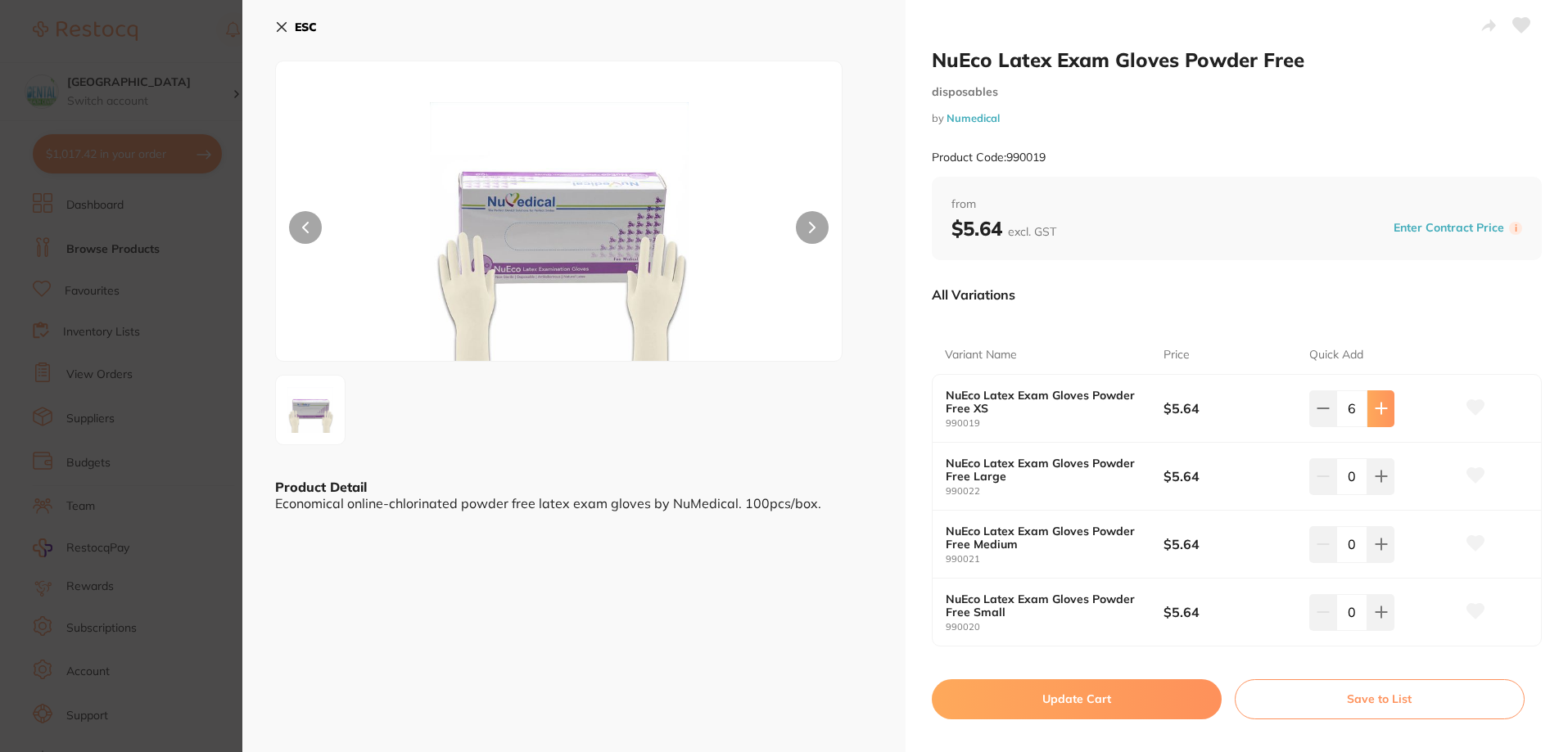
click at [1383, 409] on icon at bounding box center [1380, 408] width 11 height 11
click at [1383, 409] on icon at bounding box center [1384, 408] width 11 height 11
type input "10"
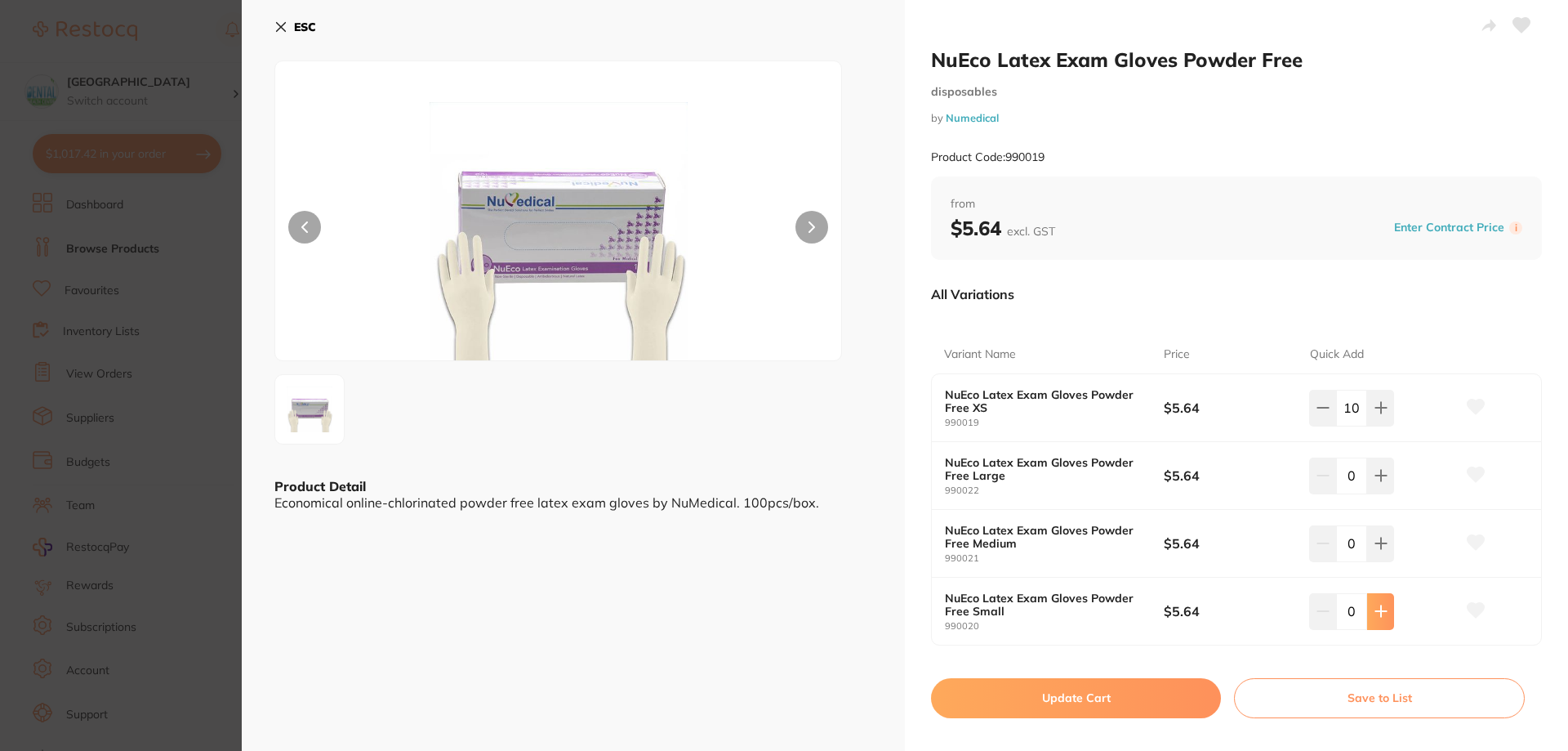
click at [1375, 617] on icon at bounding box center [1382, 611] width 13 height 13
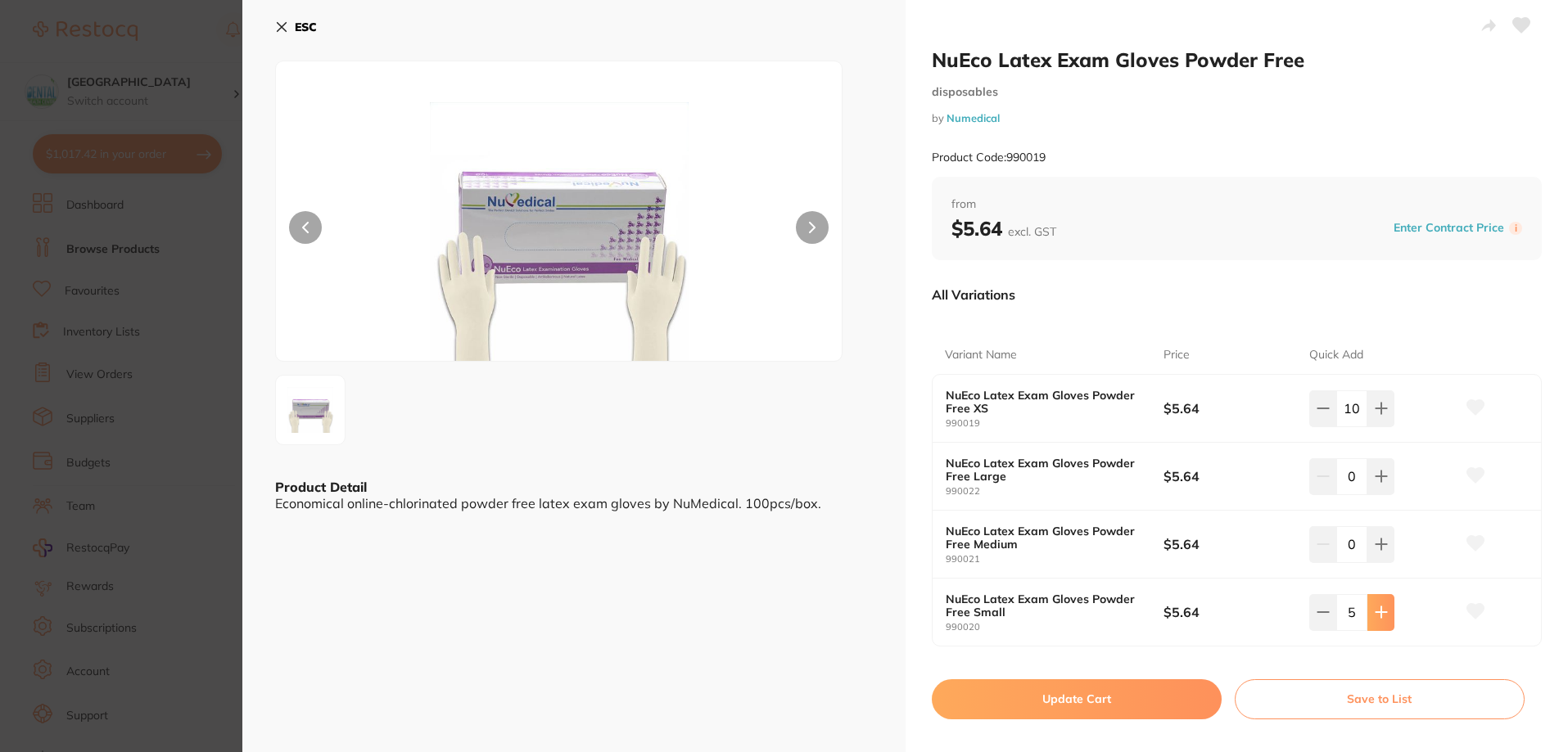
click at [1375, 618] on icon at bounding box center [1382, 612] width 13 height 13
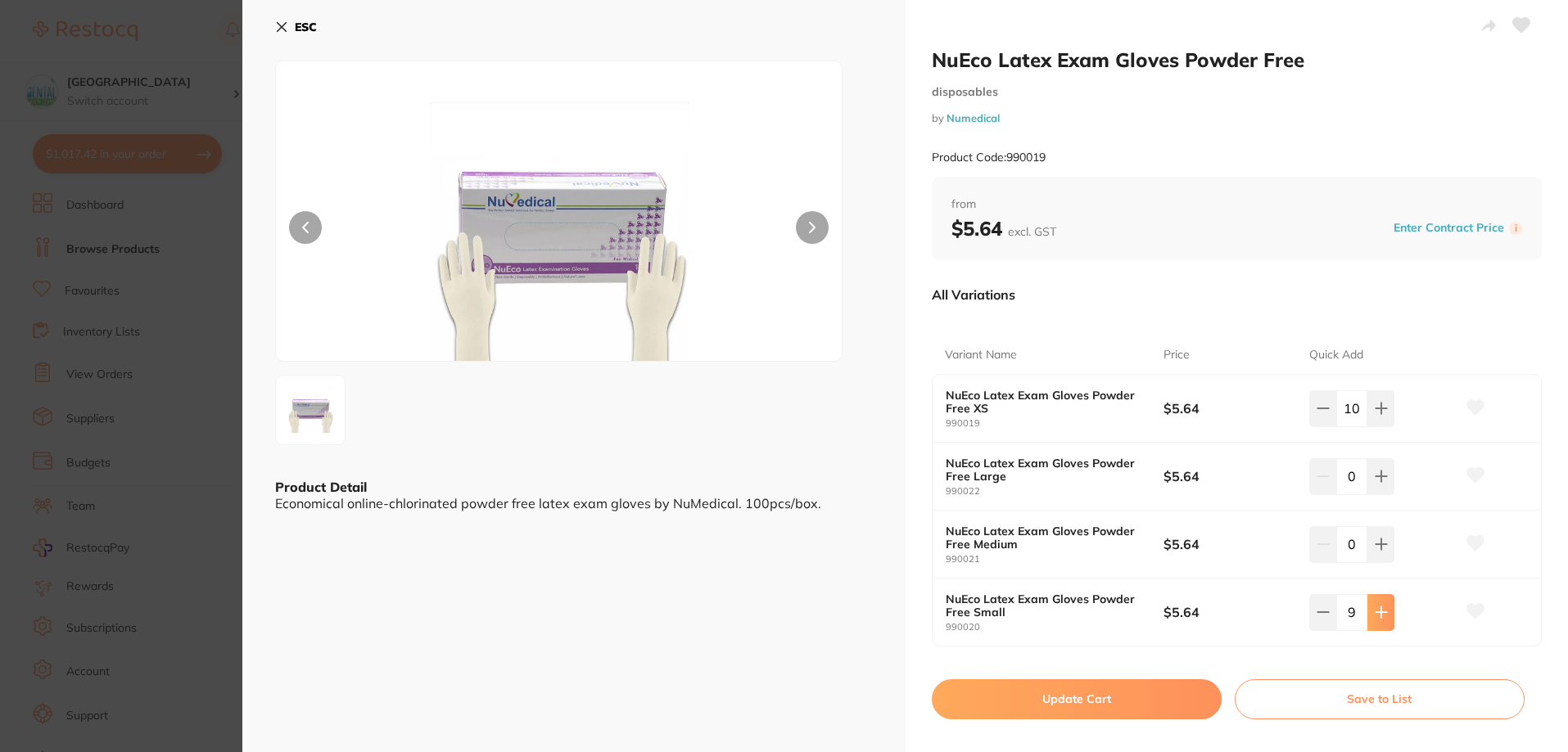
type input "10"
click at [1125, 701] on button "Update Cart" at bounding box center [1076, 698] width 289 height 39
checkbox input "false"
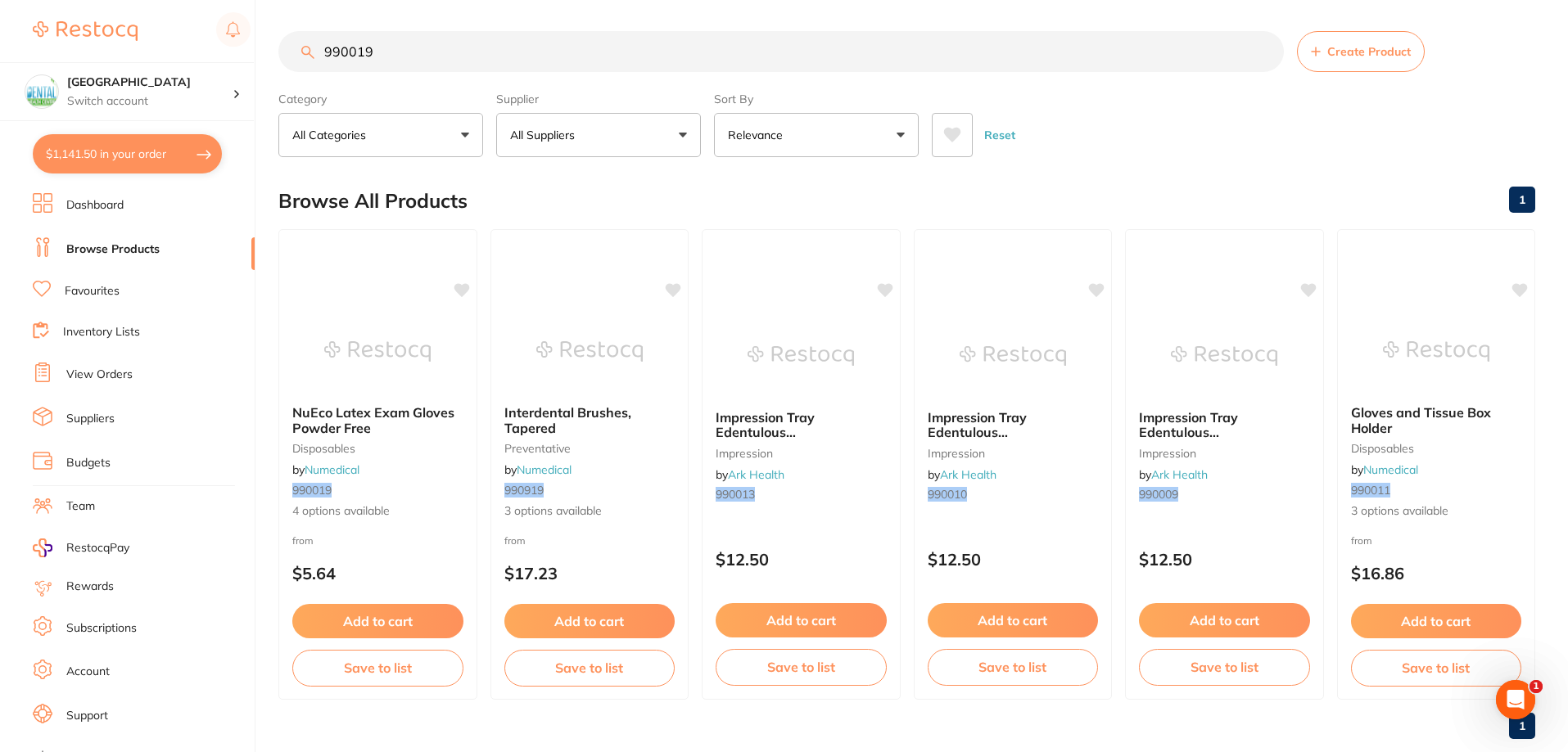
click at [110, 149] on button "$1,141.50 in your order" at bounding box center [127, 153] width 189 height 39
checkbox input "true"
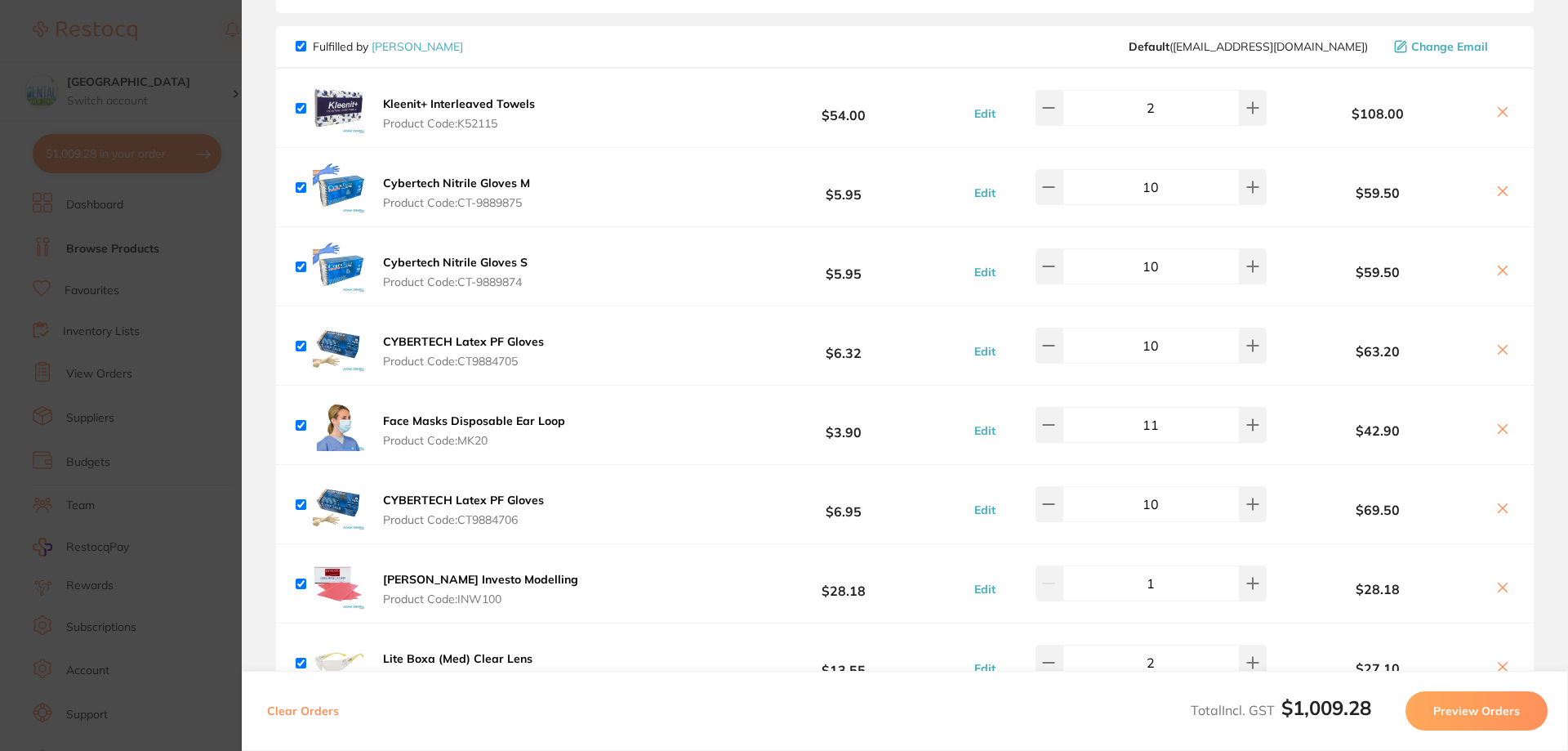
scroll to position [417, 0]
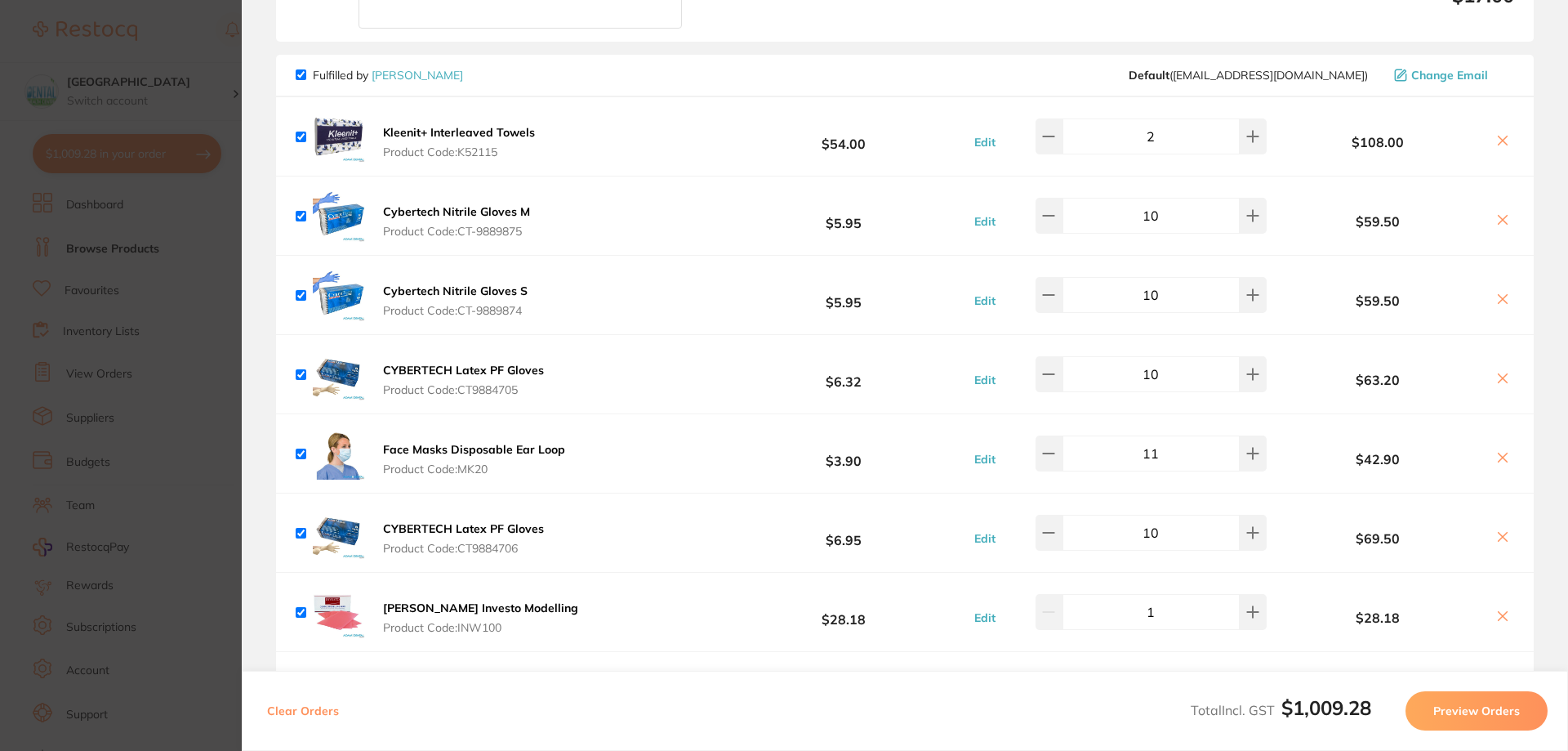
click at [1496, 380] on icon at bounding box center [1503, 379] width 13 height 13
checkbox input "false"
click at [1497, 454] on icon at bounding box center [1503, 458] width 13 height 13
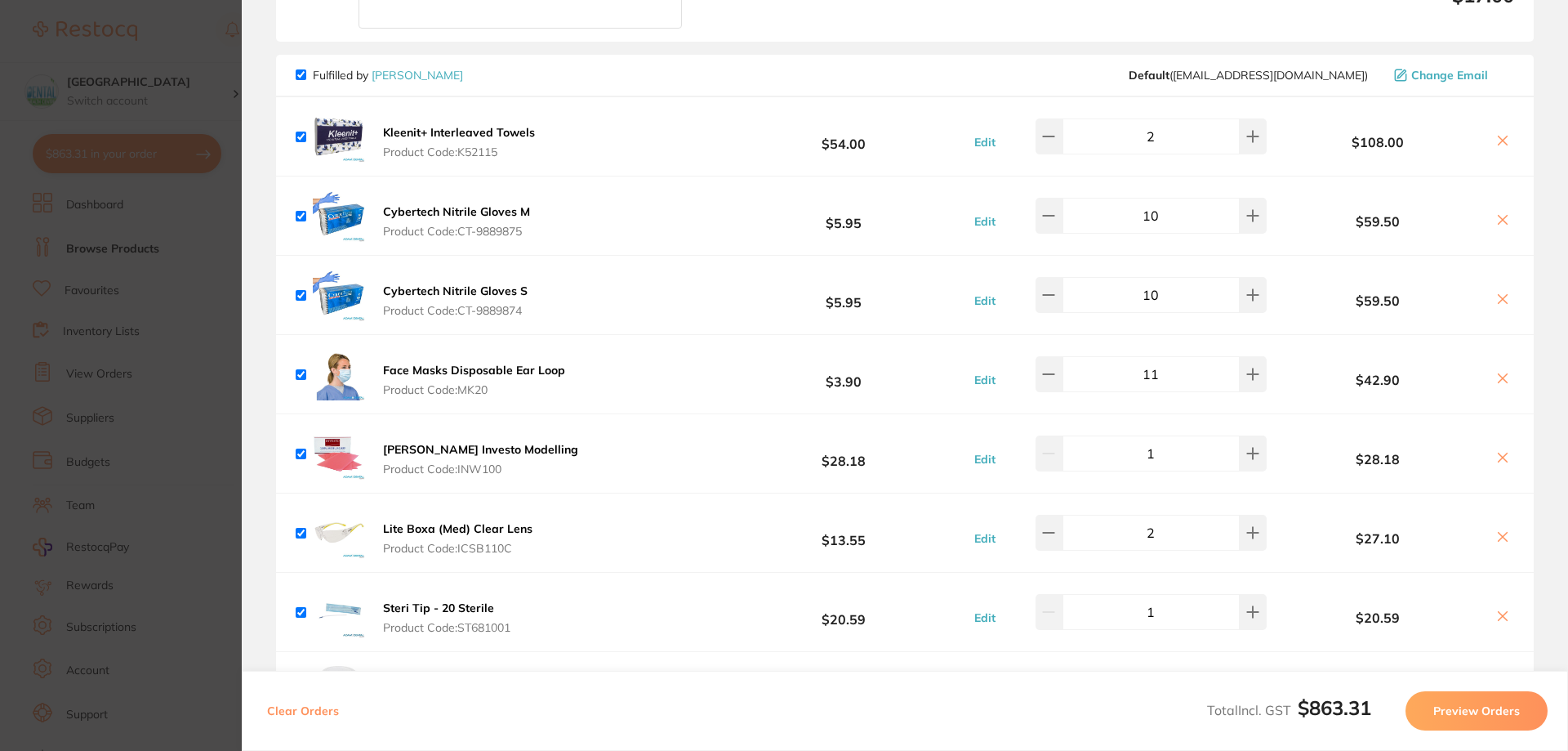
click at [76, 395] on section "Update RRP Set your pre negotiated price for this item. Item Agreed RRP (excl. …" at bounding box center [784, 375] width 1568 height 751
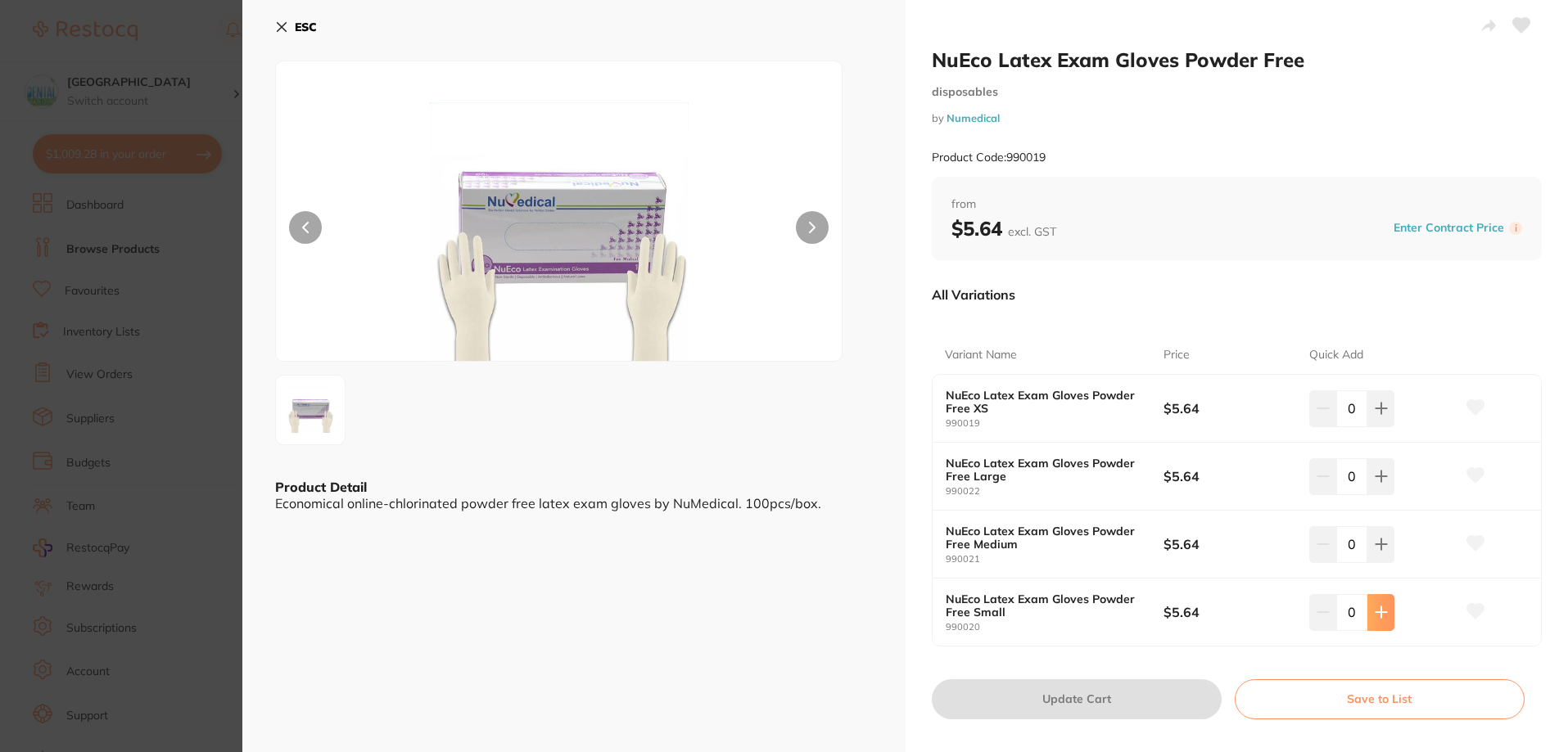
click at [1383, 617] on icon at bounding box center [1382, 612] width 13 height 13
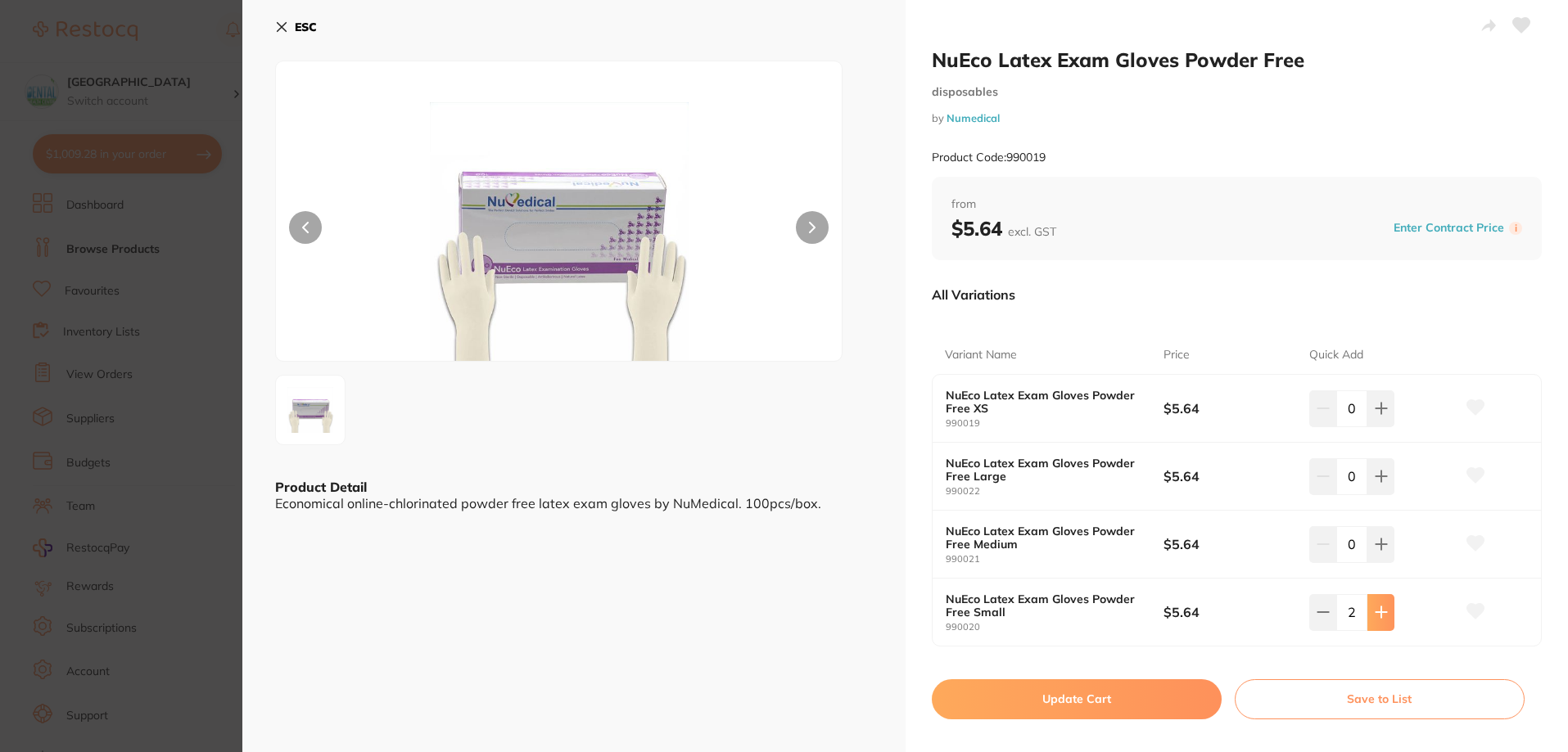
click at [1383, 617] on icon at bounding box center [1382, 612] width 13 height 13
type input "3"
click at [1405, 233] on button "Enter Contract Price" at bounding box center [1449, 228] width 121 height 15
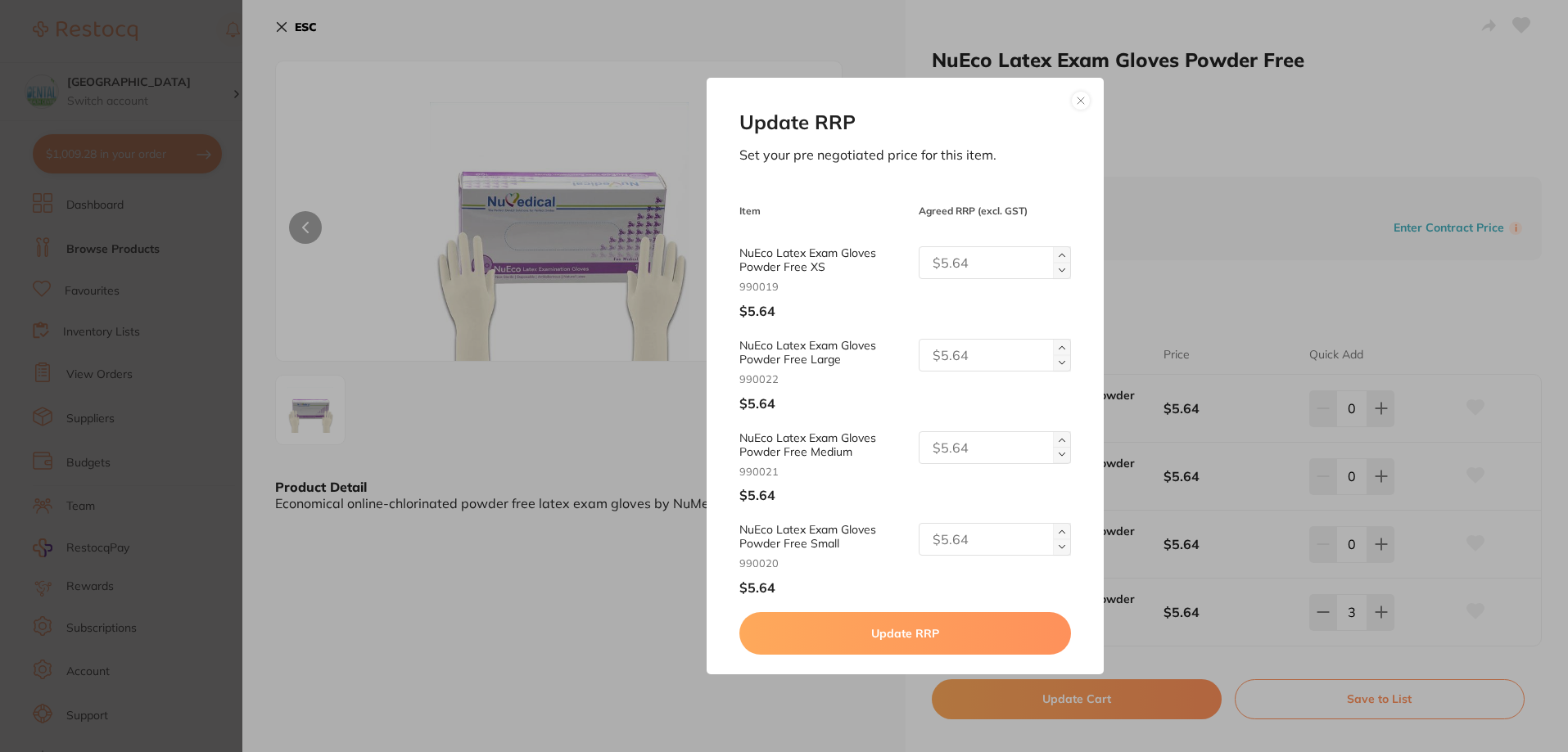
click at [948, 268] on input "text" at bounding box center [996, 262] width 153 height 33
drag, startPoint x: 948, startPoint y: 268, endPoint x: 756, endPoint y: 268, distance: 192.0
click at [756, 268] on div "NuEco Latex Exam Gloves Powder Free XS 990019 $5.64 6.2" at bounding box center [906, 283] width 333 height 73
type input "6.2"
drag, startPoint x: 981, startPoint y: 539, endPoint x: 952, endPoint y: 581, distance: 51.0
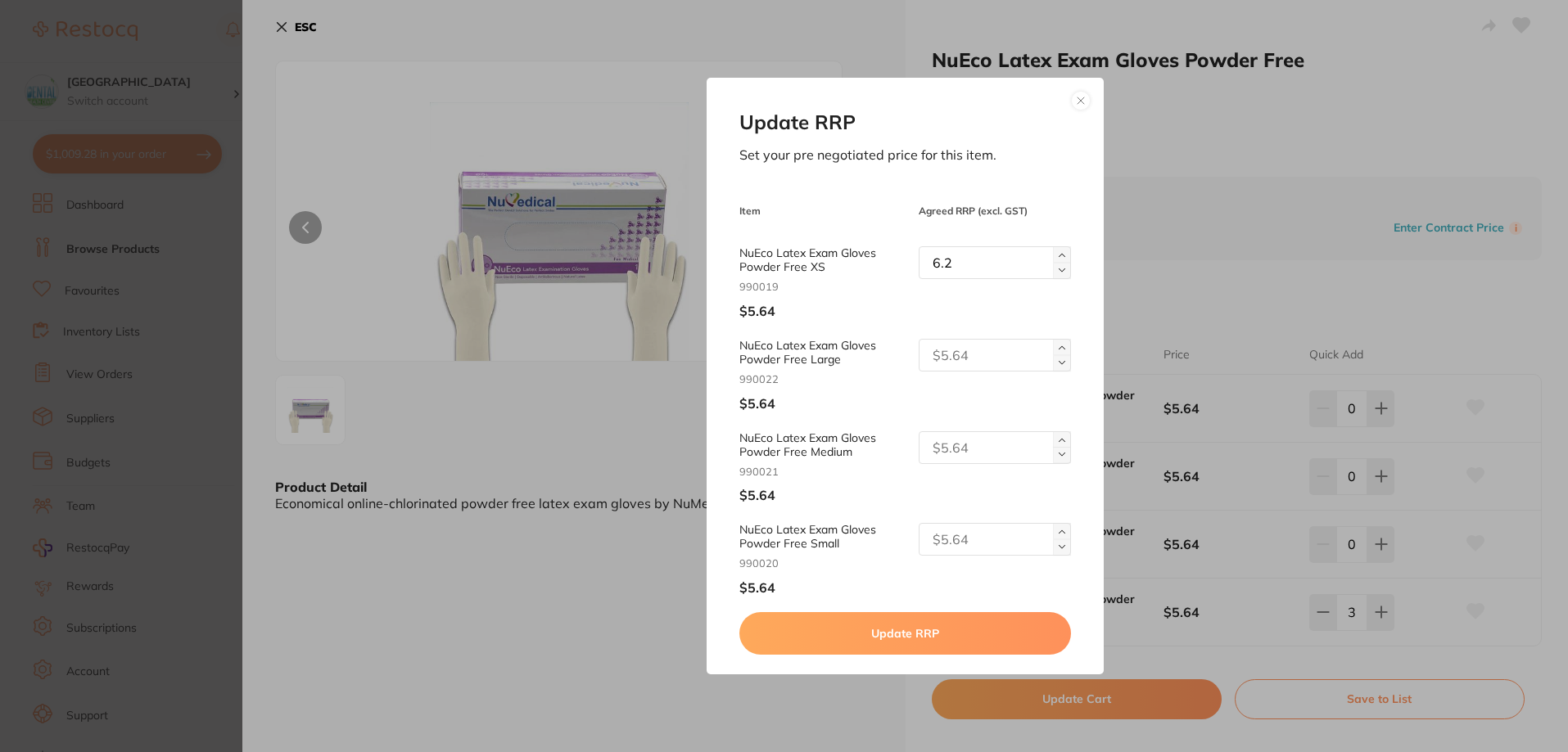
click at [981, 539] on input "text" at bounding box center [996, 539] width 153 height 33
paste input "6.2"
type input "6.2"
click at [931, 614] on button "Update RRP" at bounding box center [906, 633] width 333 height 42
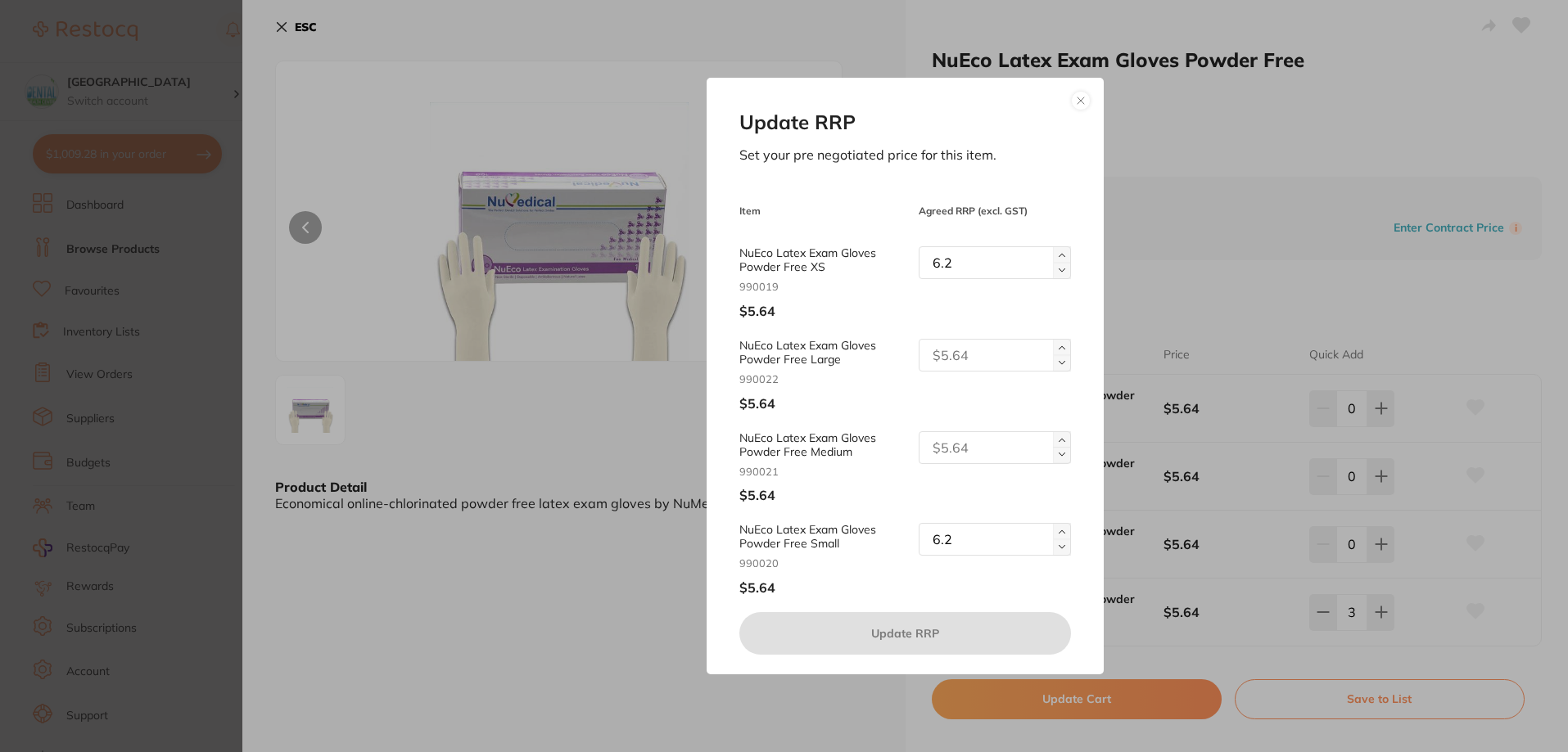
click at [1079, 102] on button at bounding box center [1081, 101] width 20 height 20
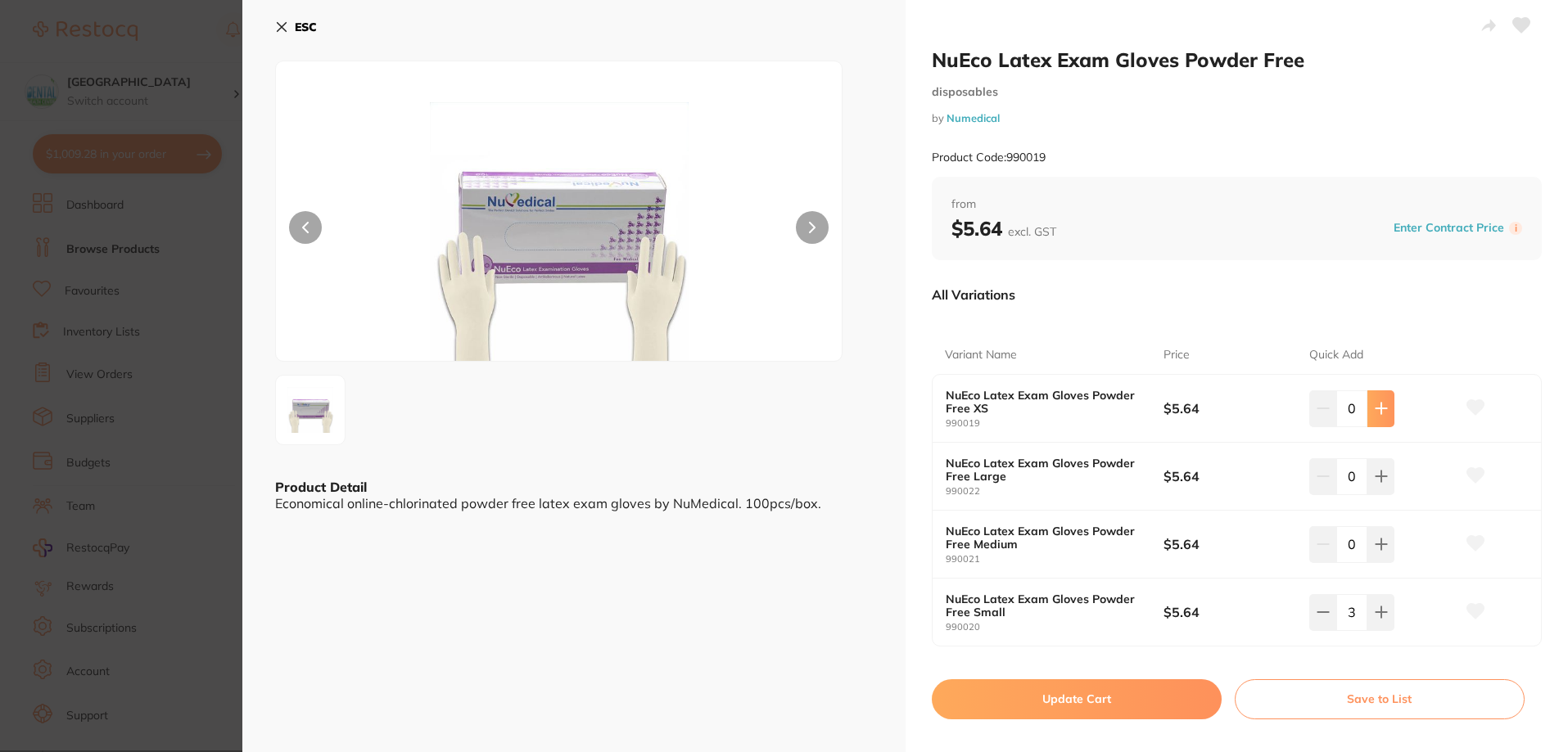
click at [1384, 407] on button at bounding box center [1381, 409] width 27 height 36
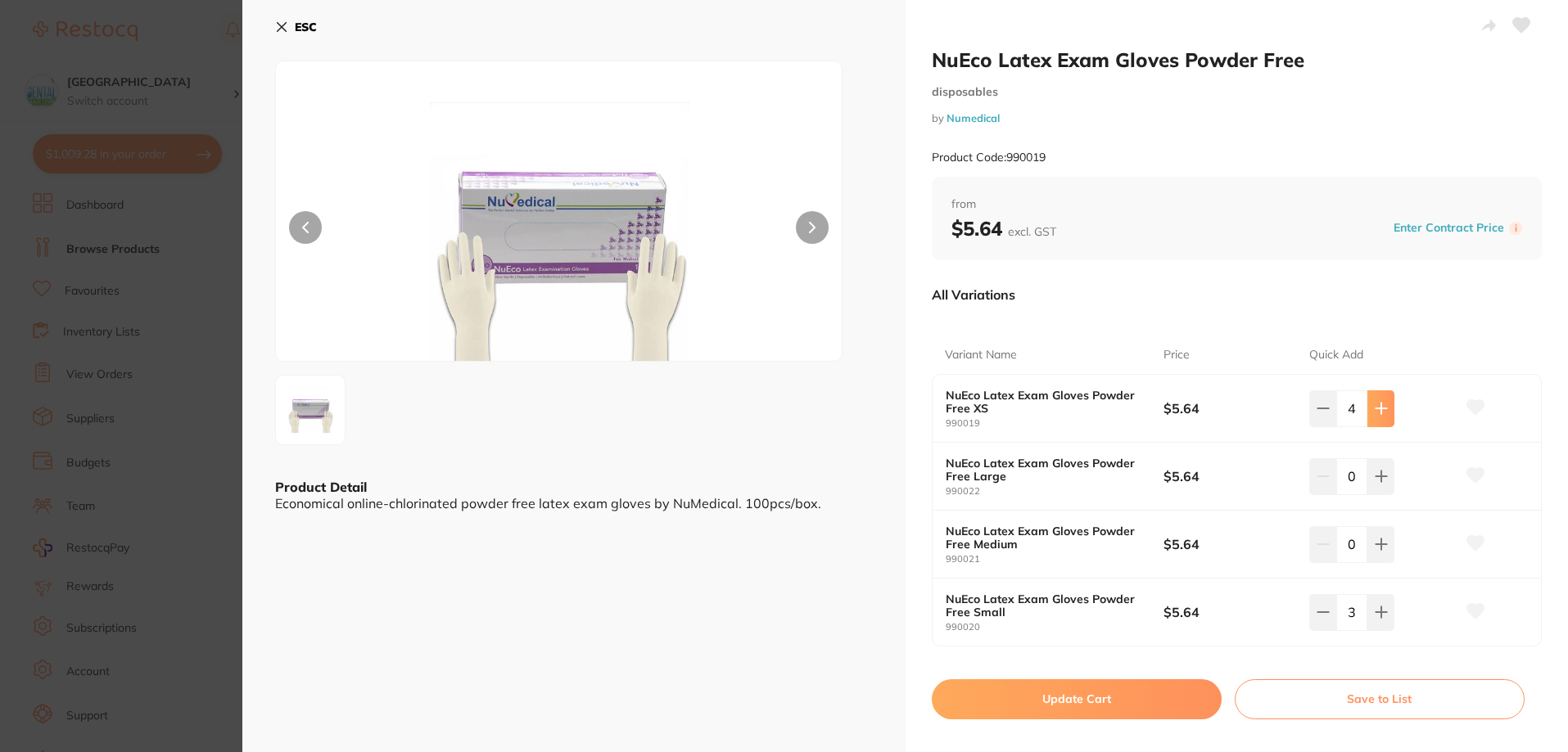
click at [1384, 407] on button at bounding box center [1381, 409] width 27 height 36
click at [1384, 408] on button at bounding box center [1381, 409] width 27 height 36
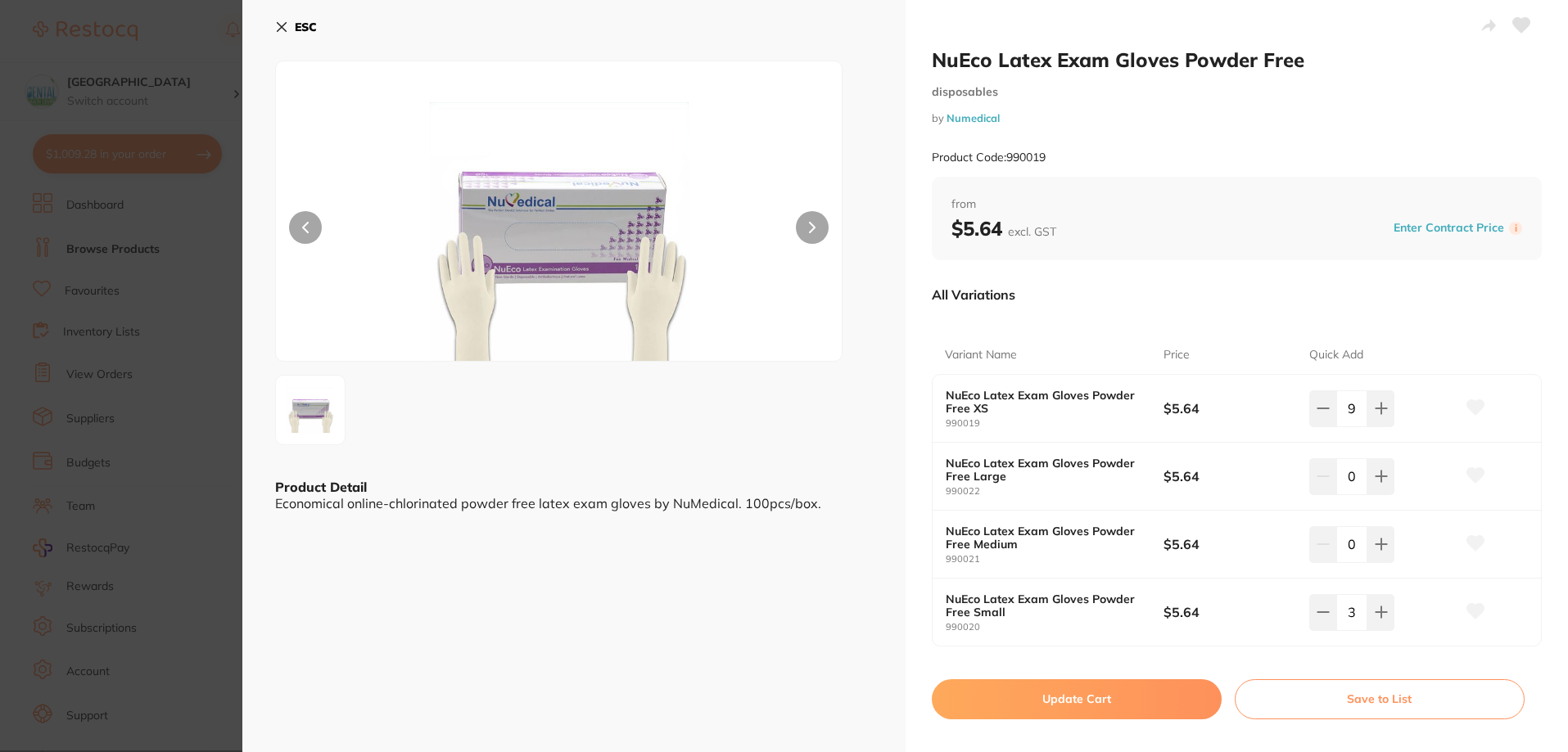
type input "10"
click at [1376, 618] on icon at bounding box center [1382, 612] width 13 height 13
click at [1376, 618] on icon at bounding box center [1380, 612] width 11 height 11
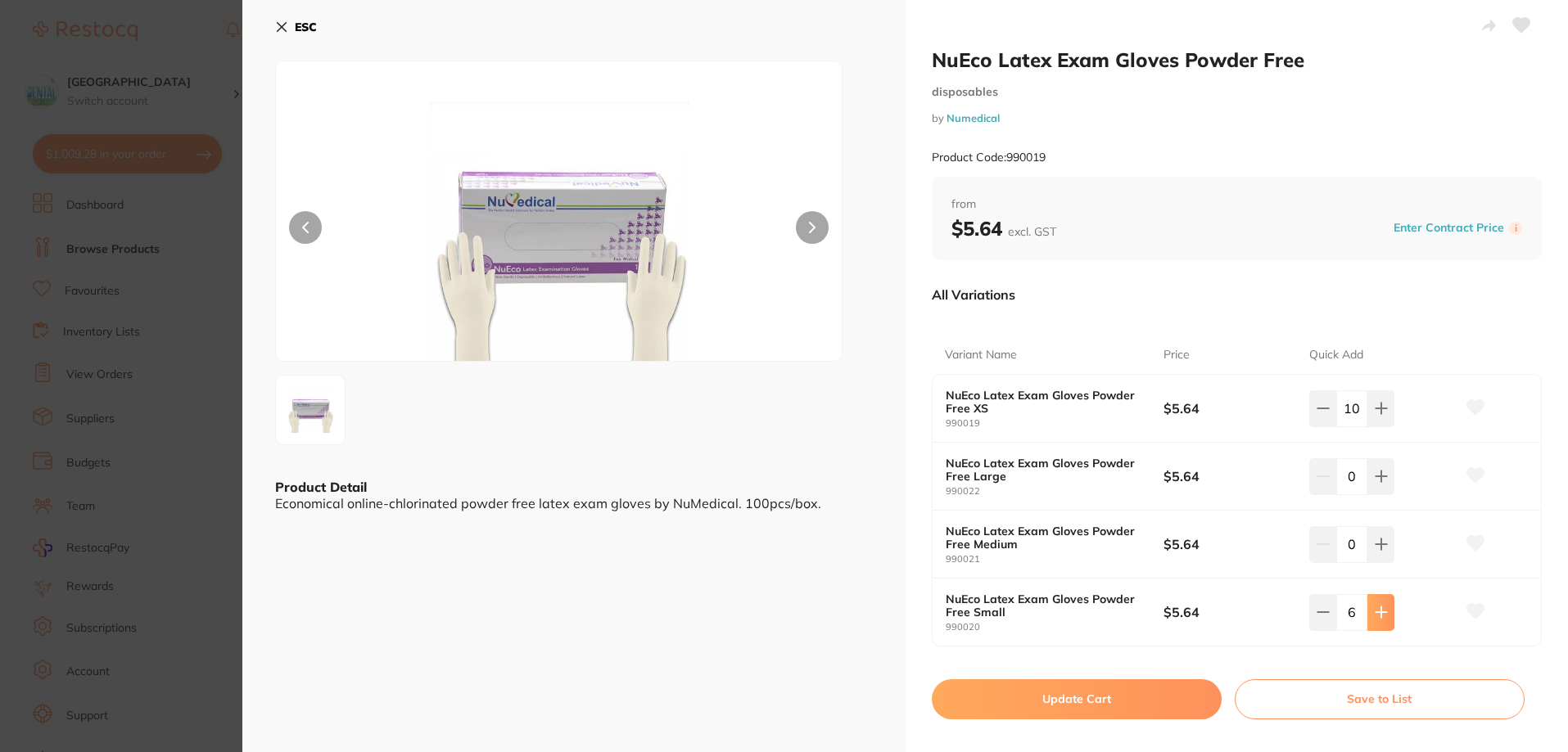
click at [1376, 618] on icon at bounding box center [1380, 612] width 11 height 11
click at [1325, 620] on button at bounding box center [1323, 612] width 27 height 36
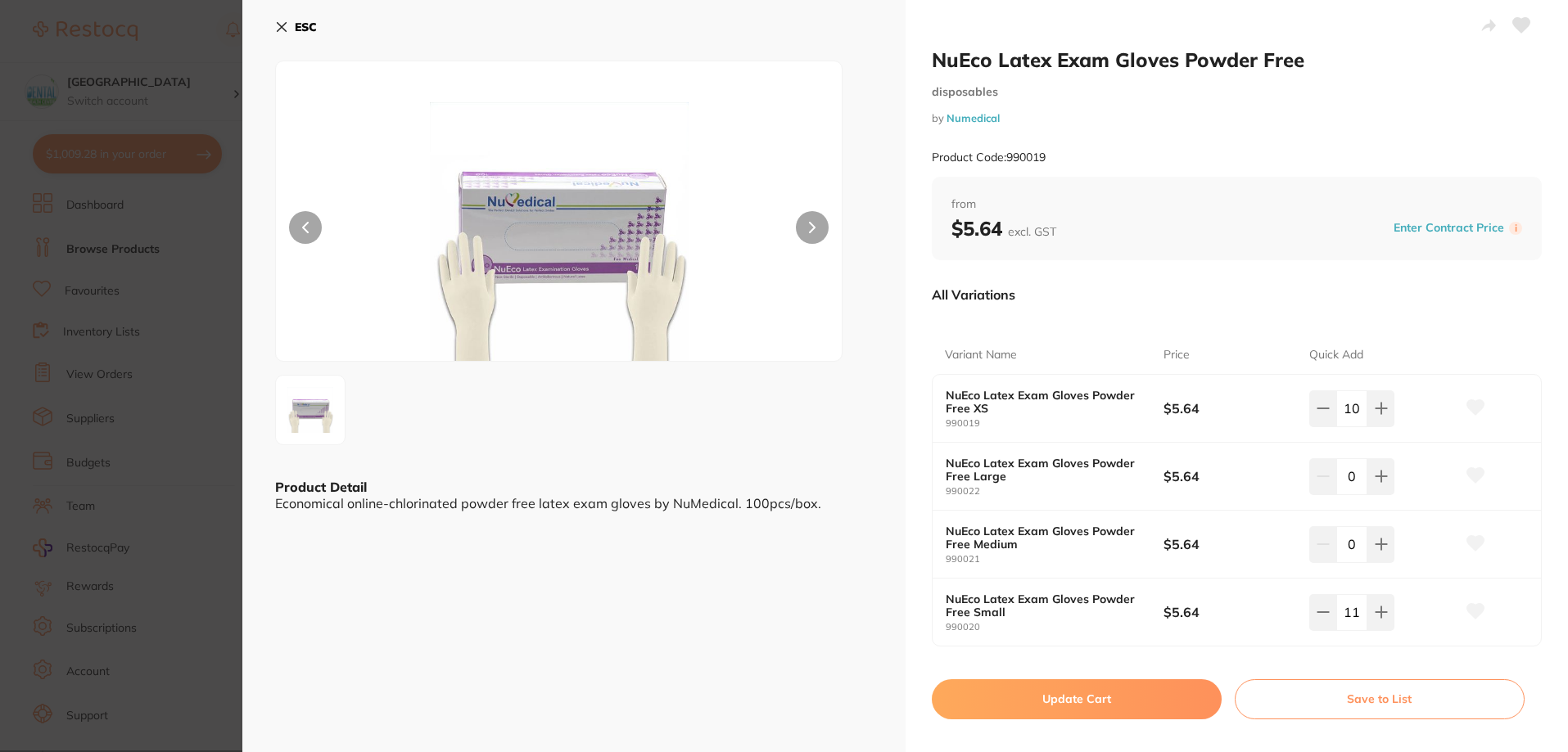
type input "10"
click at [1128, 694] on button "Update Cart" at bounding box center [1076, 698] width 289 height 39
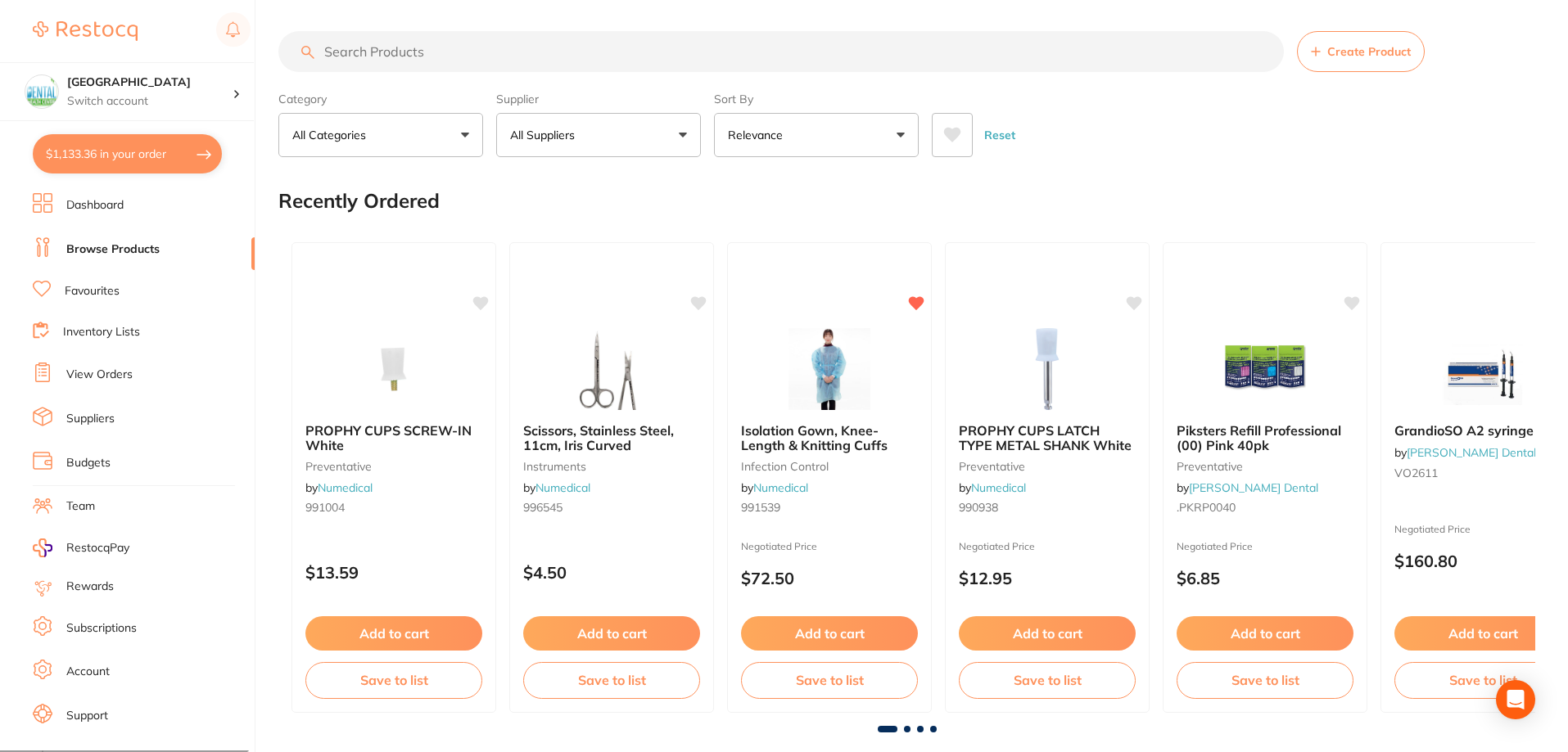
click at [67, 143] on button "$1,133.36 in your order" at bounding box center [127, 153] width 189 height 39
checkbox input "true"
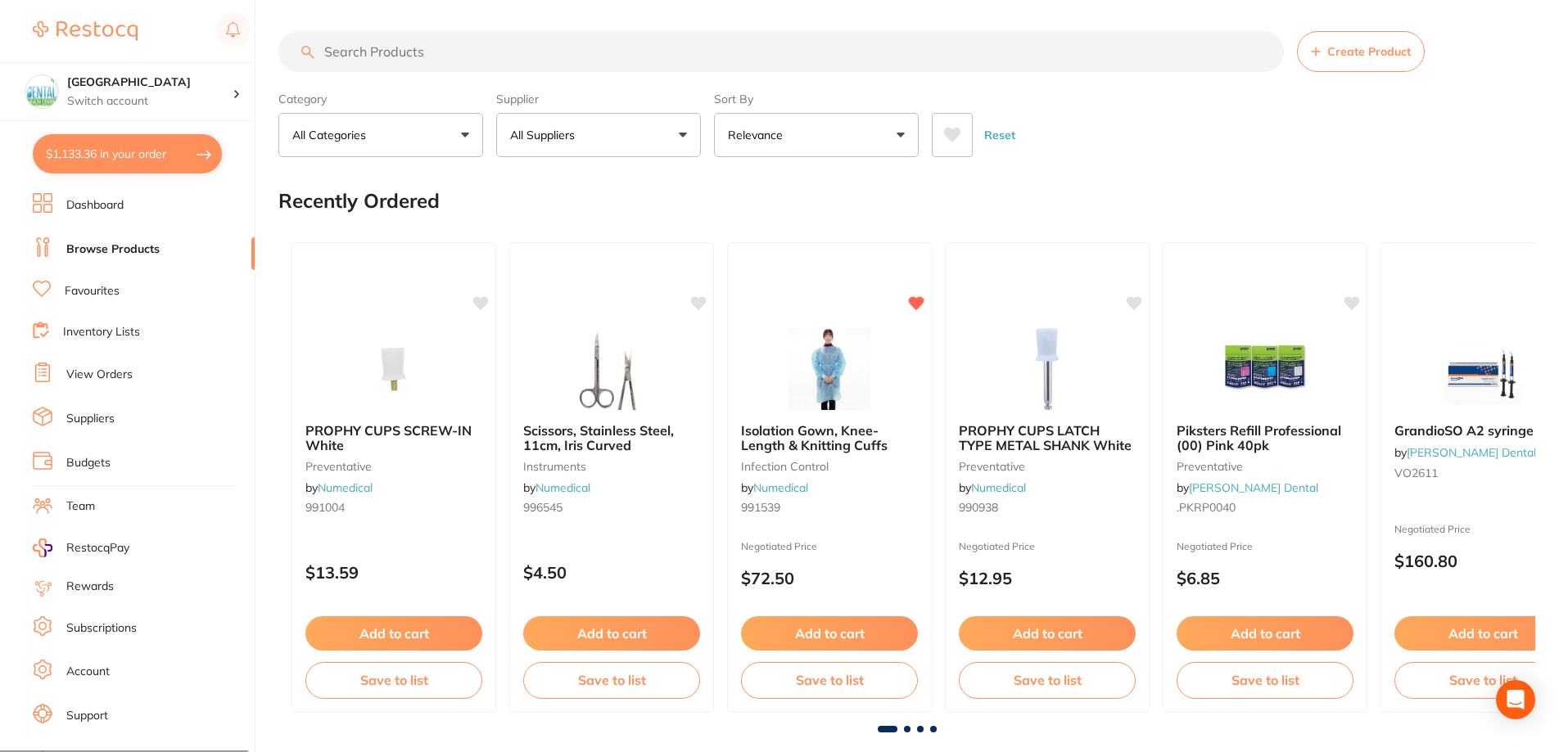
checkbox input "true"
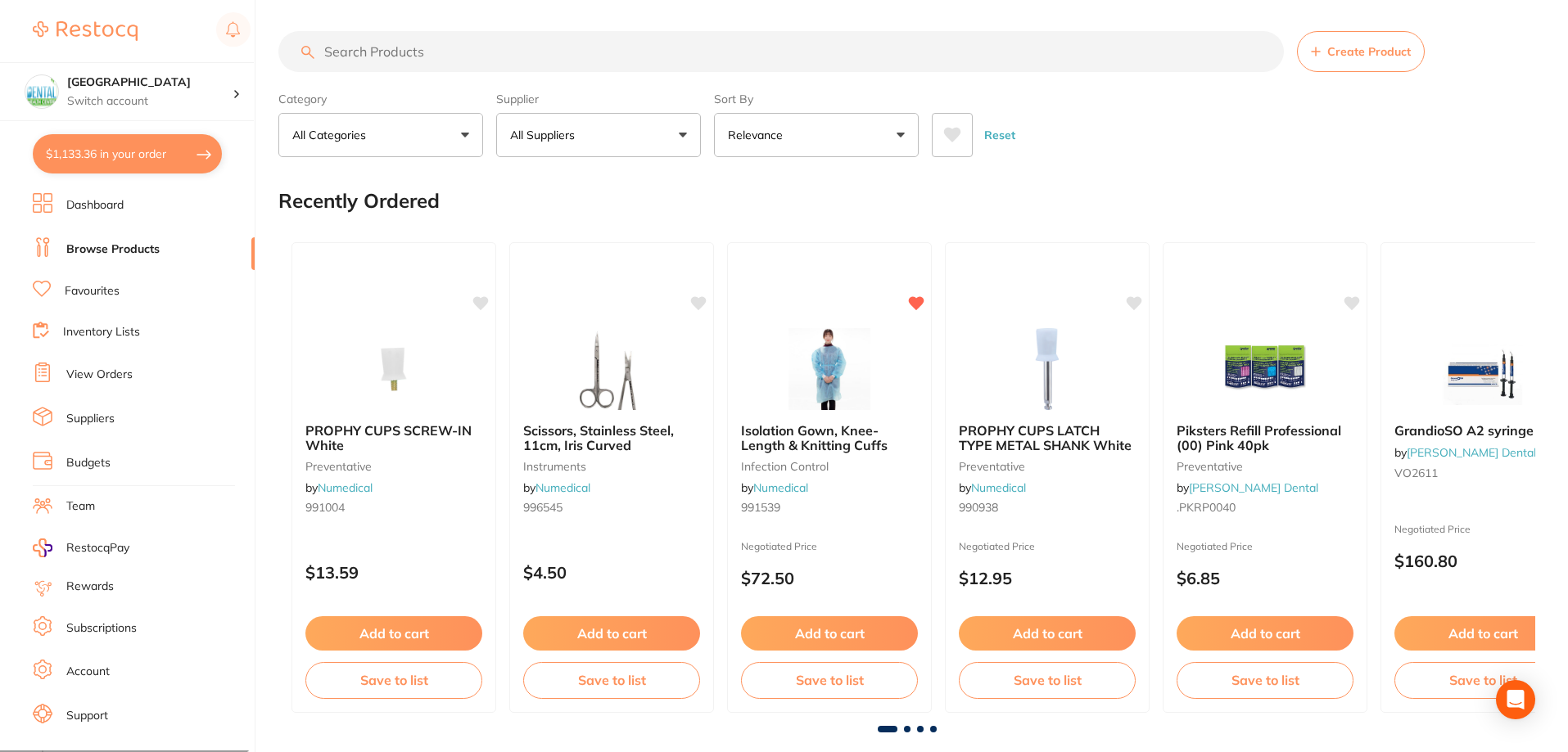
checkbox input "true"
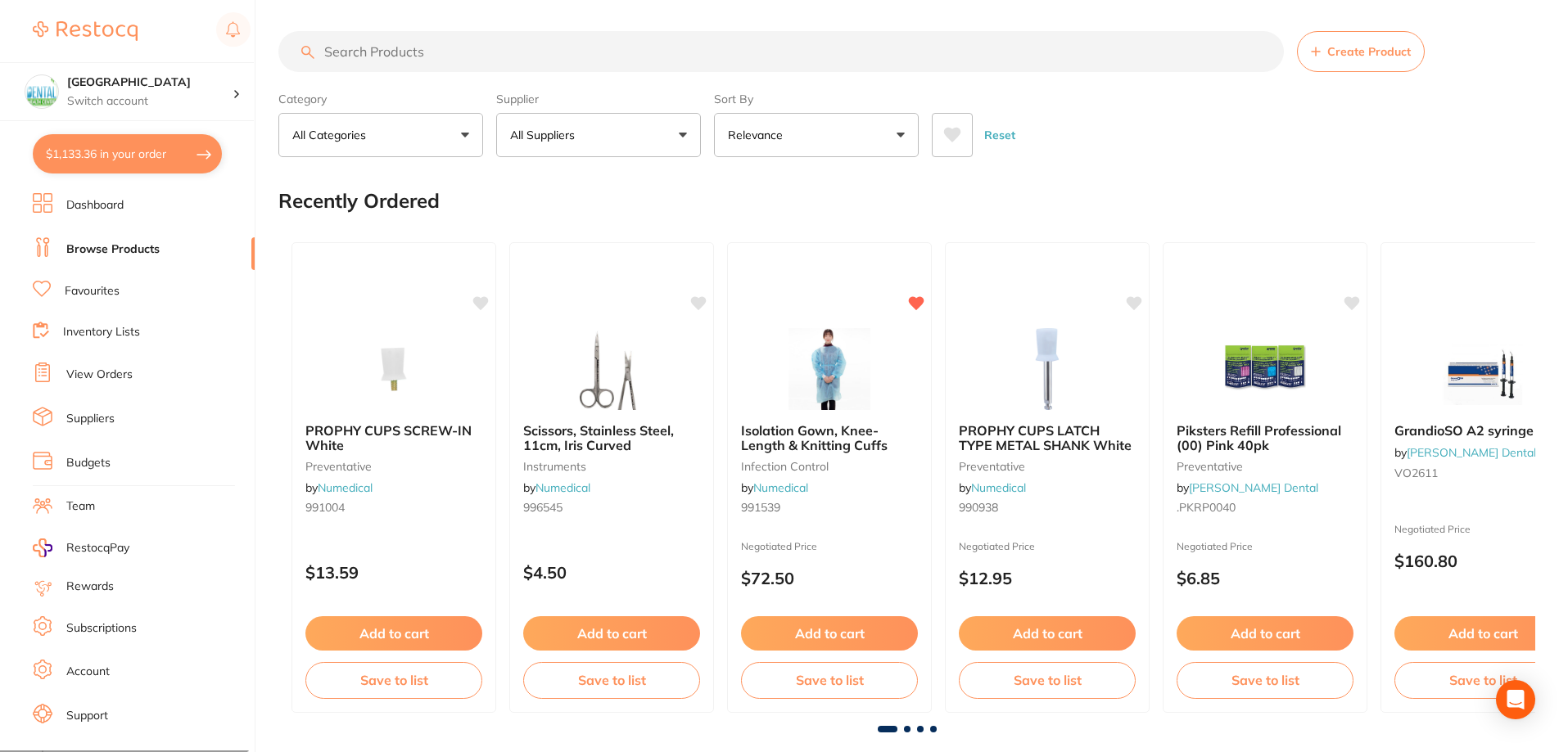
checkbox input "true"
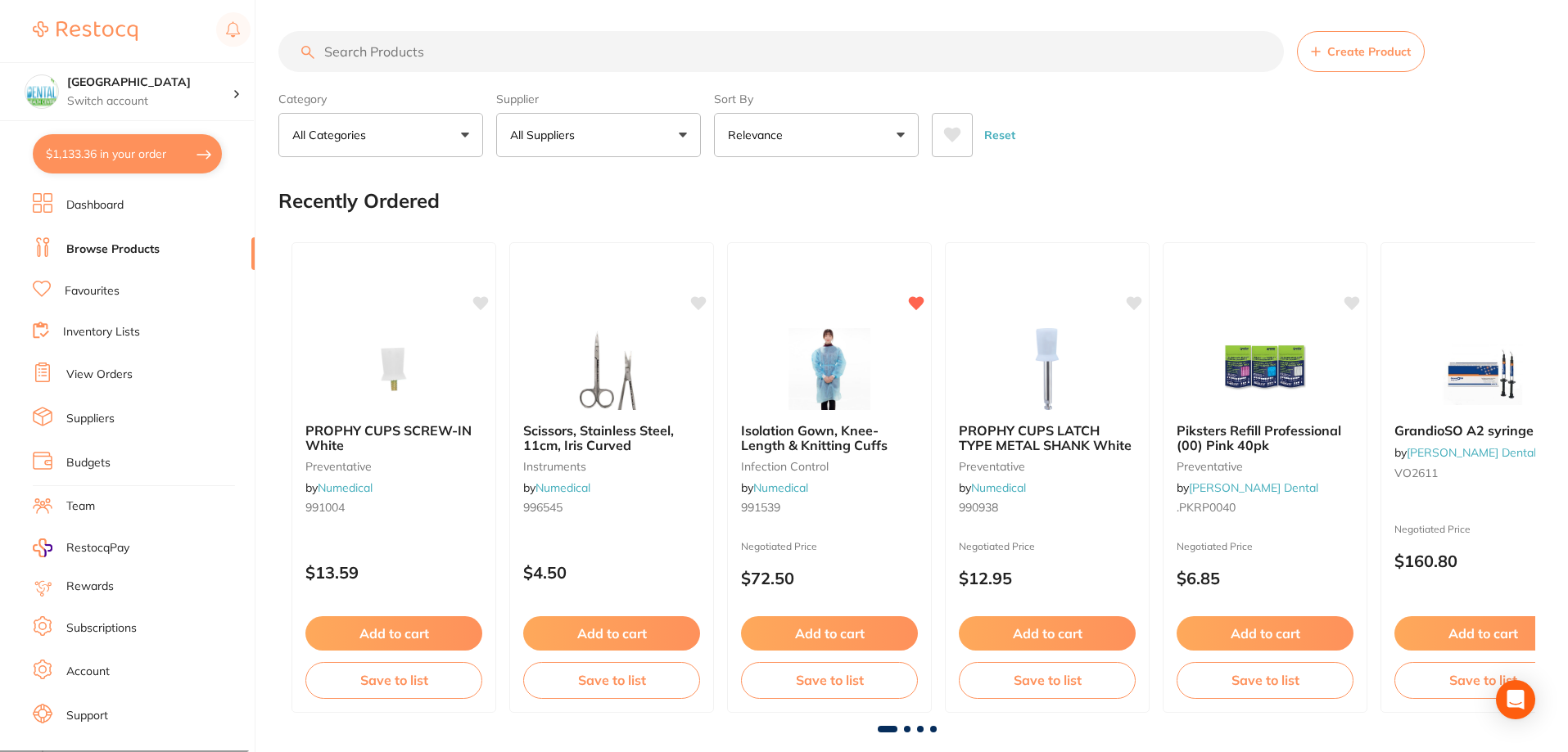
checkbox input "true"
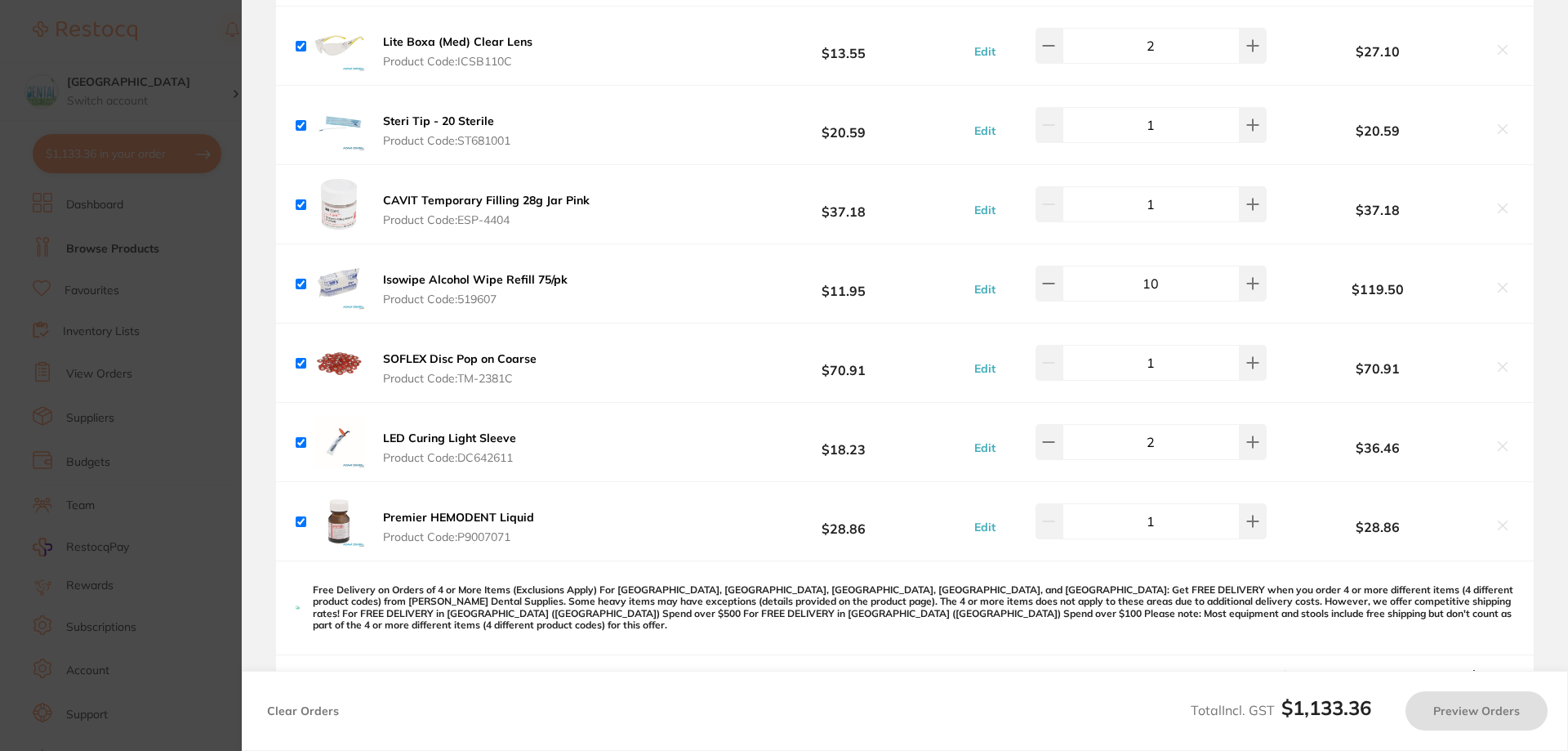
checkbox input "true"
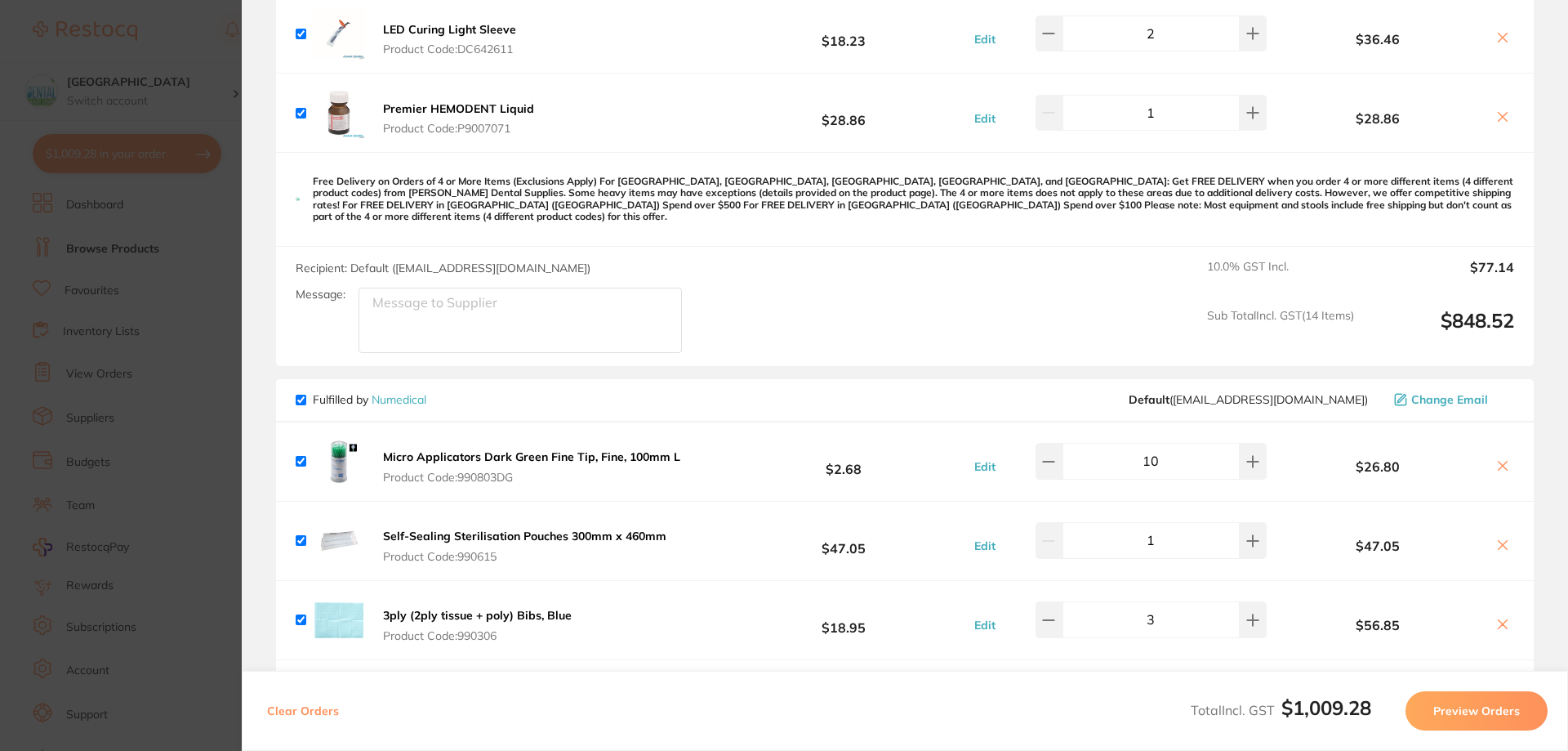
scroll to position [1806, 0]
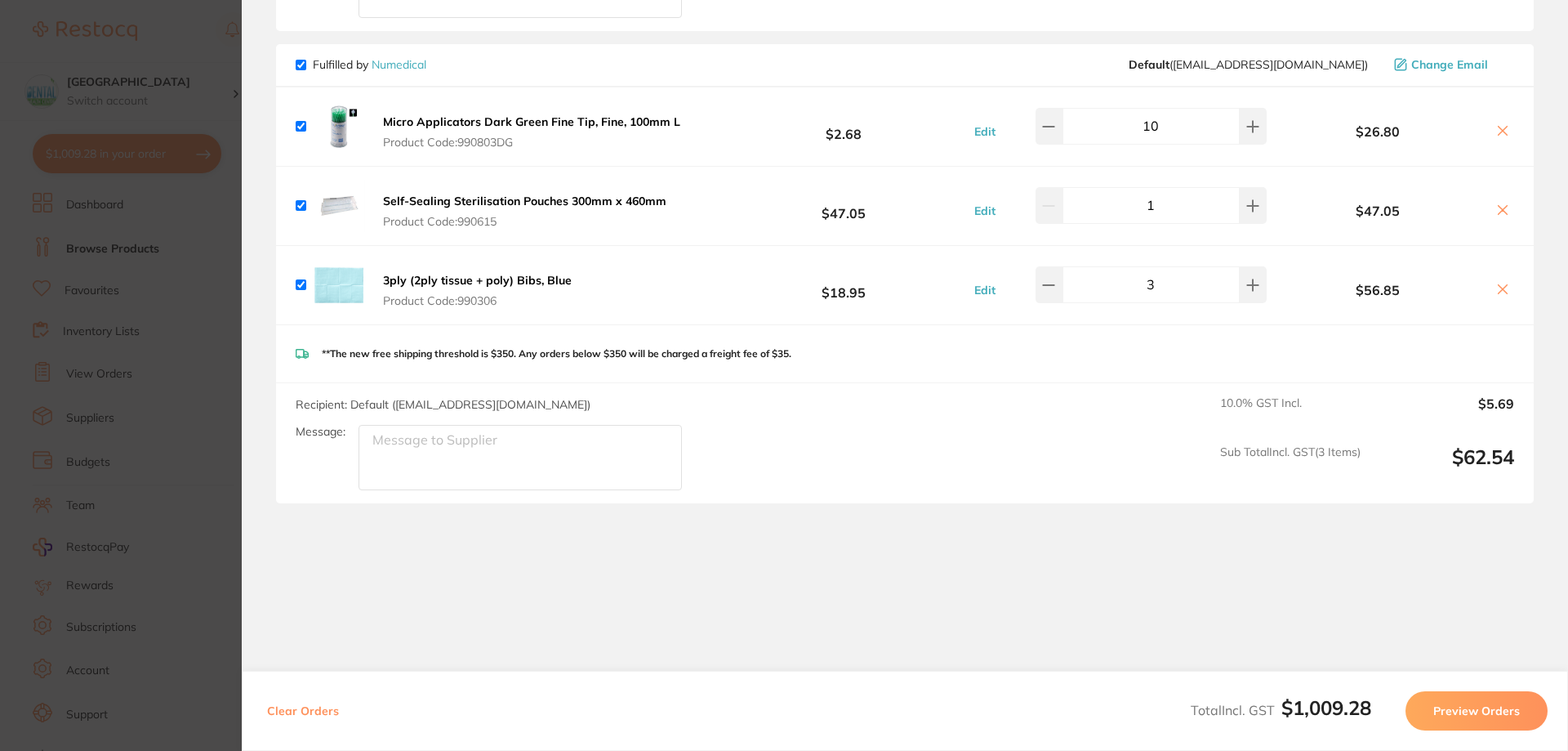
click at [77, 345] on section "Update RRP Set your pre negotiated price for this item. Item Agreed RRP (excl. …" at bounding box center [784, 375] width 1568 height 751
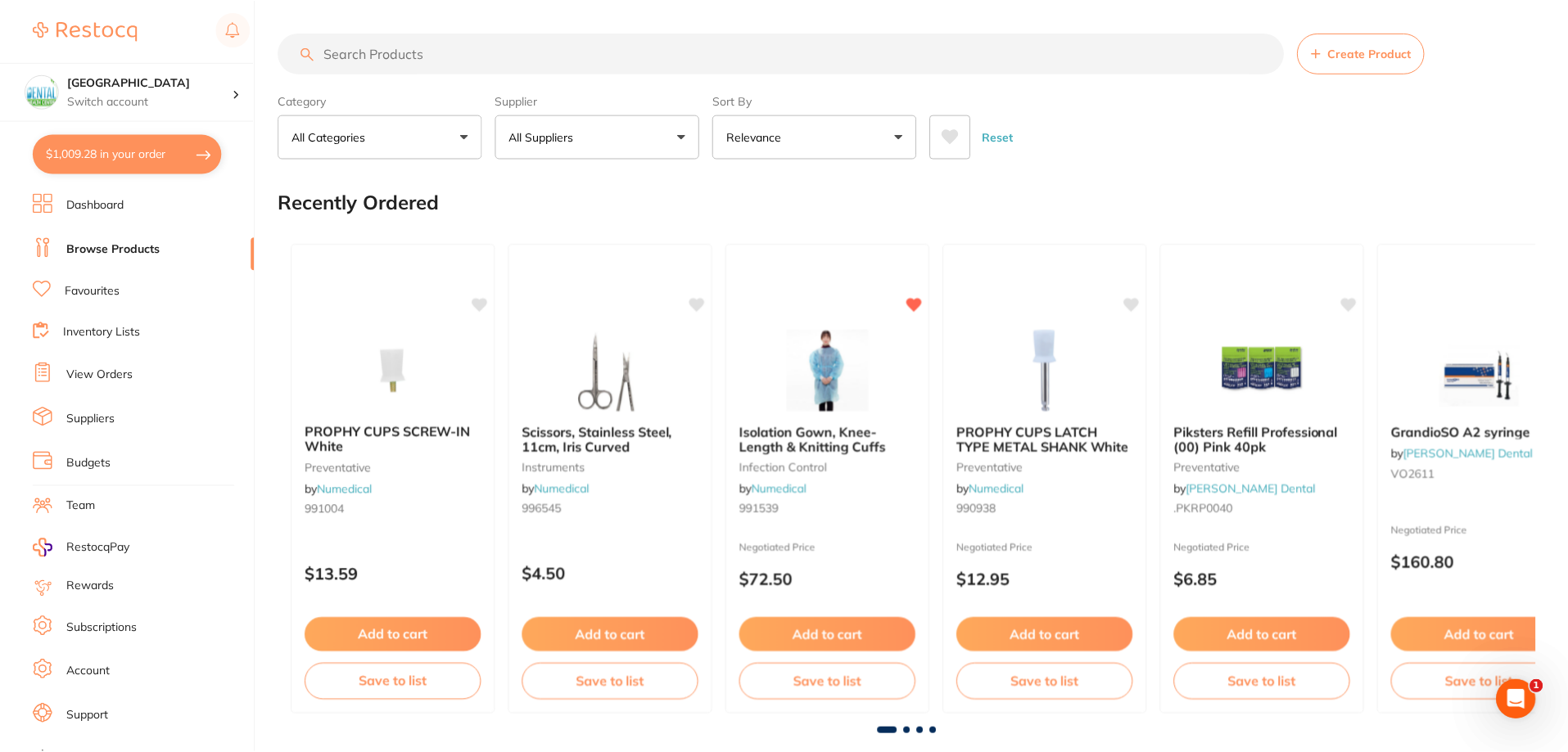
scroll to position [2, 0]
click at [370, 65] on input "search" at bounding box center [780, 53] width 1005 height 41
paste input "990022"
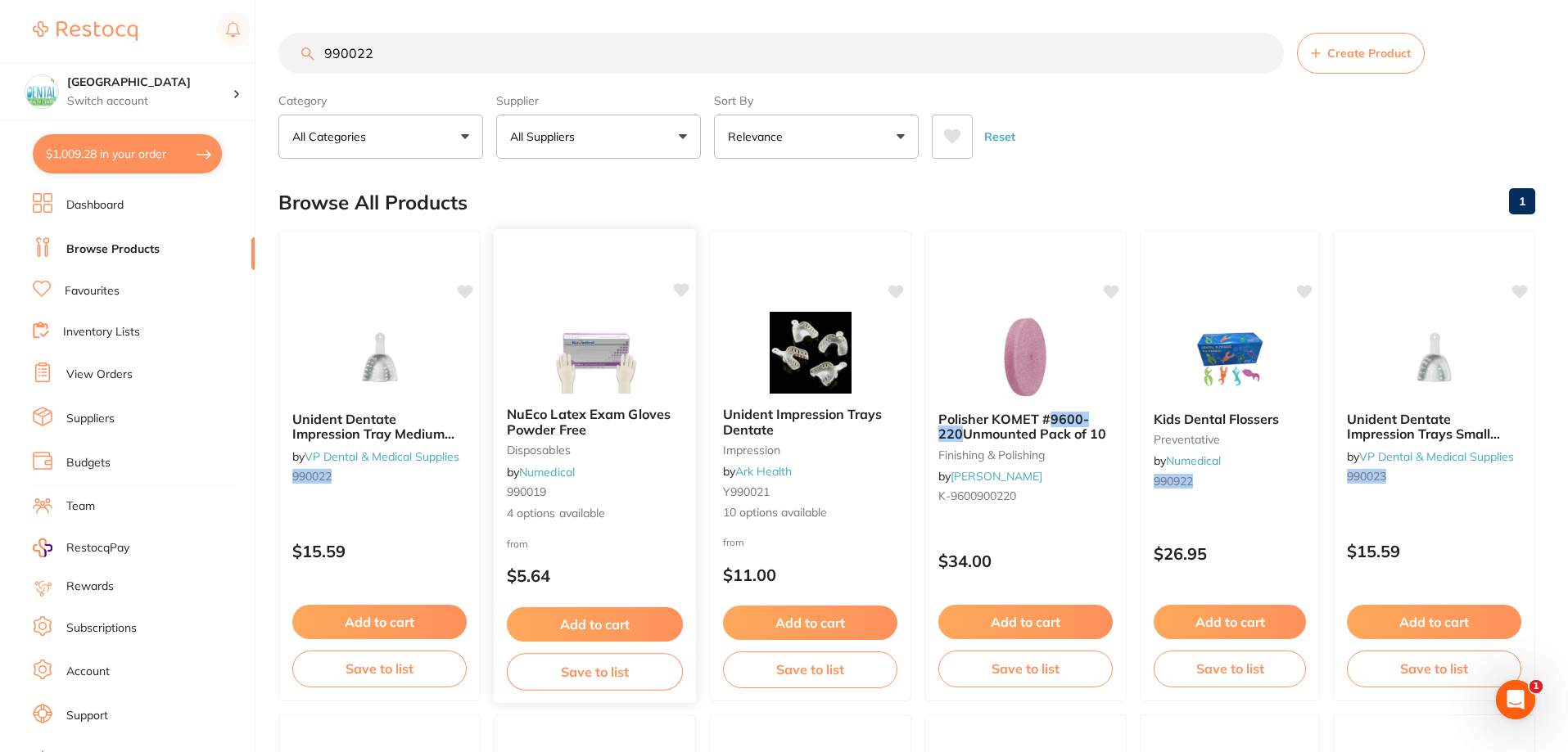
type input "990022"
click at [548, 619] on button "Add to cart" at bounding box center [595, 625] width 176 height 35
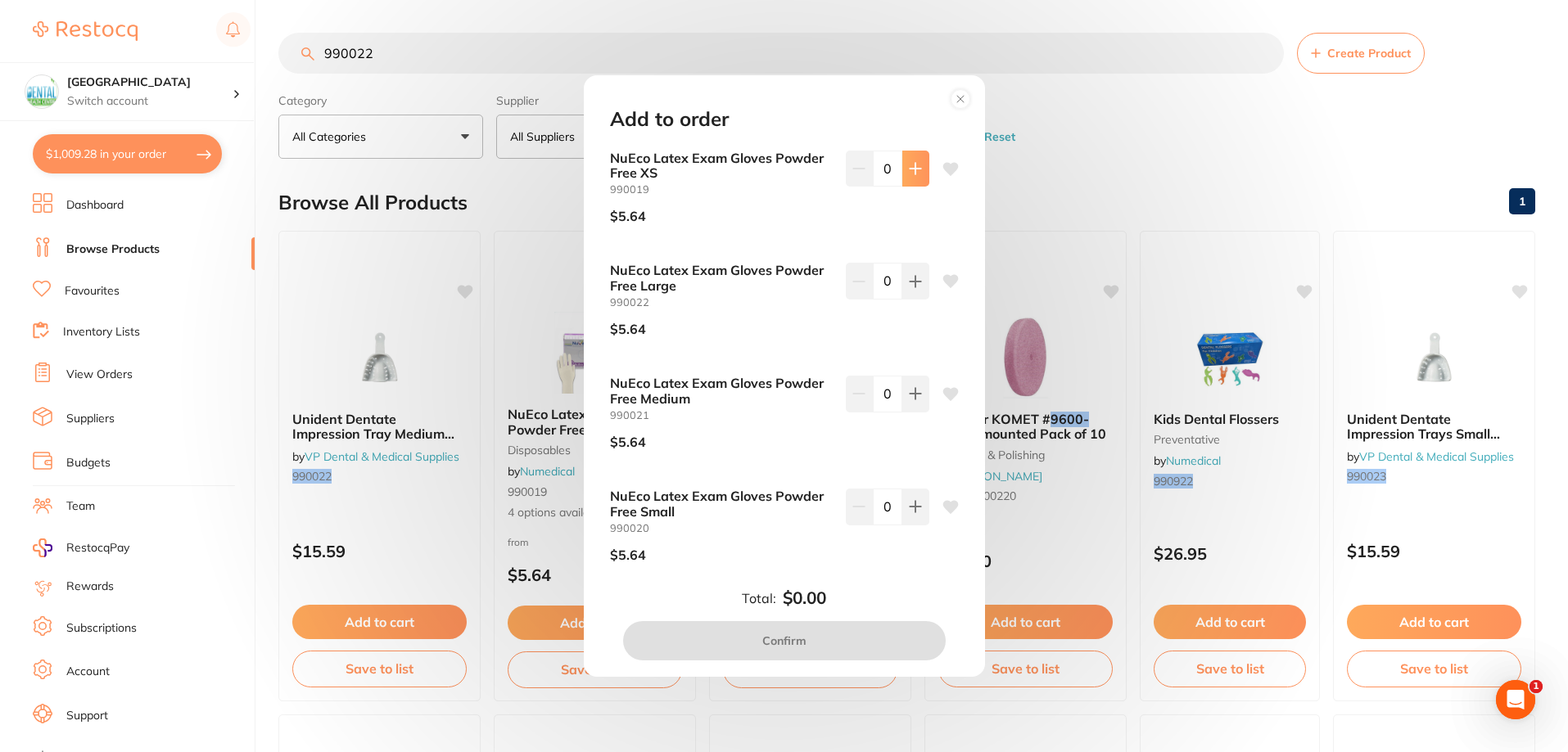
click at [912, 183] on button at bounding box center [916, 169] width 27 height 36
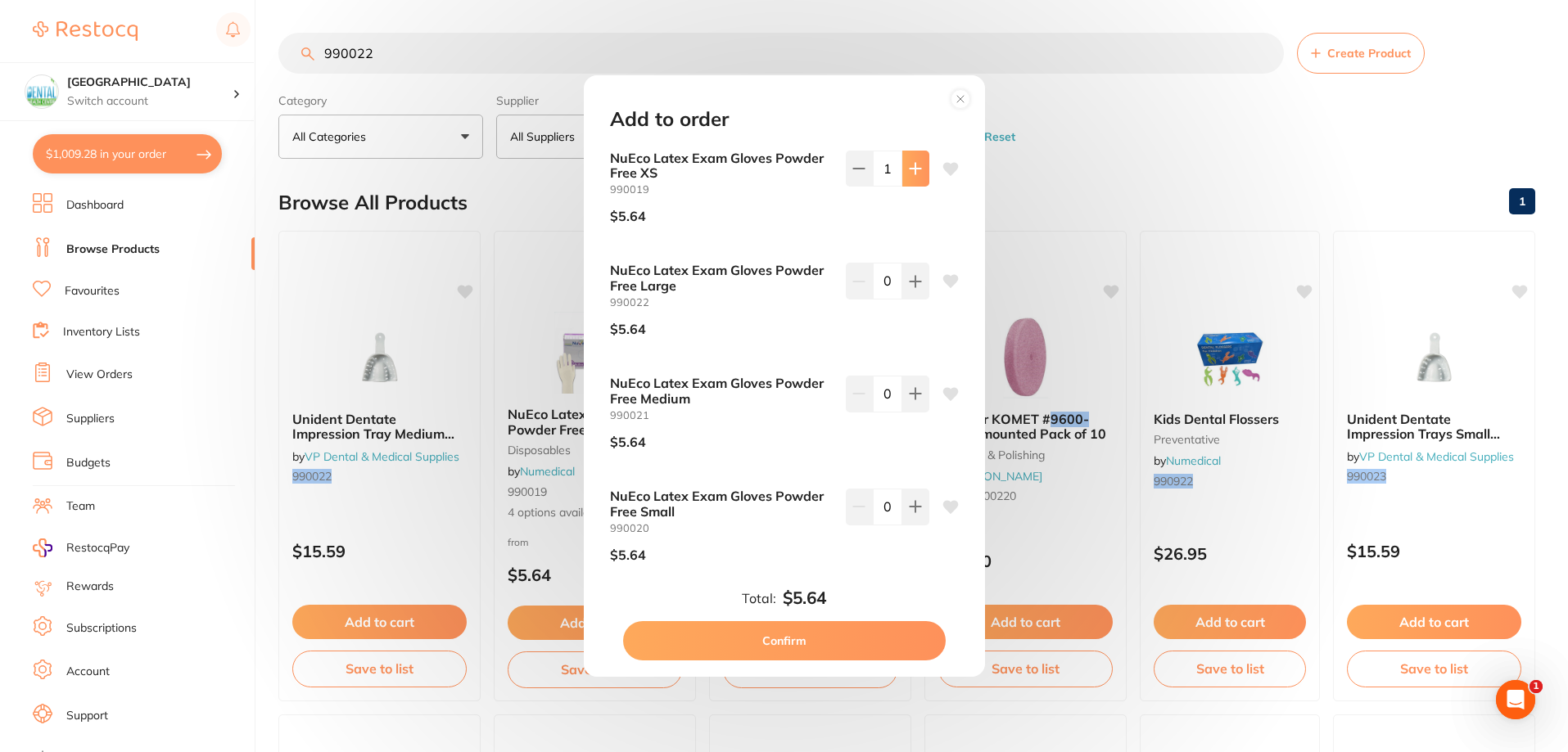
click at [912, 183] on button at bounding box center [916, 169] width 27 height 36
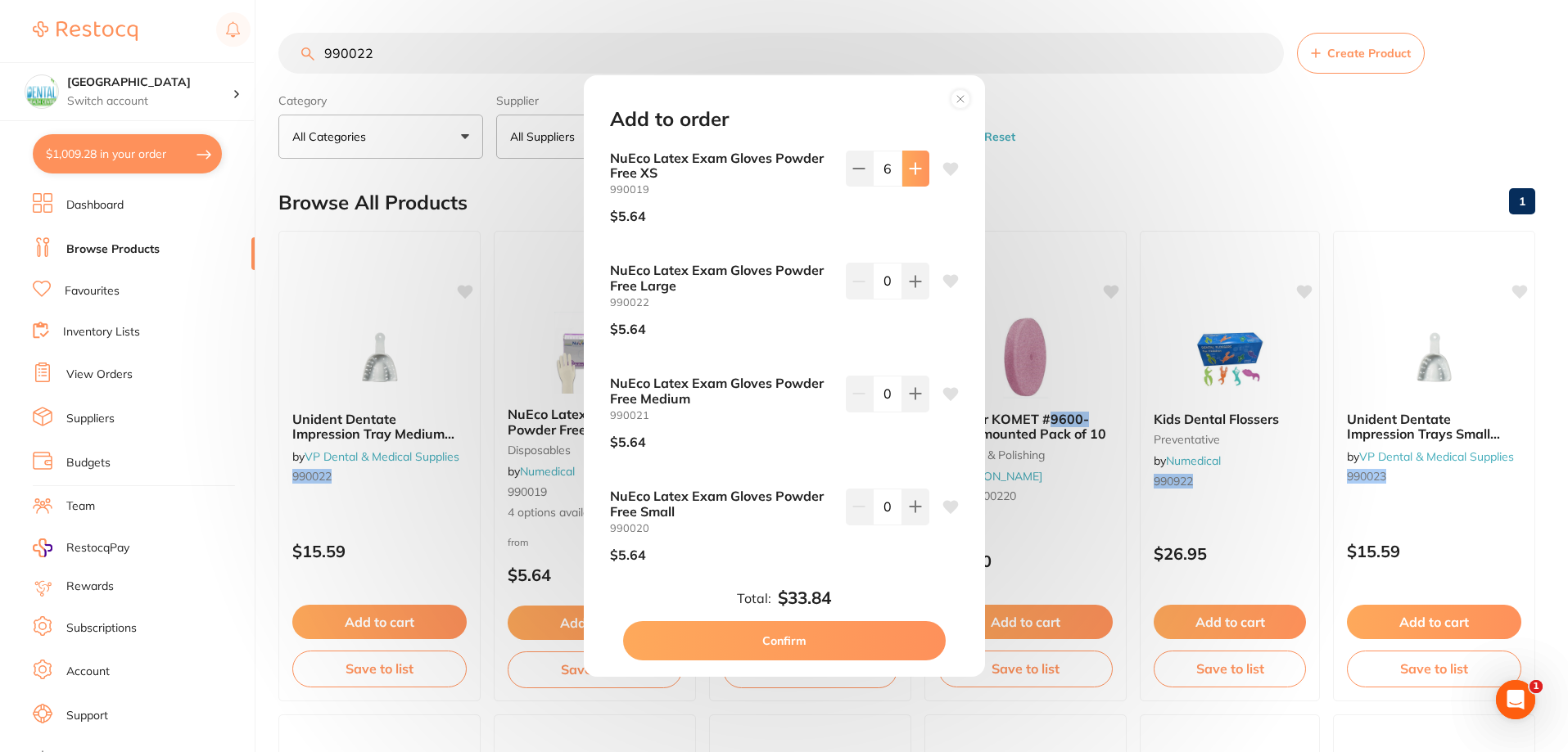
click at [912, 183] on button at bounding box center [916, 169] width 27 height 36
type input "10"
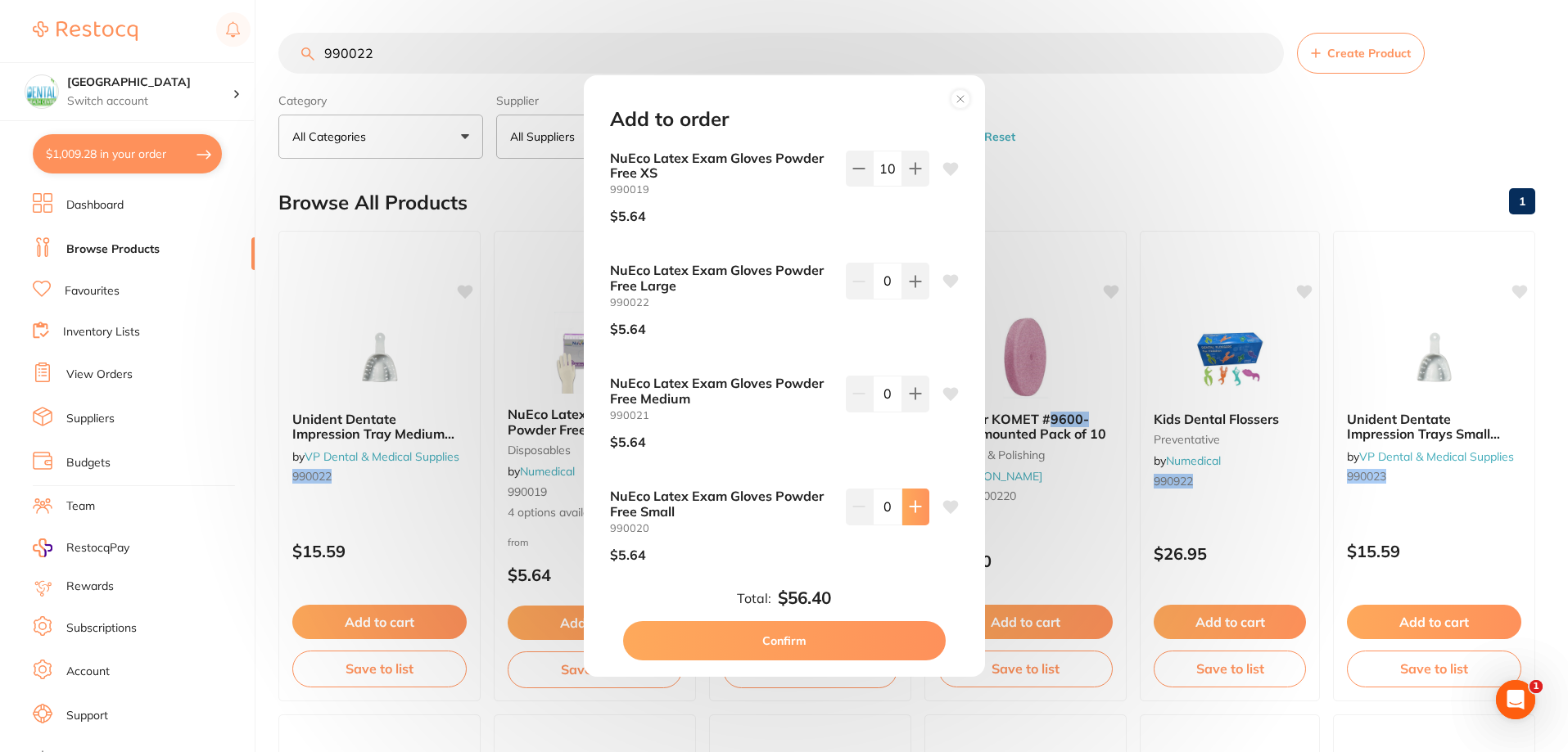
click at [910, 511] on icon at bounding box center [915, 507] width 13 height 13
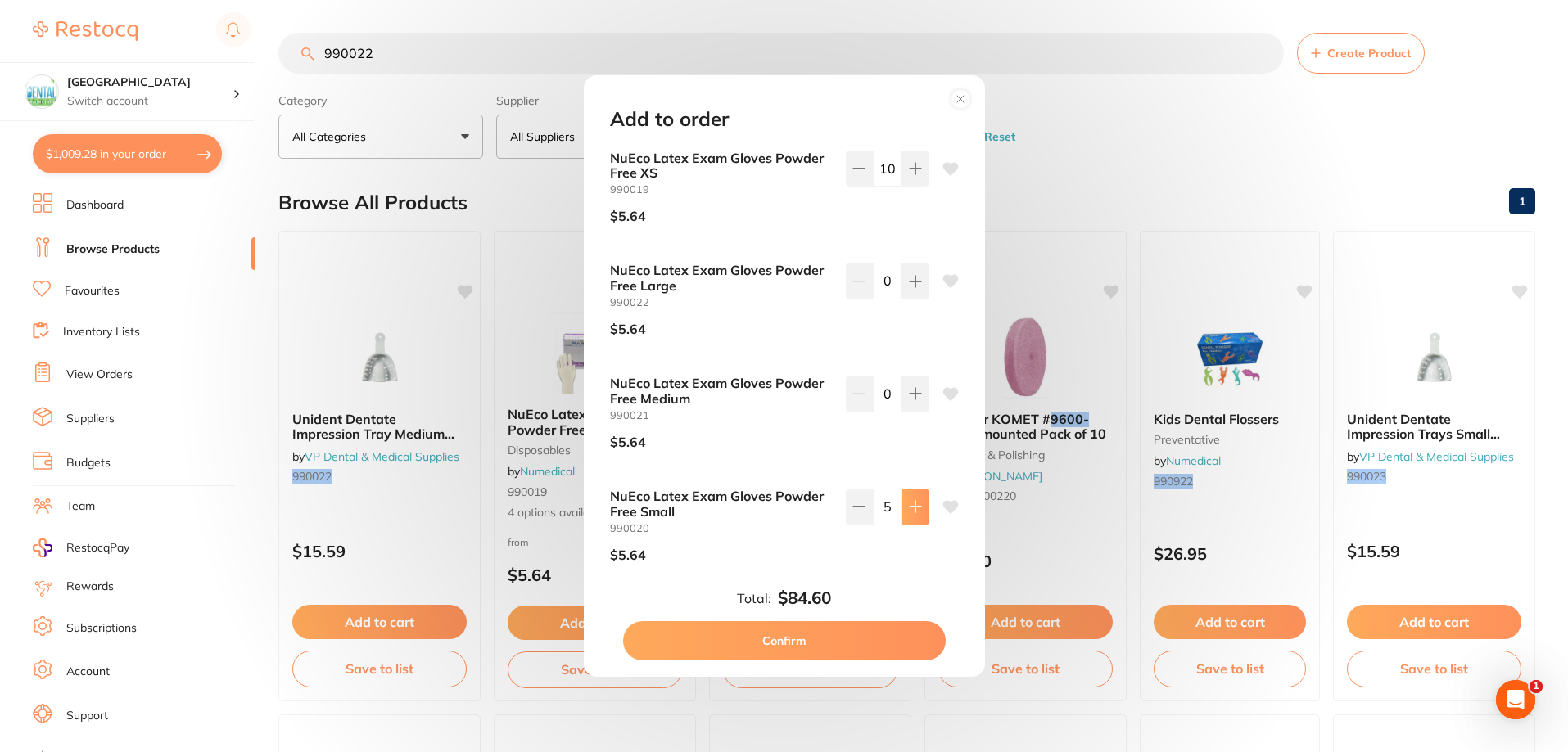
click at [910, 511] on icon at bounding box center [915, 507] width 13 height 13
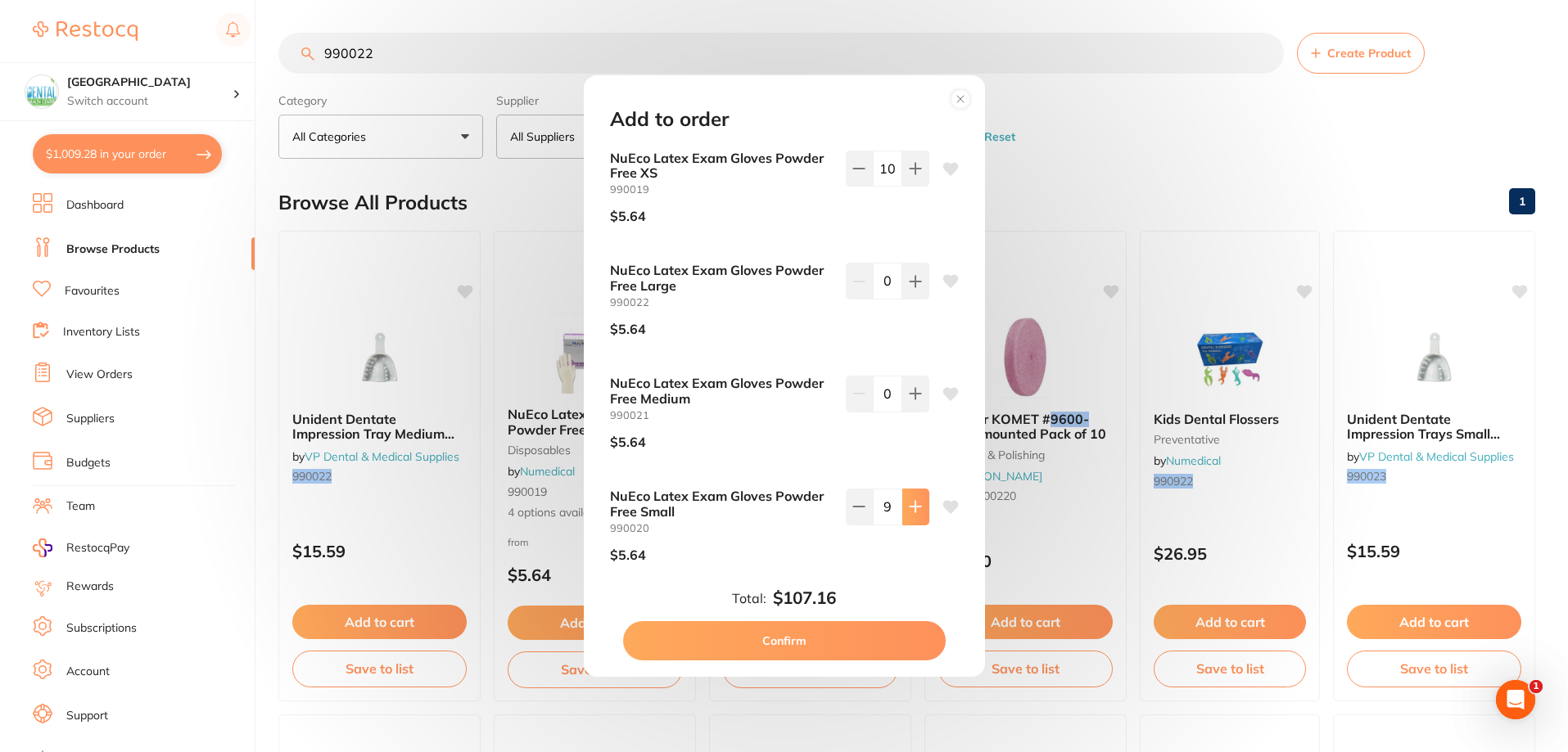
type input "10"
click at [750, 649] on button "Confirm" at bounding box center [784, 640] width 323 height 39
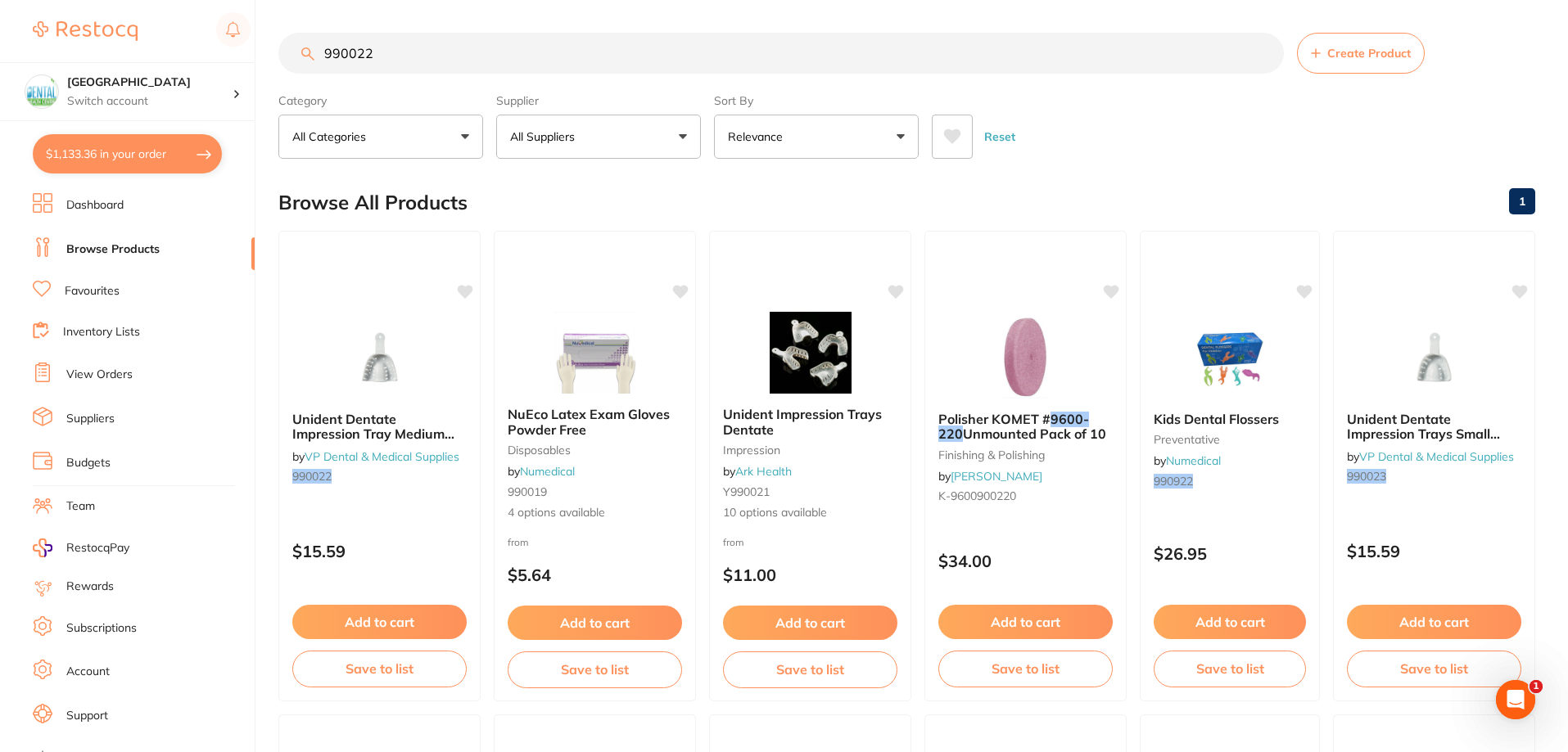
click at [119, 143] on button "$1,133.36 in your order" at bounding box center [127, 153] width 189 height 39
checkbox input "true"
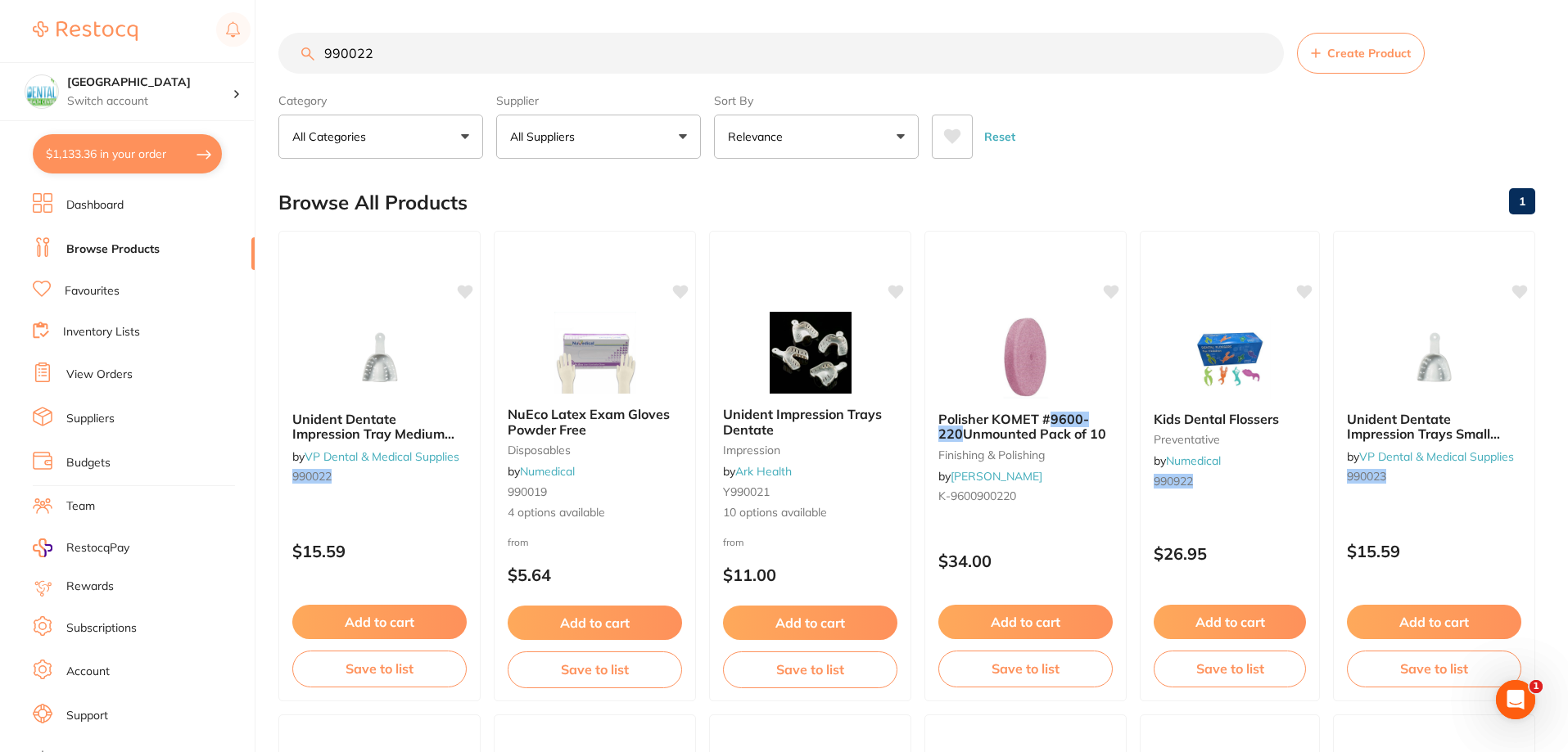
checkbox input "true"
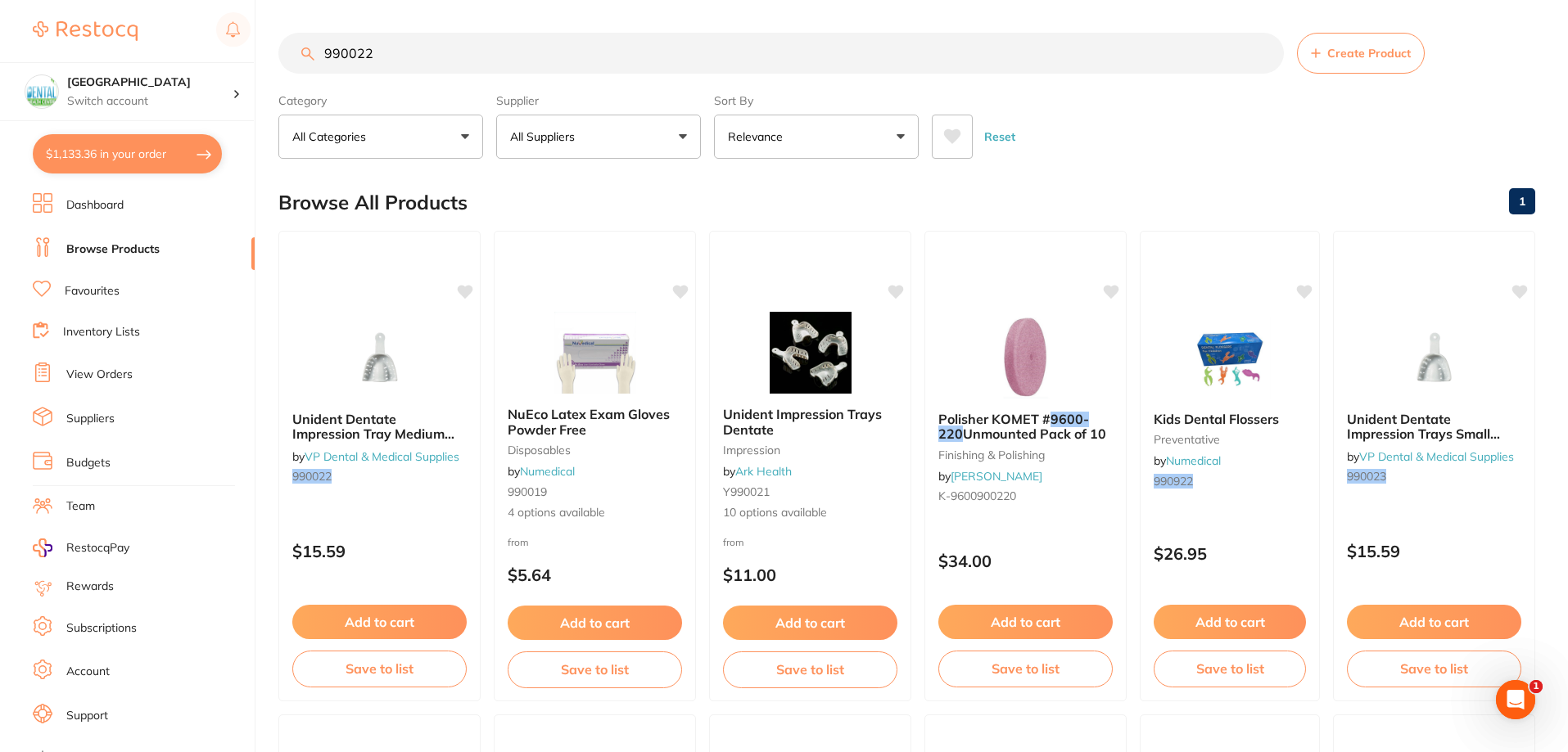
checkbox input "true"
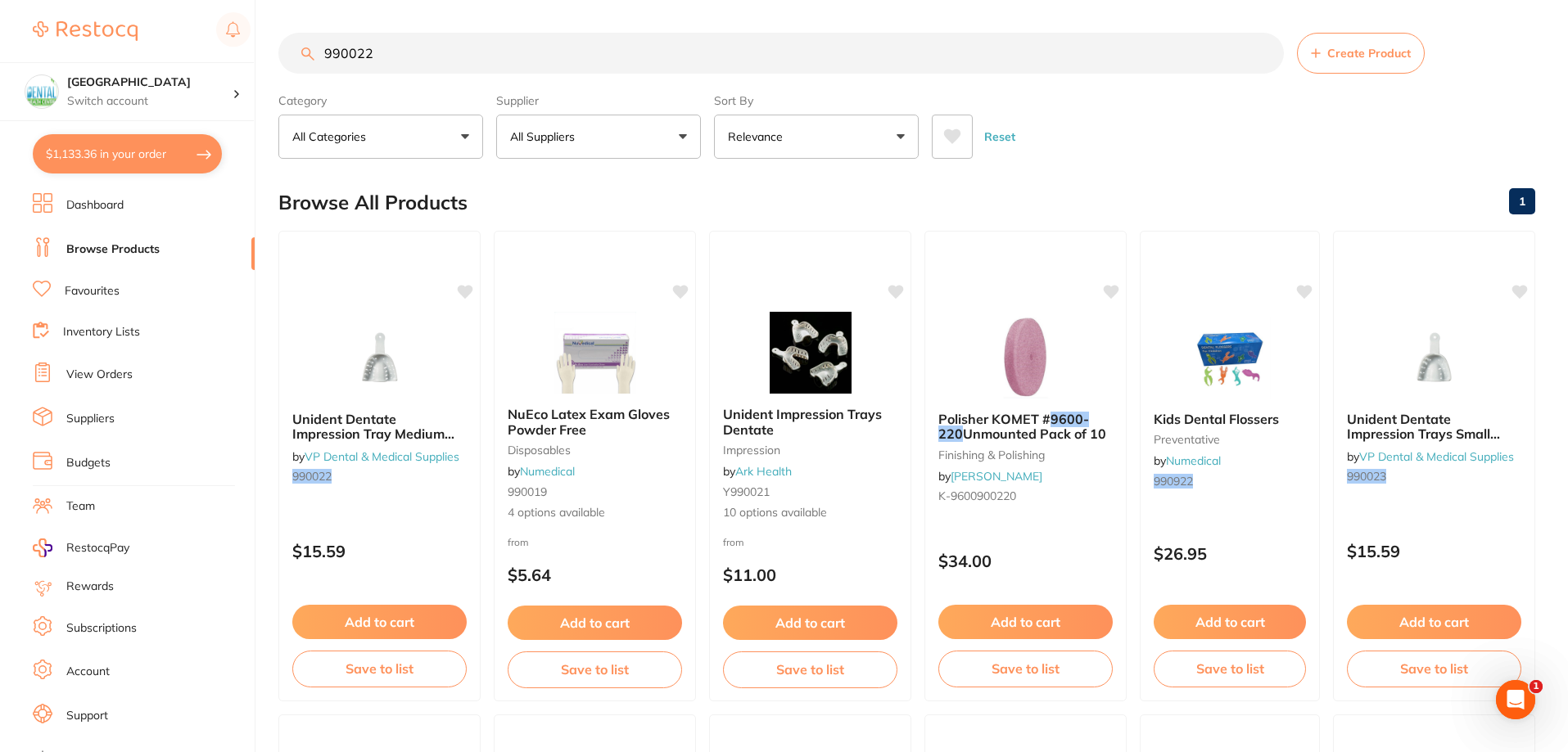
checkbox input "true"
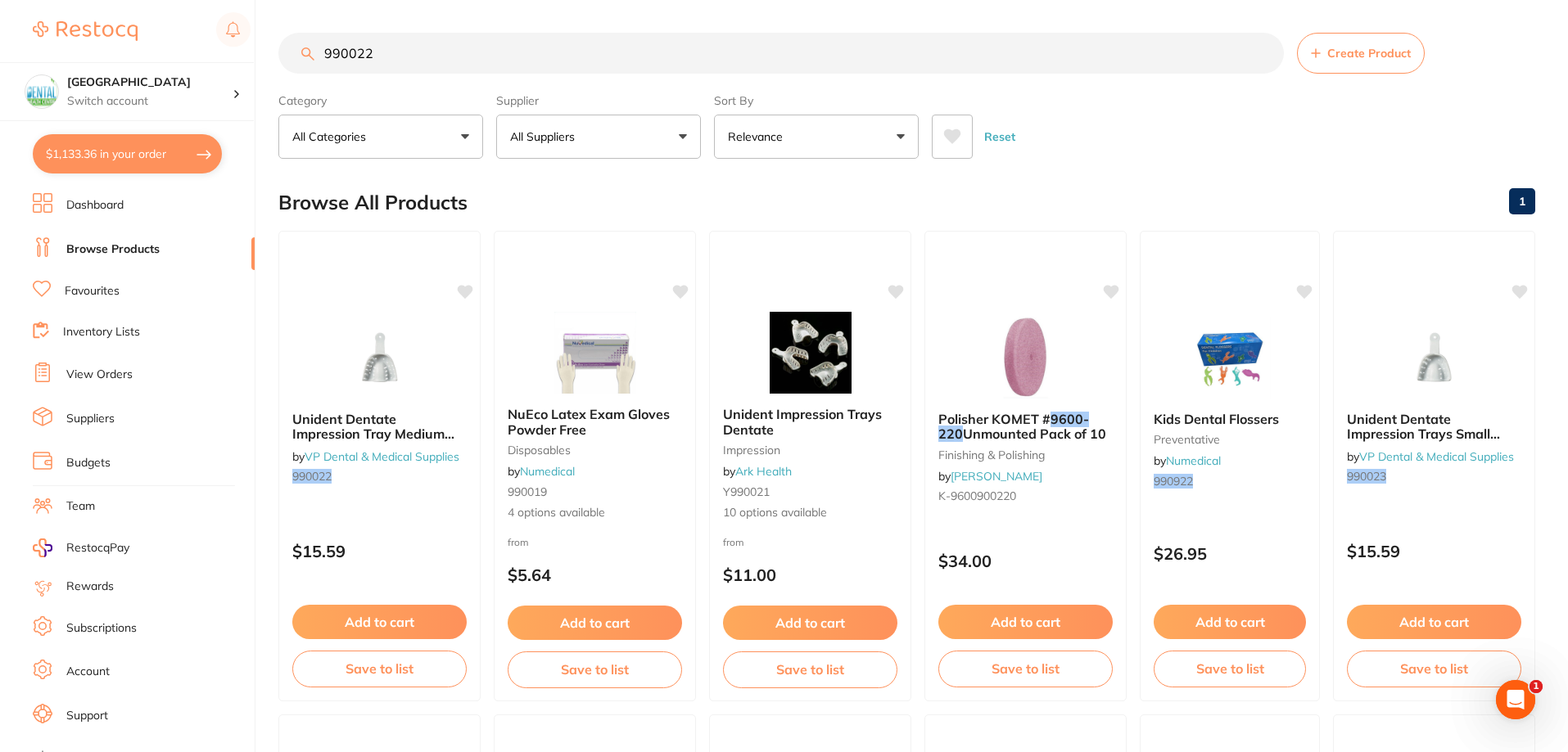
checkbox input "true"
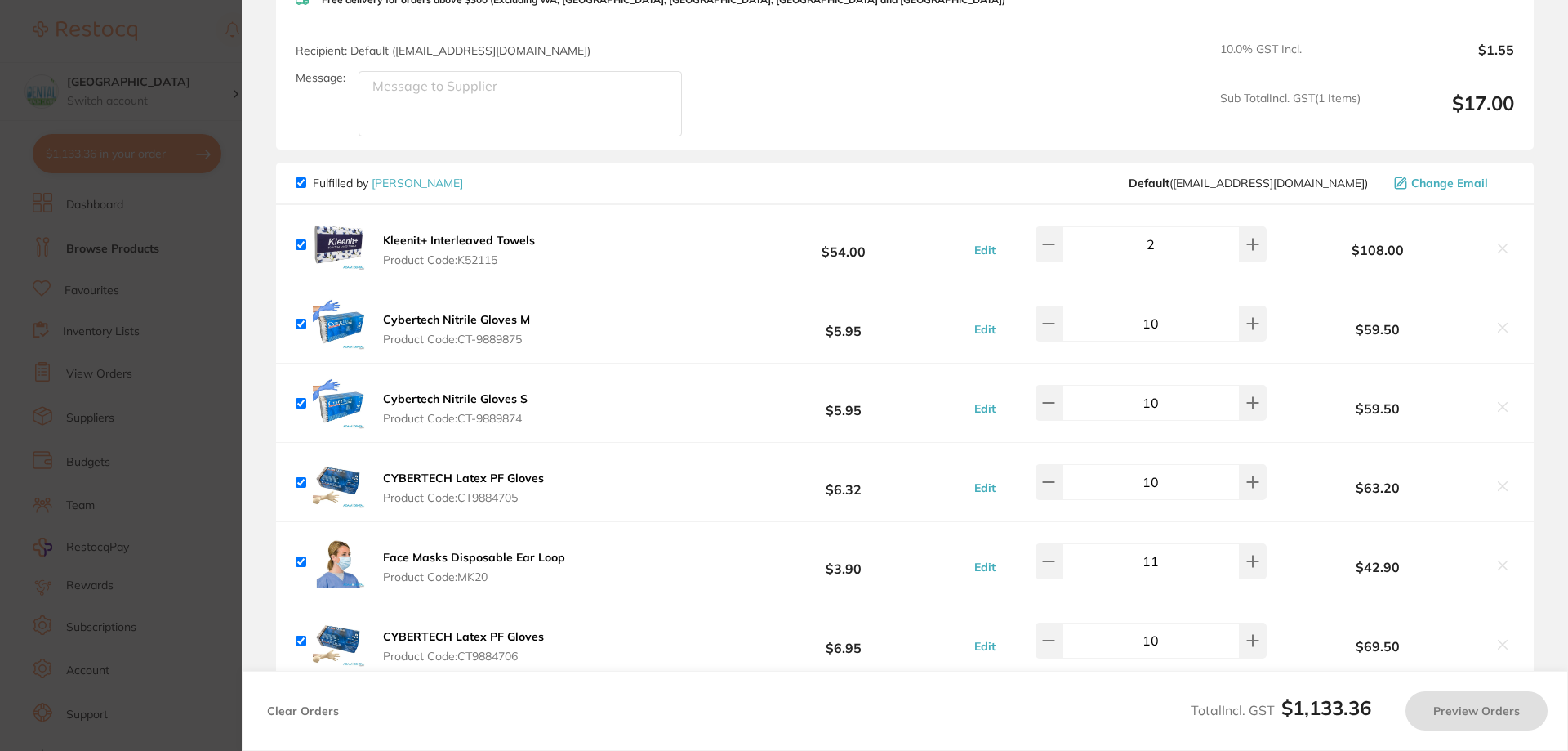
checkbox input "true"
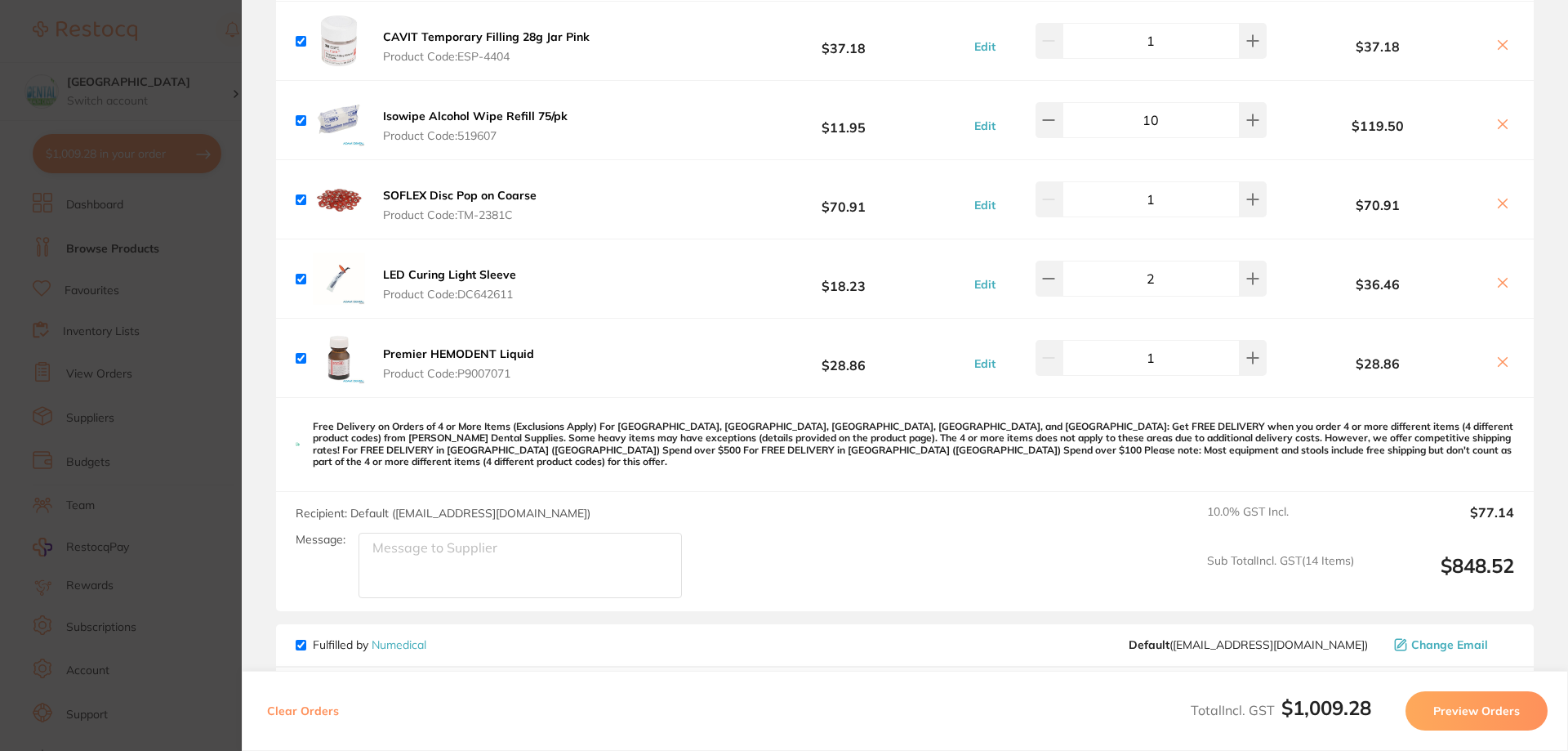
scroll to position [1716, 0]
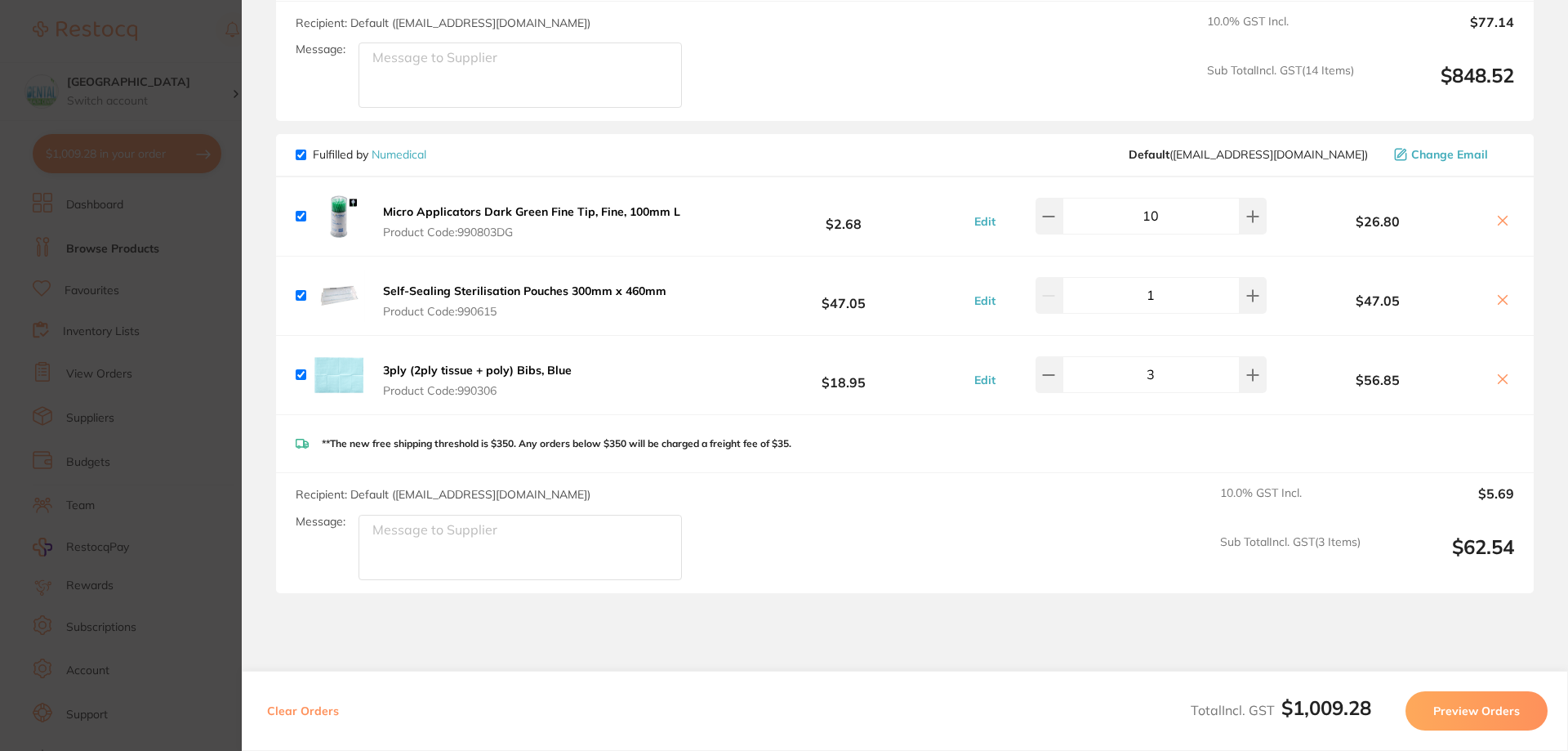
click at [95, 292] on section "Update RRP Set your pre negotiated price for this item. Item Agreed RRP (excl. …" at bounding box center [784, 375] width 1568 height 751
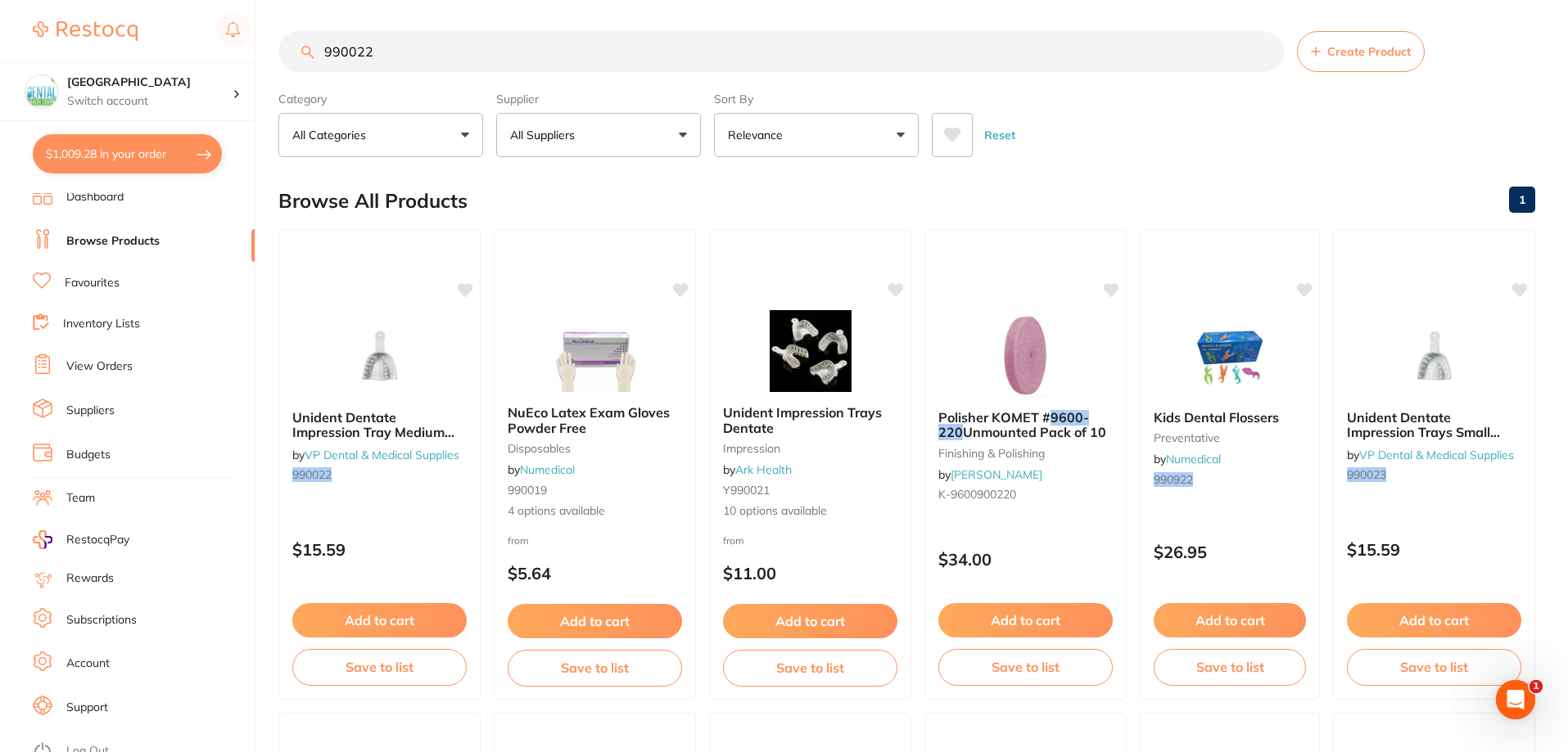
scroll to position [21, 0]
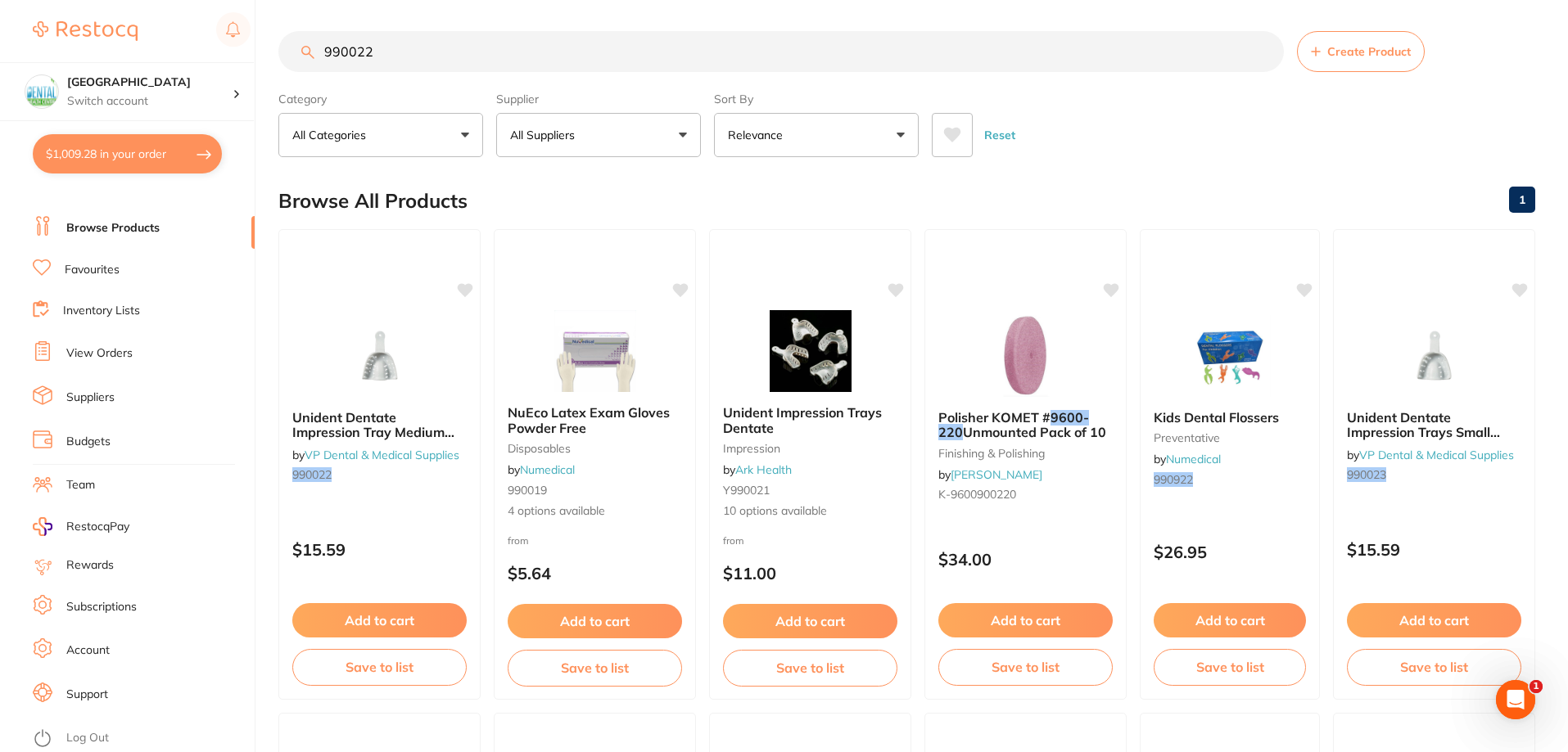
click at [90, 736] on link "Log Out" at bounding box center [87, 738] width 42 height 16
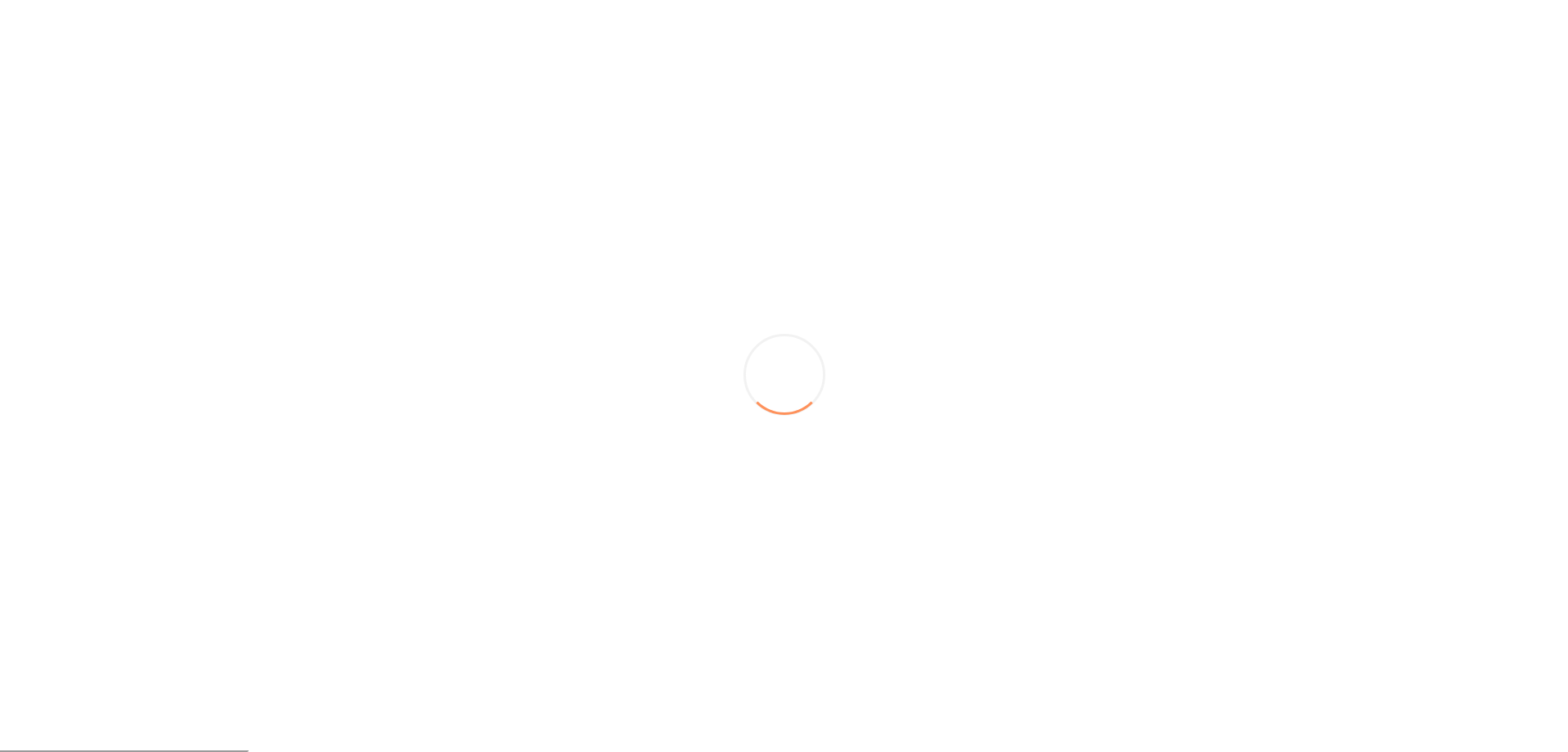
scroll to position [0, 0]
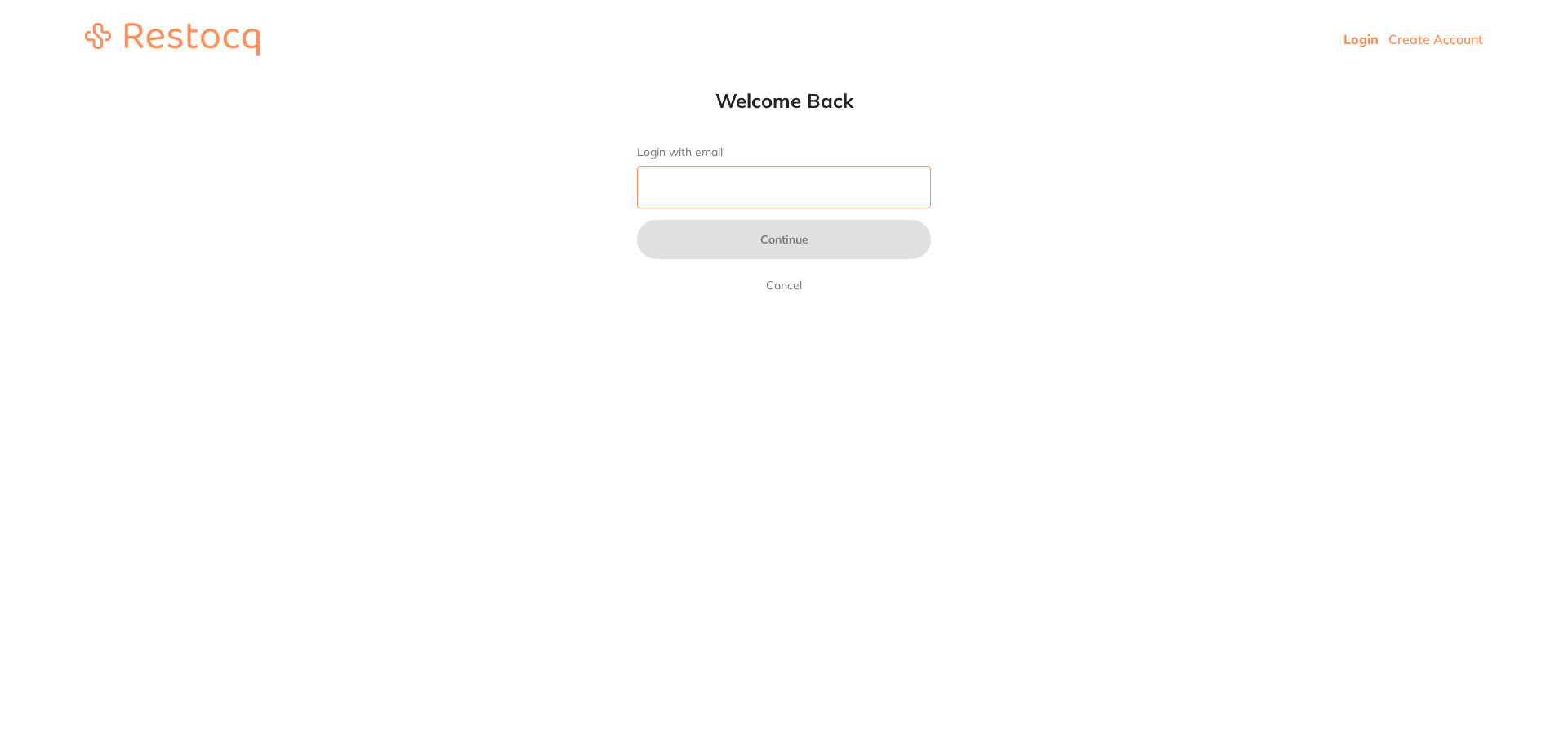
click at [749, 204] on input "Login with email" at bounding box center [784, 187] width 294 height 42
type input "[EMAIL_ADDRESS][DOMAIN_NAME]"
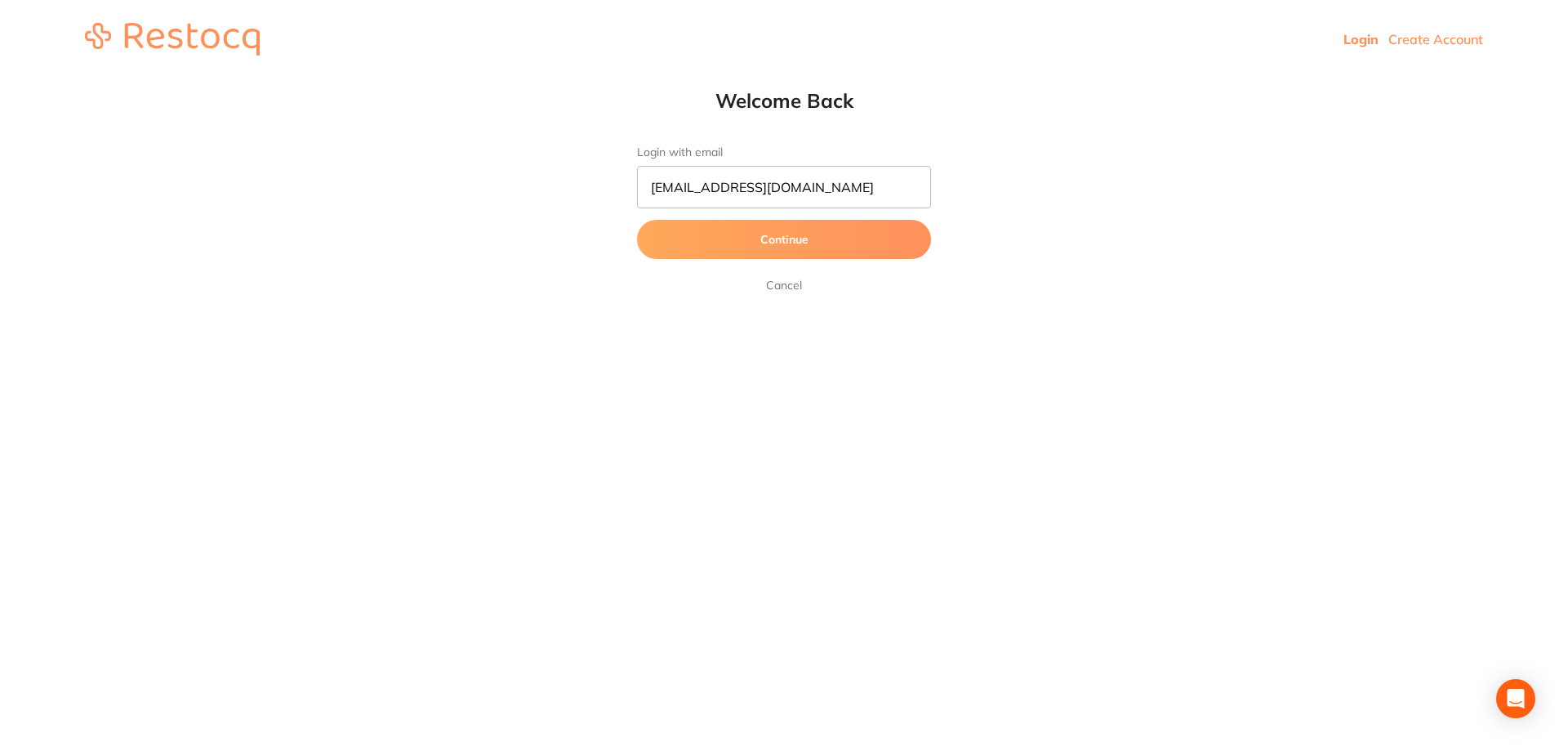
click at [762, 248] on button "Continue" at bounding box center [784, 239] width 294 height 39
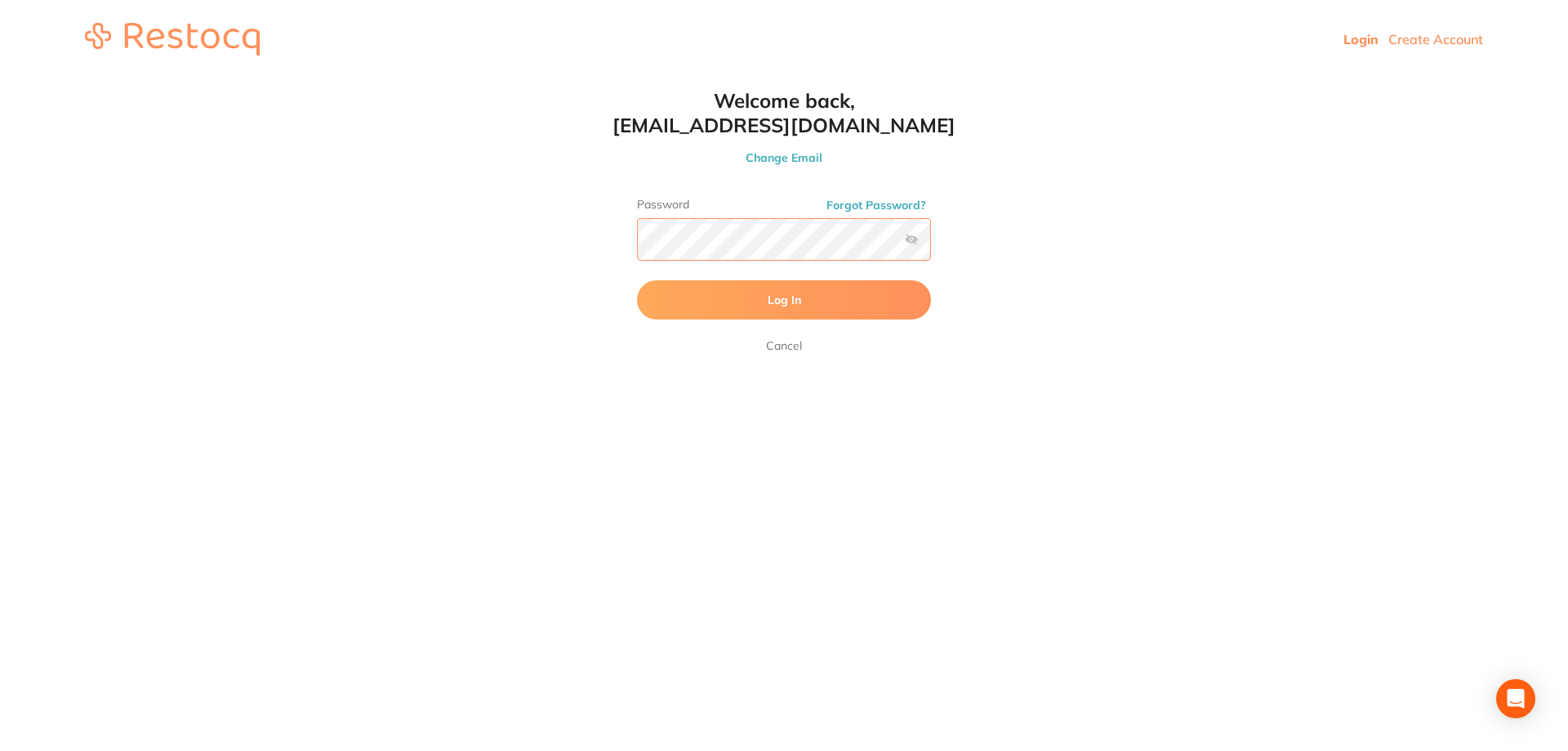
click at [637, 280] on button "Log In" at bounding box center [784, 299] width 294 height 39
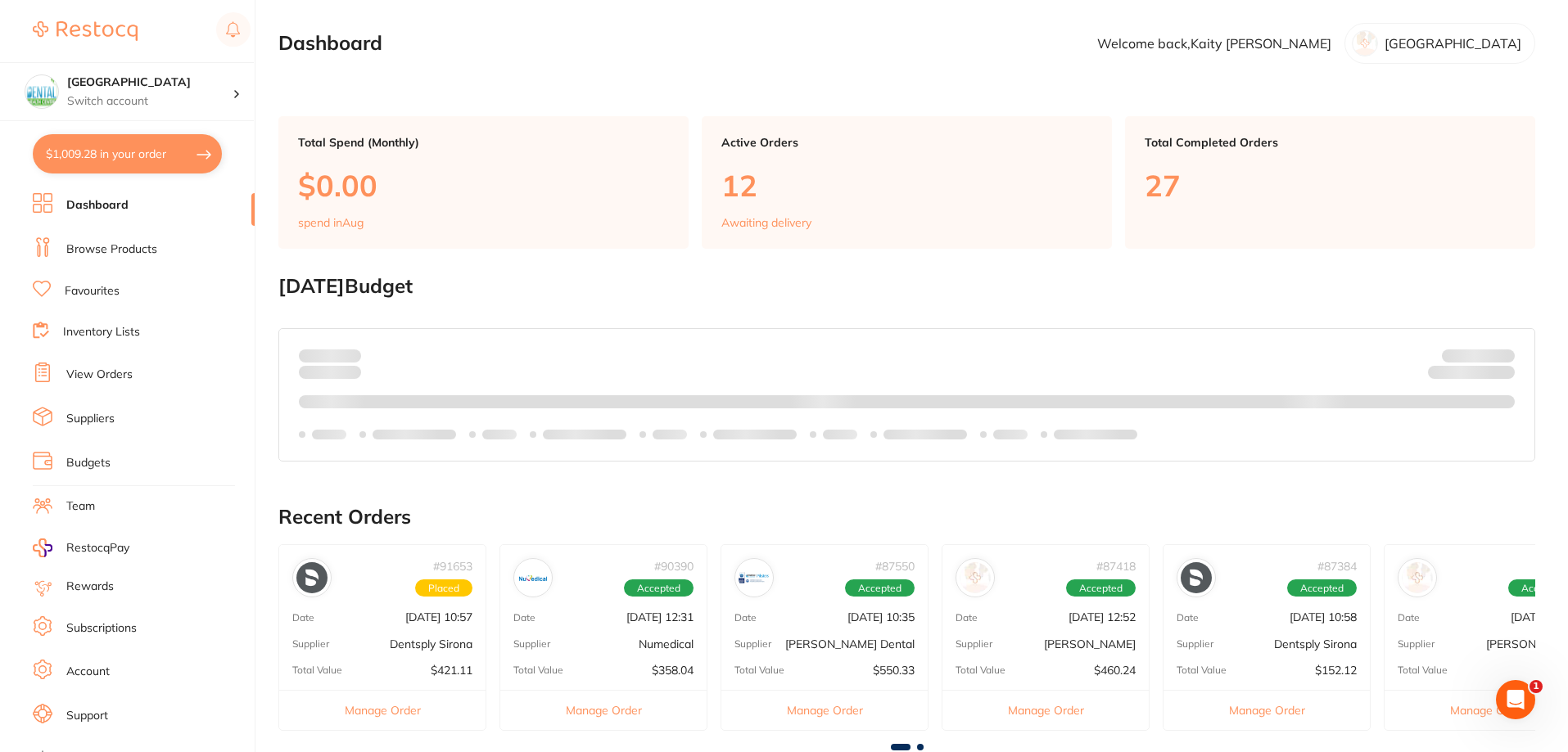
click at [124, 262] on li "Browse Products" at bounding box center [144, 250] width 222 height 25
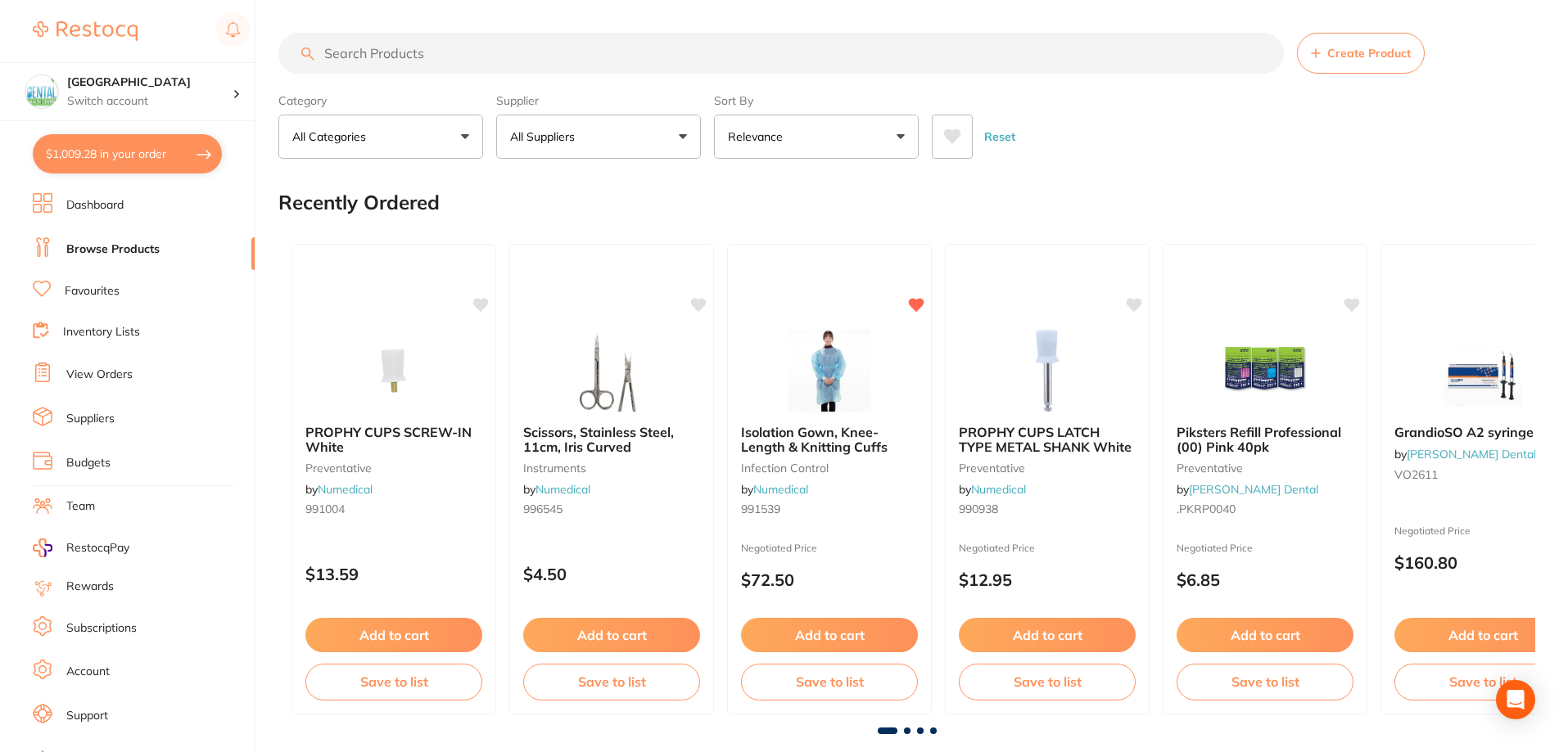
click at [471, 62] on input "search" at bounding box center [780, 53] width 1005 height 41
paste input "990022"
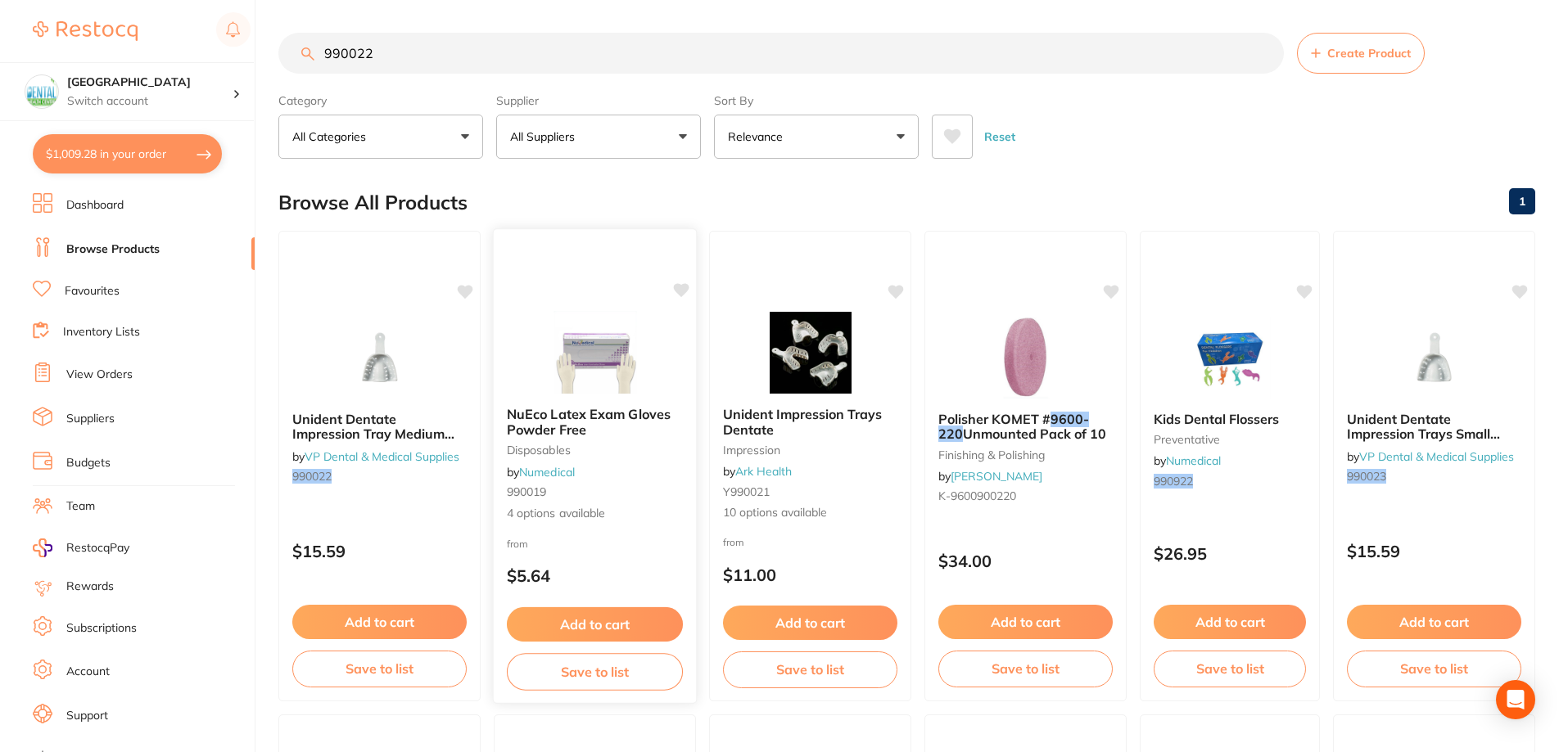
type input "990022"
drag, startPoint x: 625, startPoint y: 379, endPoint x: 577, endPoint y: 357, distance: 52.8
click at [625, 380] on img at bounding box center [595, 353] width 106 height 81
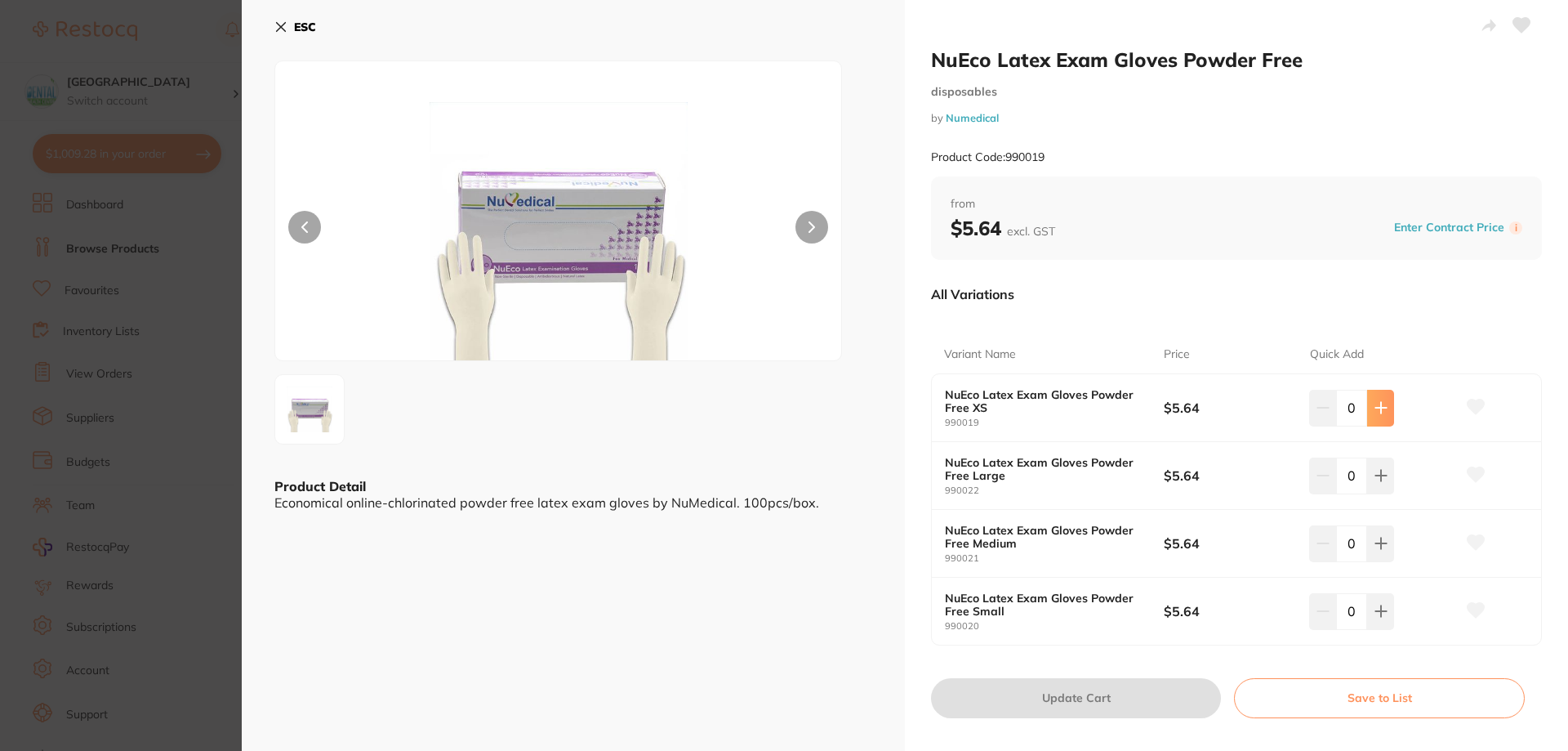
click at [1380, 413] on icon at bounding box center [1382, 409] width 13 height 13
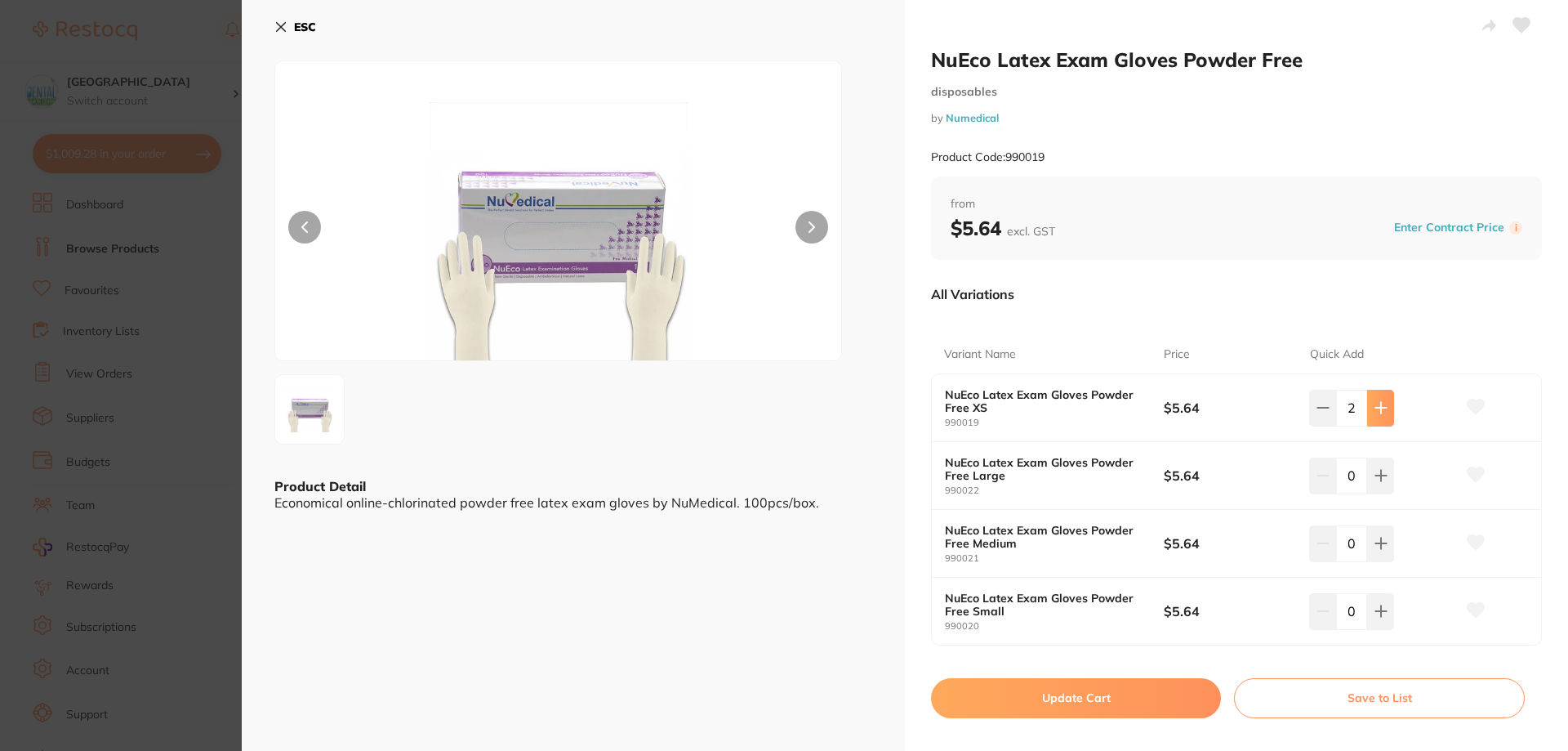
click at [1380, 413] on icon at bounding box center [1382, 409] width 13 height 13
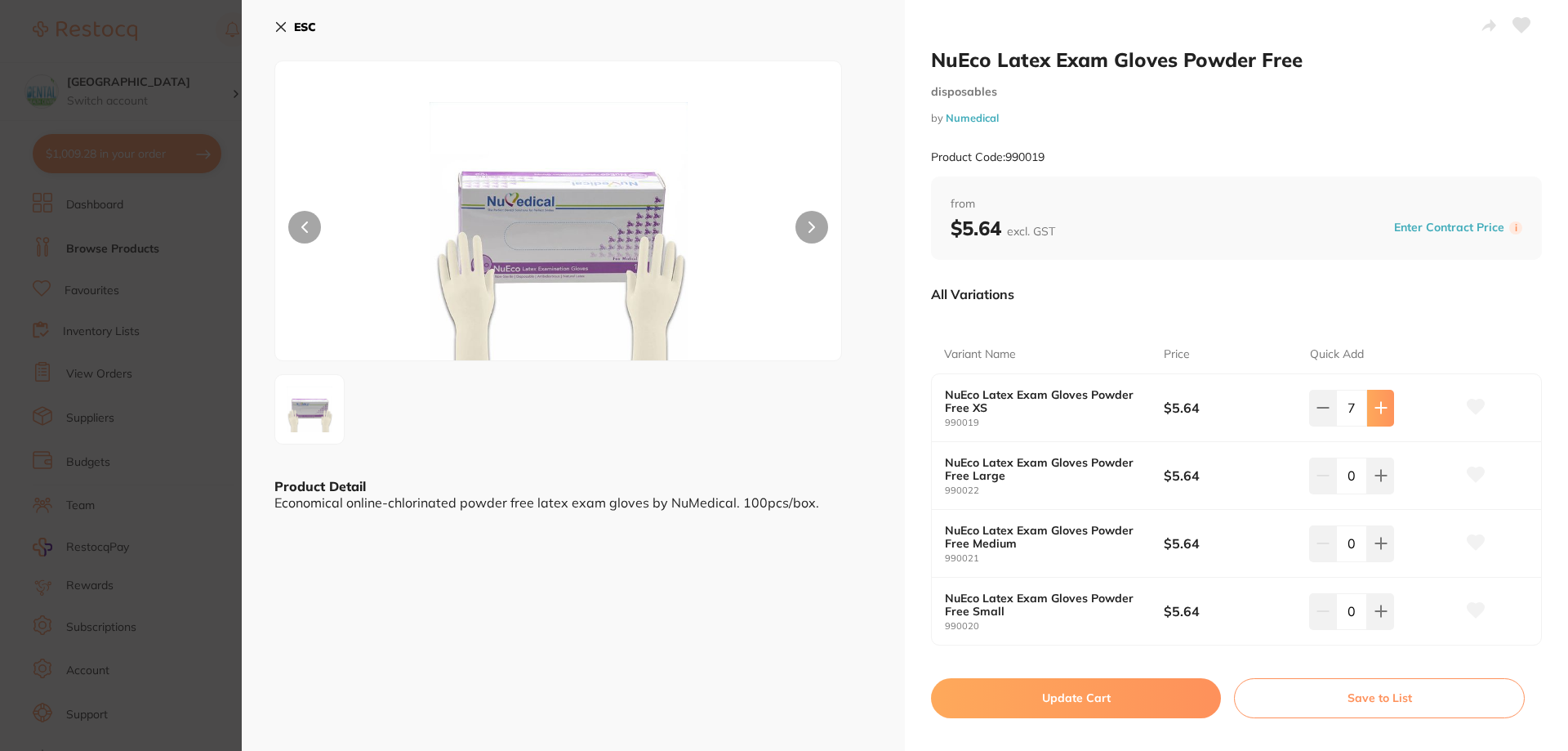
click at [1380, 413] on icon at bounding box center [1382, 409] width 13 height 13
type input "10"
click at [1391, 609] on button at bounding box center [1381, 611] width 27 height 36
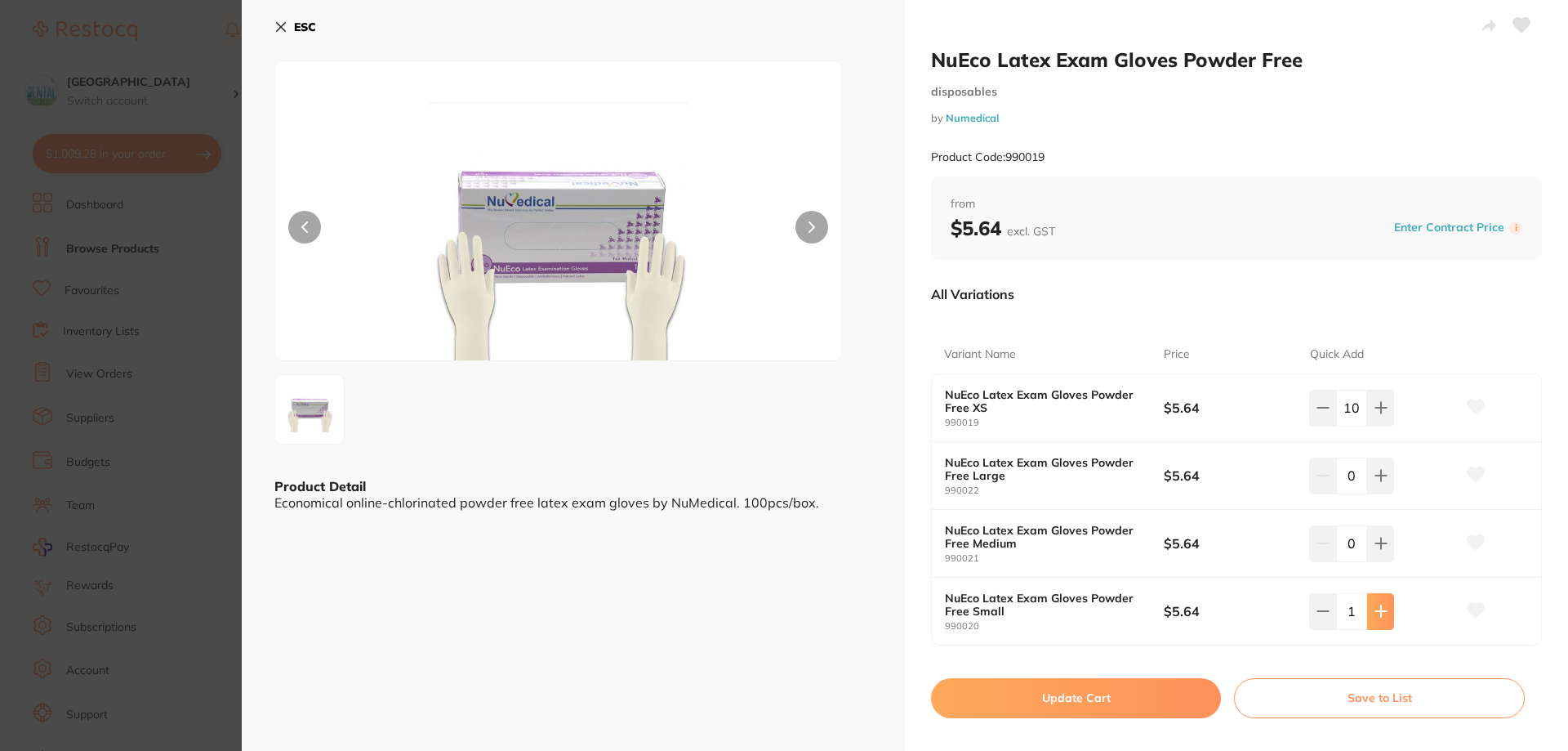
click at [1391, 609] on button at bounding box center [1381, 611] width 27 height 36
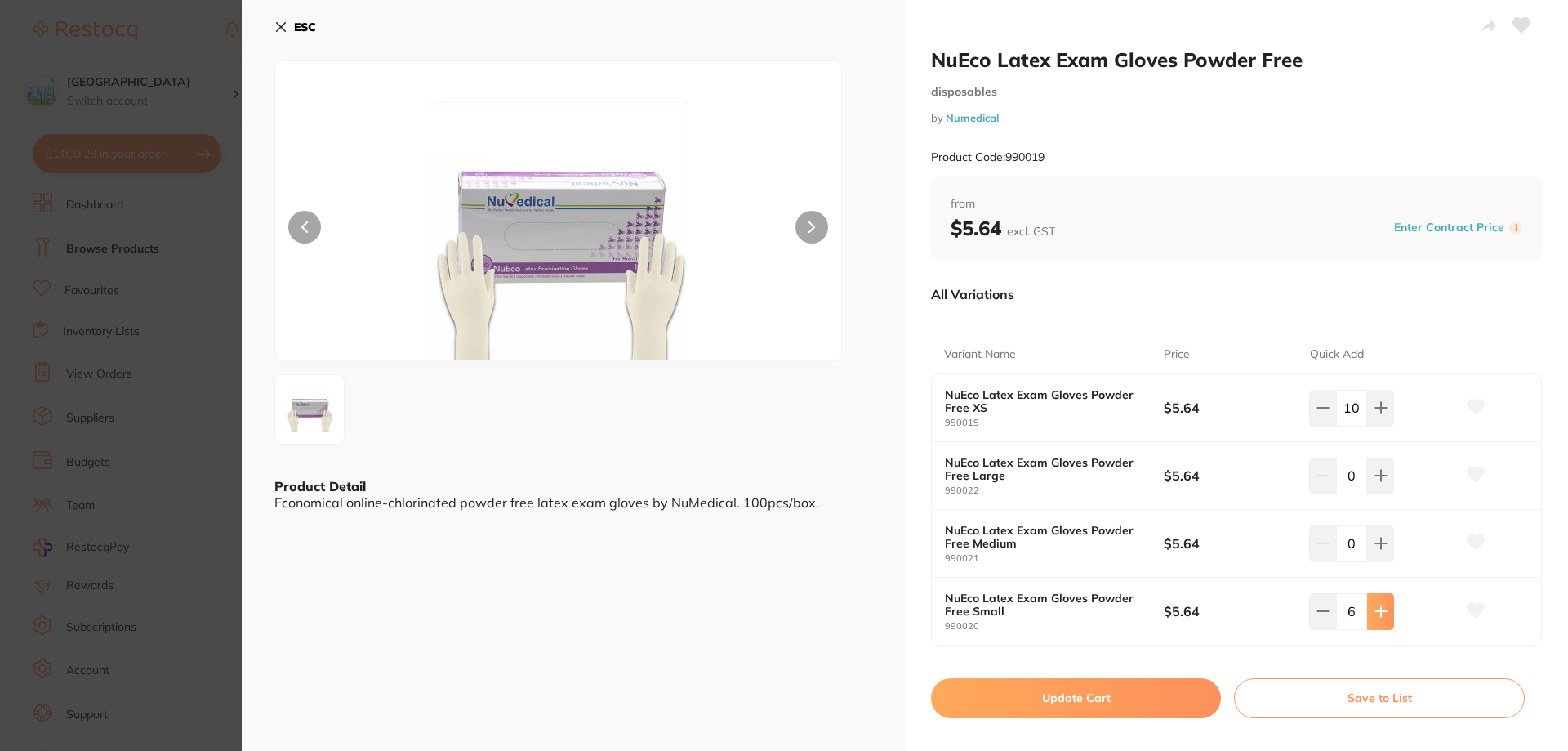
click at [1391, 609] on button at bounding box center [1381, 611] width 27 height 36
click at [1377, 611] on icon at bounding box center [1381, 611] width 11 height 11
type input "10"
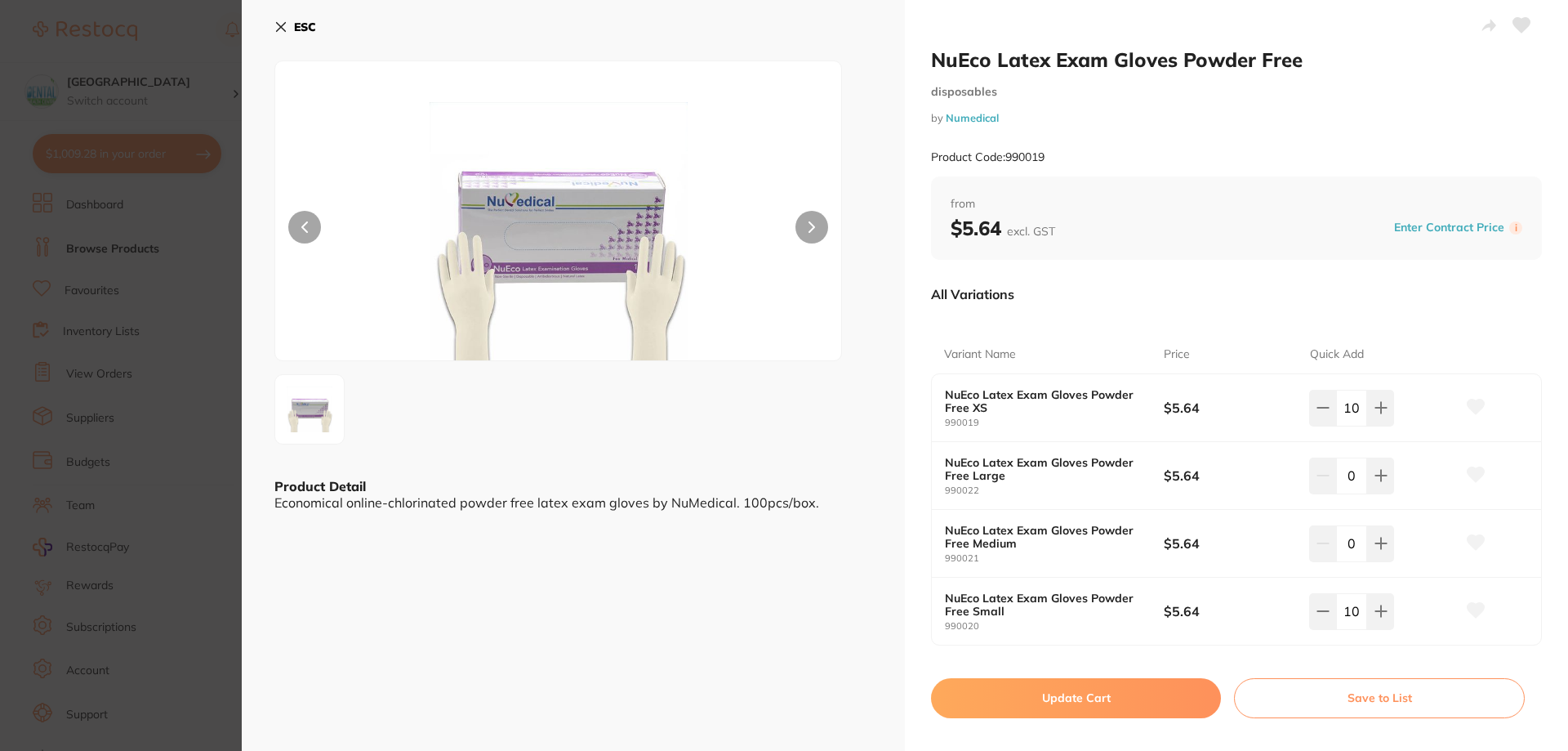
click at [1031, 716] on button "Update Cart" at bounding box center [1076, 697] width 290 height 39
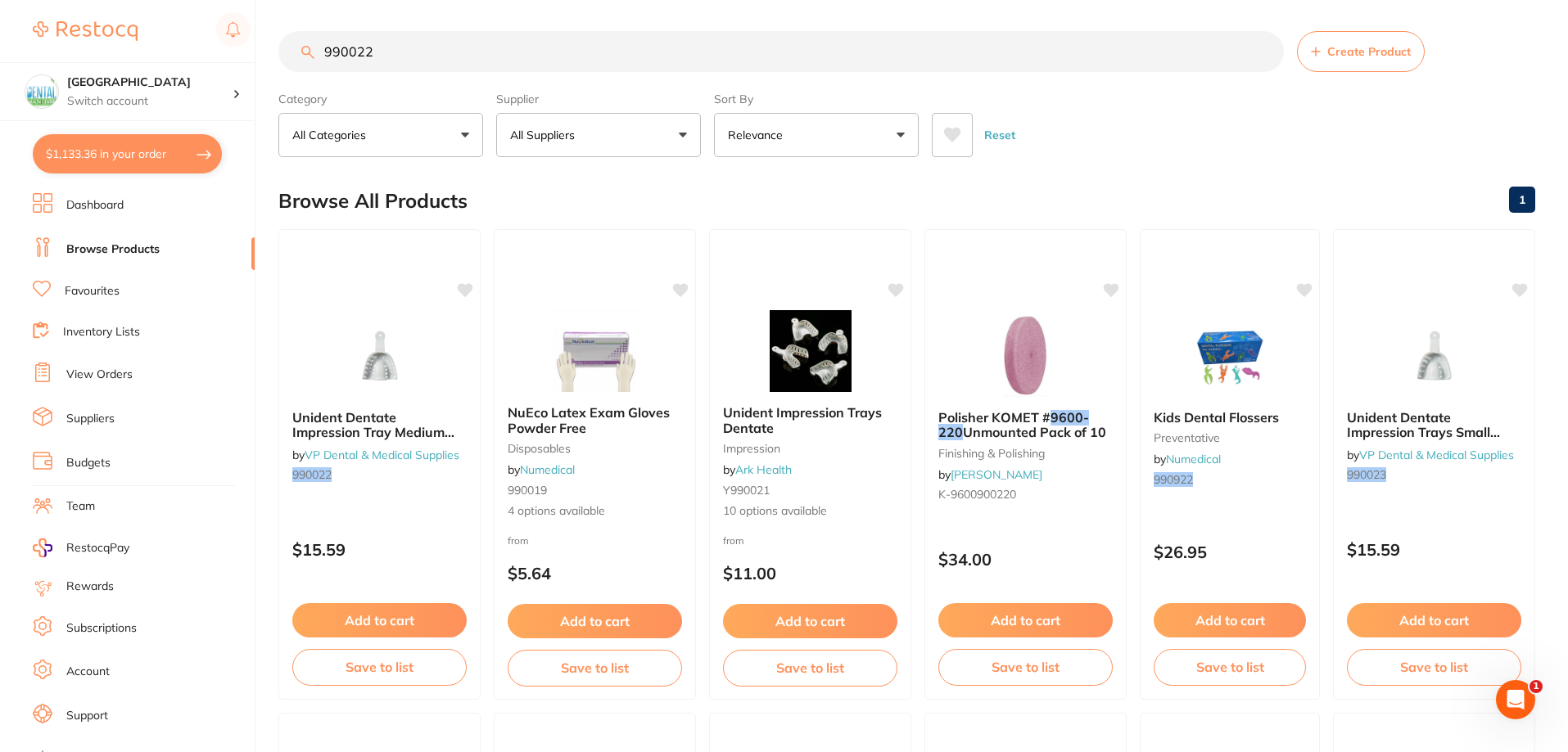
click at [211, 161] on button "$1,133.36 in your order" at bounding box center [127, 153] width 189 height 39
checkbox input "true"
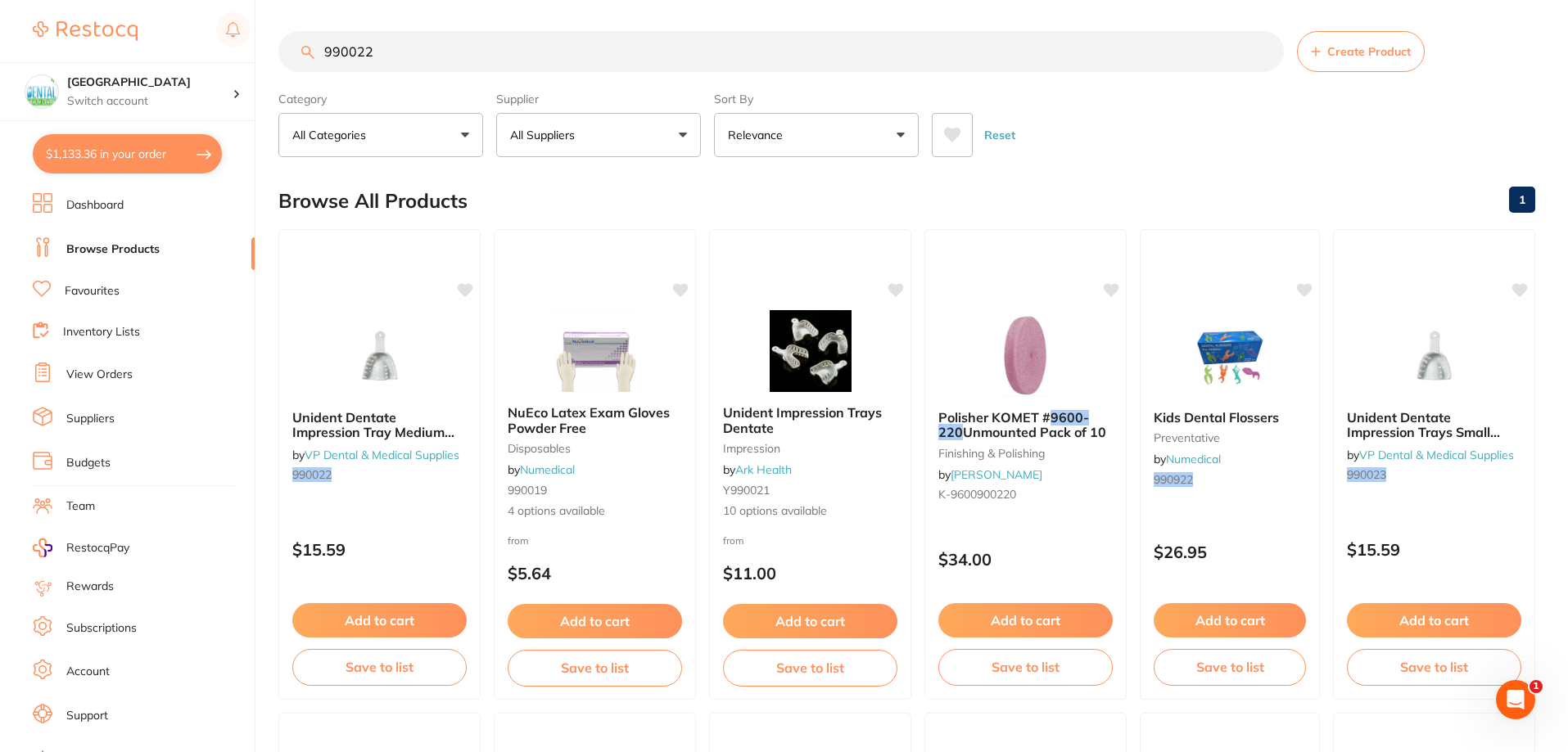
checkbox input "true"
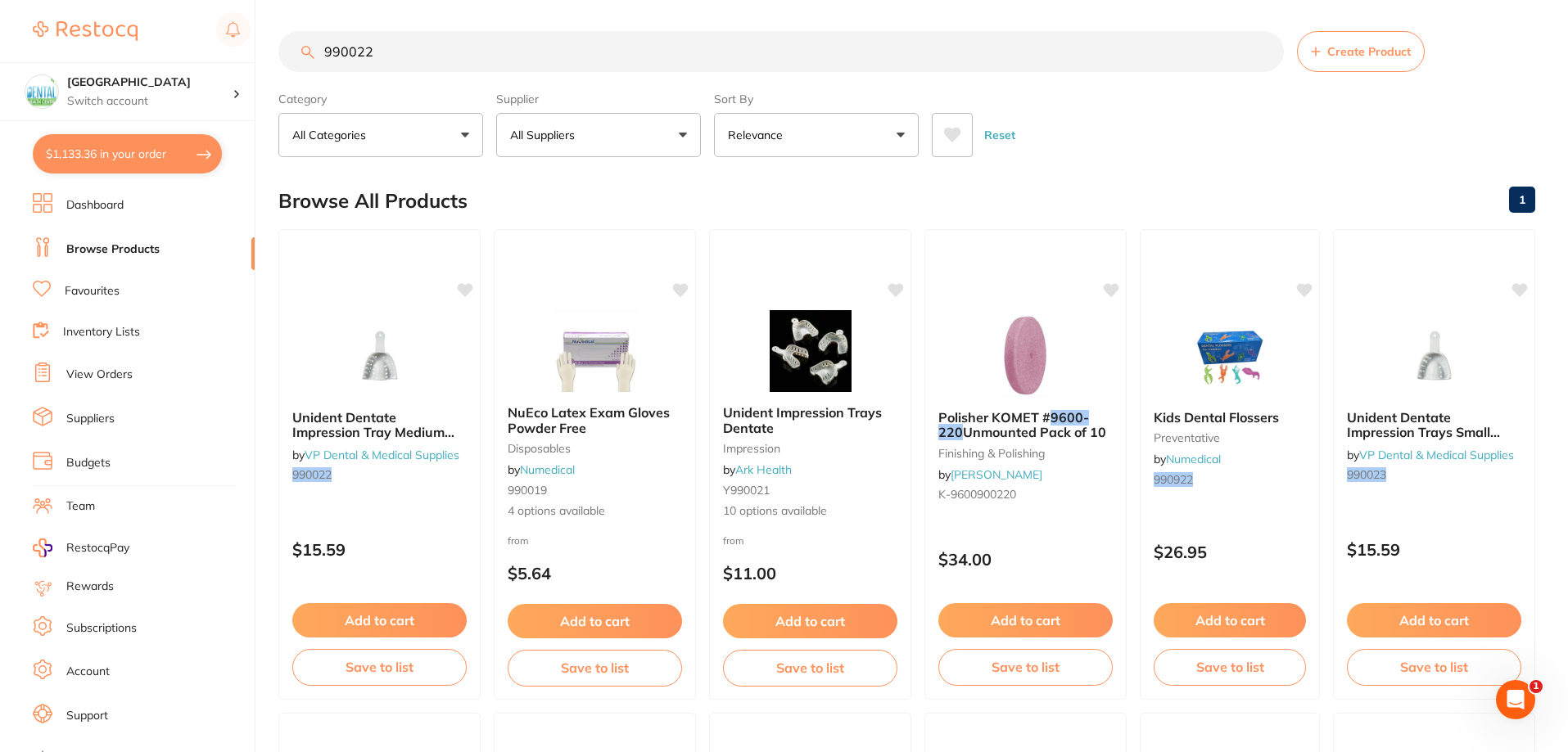
checkbox input "true"
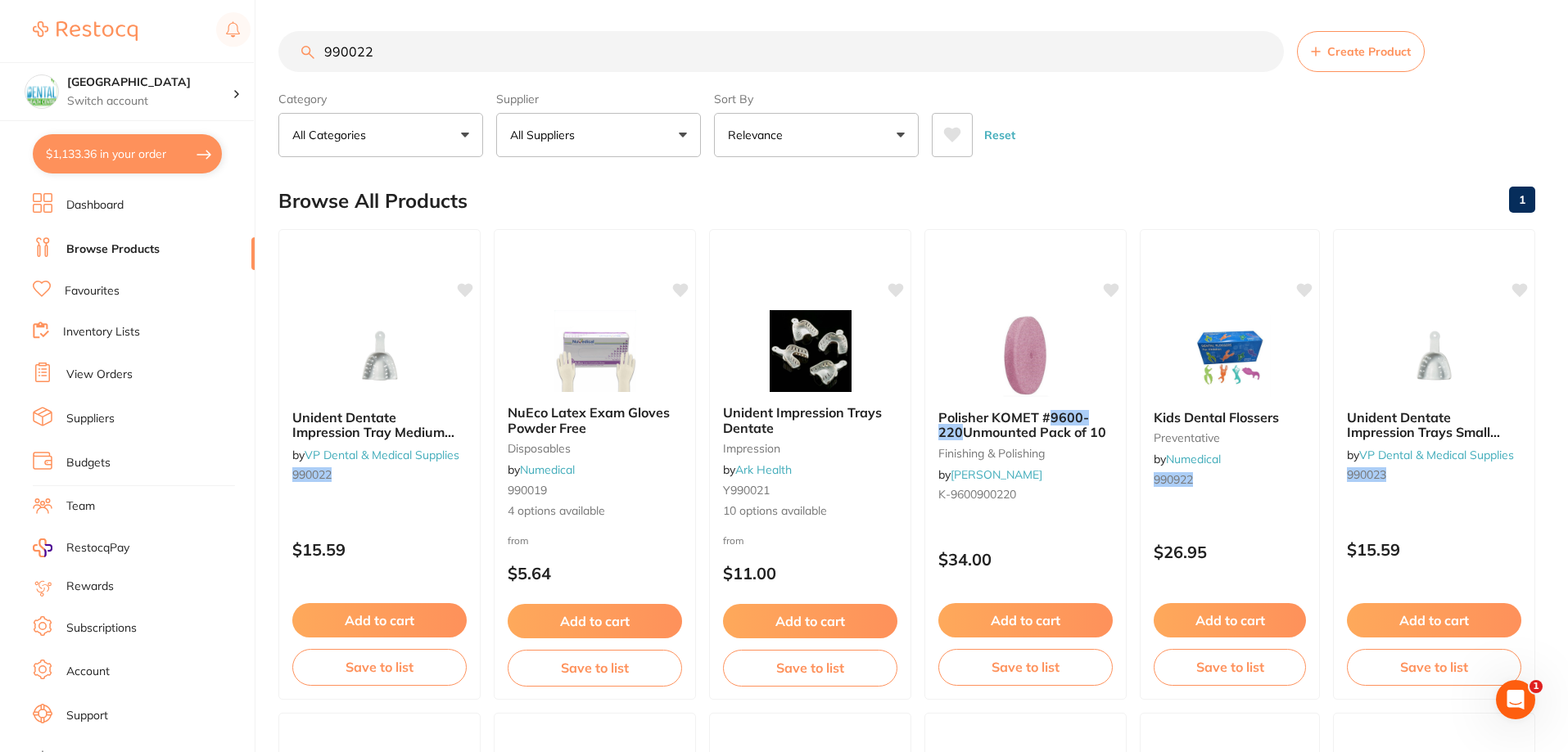
checkbox input "true"
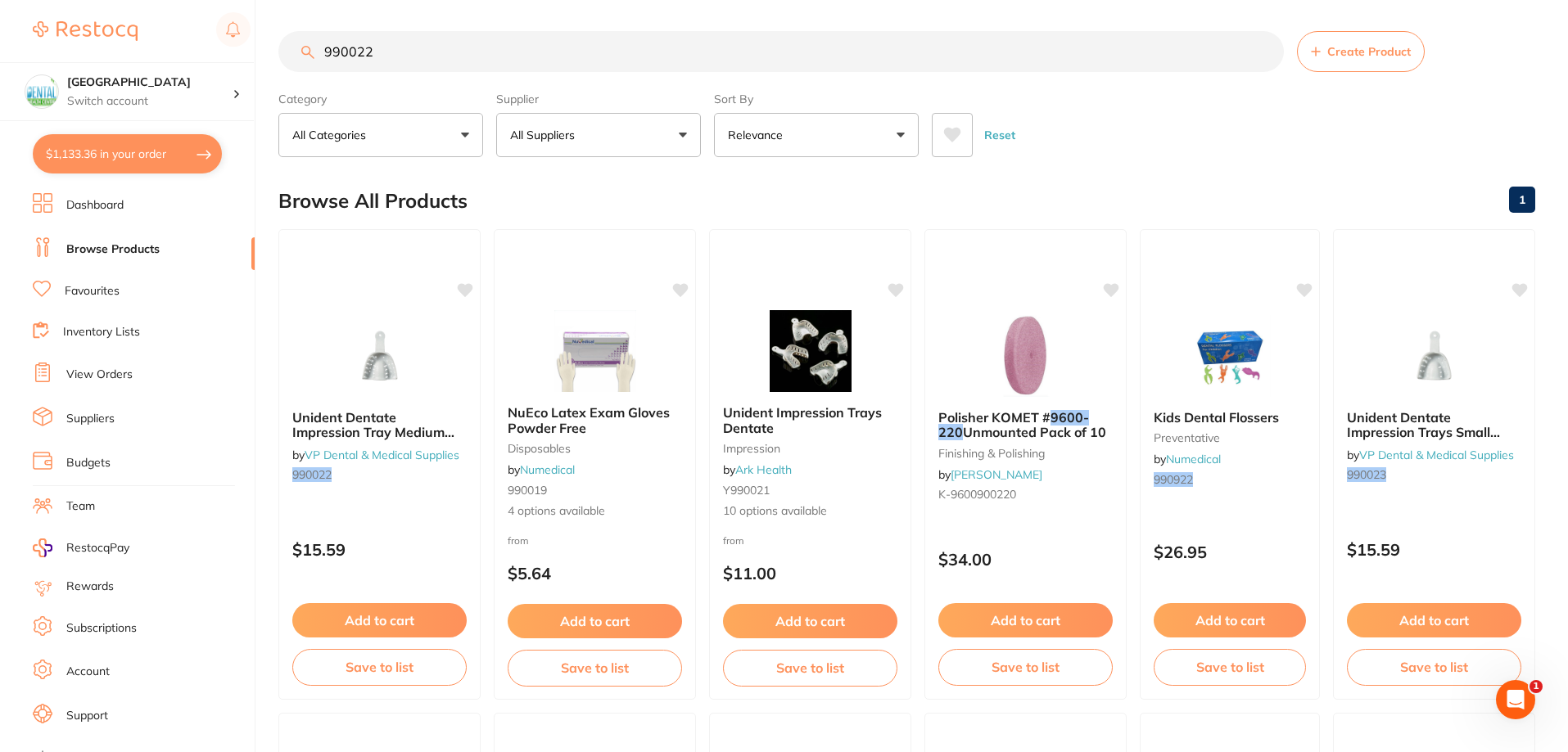
checkbox input "true"
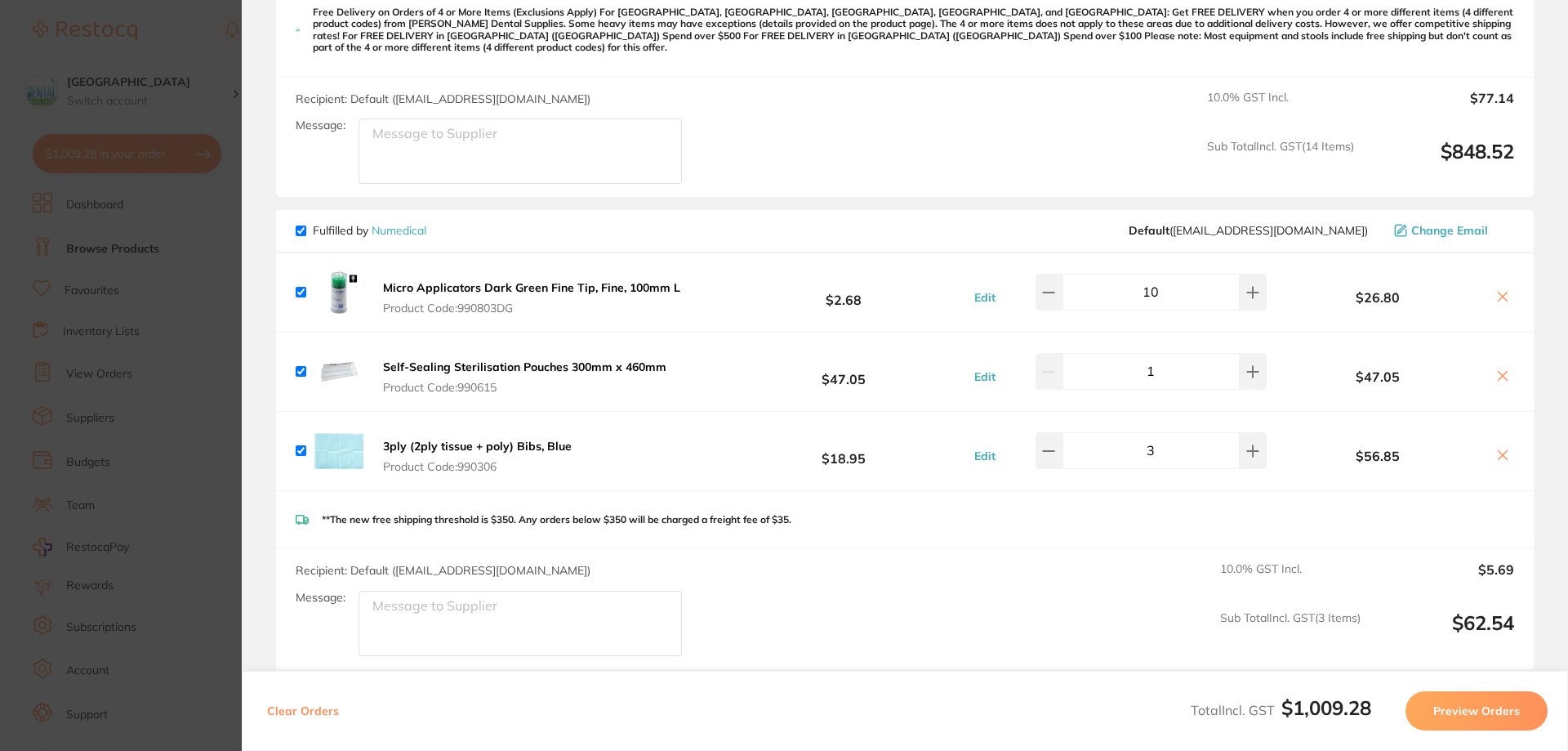
scroll to position [1799, 0]
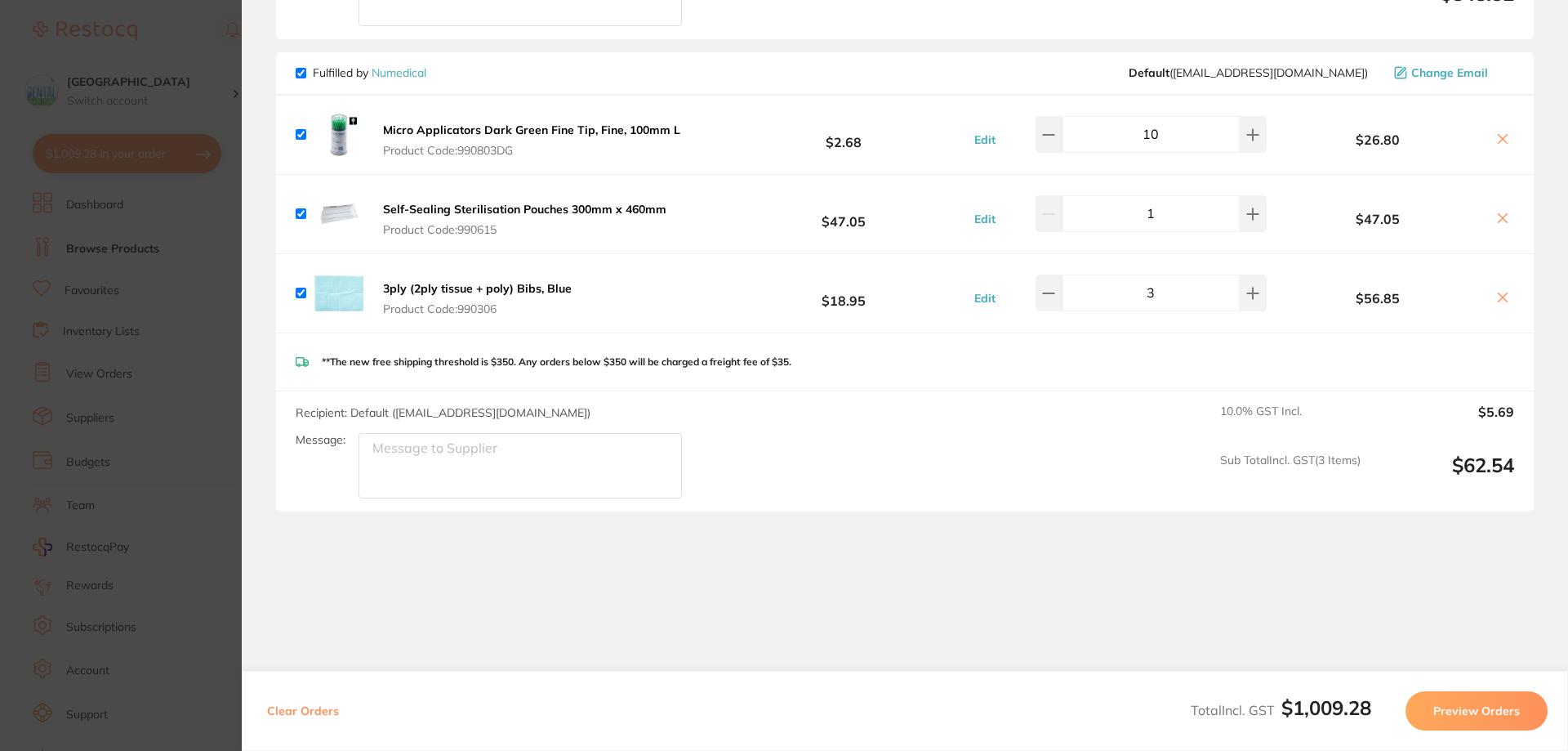
click at [116, 380] on section "Update RRP Set your pre negotiated price for this item. Item Agreed RRP (excl. …" at bounding box center [784, 375] width 1568 height 751
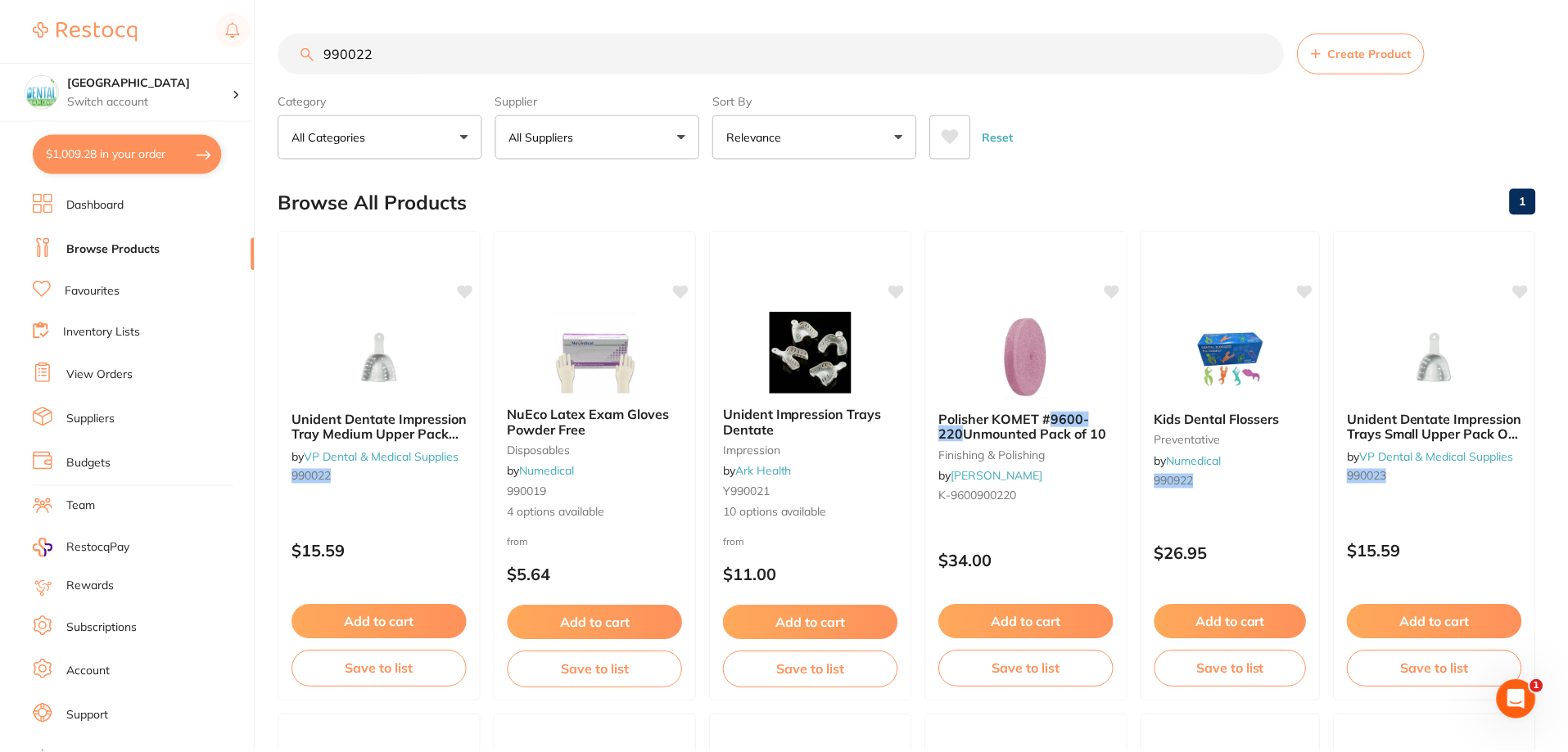
scroll to position [2, 0]
checkbox input "false"
drag, startPoint x: 634, startPoint y: 56, endPoint x: 320, endPoint y: 76, distance: 314.6
click at [320, 76] on section "990022 Create Product Category All Categories All Categories disposables finish…" at bounding box center [907, 94] width 1257 height 126
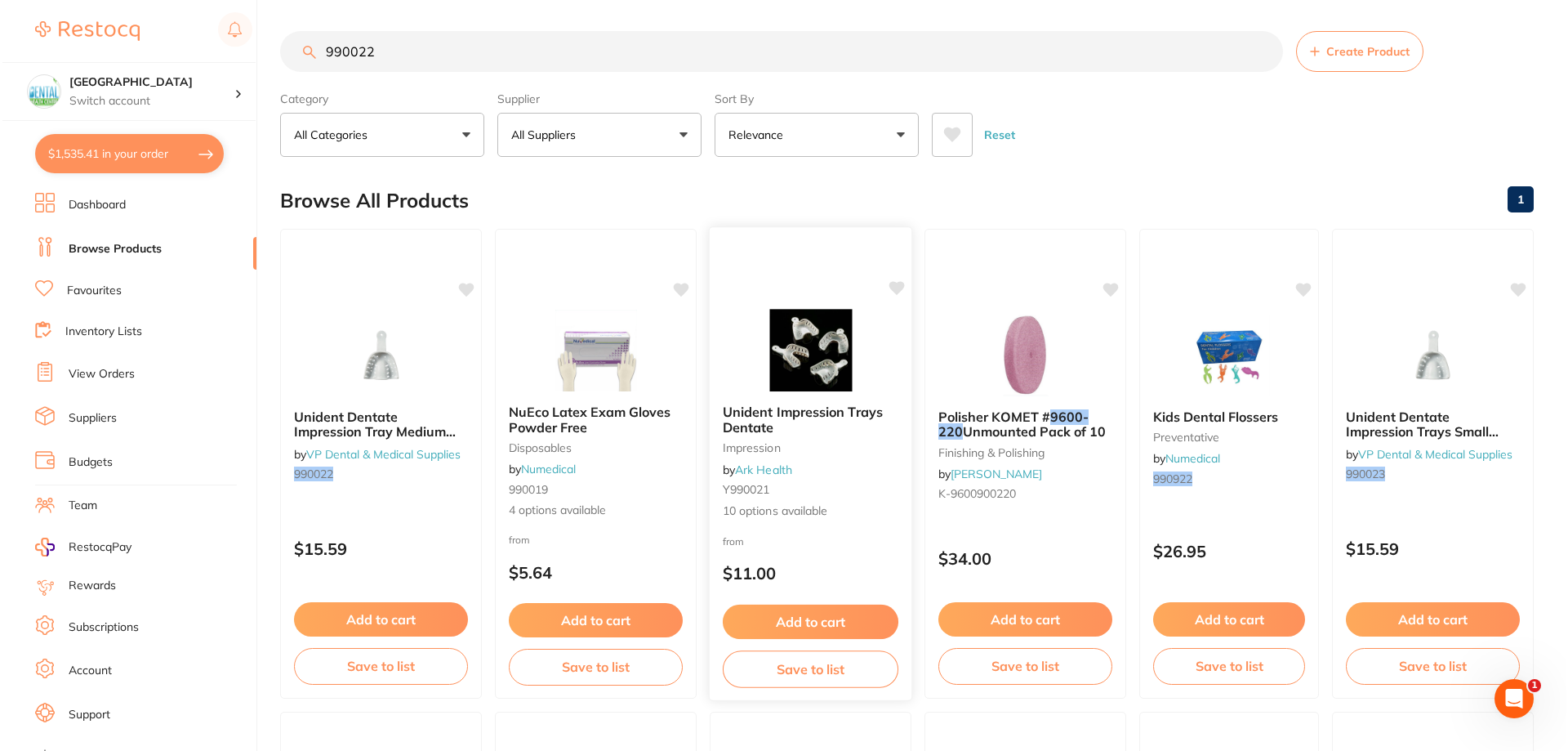
scroll to position [0, 0]
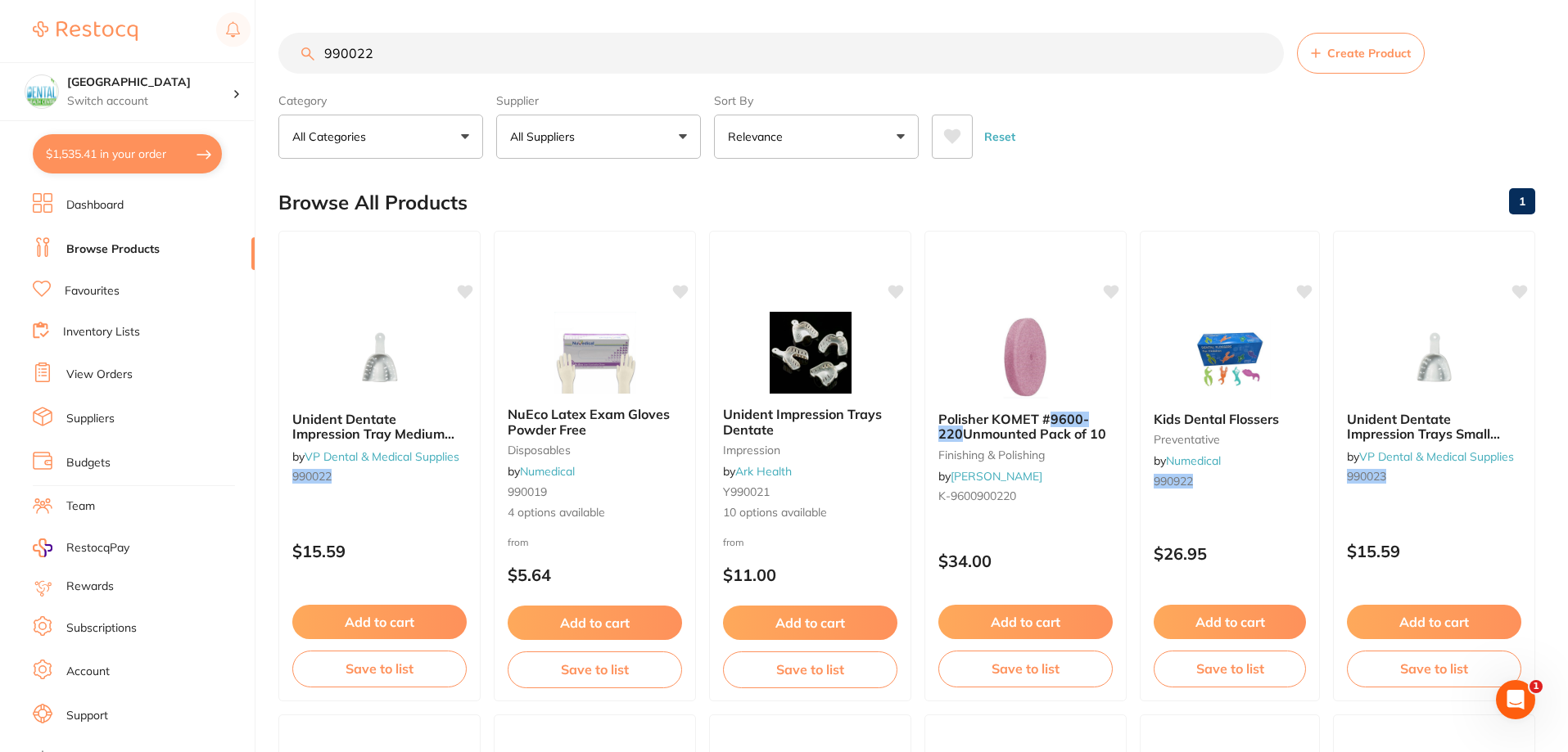
click at [161, 168] on button "$1,535.41 in your order" at bounding box center [127, 153] width 189 height 39
checkbox input "true"
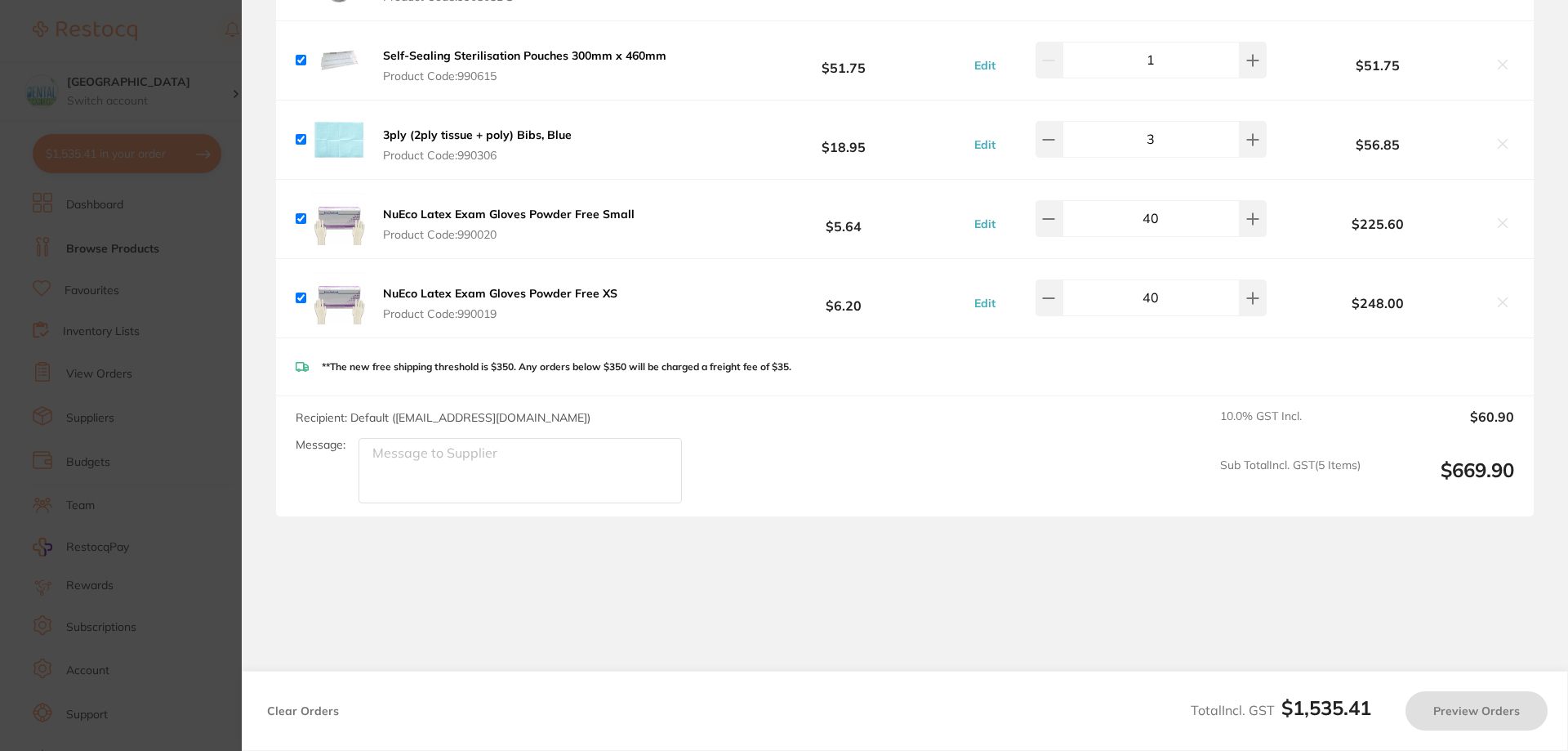
type input "10"
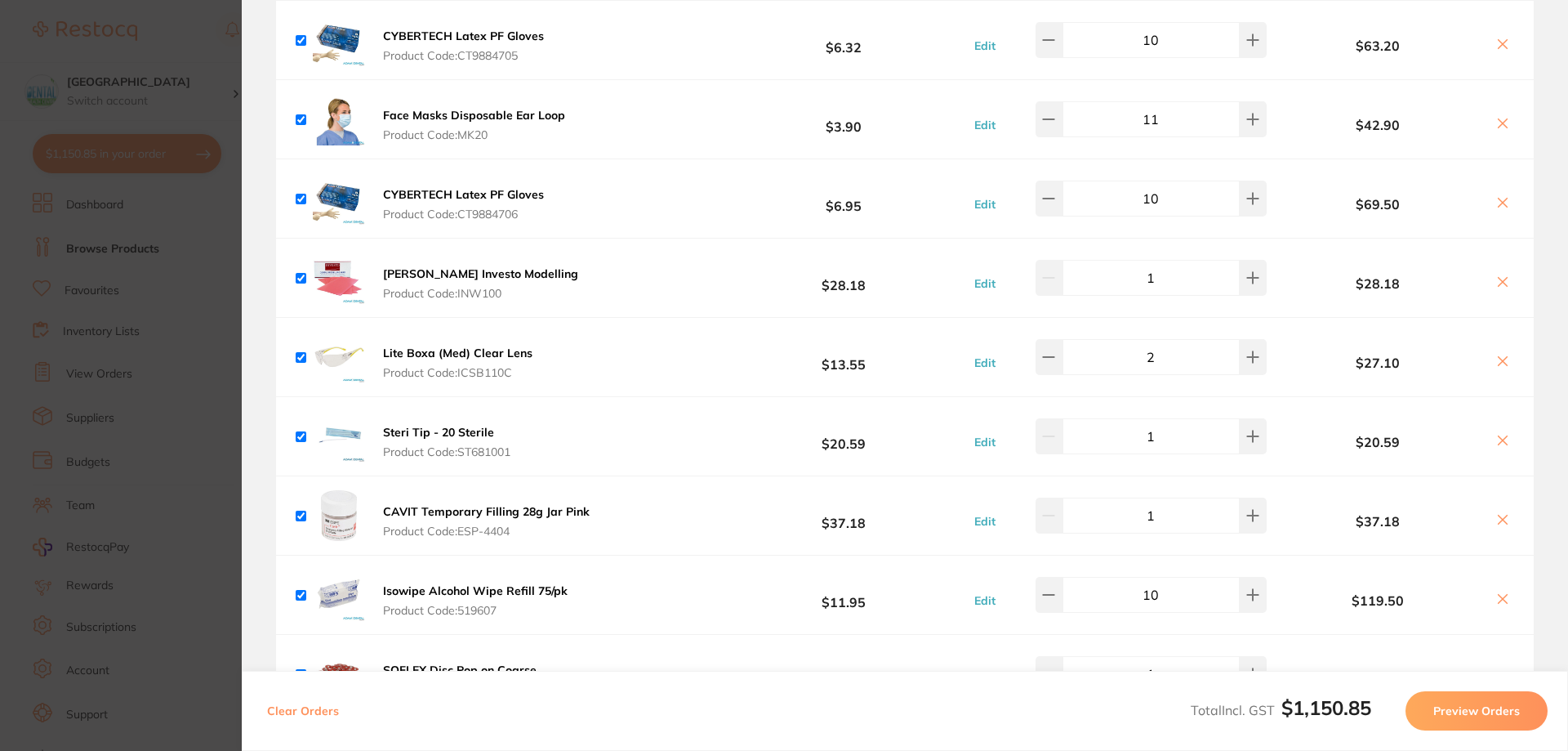
scroll to position [726, 0]
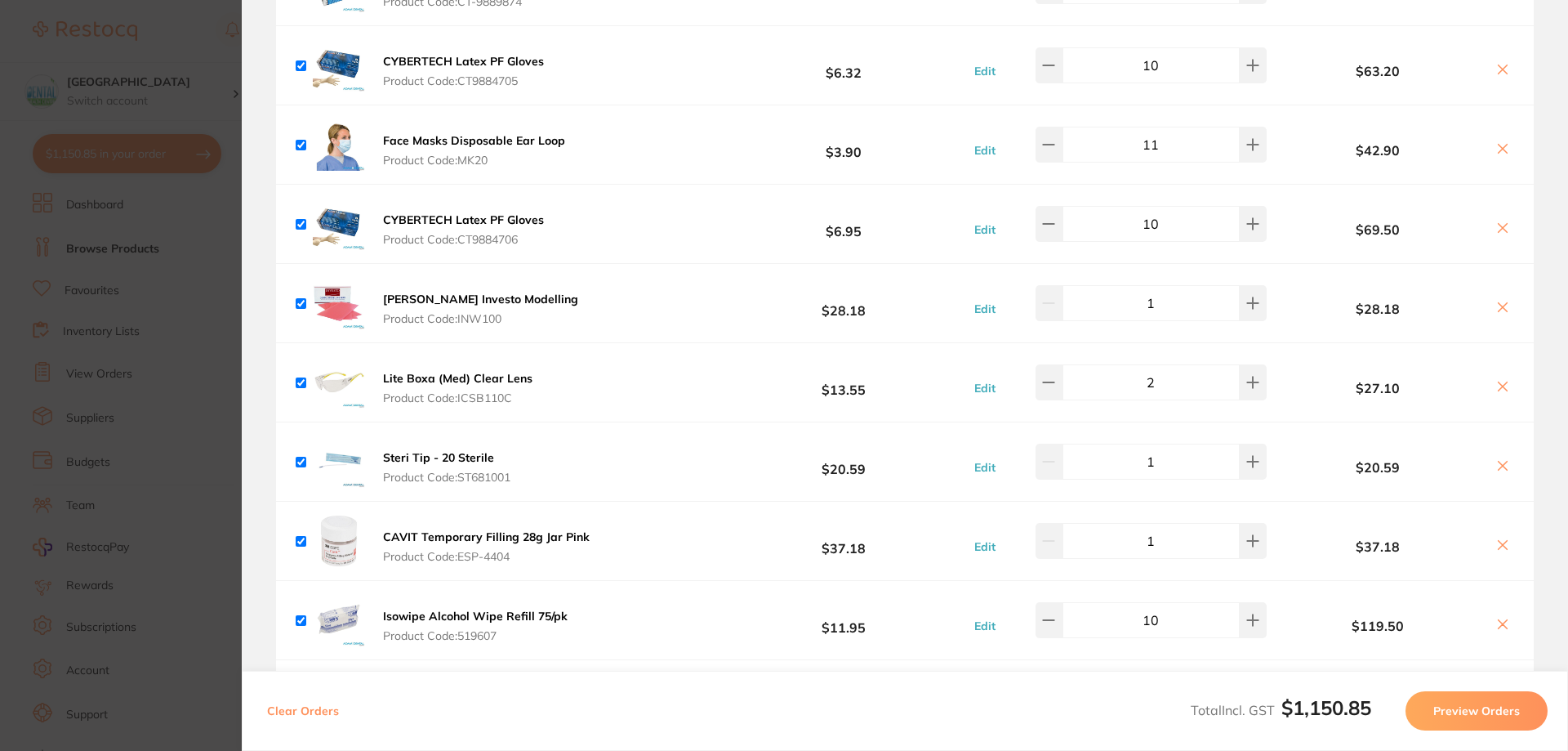
click at [1502, 228] on icon at bounding box center [1503, 229] width 13 height 13
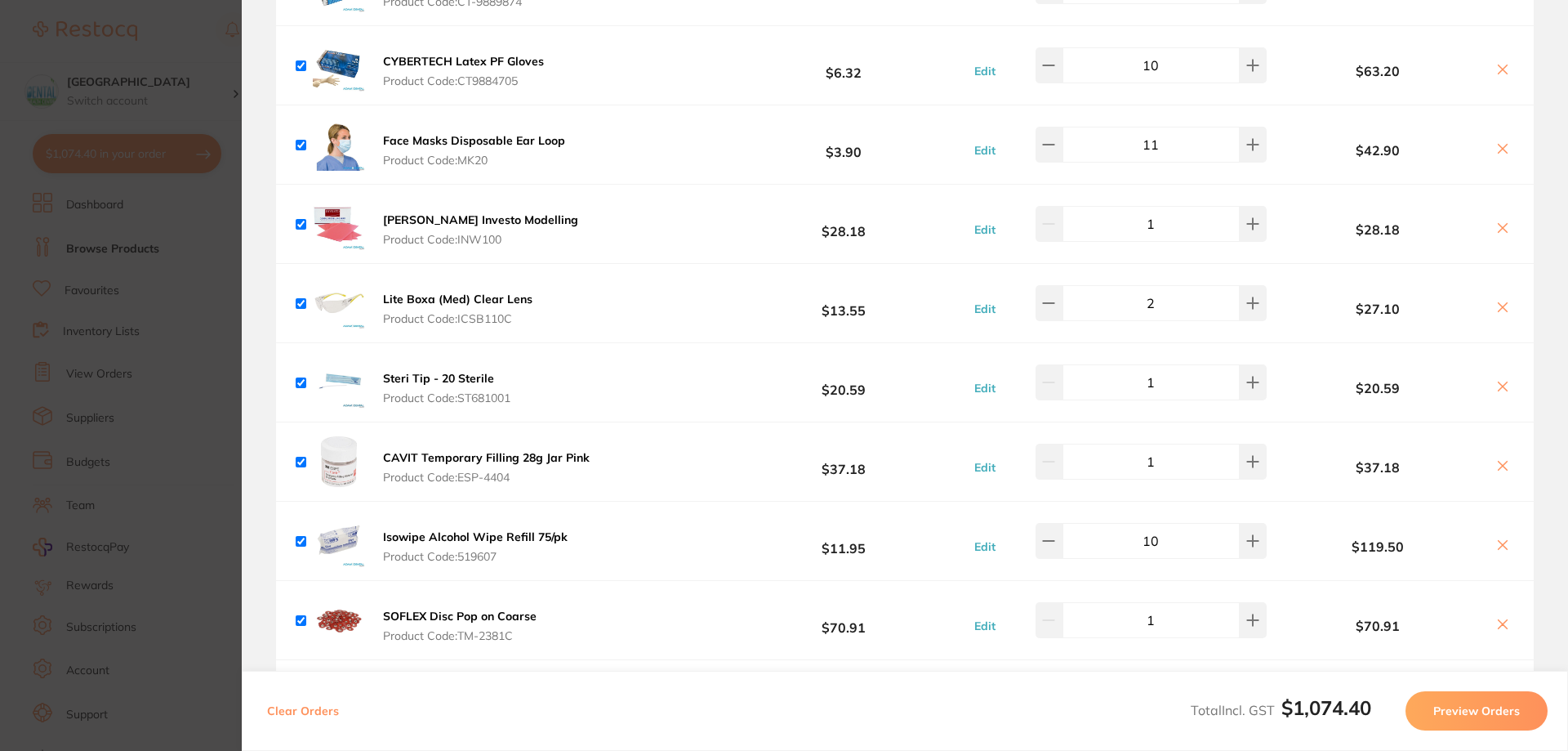
click at [1503, 71] on icon at bounding box center [1503, 70] width 13 height 13
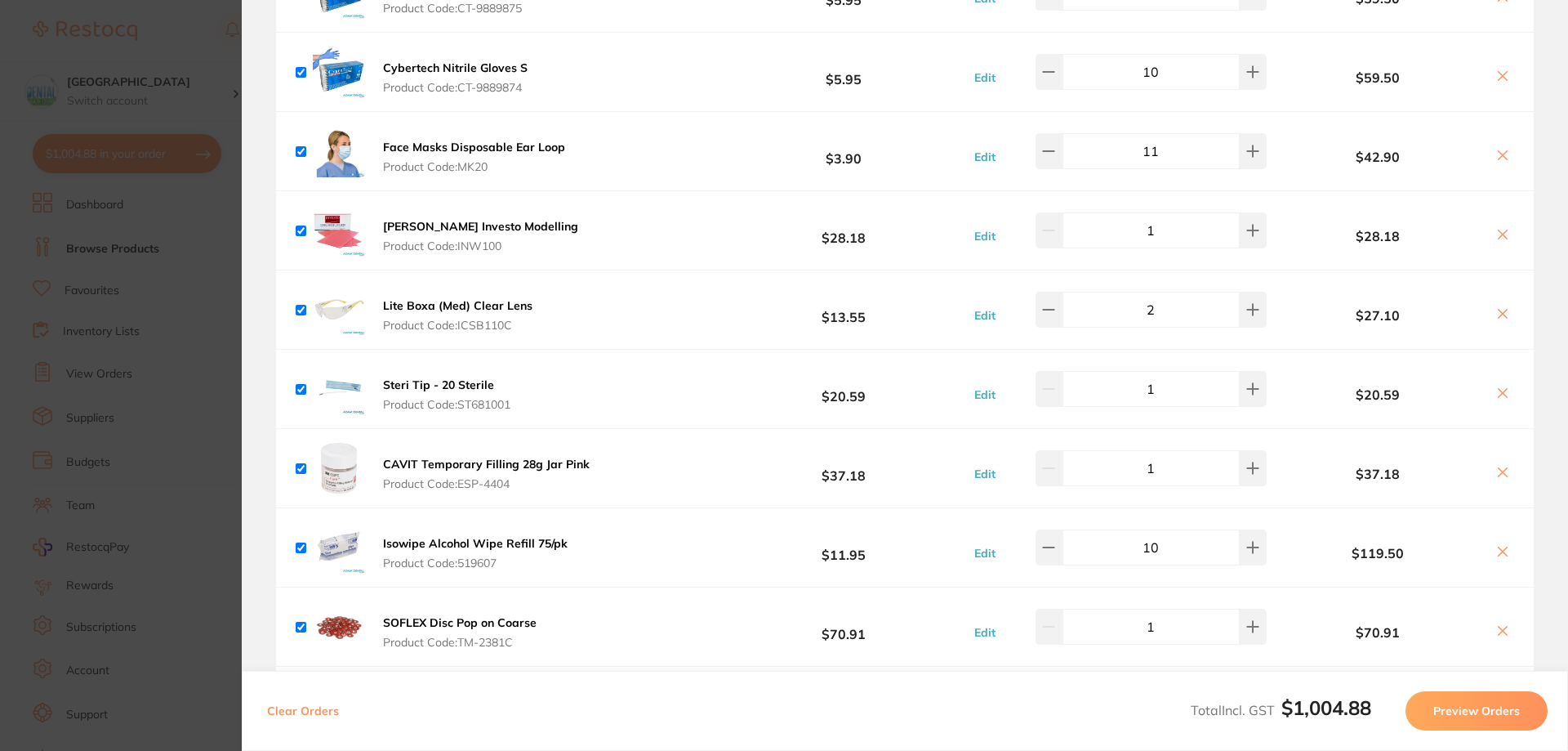
scroll to position [480, 0]
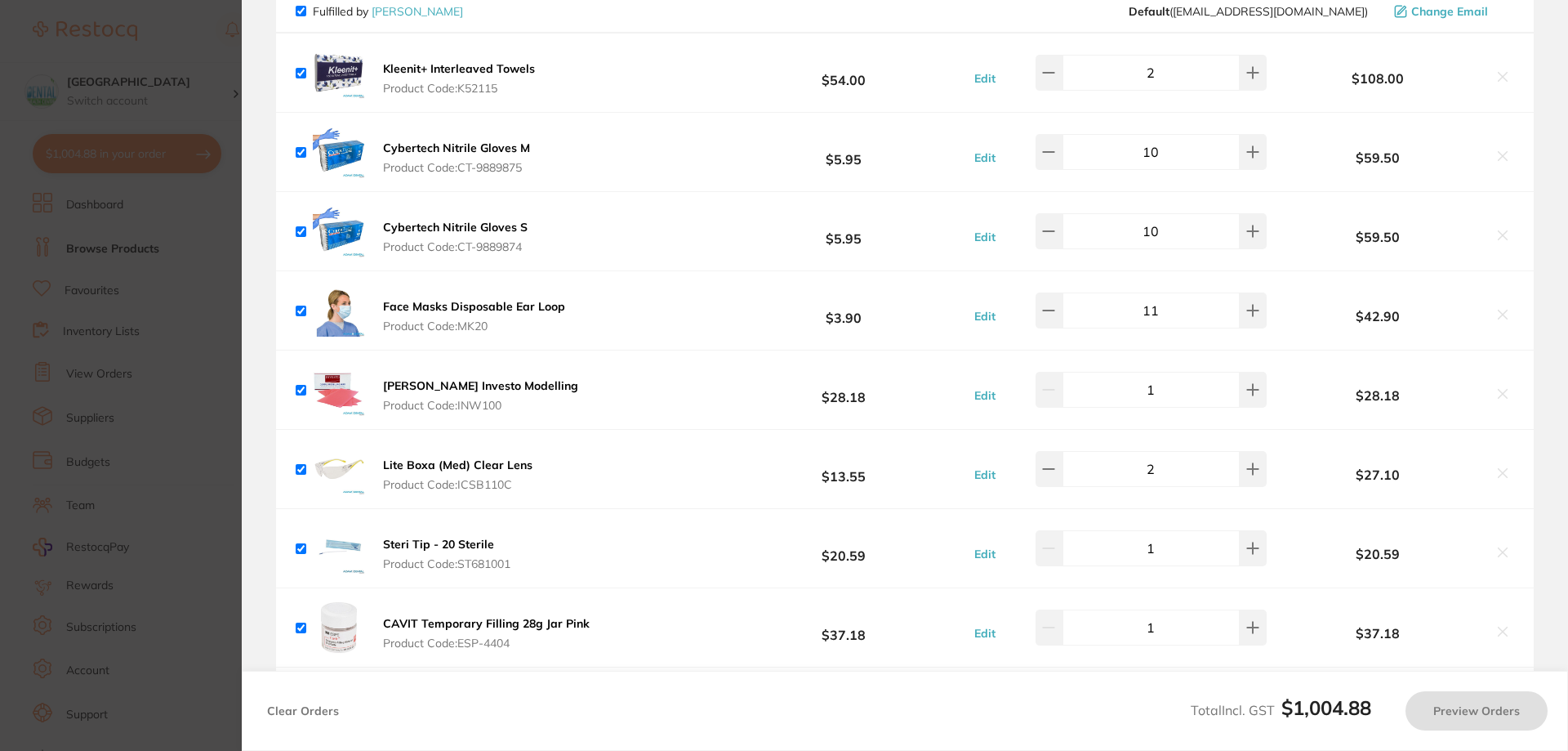
checkbox input "true"
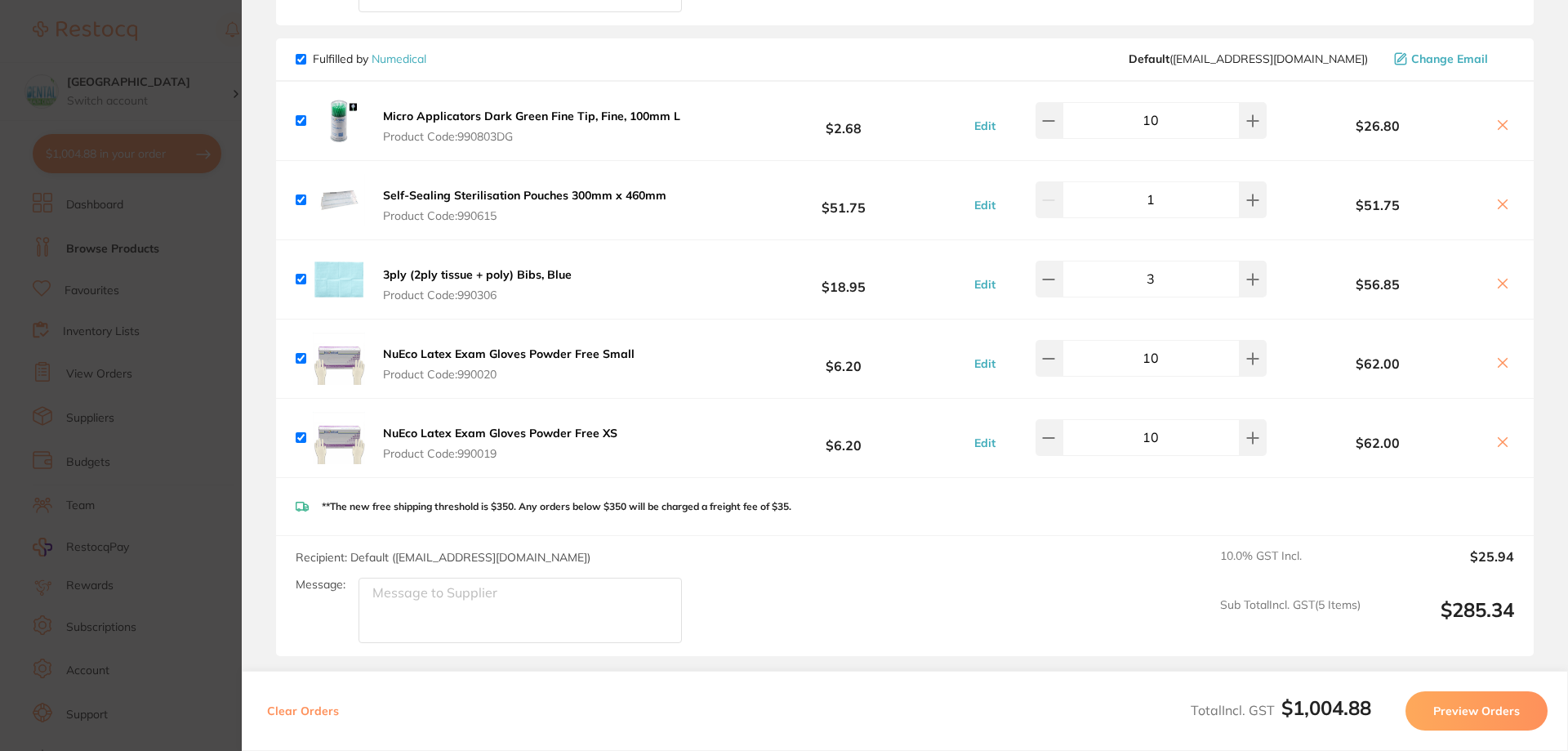
scroll to position [1625, 0]
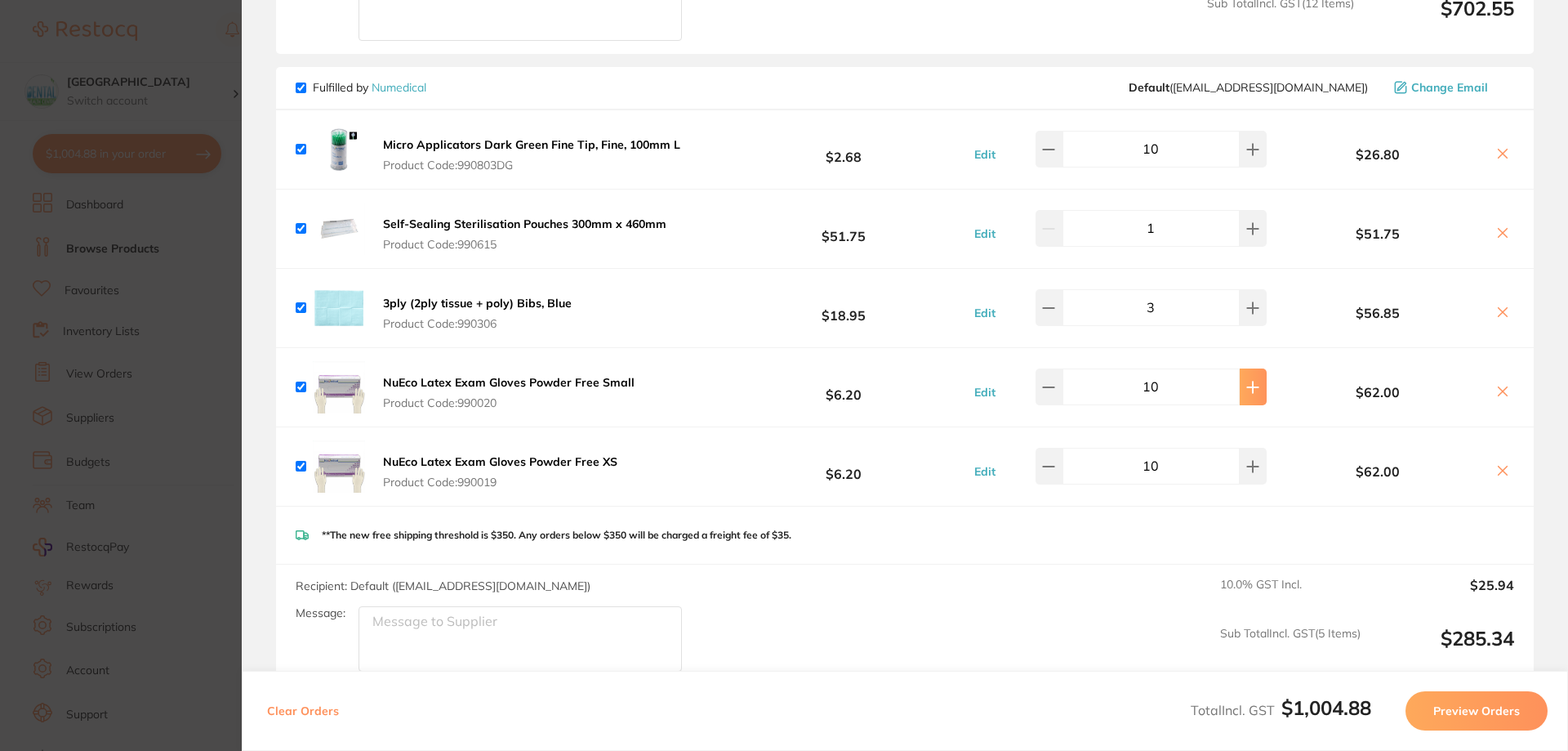
click at [1247, 381] on icon at bounding box center [1253, 387] width 13 height 13
type input "12"
click at [1252, 460] on icon at bounding box center [1253, 467] width 13 height 13
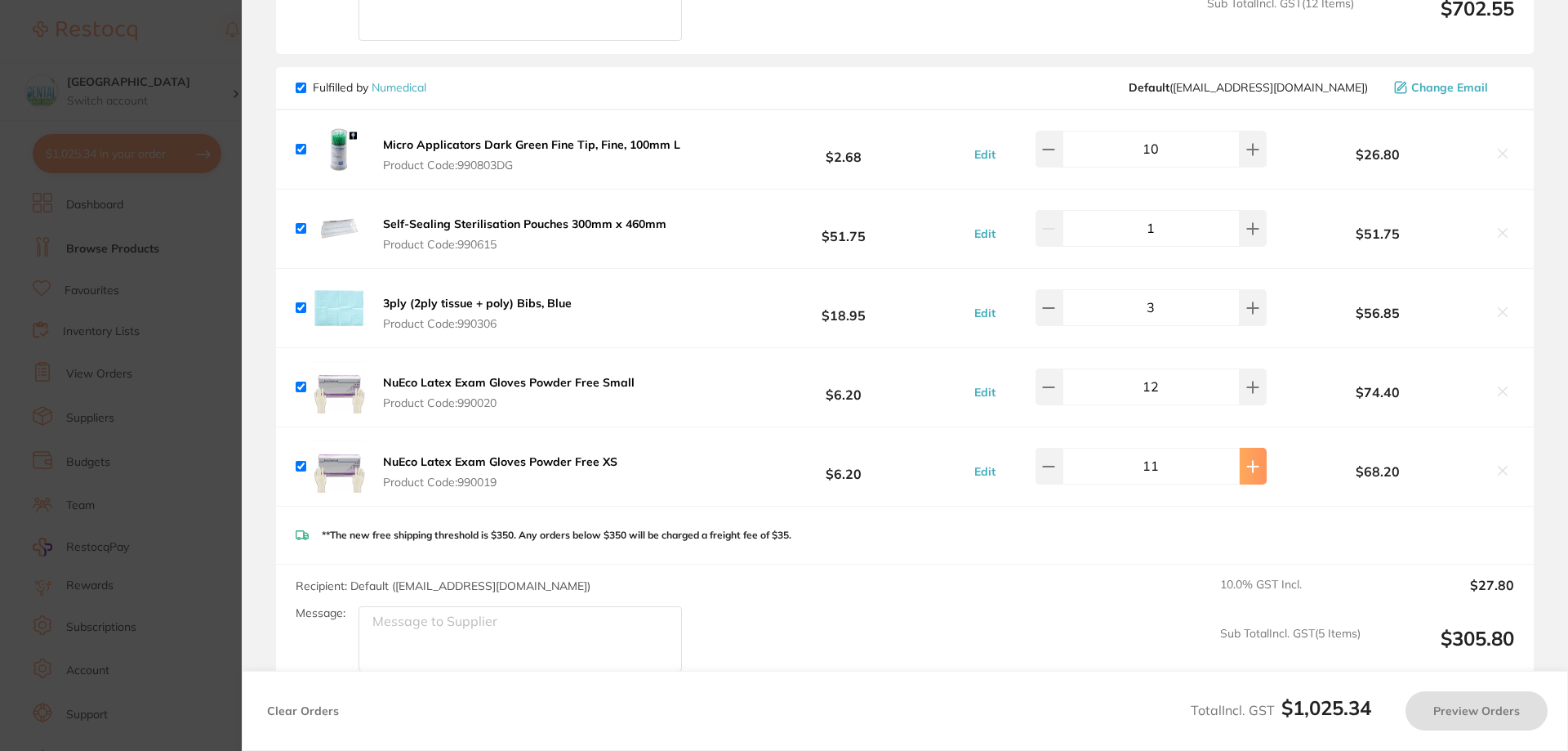
type input "12"
type input "11"
type input "10"
click at [1252, 460] on icon at bounding box center [1253, 467] width 13 height 13
type input "12"
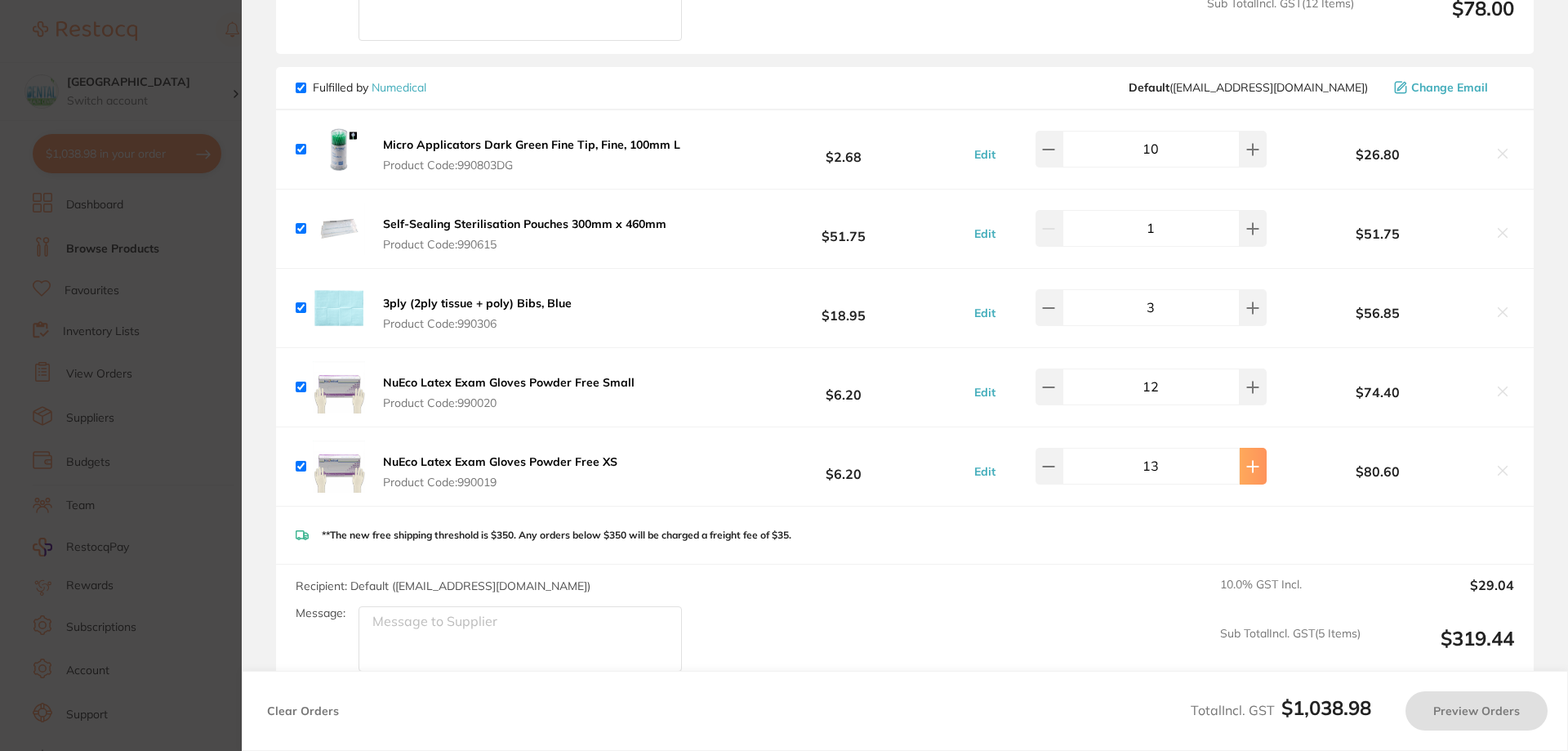
type input "12"
click at [1249, 382] on icon at bounding box center [1253, 387] width 11 height 11
type input "12"
click at [1249, 461] on icon at bounding box center [1253, 466] width 11 height 11
type input "14"
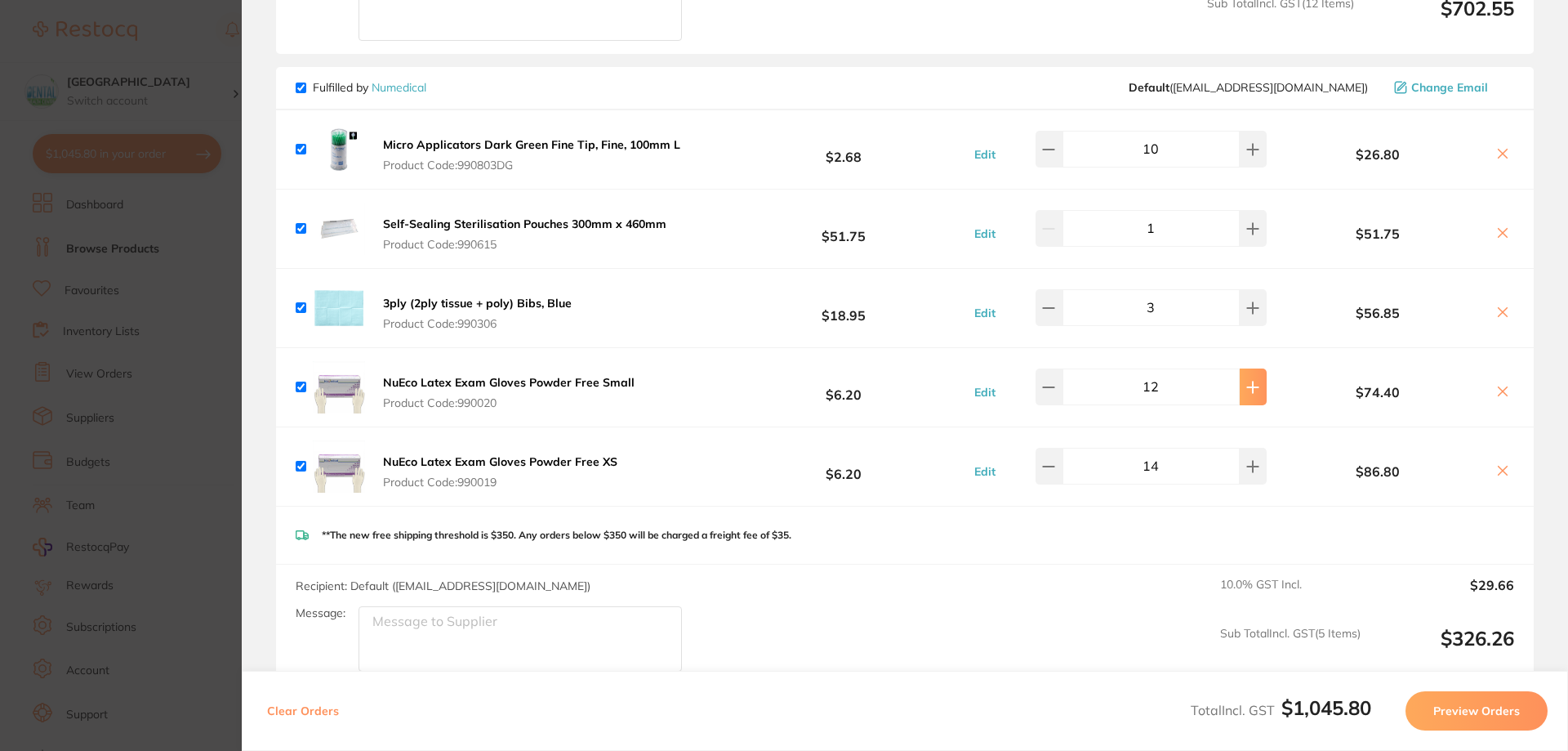
click at [1249, 368] on button at bounding box center [1253, 387] width 27 height 36
type input "14"
click at [1250, 448] on button at bounding box center [1253, 466] width 27 height 36
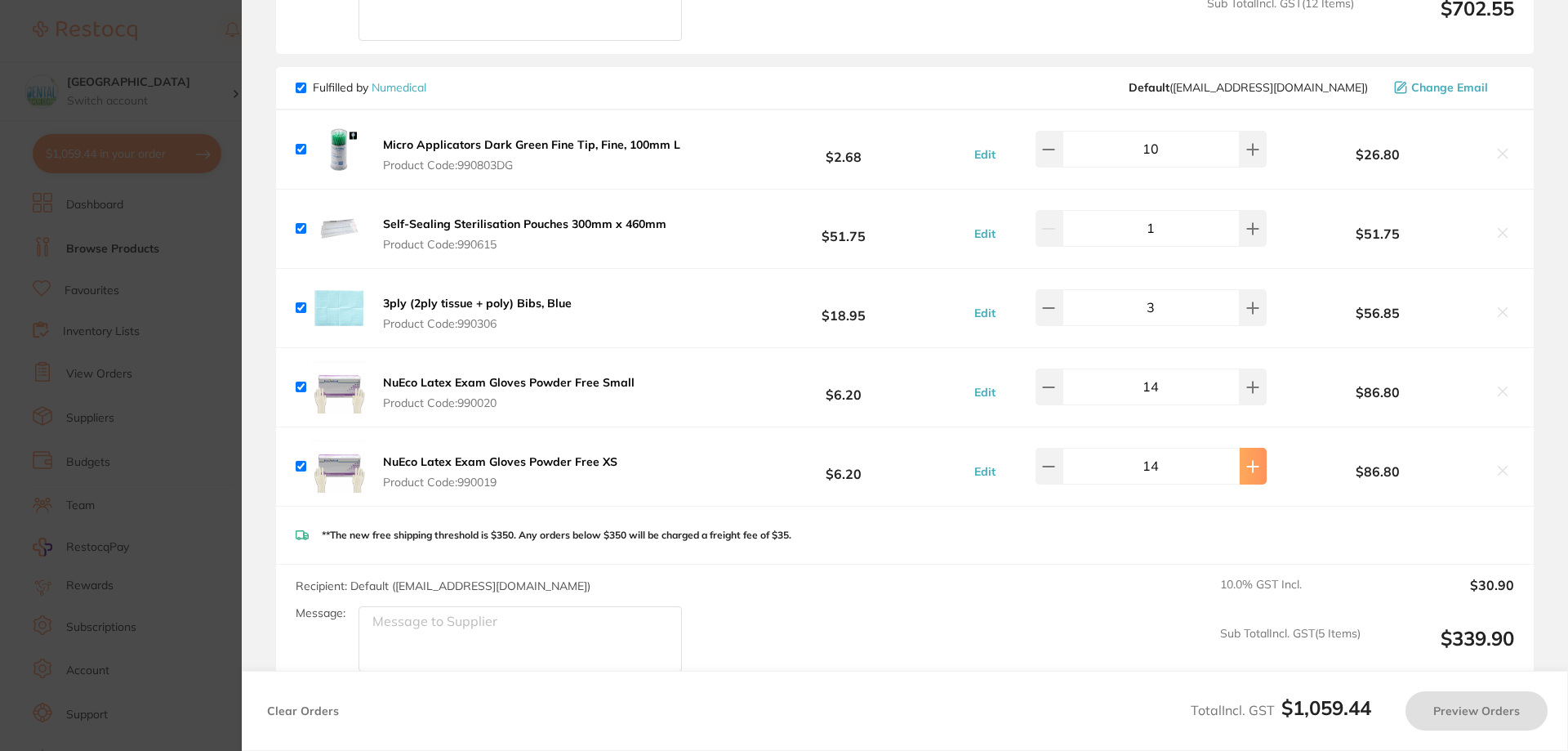
type input "15"
click at [1254, 453] on button at bounding box center [1253, 466] width 27 height 36
type input "15"
click at [1240, 380] on button at bounding box center [1253, 387] width 27 height 36
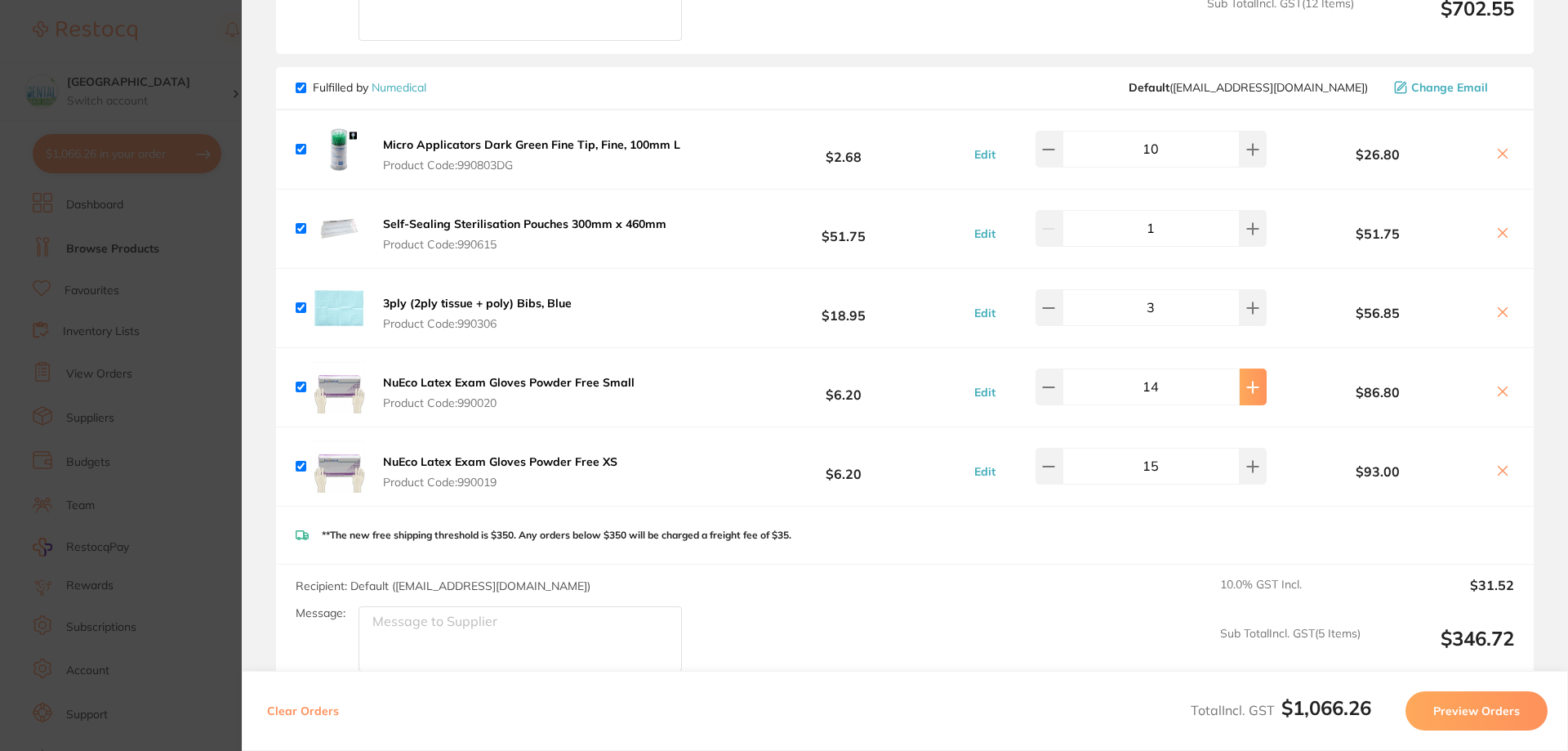
type input "15"
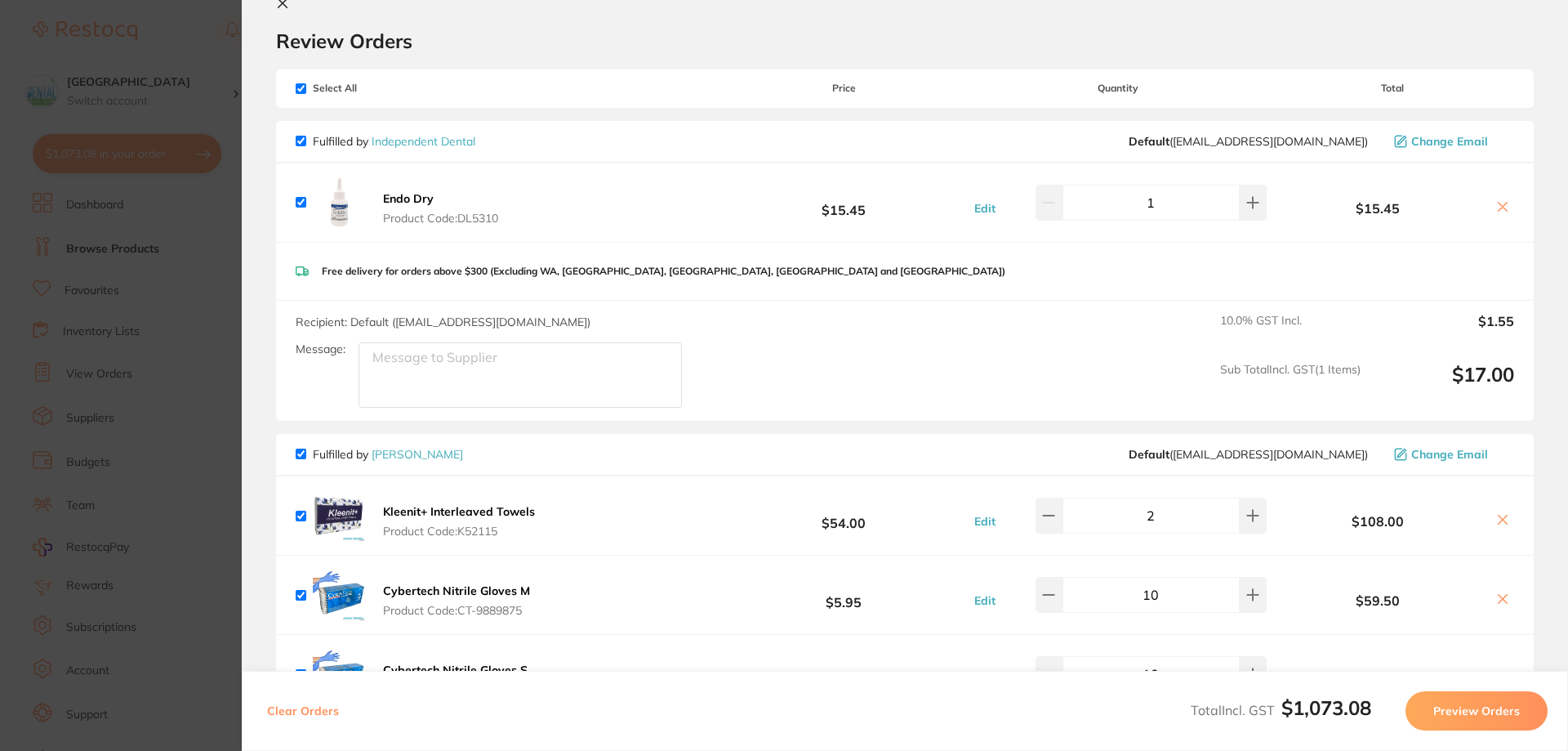
scroll to position [0, 0]
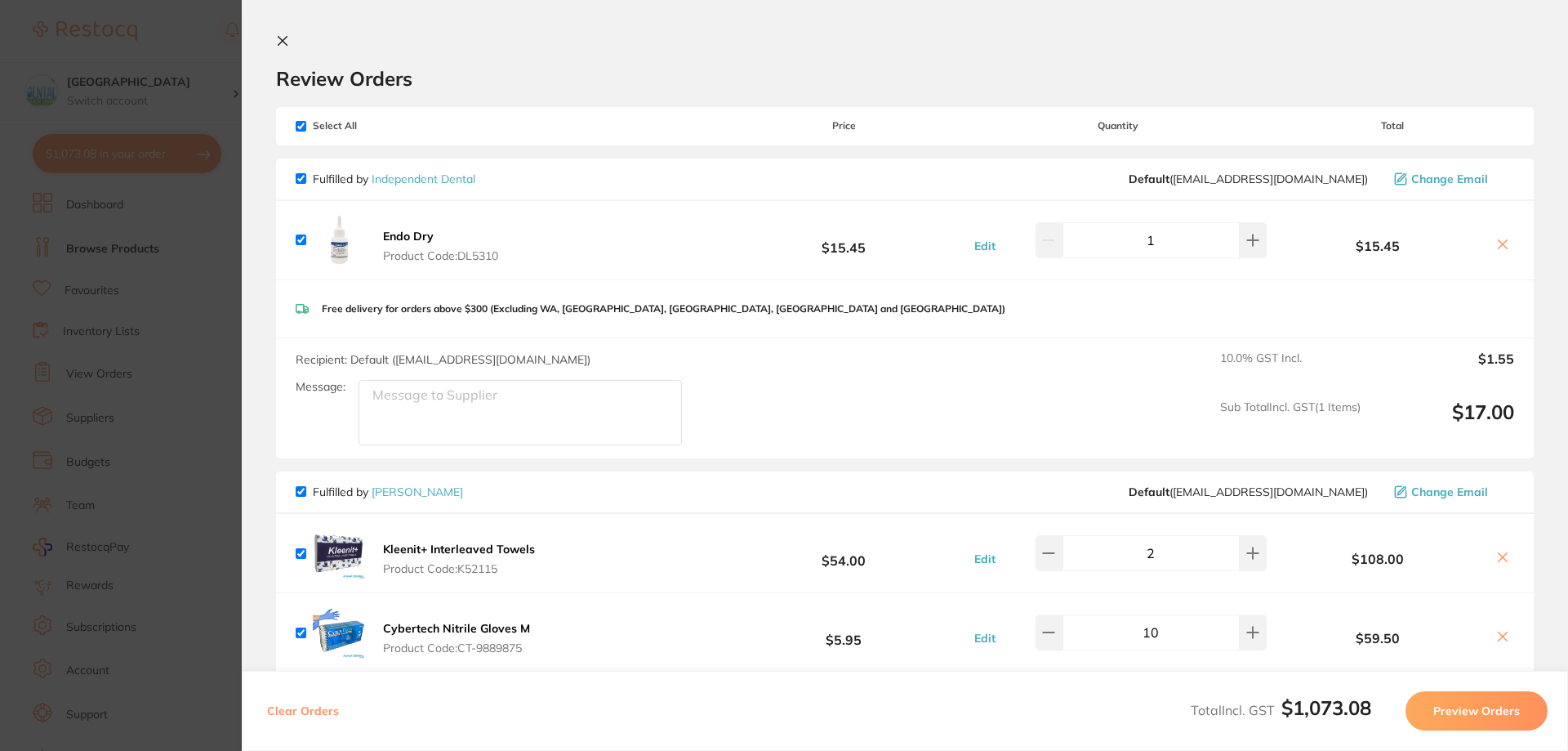
click at [302, 131] on input "checkbox" at bounding box center [300, 125] width 11 height 11
checkbox input "false"
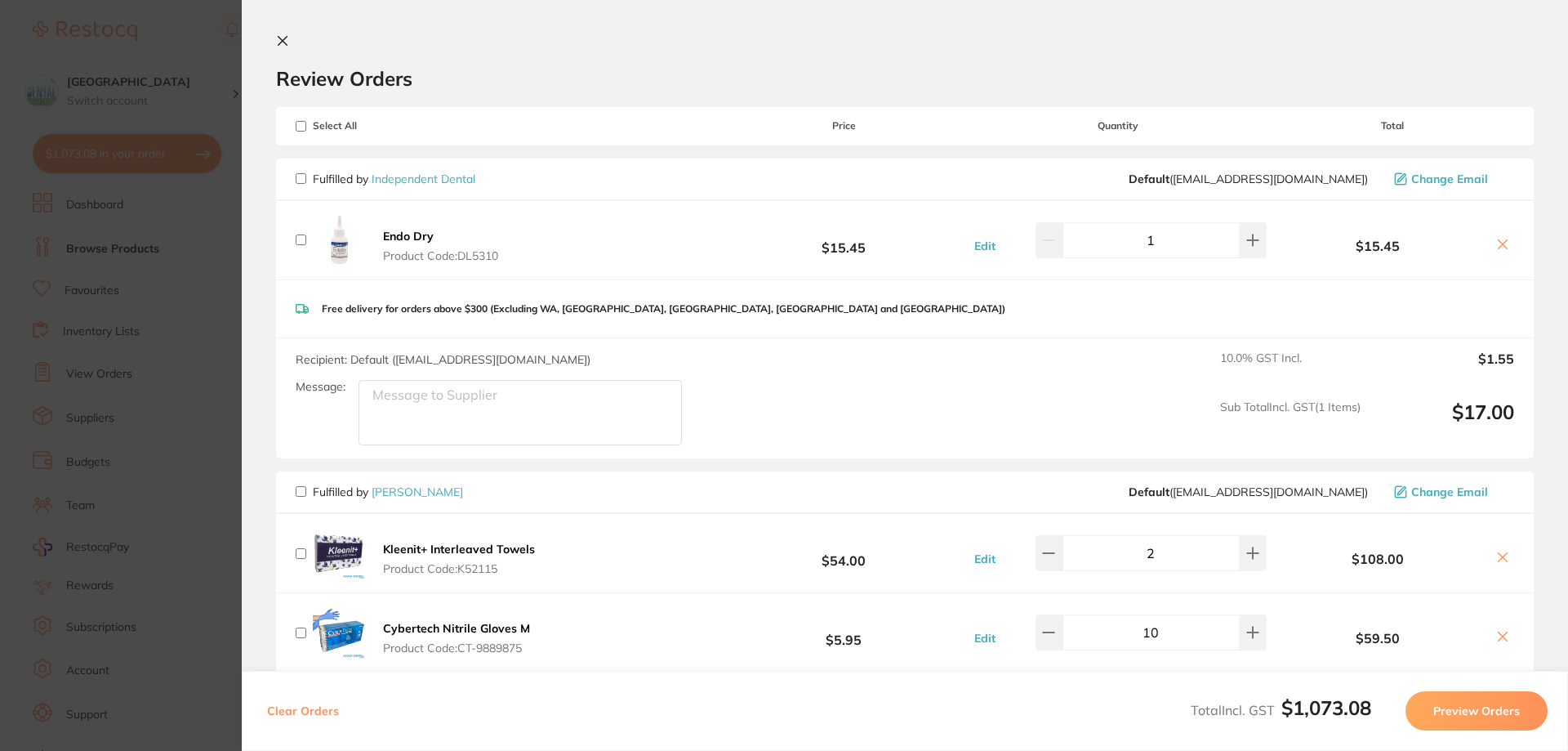
checkbox input "false"
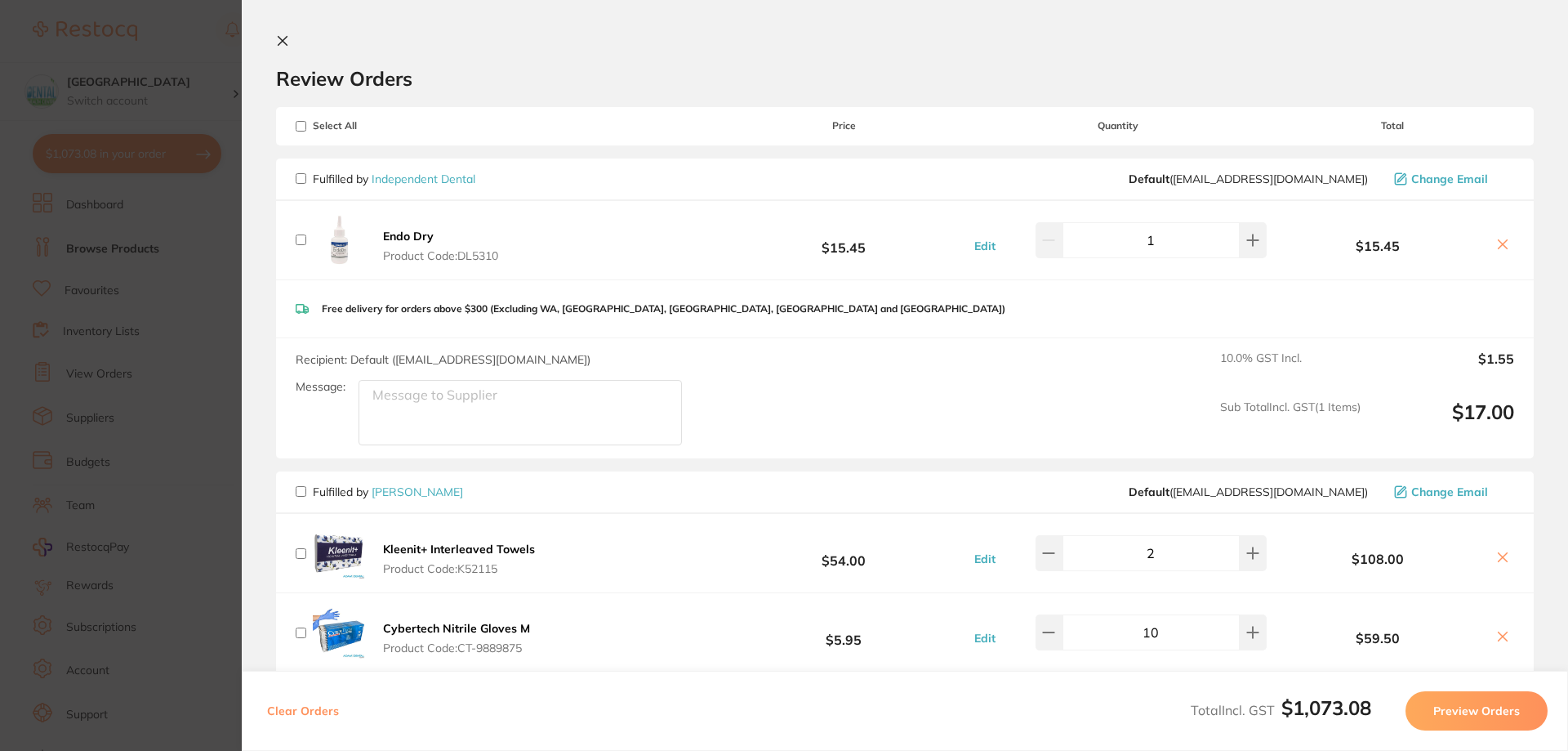
checkbox input "false"
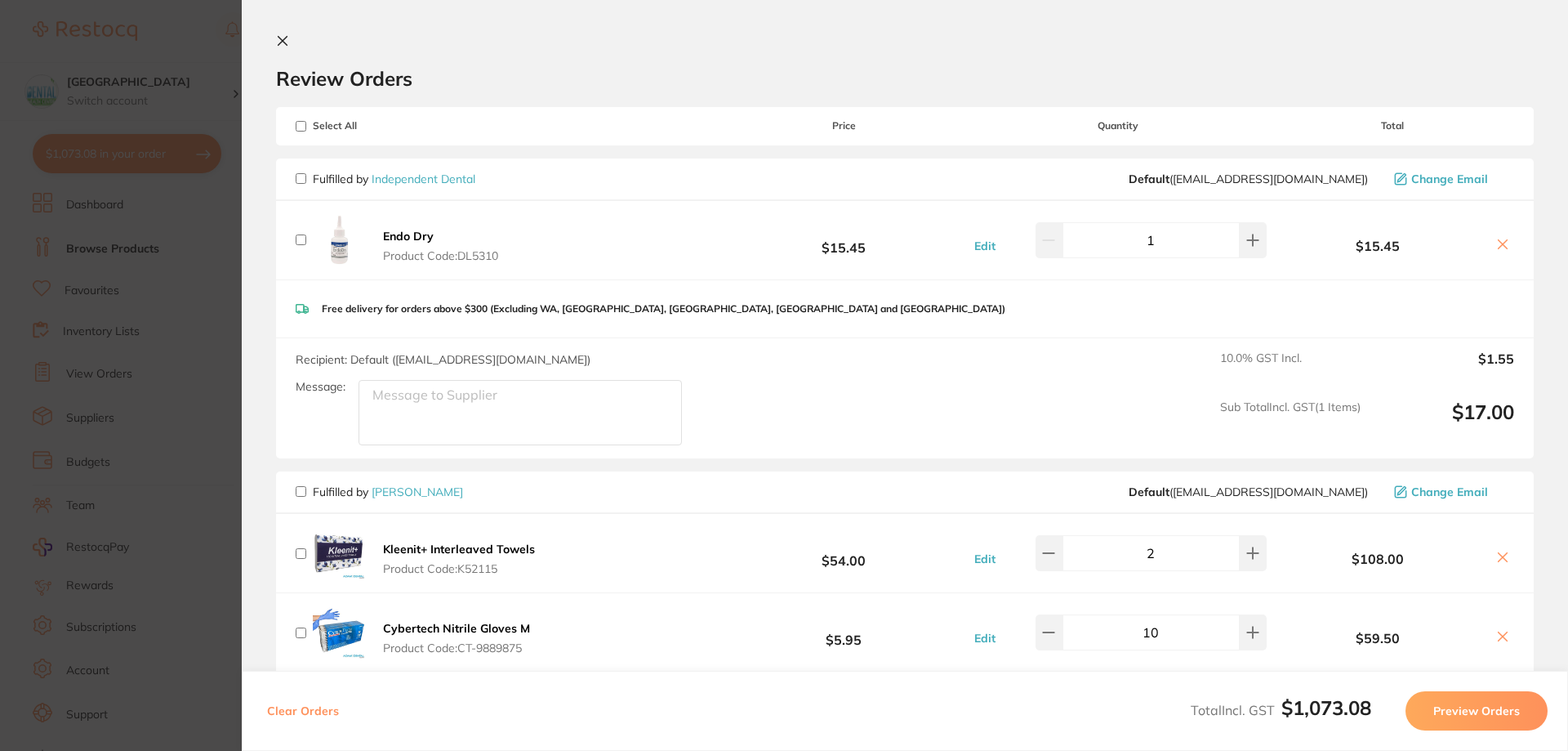
checkbox input "false"
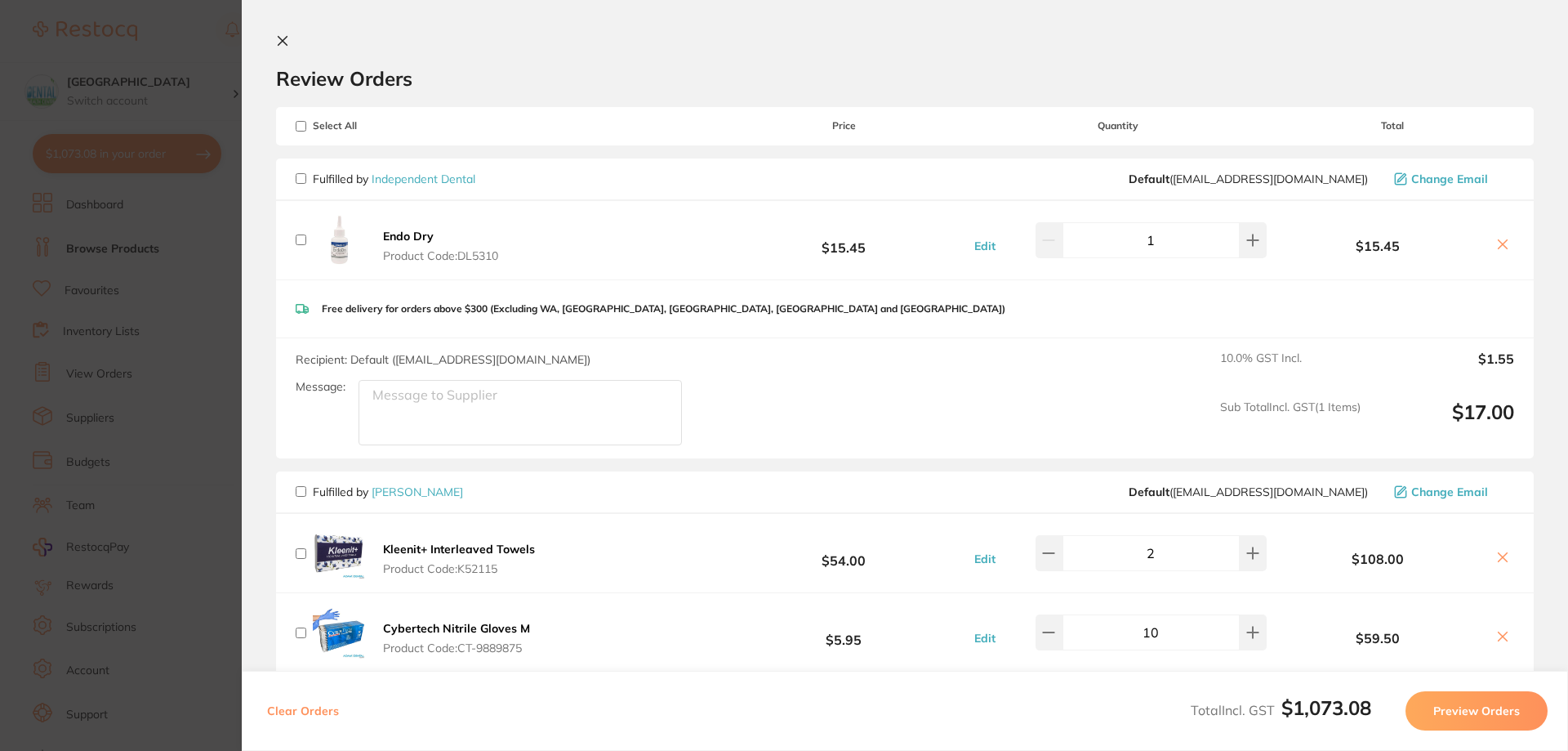
checkbox input "false"
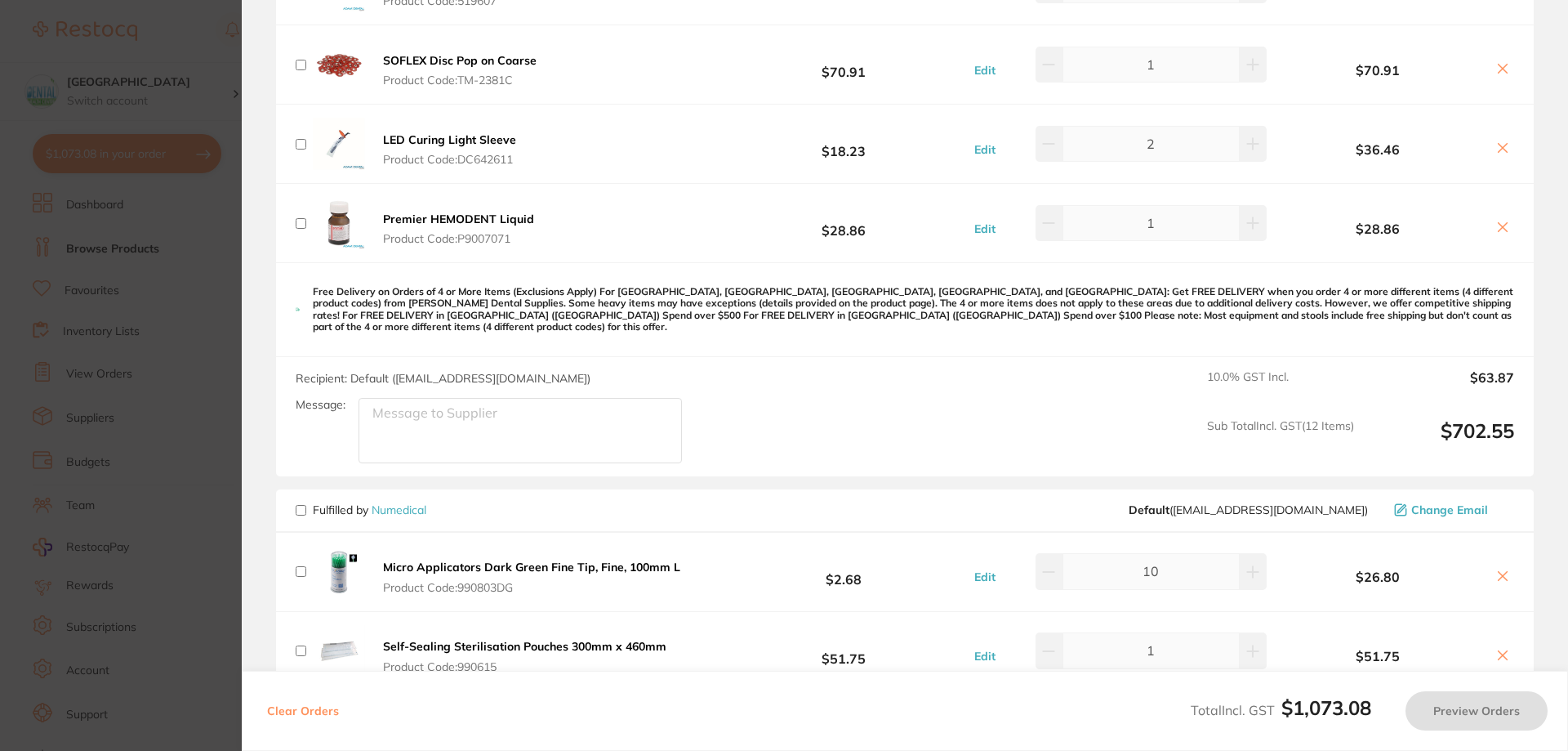
scroll to position [1308, 0]
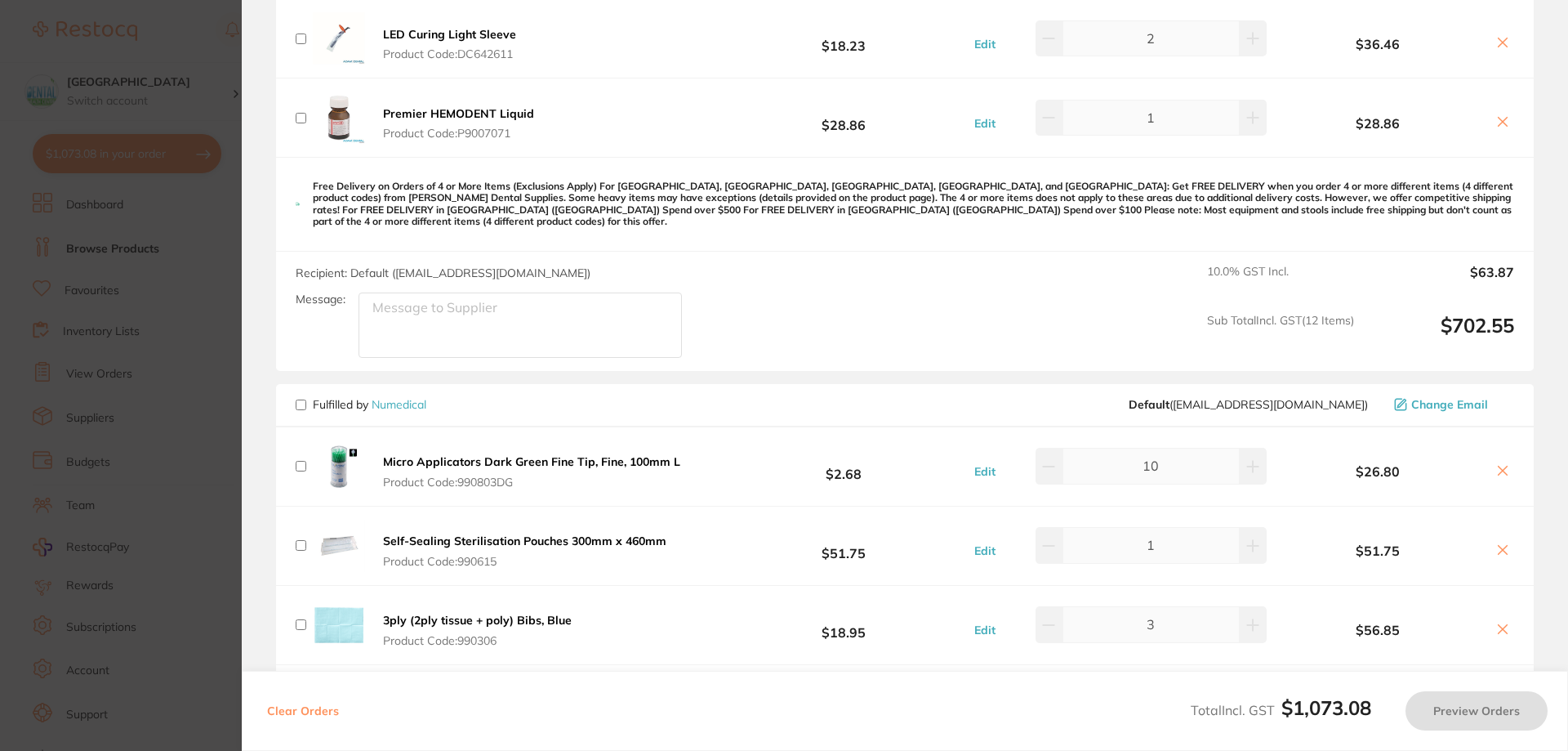
click at [302, 400] on input "checkbox" at bounding box center [300, 405] width 11 height 11
checkbox input "true"
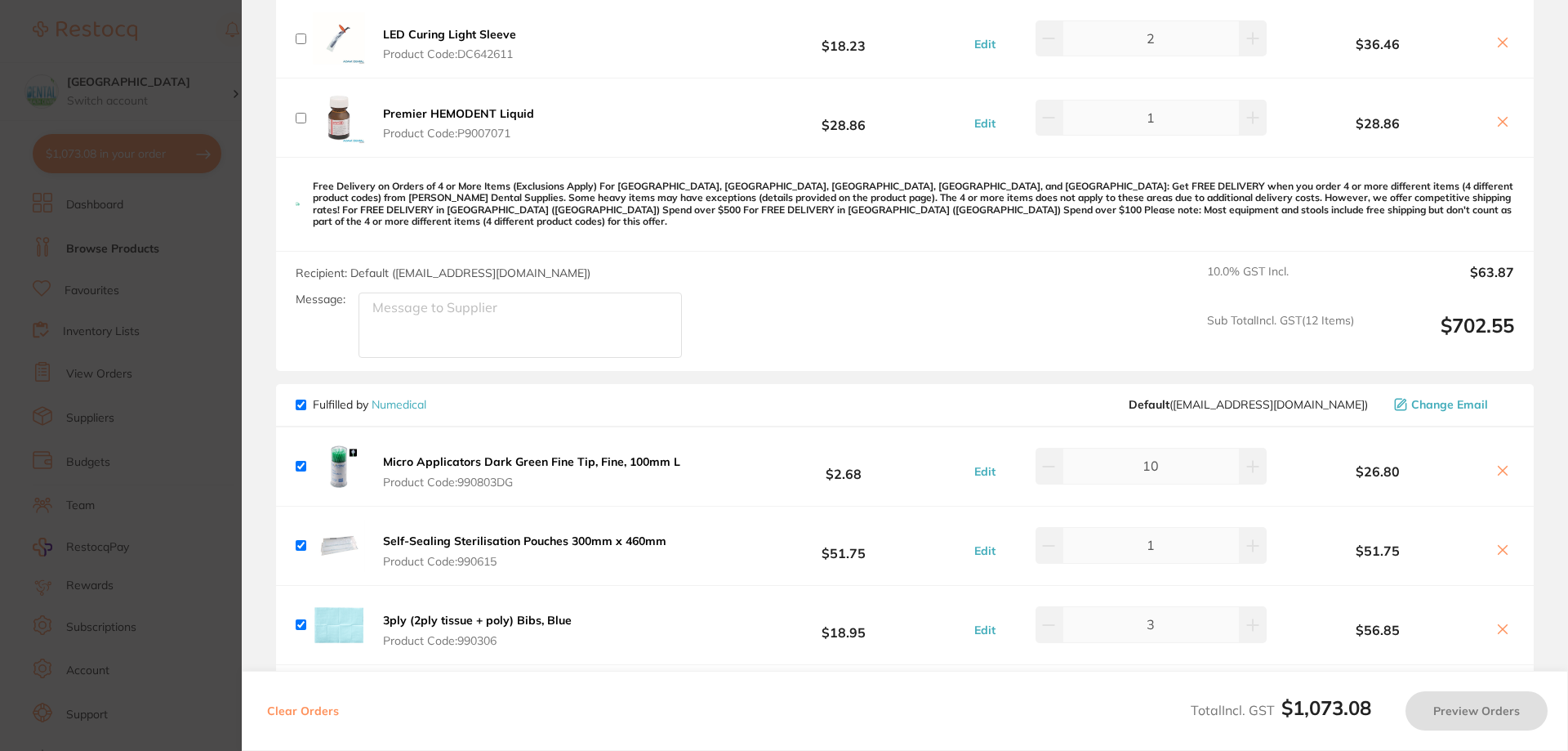
checkbox input "true"
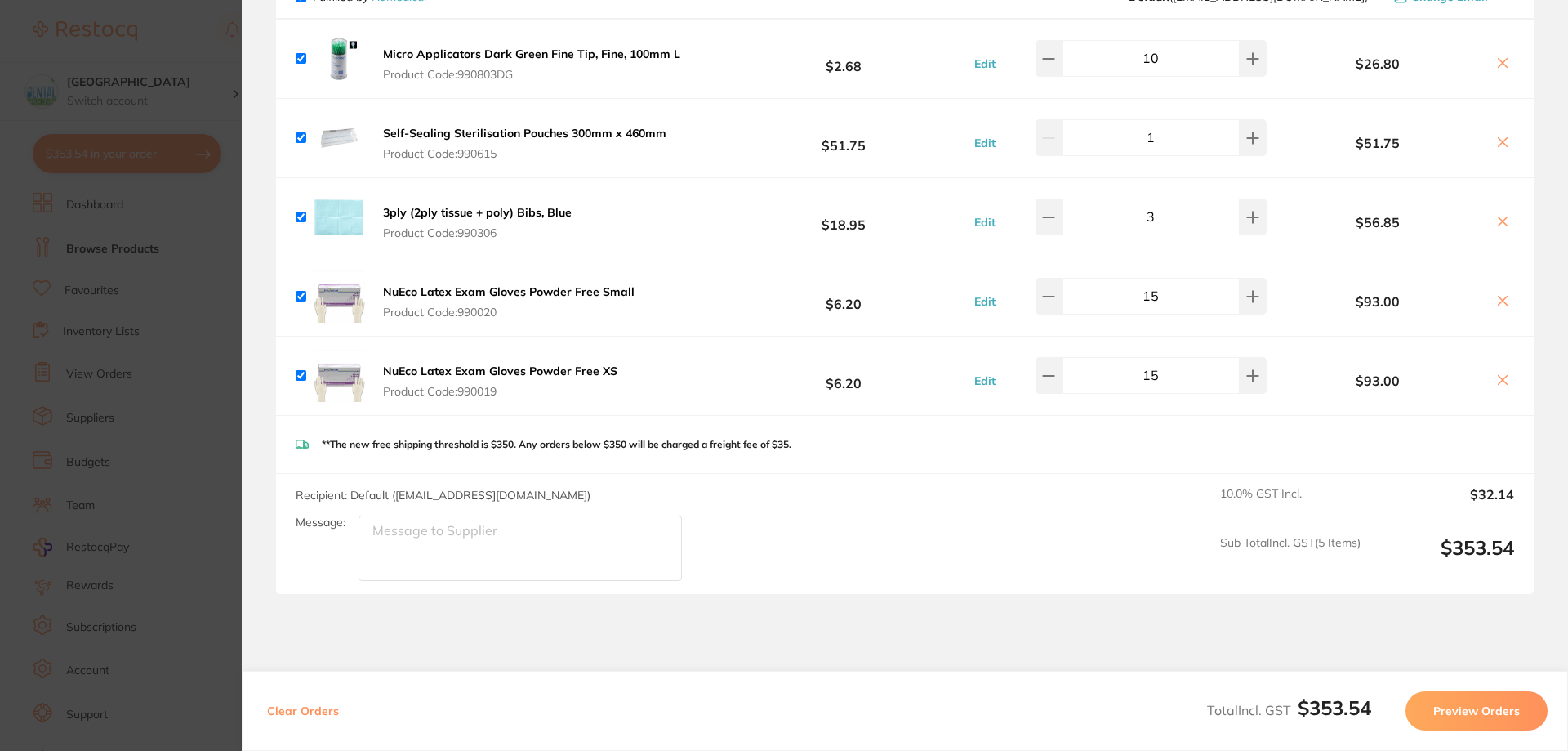
scroll to position [1794, 0]
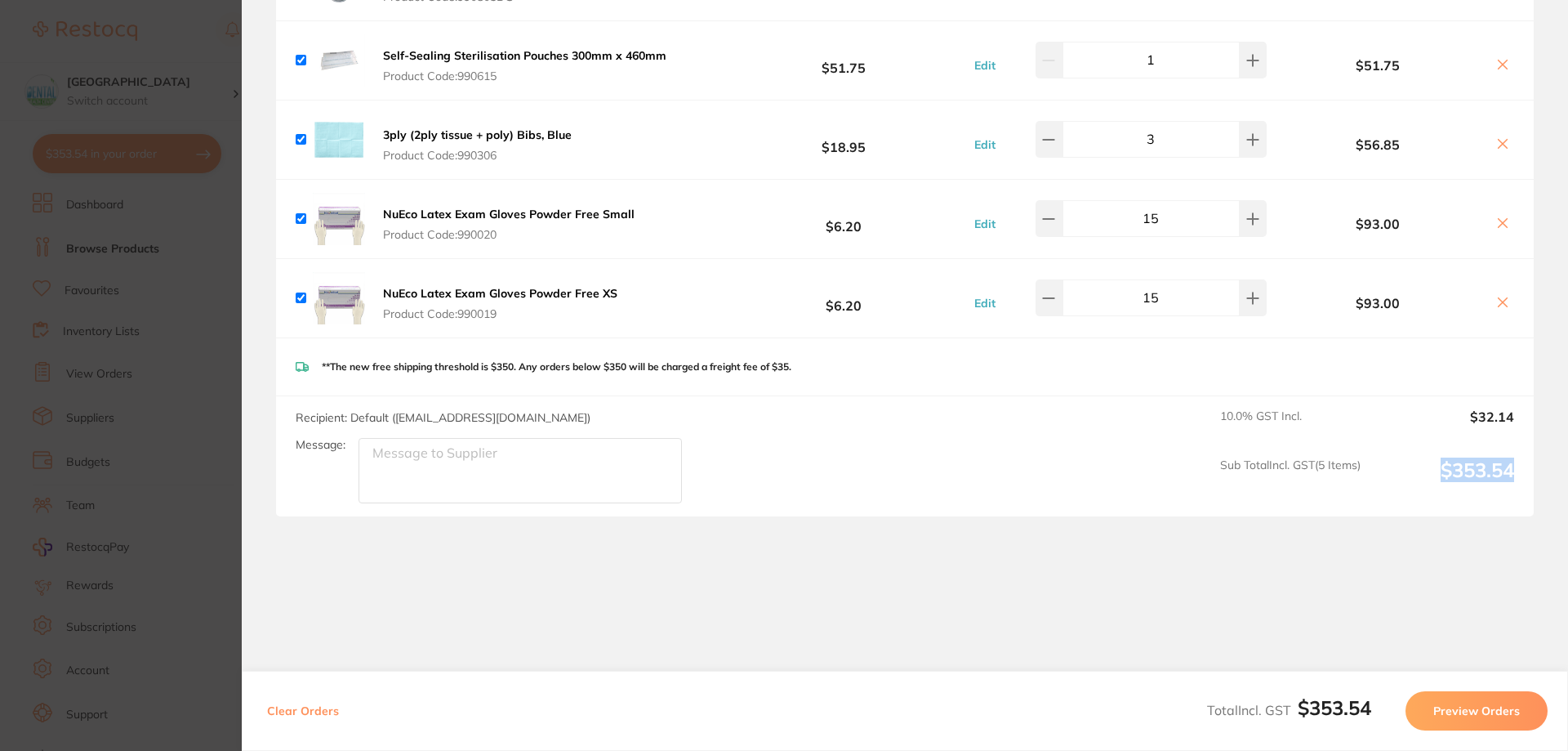
drag, startPoint x: 1431, startPoint y: 447, endPoint x: 1513, endPoint y: 444, distance: 82.1
click at [1513, 444] on div "Recipient: Default ( [EMAIL_ADDRESS][DOMAIN_NAME] ) Message: 10.0 % GST Incl. $…" at bounding box center [905, 456] width 1258 height 121
copy output "$353.54"
click at [1492, 720] on button "Preview Orders" at bounding box center [1476, 711] width 142 height 39
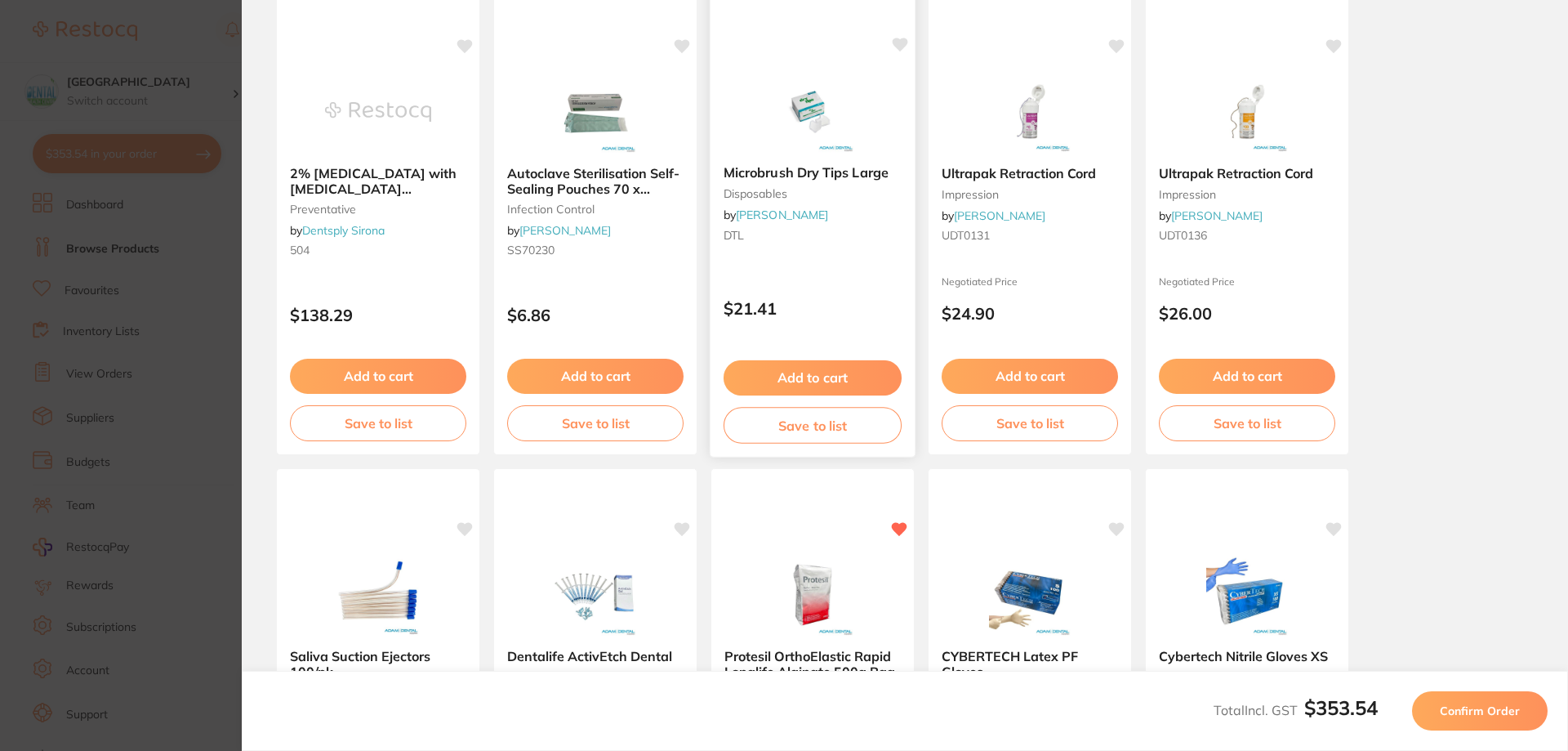
scroll to position [0, 0]
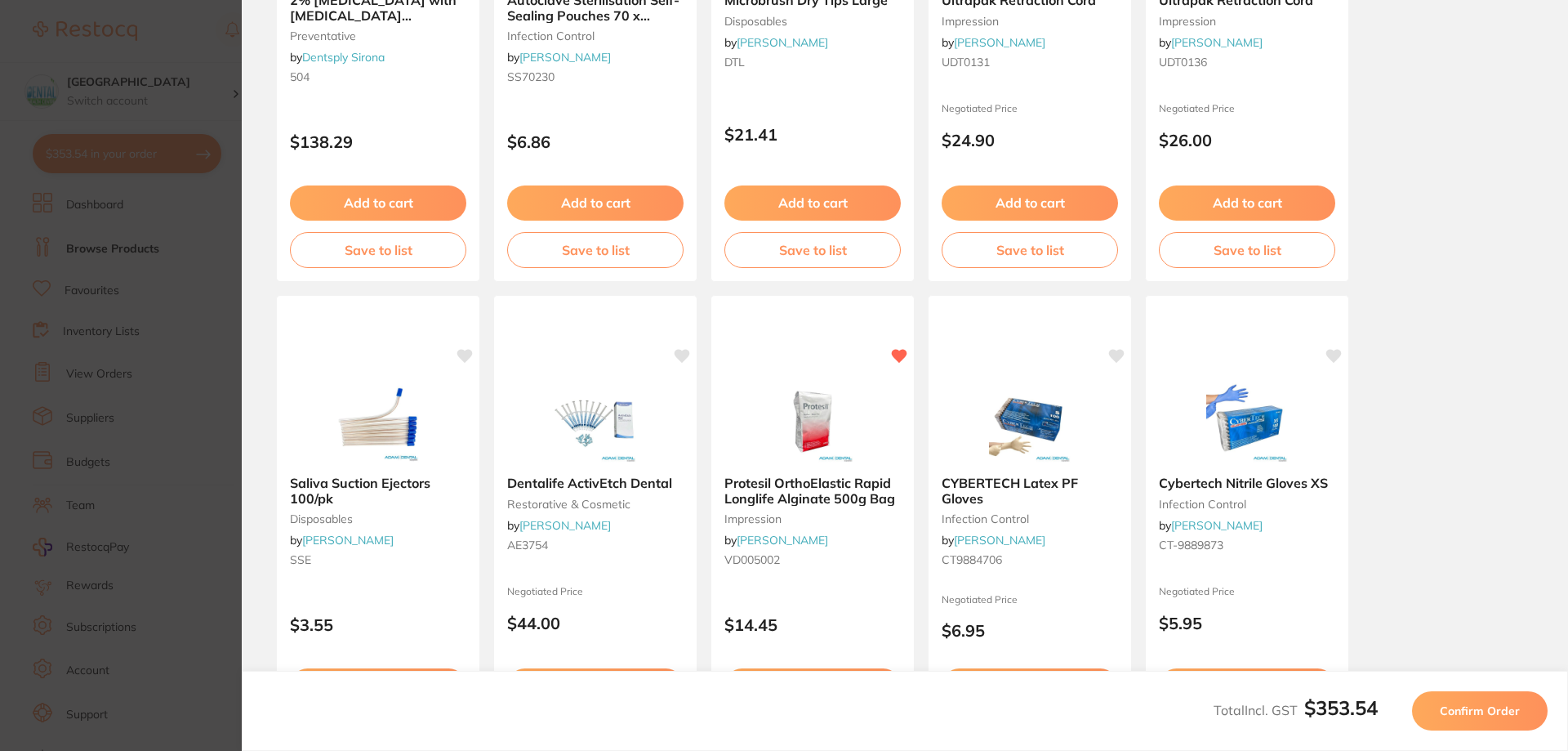
click at [1510, 728] on button "Confirm Order" at bounding box center [1480, 711] width 136 height 39
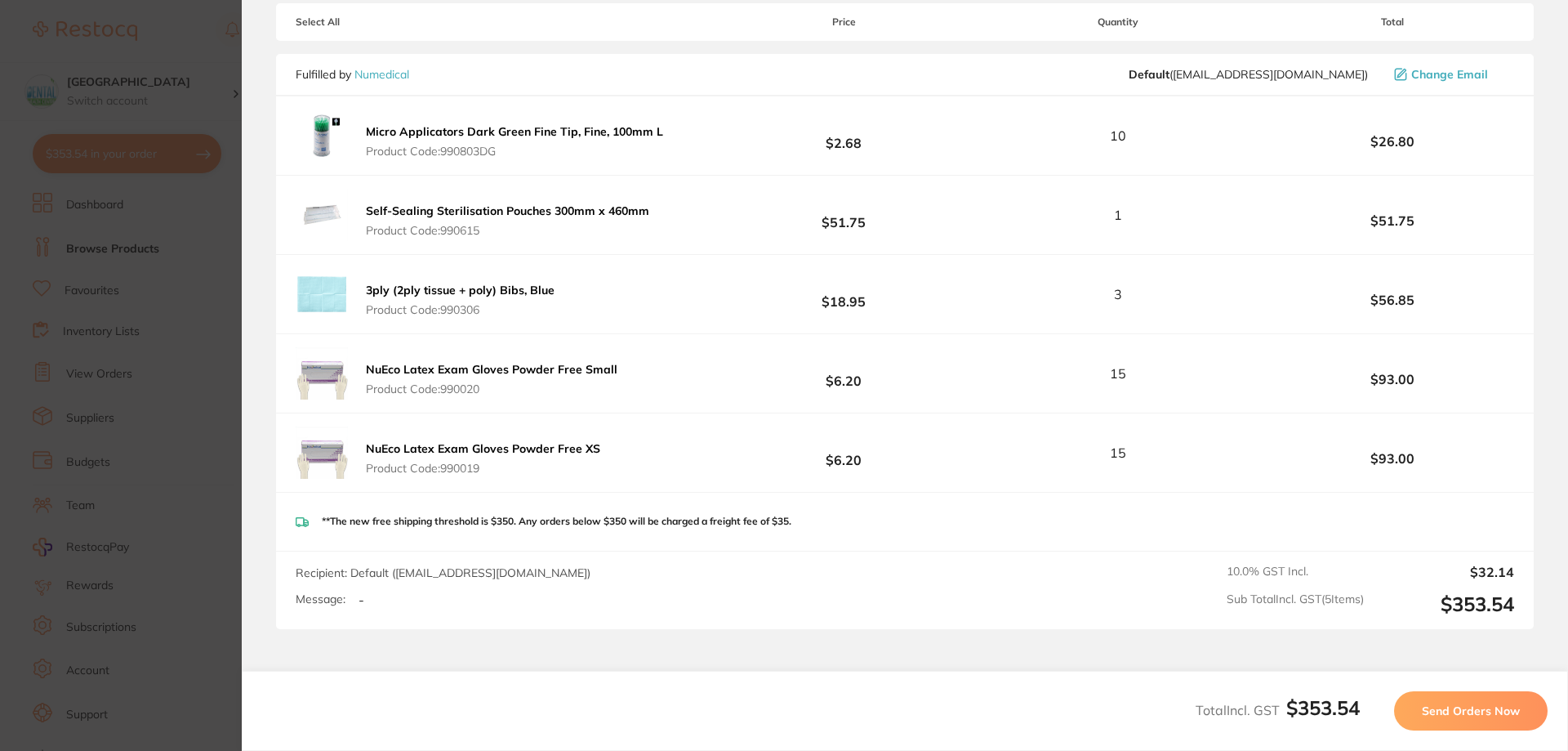
scroll to position [245, 0]
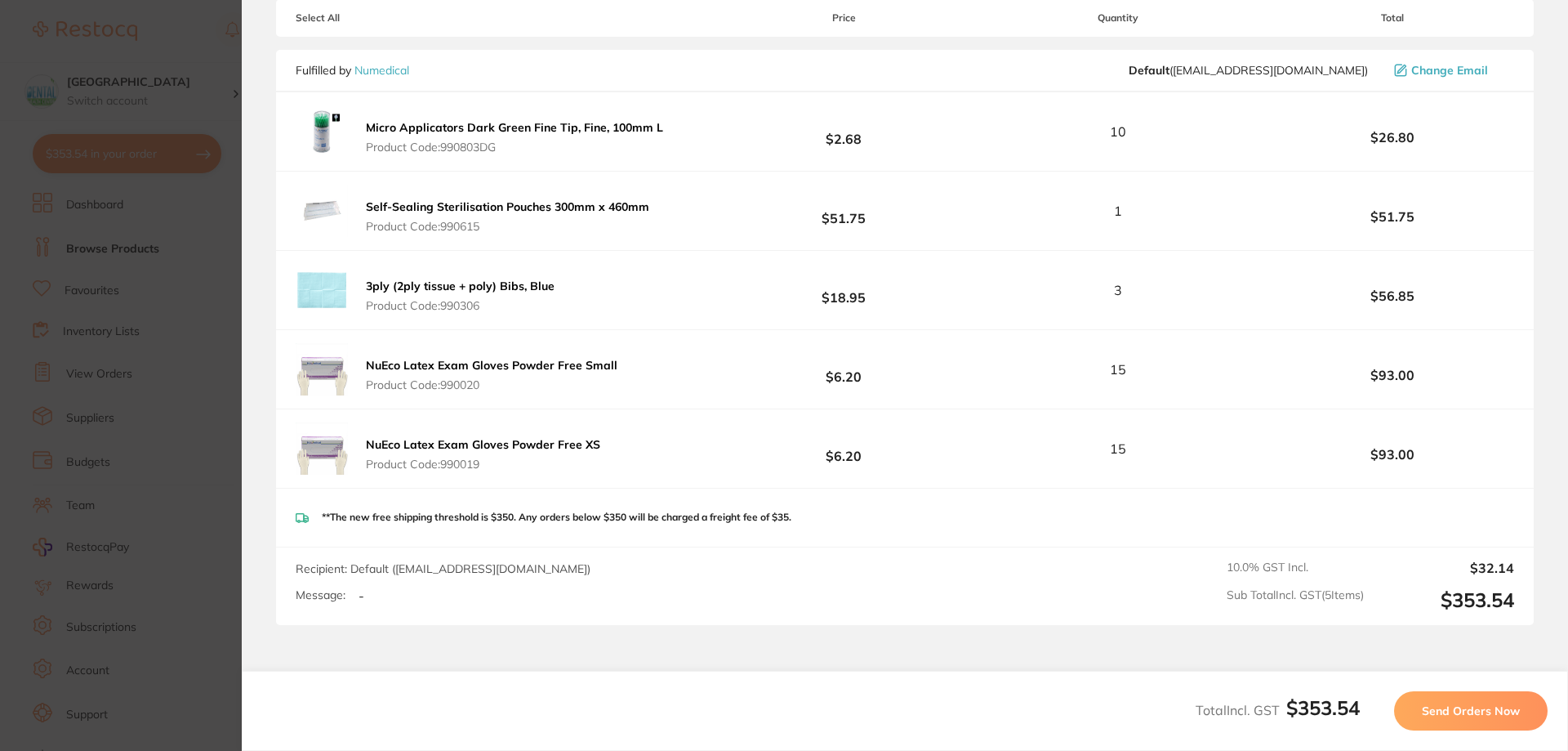
click at [1511, 719] on button "Send Orders Now" at bounding box center [1470, 711] width 154 height 39
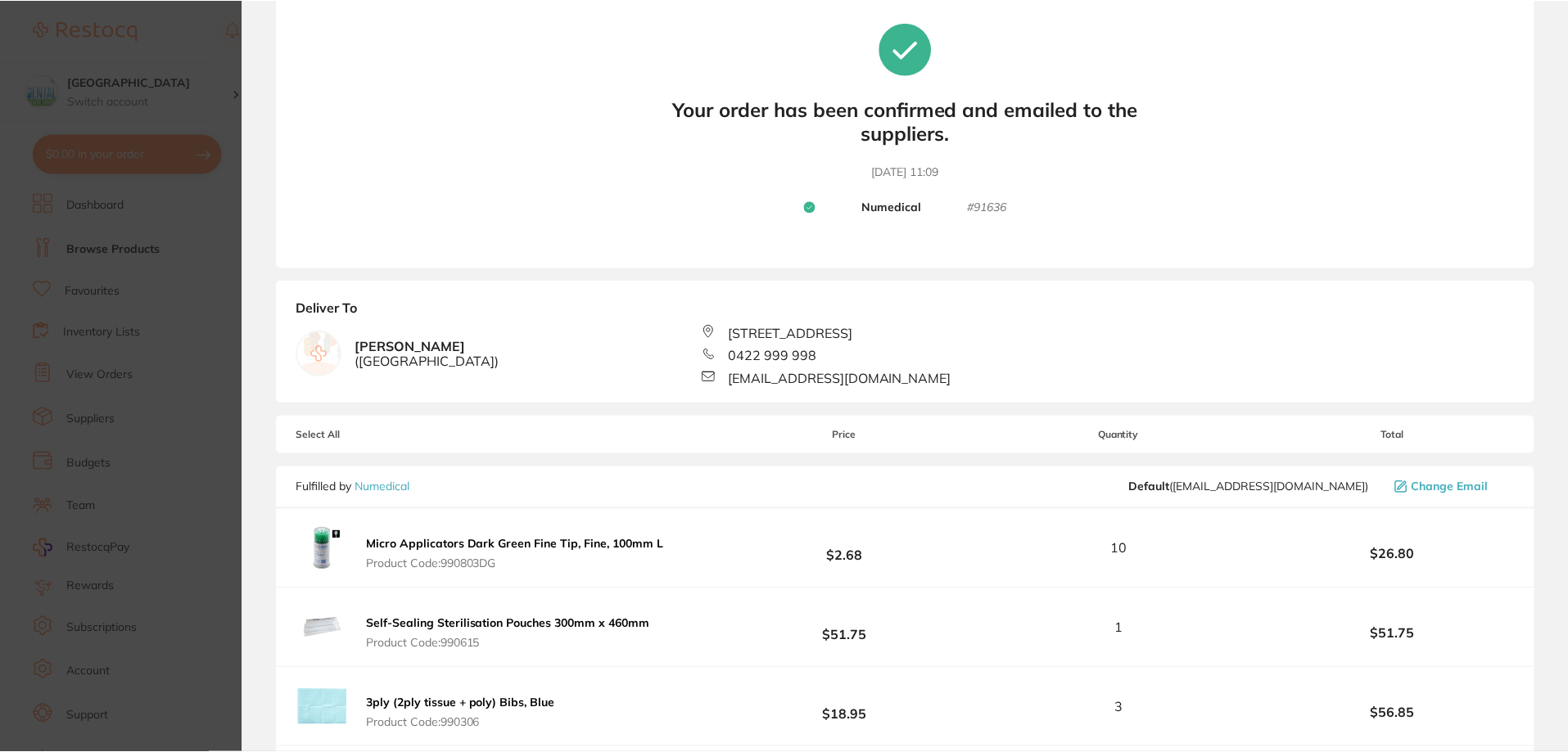
scroll to position [0, 0]
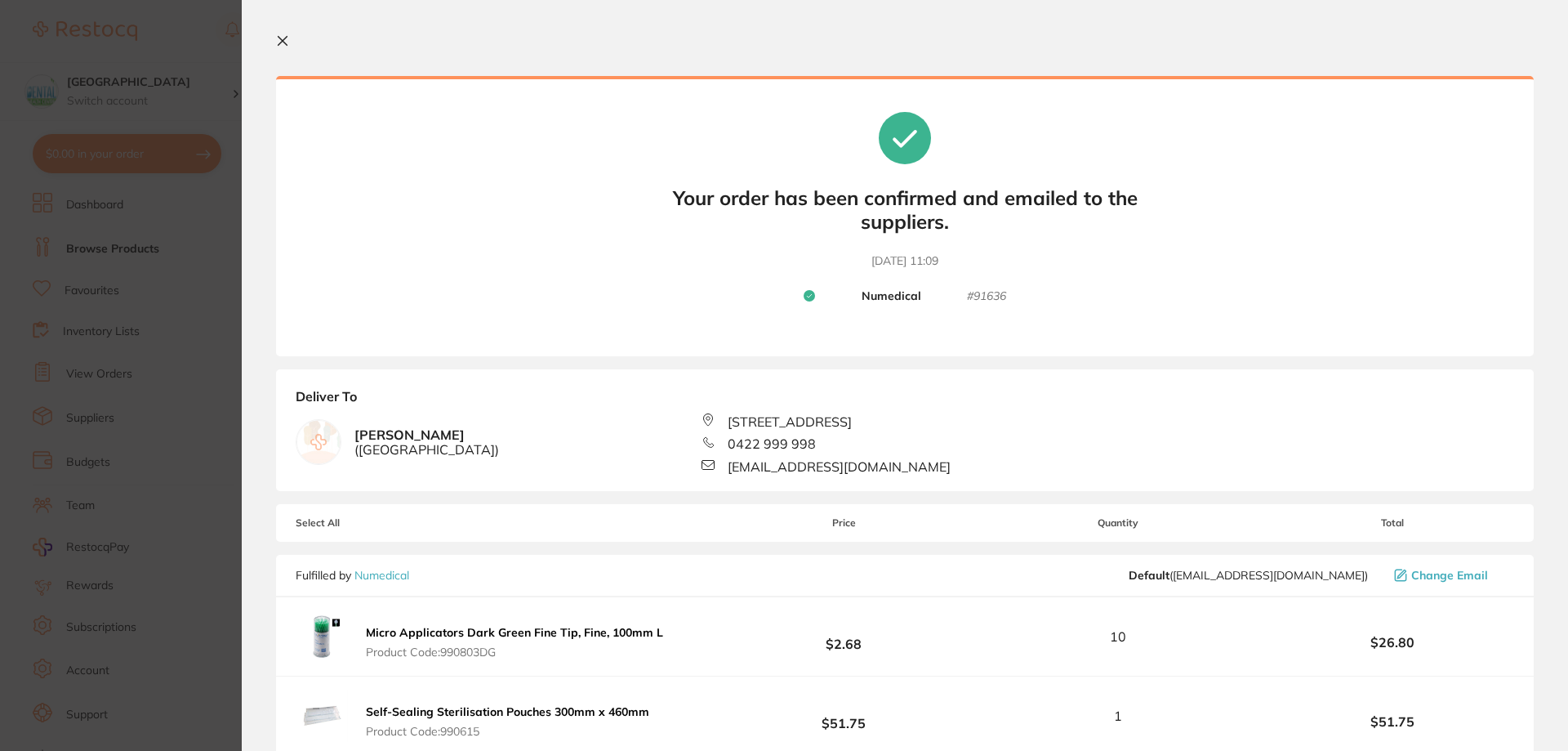
click at [285, 36] on icon at bounding box center [283, 41] width 13 height 13
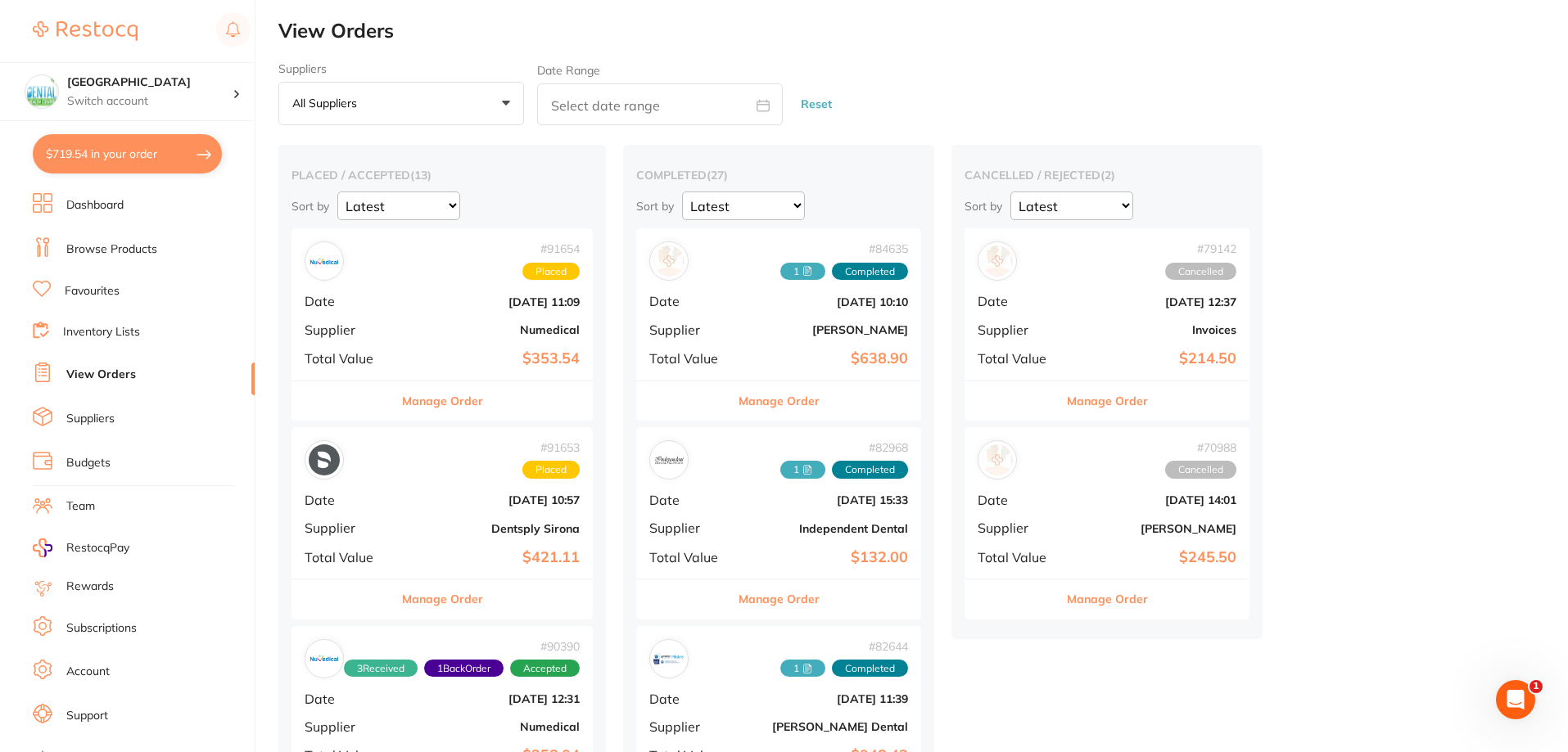
click at [169, 159] on button "$719.54 in your order" at bounding box center [127, 153] width 189 height 39
checkbox input "true"
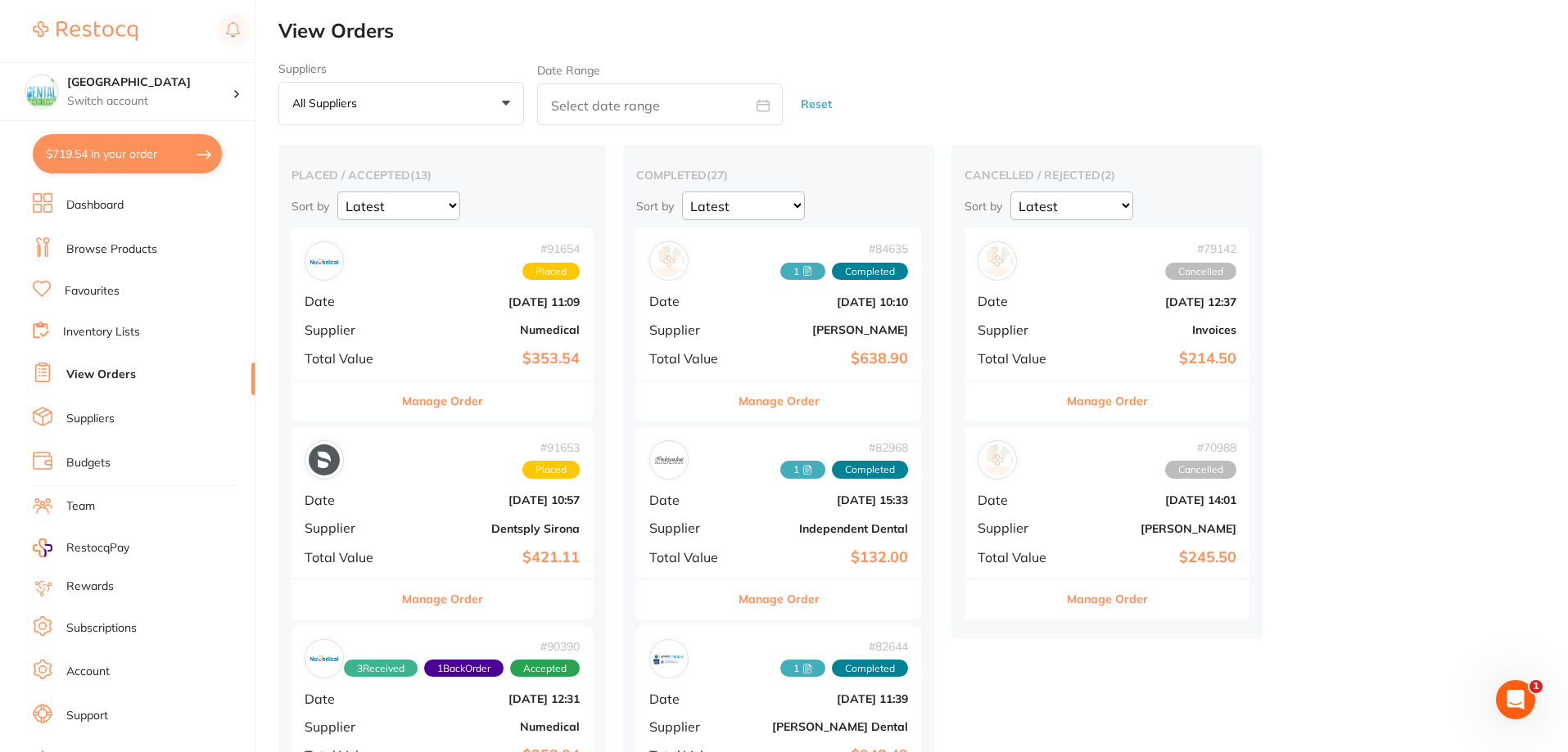
checkbox input "true"
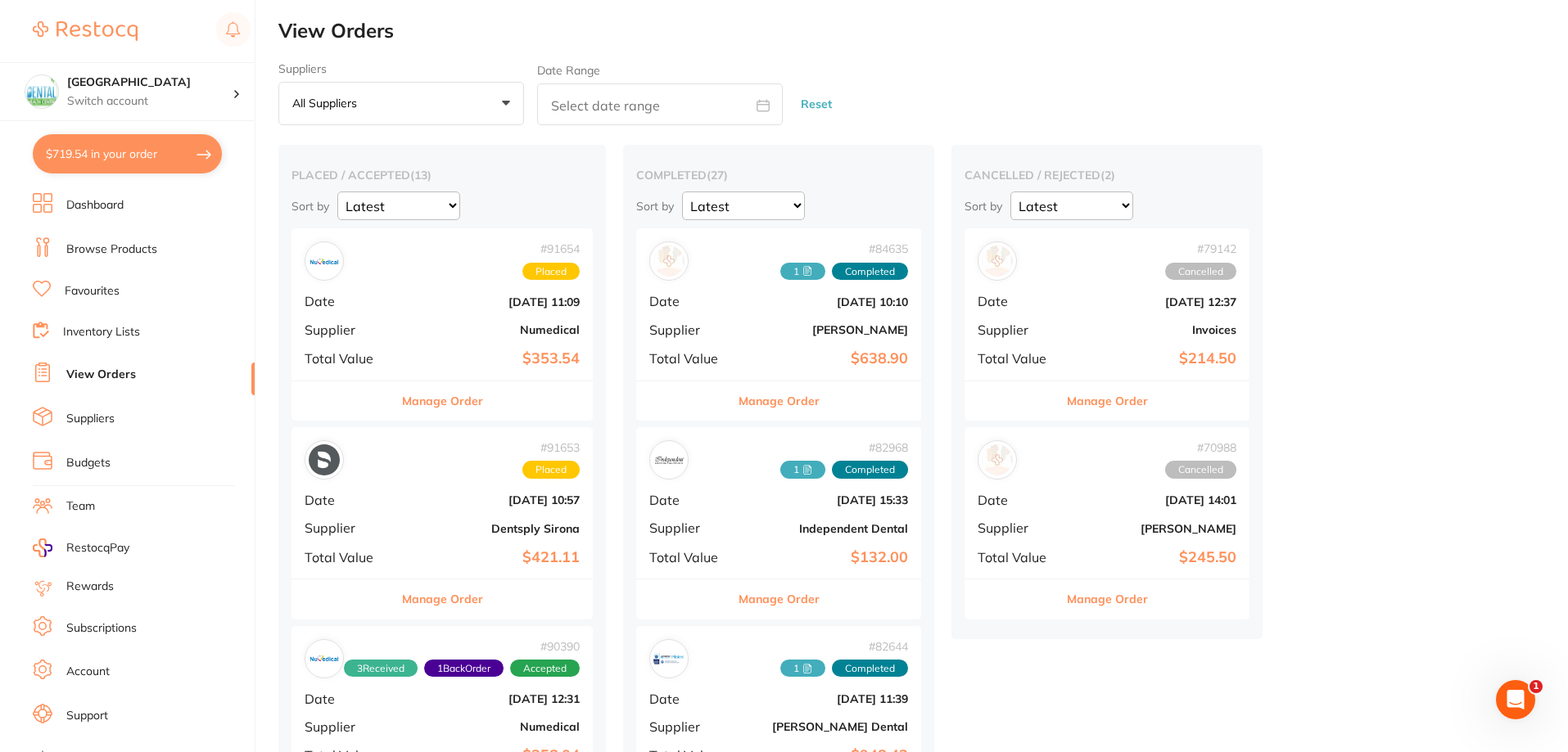
checkbox input "true"
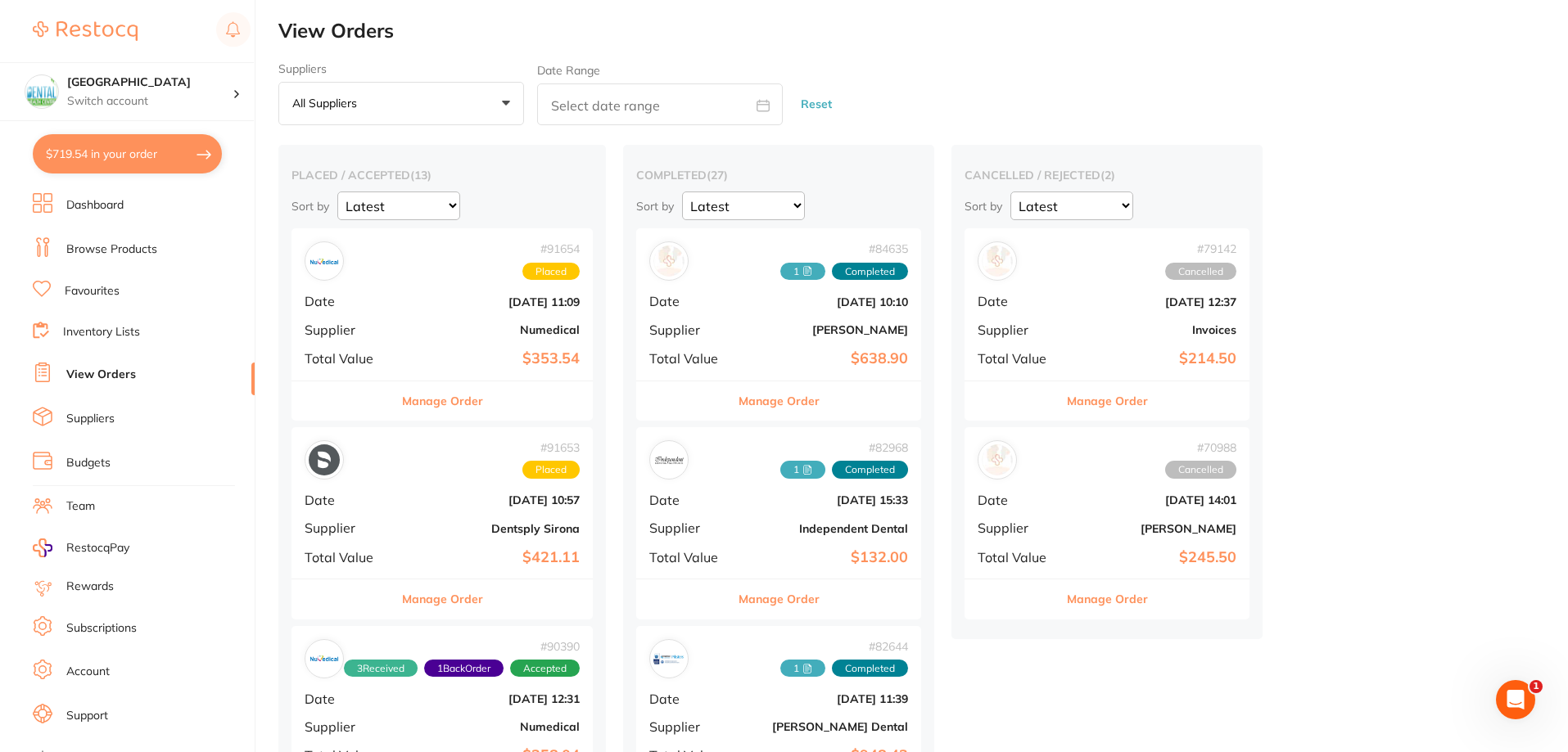
checkbox input "true"
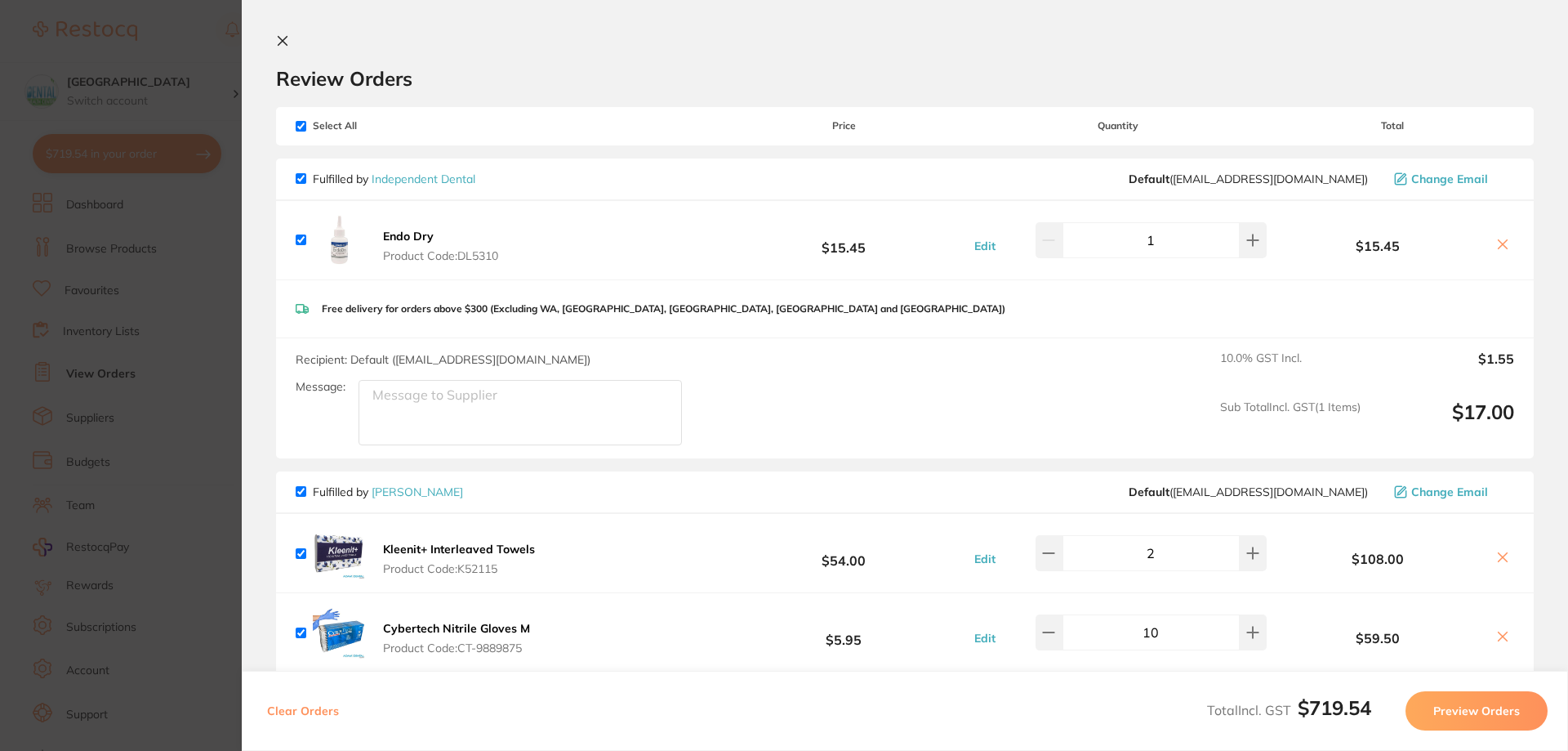
click at [296, 118] on div "Select All Price Quantity Total" at bounding box center [905, 125] width 1258 height 37
click at [304, 126] on input "checkbox" at bounding box center [300, 125] width 11 height 11
checkbox input "false"
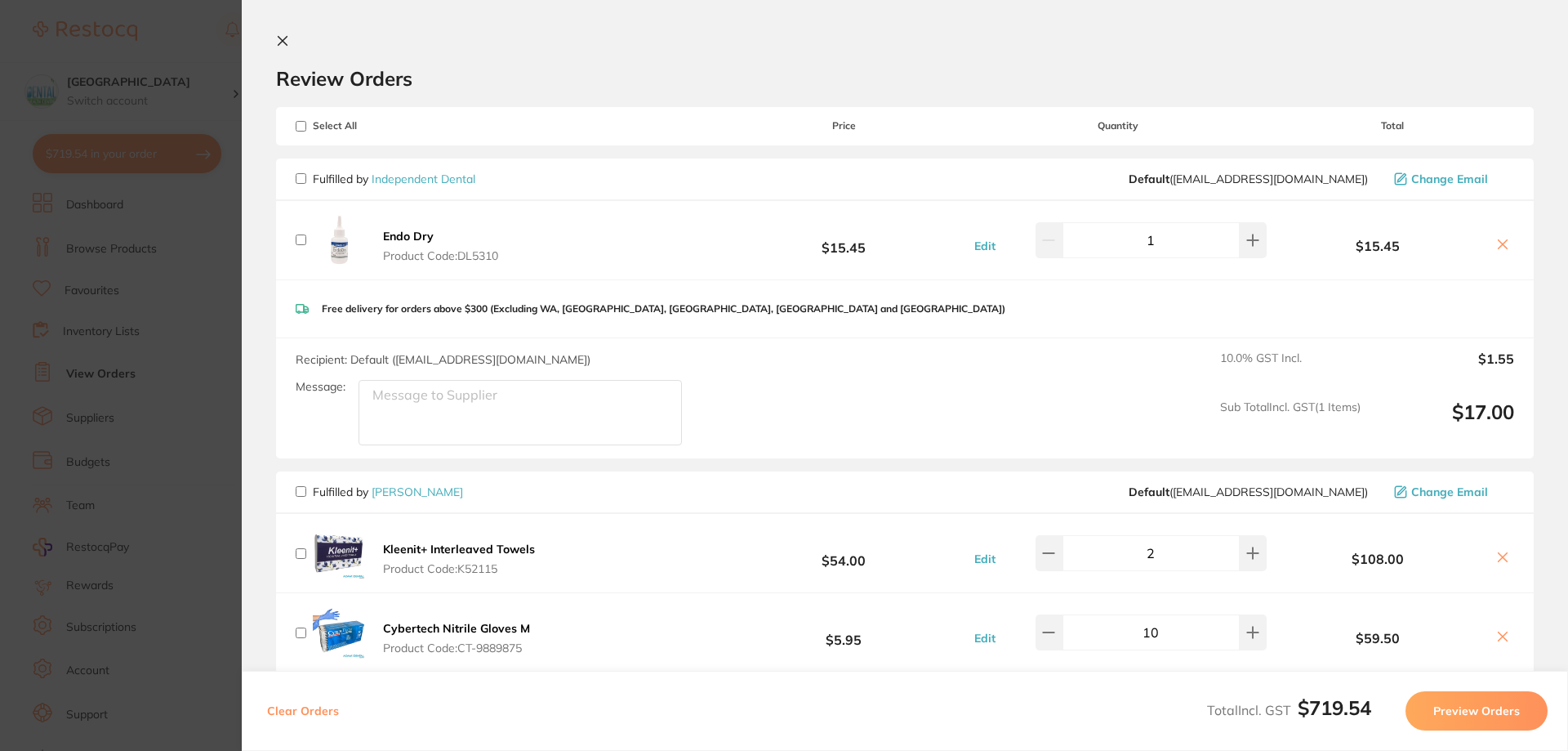
checkbox input "false"
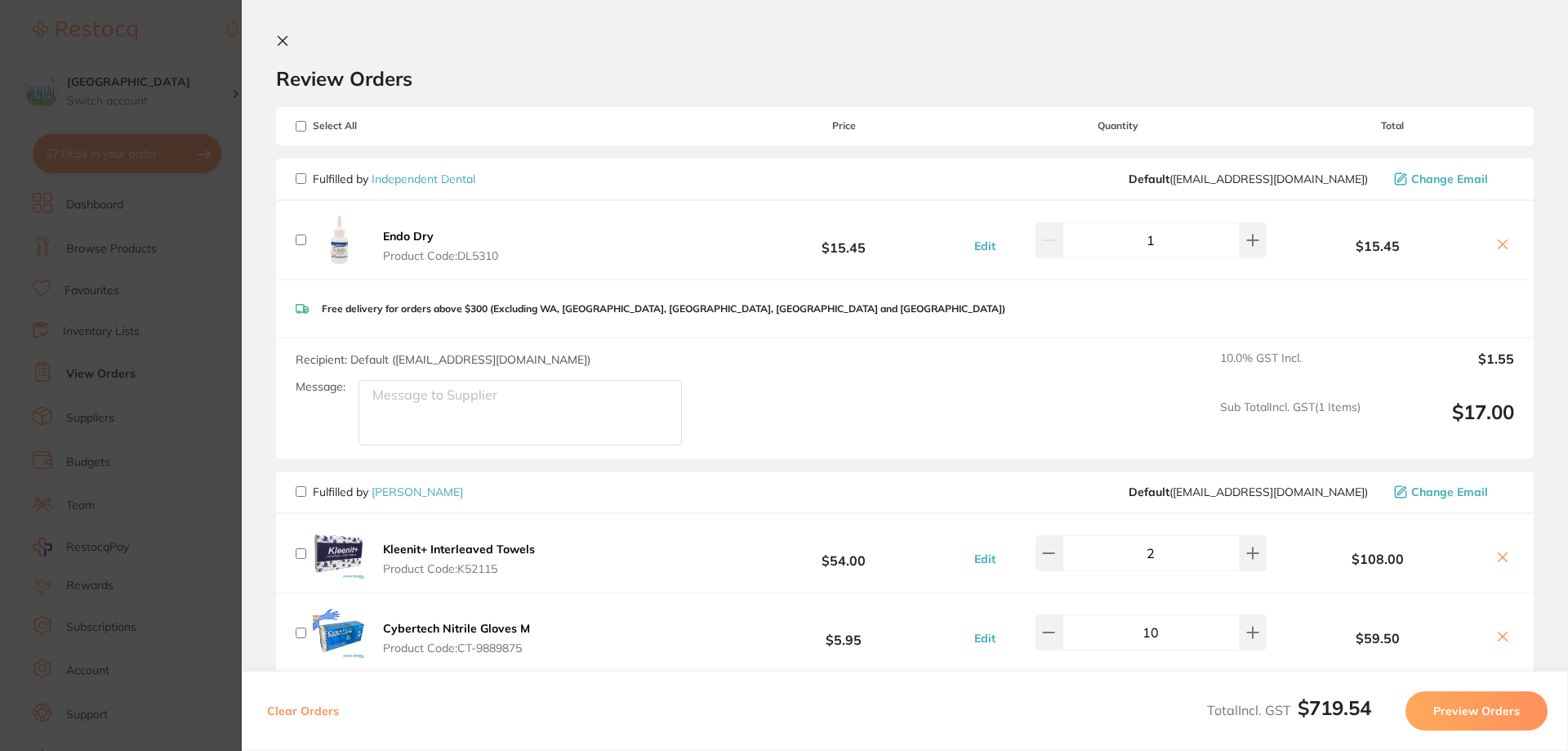
checkbox input "false"
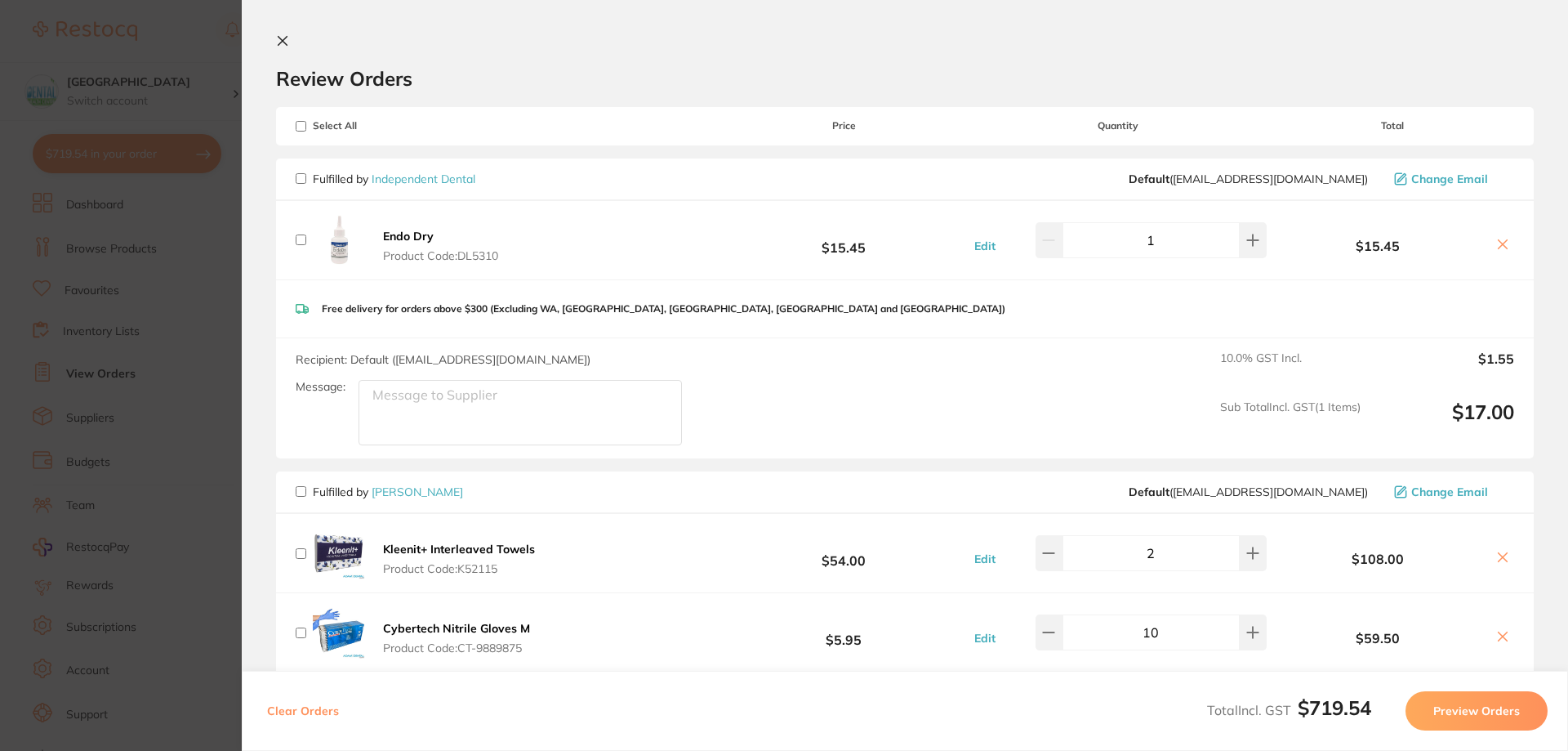
checkbox input "false"
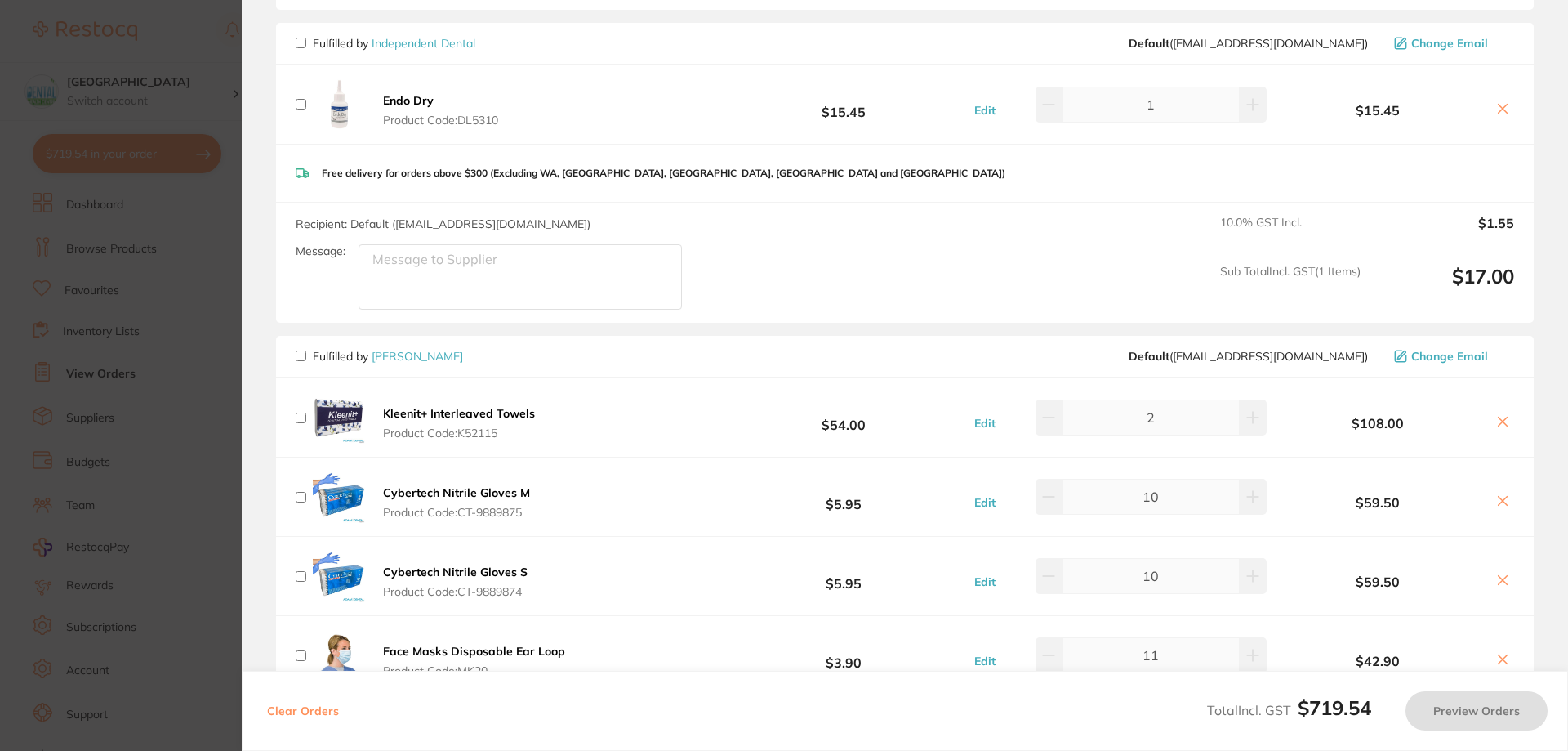
scroll to position [164, 0]
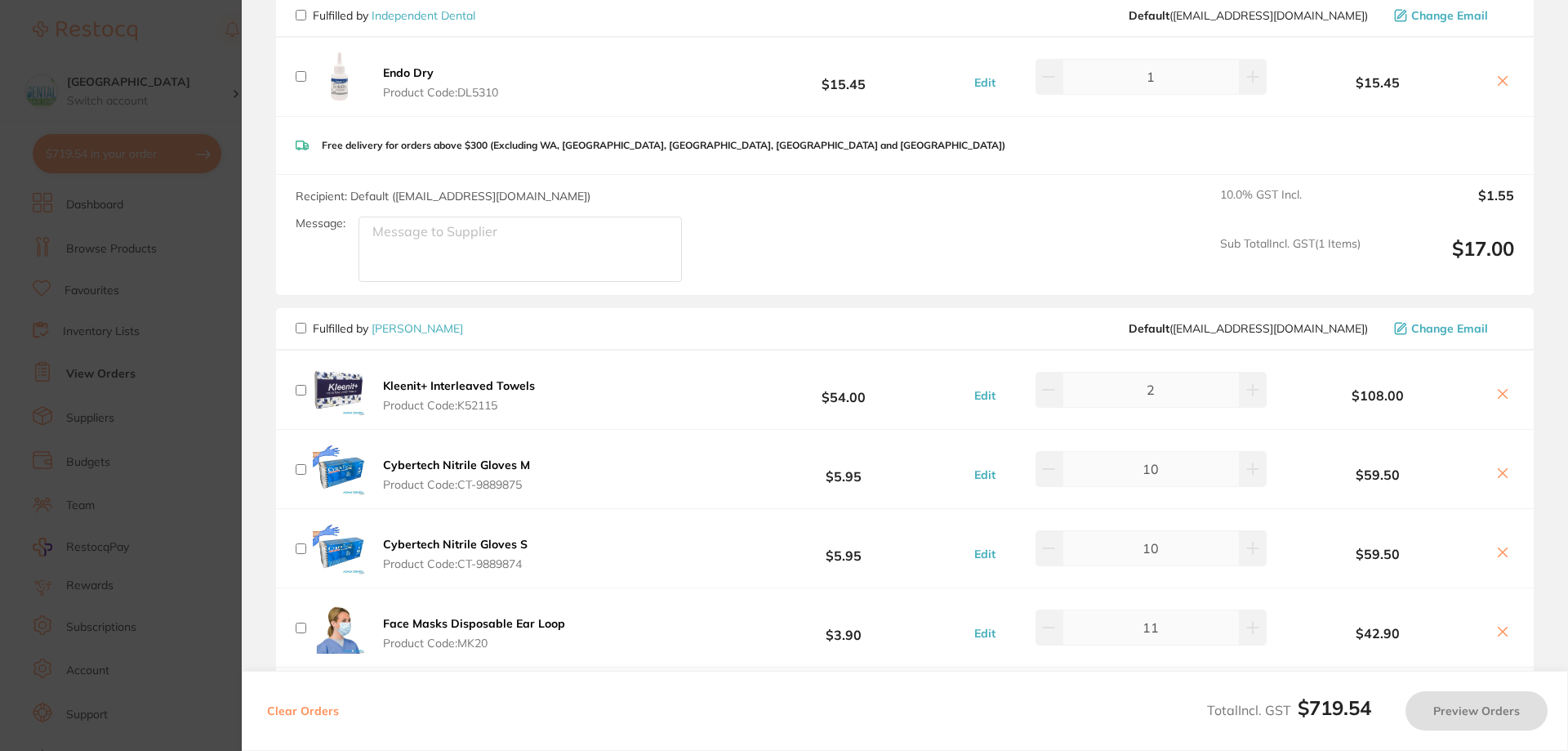
click at [280, 334] on div "Fulfilled by [PERSON_NAME] Default ( [EMAIL_ADDRESS][DOMAIN_NAME] ) Change Email" at bounding box center [905, 329] width 1258 height 42
click at [294, 328] on div "Fulfilled by [PERSON_NAME] Default ( [EMAIL_ADDRESS][DOMAIN_NAME] ) Change Email" at bounding box center [905, 329] width 1258 height 42
click at [296, 336] on div "Fulfilled by [PERSON_NAME] Default ( [EMAIL_ADDRESS][DOMAIN_NAME] ) Change Email" at bounding box center [905, 329] width 1258 height 42
click at [298, 332] on input "checkbox" at bounding box center [300, 327] width 11 height 11
checkbox input "true"
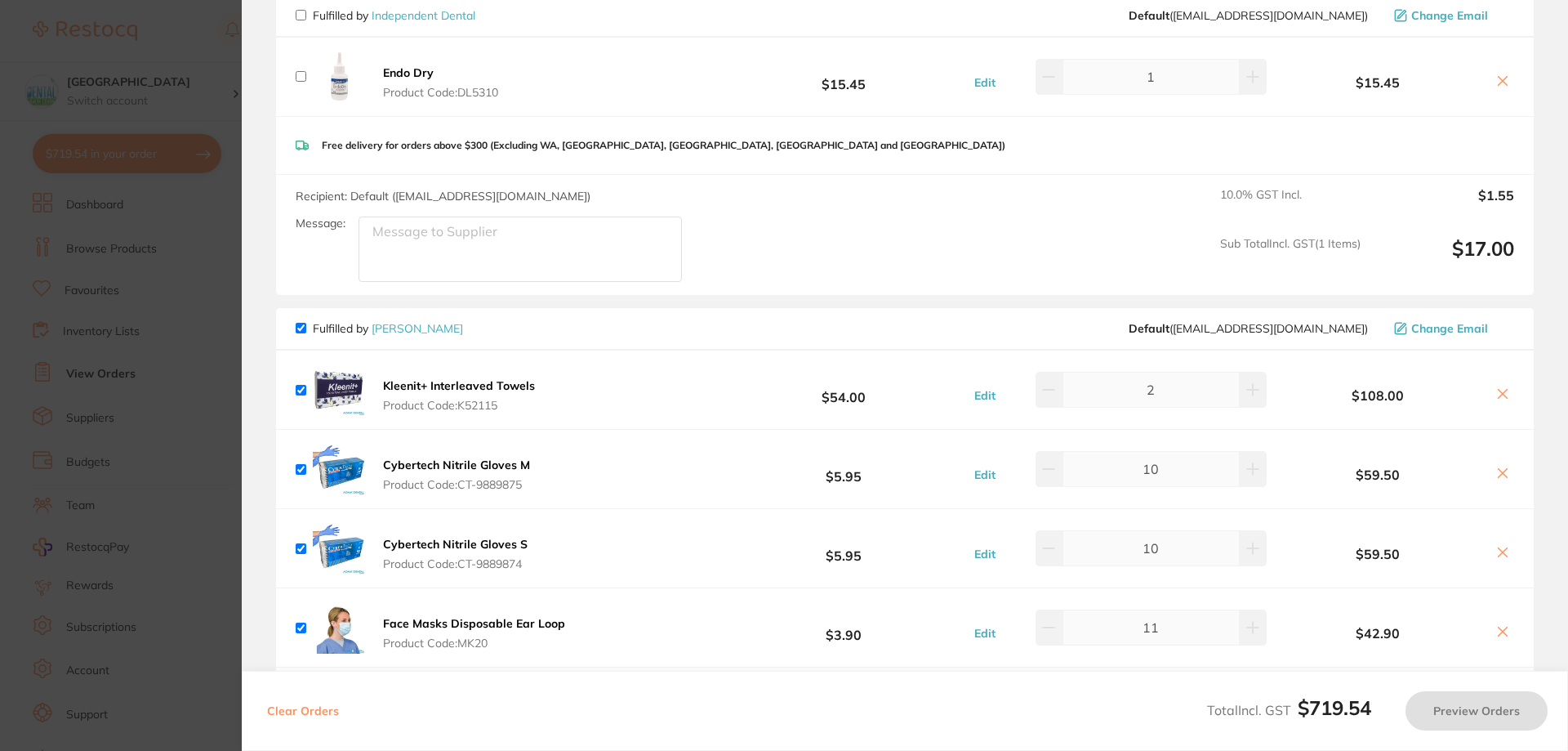
checkbox input "true"
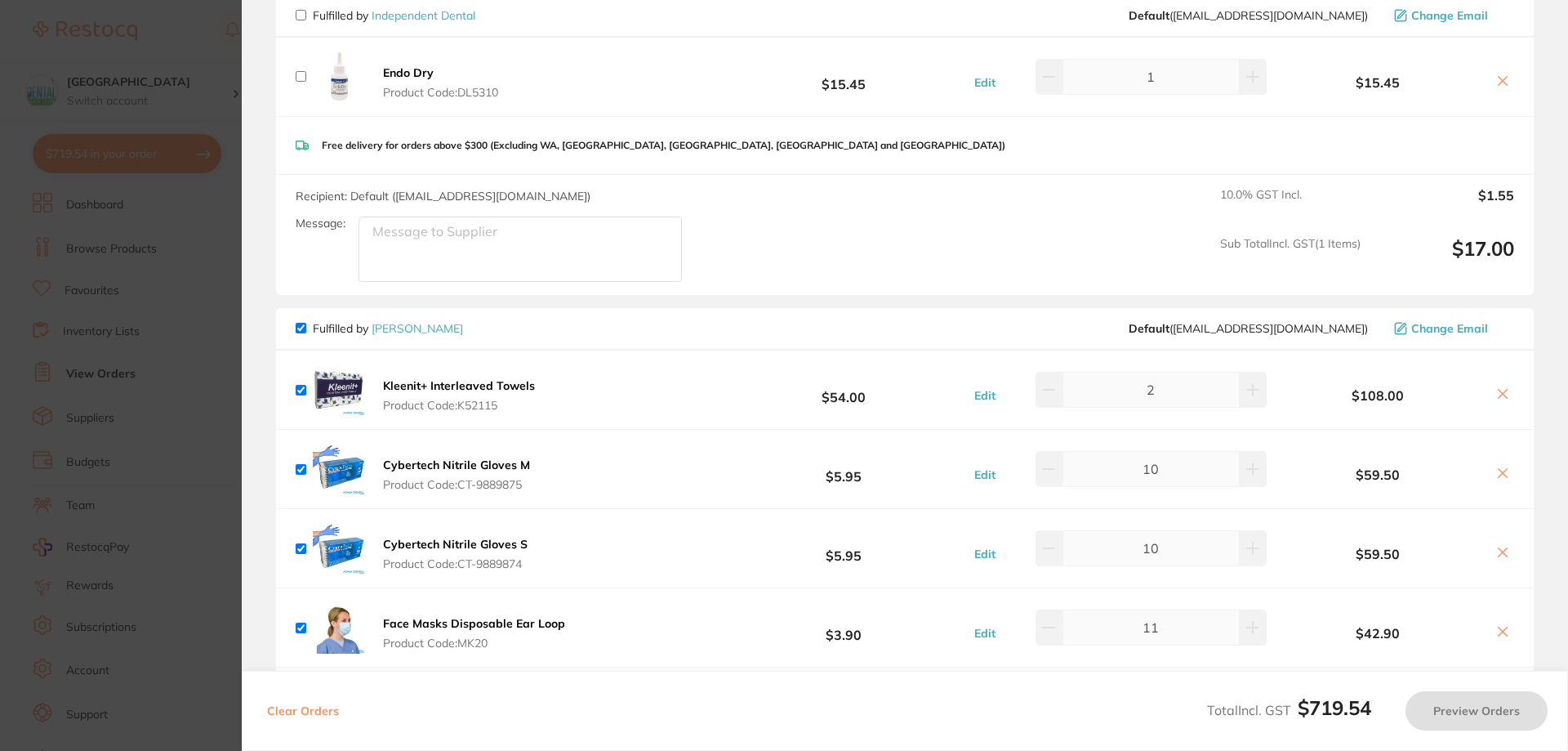
checkbox input "true"
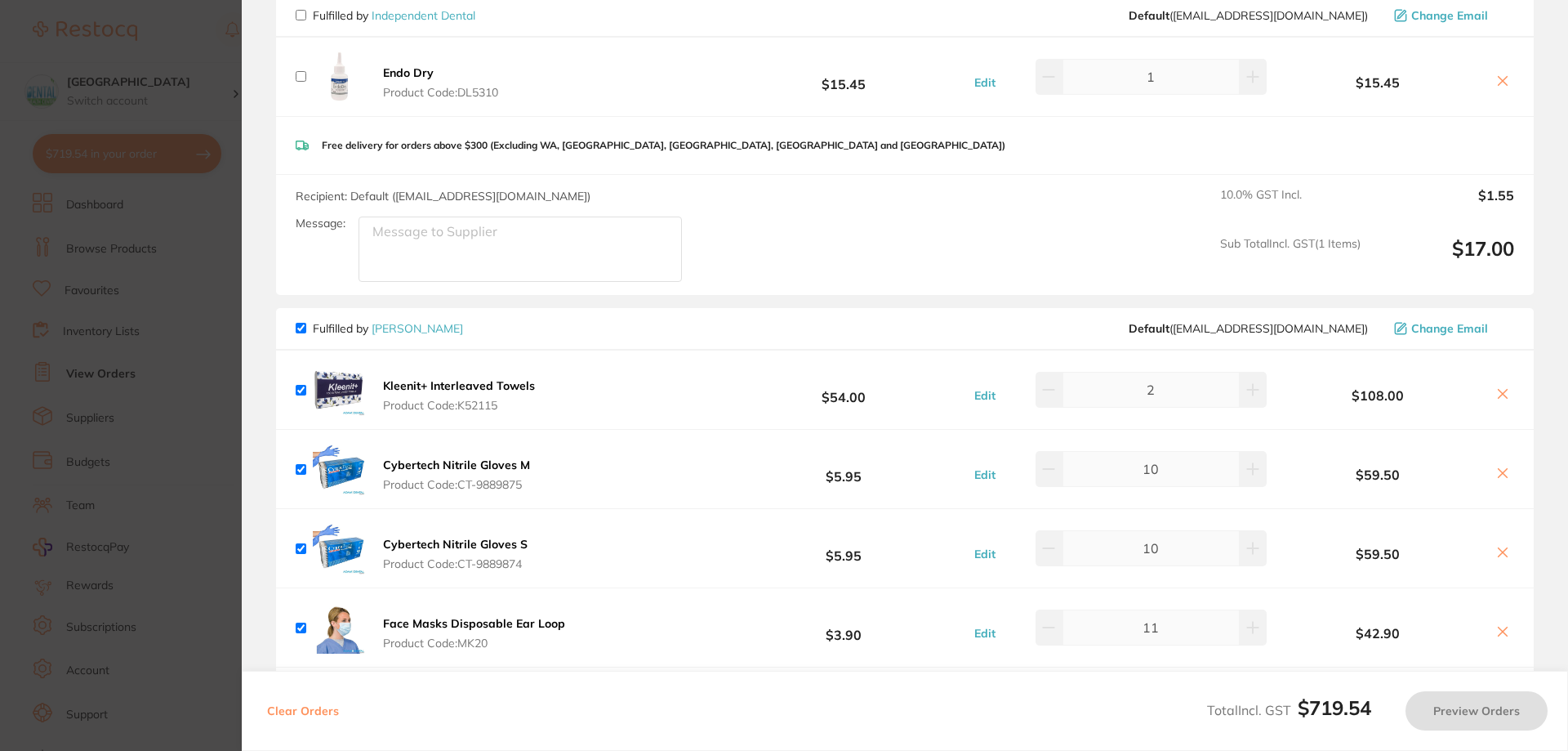
checkbox input "true"
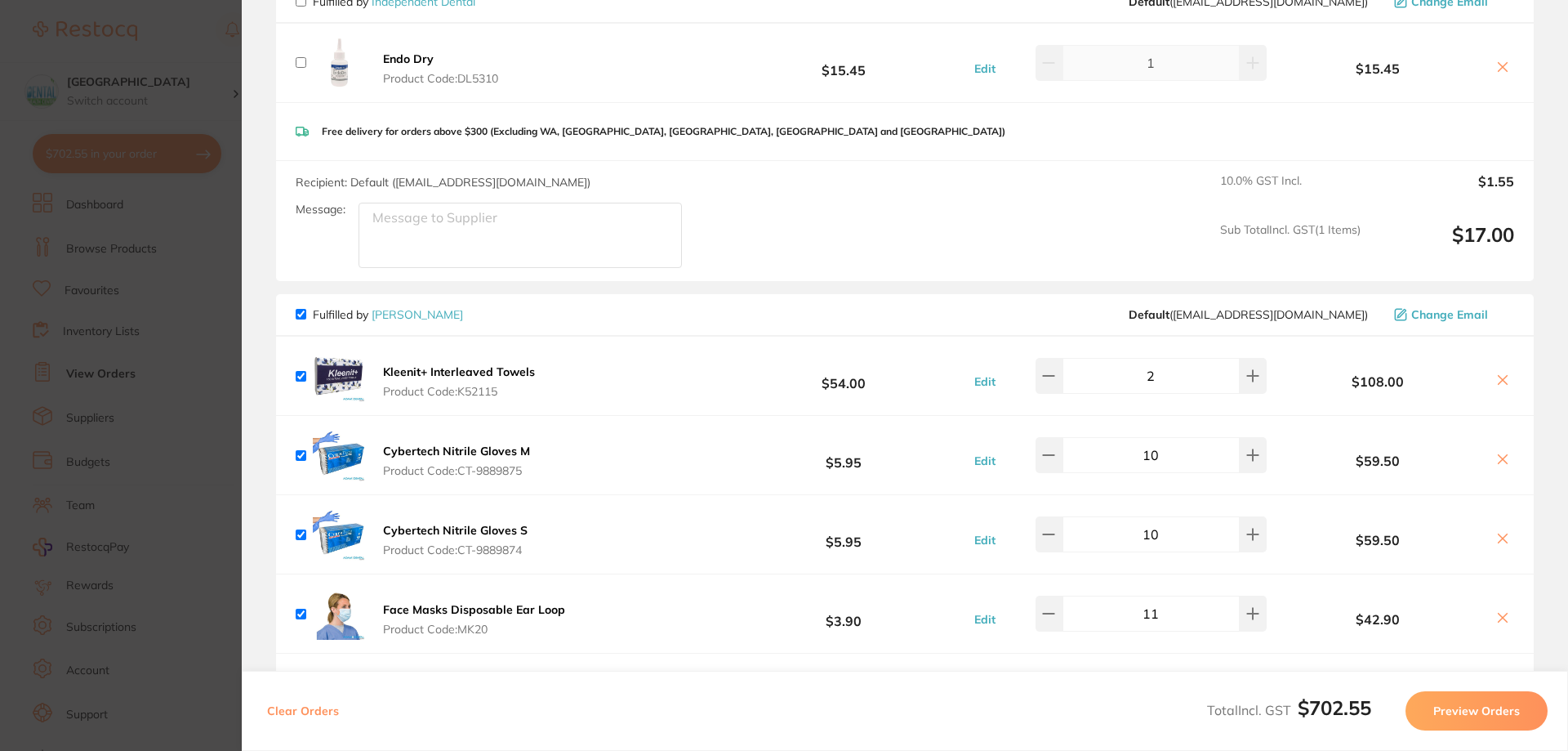
click at [302, 327] on div "Fulfilled by [PERSON_NAME] Default ( [EMAIL_ADDRESS][DOMAIN_NAME] ) Change Email" at bounding box center [905, 316] width 1258 height 42
click at [1493, 715] on button "Preview Orders" at bounding box center [1476, 711] width 142 height 39
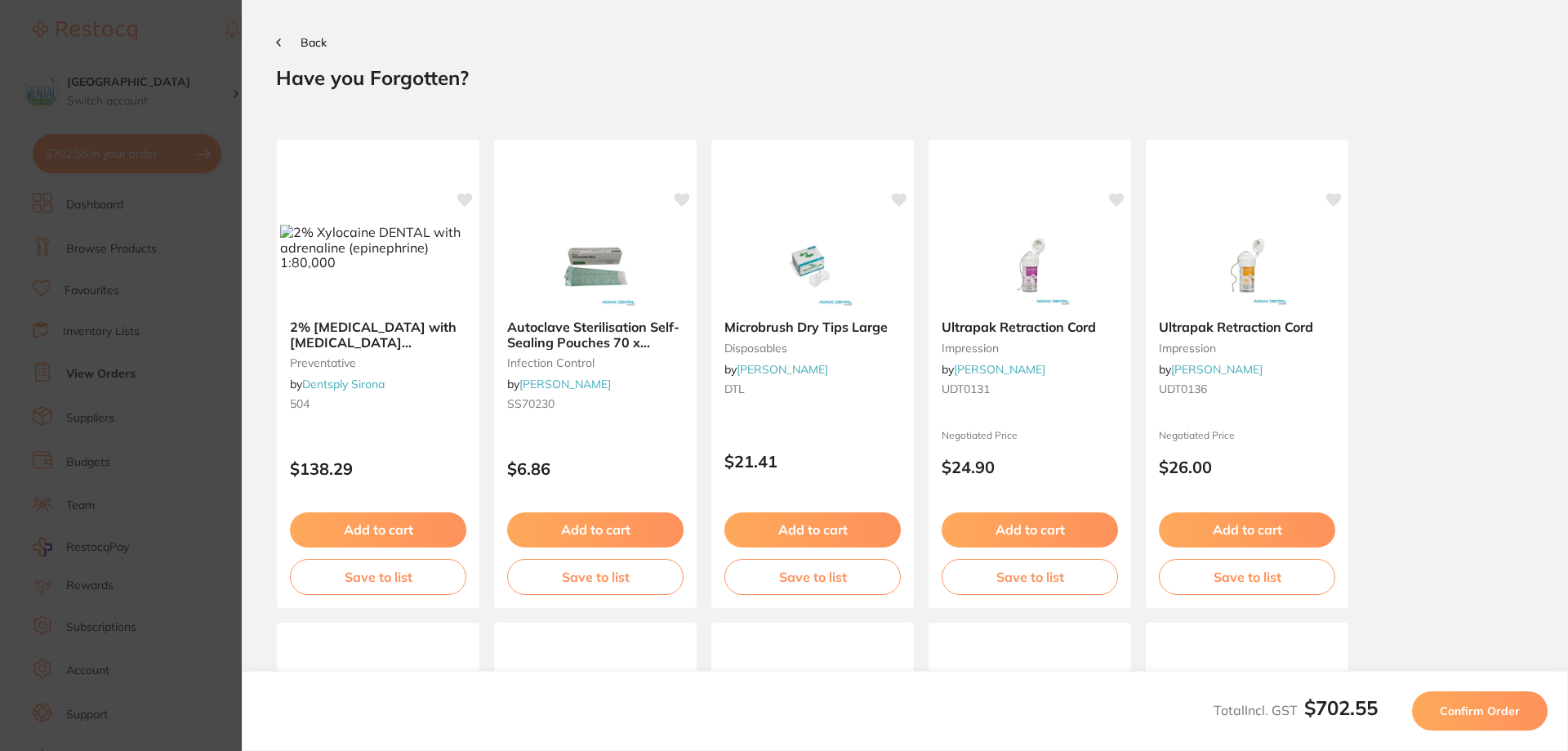
scroll to position [0, 0]
drag, startPoint x: 272, startPoint y: 43, endPoint x: 292, endPoint y: 53, distance: 22.4
click at [272, 42] on section "Back Your orders are being processed and we will notify you once we have placed…" at bounding box center [905, 375] width 1327 height 751
click at [299, 47] on button "Back" at bounding box center [301, 43] width 51 height 13
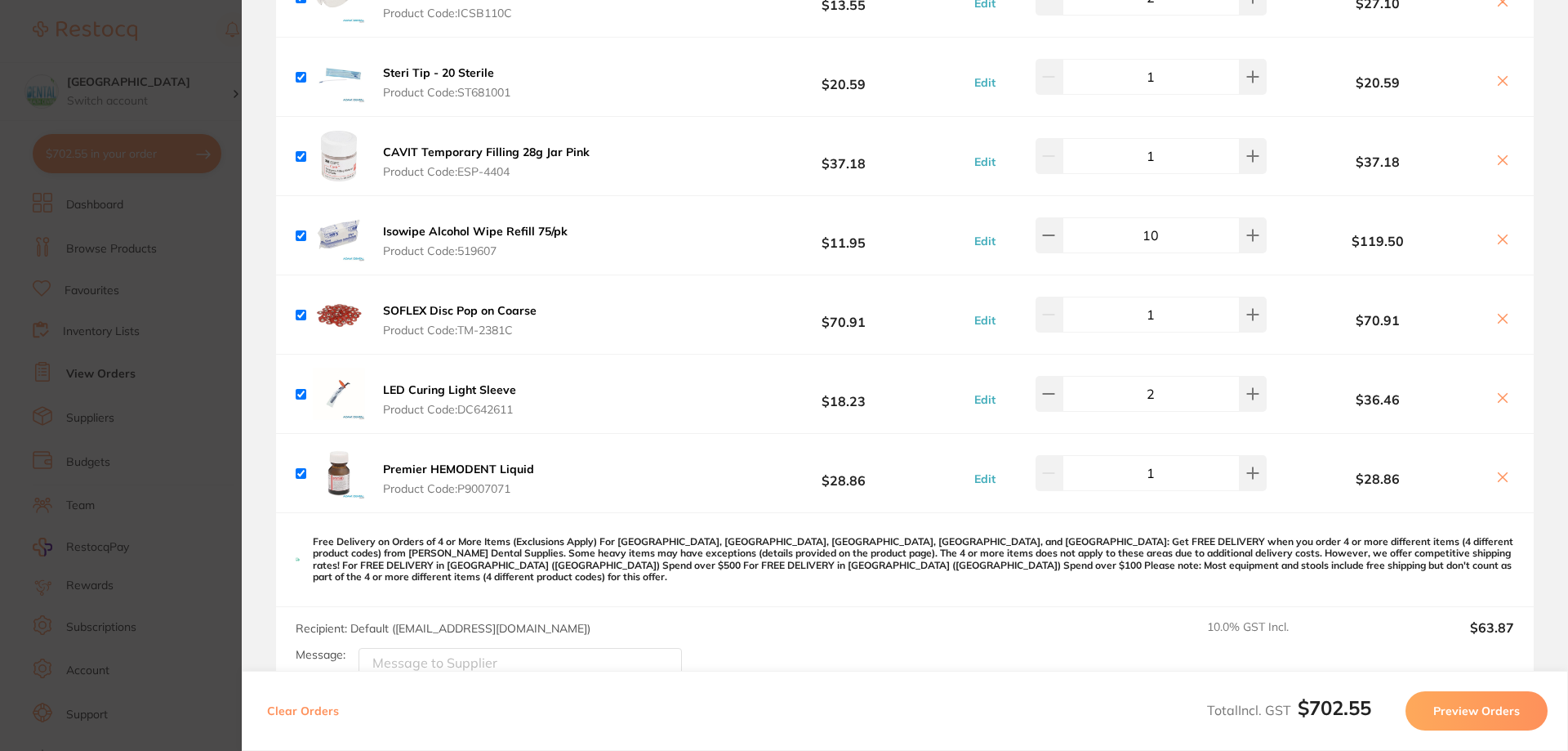
scroll to position [981, 0]
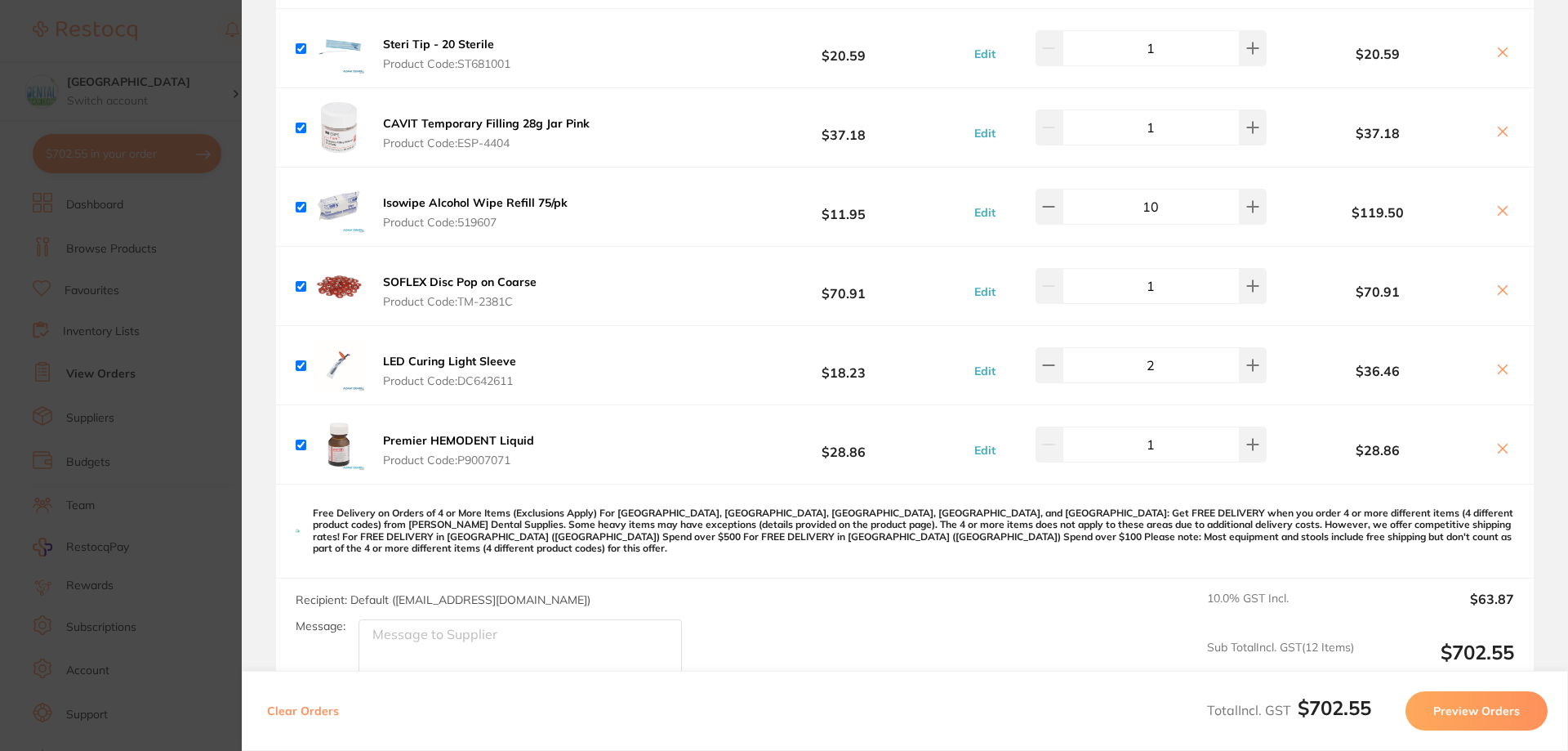
click at [98, 225] on section "Update RRP Set your pre negotiated price for this item. Item Agreed RRP (excl. …" at bounding box center [784, 375] width 1568 height 751
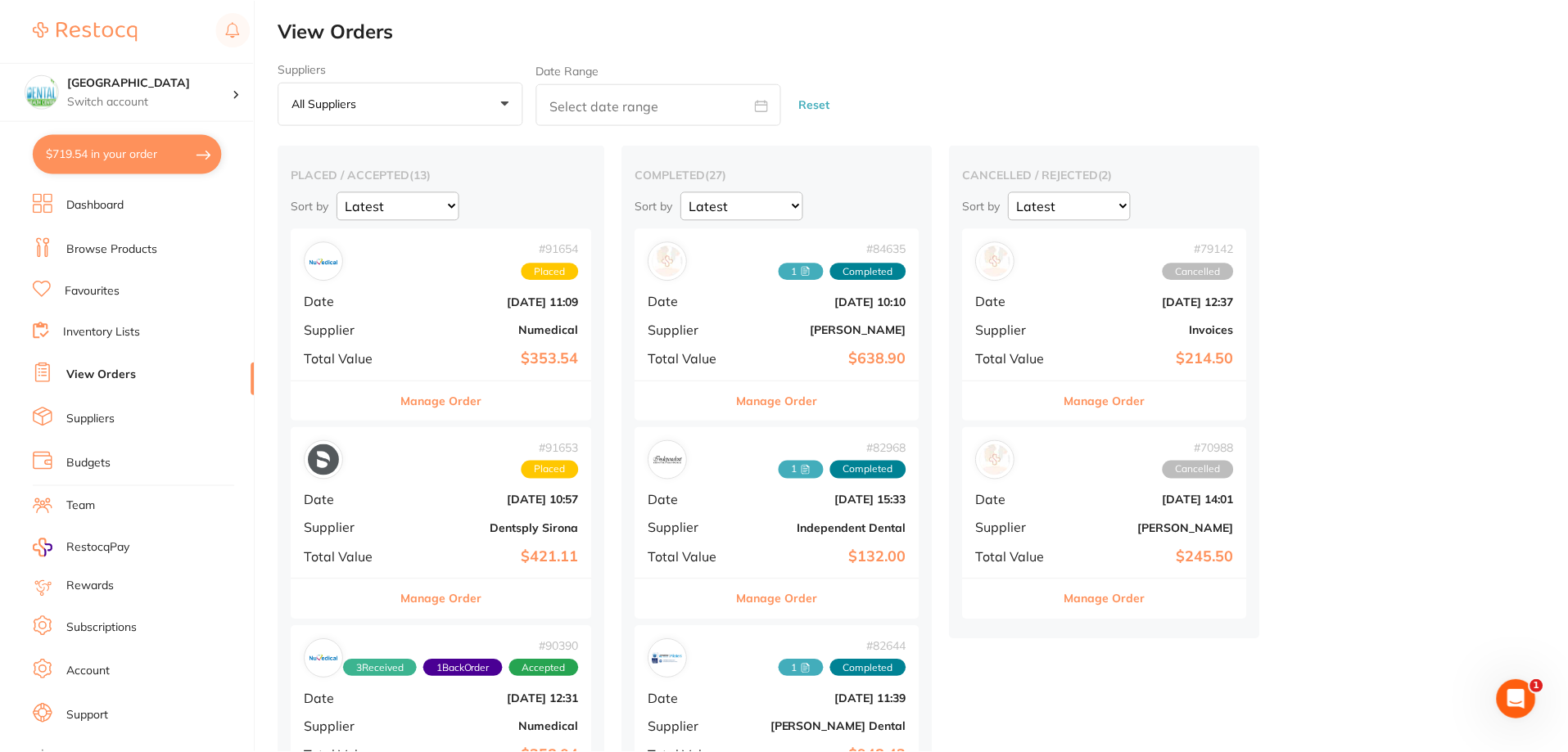
scroll to position [1, 0]
click at [183, 174] on section "Dental Health Centre Switch account Dental Health Centre $719.54 in your order …" at bounding box center [127, 376] width 256 height 752
click at [198, 168] on button "$719.54 in your order" at bounding box center [127, 153] width 189 height 39
checkbox input "true"
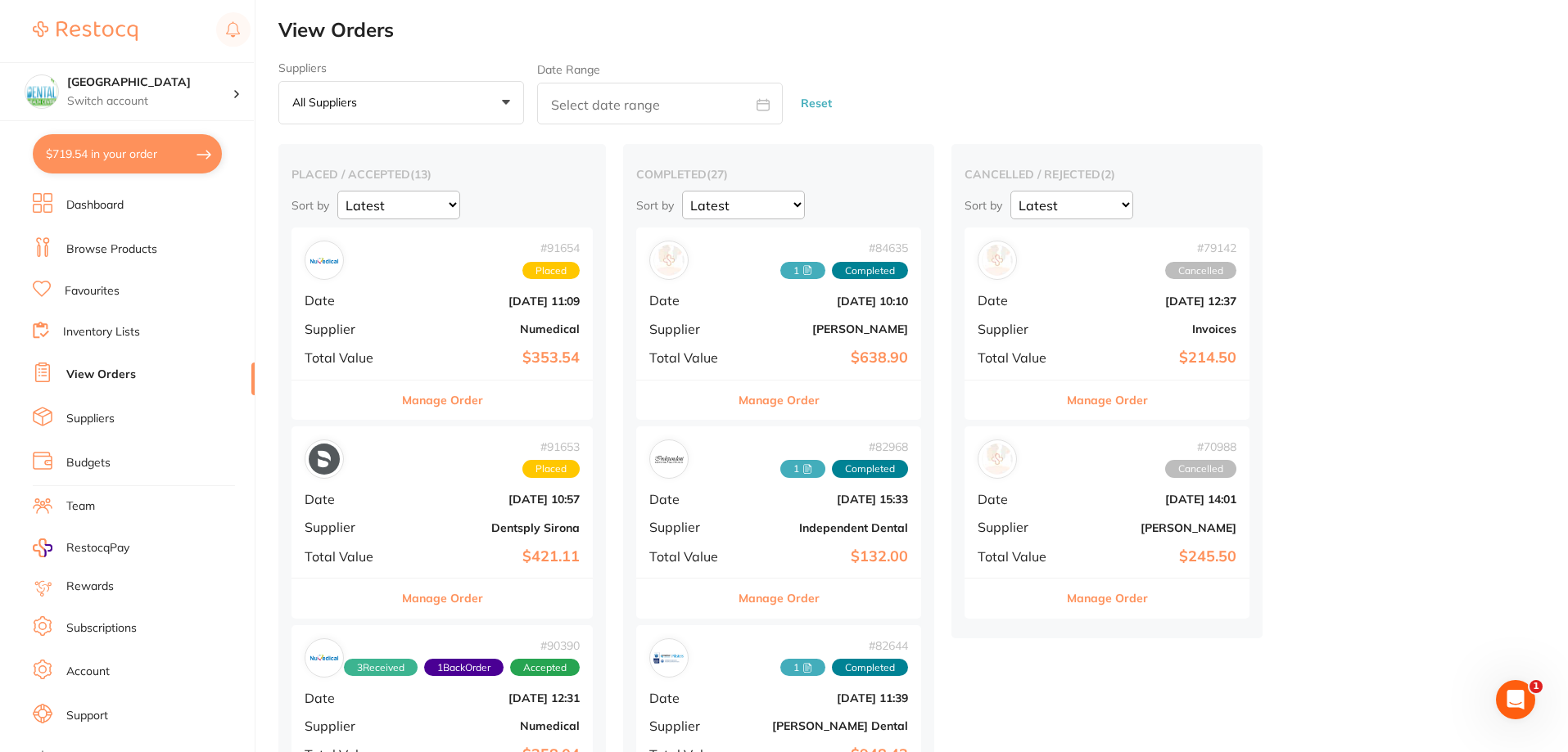
checkbox input "true"
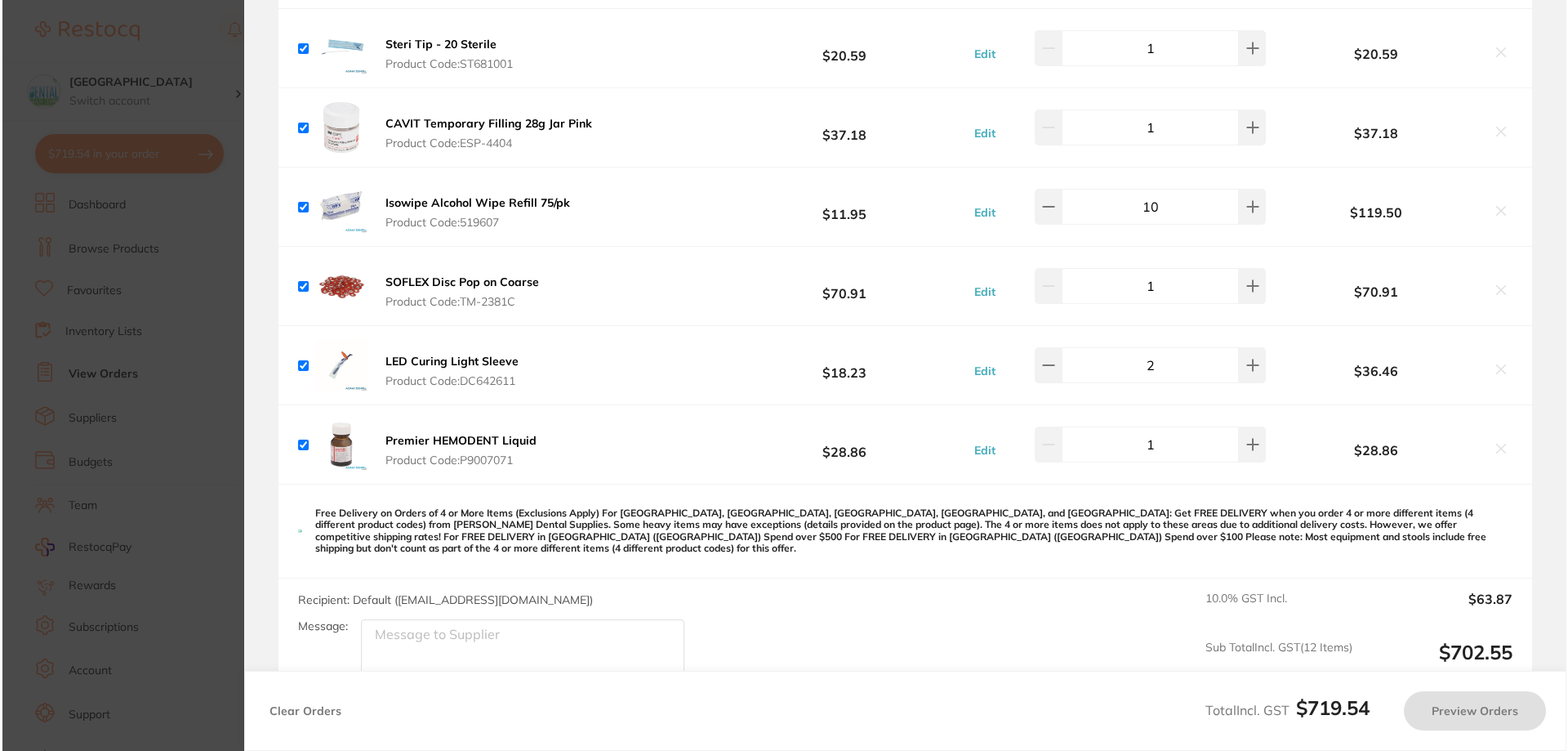
scroll to position [0, 0]
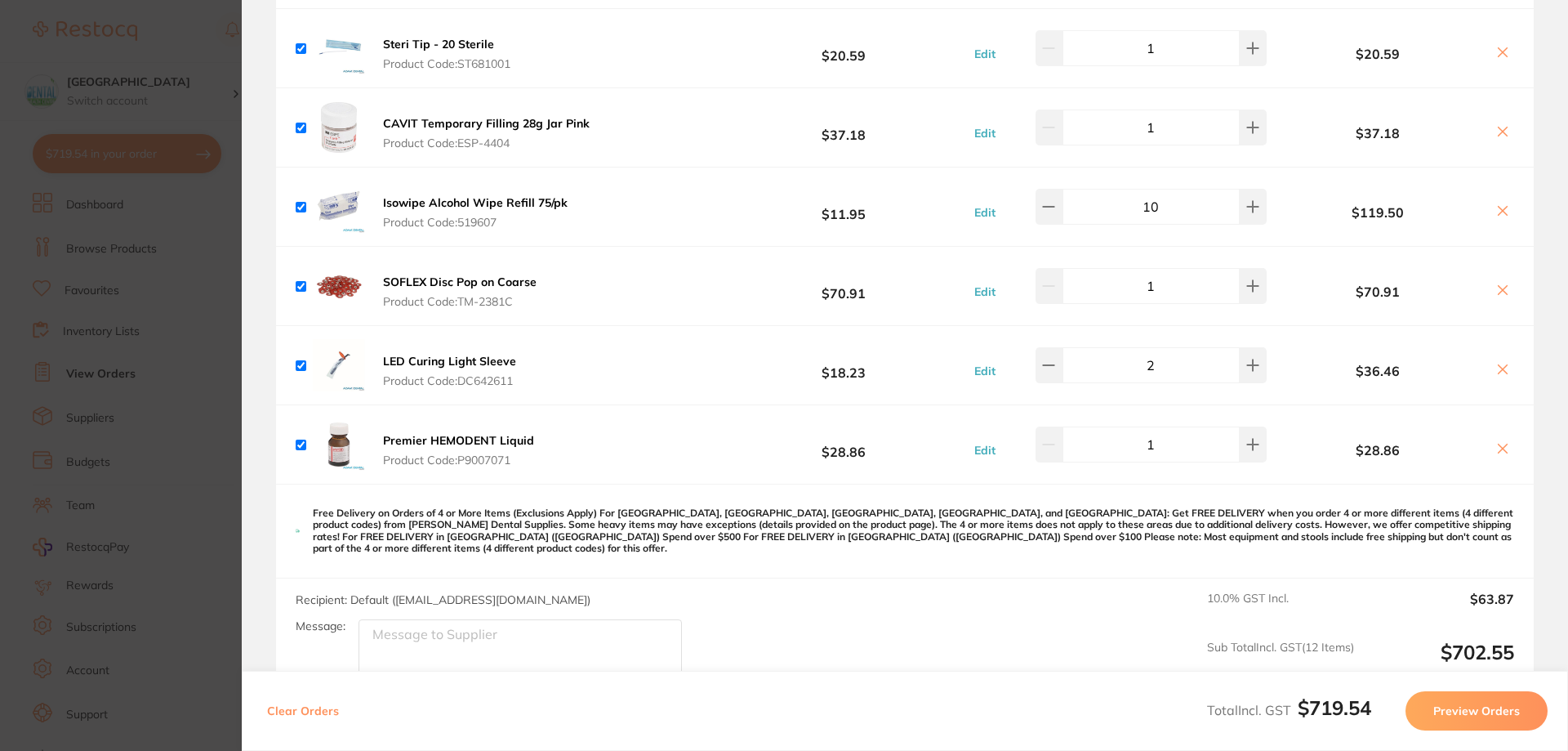
click at [155, 261] on section "Update RRP Set your pre negotiated price for this item. Item Agreed RRP (excl. …" at bounding box center [784, 375] width 1568 height 751
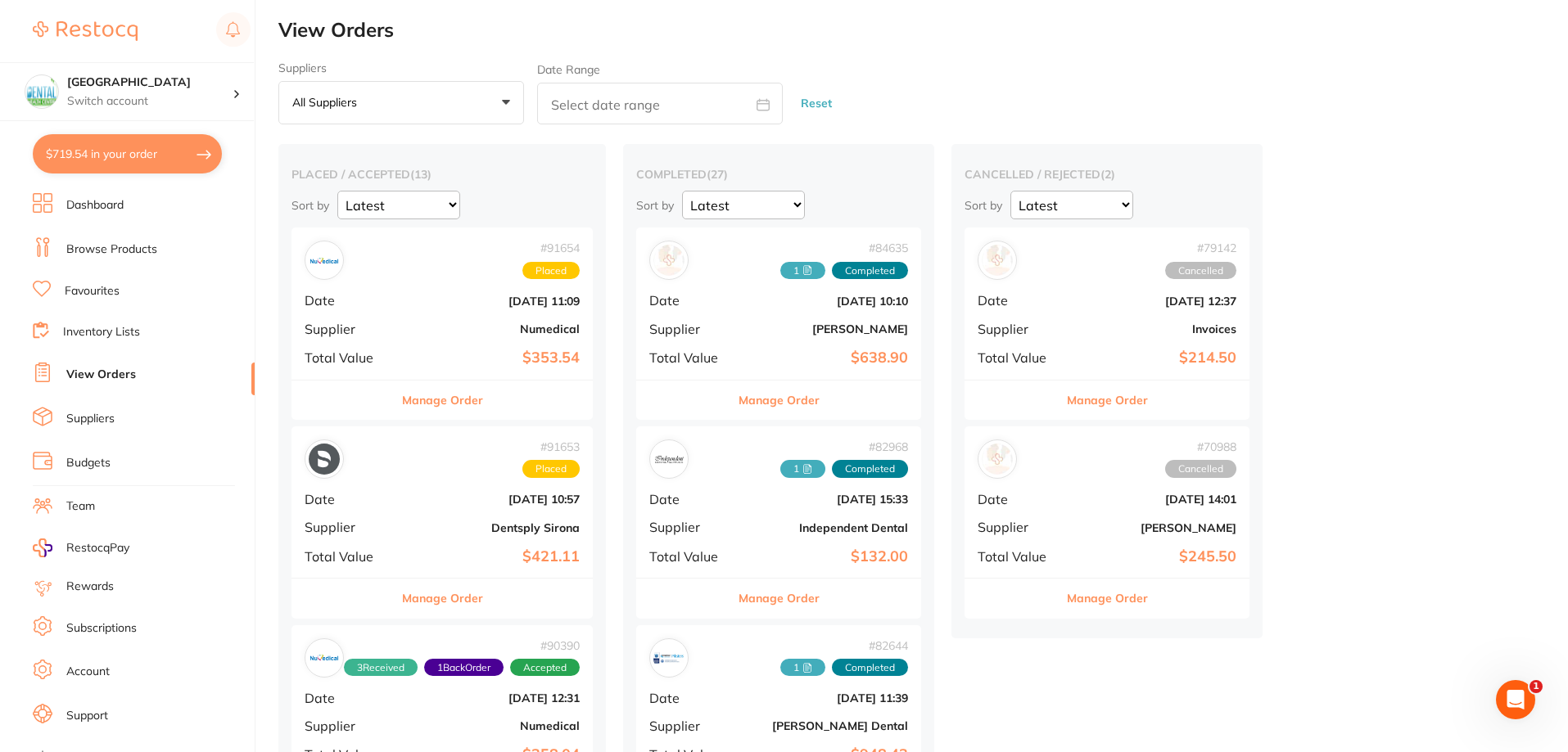
drag, startPoint x: 186, startPoint y: 133, endPoint x: 186, endPoint y: 144, distance: 11.0
click at [185, 138] on section "Dental Health Centre Switch account Dental Health Centre $719.54 in your order …" at bounding box center [127, 376] width 256 height 752
drag, startPoint x: 189, startPoint y: 150, endPoint x: 196, endPoint y: 154, distance: 8.1
click at [189, 151] on button "$719.54 in your order" at bounding box center [127, 153] width 189 height 39
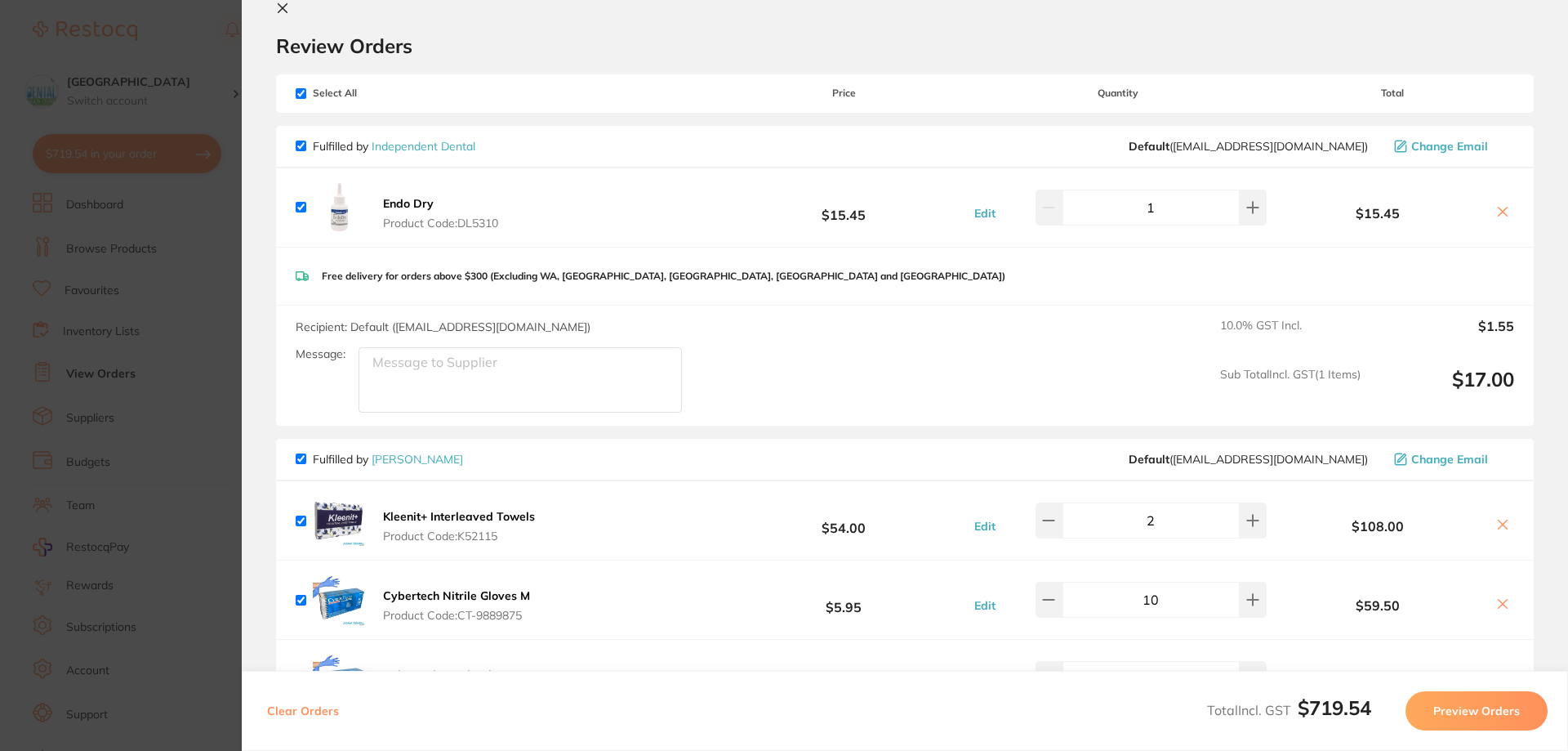
scroll to position [0, 0]
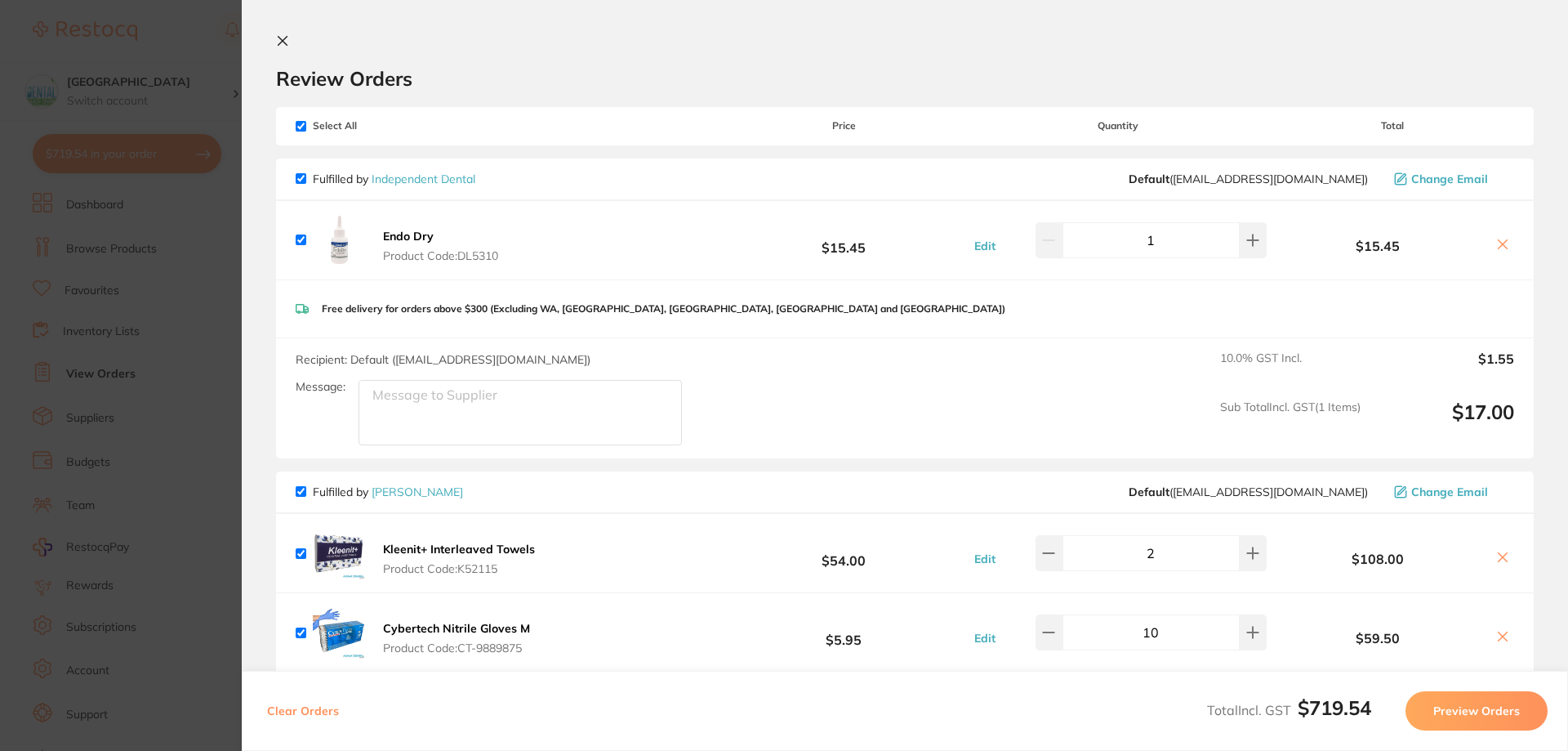
click at [306, 124] on span "Select All" at bounding box center [377, 126] width 163 height 11
drag, startPoint x: 309, startPoint y: 140, endPoint x: 306, endPoint y: 128, distance: 12.4
click at [306, 137] on div "Select All Price Quantity Total" at bounding box center [905, 125] width 1258 height 37
click at [306, 128] on input "checkbox" at bounding box center [300, 125] width 11 height 11
checkbox input "false"
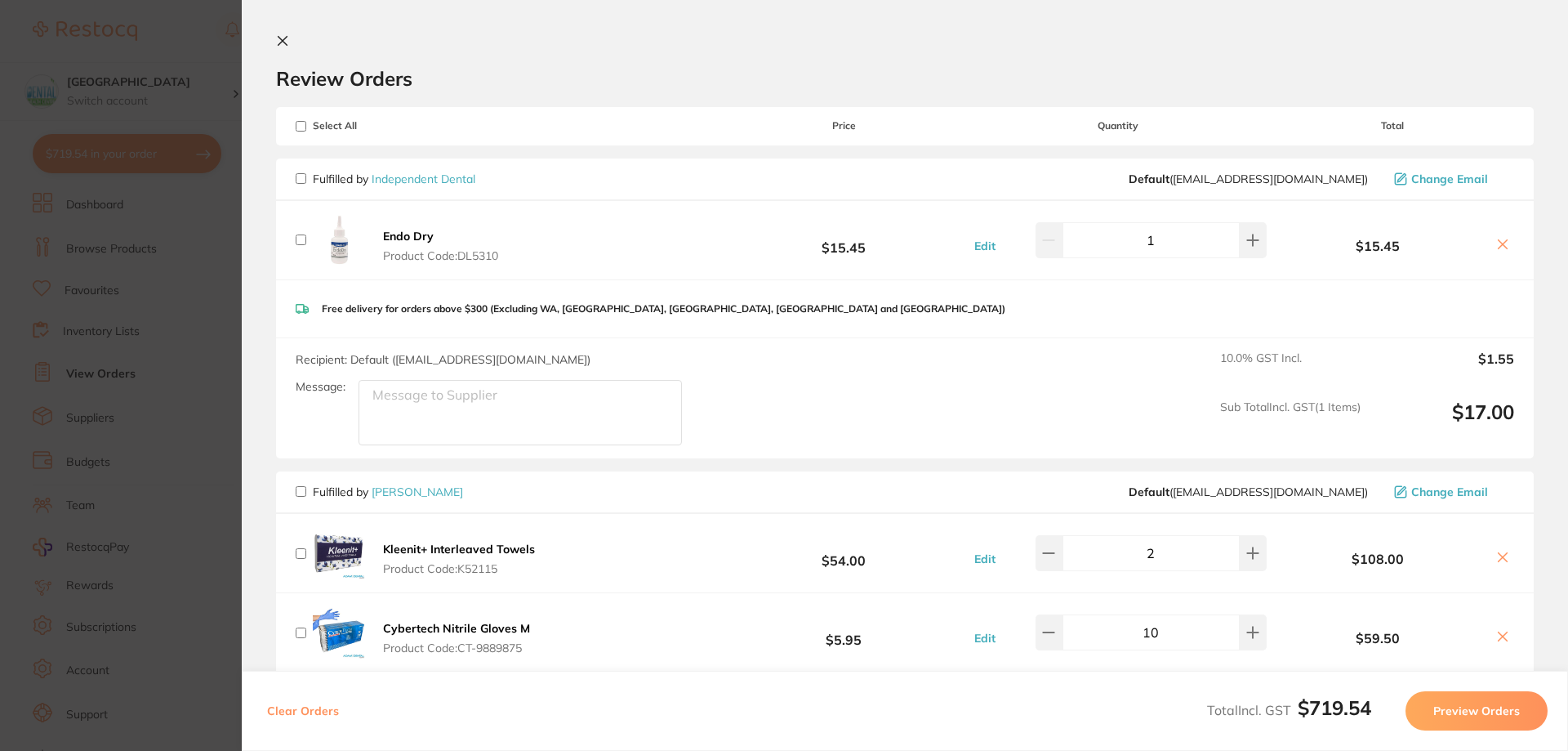
checkbox input "false"
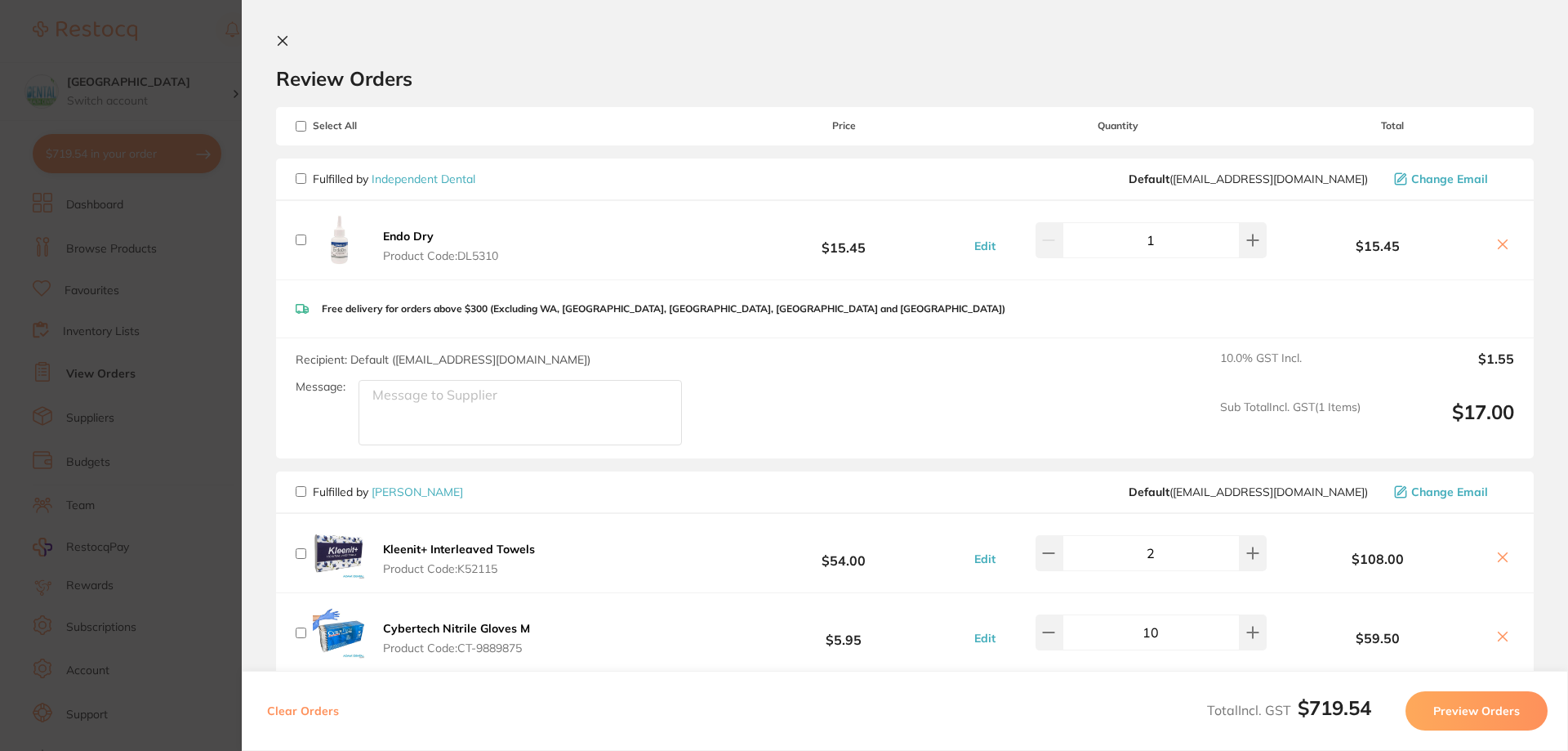
checkbox input "false"
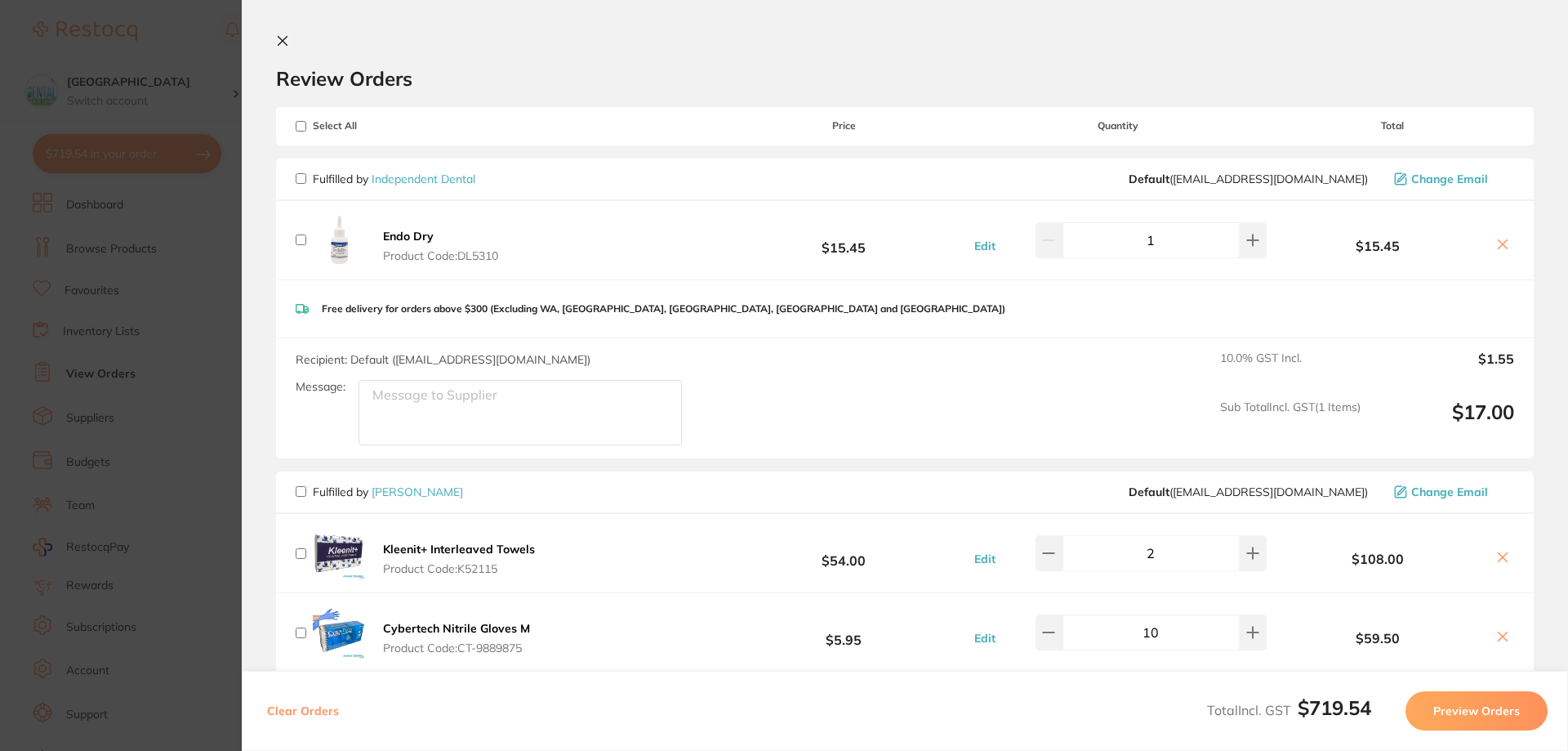
checkbox input "false"
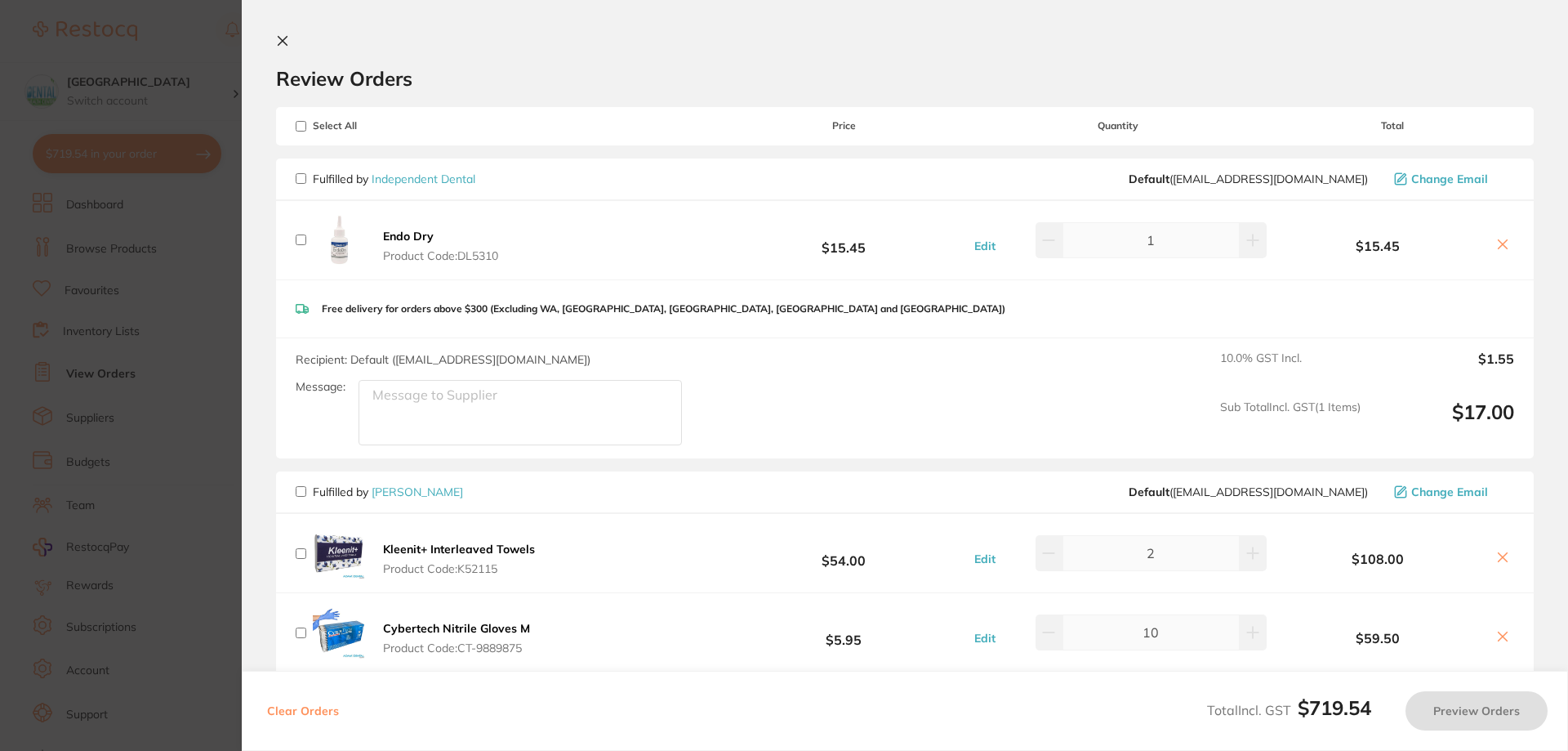
click at [298, 496] on input "checkbox" at bounding box center [300, 491] width 11 height 11
checkbox input "true"
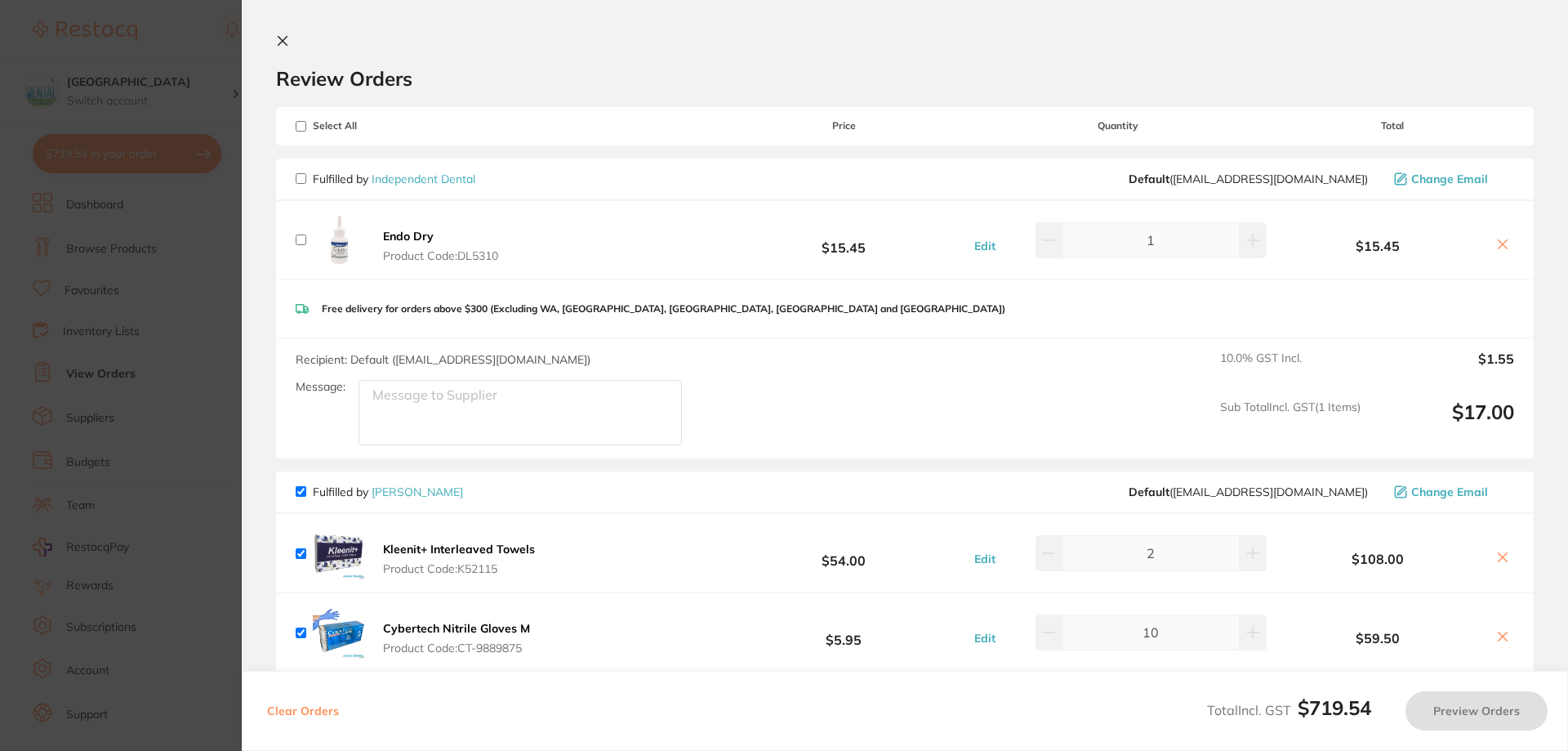
checkbox input "true"
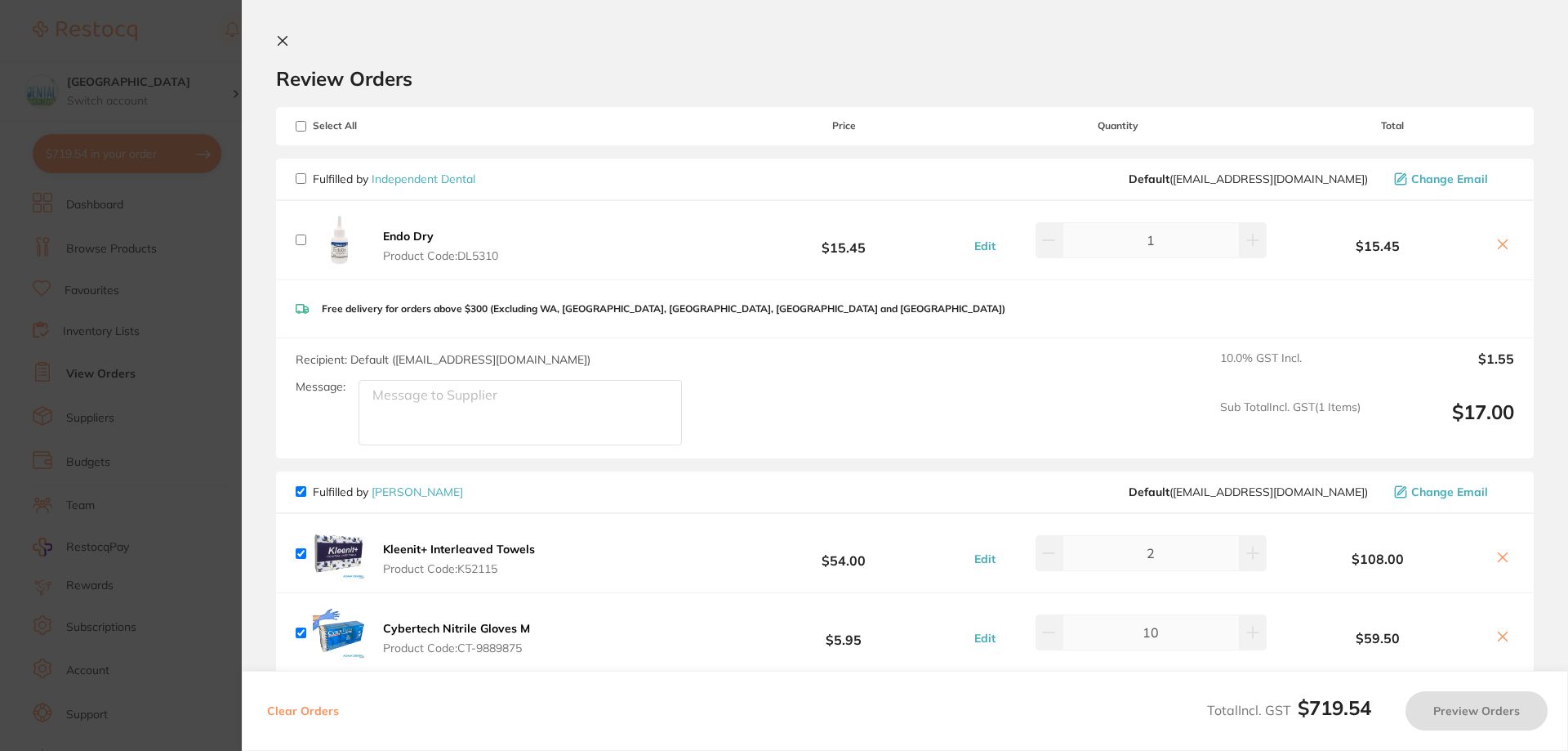
checkbox input "true"
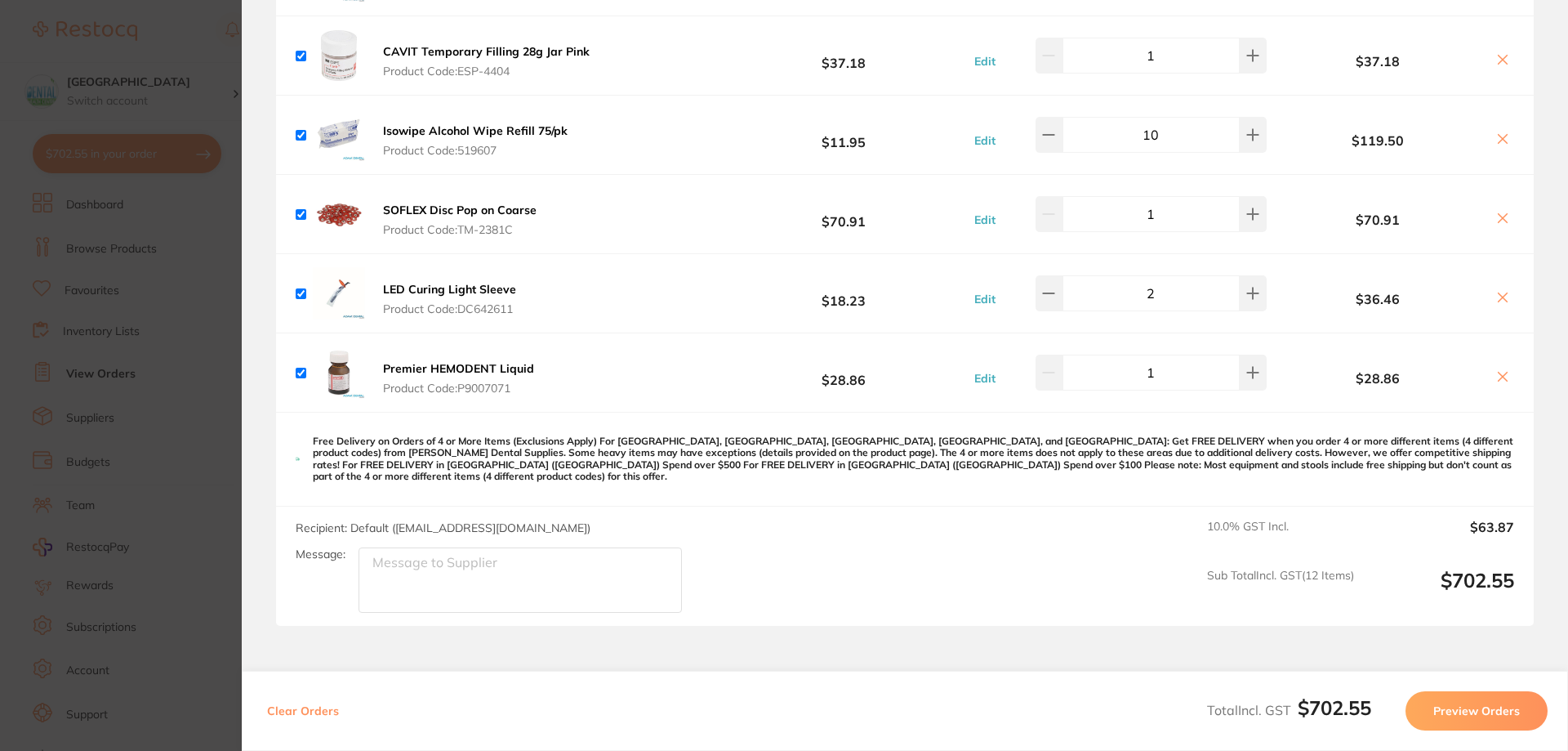
scroll to position [1063, 0]
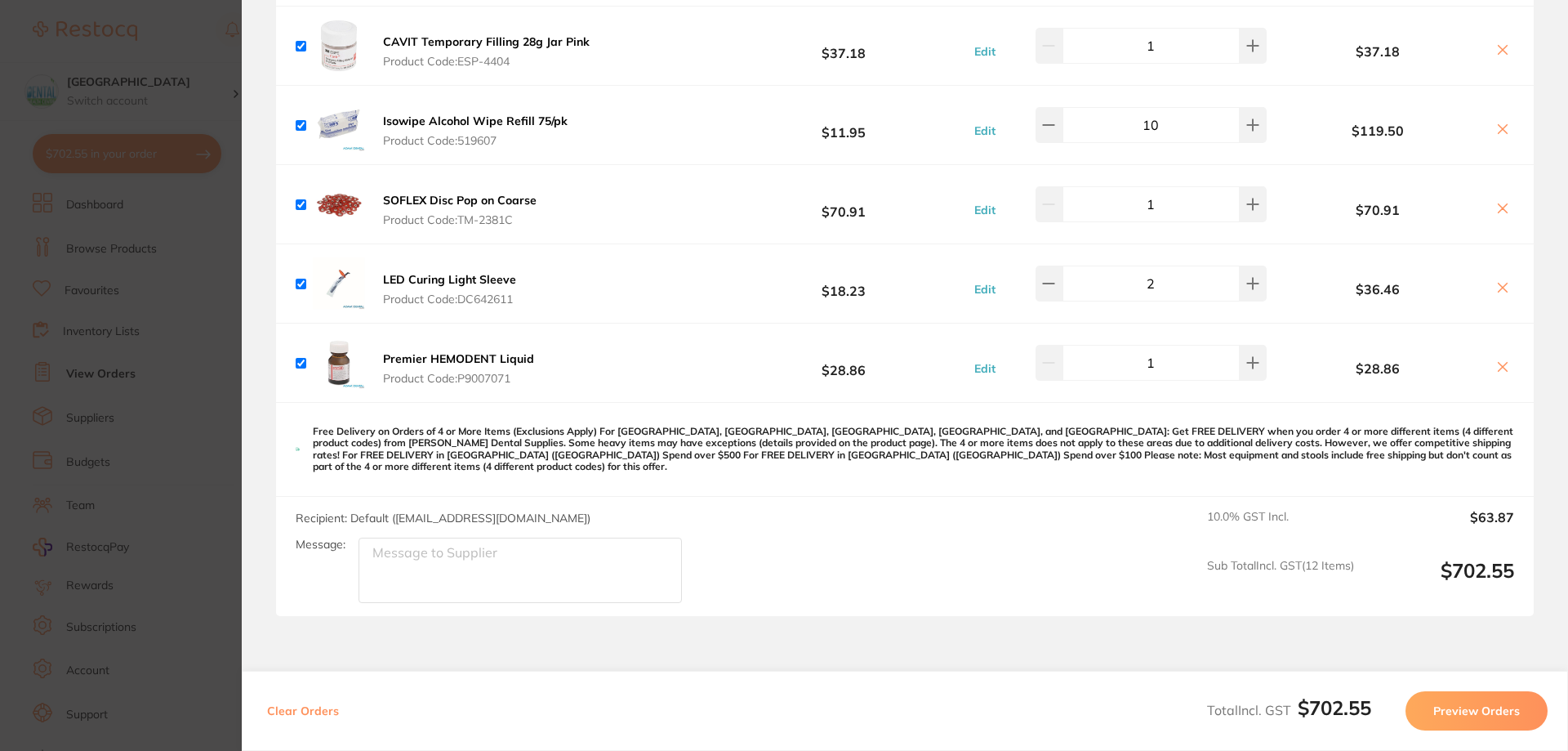
click at [1505, 714] on button "Preview Orders" at bounding box center [1476, 711] width 142 height 39
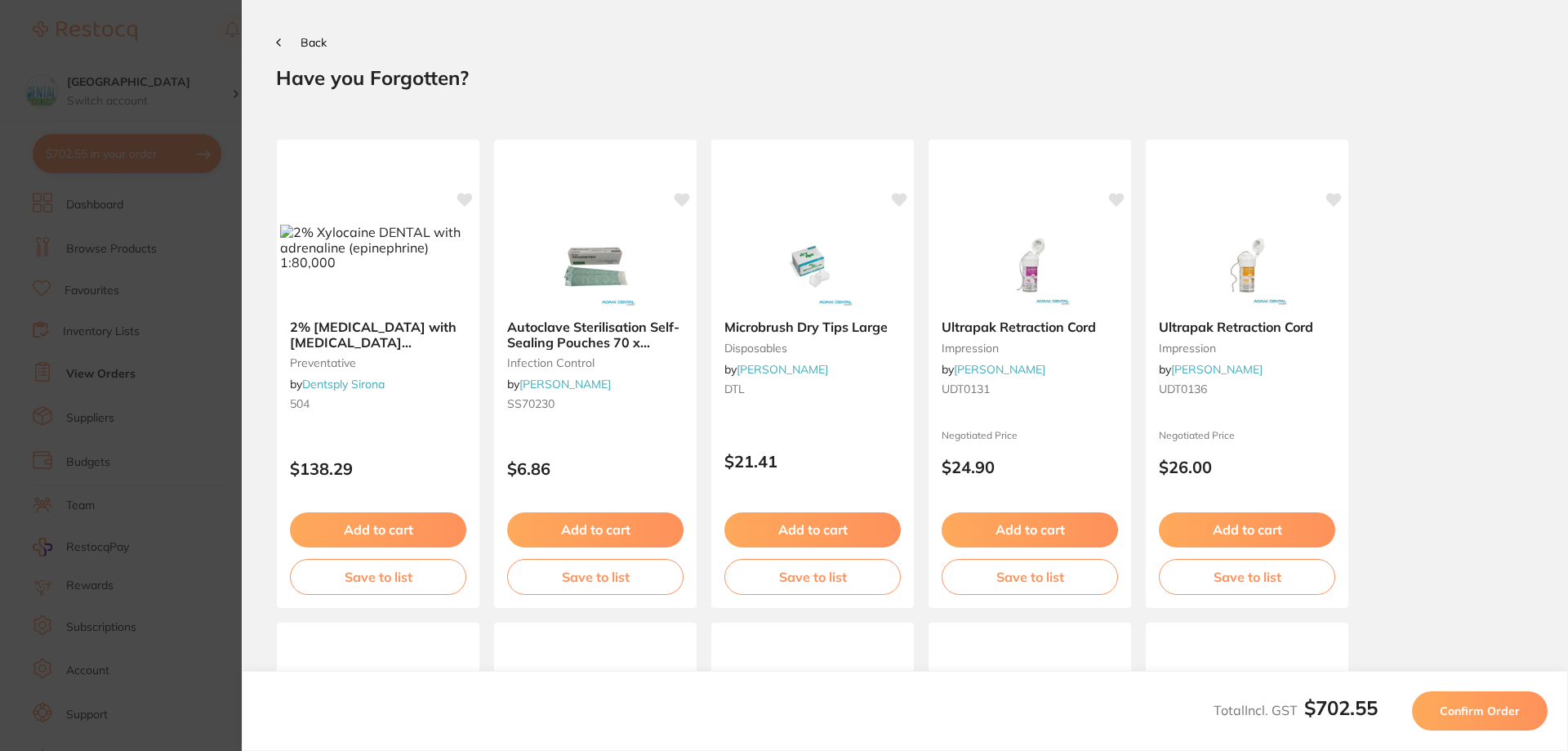
scroll to position [0, 0]
click at [1505, 714] on span "Confirm Order" at bounding box center [1480, 711] width 80 height 14
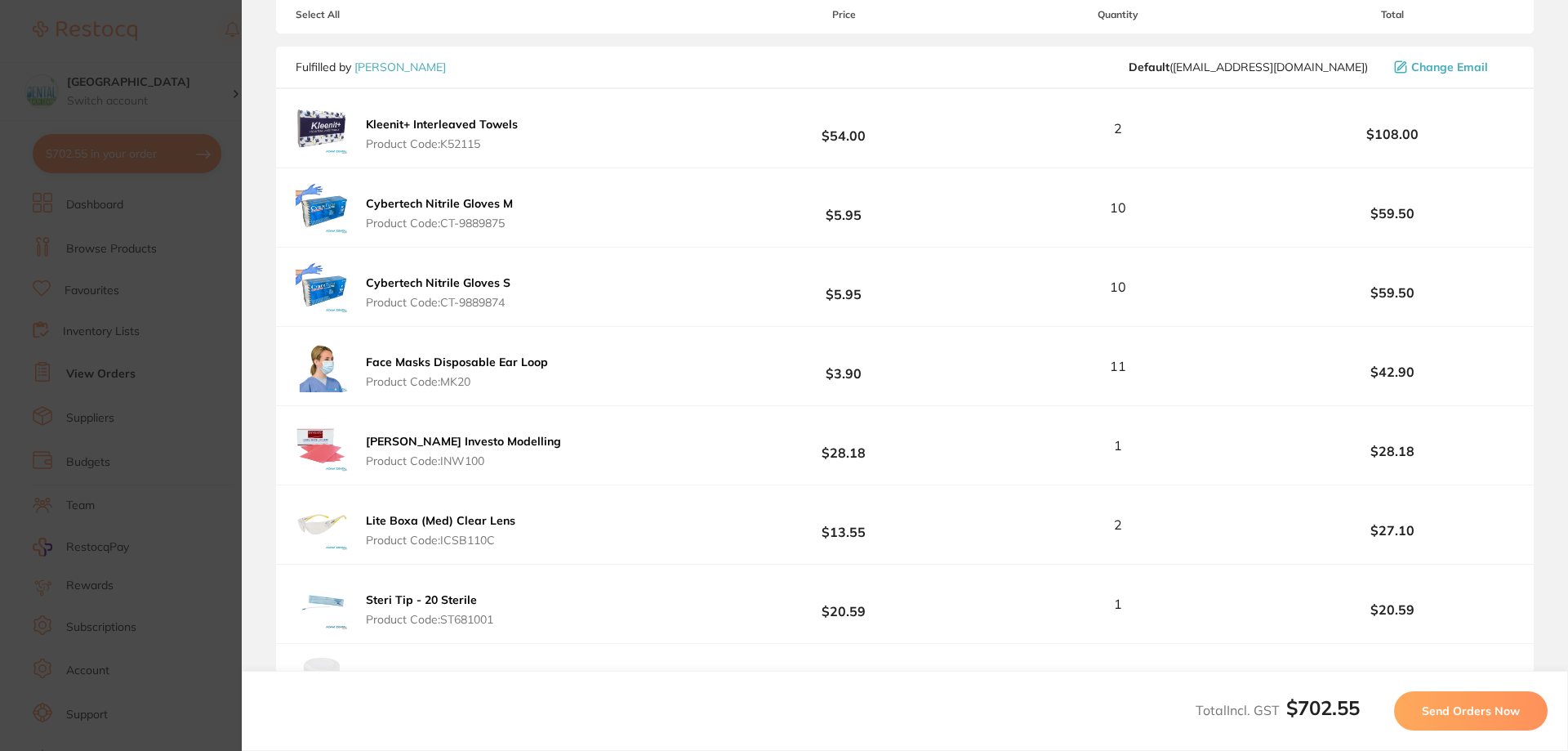
scroll to position [245, 0]
click at [1423, 692] on button "Send Orders Now" at bounding box center [1470, 711] width 154 height 39
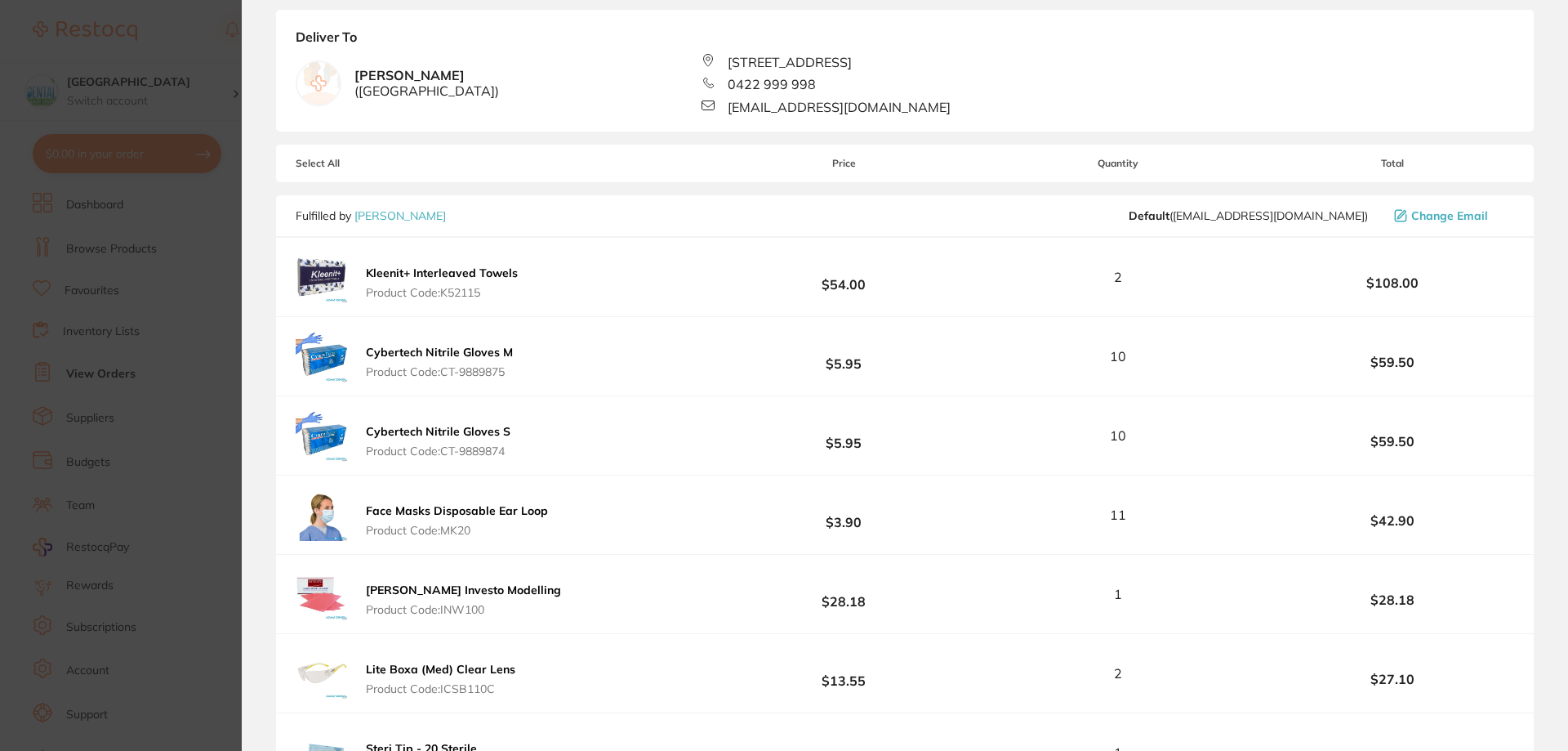
scroll to position [574, 0]
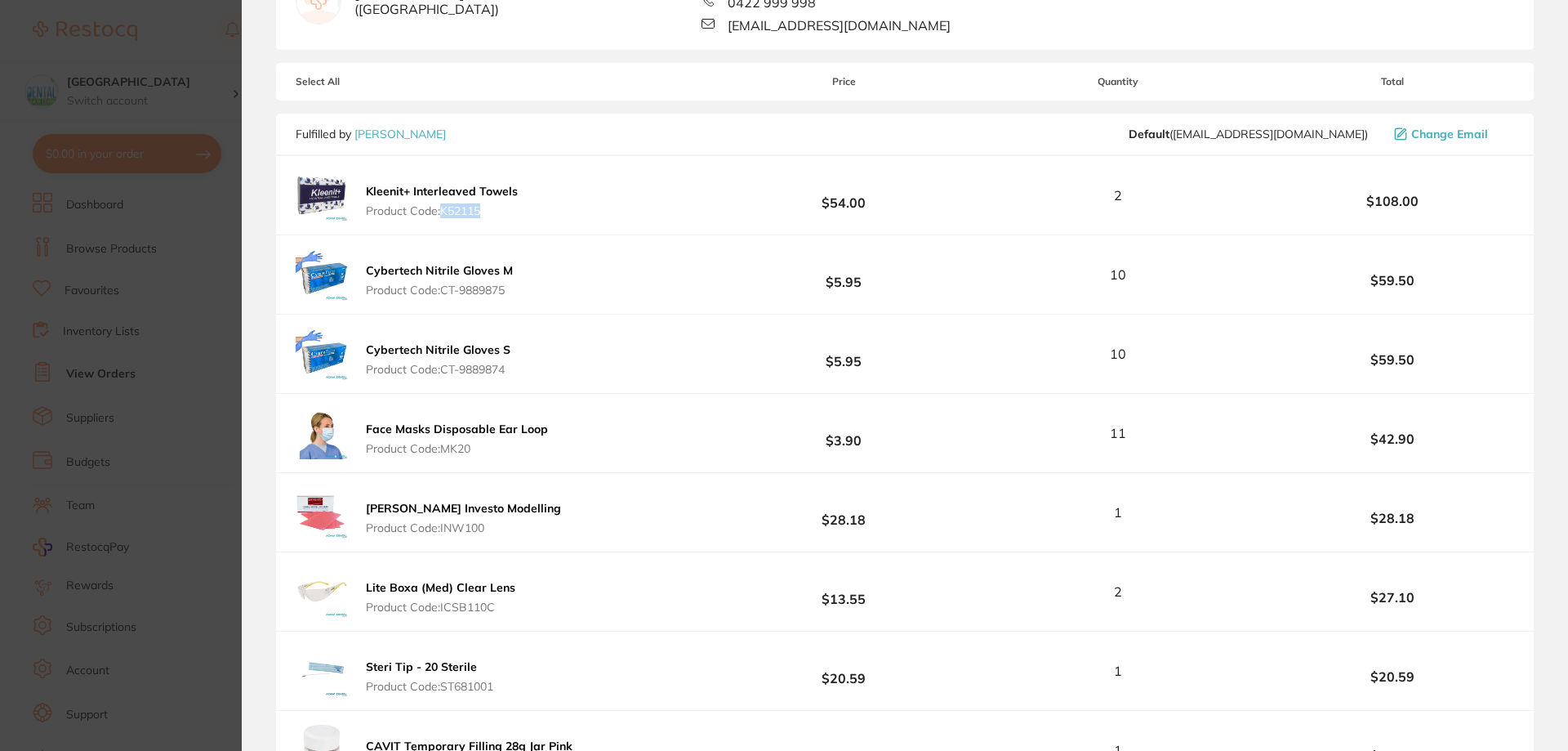
drag, startPoint x: 490, startPoint y: 221, endPoint x: 446, endPoint y: 217, distance: 44.2
click at [446, 217] on div "Kleenit+ Interleaved Towels Product Code: K52115" at bounding box center [409, 195] width 228 height 53
copy span "K52115"
drag, startPoint x: 494, startPoint y: 298, endPoint x: 445, endPoint y: 292, distance: 49.4
click at [445, 292] on div "Cybertech Nitrile Gloves M Product Code: CT-9889875 $5.95 10 $59.50" at bounding box center [905, 275] width 1258 height 78
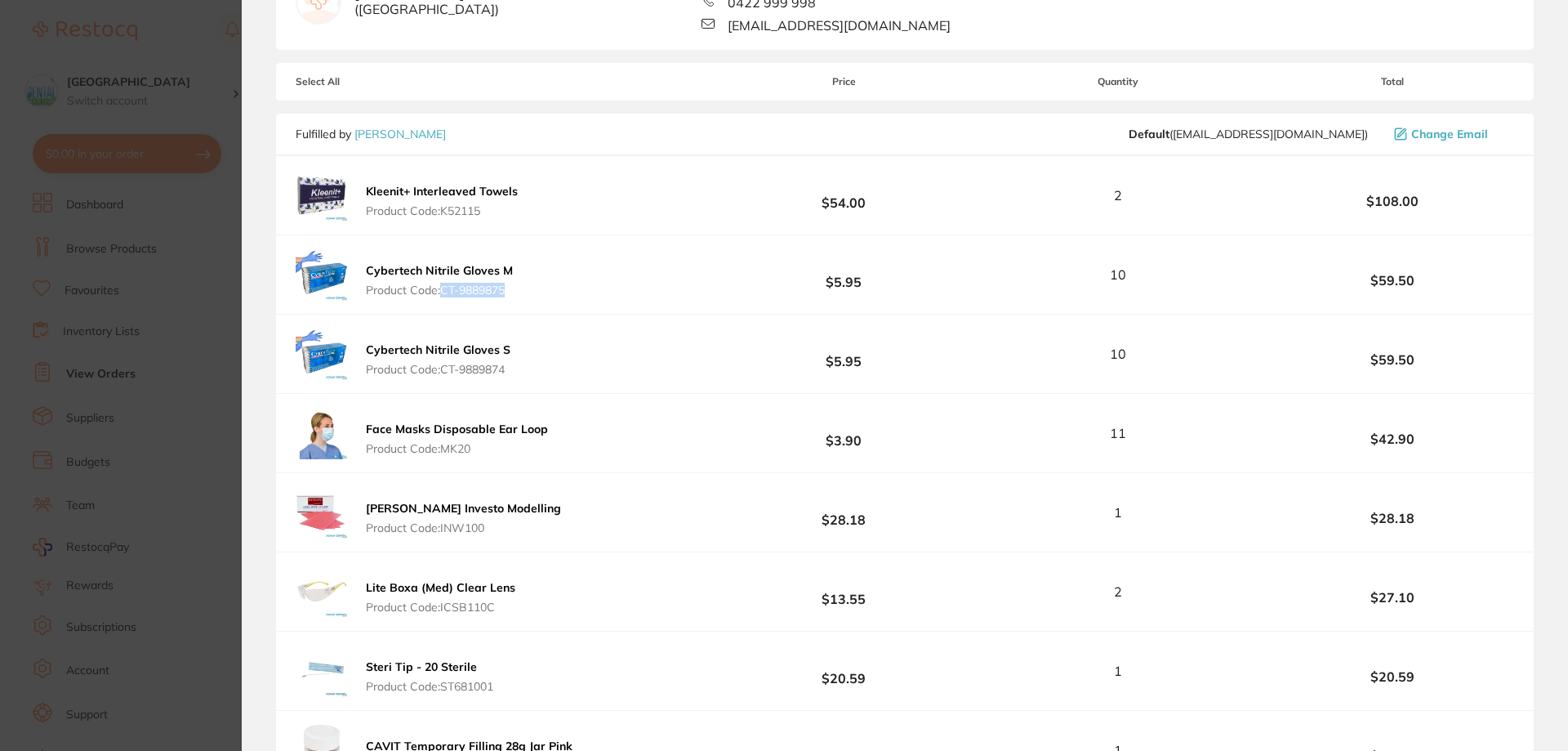
copy span "CT-9889875"
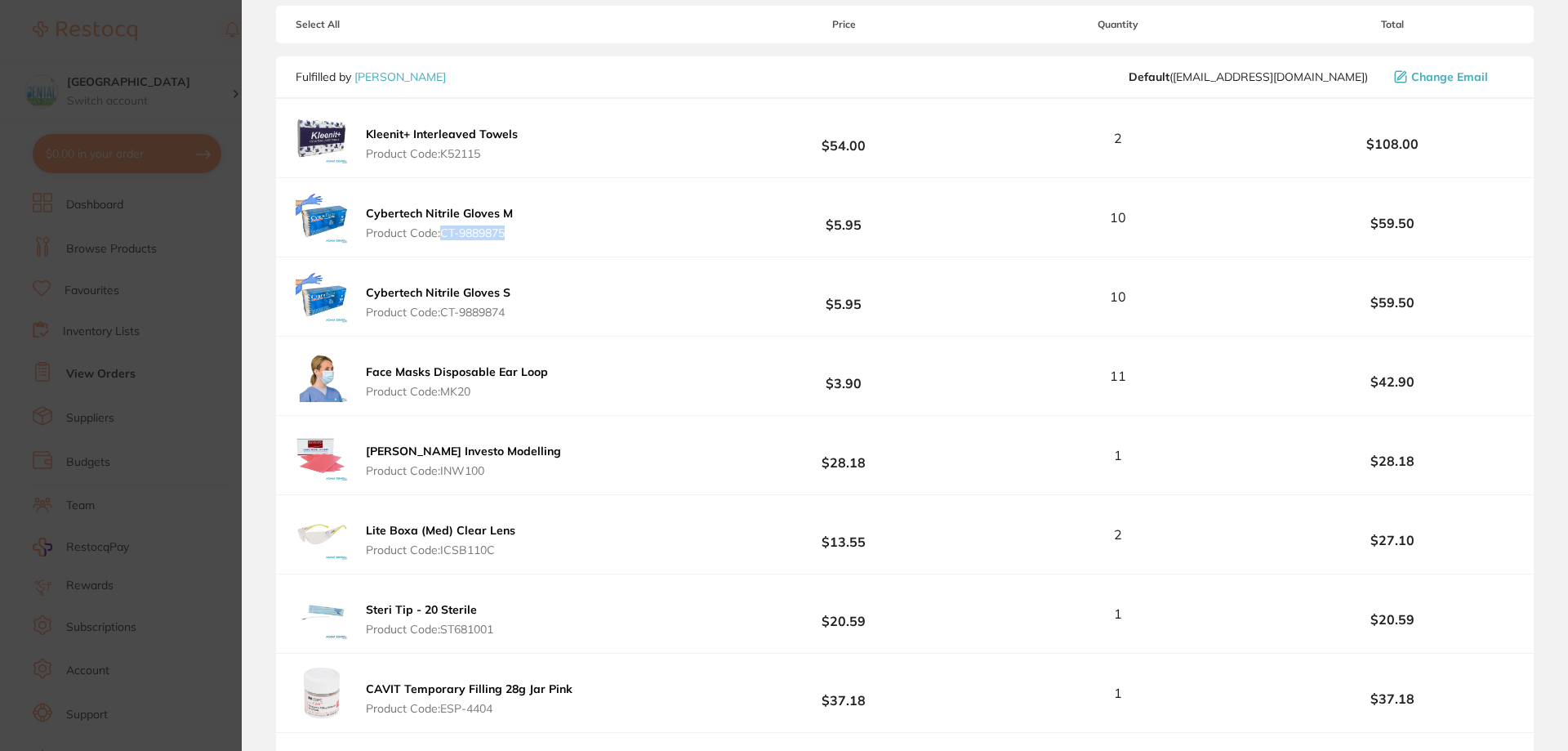
scroll to position [655, 0]
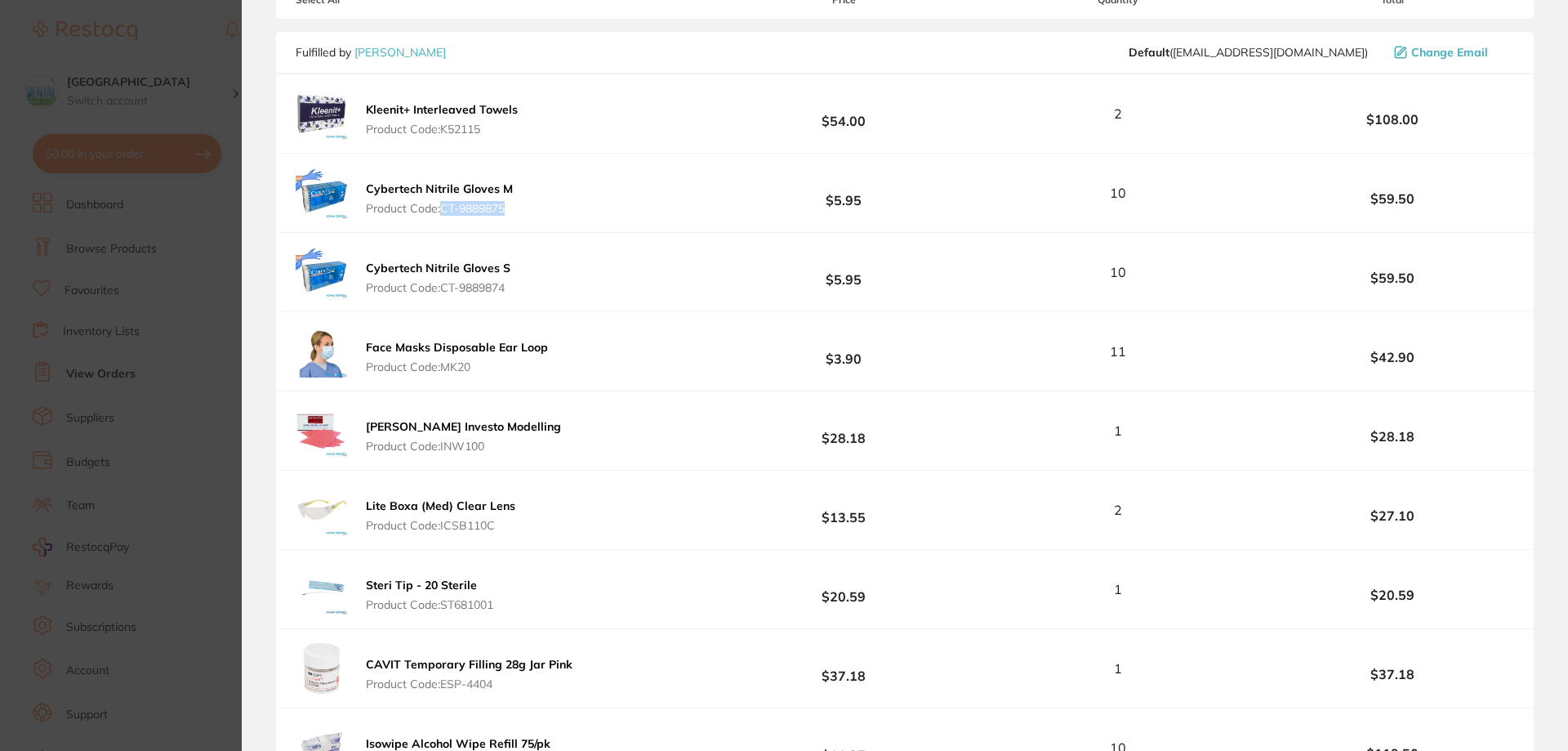
drag, startPoint x: 482, startPoint y: 373, endPoint x: 443, endPoint y: 366, distance: 39.6
click at [443, 366] on span "Product Code: MK20" at bounding box center [457, 367] width 183 height 13
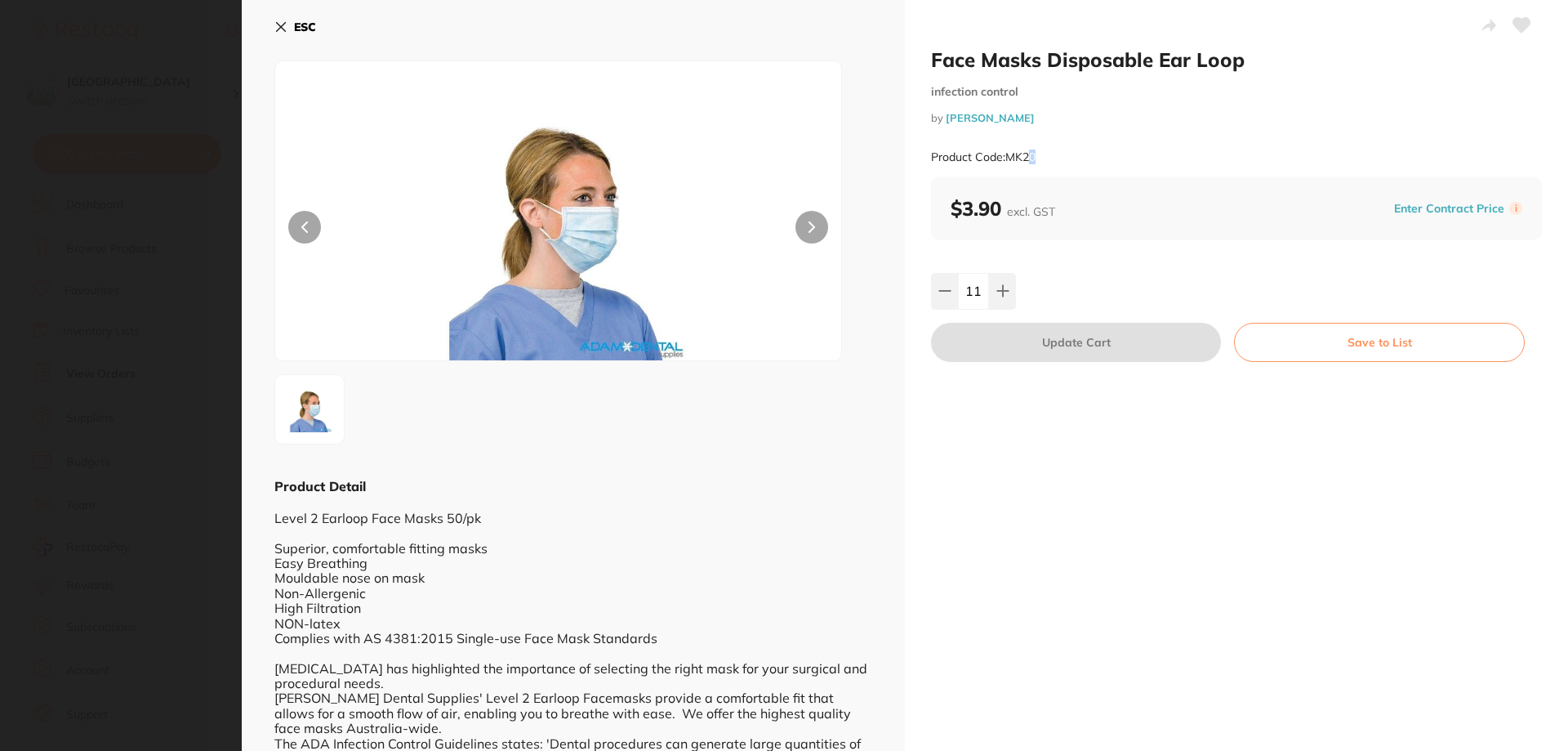
scroll to position [0, 0]
drag, startPoint x: 1041, startPoint y: 166, endPoint x: 1009, endPoint y: 166, distance: 32.0
click at [1009, 166] on div "Product Code: MK20" at bounding box center [1236, 158] width 611 height 40
copy small "MK20"
drag, startPoint x: 280, startPoint y: 35, endPoint x: 303, endPoint y: 11, distance: 33.2
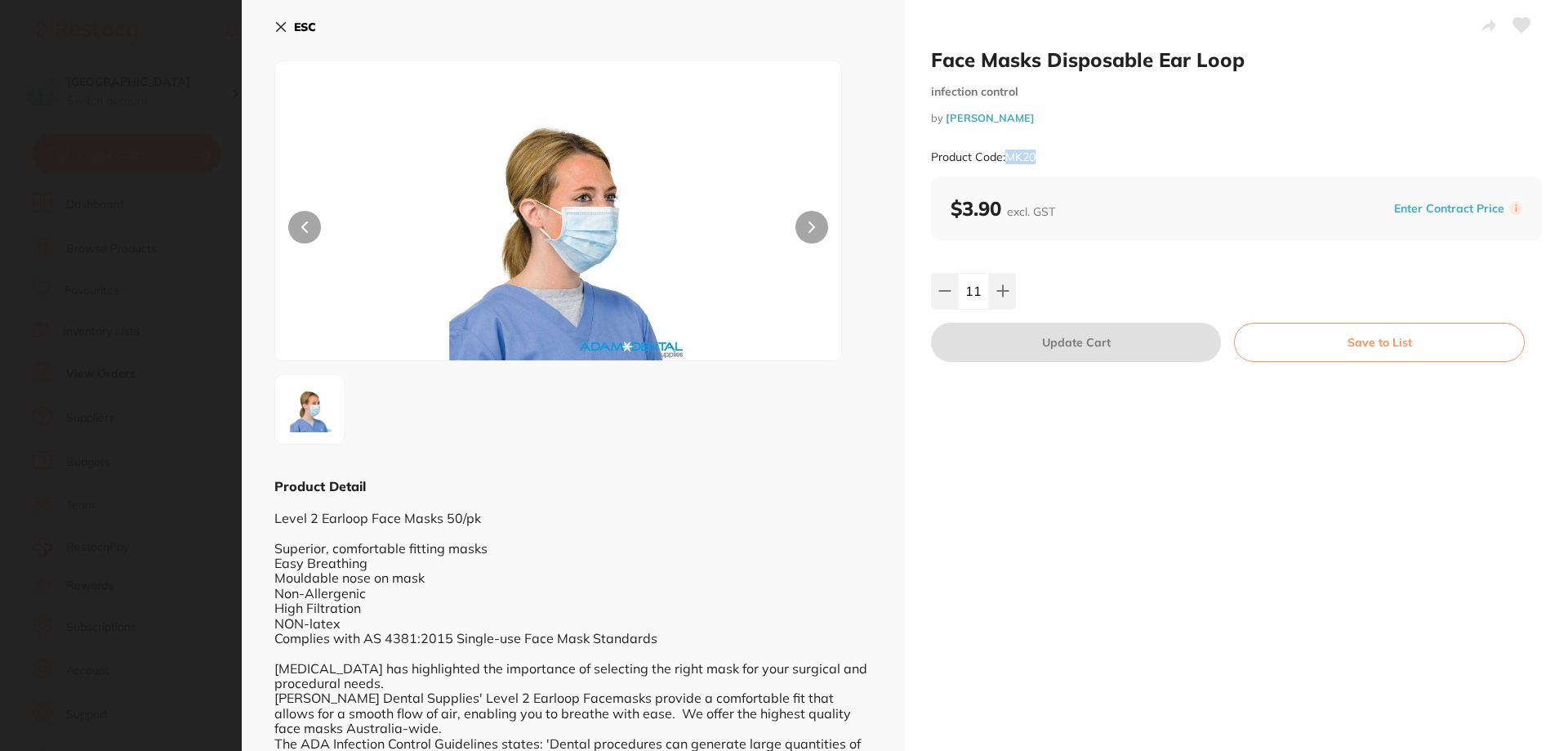
click at [283, 32] on button "ESC" at bounding box center [295, 27] width 42 height 28
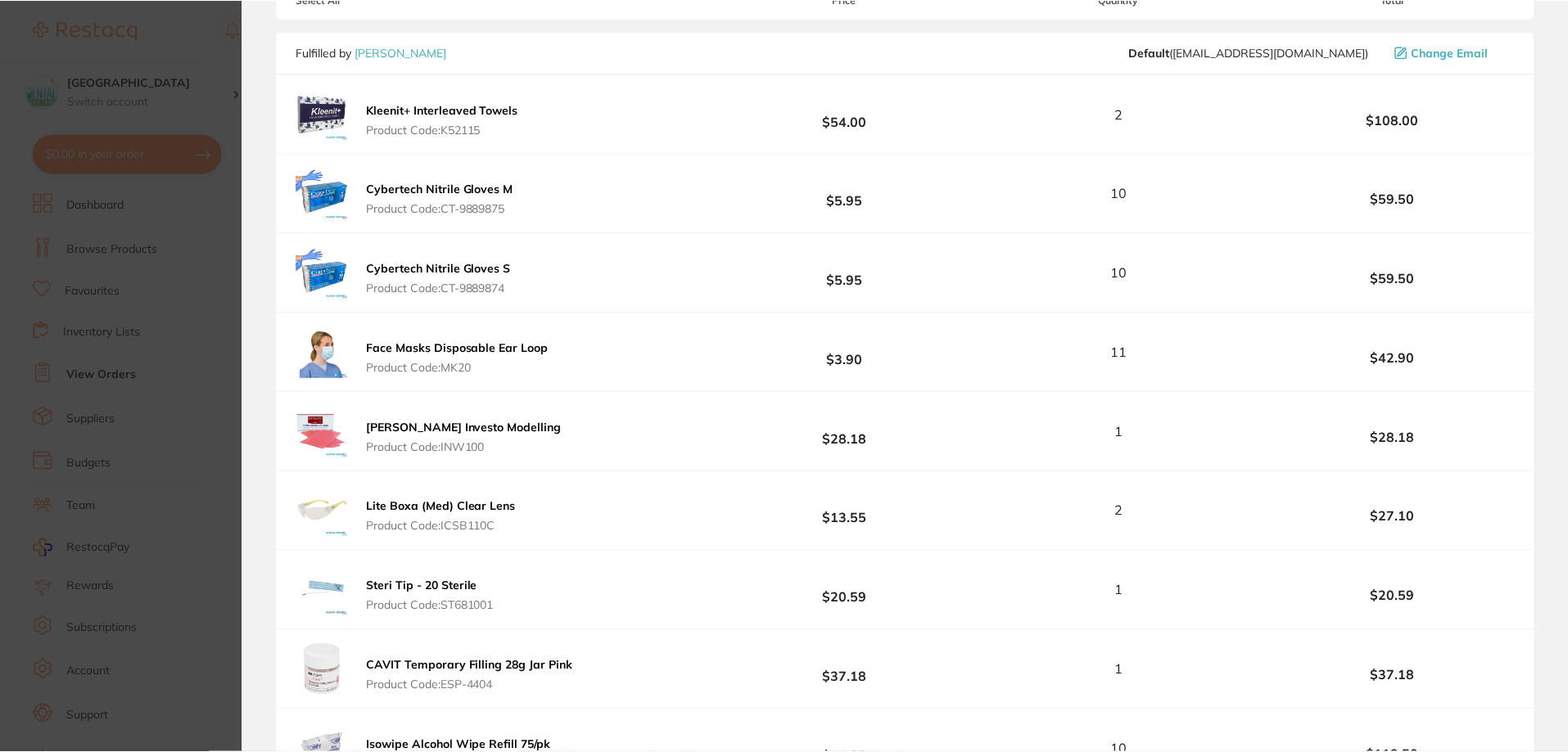
scroll to position [1, 0]
drag, startPoint x: 492, startPoint y: 442, endPoint x: 436, endPoint y: 446, distance: 56.1
click at [436, 446] on span "Product Code: INW100" at bounding box center [465, 447] width 196 height 13
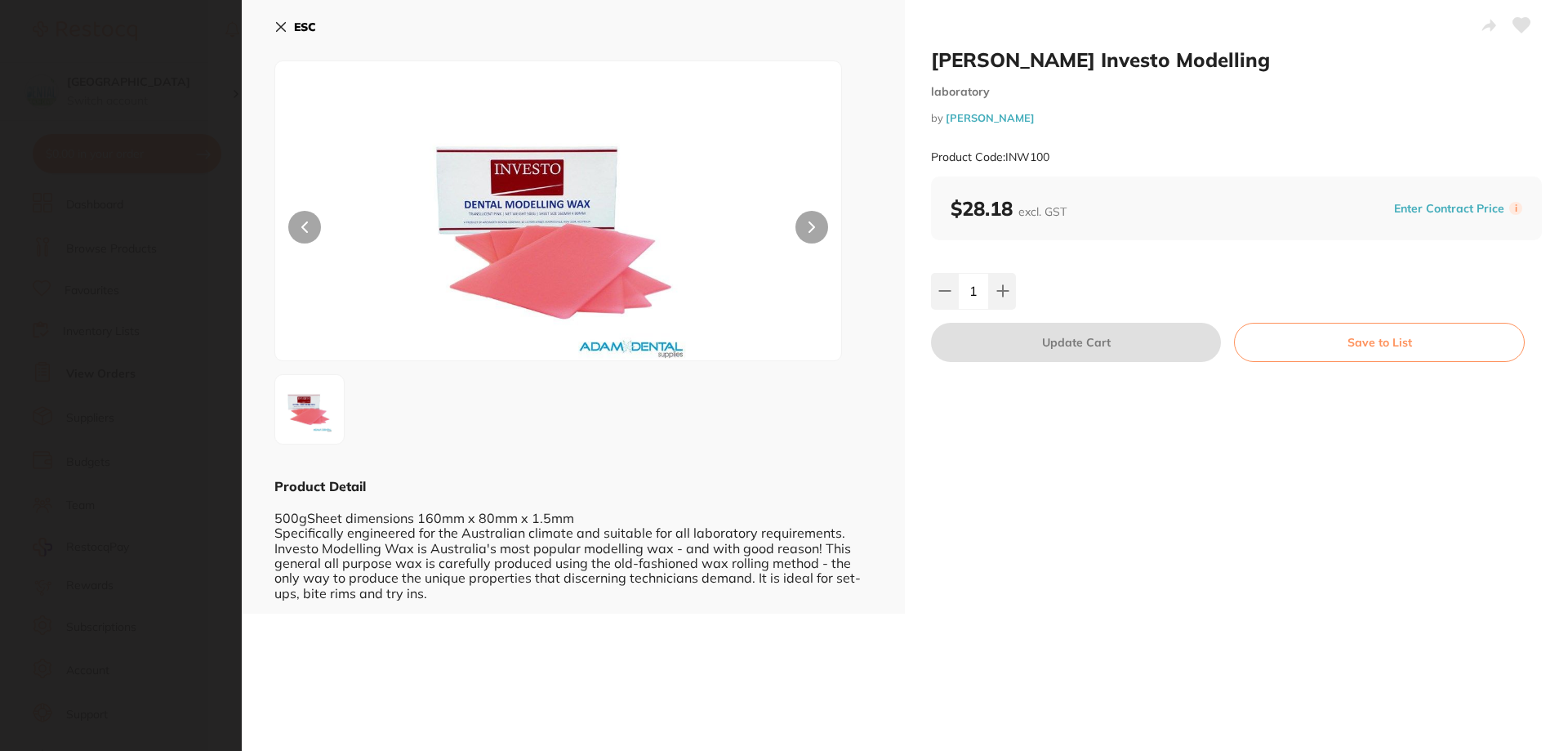
scroll to position [0, 0]
drag, startPoint x: 1072, startPoint y: 155, endPoint x: 1006, endPoint y: 154, distance: 66.0
click at [1006, 154] on div "Product Code: INW100" at bounding box center [1236, 158] width 611 height 40
copy small "INW100"
click at [272, 23] on div "ESC Product Detail 500gSheet dimensions 160mm x 80mm x 1.5mm Specifically engin…" at bounding box center [574, 307] width 664 height 614
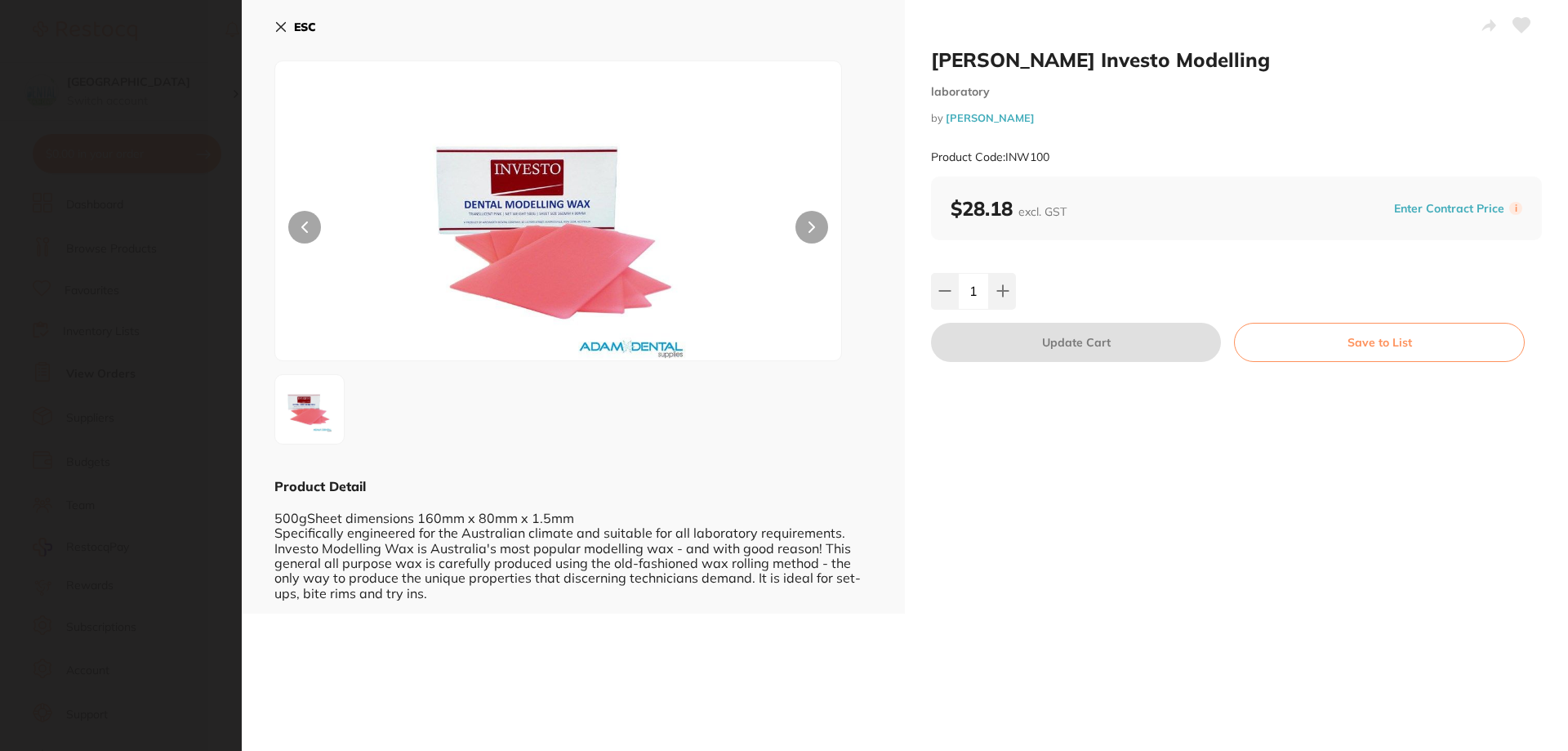
click at [277, 29] on icon at bounding box center [281, 27] width 13 height 13
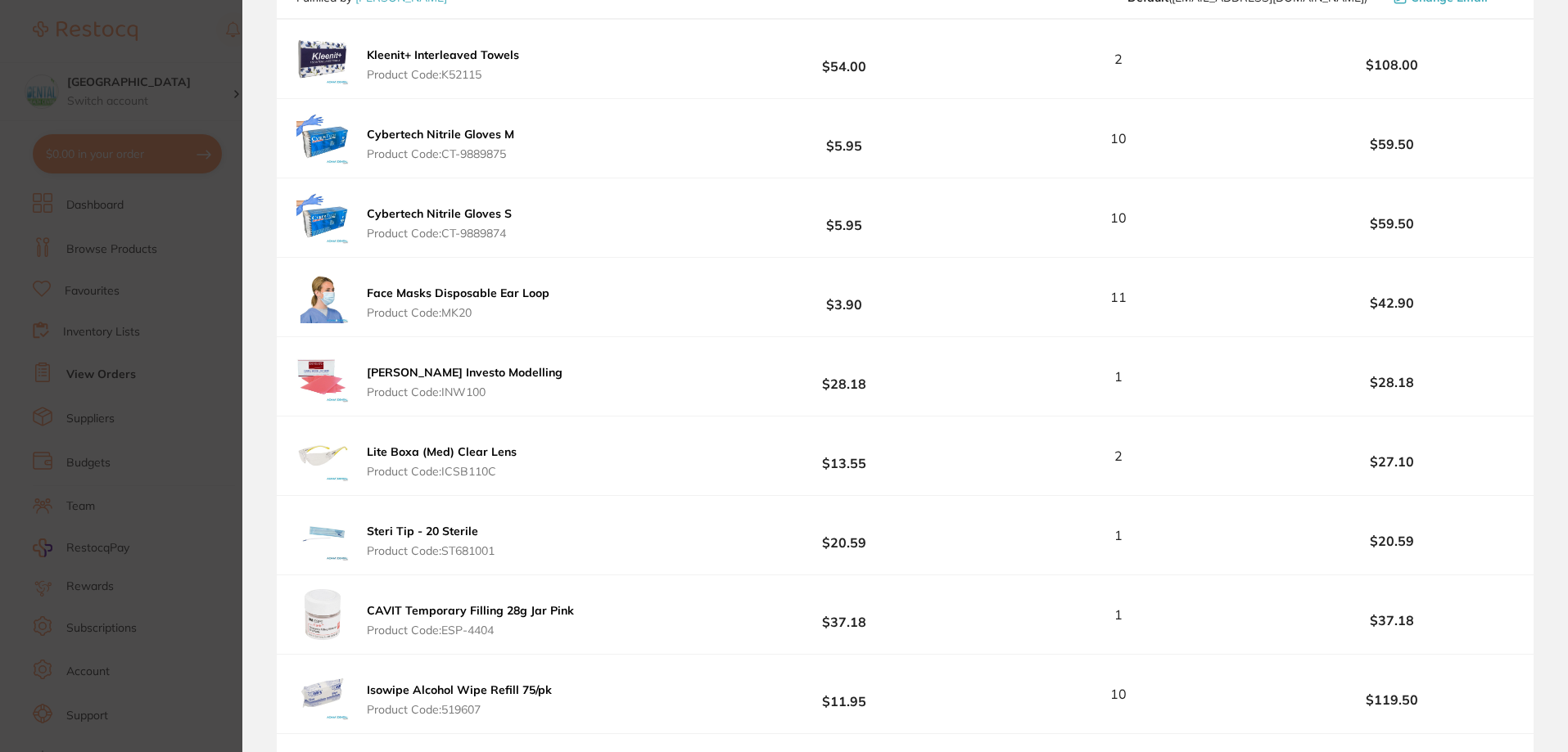
scroll to position [739, 0]
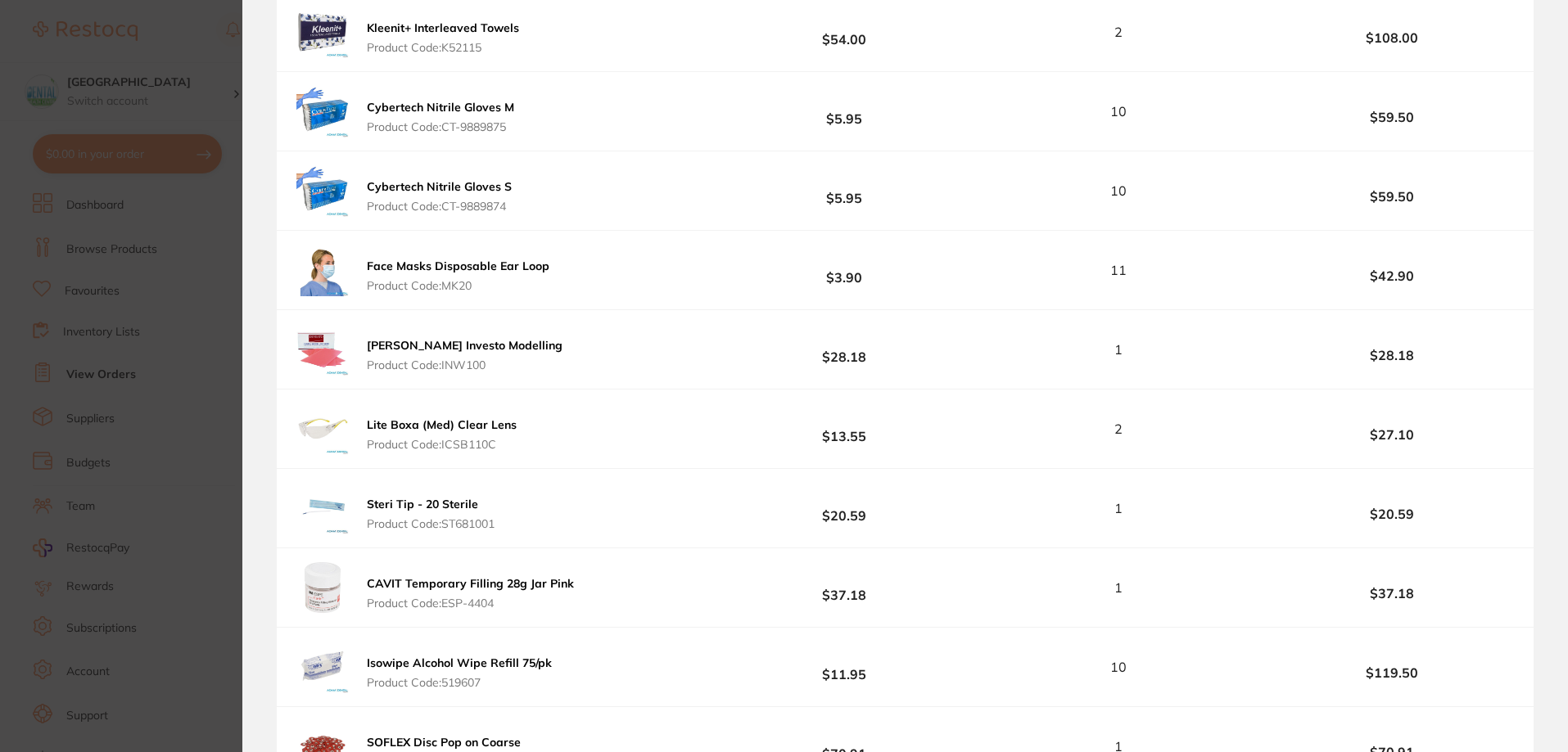
click at [526, 427] on div "Lite Boxa (Med) Clear Lens Product Code: ICSB110C $13.55 2 $27.10" at bounding box center [906, 429] width 1257 height 79
click at [423, 426] on b "Lite Boxa (Med) Clear Lens" at bounding box center [442, 424] width 150 height 14
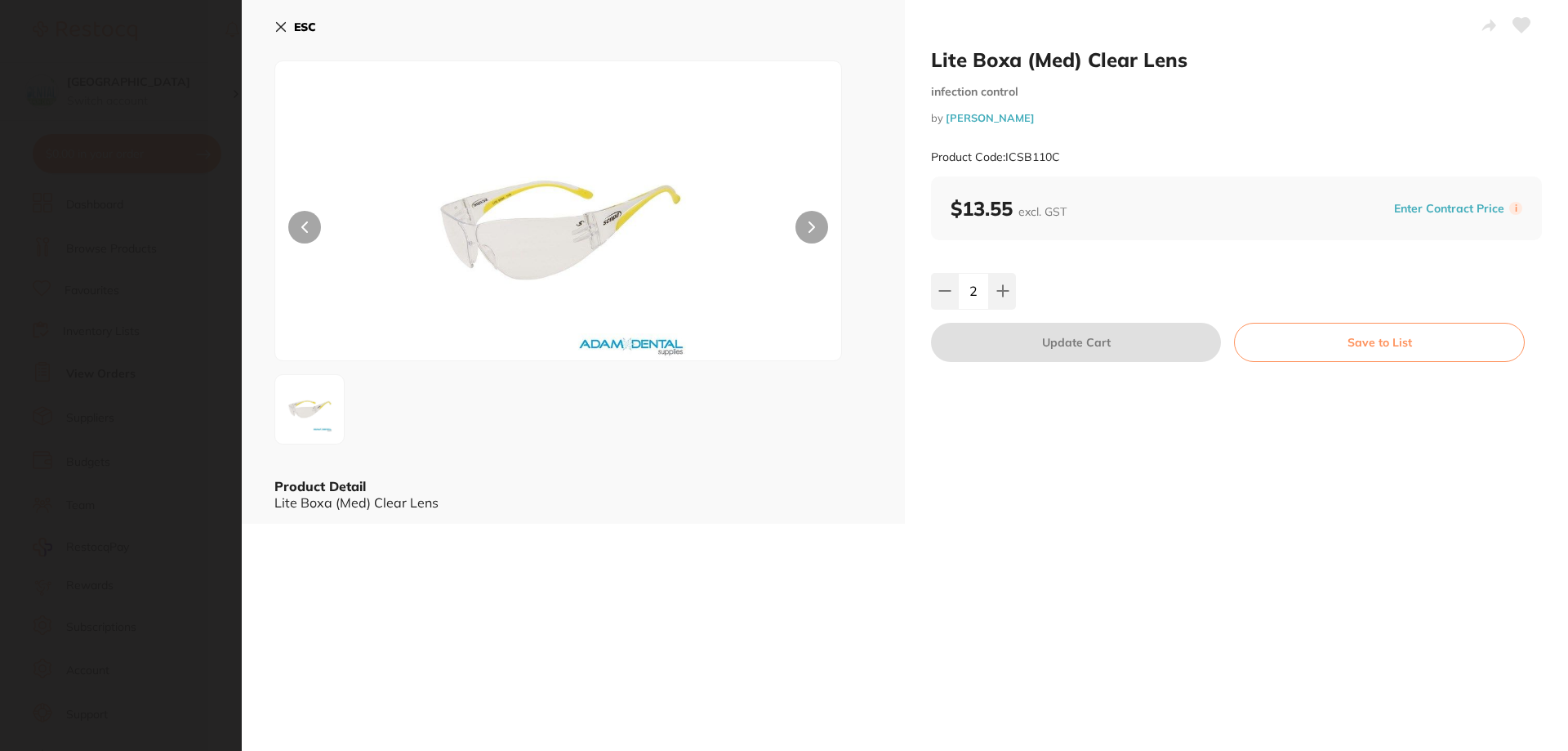
scroll to position [0, 0]
drag, startPoint x: 1085, startPoint y: 166, endPoint x: 1007, endPoint y: 158, distance: 78.4
click at [1007, 158] on div "Product Code: ICSB110C" at bounding box center [1236, 158] width 611 height 40
copy small "ICSB110C"
click at [277, 32] on icon at bounding box center [281, 27] width 9 height 9
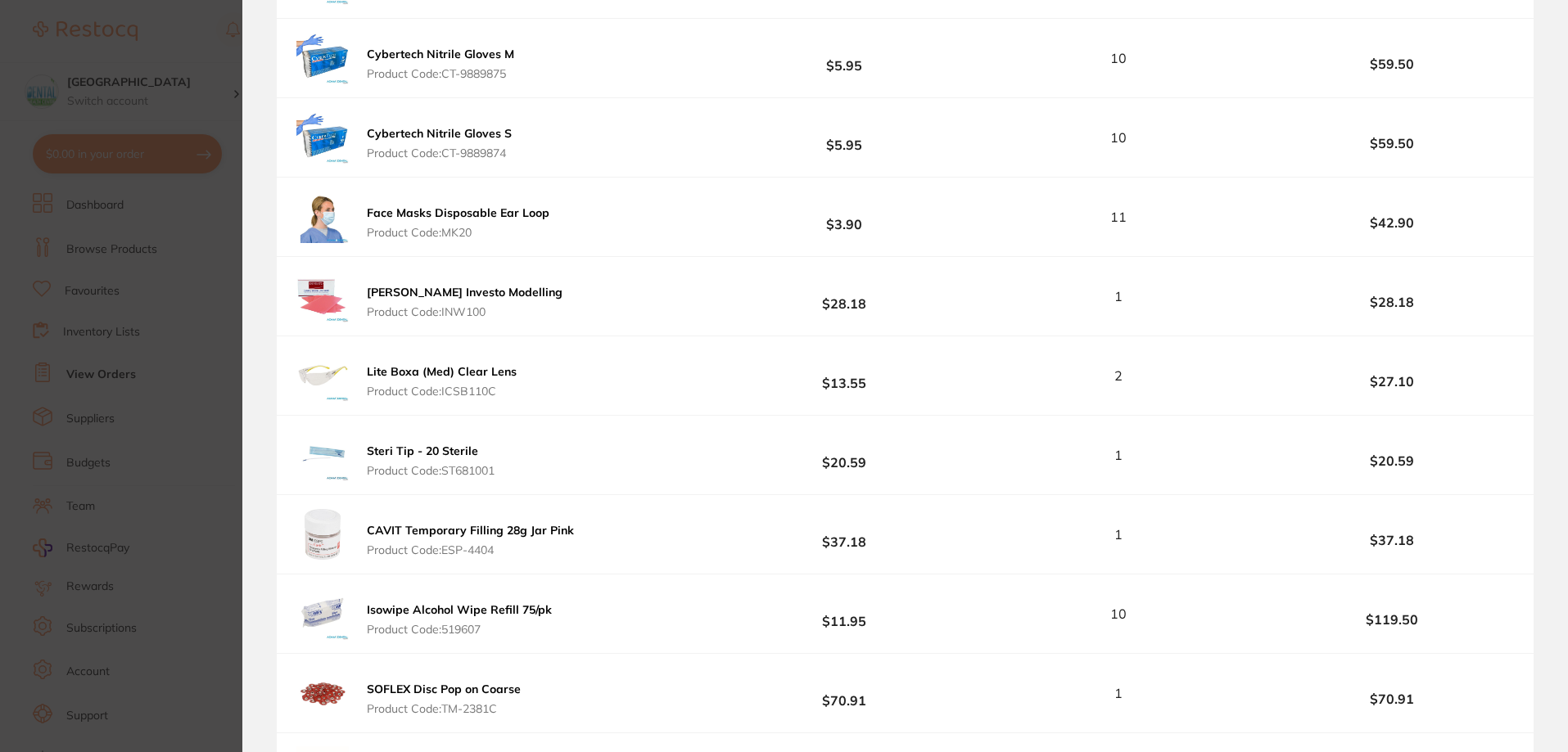
scroll to position [820, 0]
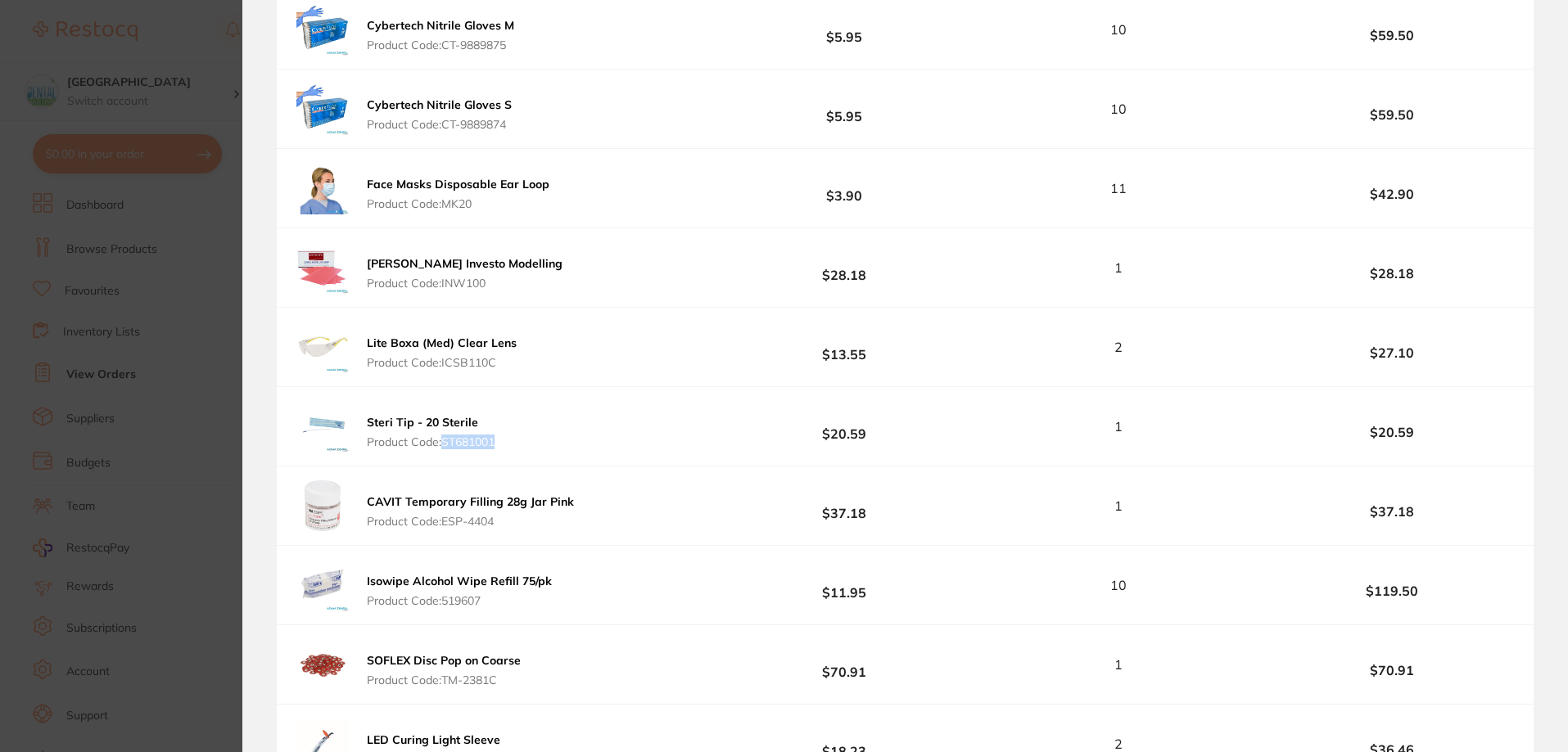
drag, startPoint x: 589, startPoint y: 450, endPoint x: 441, endPoint y: 439, distance: 148.4
click at [441, 439] on div "Steri Tip - 20 Sterile Product Code: ST681001 $20.59 1 $20.59" at bounding box center [906, 426] width 1257 height 79
copy span "ST681001"
drag, startPoint x: 529, startPoint y: 525, endPoint x: 451, endPoint y: 517, distance: 78.4
click at [444, 517] on span "Product Code: ESP-4404" at bounding box center [471, 521] width 207 height 13
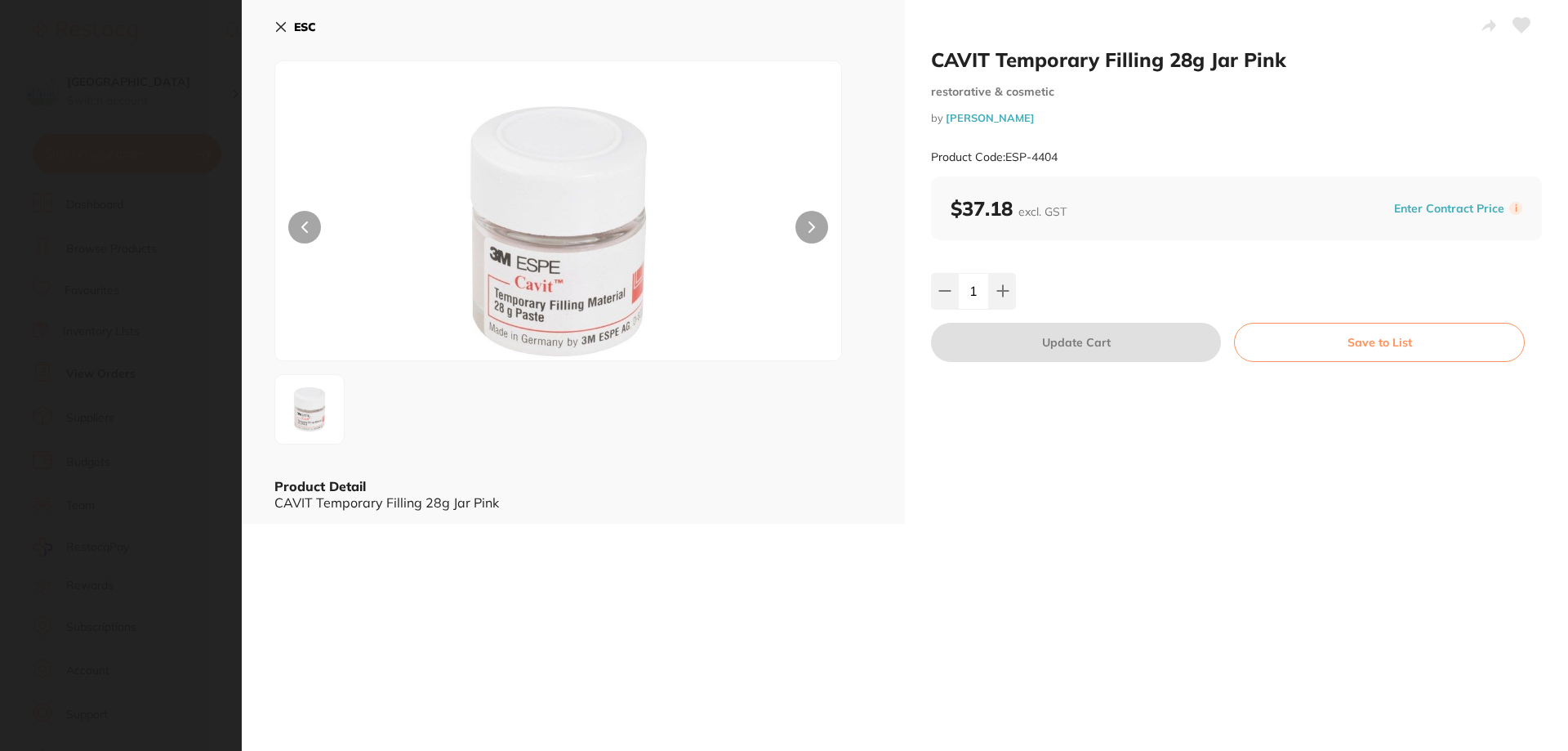
scroll to position [0, 0]
drag, startPoint x: 1068, startPoint y: 154, endPoint x: 1007, endPoint y: 159, distance: 61.2
click at [1007, 159] on div "Product Code: ESP-4404" at bounding box center [1236, 158] width 611 height 40
copy small "ESP-4404"
click at [272, 20] on div "ESC Product Detail CAVIT Temporary Filling 28g Jar Pink" at bounding box center [574, 262] width 664 height 524
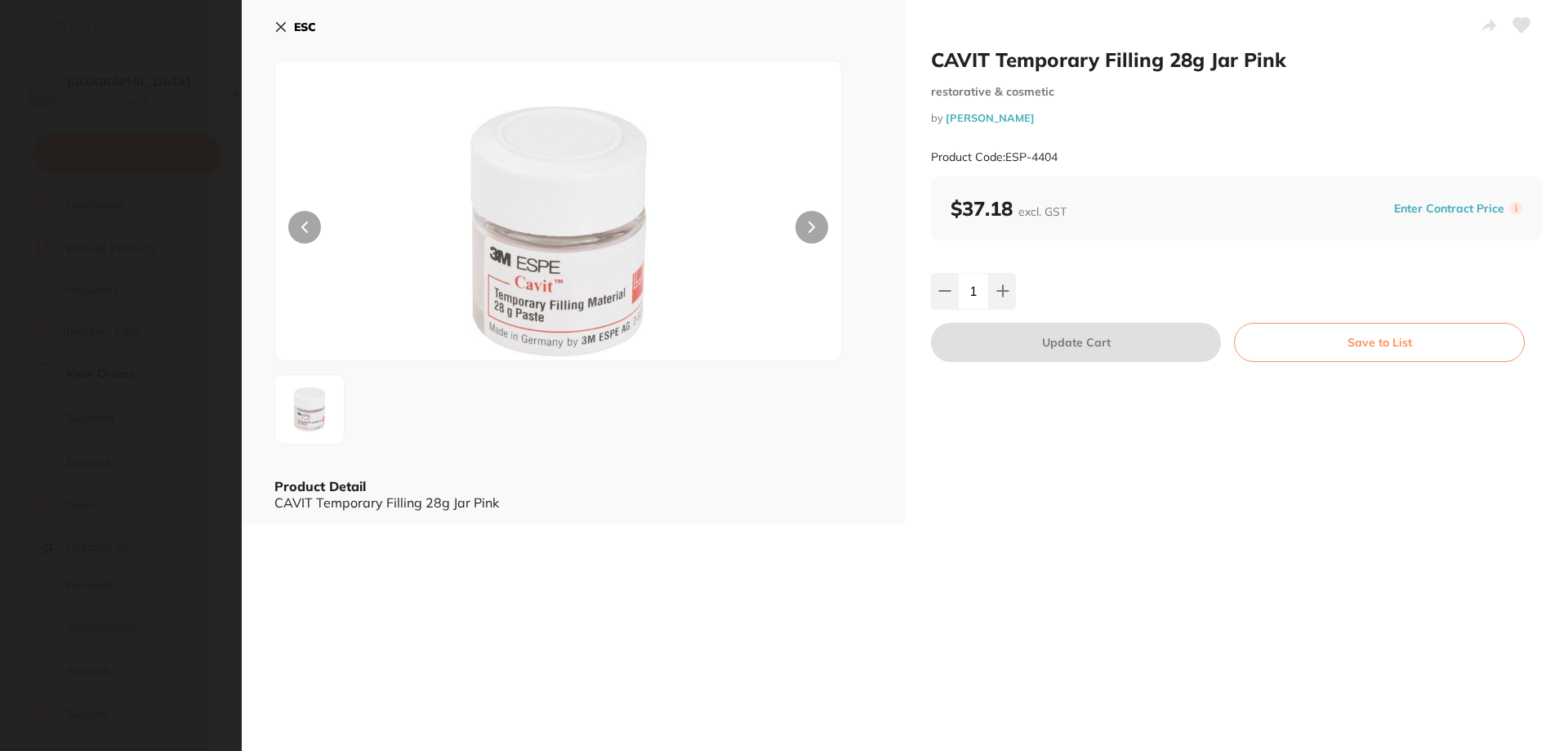
click at [280, 27] on icon at bounding box center [281, 27] width 9 height 9
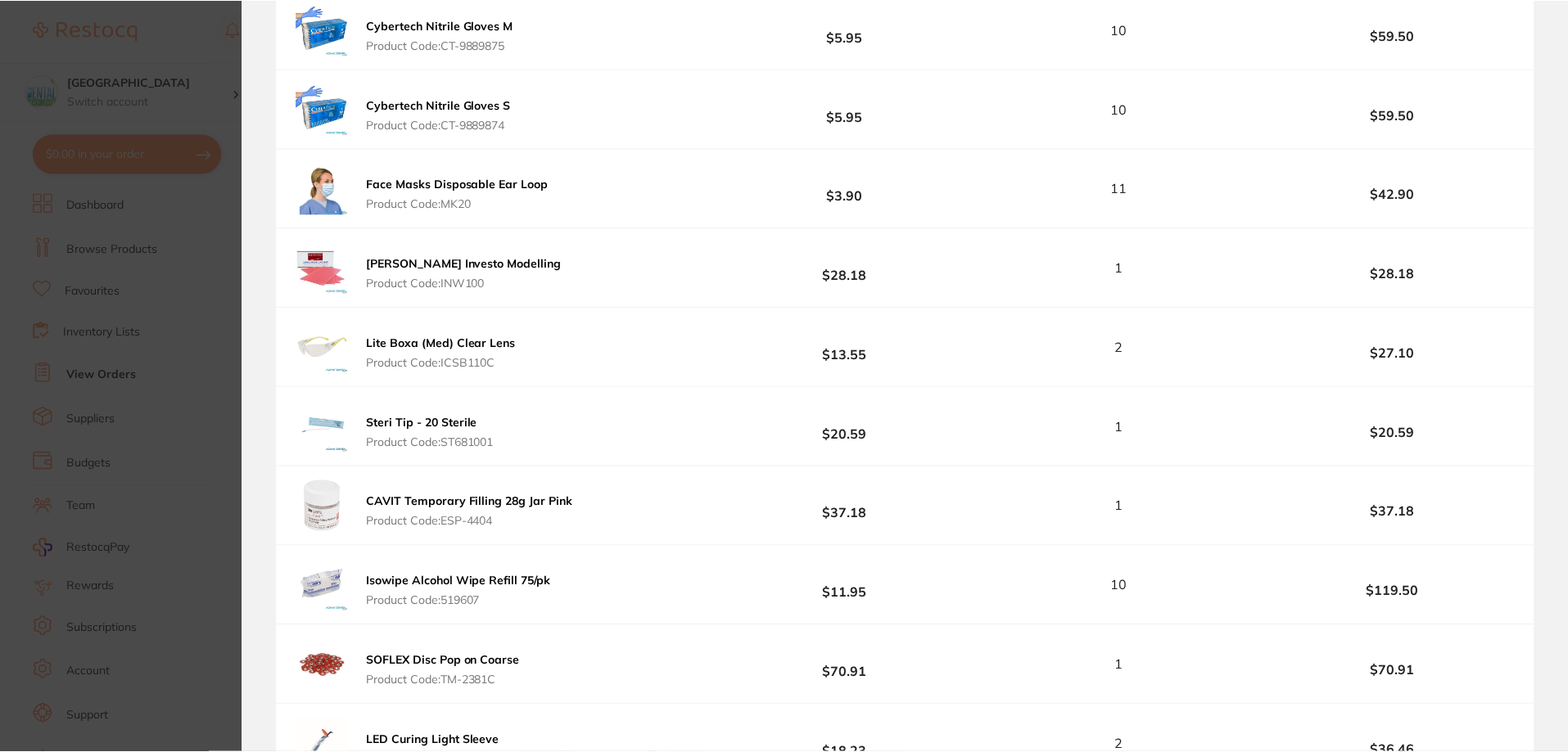
scroll to position [1, 0]
drag, startPoint x: 521, startPoint y: 602, endPoint x: 419, endPoint y: 592, distance: 102.5
click at [434, 598] on span "Product Code: 519607" at bounding box center [459, 601] width 185 height 13
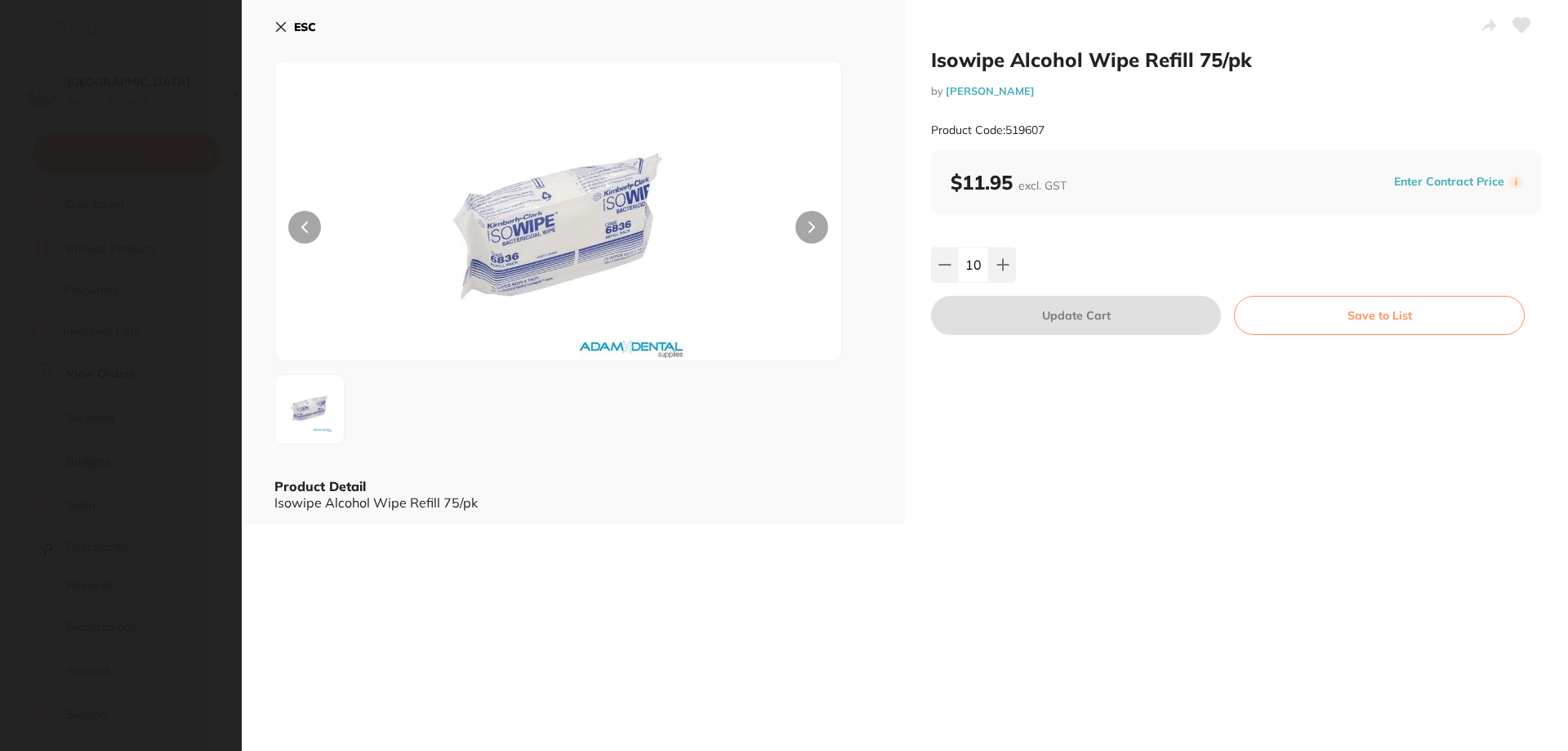
scroll to position [0, 0]
click at [1085, 89] on small "by [PERSON_NAME]" at bounding box center [1236, 91] width 611 height 12
drag, startPoint x: 1050, startPoint y: 125, endPoint x: 1008, endPoint y: 126, distance: 42.0
click at [1008, 126] on div "Product Code: 519607" at bounding box center [1236, 130] width 611 height 40
copy small "519607"
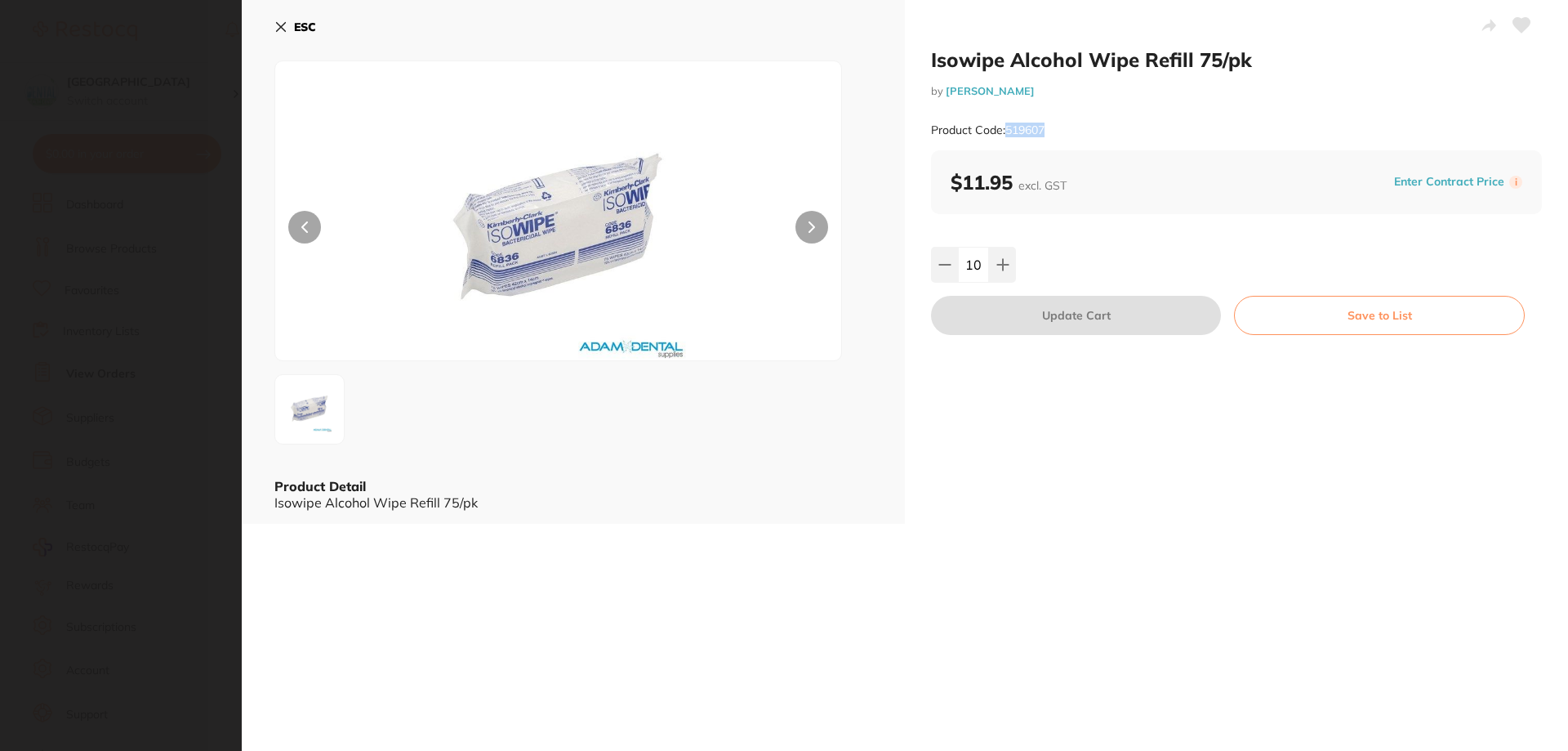
click at [278, 32] on icon at bounding box center [281, 27] width 13 height 13
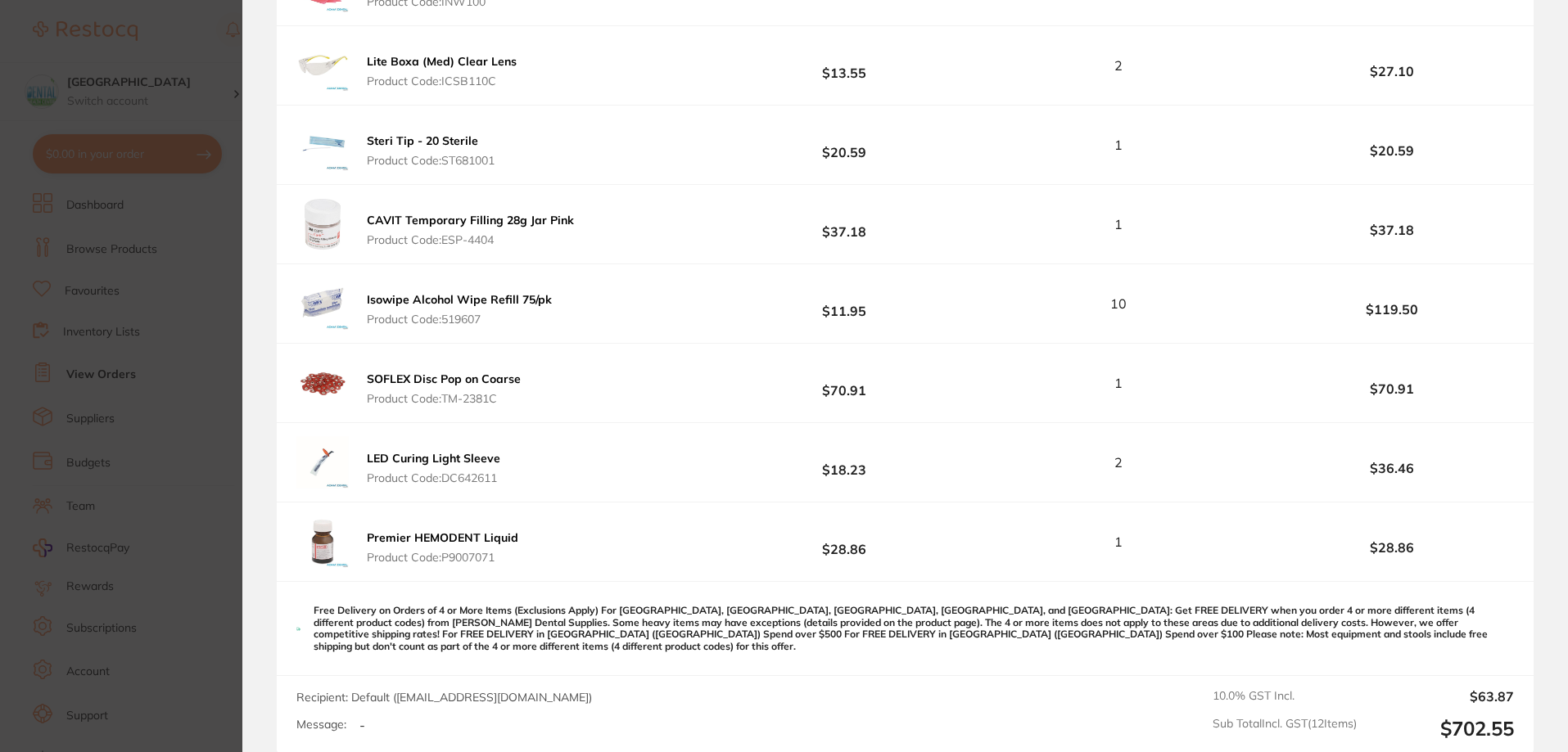
scroll to position [1148, 0]
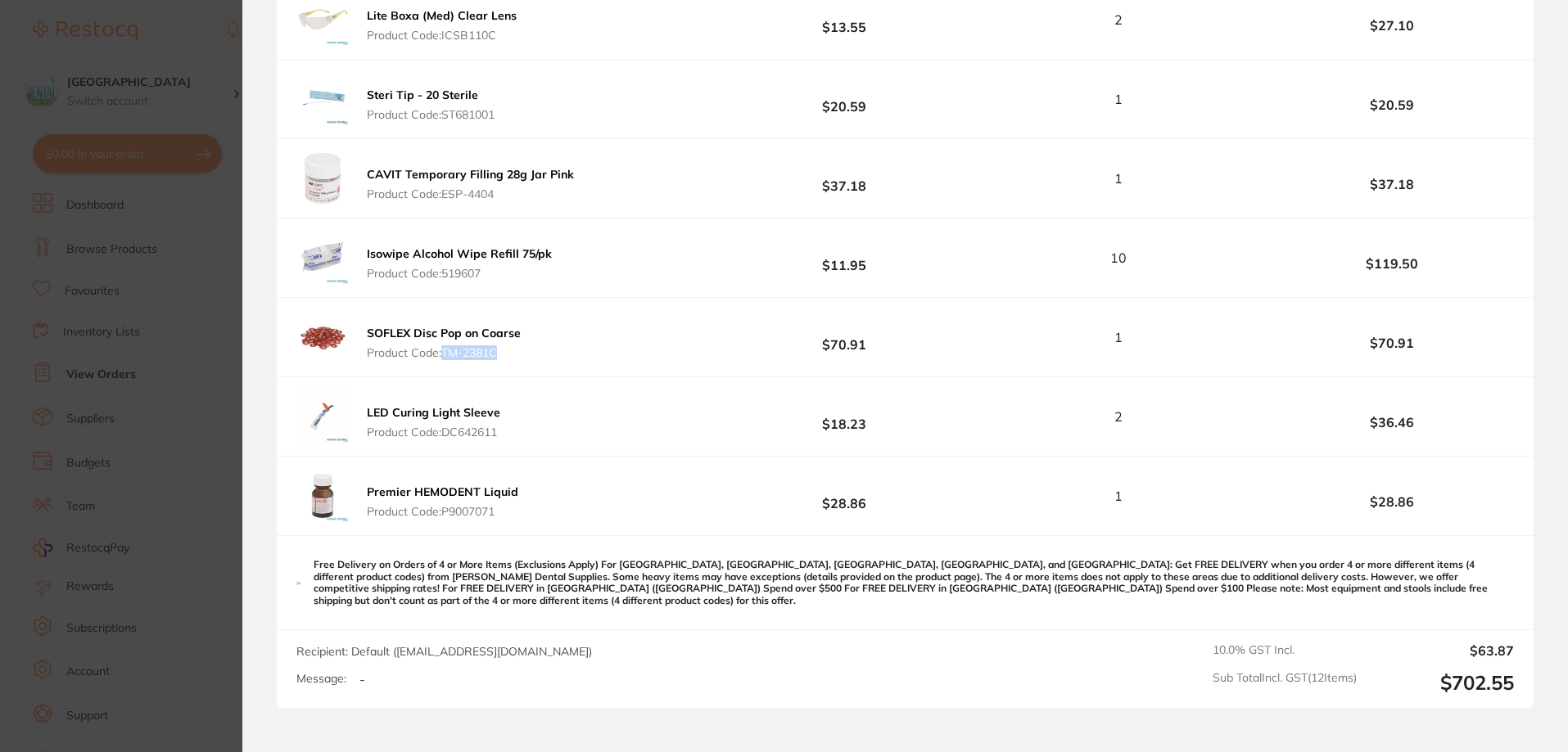
drag, startPoint x: 533, startPoint y: 359, endPoint x: 442, endPoint y: 358, distance: 91.0
click at [442, 358] on div "SOFLEX Disc Pop on Coarse Product Code: TM-2381C $70.91 1 $70.91" at bounding box center [906, 337] width 1257 height 79
copy span "TM-2381C"
drag, startPoint x: 609, startPoint y: 447, endPoint x: 442, endPoint y: 449, distance: 167.0
click at [442, 449] on div "LED Curing Light Sleeve Product Code: DC642611 $18.23 2 $36.46" at bounding box center [906, 417] width 1257 height 79
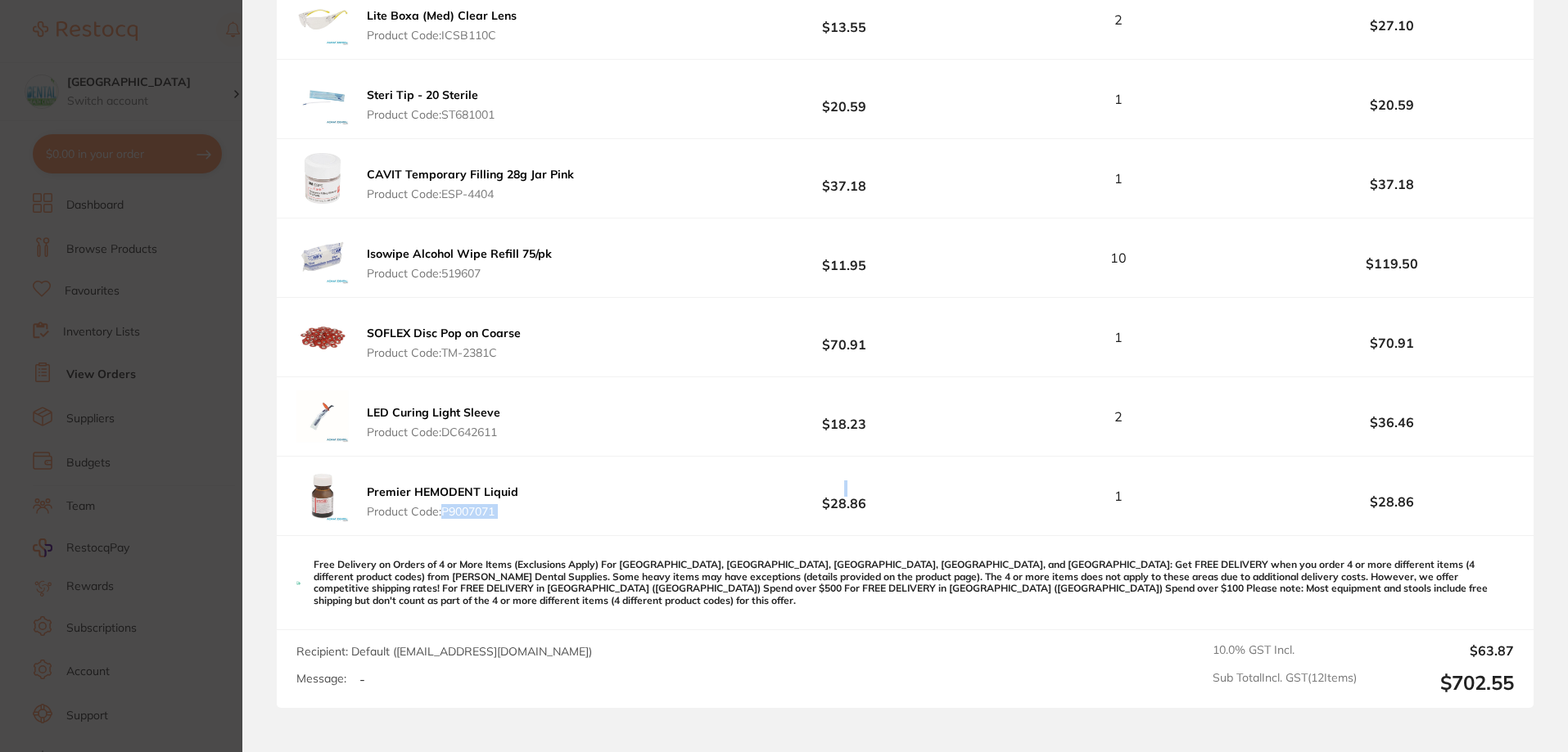
drag, startPoint x: 689, startPoint y: 515, endPoint x: 439, endPoint y: 509, distance: 250.1
click at [439, 509] on div "Premier HEMODENT Liquid Product Code: P9007071 $28.86 1 $28.86" at bounding box center [906, 496] width 1257 height 79
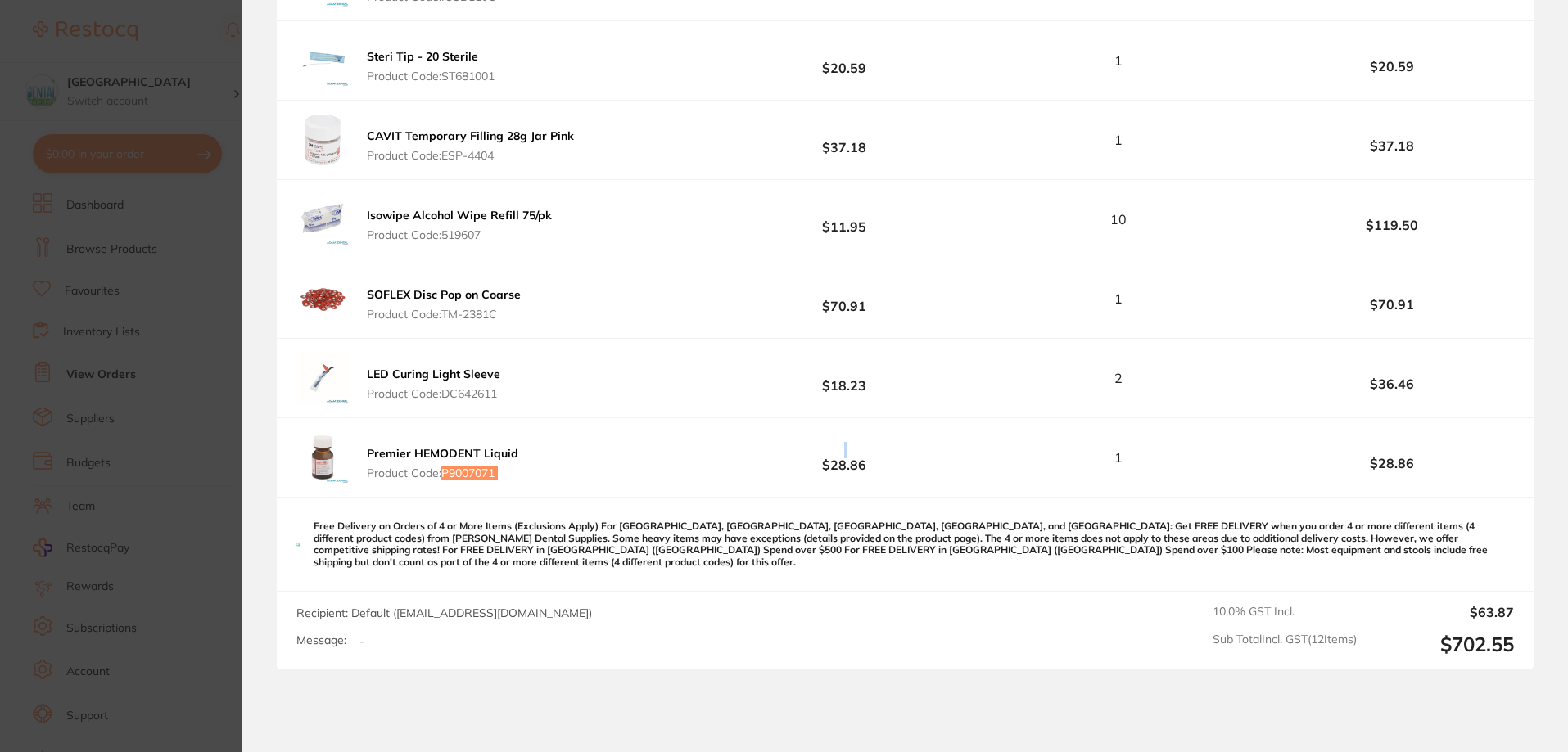
scroll to position [946, 0]
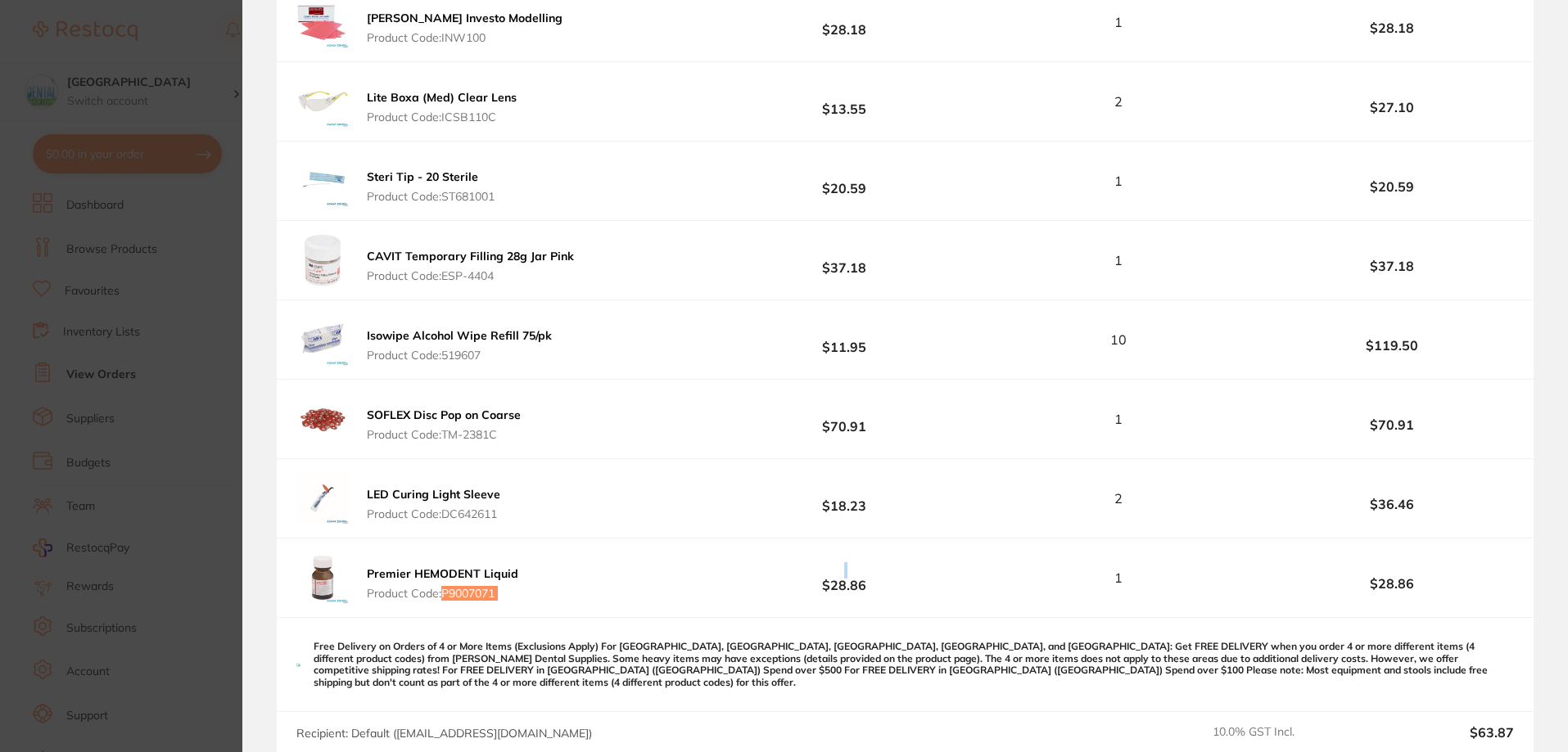
click at [190, 301] on section "Update RRP Set your pre negotiated price for this item. Item Agreed RRP (excl. …" at bounding box center [784, 376] width 1568 height 752
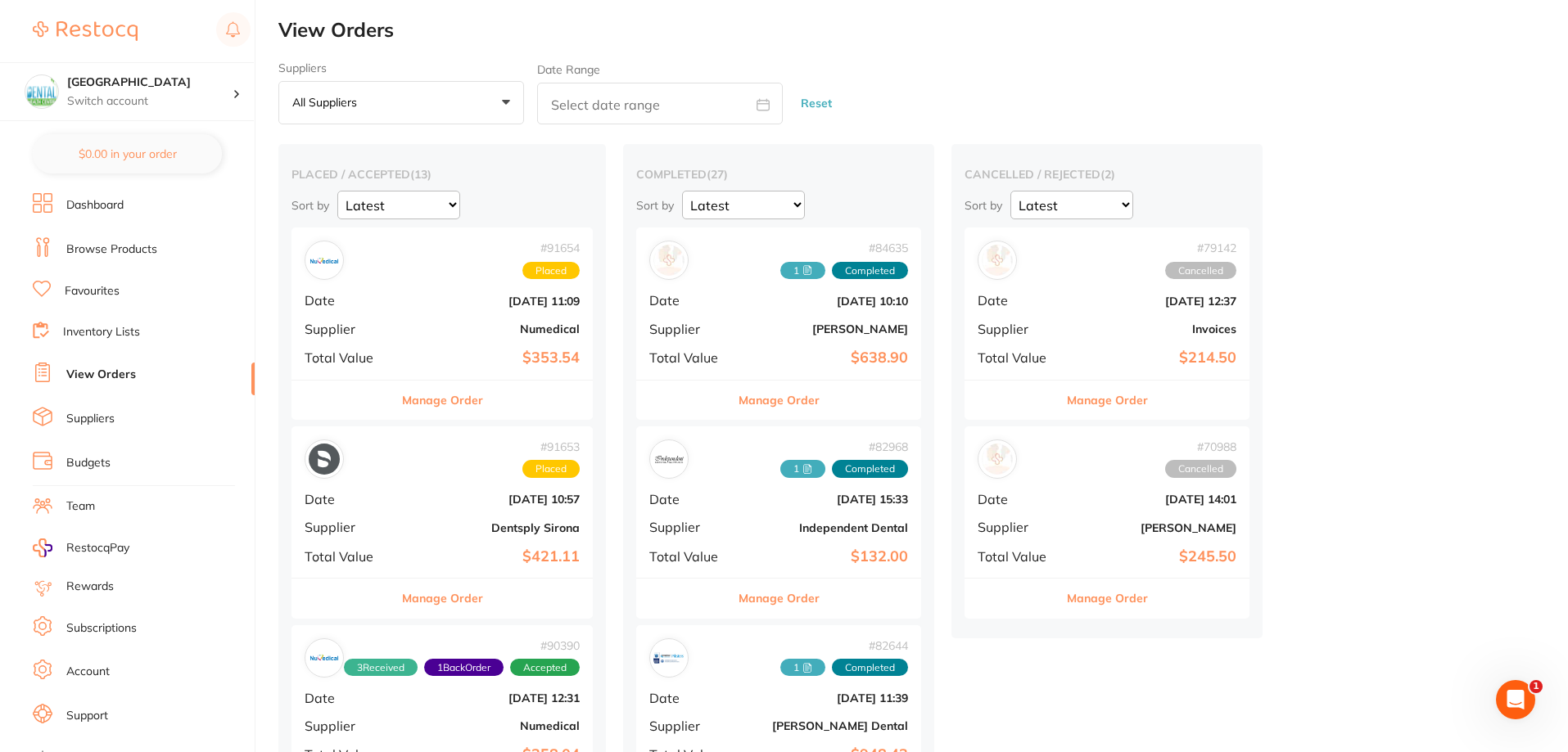
scroll to position [0, 0]
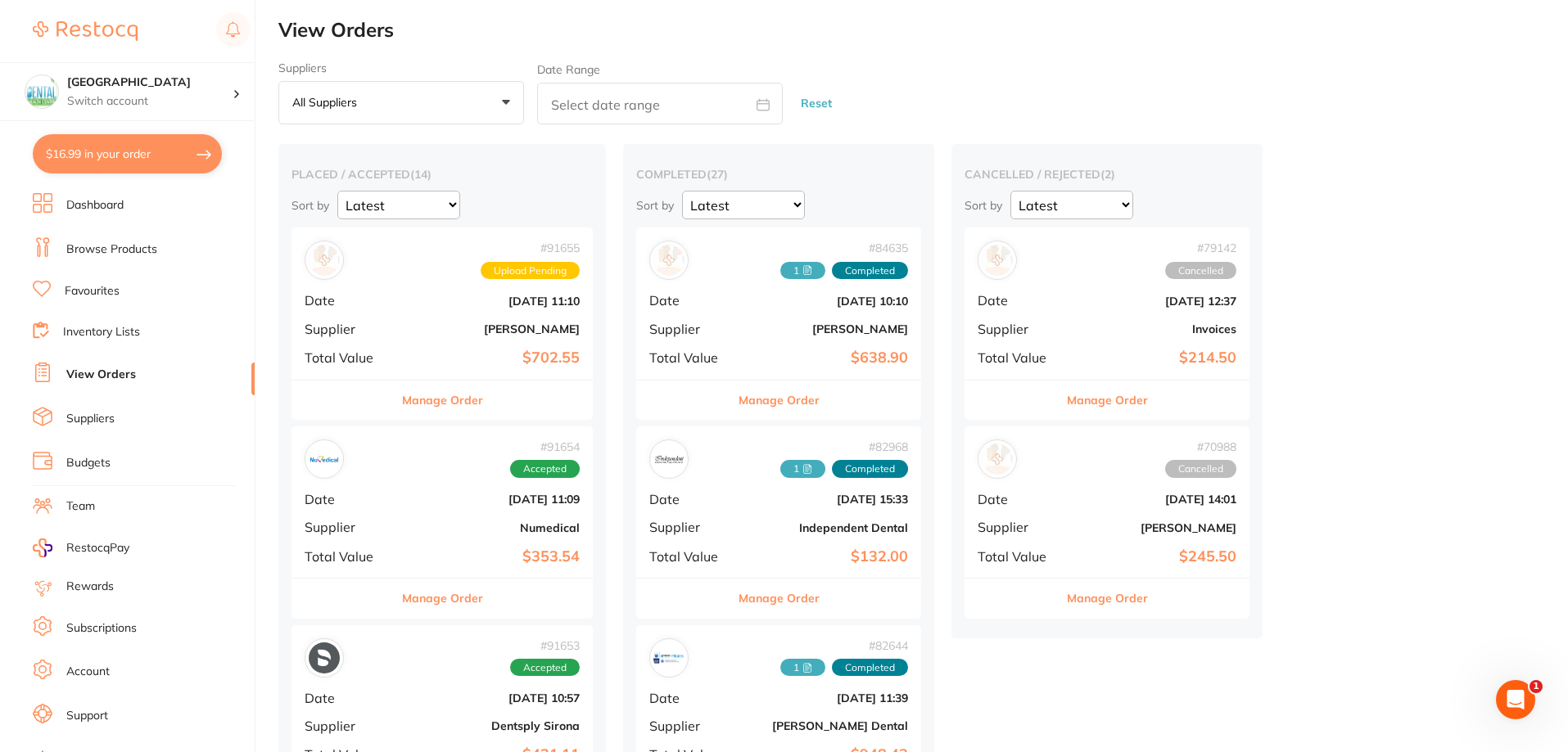
click at [196, 160] on button "$16.99 in your order" at bounding box center [127, 153] width 189 height 39
checkbox input "true"
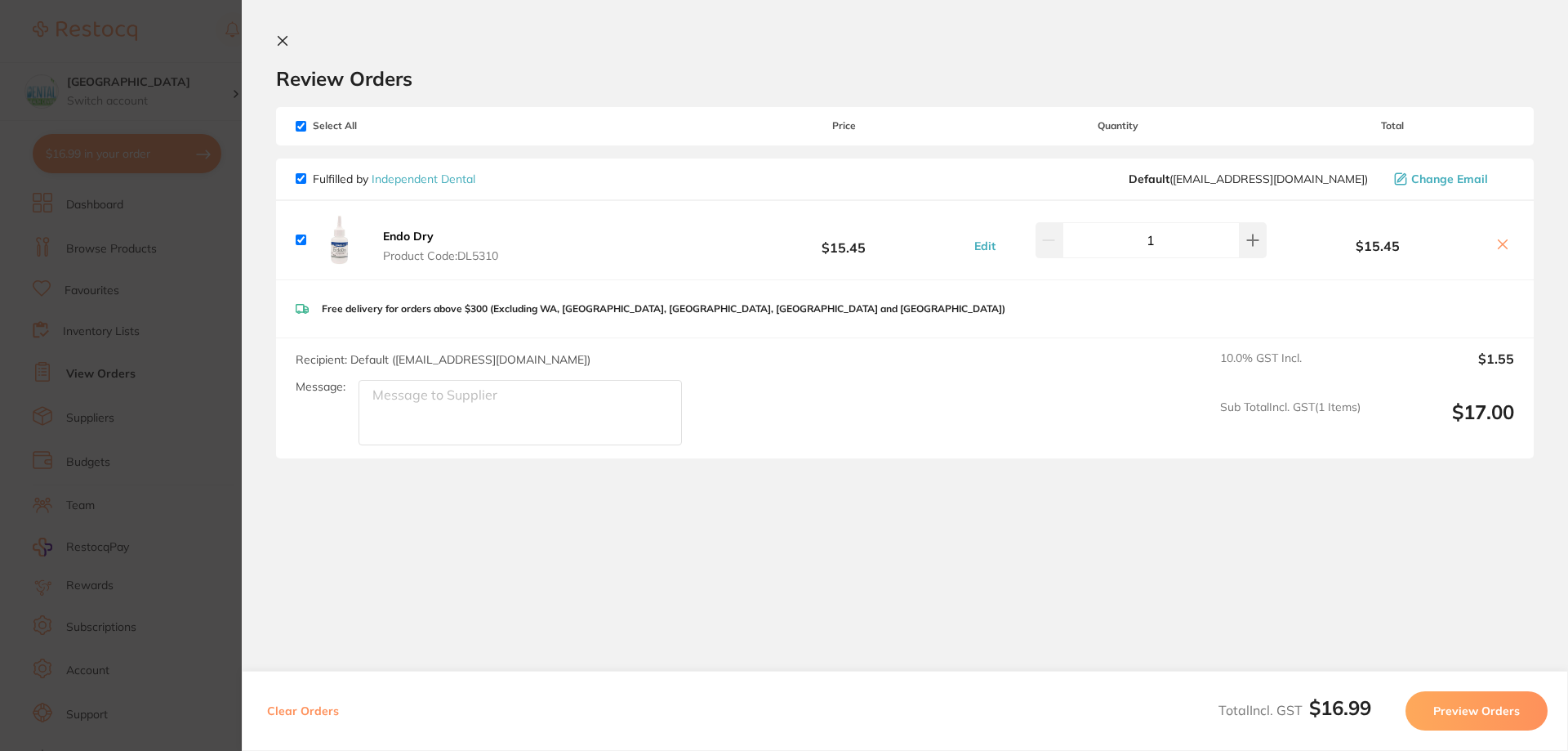
click at [289, 41] on icon at bounding box center [283, 41] width 13 height 13
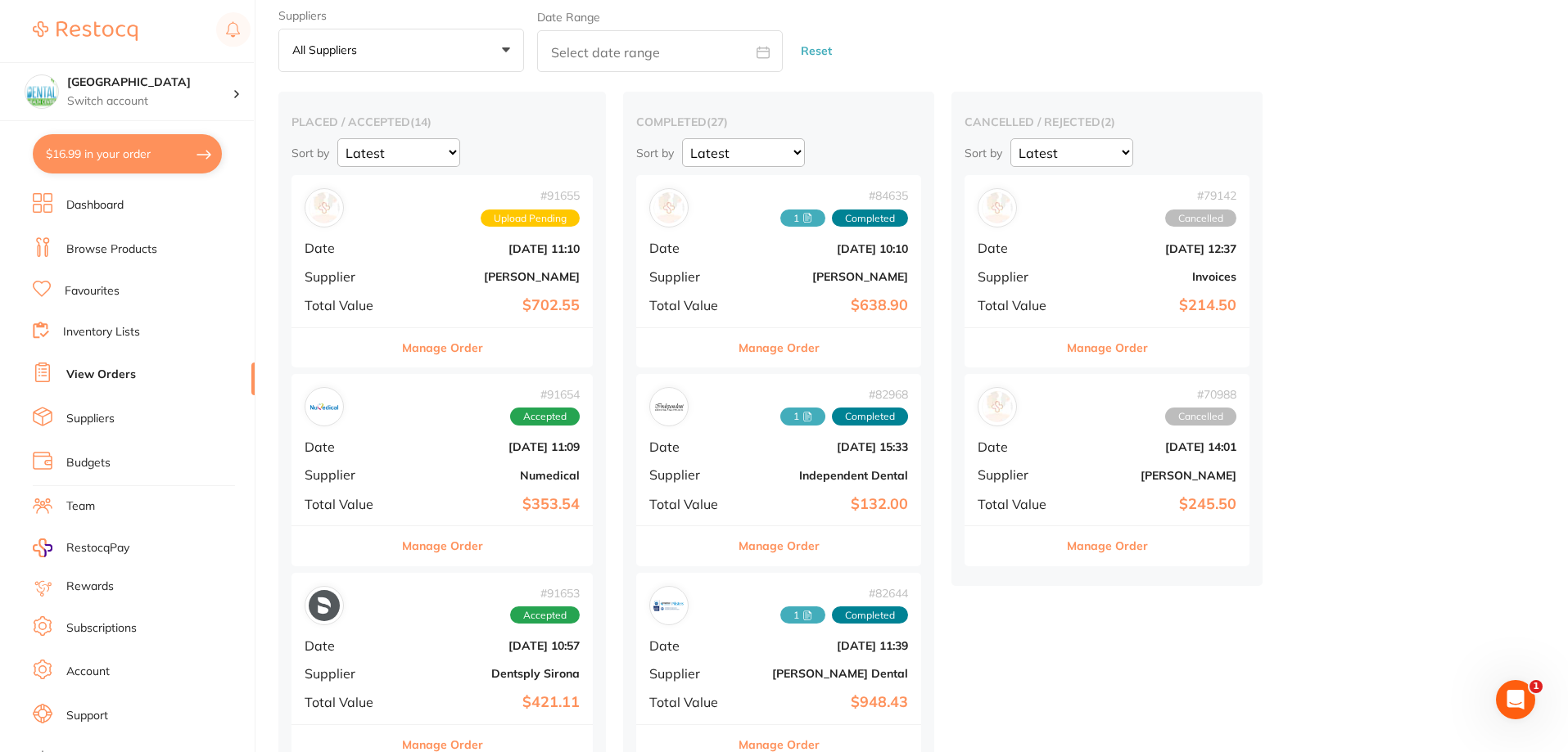
scroll to position [82, 0]
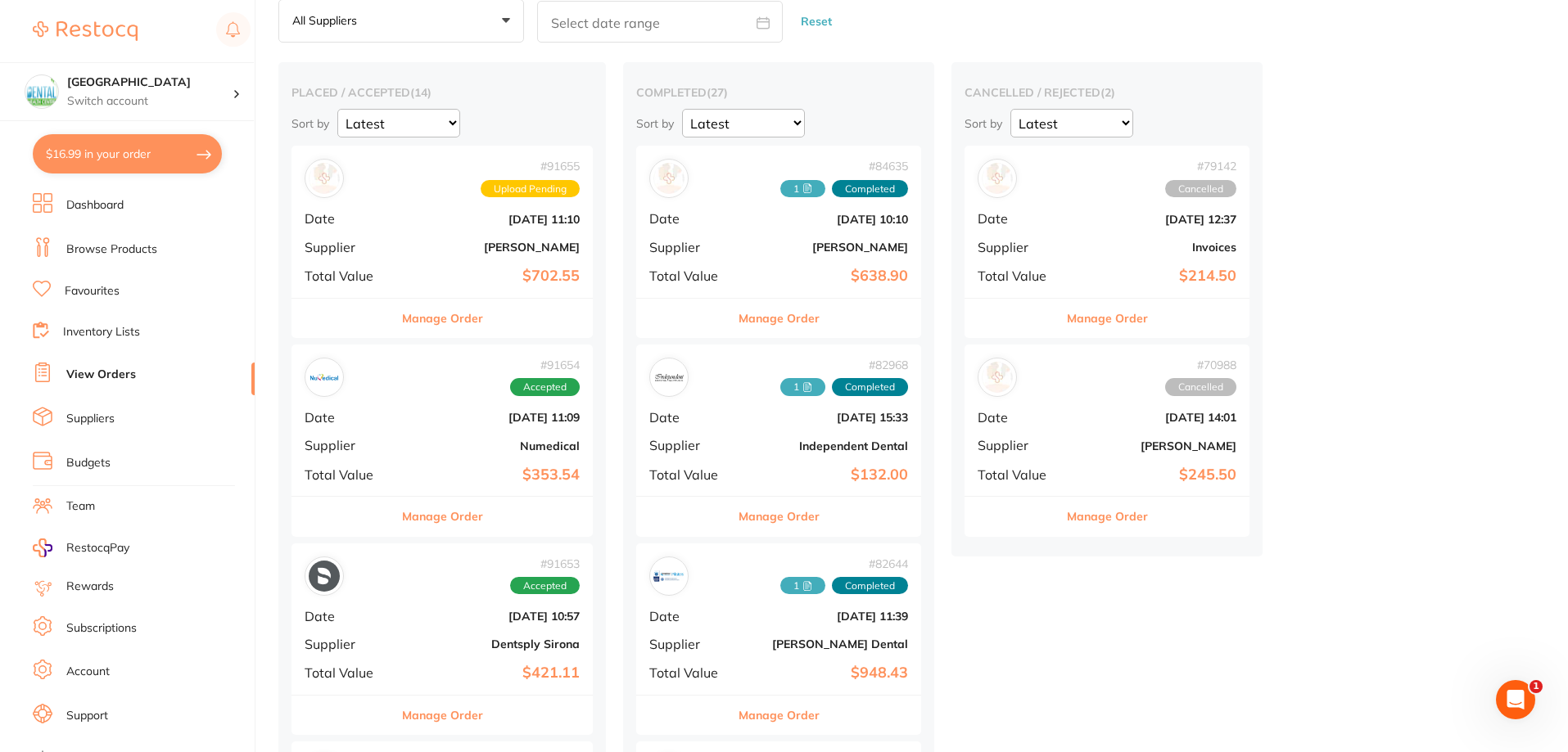
click at [442, 436] on div "# 91654 Accepted Date [DATE] 11:09 Supplier Numedical Total Value $353.54" at bounding box center [442, 421] width 301 height 151
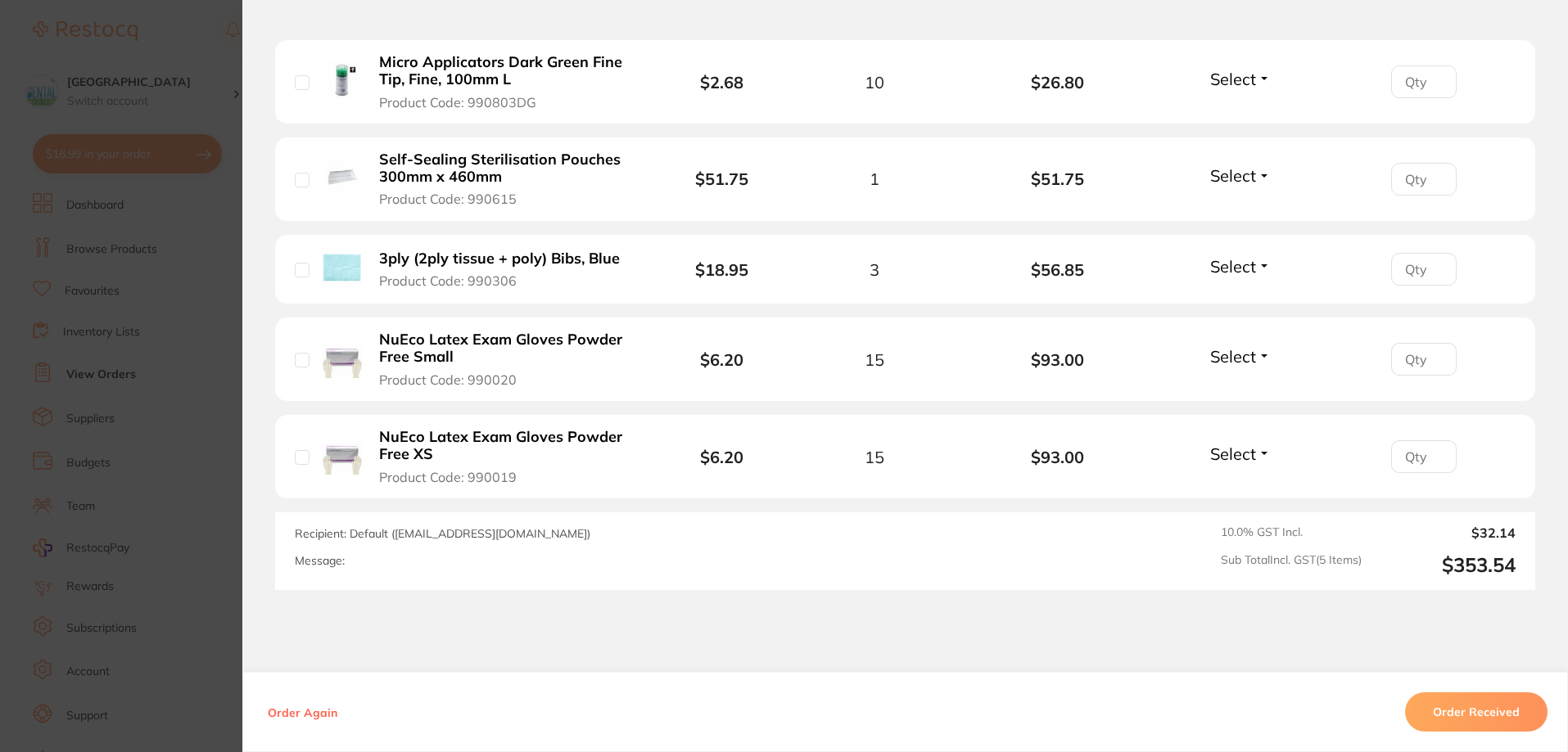
scroll to position [452, 0]
